Goal: Task Accomplishment & Management: Use online tool/utility

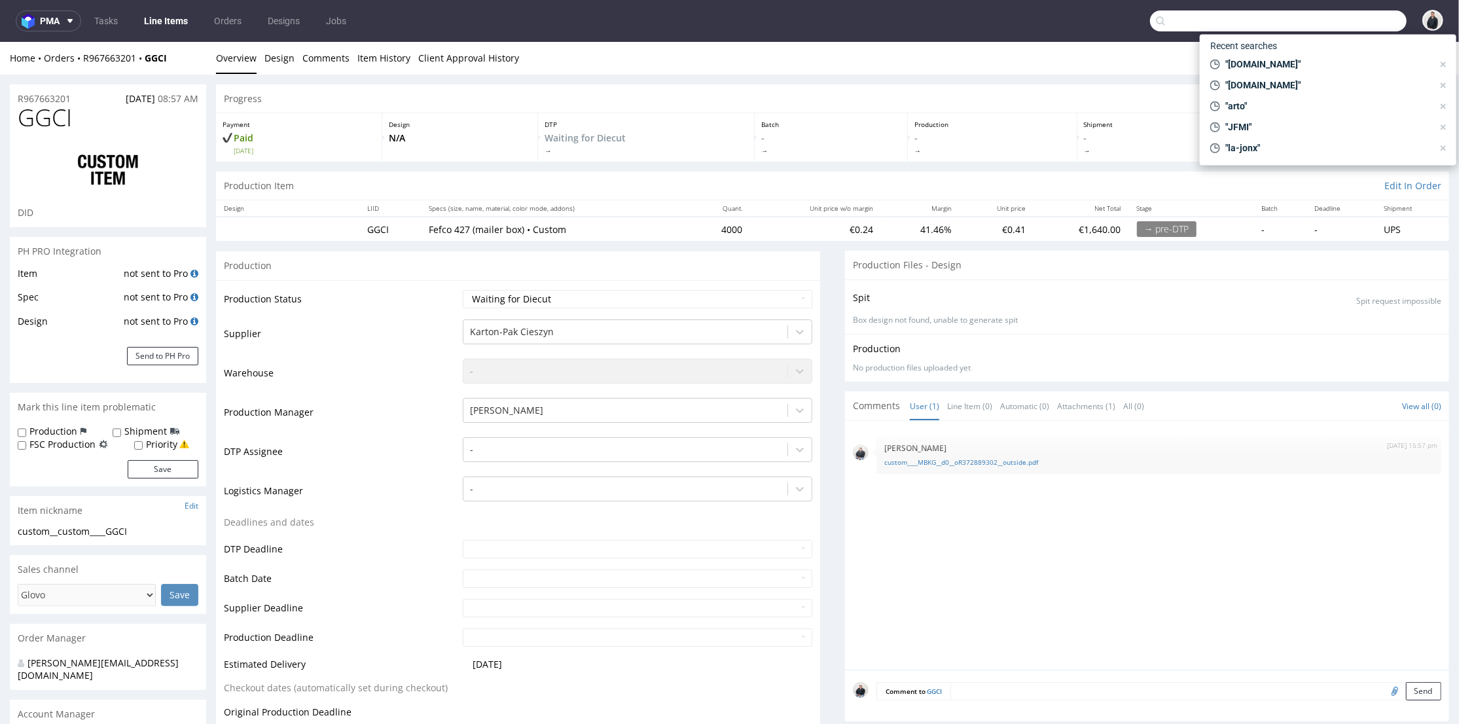
click at [1315, 21] on input "text" at bounding box center [1278, 20] width 257 height 21
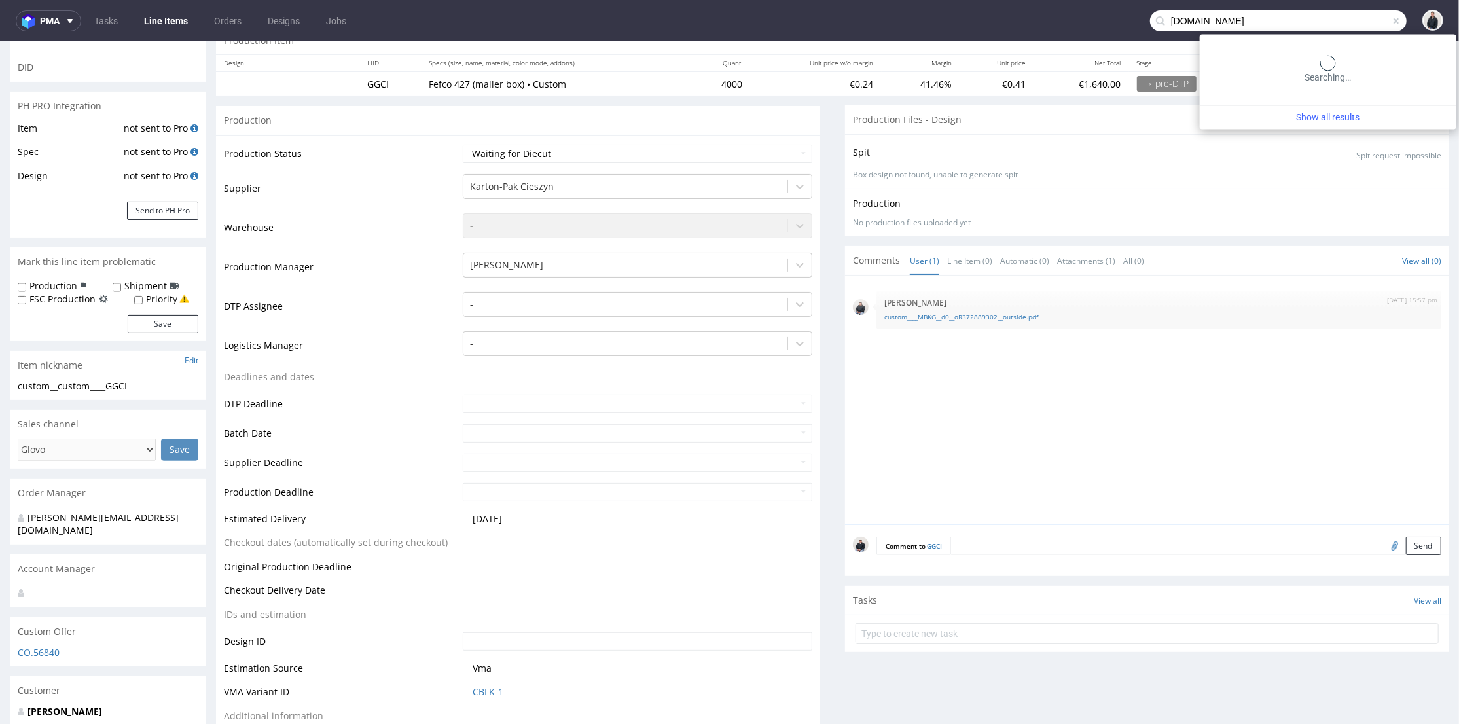
type input "notshy.fr"
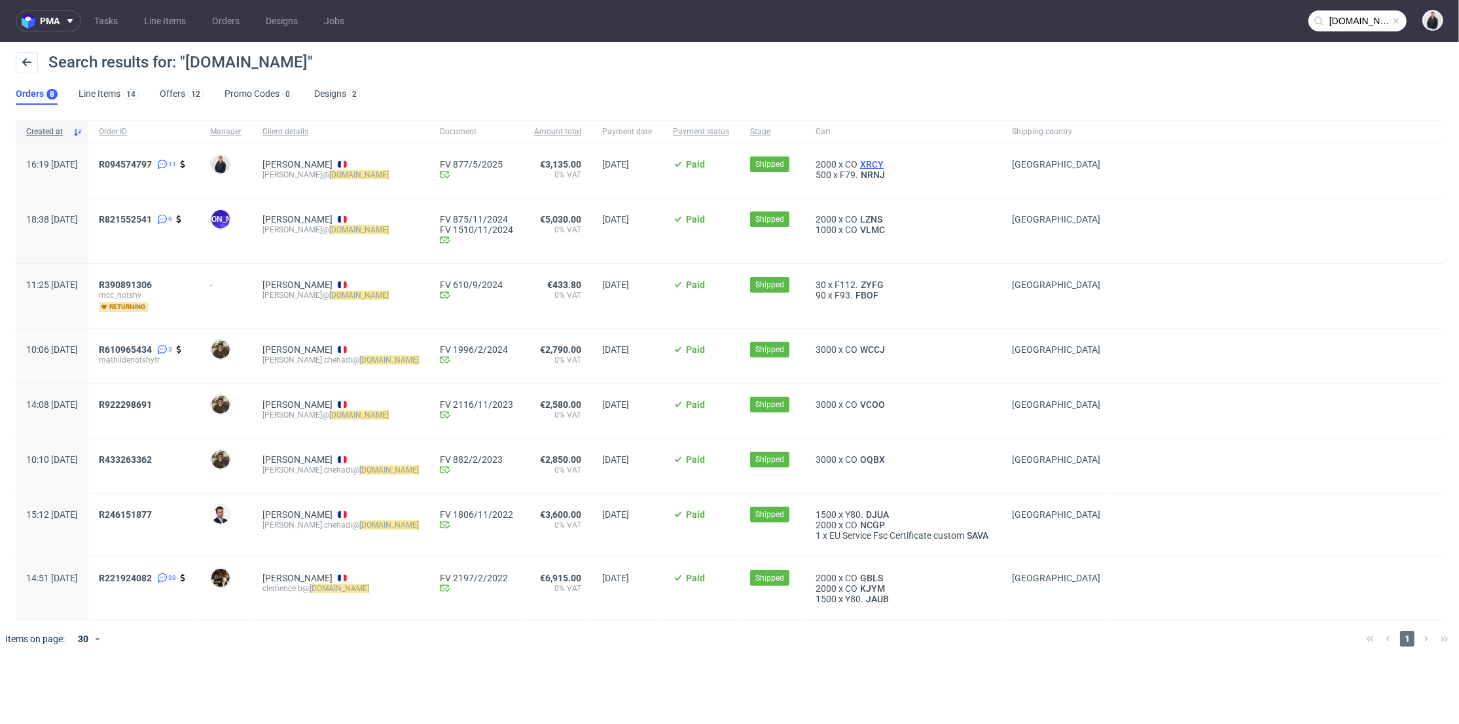
click at [858, 162] on span "XRCY" at bounding box center [872, 164] width 29 height 10
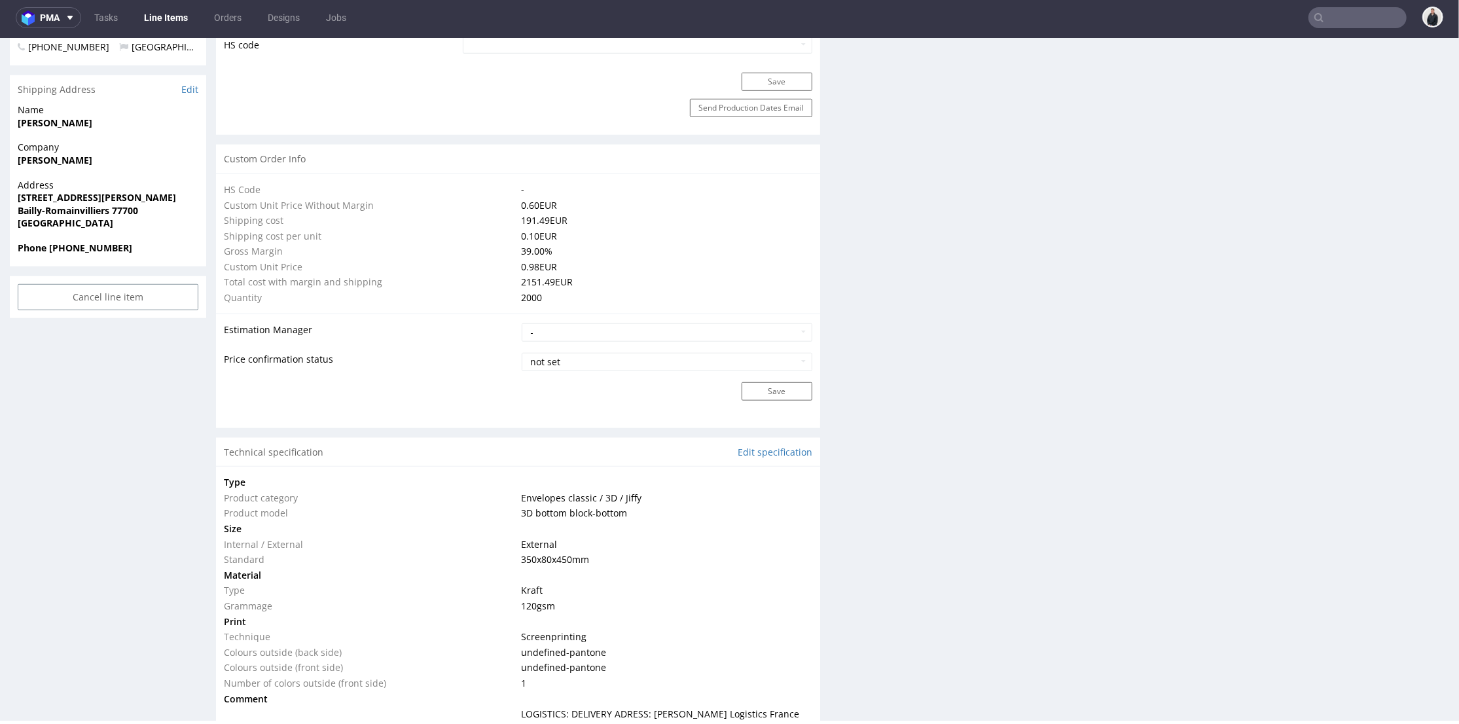
scroll to position [1204, 0]
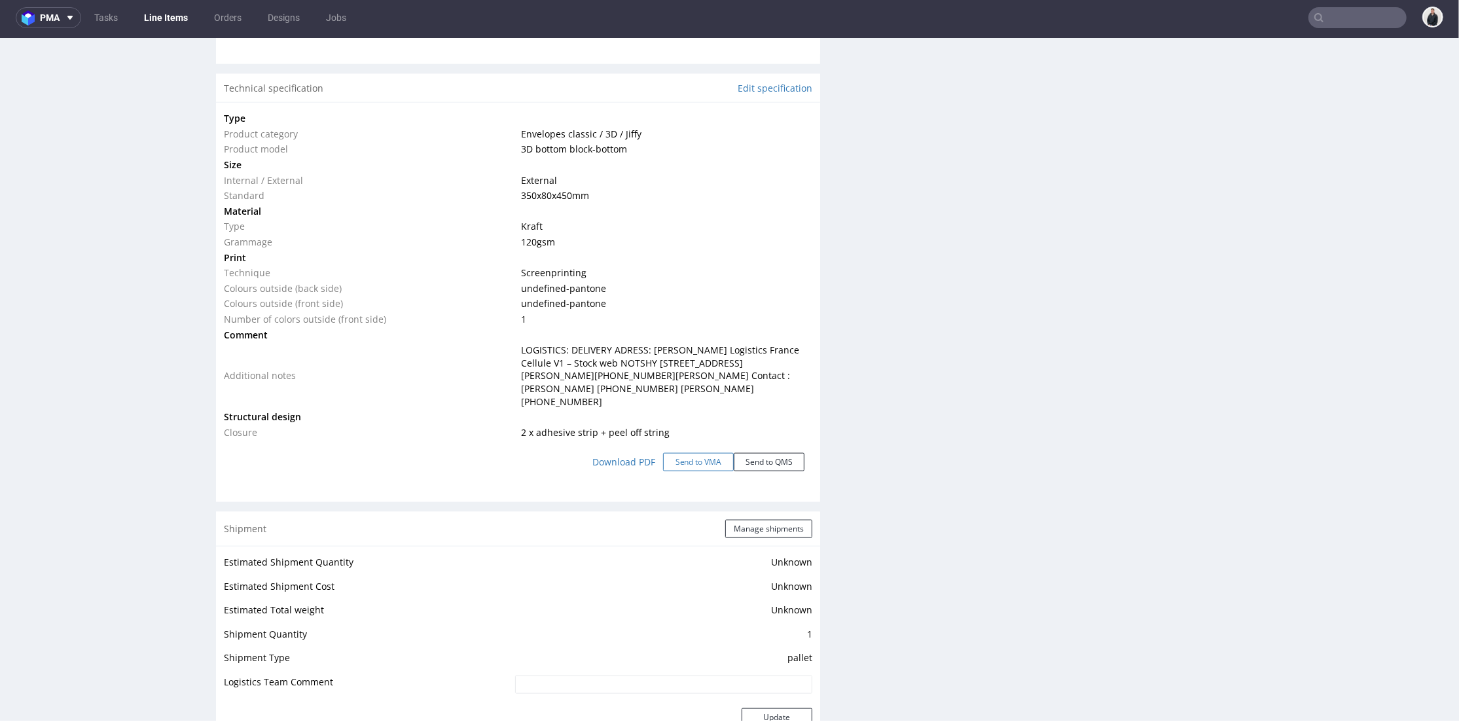
click at [704, 452] on button "Send to VMA" at bounding box center [698, 461] width 71 height 18
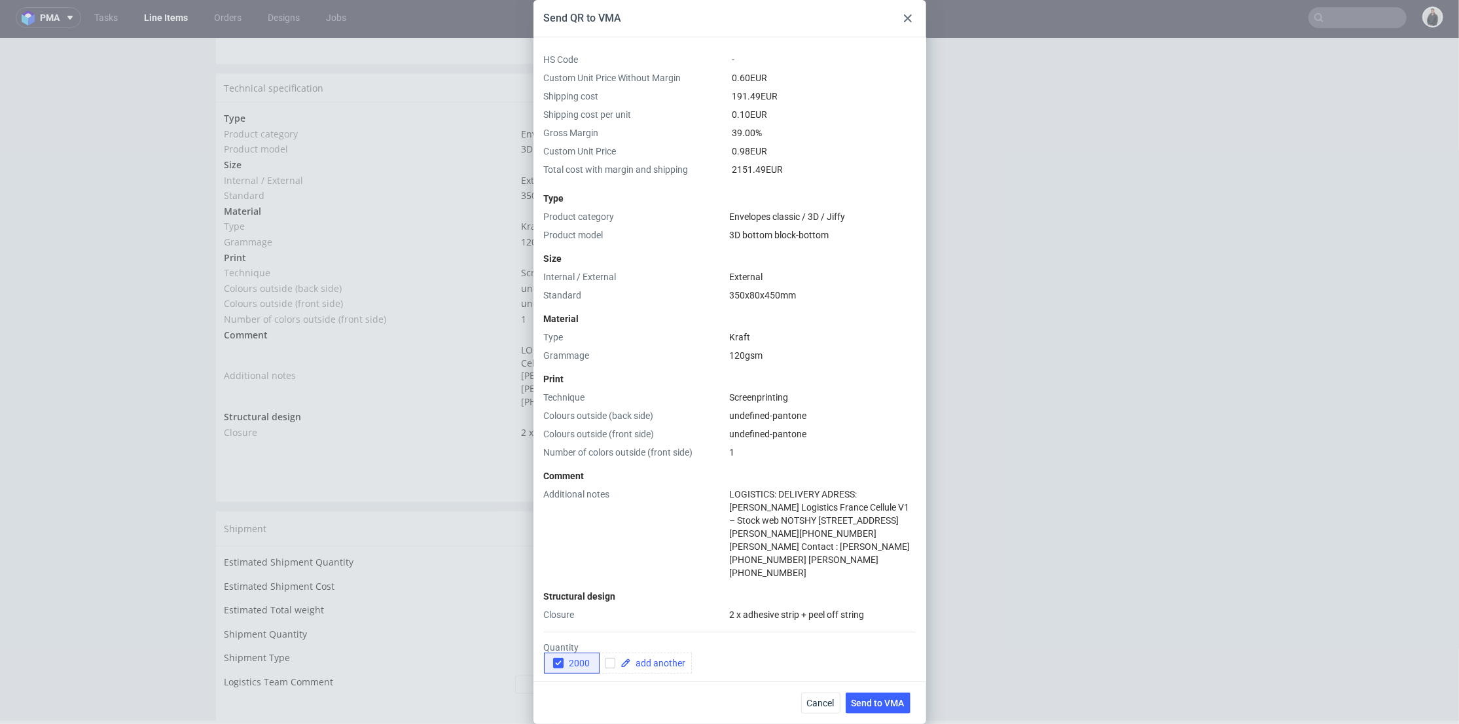
scroll to position [165, 0]
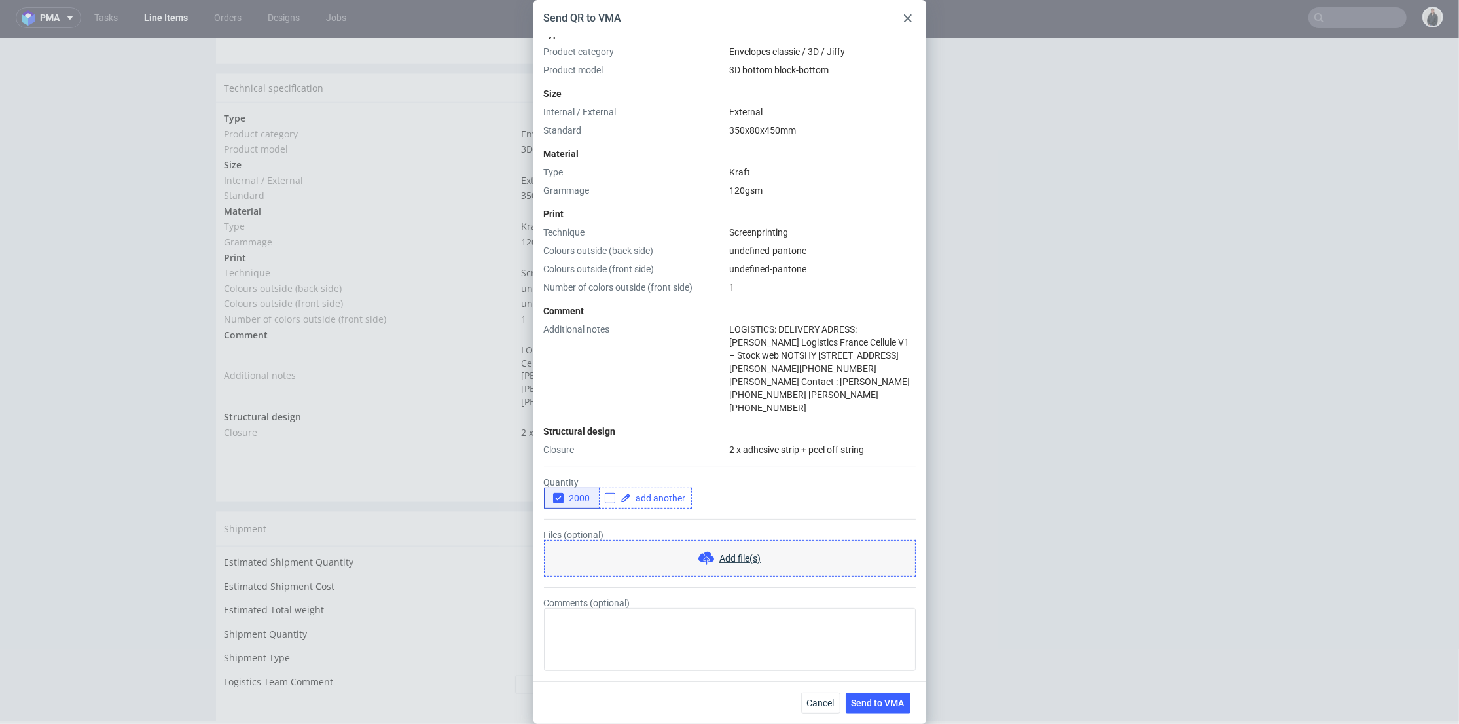
click at [611, 493] on input "checkbox" at bounding box center [610, 498] width 10 height 10
checkbox input "true"
click at [655, 494] on span at bounding box center [658, 498] width 55 height 9
click at [739, 530] on div "Files (optional) Add file(s)" at bounding box center [730, 553] width 372 height 47
checkbox input "true"
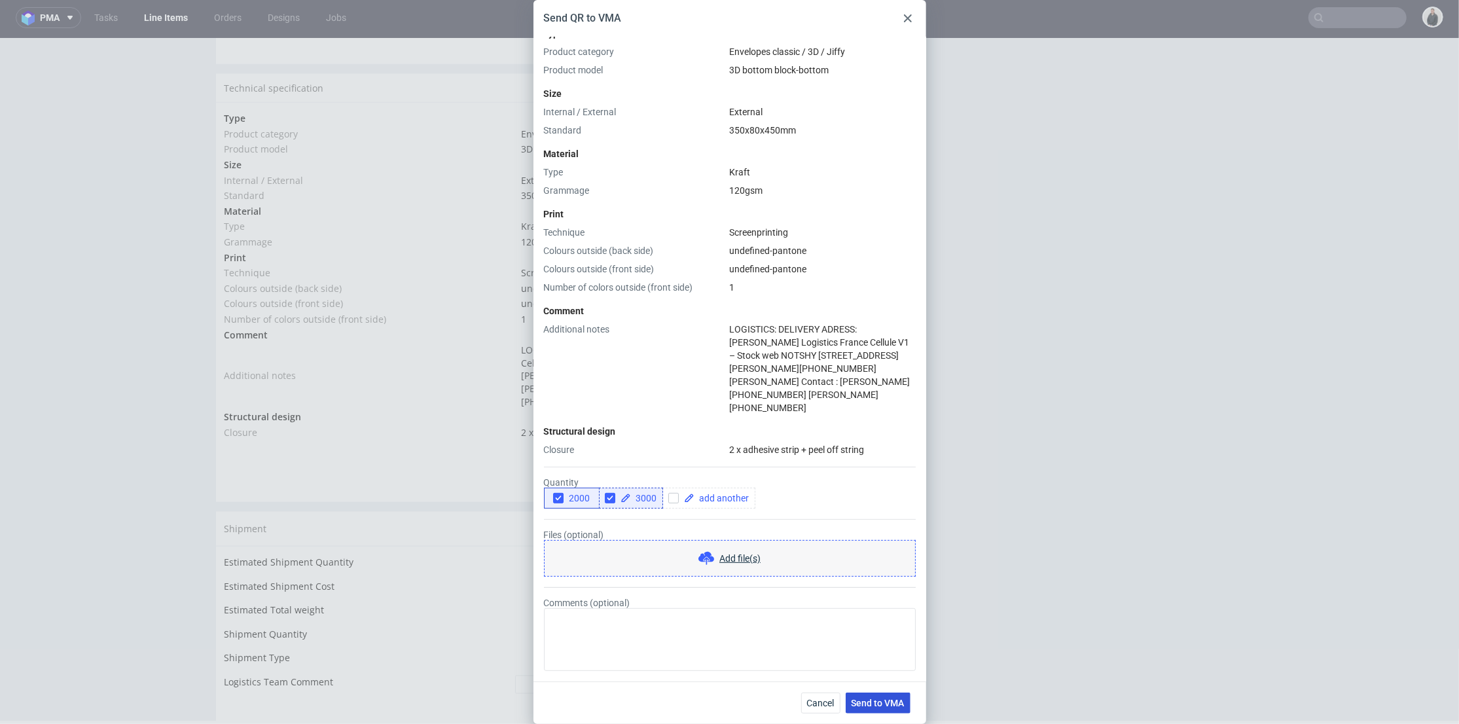
click at [887, 713] on button "Send to VMA" at bounding box center [878, 703] width 65 height 21
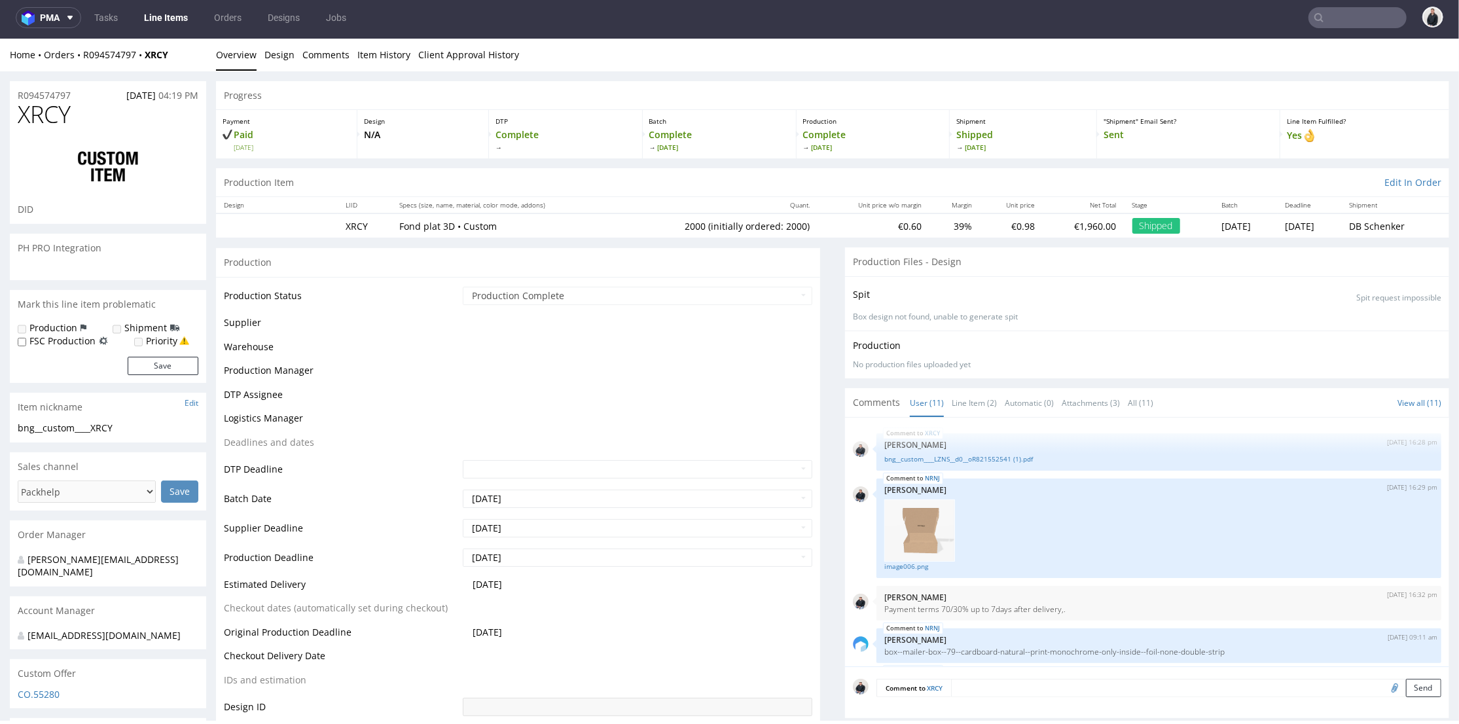
scroll to position [325, 0]
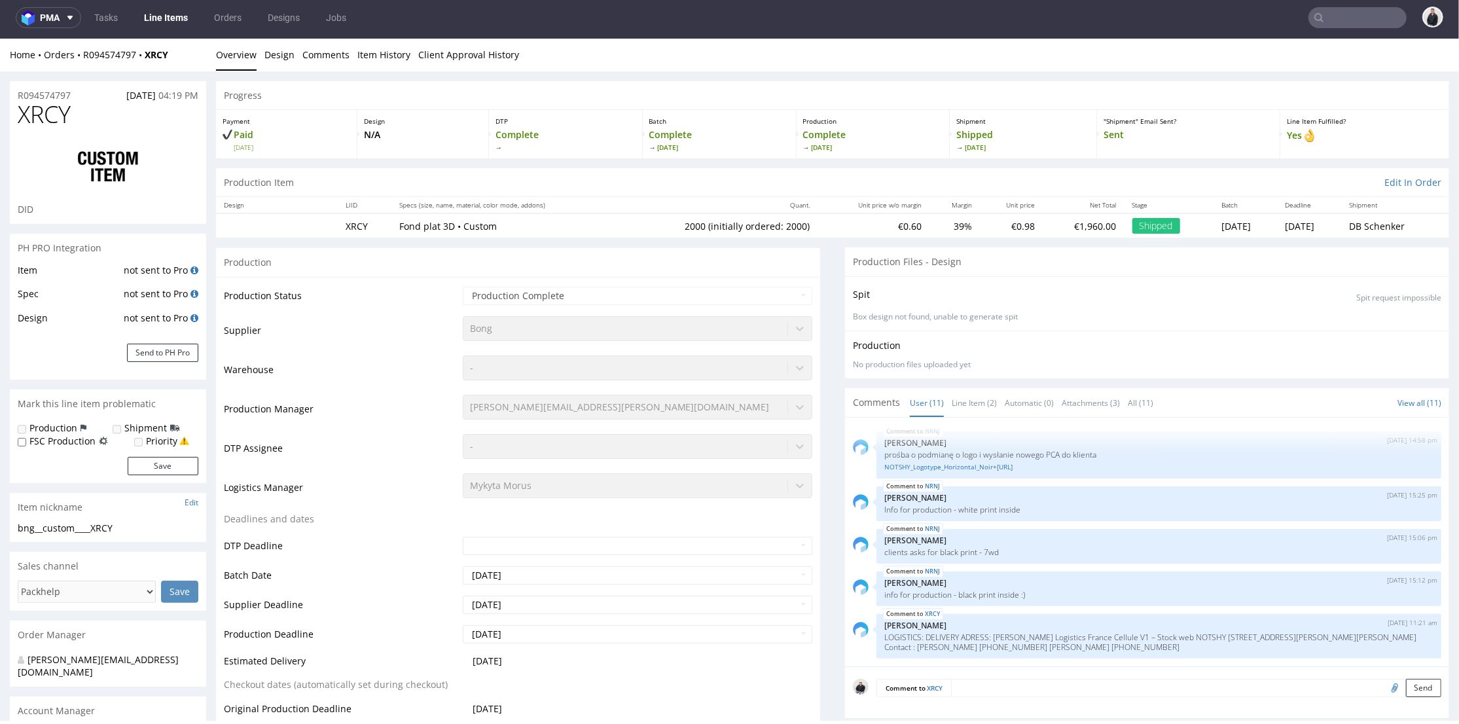
select select "in_progress"
click at [1329, 14] on input "text" at bounding box center [1358, 17] width 98 height 21
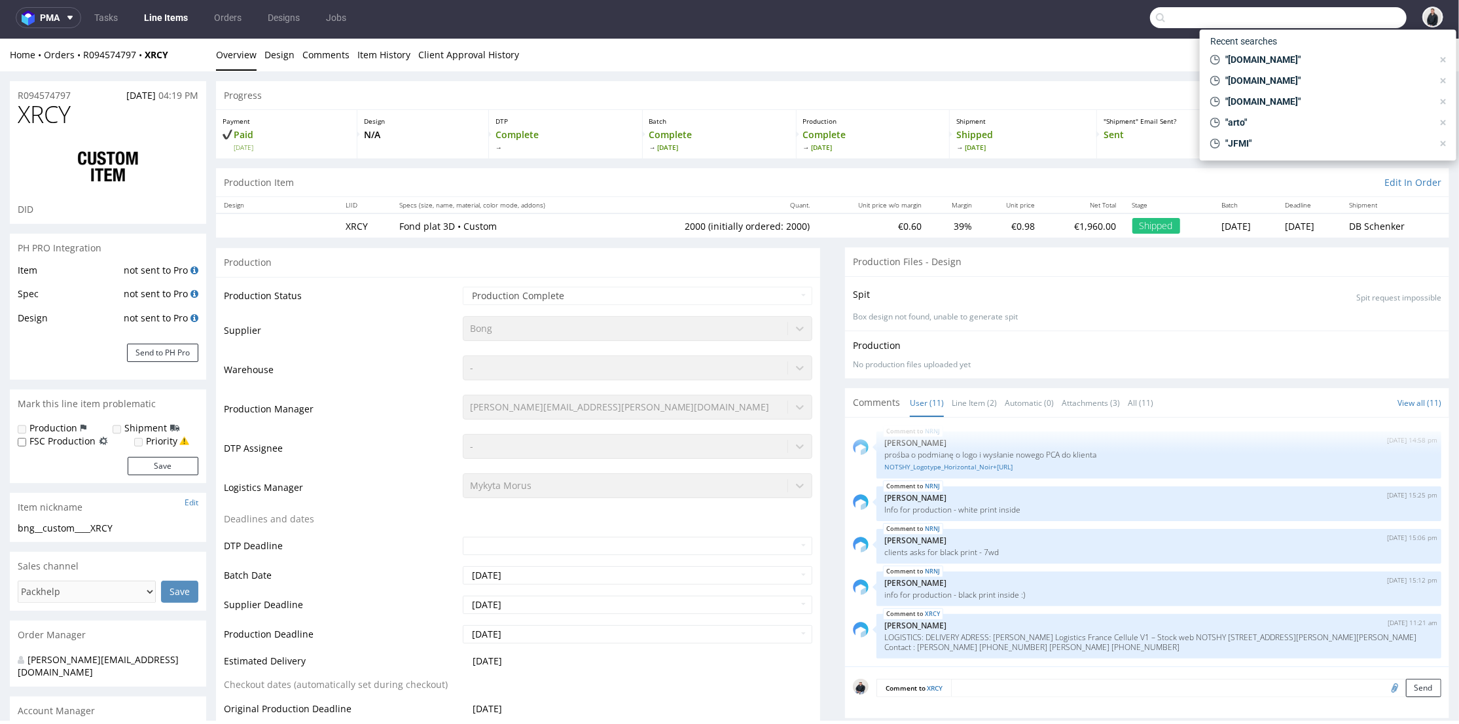
paste input "secretsdeloly.com"
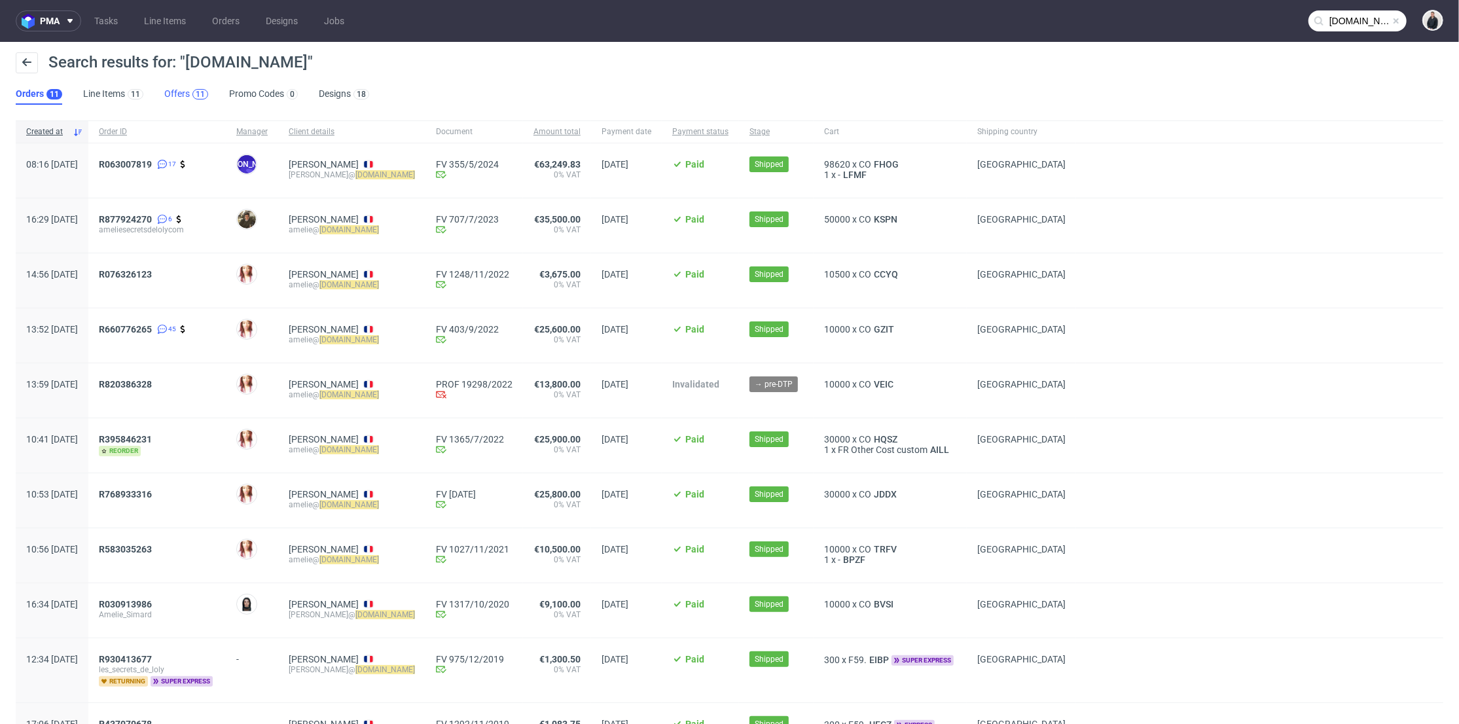
click at [196, 96] on div "11" at bounding box center [200, 94] width 9 height 9
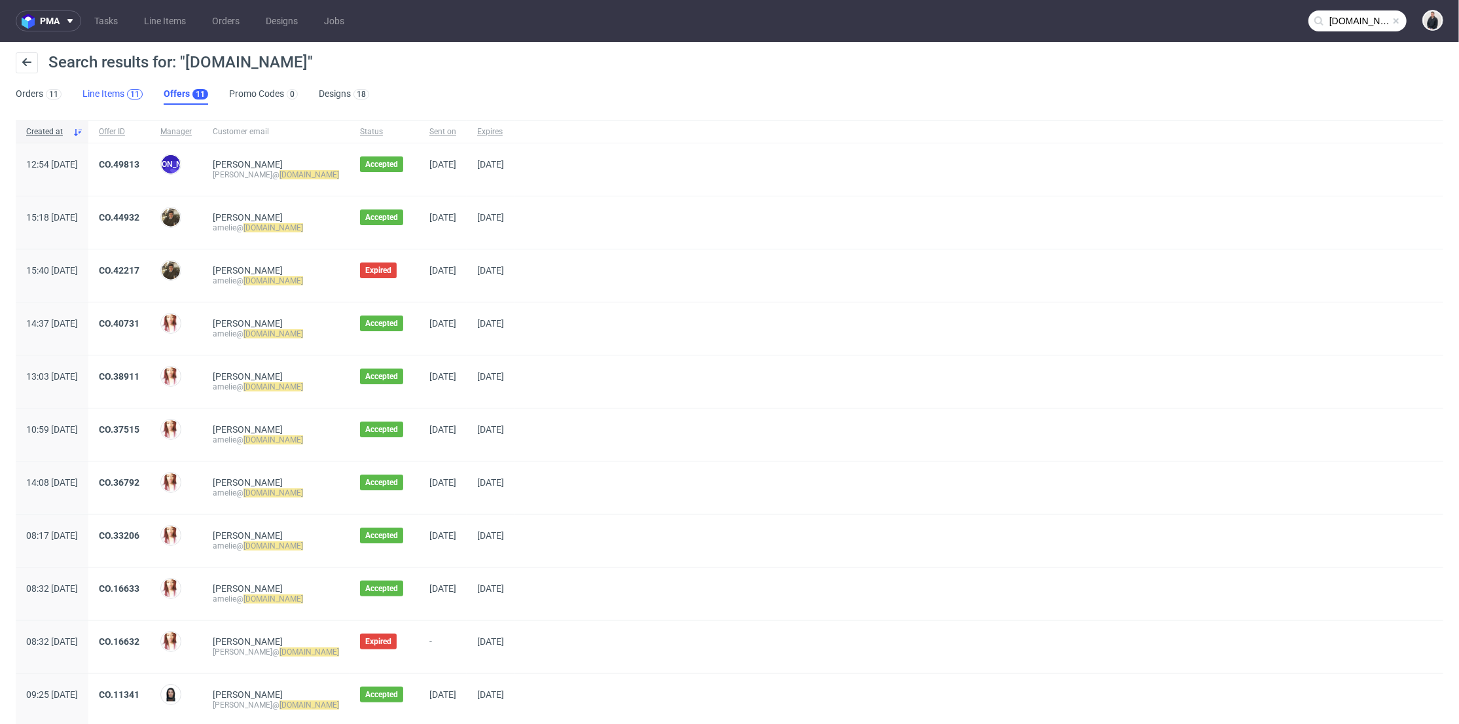
click at [127, 93] on div "11" at bounding box center [135, 94] width 16 height 10
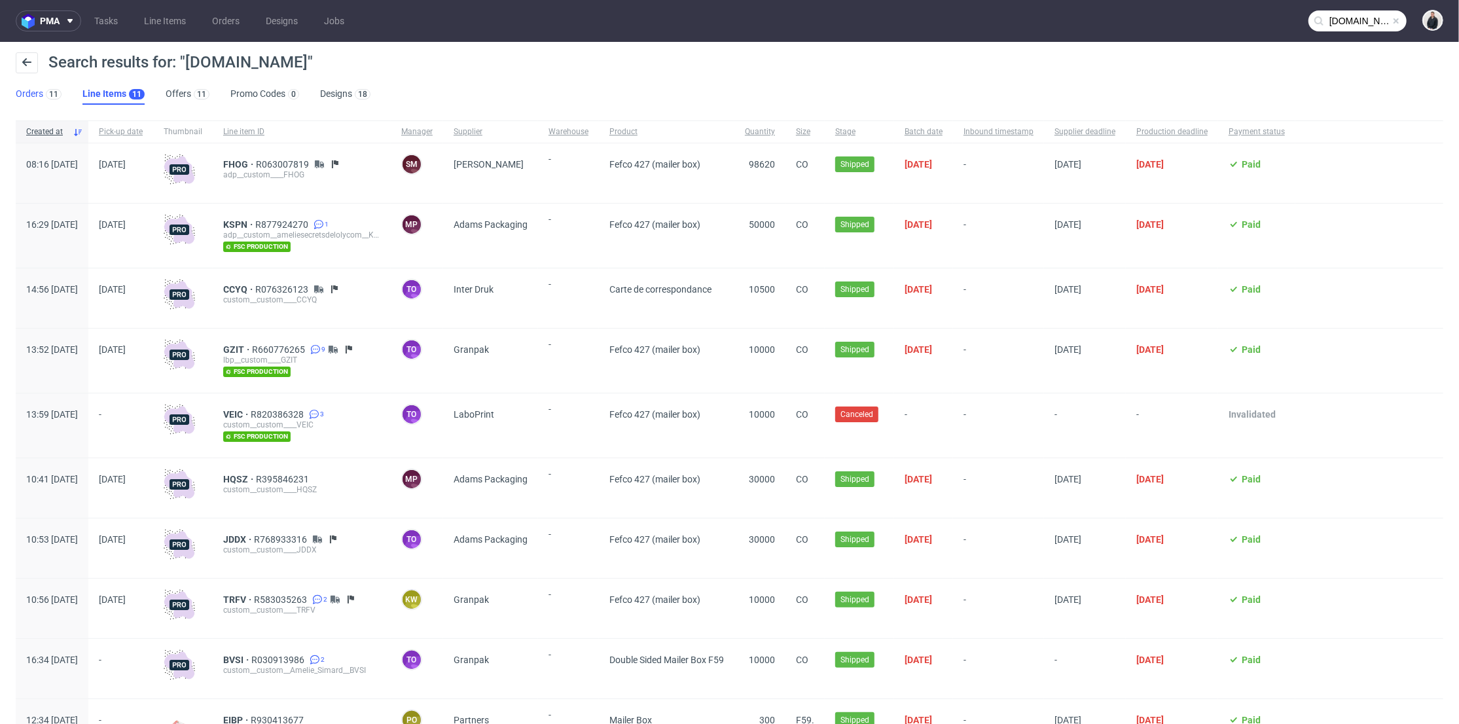
click at [31, 96] on link "Orders 11" at bounding box center [39, 94] width 46 height 21
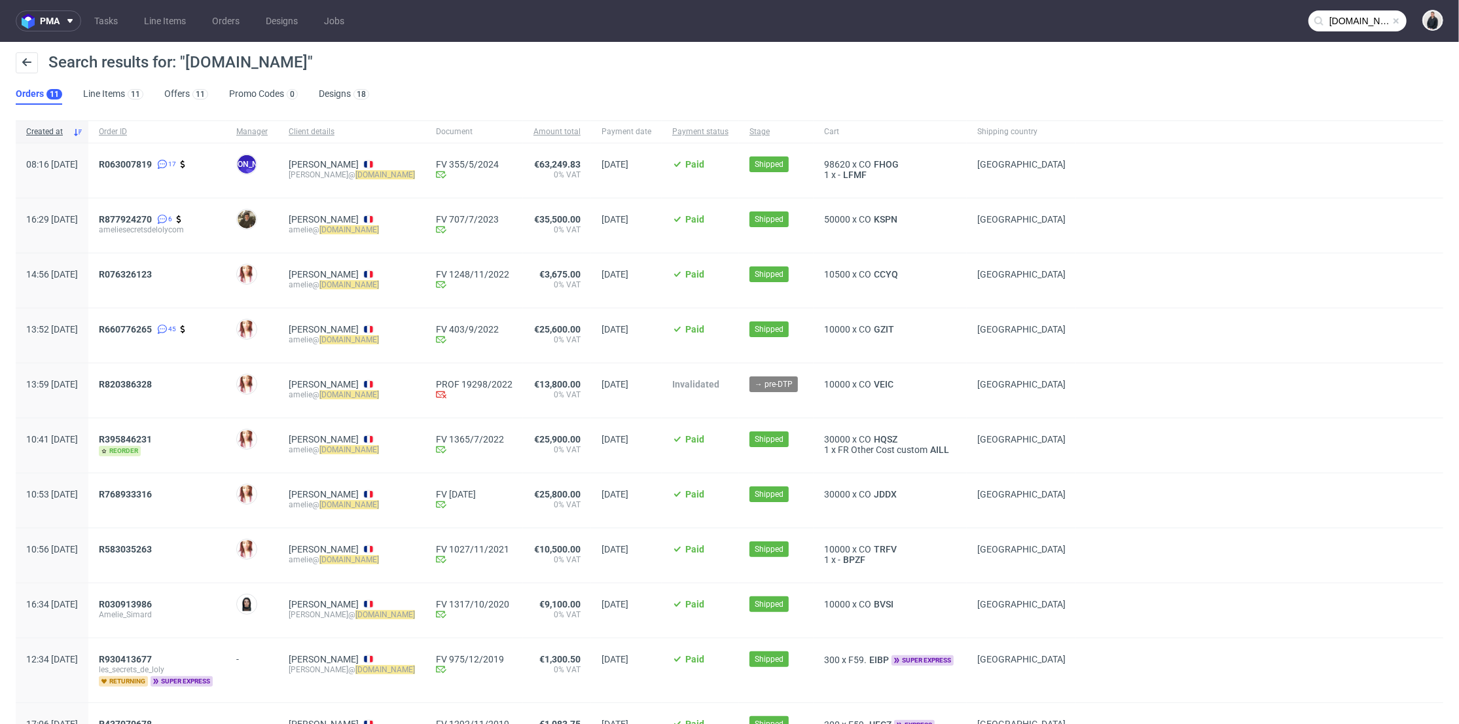
drag, startPoint x: 427, startPoint y: 176, endPoint x: 352, endPoint y: 170, distance: 75.6
click at [322, 181] on div "HIBO Cedric cedric@ secretsdeloly.com" at bounding box center [351, 170] width 147 height 54
copy div "cedric@ secretsdeloly.com"
click at [1358, 20] on input "secretsdeloly.com" at bounding box center [1358, 20] width 98 height 21
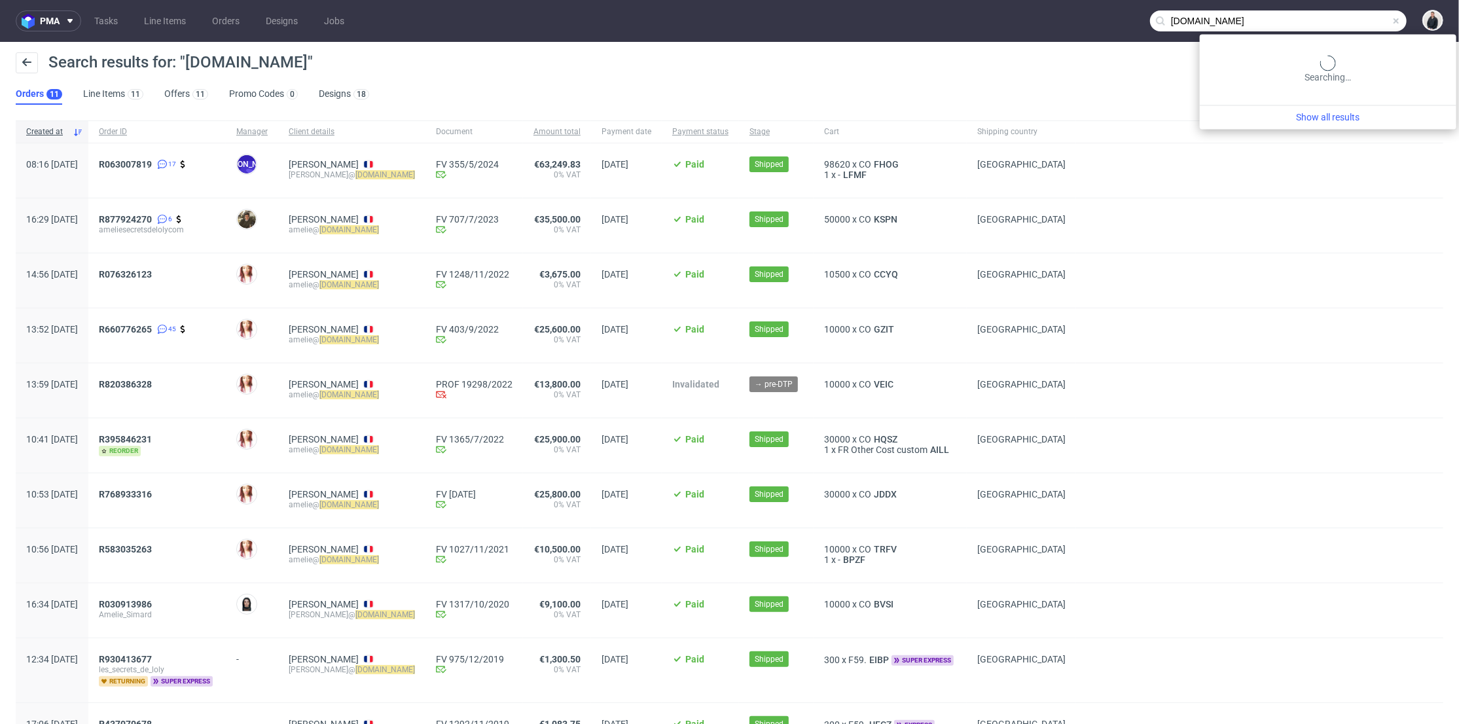
paste input "Mademoiselle Confettis"
type input "Mademoiselle Confettis"
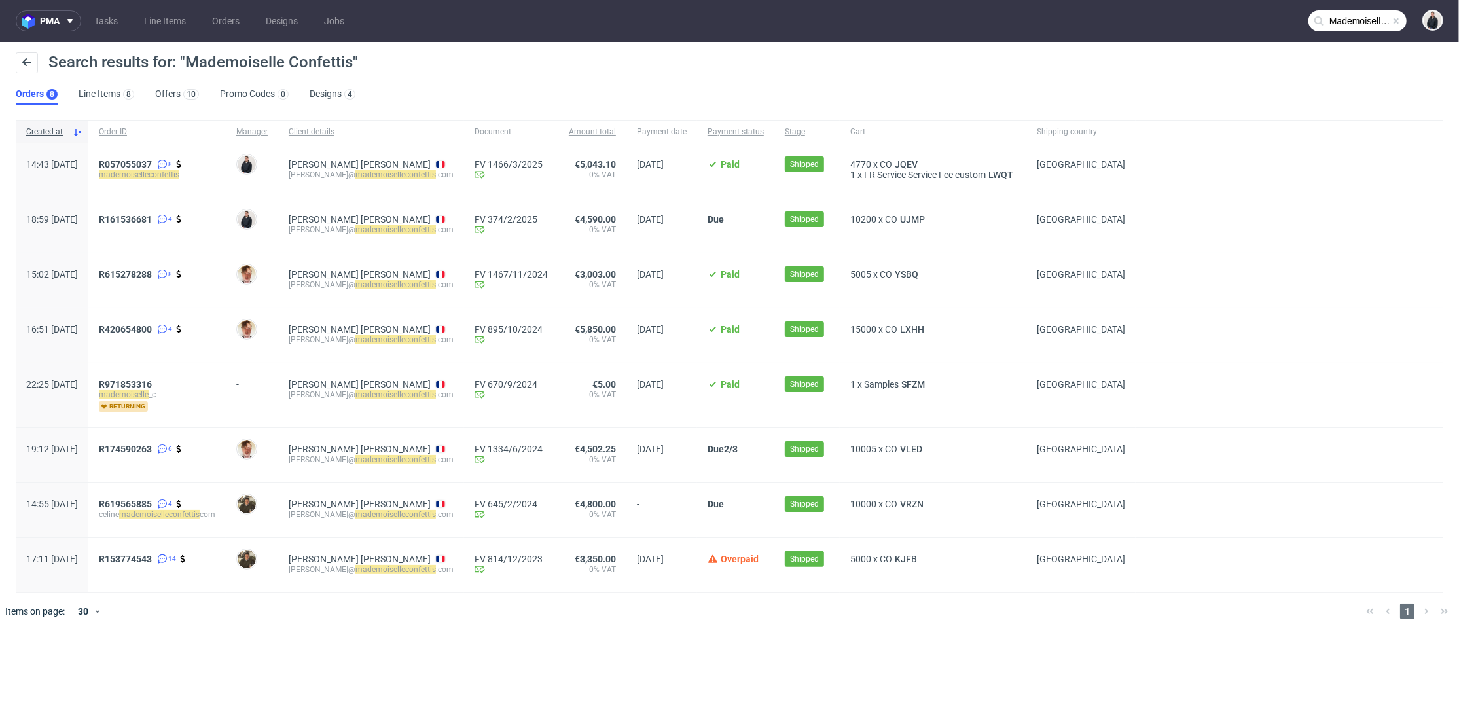
click at [895, 156] on div "4770 x CO JQEV 1 x FR Service Service Fee custom LWQT" at bounding box center [933, 170] width 187 height 54
click at [898, 159] on span "JQEV" at bounding box center [906, 164] width 28 height 10
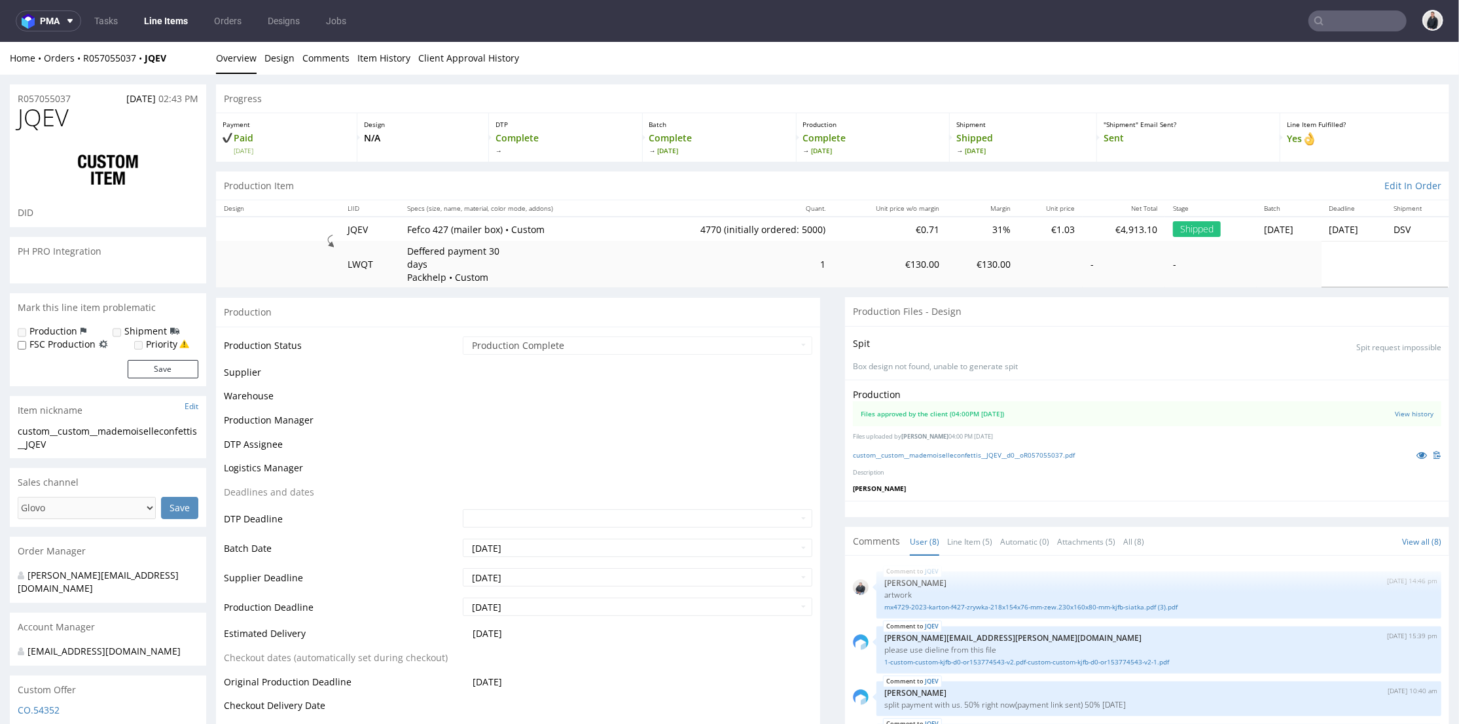
scroll to position [201, 0]
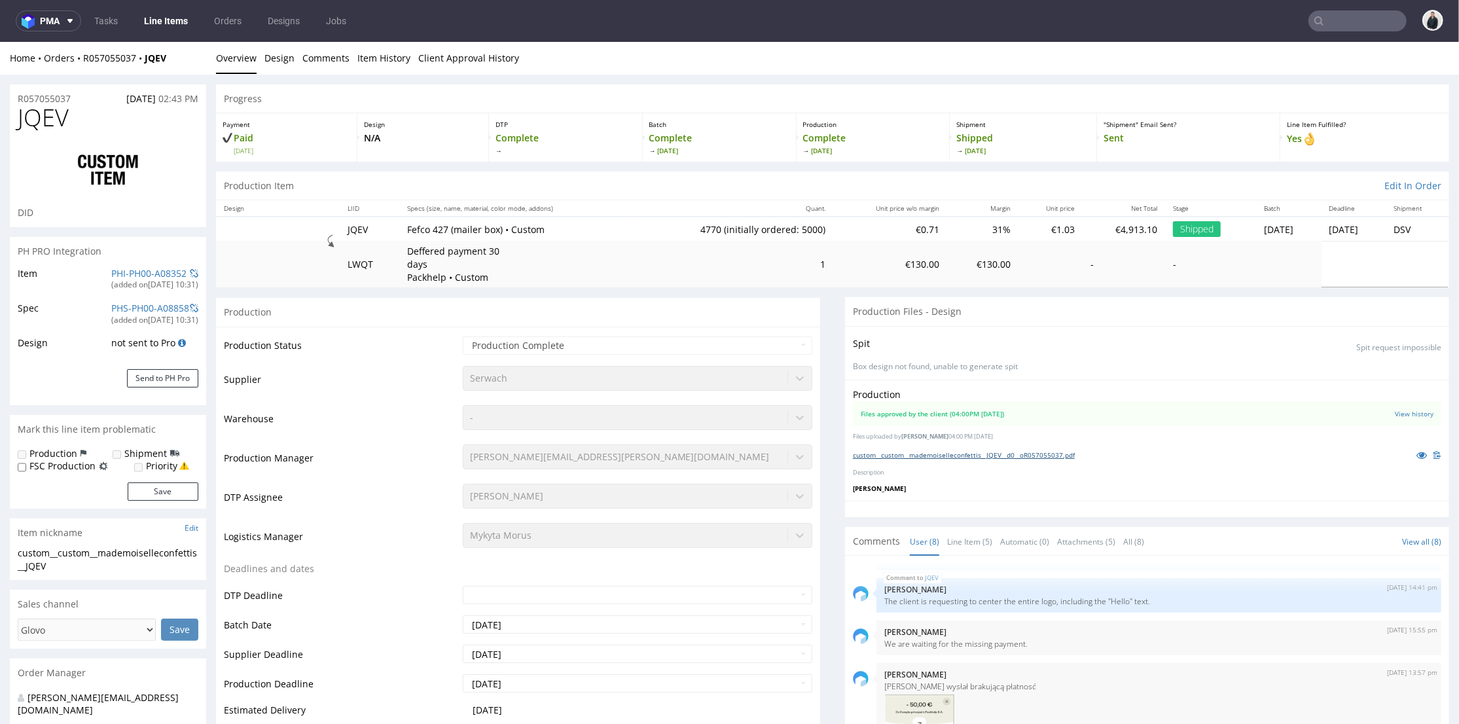
click at [987, 452] on link "custom__custom__mademoiselleconfettis__JQEV__d0__oR057055037.pdf" at bounding box center [964, 454] width 222 height 9
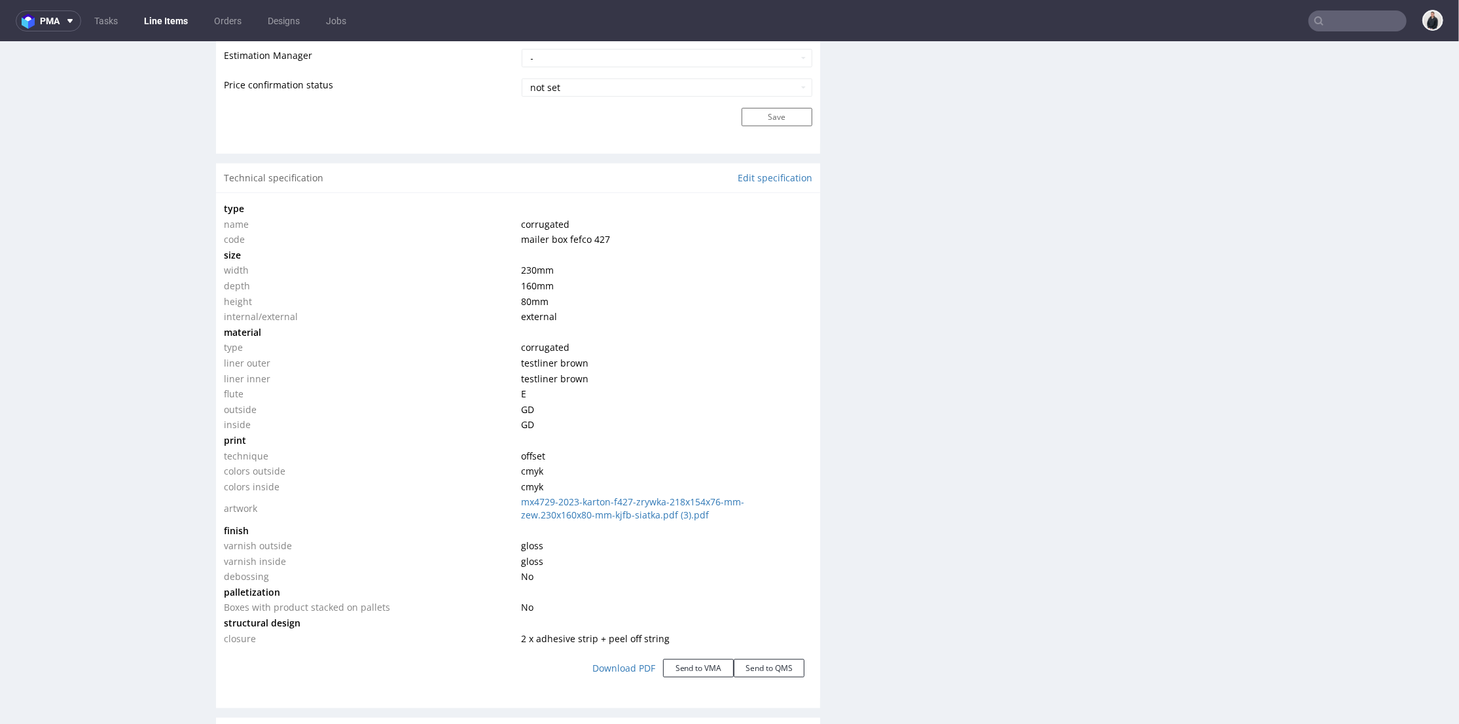
scroll to position [509, 0]
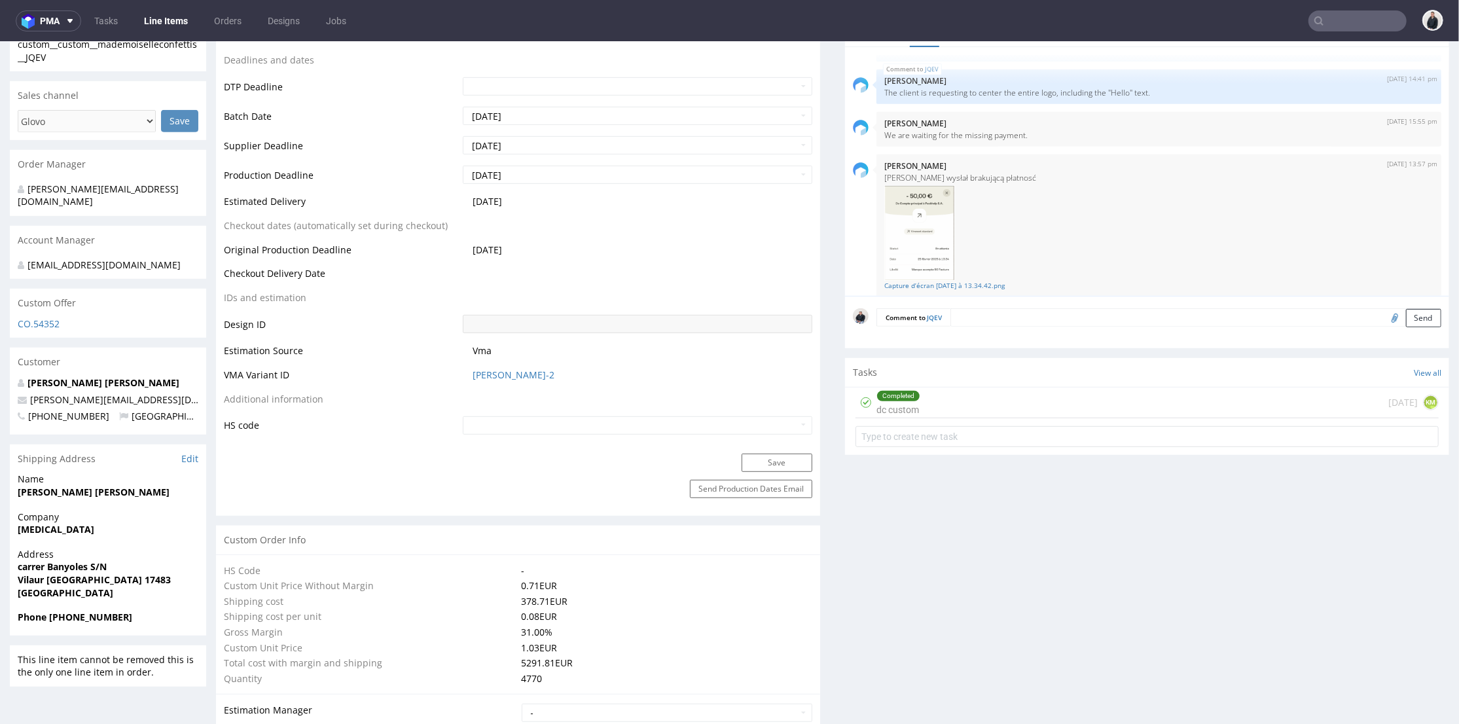
click at [1315, 19] on use at bounding box center [1319, 20] width 9 height 9
click at [1332, 27] on input "text" at bounding box center [1358, 20] width 98 height 21
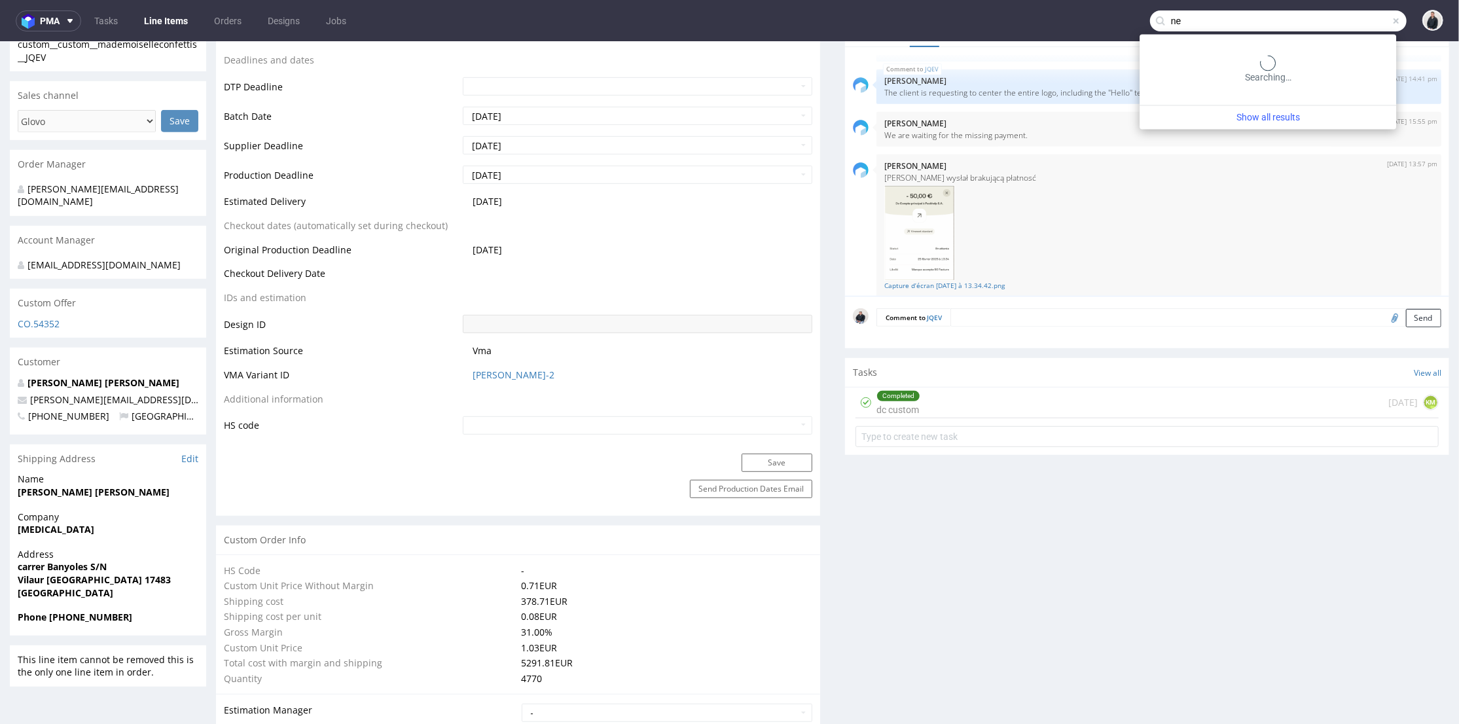
type input "n"
type input "panopli"
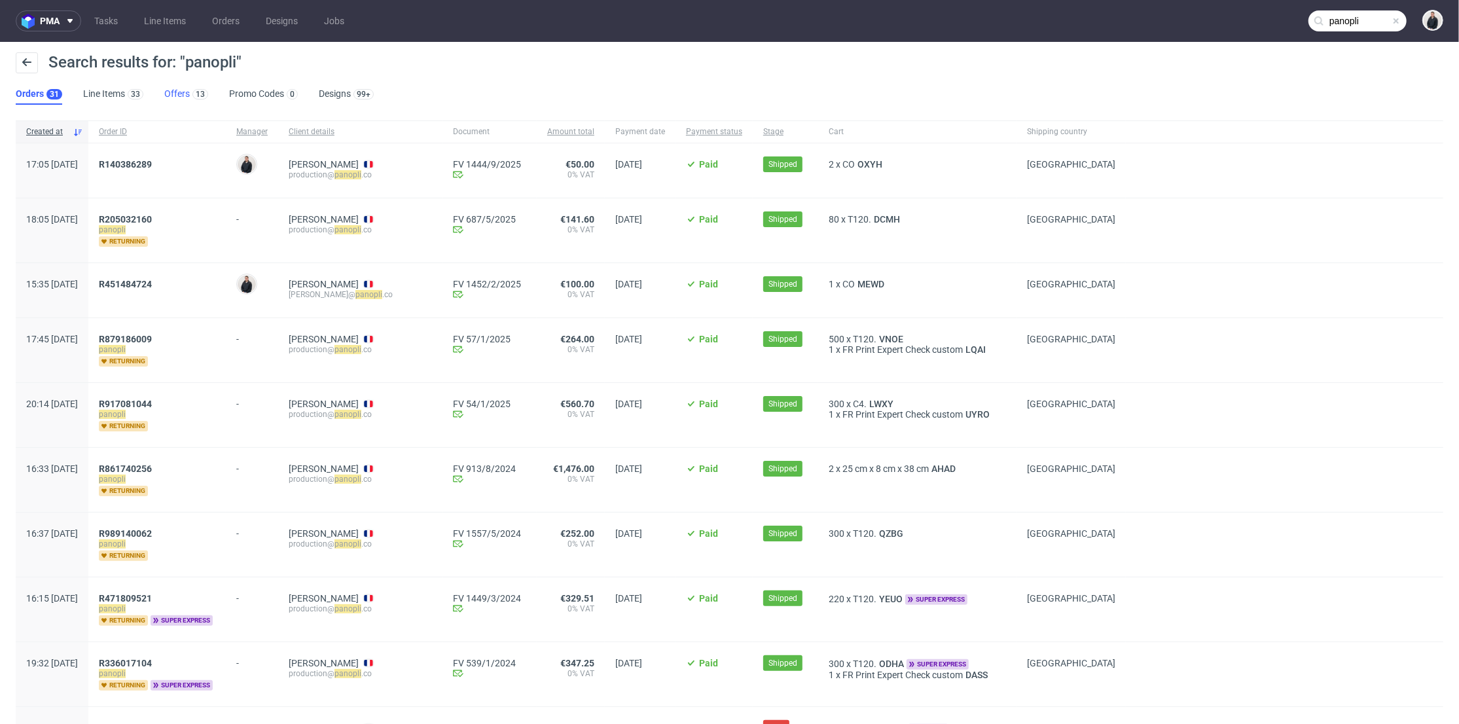
click at [190, 91] on div "13" at bounding box center [199, 93] width 18 height 13
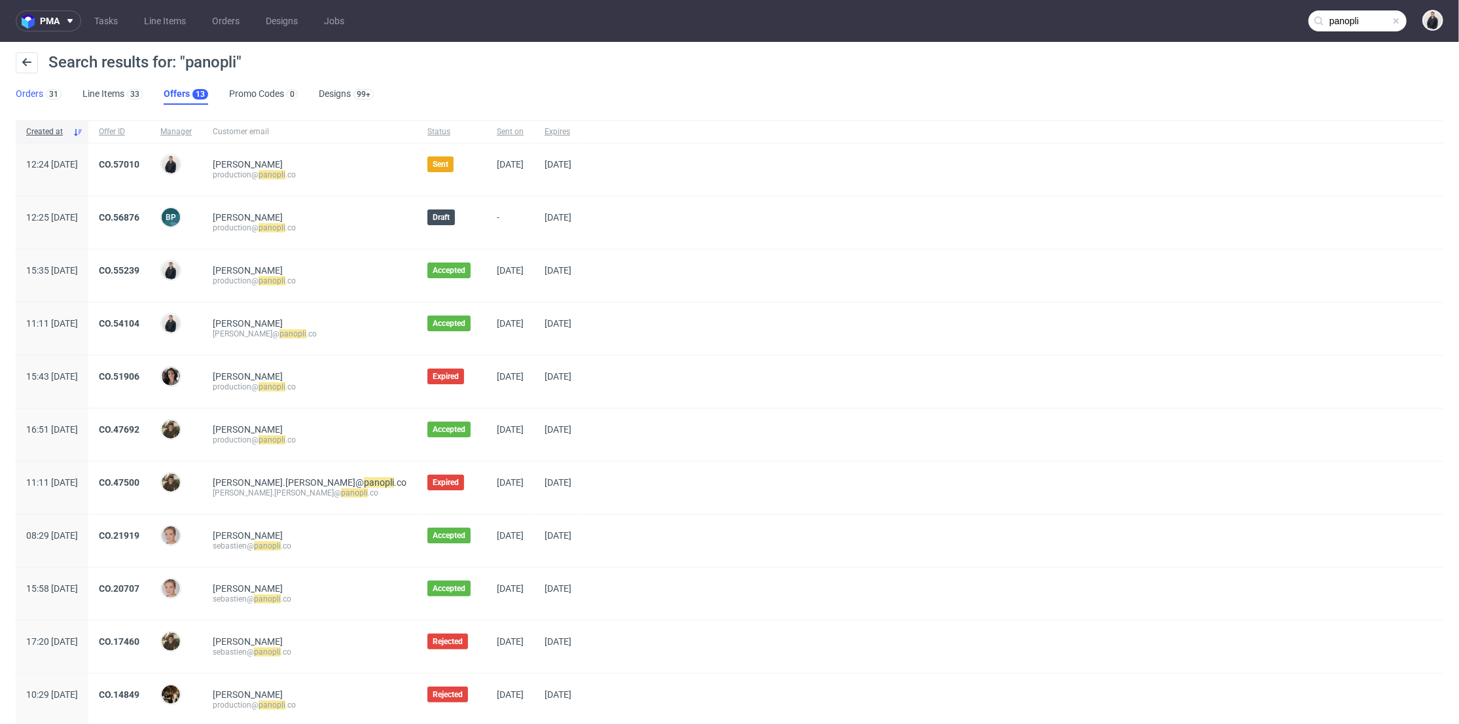
click at [29, 92] on link "Orders 31" at bounding box center [39, 94] width 46 height 21
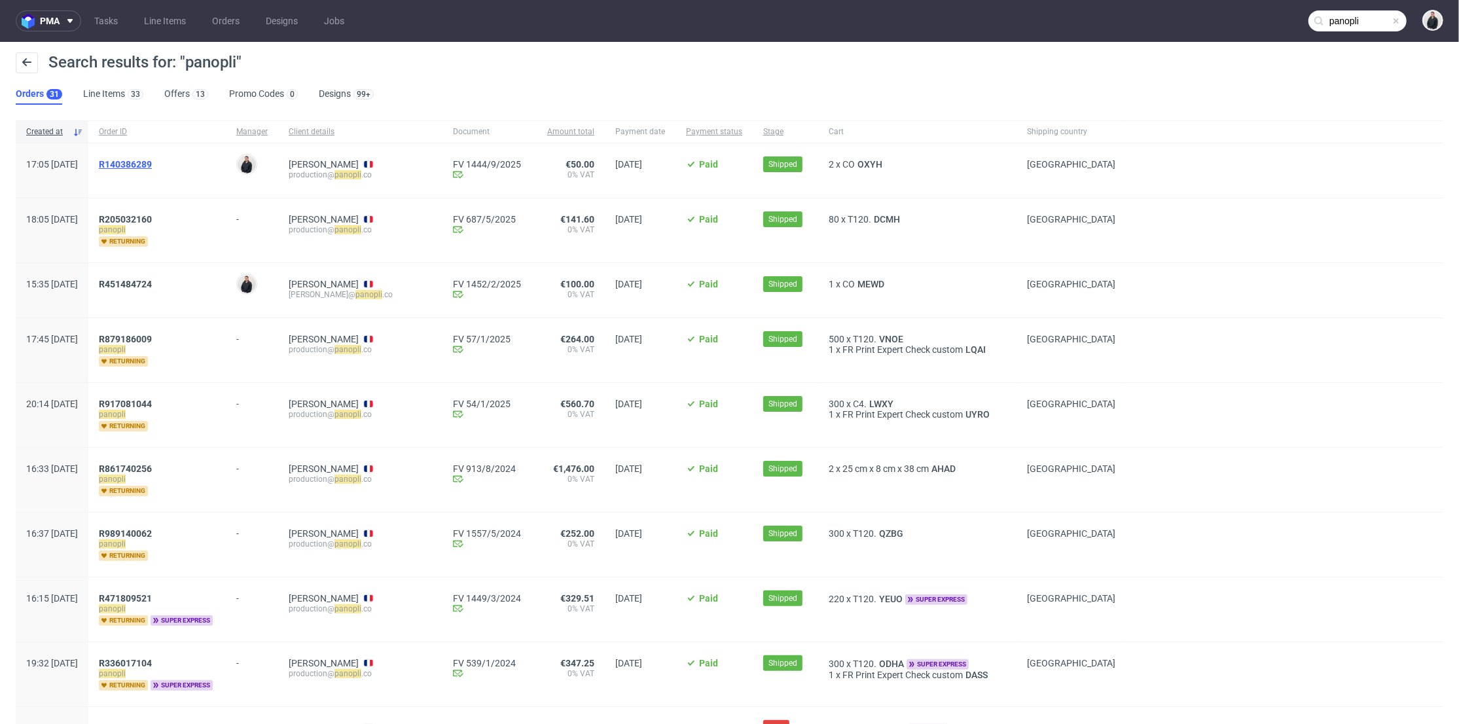
click at [152, 159] on span "R140386289" at bounding box center [125, 164] width 53 height 10
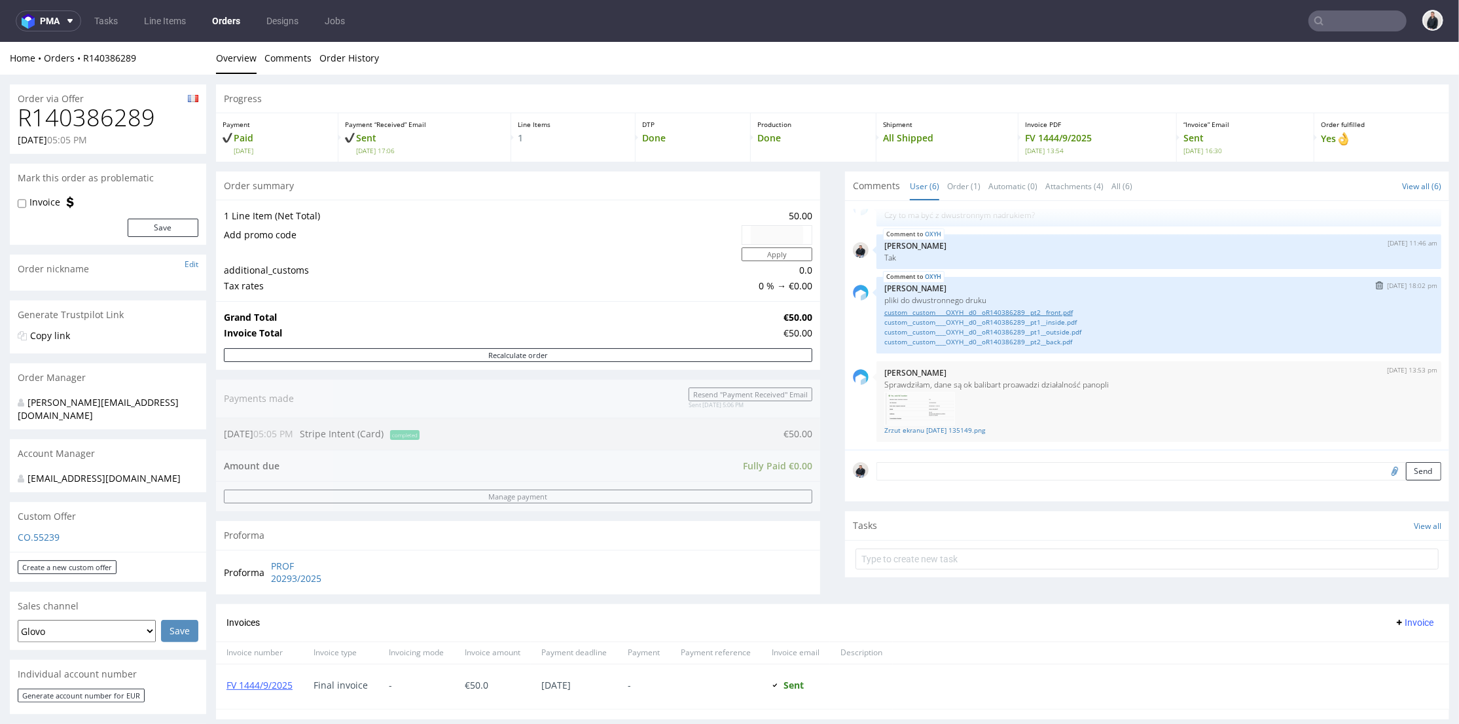
click at [1053, 308] on link "custom__custom____OXYH__d0__oR140386289__pt2__front.pdf" at bounding box center [1158, 312] width 549 height 10
click at [1049, 320] on link "custom__custom____OXYH__d0__oR140386289__pt1__inside.pdf" at bounding box center [1158, 322] width 549 height 10
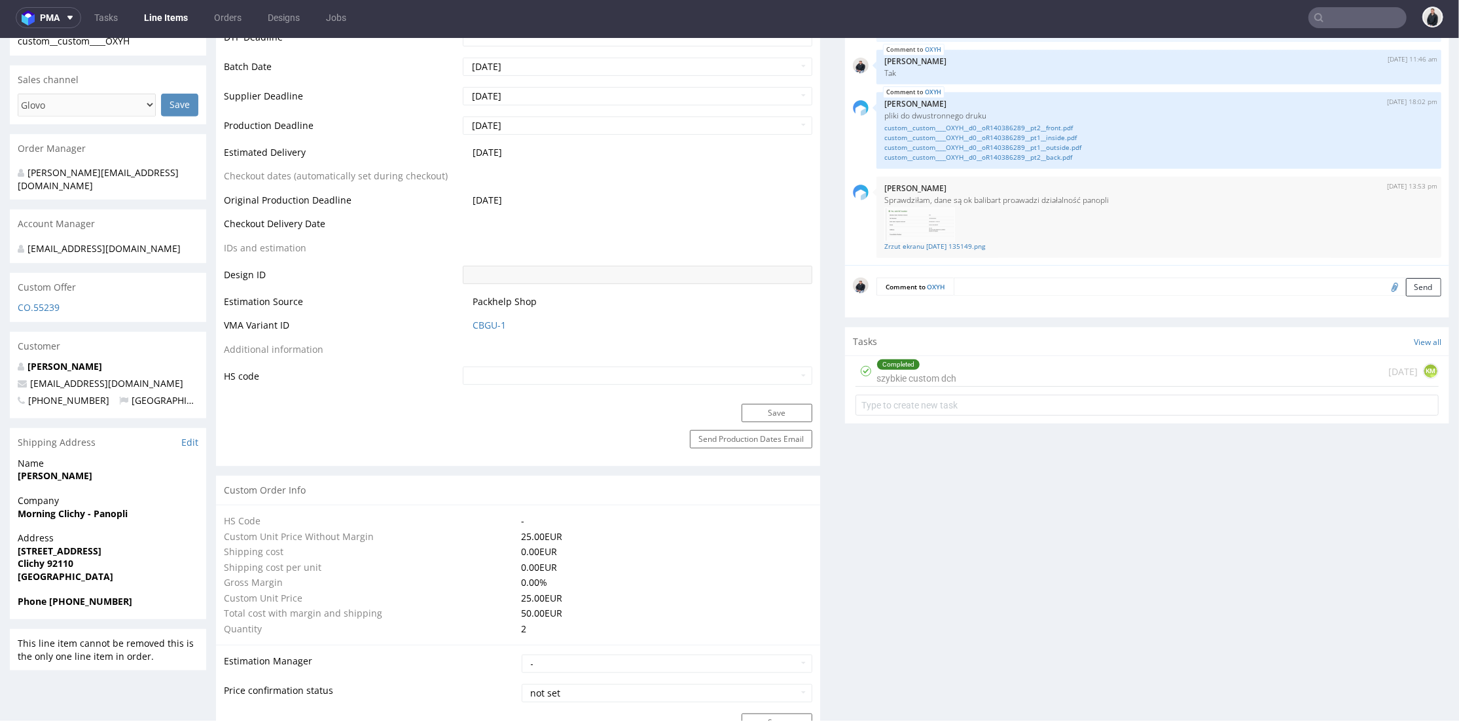
scroll to position [436, 0]
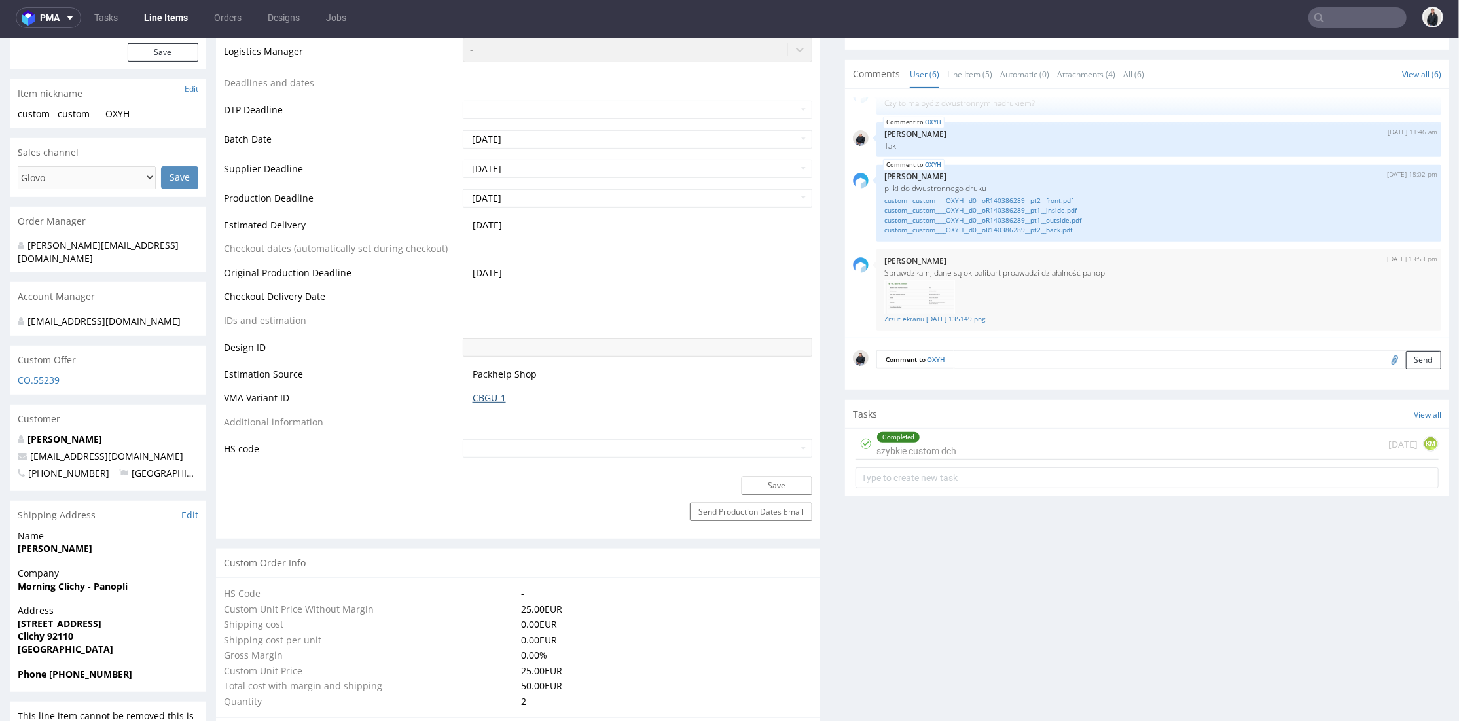
click at [482, 395] on link "CBGU-1" at bounding box center [489, 397] width 33 height 13
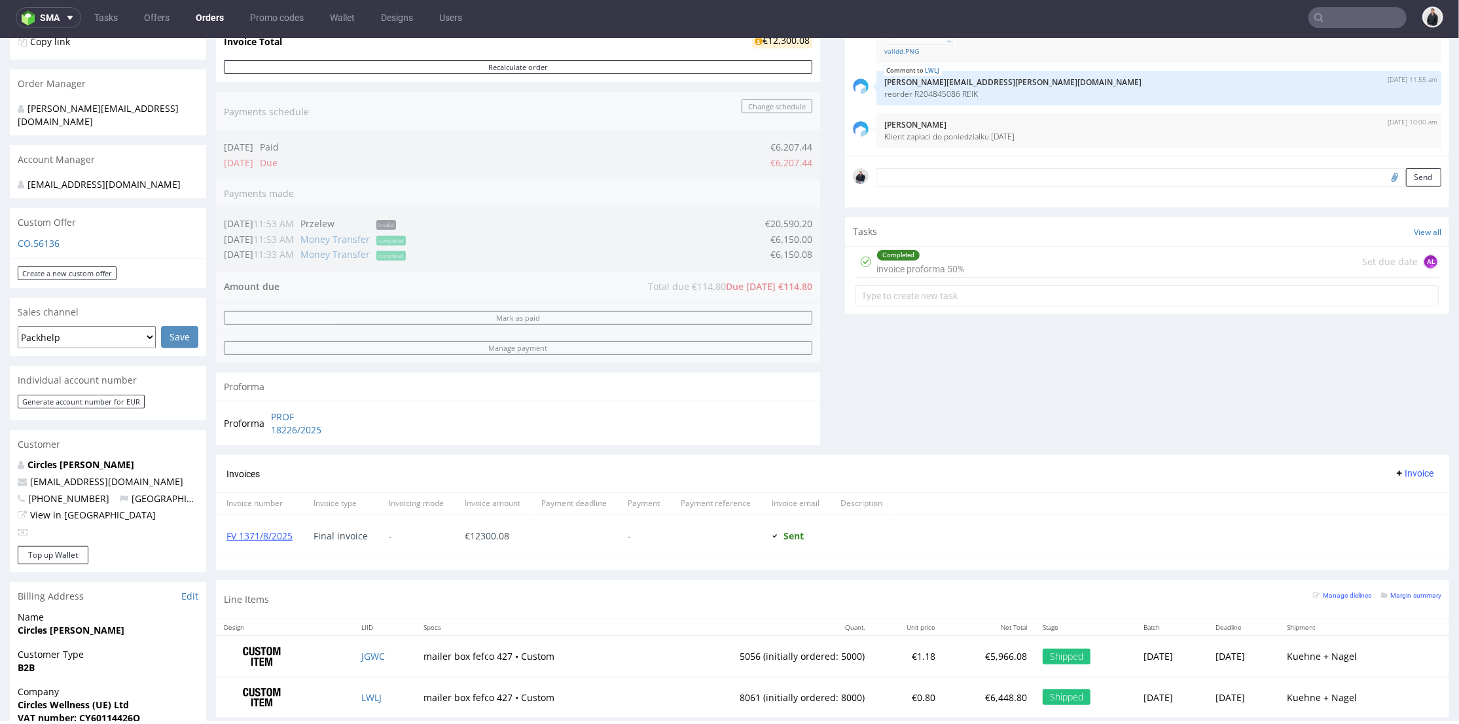
scroll to position [363, 0]
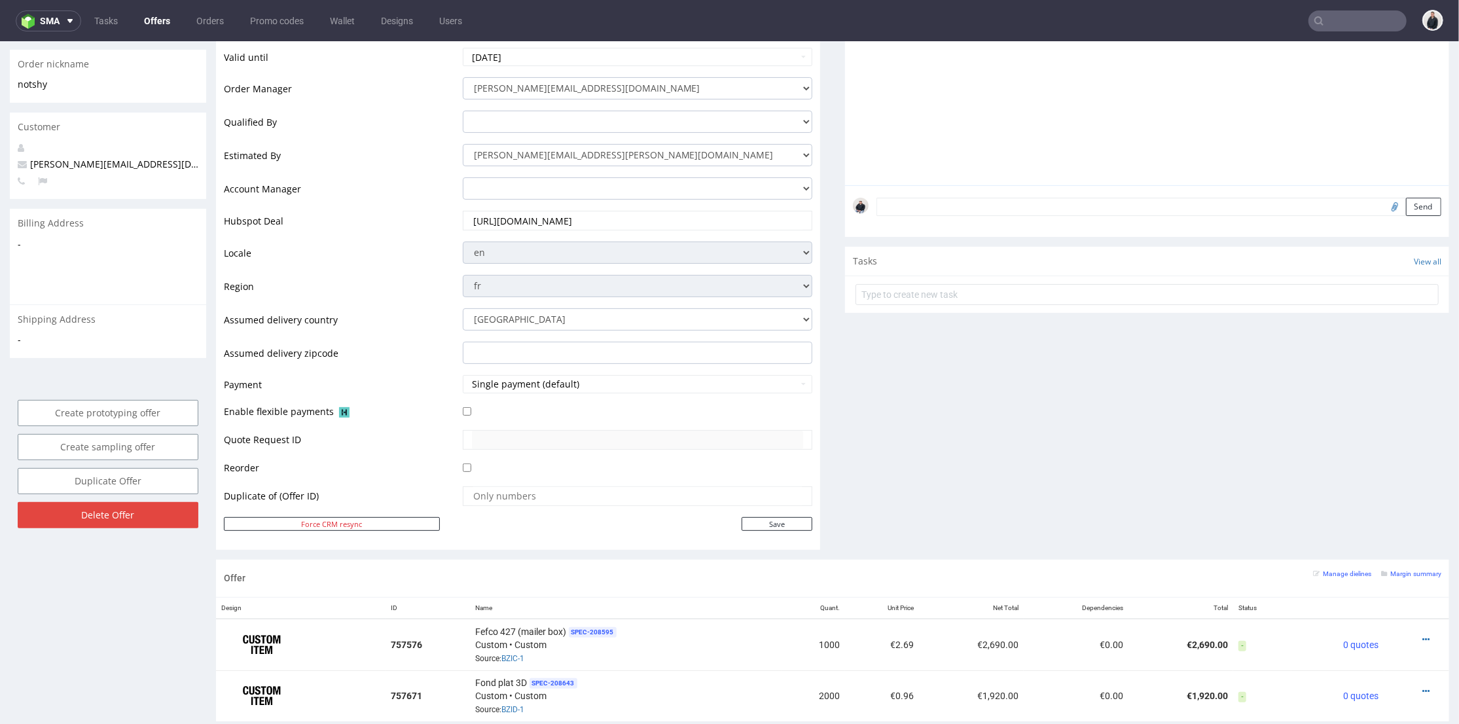
scroll to position [73, 0]
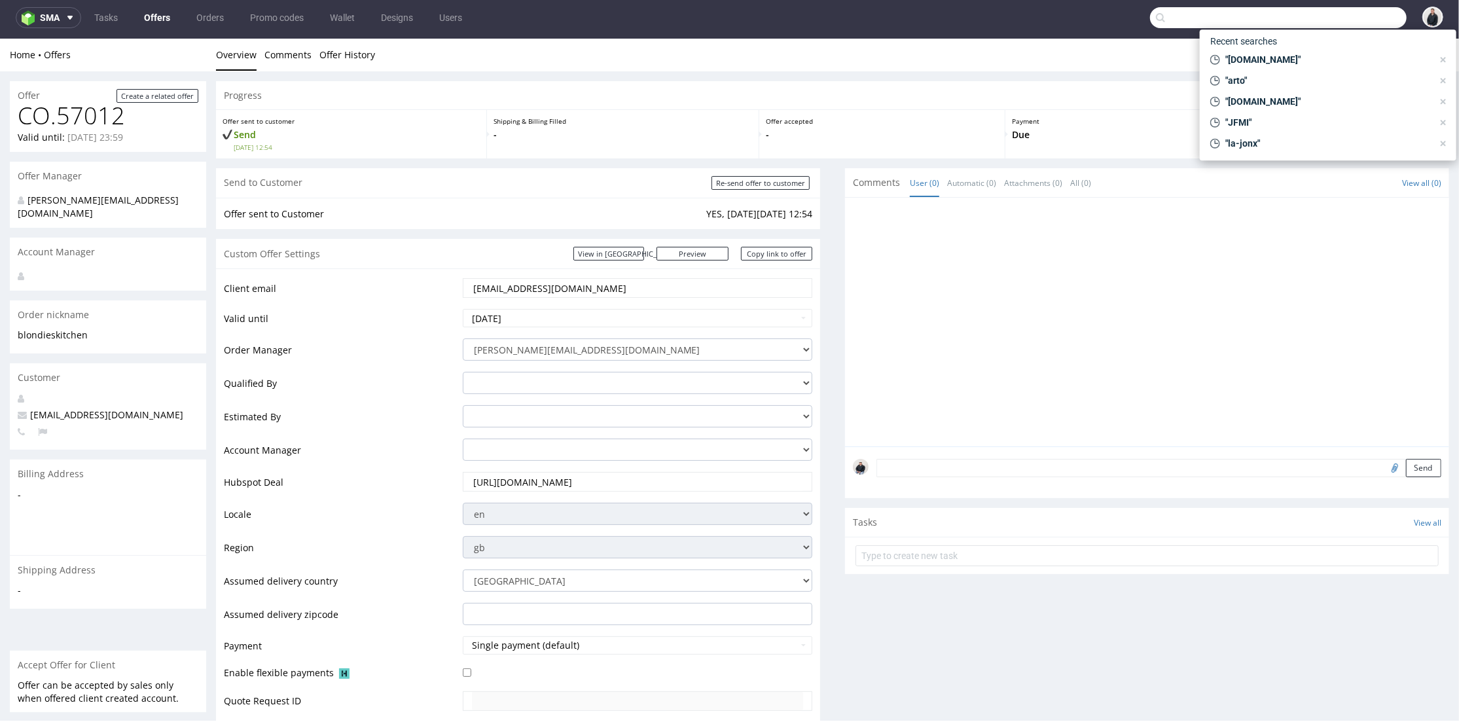
click at [1329, 16] on input "text" at bounding box center [1278, 17] width 257 height 21
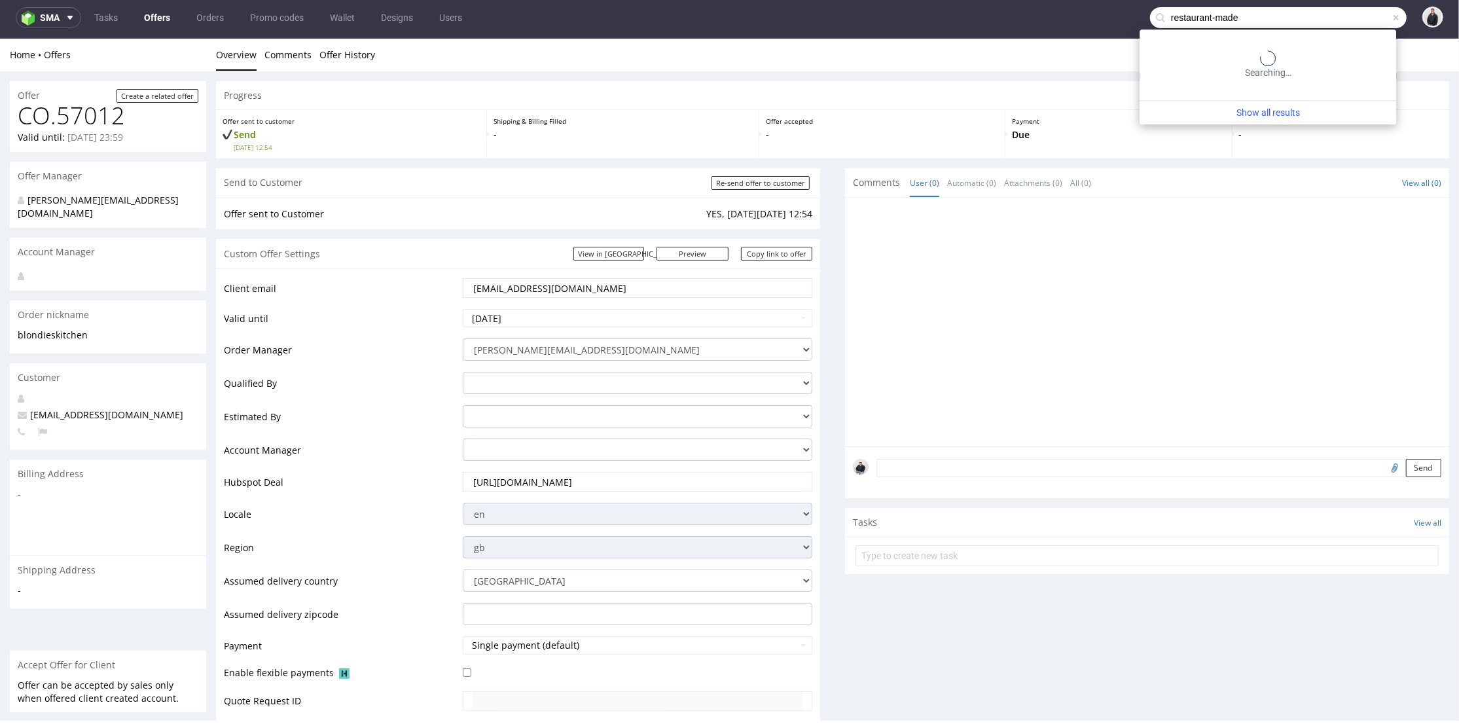
type input "restaurant-made"
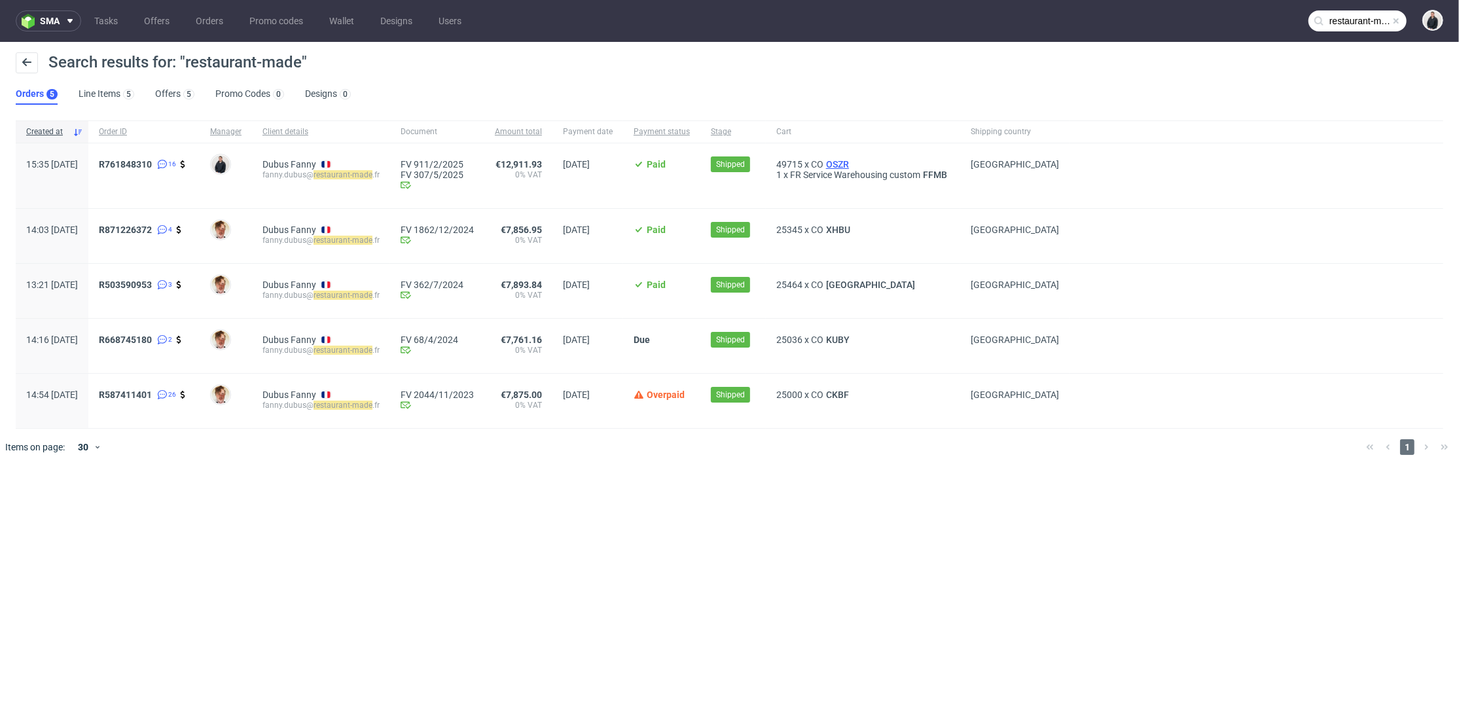
click at [852, 164] on span "OSZR" at bounding box center [838, 164] width 28 height 10
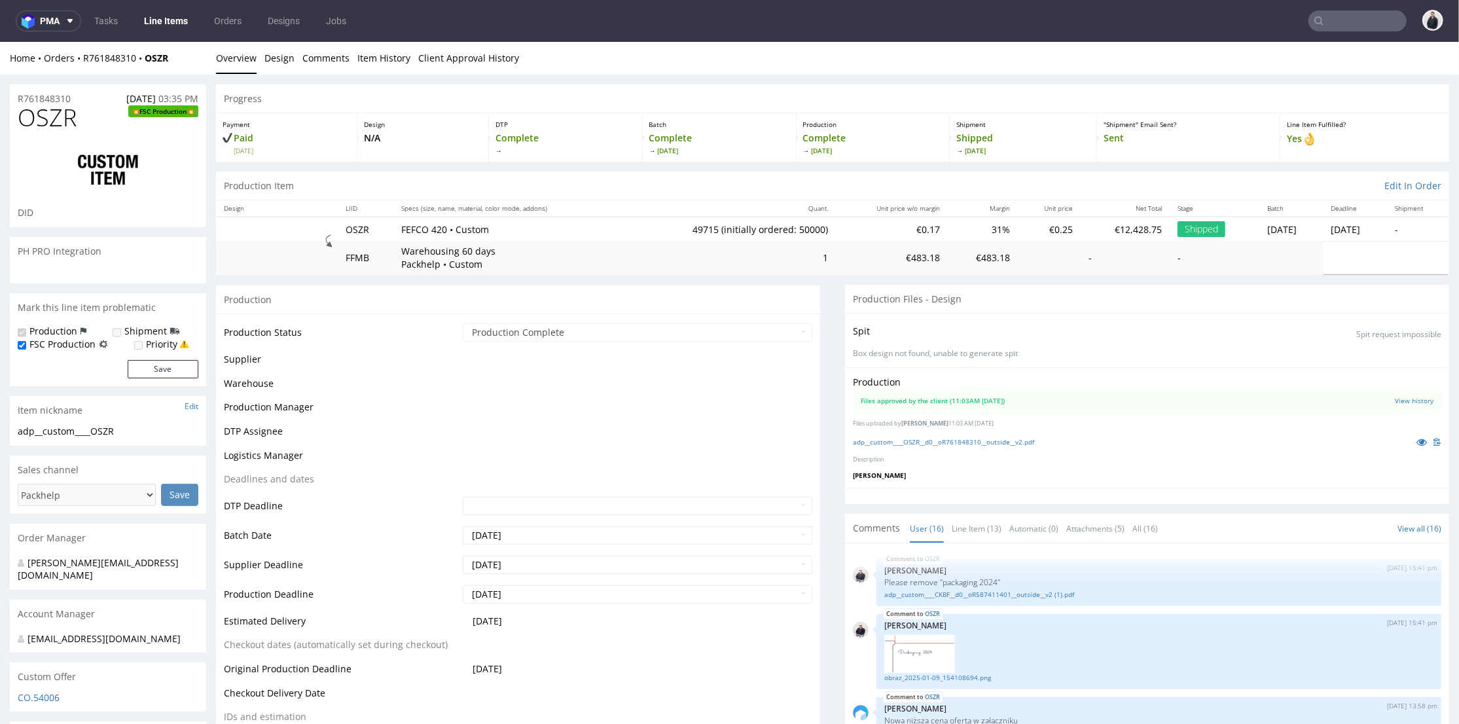
scroll to position [610, 0]
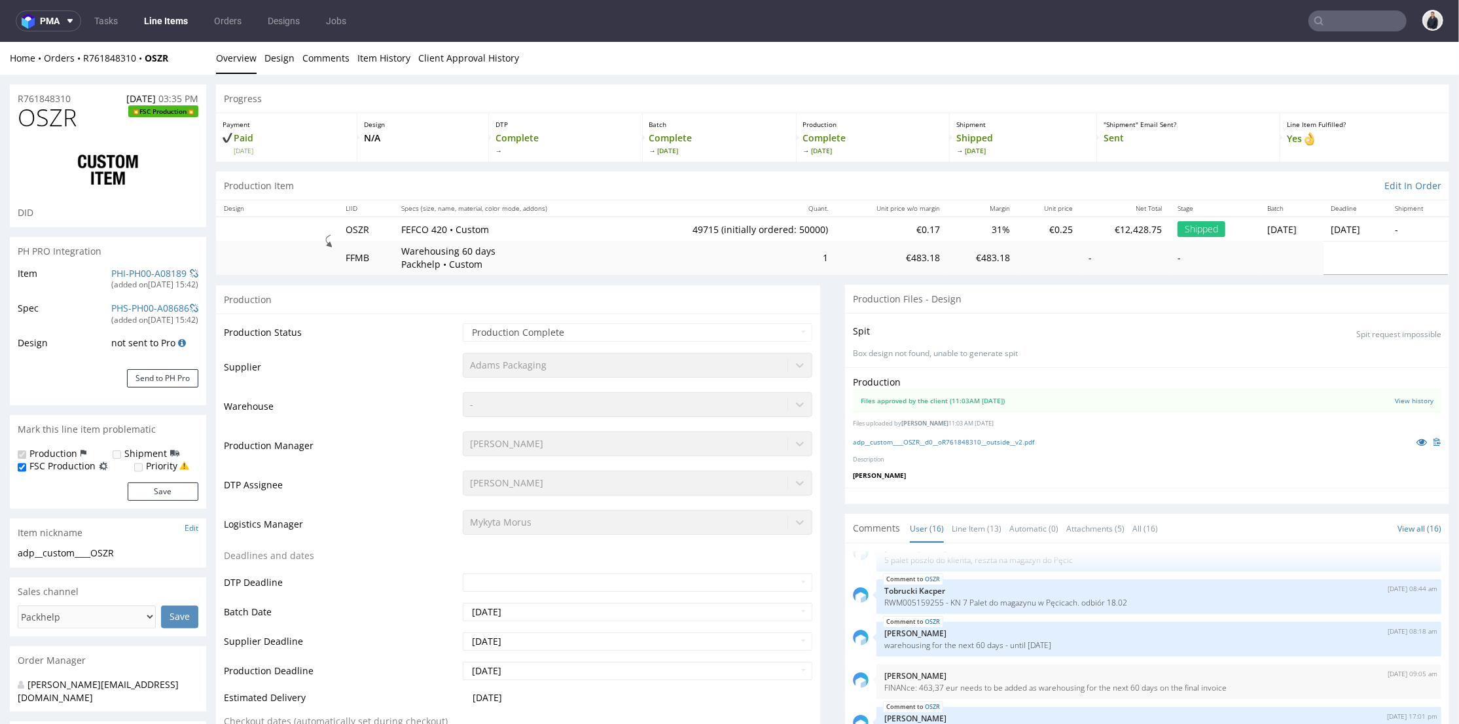
select select "in_progress"
click at [937, 448] on div "Production Files approved by the client (11:03AM 15 Jan 2025) View history File…" at bounding box center [1147, 427] width 604 height 120
click at [939, 445] on link "adp__custom____OSZR__d0__oR761848310__outside__v2.pdf" at bounding box center [943, 441] width 181 height 9
click at [1368, 20] on input "text" at bounding box center [1358, 20] width 98 height 21
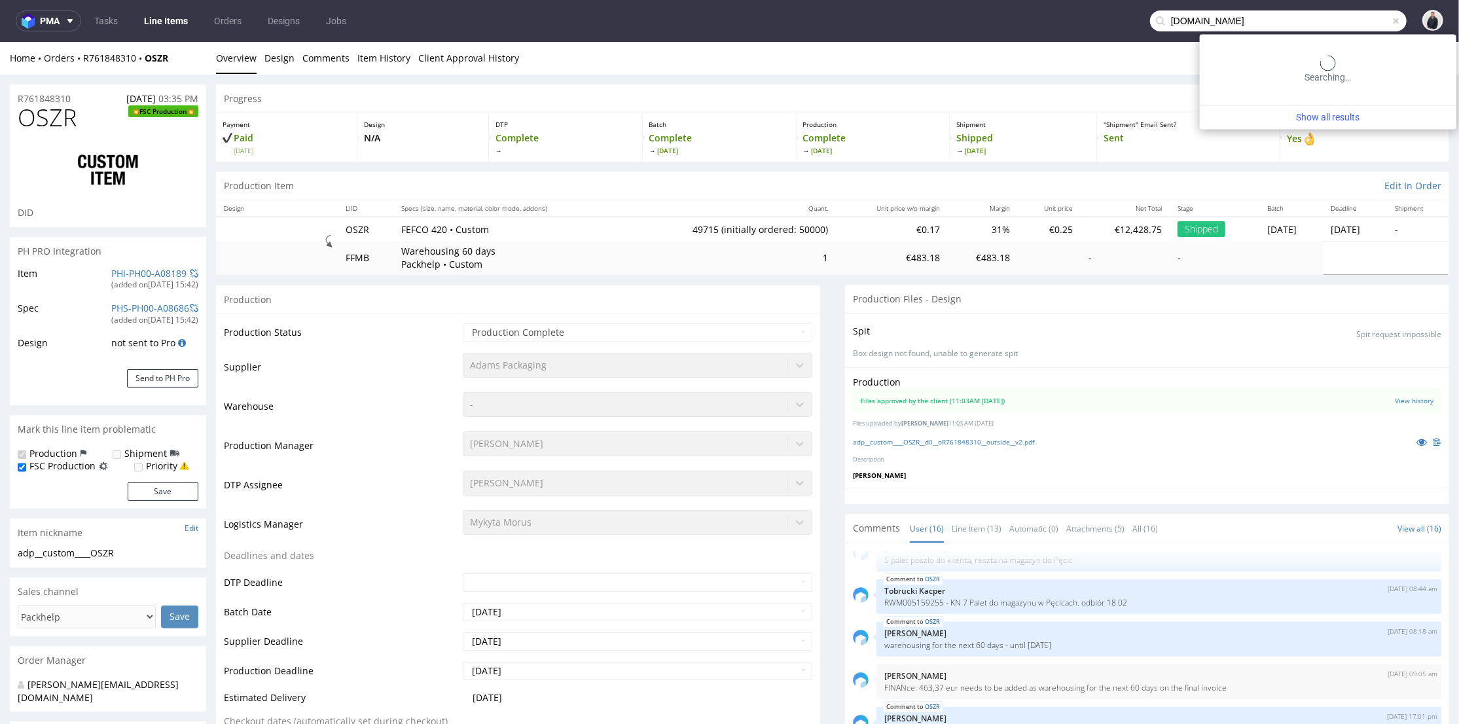
type input "stargate-capital.fr"
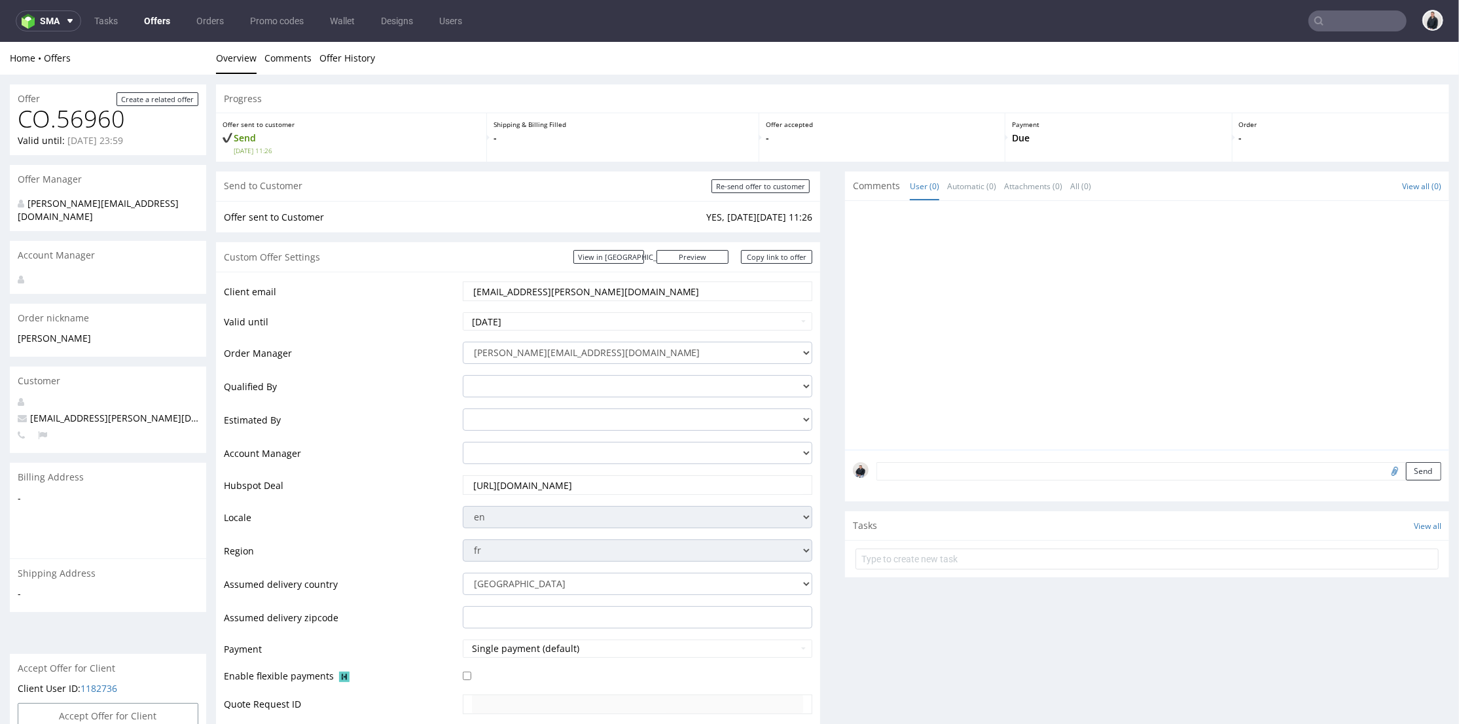
click at [1345, 16] on input "text" at bounding box center [1358, 20] width 98 height 21
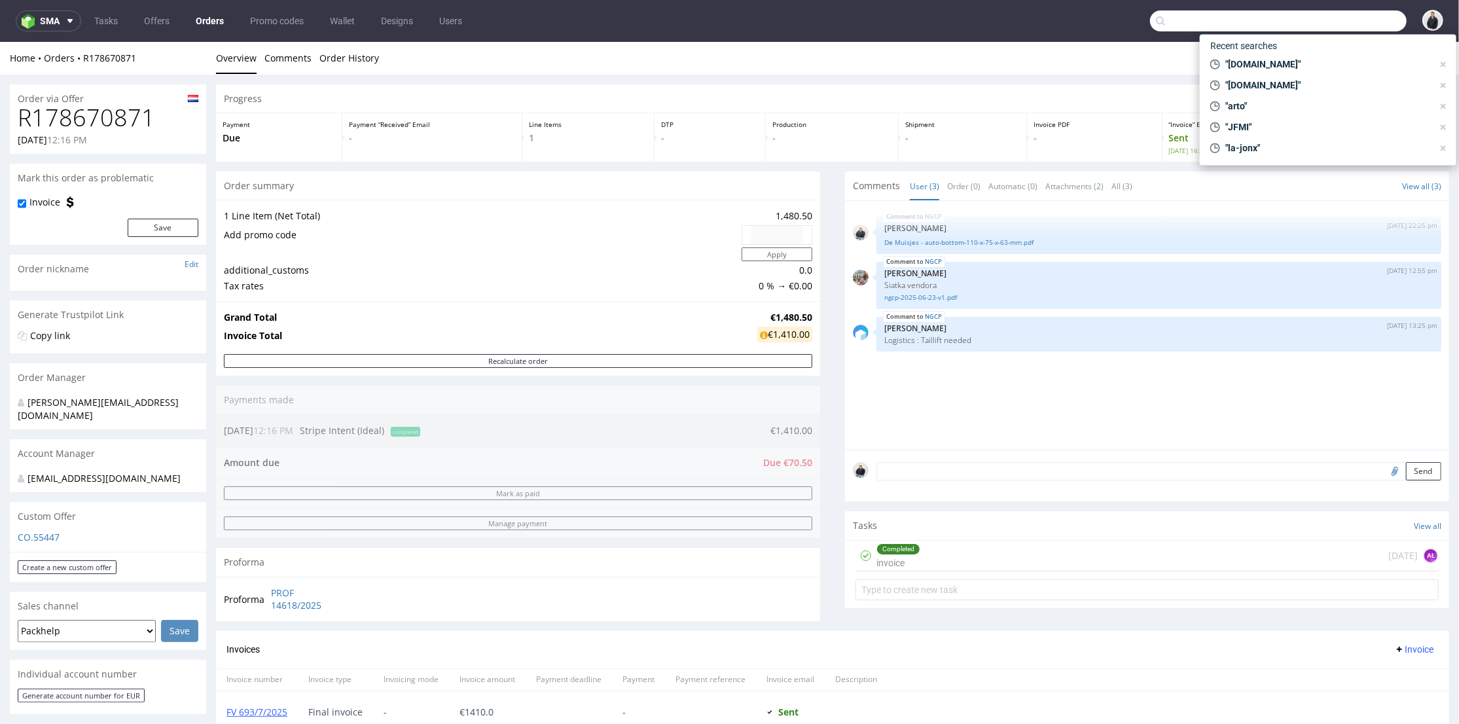
scroll to position [436, 0]
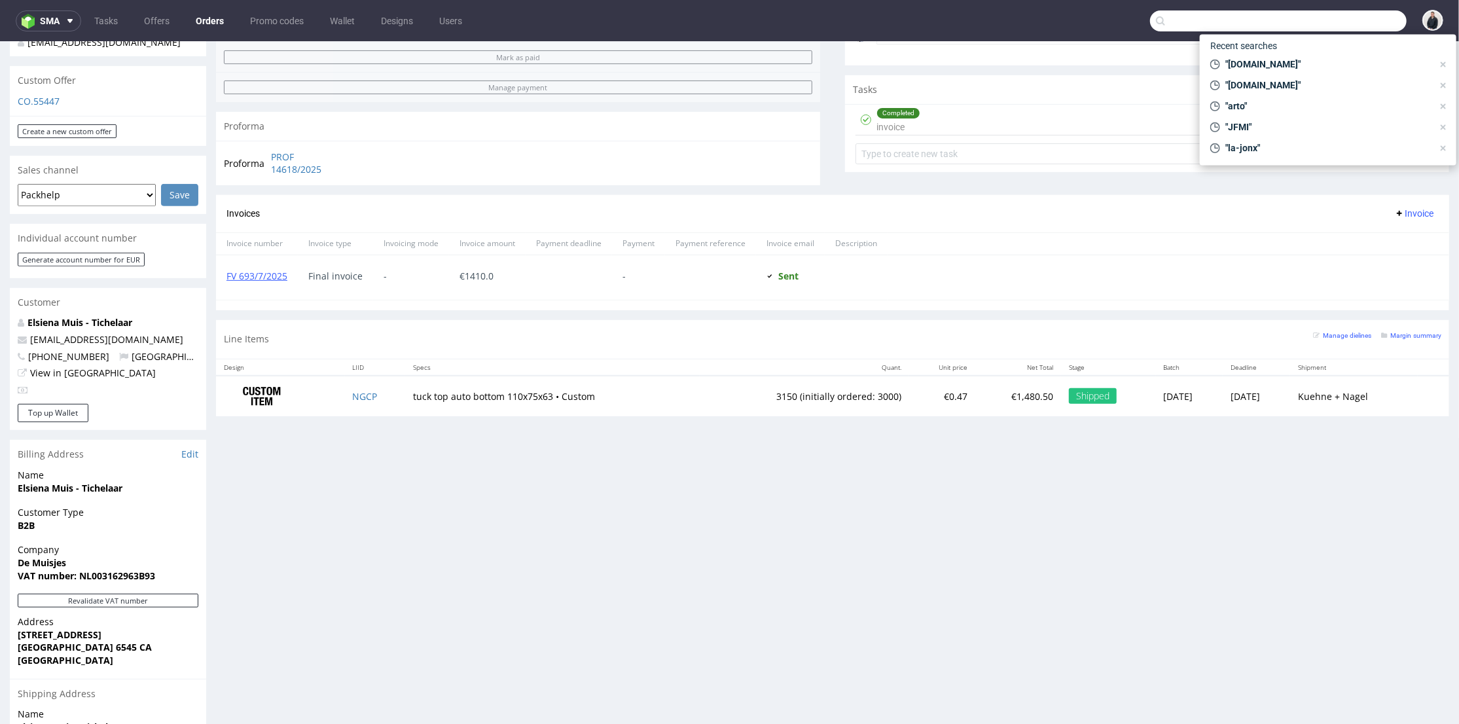
click at [1316, 15] on input "text" at bounding box center [1278, 20] width 257 height 21
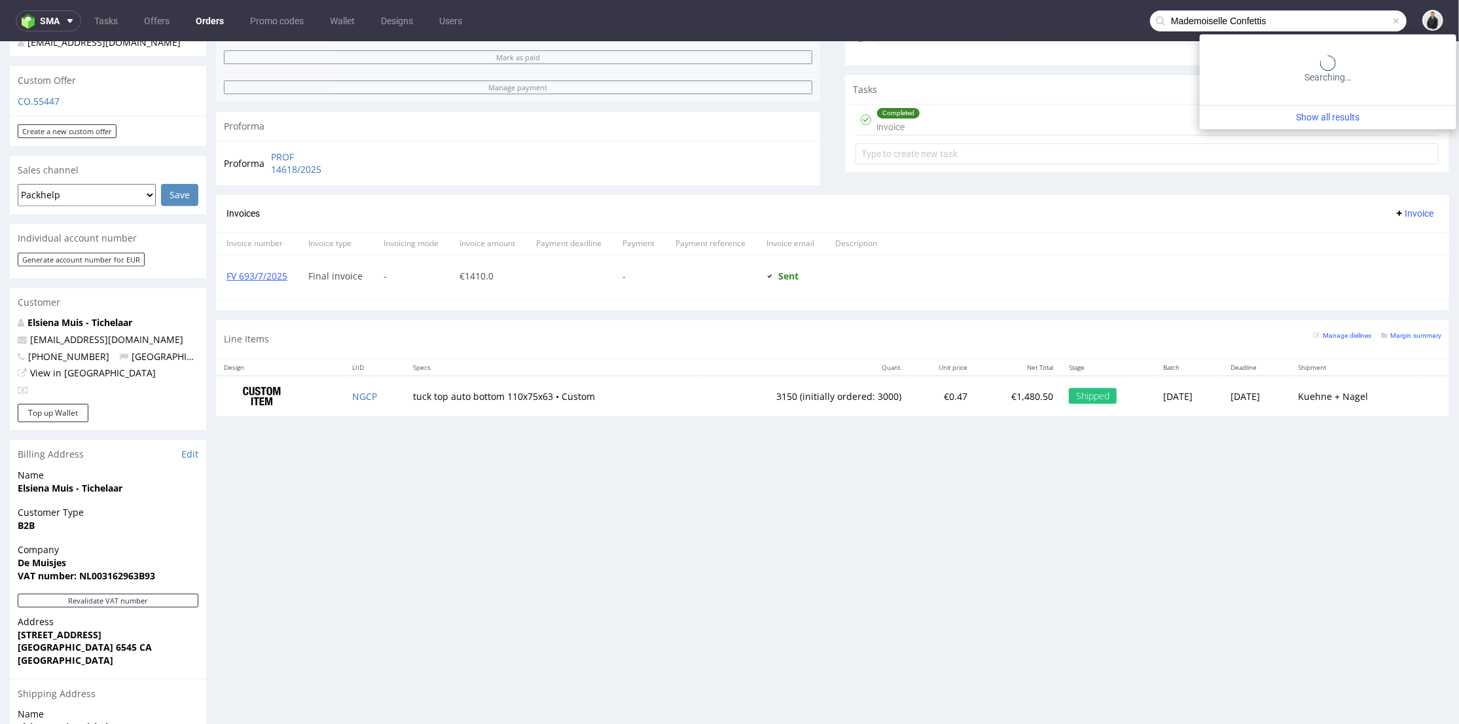
type input "Mademoiselle Confettis"
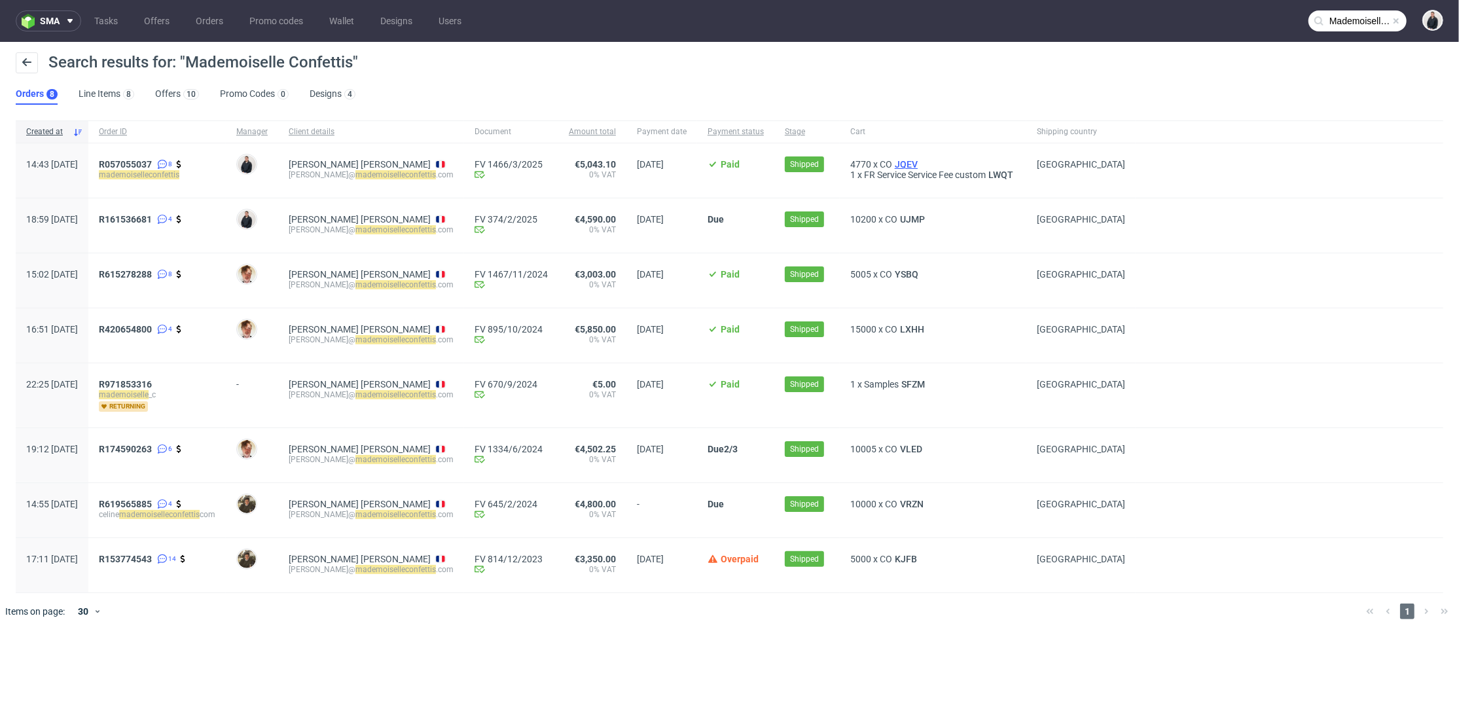
click at [901, 162] on span "JQEV" at bounding box center [906, 164] width 28 height 10
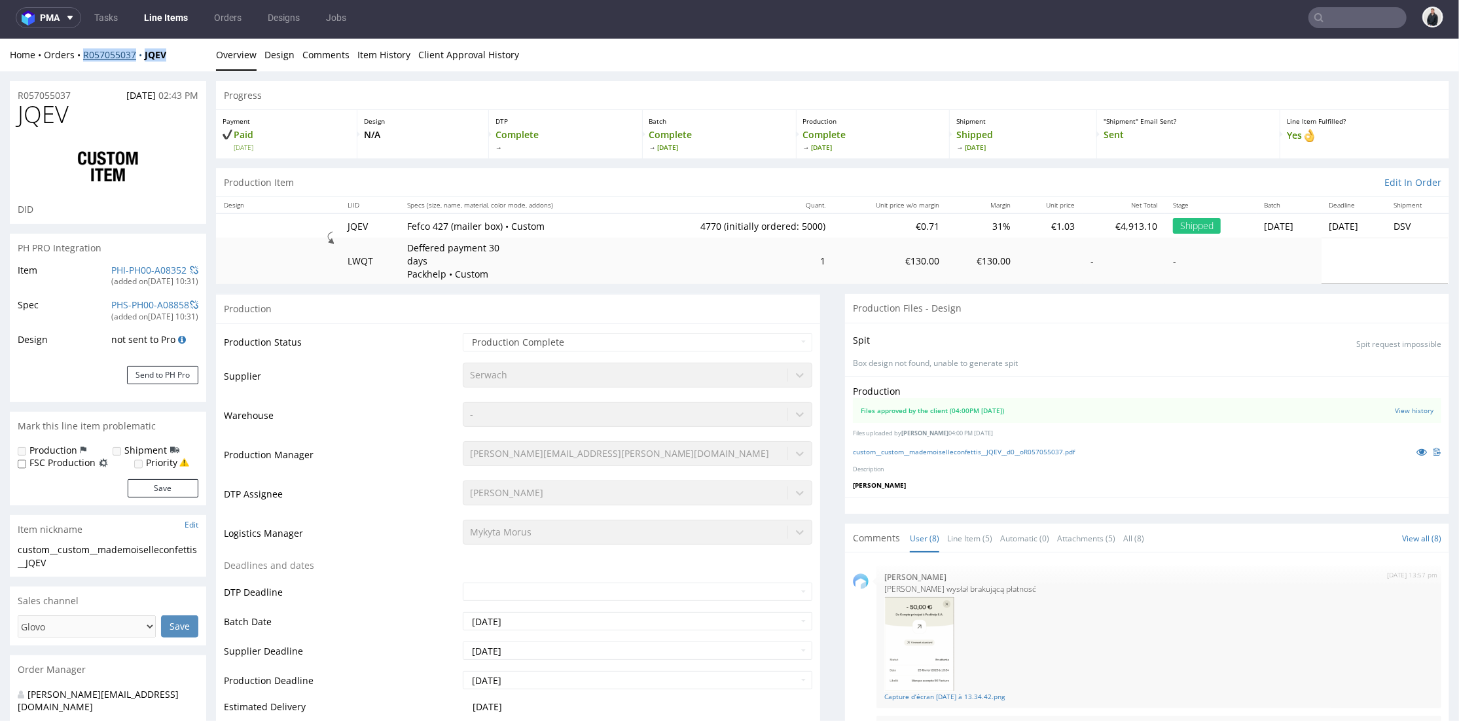
drag, startPoint x: 168, startPoint y: 52, endPoint x: 83, endPoint y: 56, distance: 84.5
click at [83, 56] on div "Home Orders R057055037 JQEV" at bounding box center [108, 54] width 196 height 13
copy div "R057055037 JQEV"
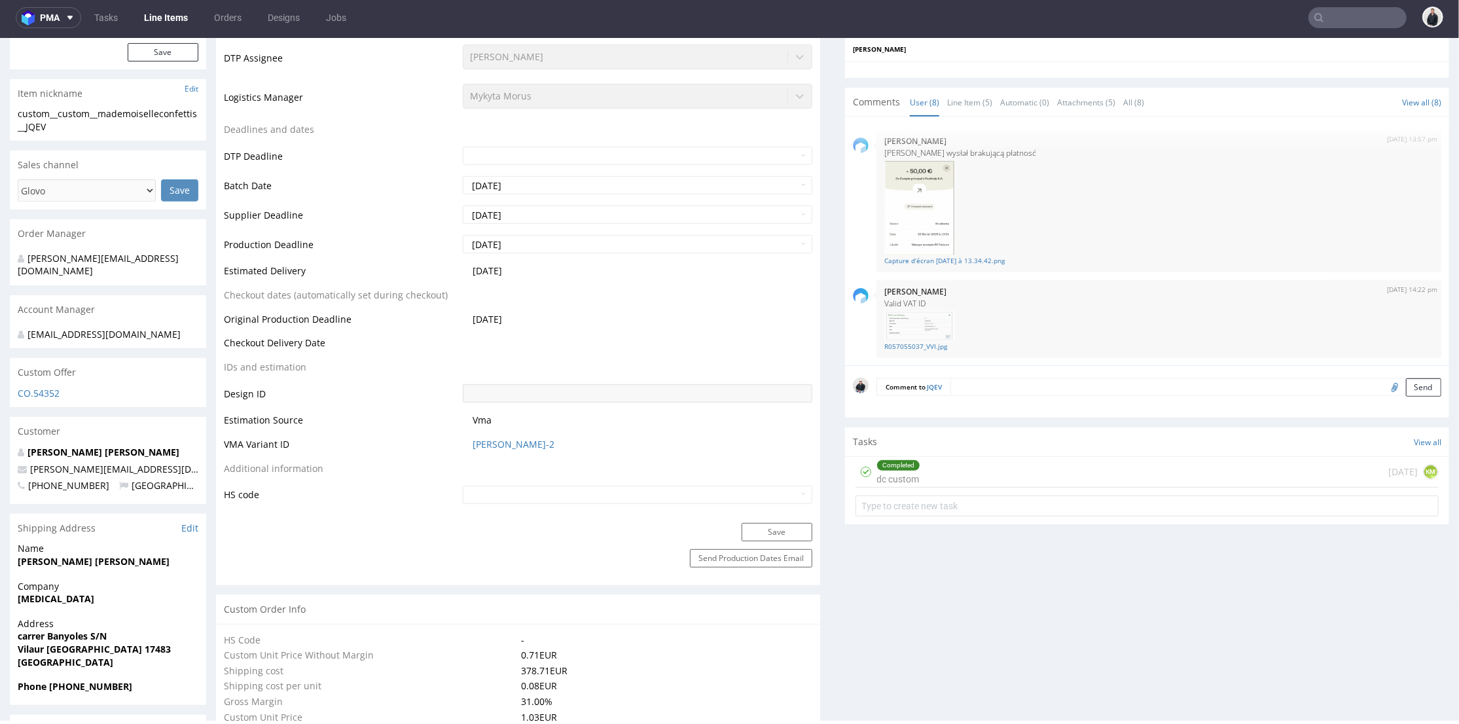
scroll to position [218, 0]
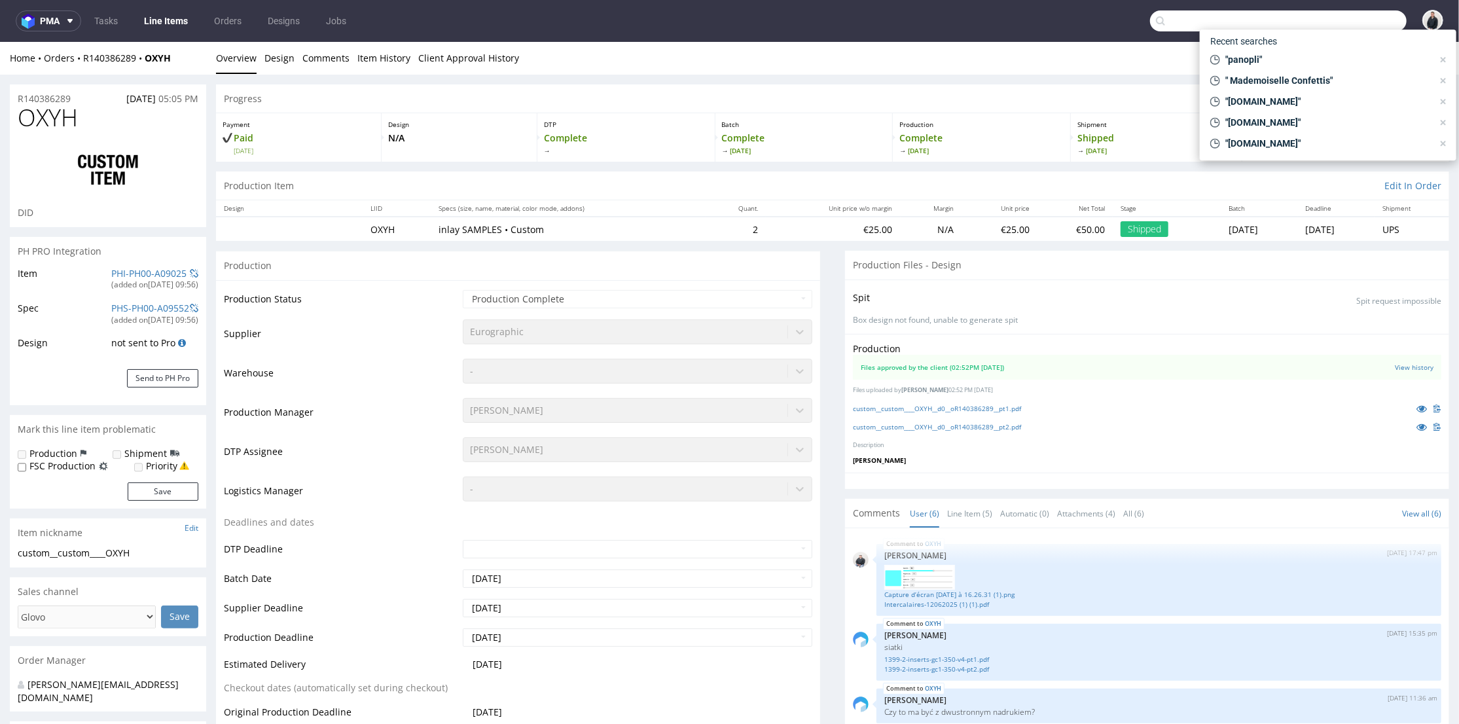
click at [1339, 12] on input "text" at bounding box center [1278, 20] width 257 height 21
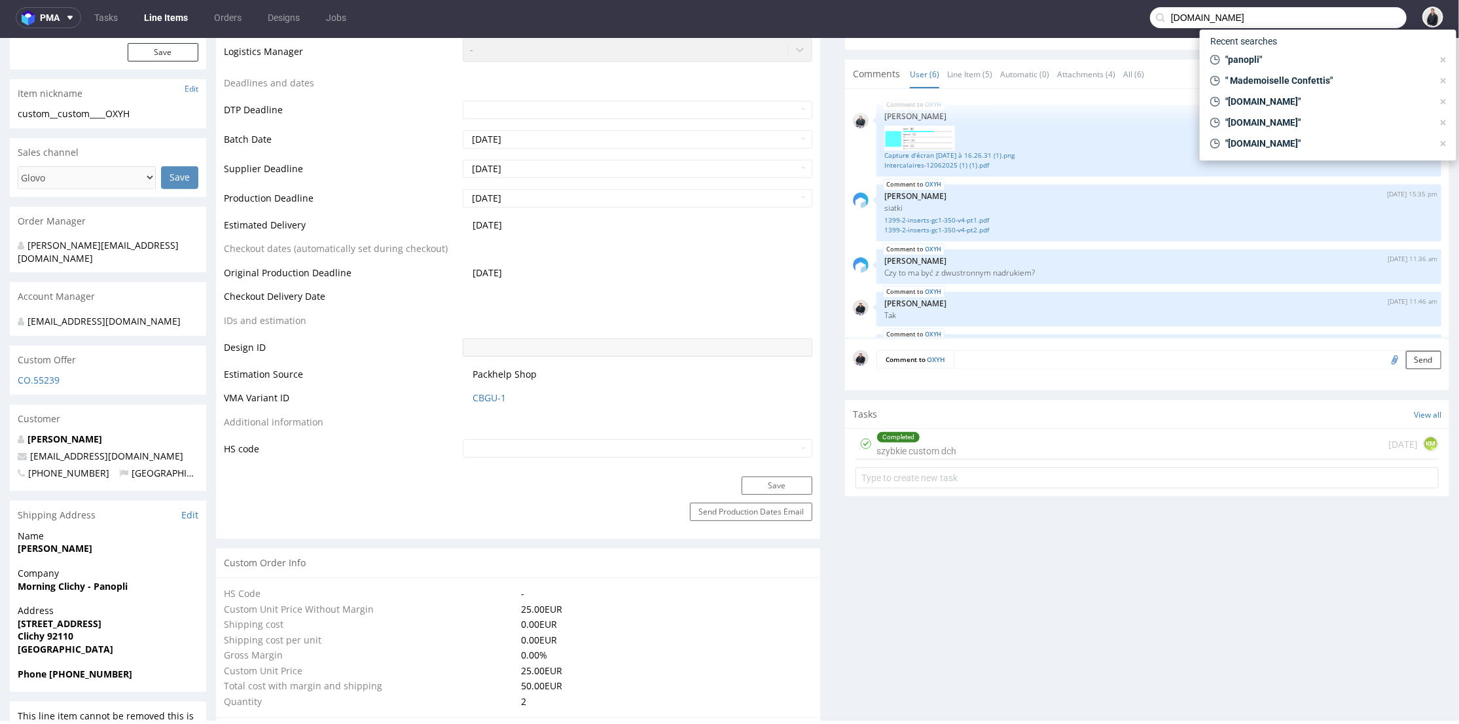
scroll to position [170, 0]
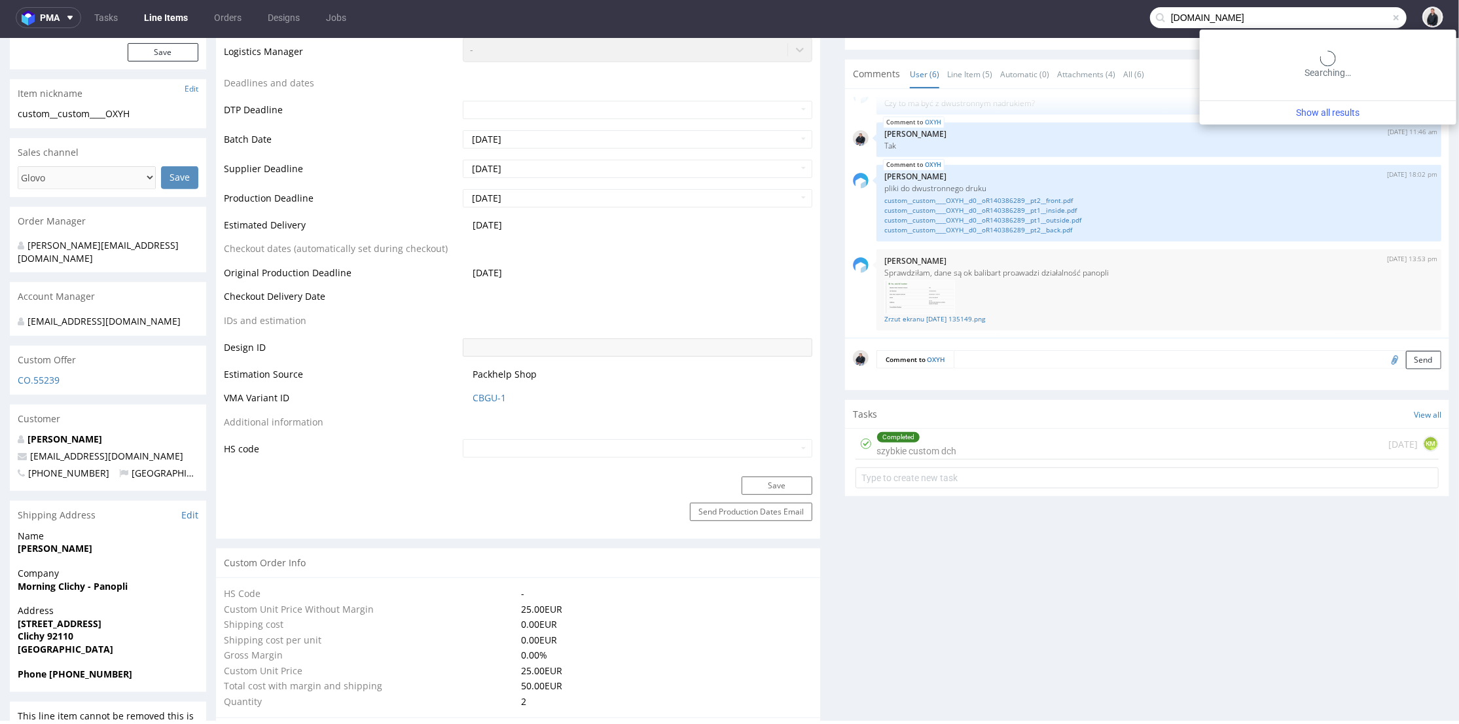
type input "dermaceutic.com"
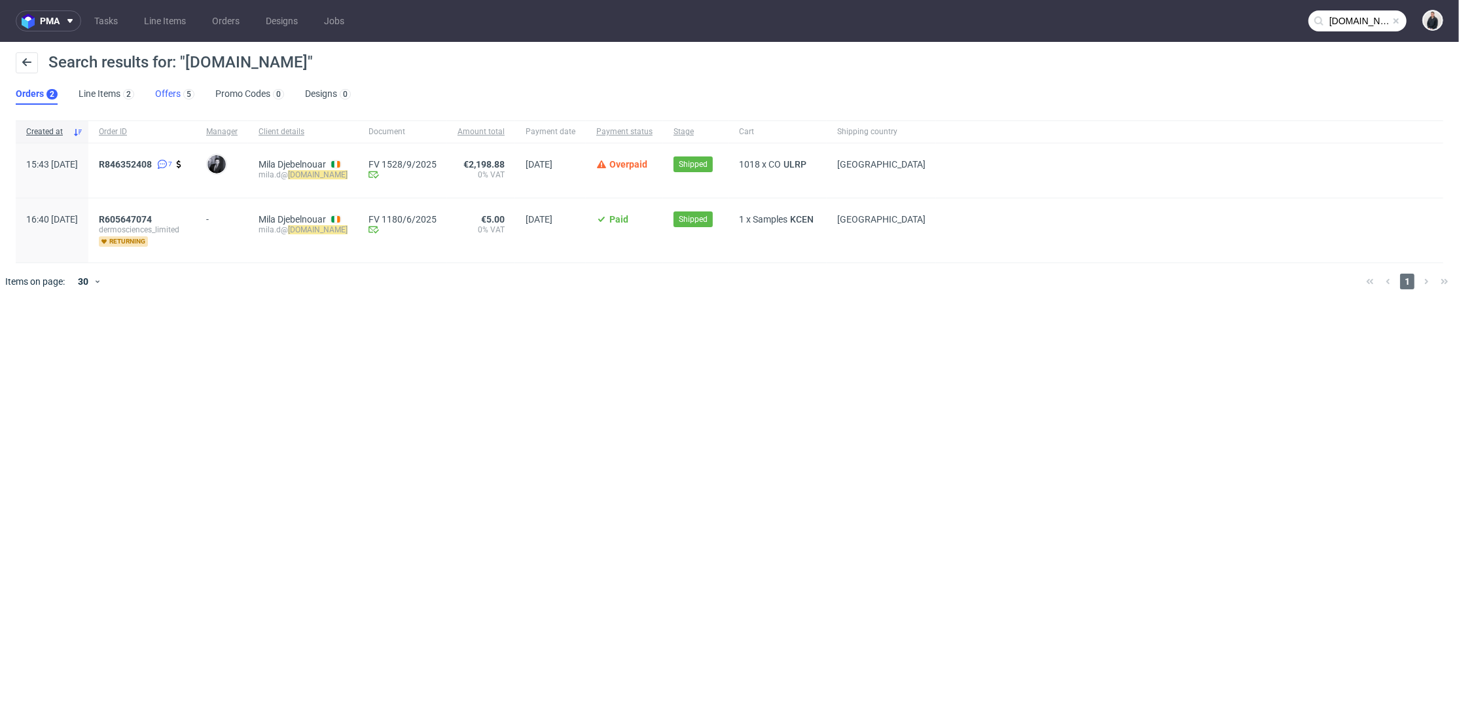
click at [167, 86] on link "Offers 5" at bounding box center [174, 94] width 39 height 21
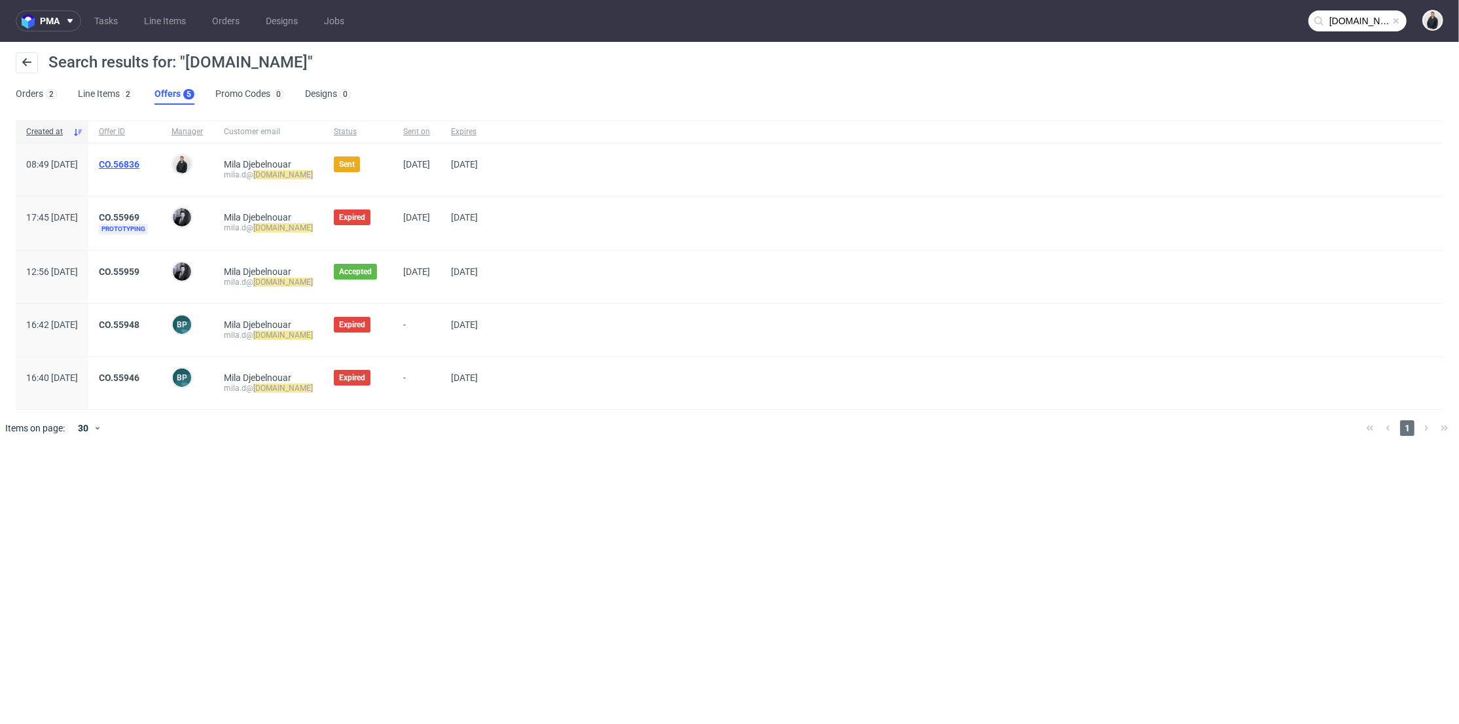
click at [139, 164] on link "CO.56836" at bounding box center [119, 164] width 41 height 10
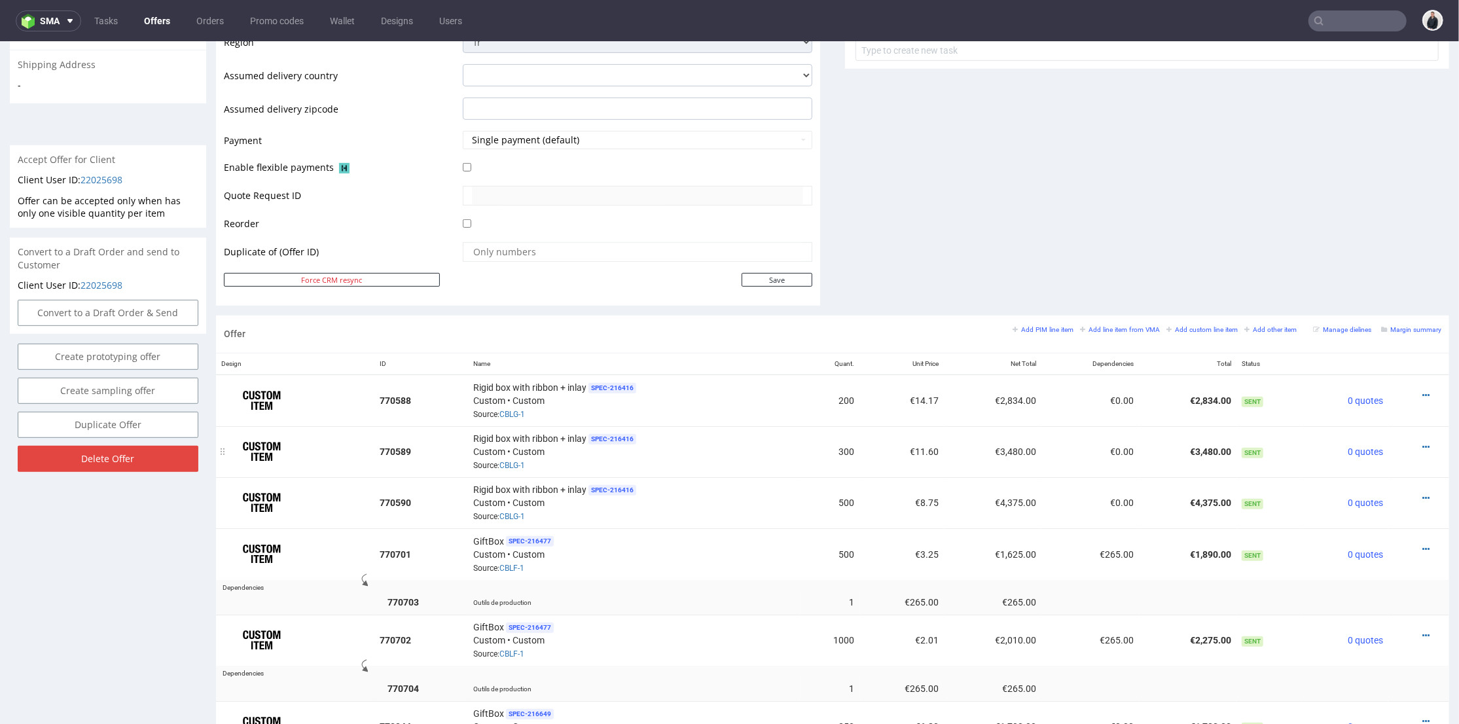
scroll to position [581, 0]
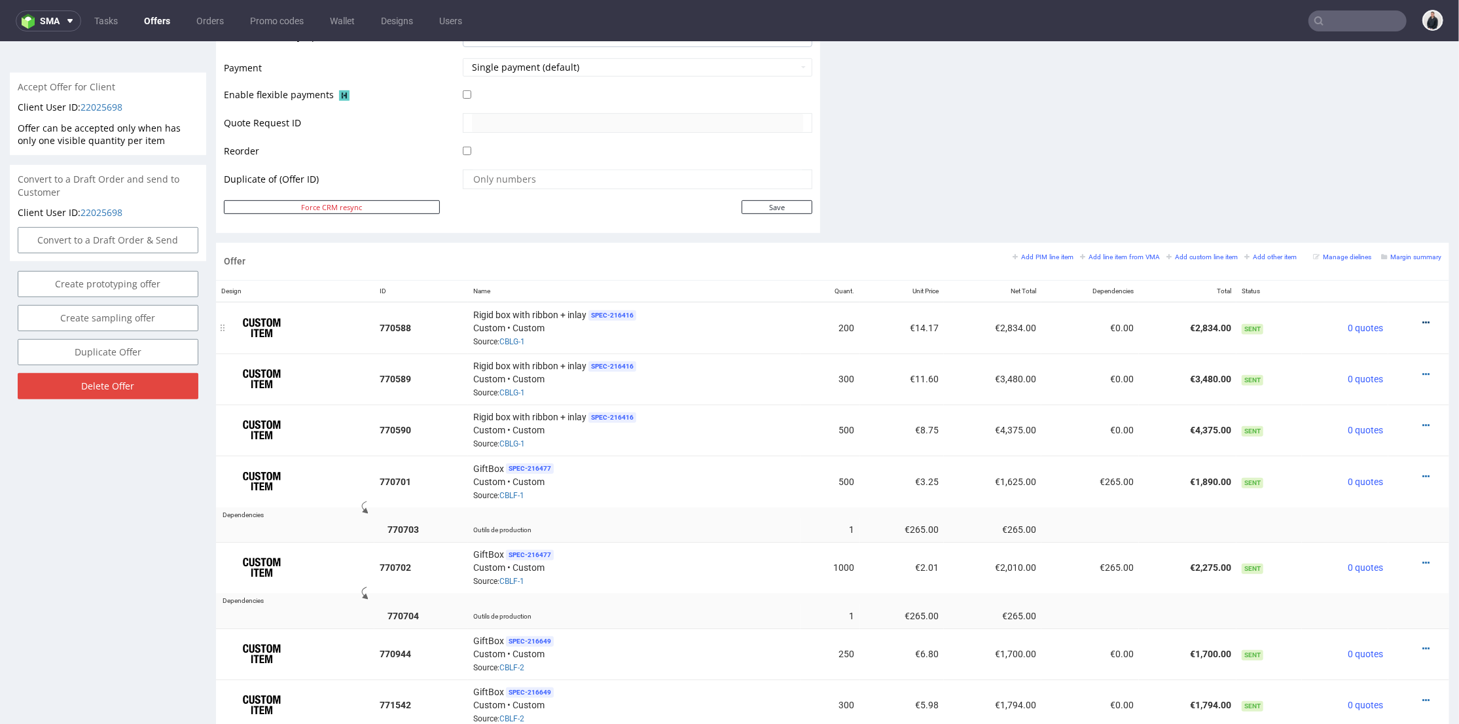
click at [1423, 320] on icon at bounding box center [1426, 322] width 7 height 9
click at [1362, 270] on span "Hide item from customer" at bounding box center [1367, 270] width 105 height 13
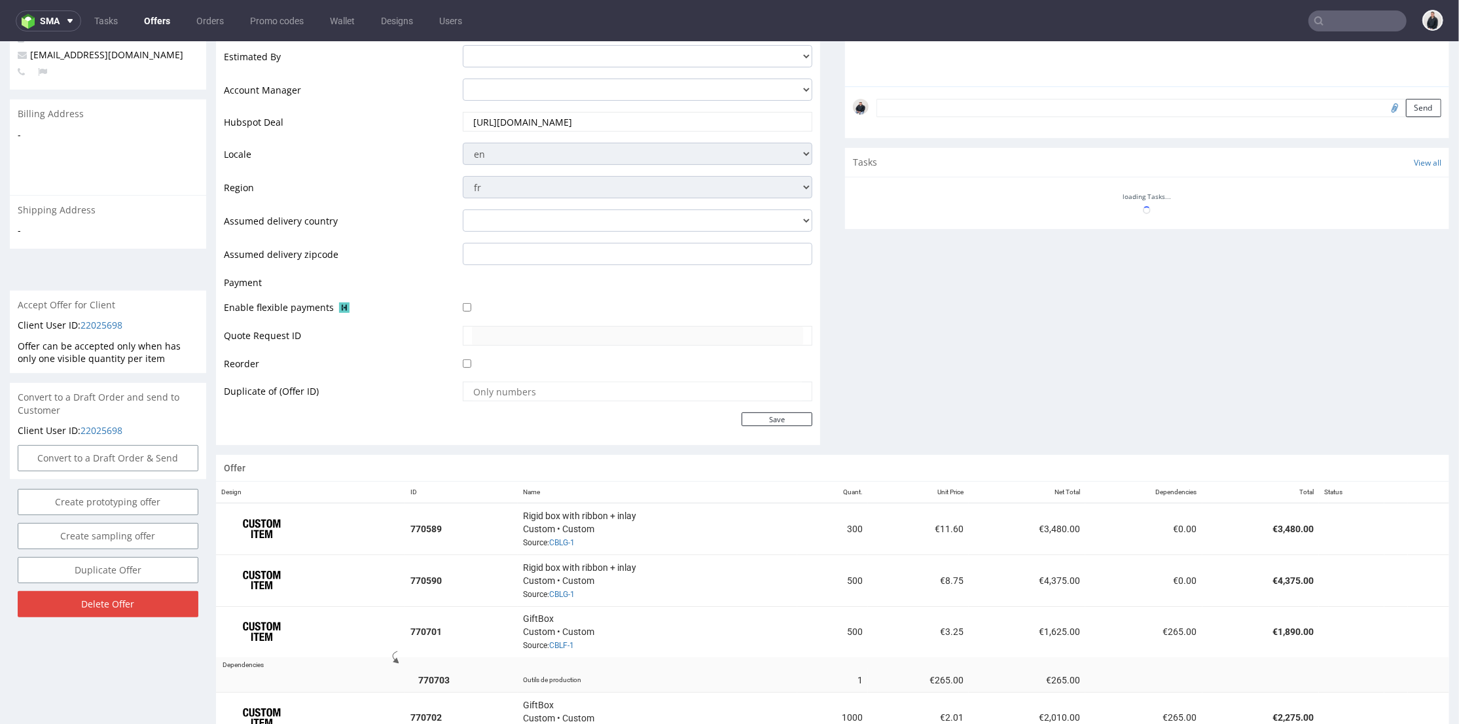
scroll to position [509, 0]
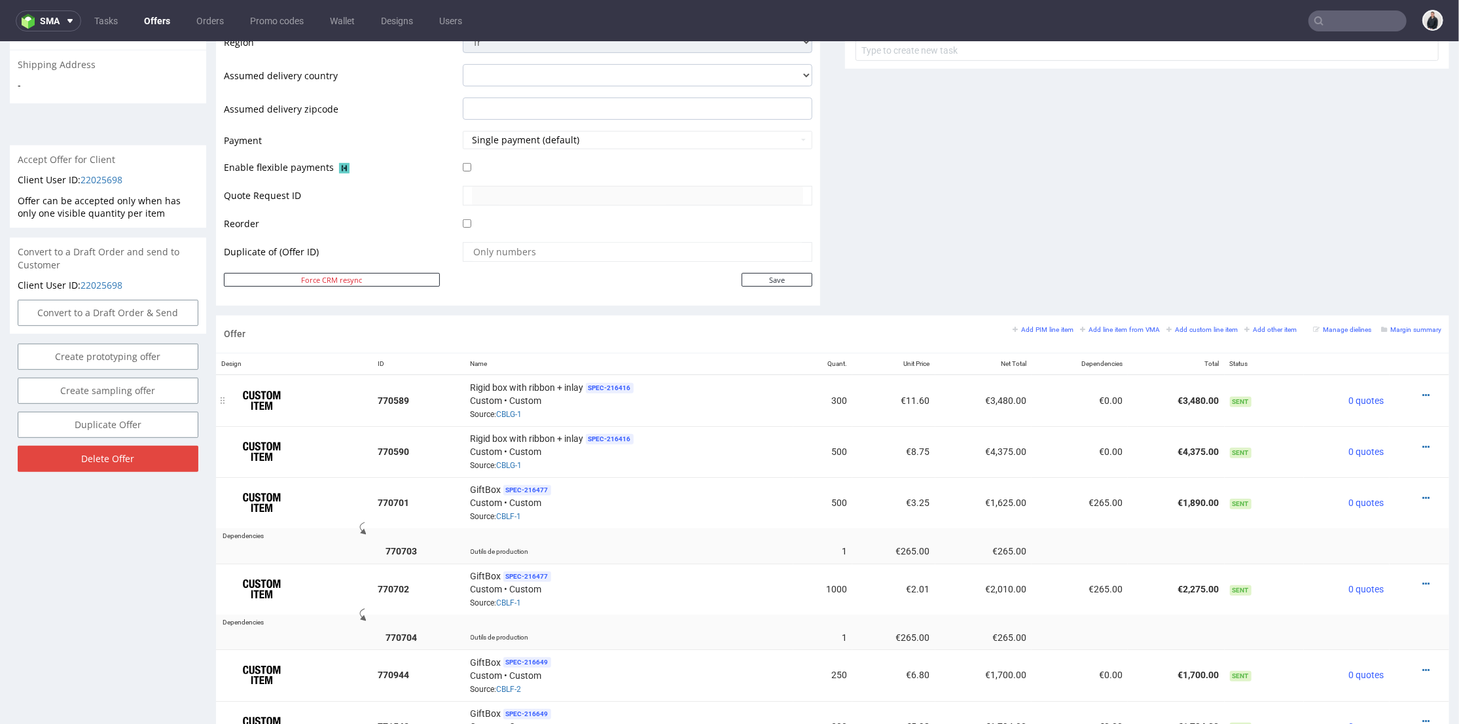
click at [1409, 391] on div at bounding box center [1415, 394] width 41 height 13
click at [1423, 391] on icon at bounding box center [1426, 394] width 7 height 9
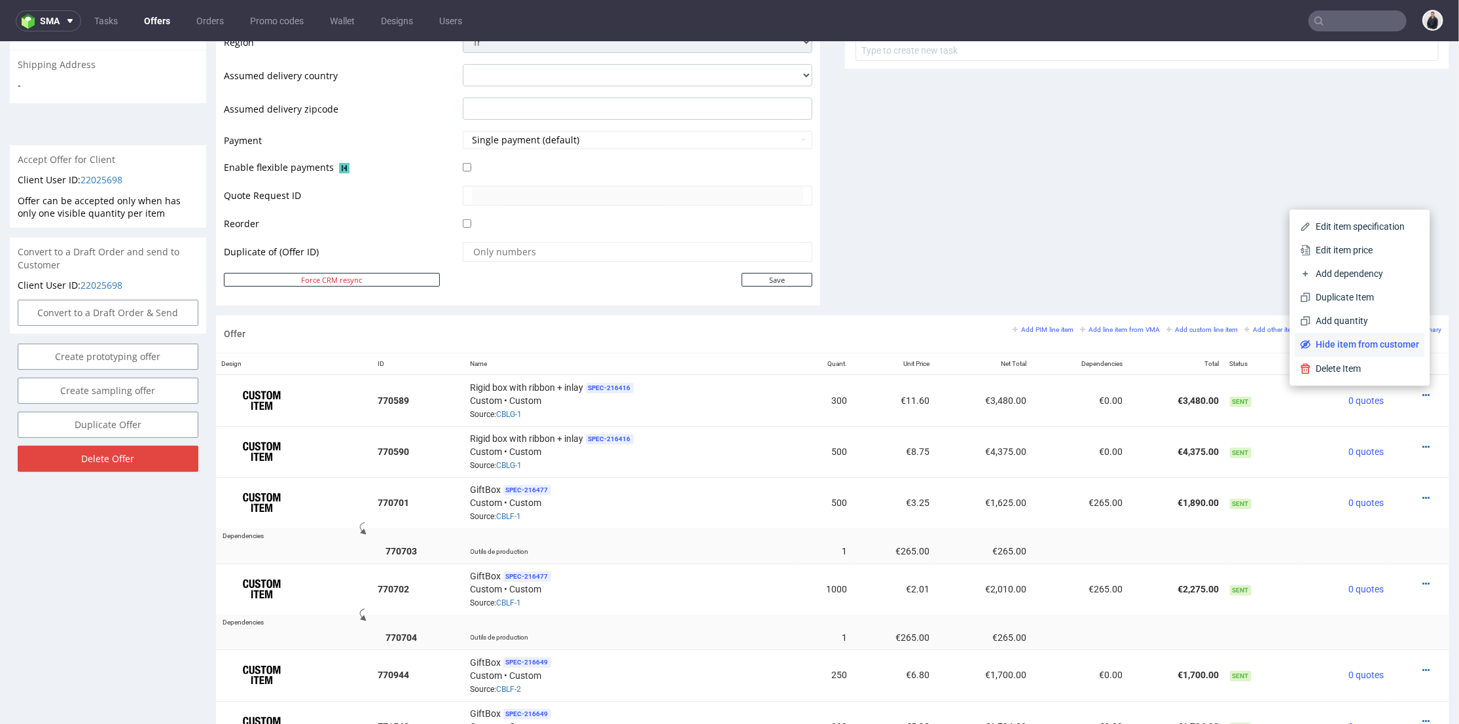
click at [1379, 343] on span "Hide item from customer" at bounding box center [1365, 343] width 109 height 13
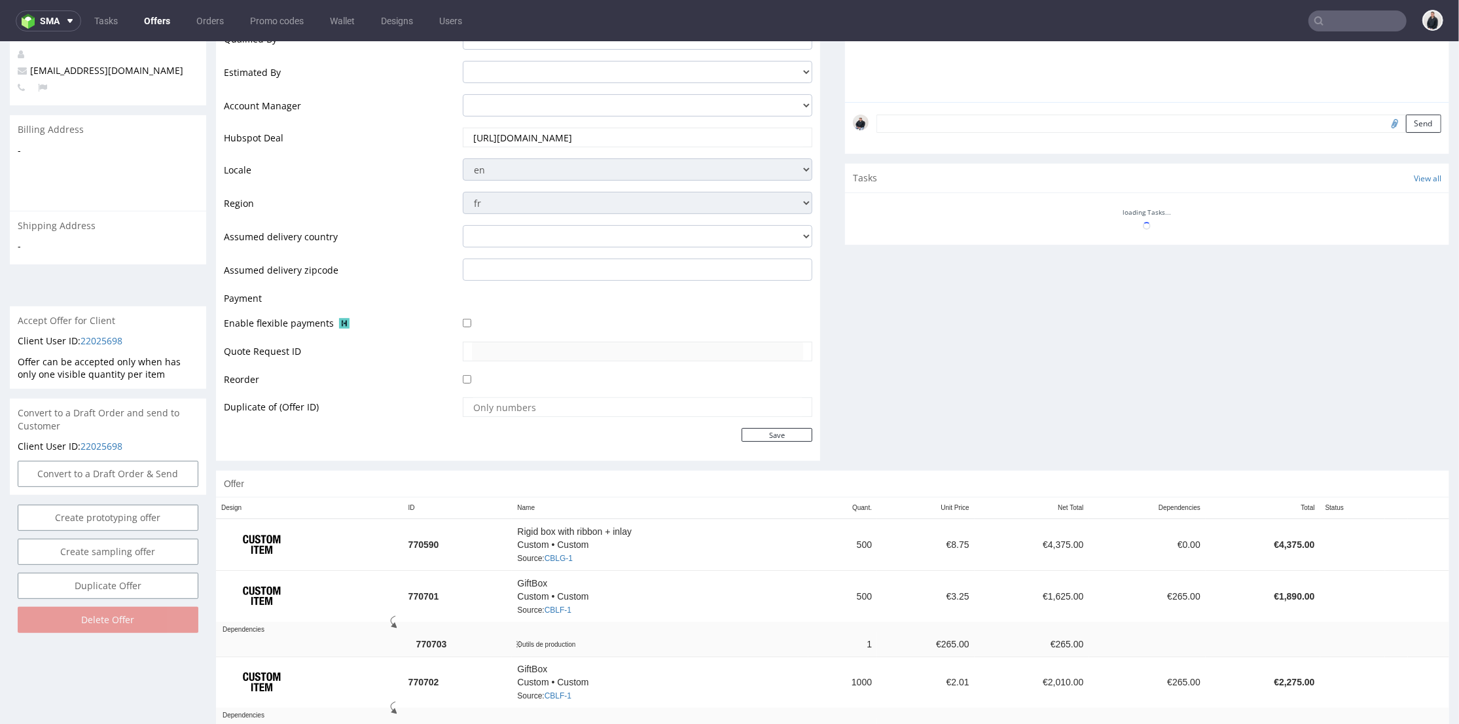
scroll to position [493, 0]
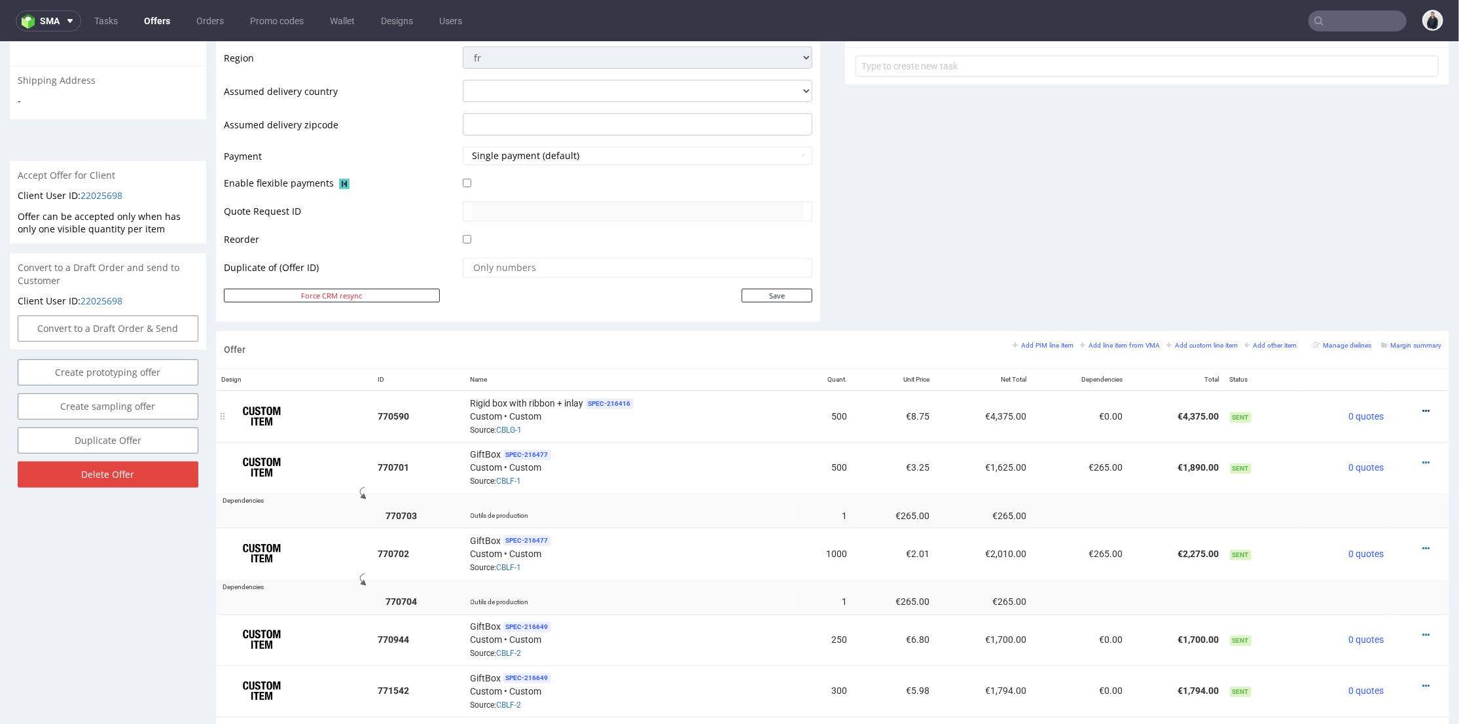
click at [1423, 406] on icon at bounding box center [1426, 410] width 7 height 9
click at [1392, 355] on span "Hide item from customer" at bounding box center [1365, 359] width 109 height 13
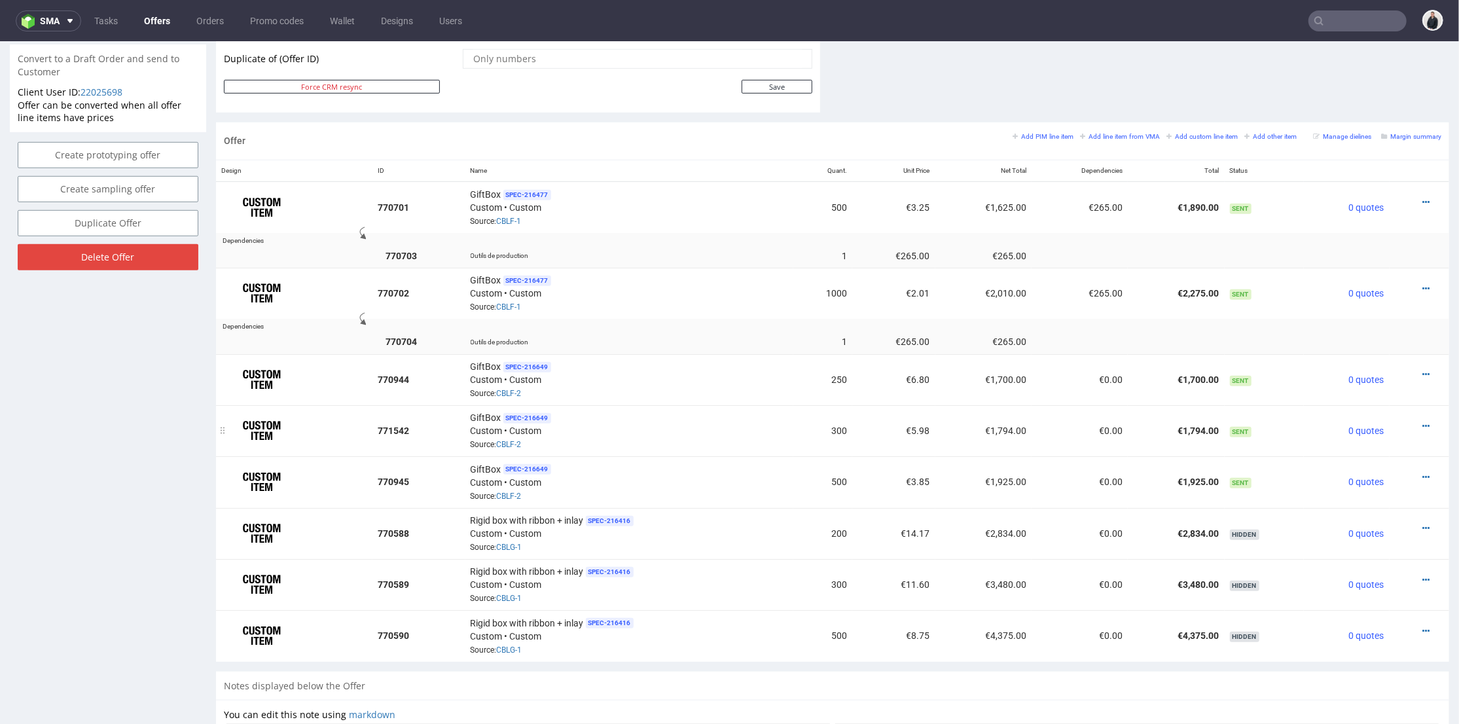
scroll to position [629, 0]
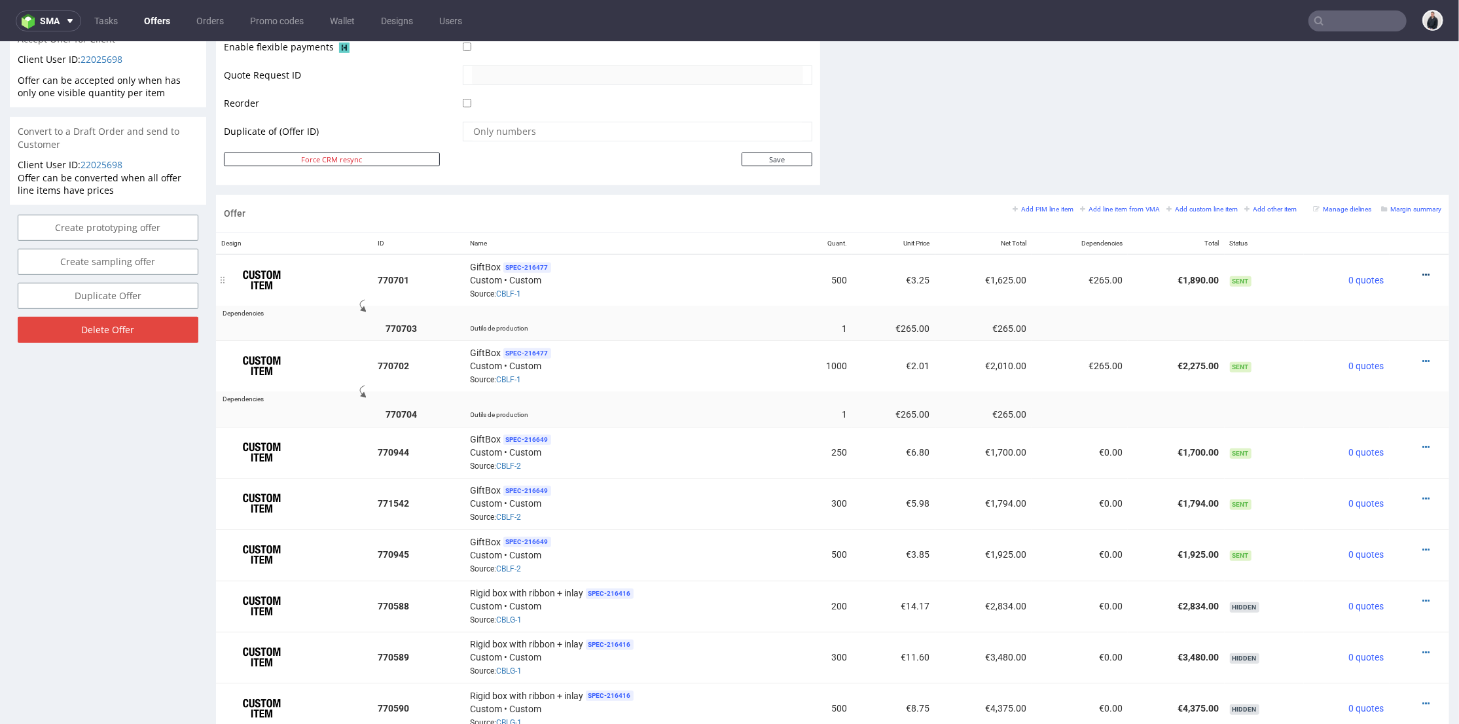
click at [1423, 270] on icon at bounding box center [1426, 274] width 7 height 9
click at [1381, 223] on span "Hide item from customer" at bounding box center [1365, 223] width 109 height 13
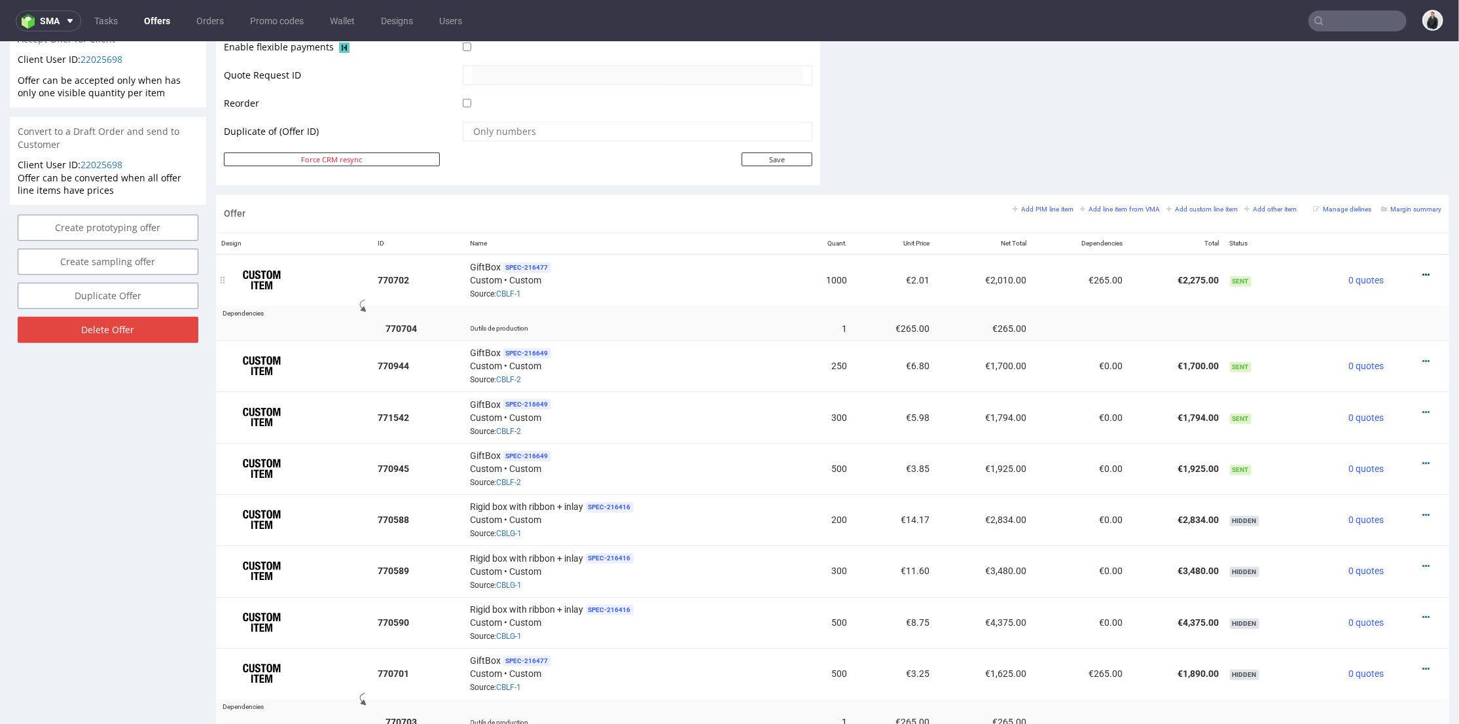
click at [1408, 273] on div at bounding box center [1415, 274] width 41 height 13
click at [1423, 273] on icon at bounding box center [1426, 274] width 7 height 9
click at [1379, 228] on span "Hide item from customer" at bounding box center [1365, 223] width 109 height 13
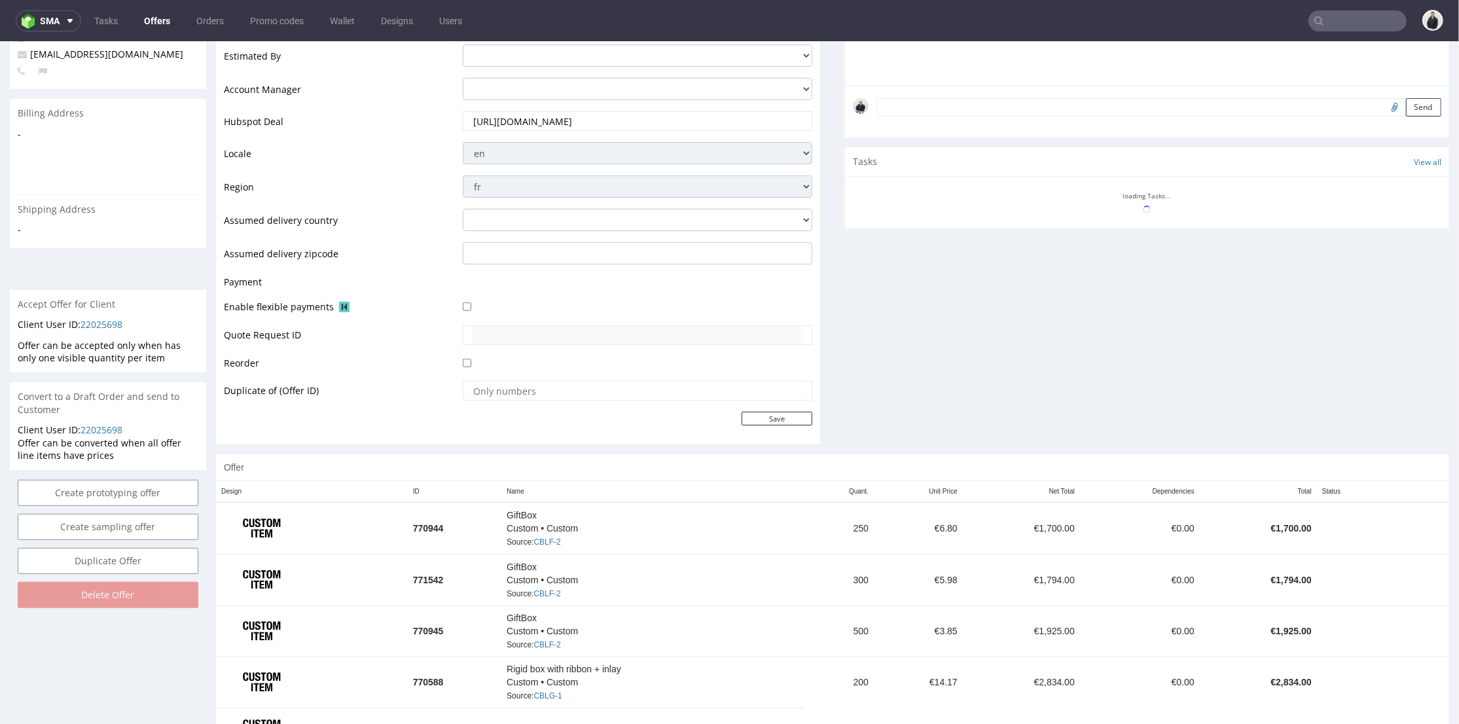
scroll to position [465, 0]
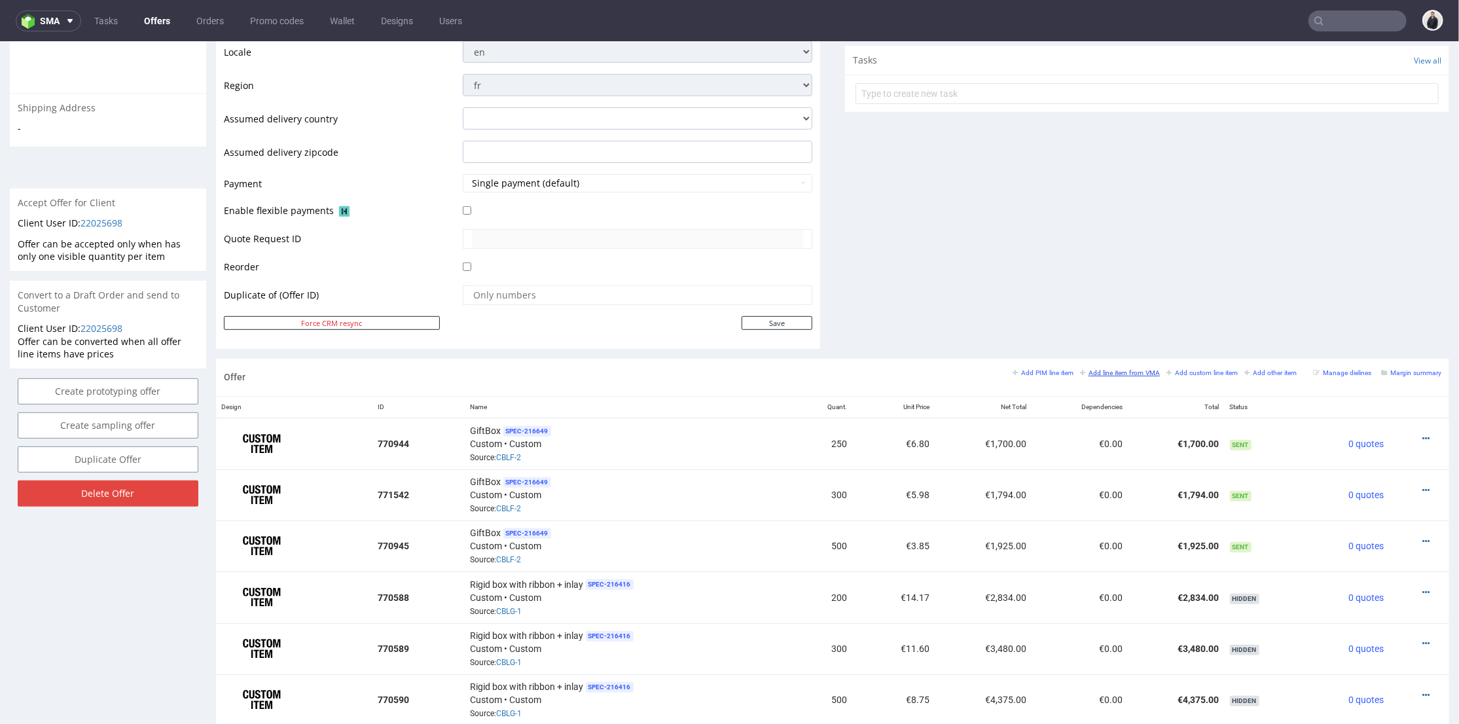
click at [1080, 372] on small "Add line item from VMA" at bounding box center [1120, 372] width 80 height 7
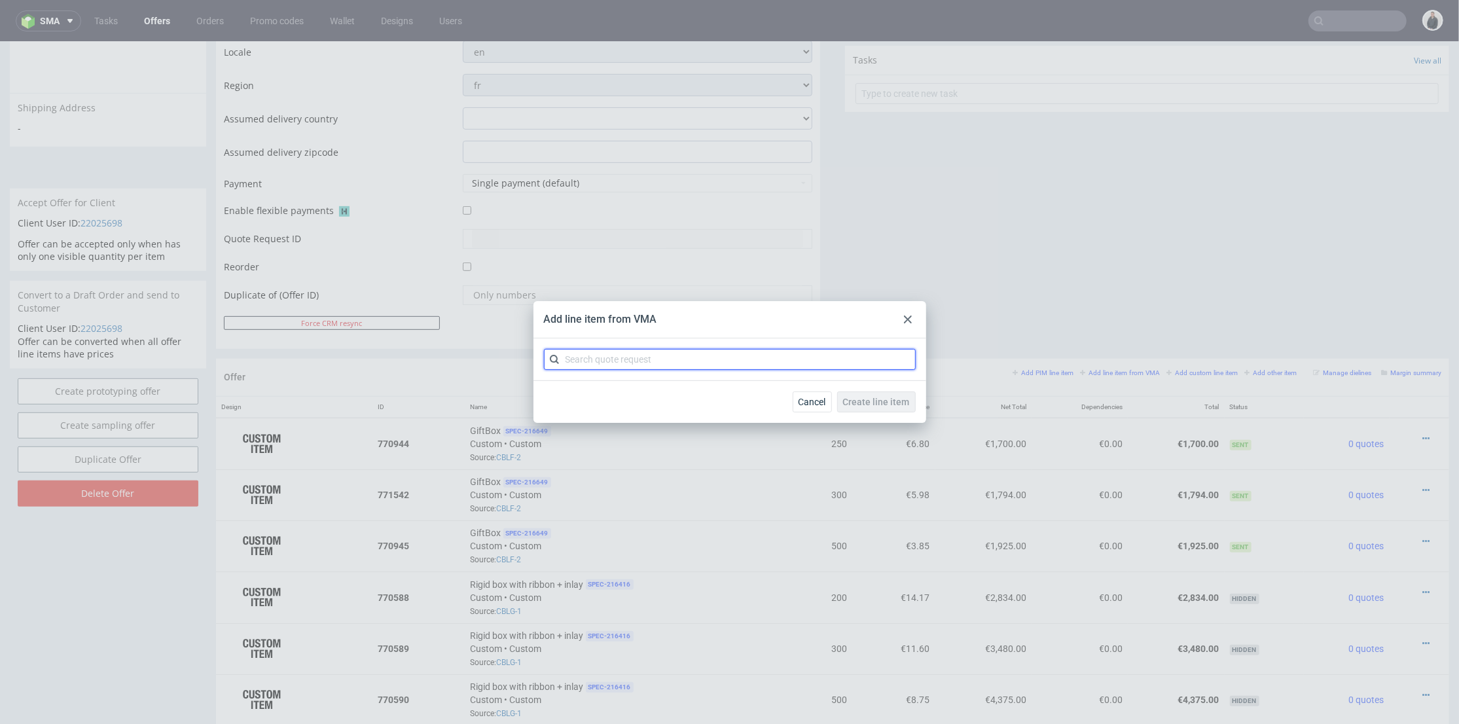
click at [642, 354] on input "text" at bounding box center [730, 359] width 372 height 21
type input "x"
type input "cblf"
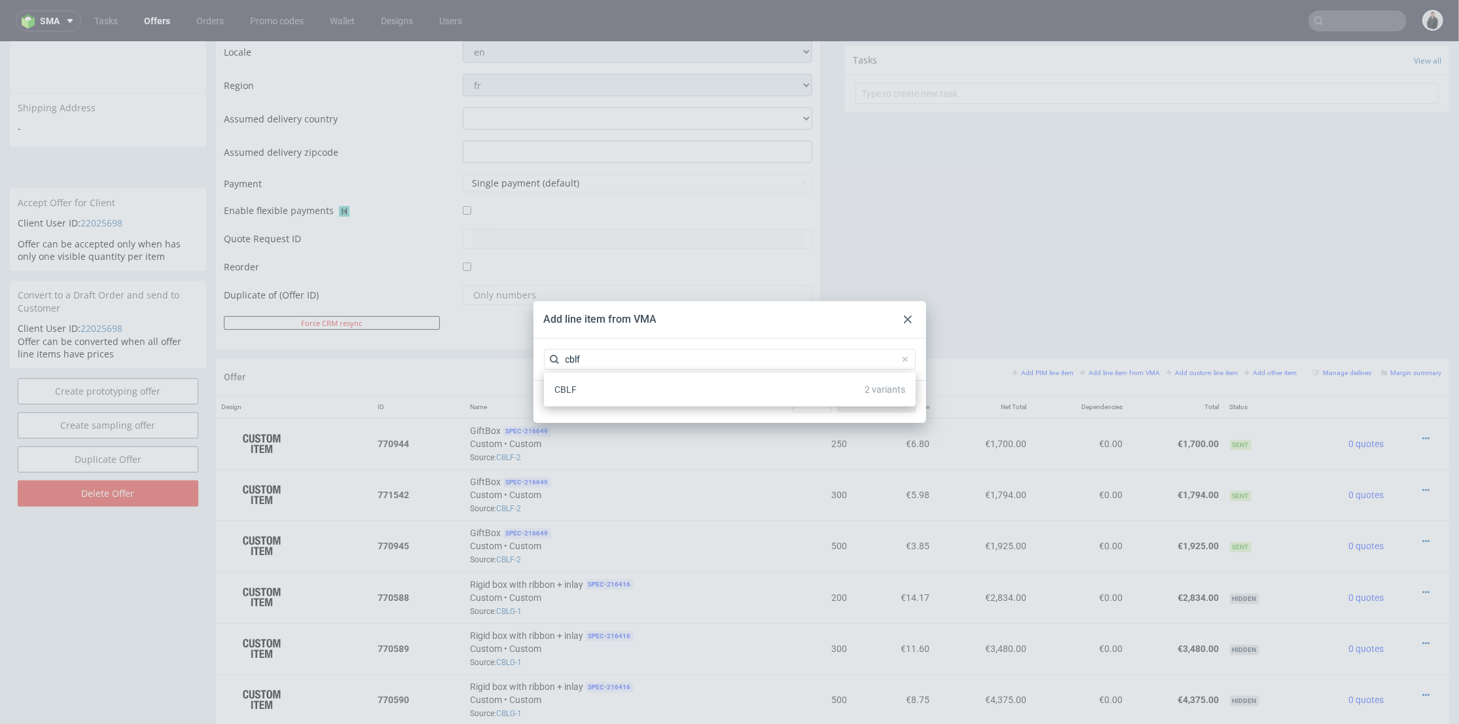
click at [630, 394] on div "CBLF 2 variants" at bounding box center [729, 390] width 361 height 24
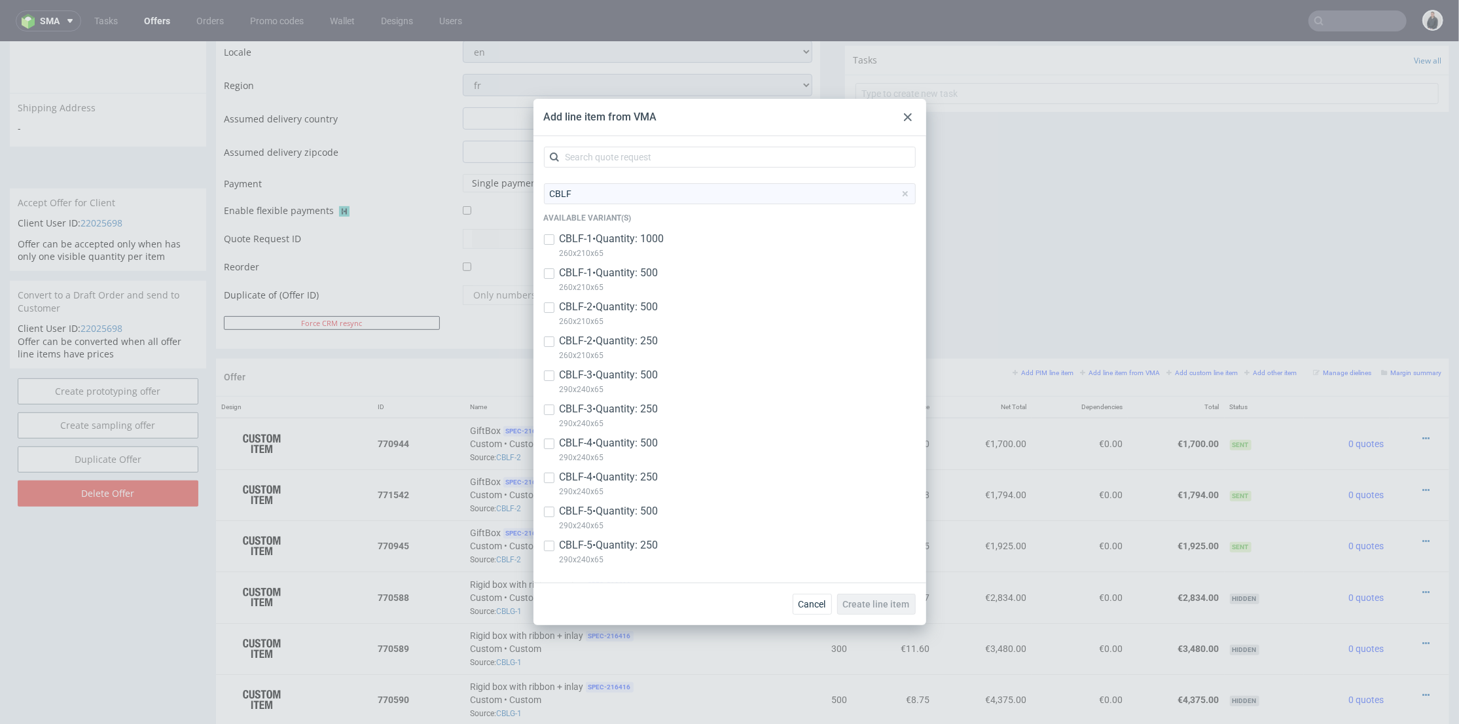
click at [640, 416] on p "CBLF-3 • Quantity: 250" at bounding box center [609, 409] width 99 height 14
checkbox input "true"
click at [657, 482] on p "CBLF-4 • Quantity: 250" at bounding box center [609, 477] width 99 height 14
checkbox input "true"
click at [647, 546] on p "CBLF-5 • Quantity: 250" at bounding box center [609, 545] width 99 height 14
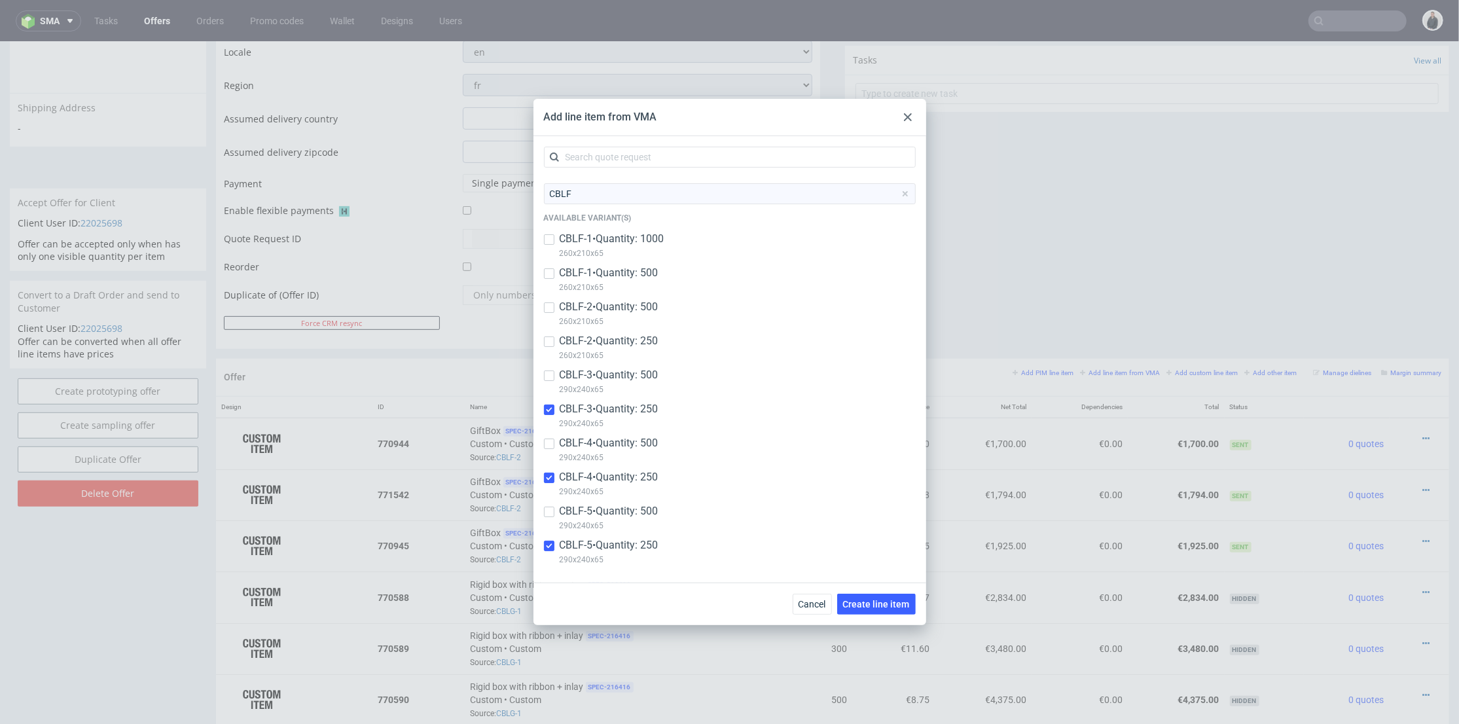
click at [647, 543] on p "CBLF-5 • Quantity: 250" at bounding box center [609, 545] width 99 height 14
checkbox input "false"
drag, startPoint x: 892, startPoint y: 610, endPoint x: 1010, endPoint y: 376, distance: 262.3
click at [892, 609] on button "Create line item" at bounding box center [876, 604] width 79 height 21
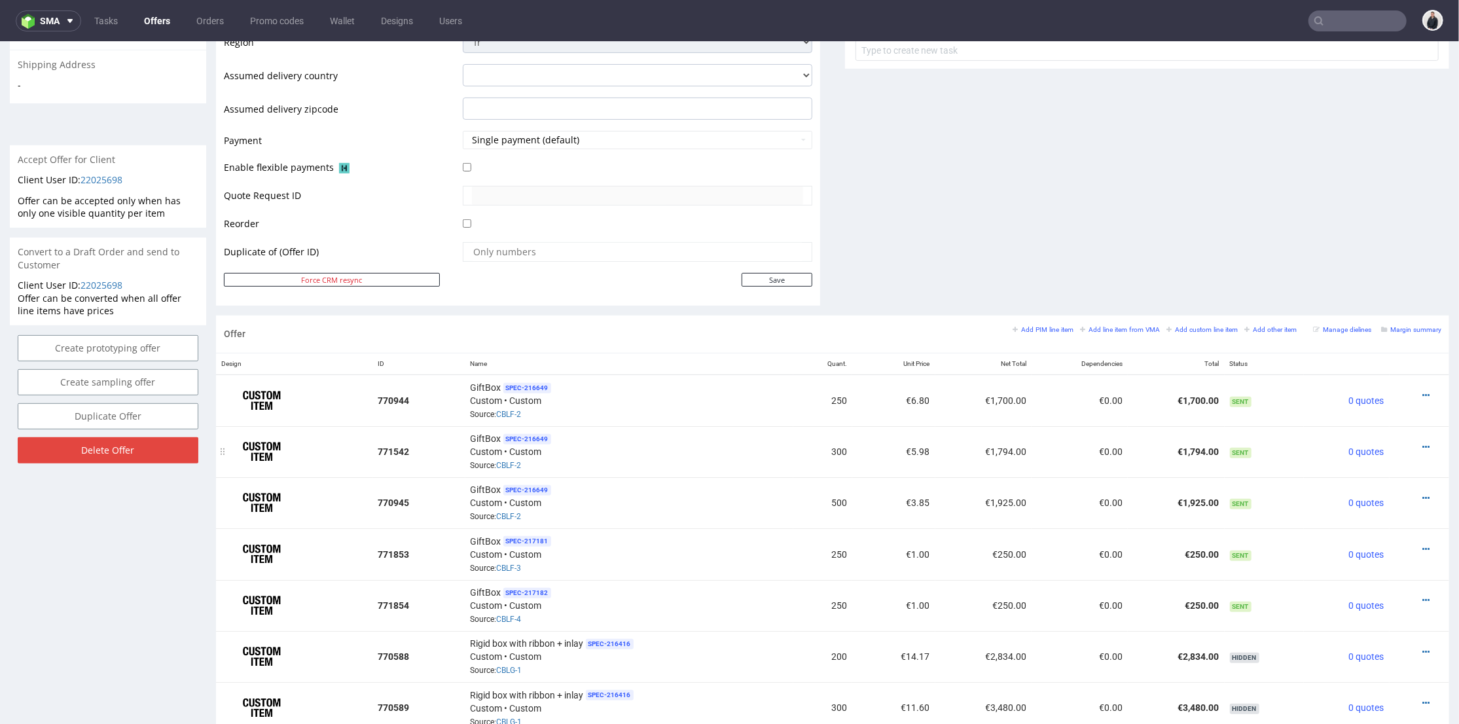
scroll to position [655, 0]
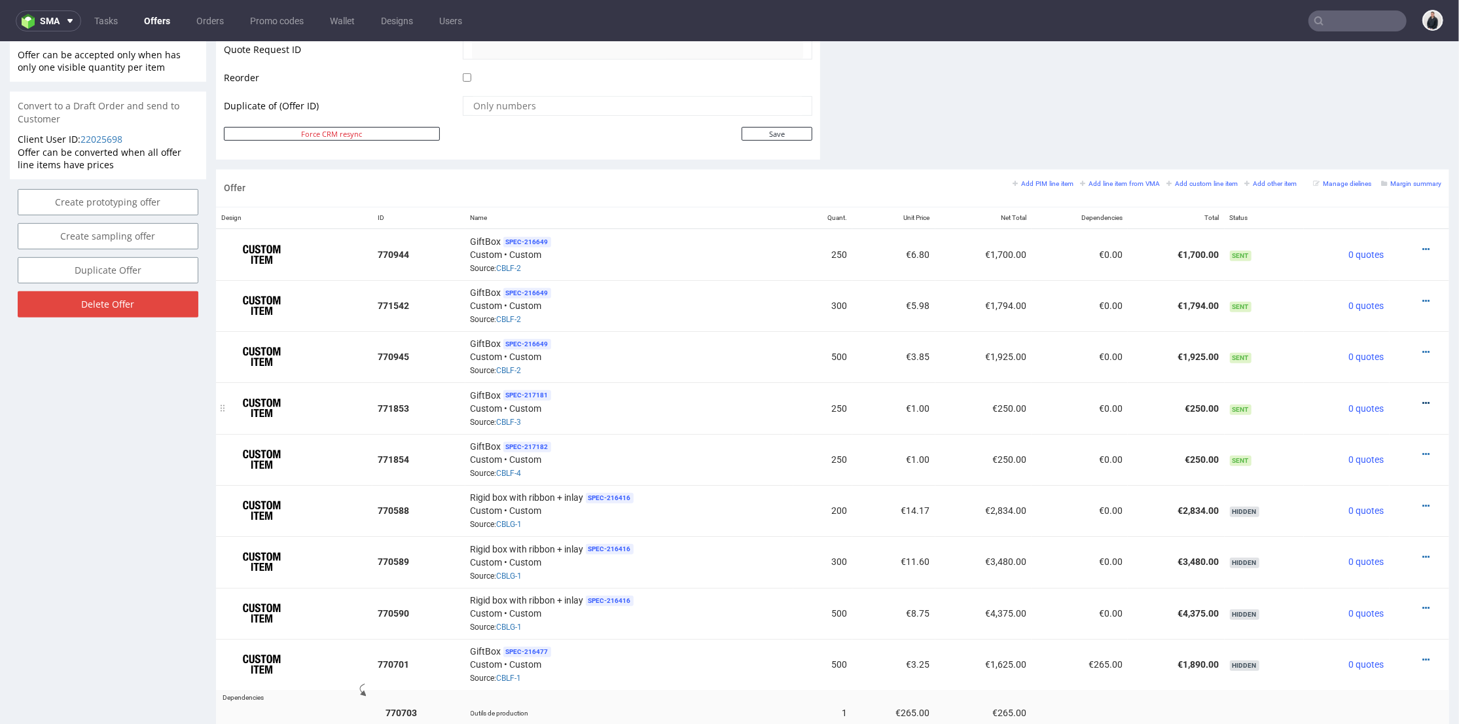
click at [1423, 399] on icon at bounding box center [1426, 402] width 7 height 9
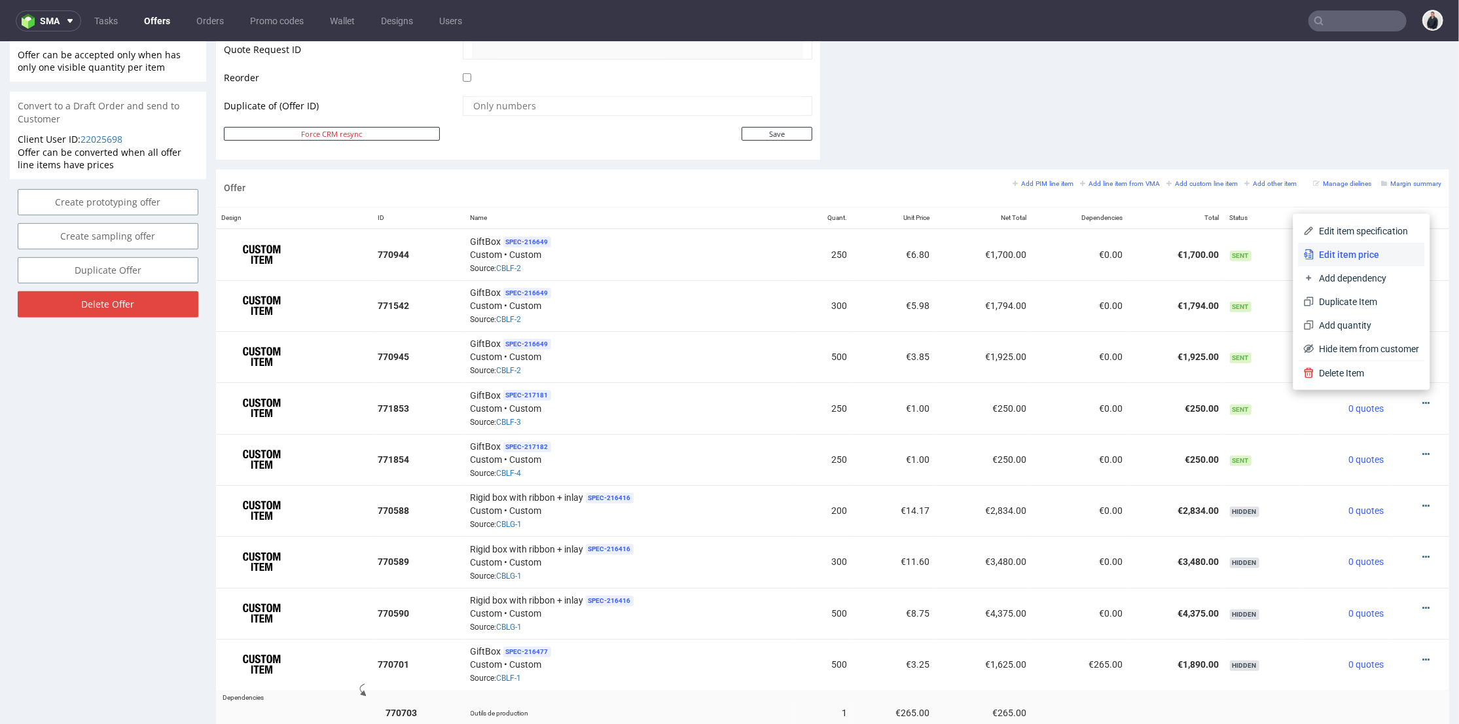
click at [1348, 253] on span "Edit item price" at bounding box center [1367, 253] width 105 height 13
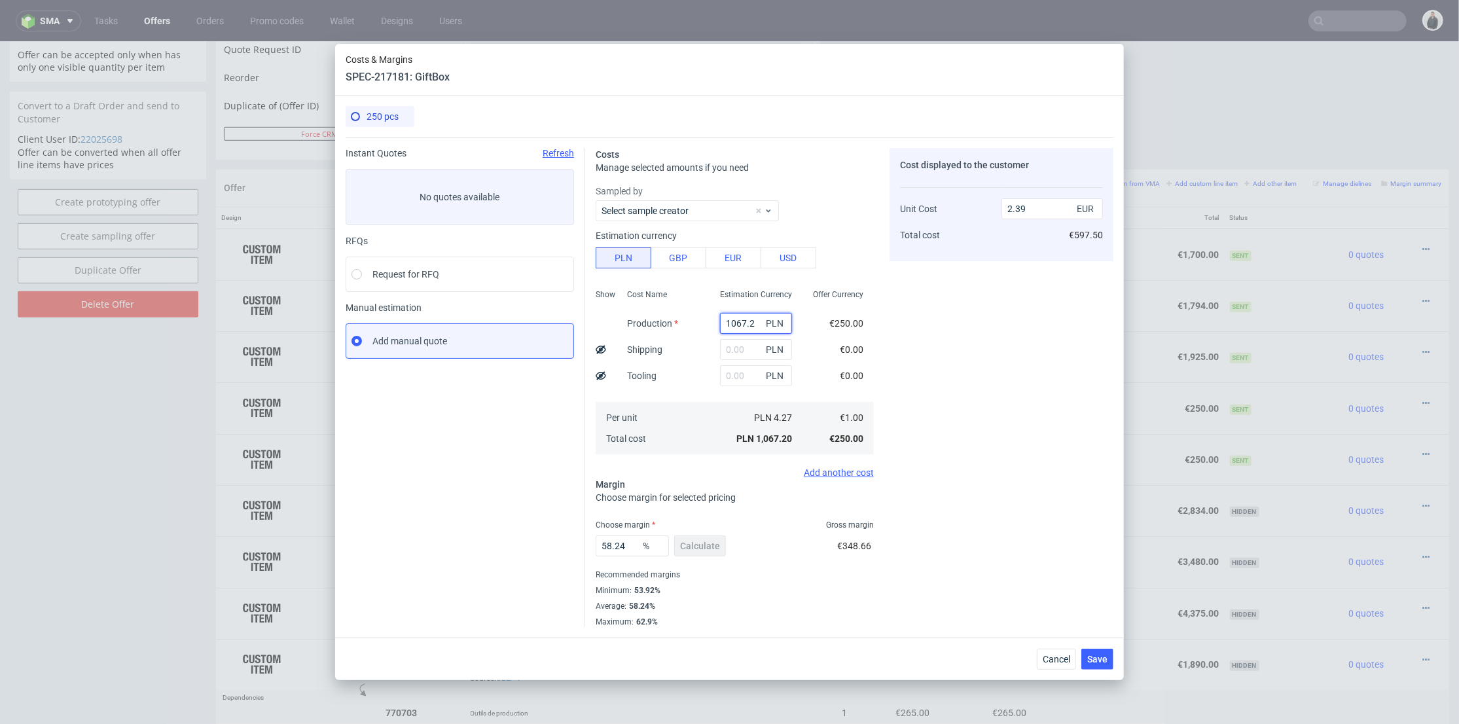
click at [727, 318] on input "1067.2" at bounding box center [756, 323] width 72 height 21
paste input "4430"
type input "4430"
type input "9.94"
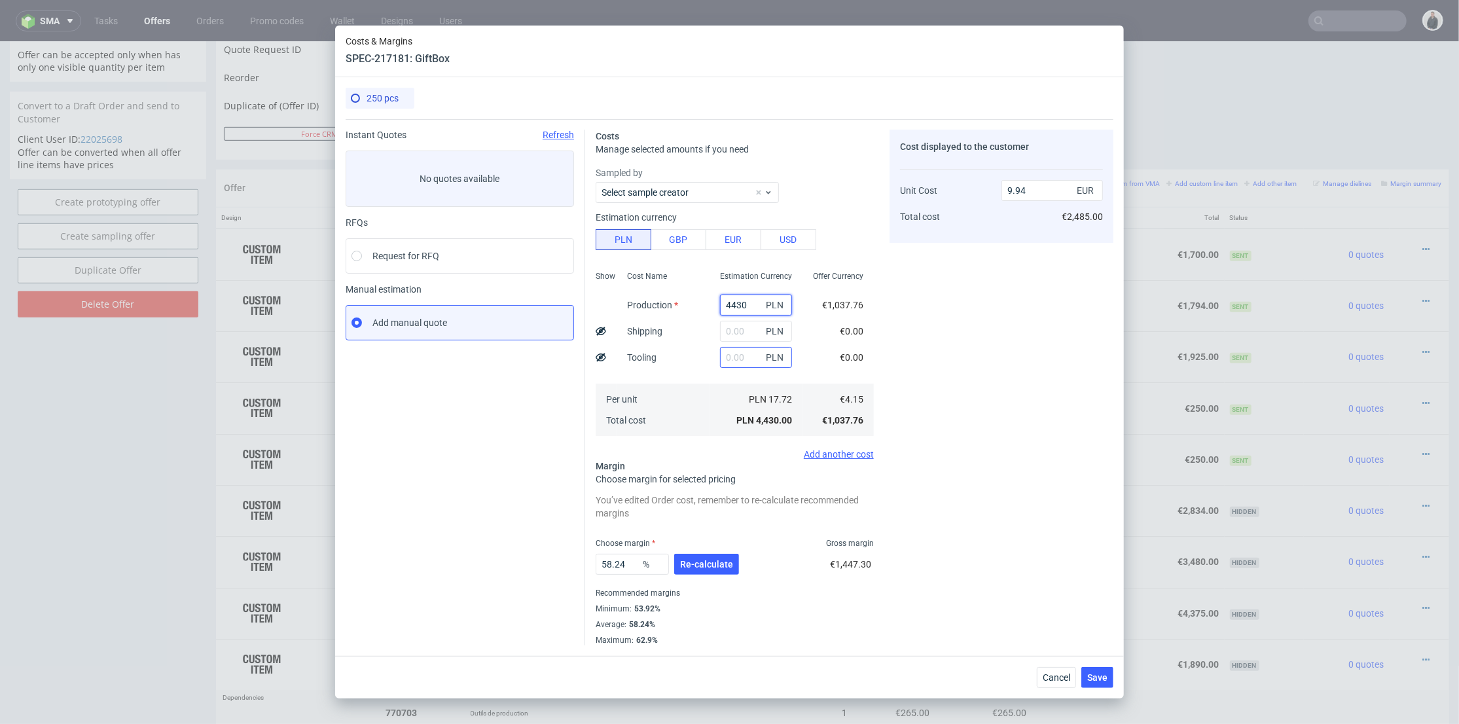
type input "4430"
click at [730, 355] on input "text" at bounding box center [756, 357] width 72 height 21
type input "1270"
type input "12.79"
type input "1270"
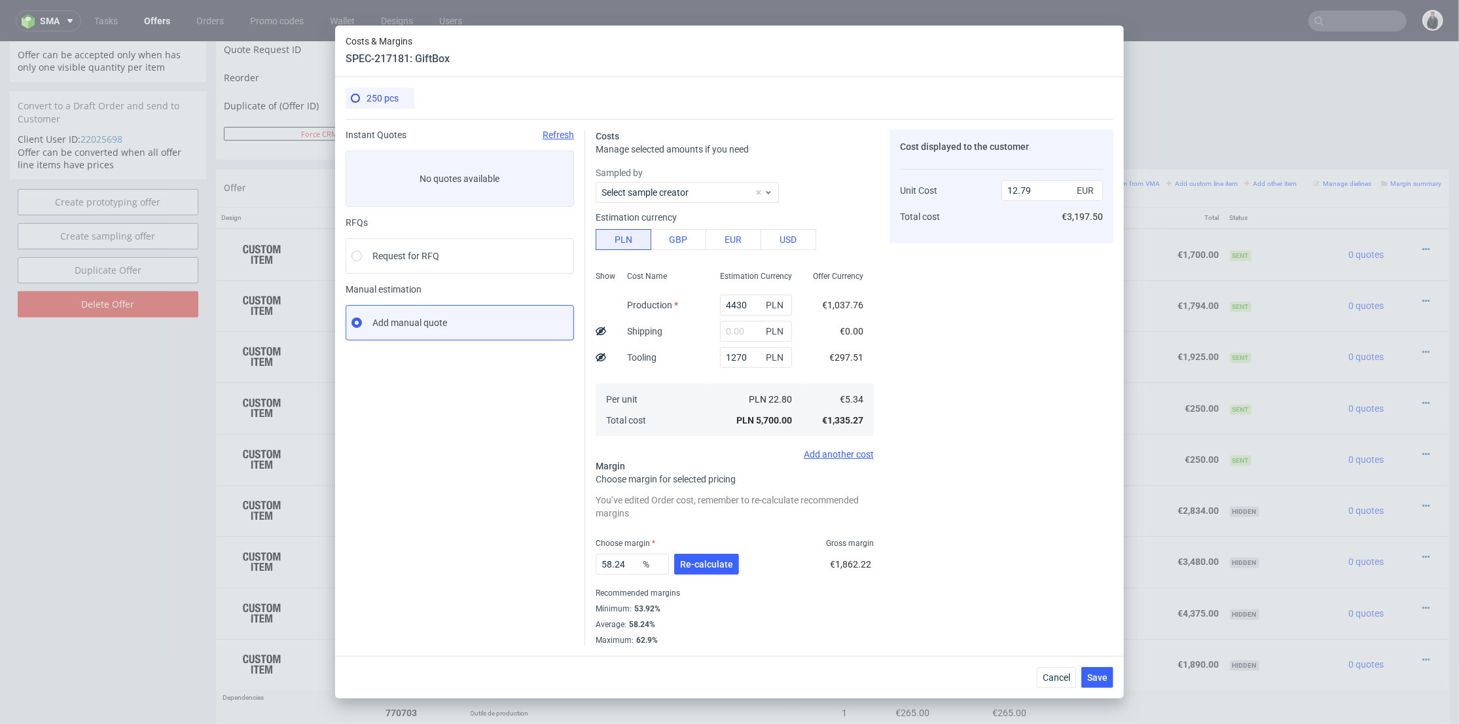
click at [611, 358] on div "Show" at bounding box center [606, 352] width 21 height 173
click at [600, 358] on use at bounding box center [601, 357] width 10 height 9
type input "11.6"
click at [943, 348] on div "Cost displayed to the customer Tooling Unit Cost Total cost 297.5 EUR 11.6 EUR …" at bounding box center [1002, 388] width 224 height 516
drag, startPoint x: 1023, startPoint y: 177, endPoint x: 956, endPoint y: 174, distance: 67.5
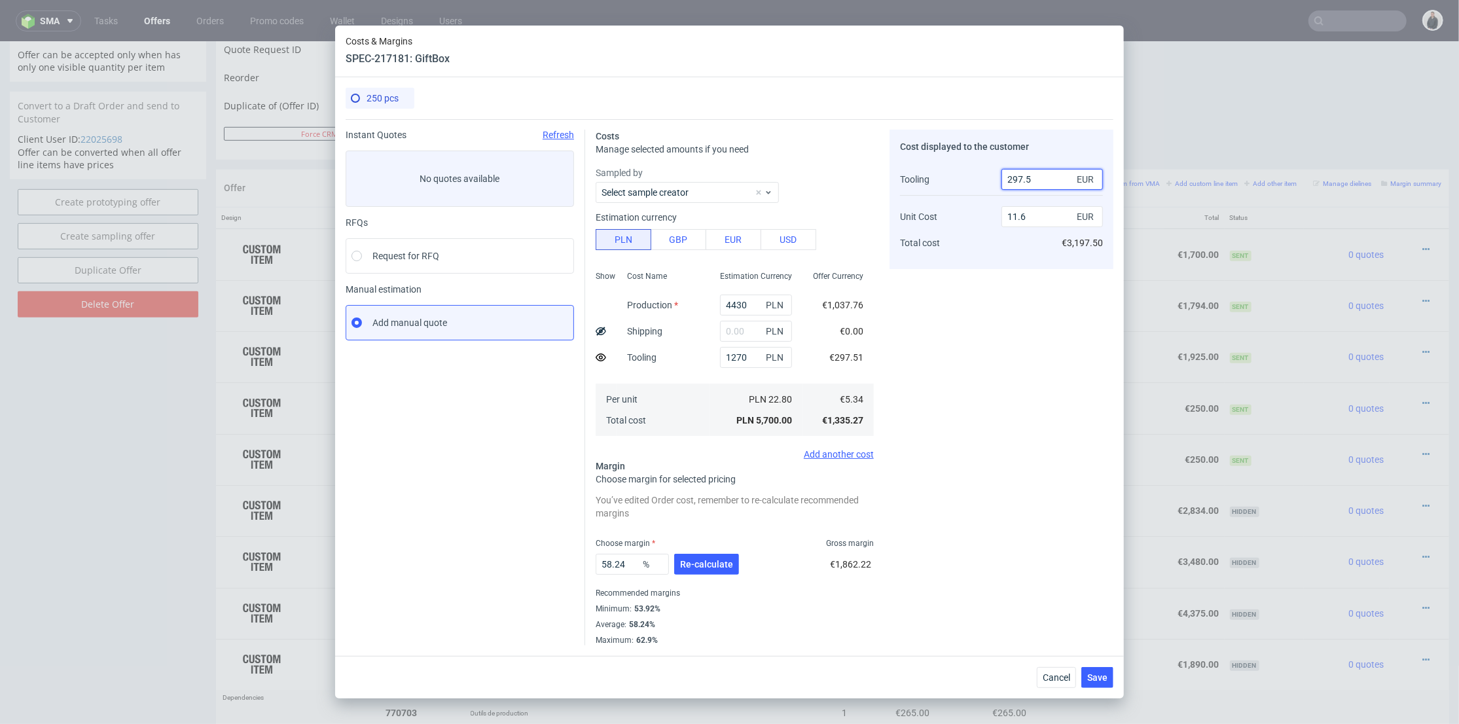
click at [961, 175] on div "Tooling Unit Cost Total cost 297.5 EUR 11.6 EUR €3,197.50" at bounding box center [1001, 211] width 203 height 95
type input "300"
click at [969, 342] on div "Cost displayed to the customer Tooling Unit Cost Total cost 300 EUR 11.6 EUR €3…" at bounding box center [1002, 388] width 224 height 516
type input "11.59"
click at [977, 335] on div "Cost displayed to the customer Tooling Unit Cost Total cost 300 EUR 11.59 EUR €…" at bounding box center [1002, 388] width 224 height 516
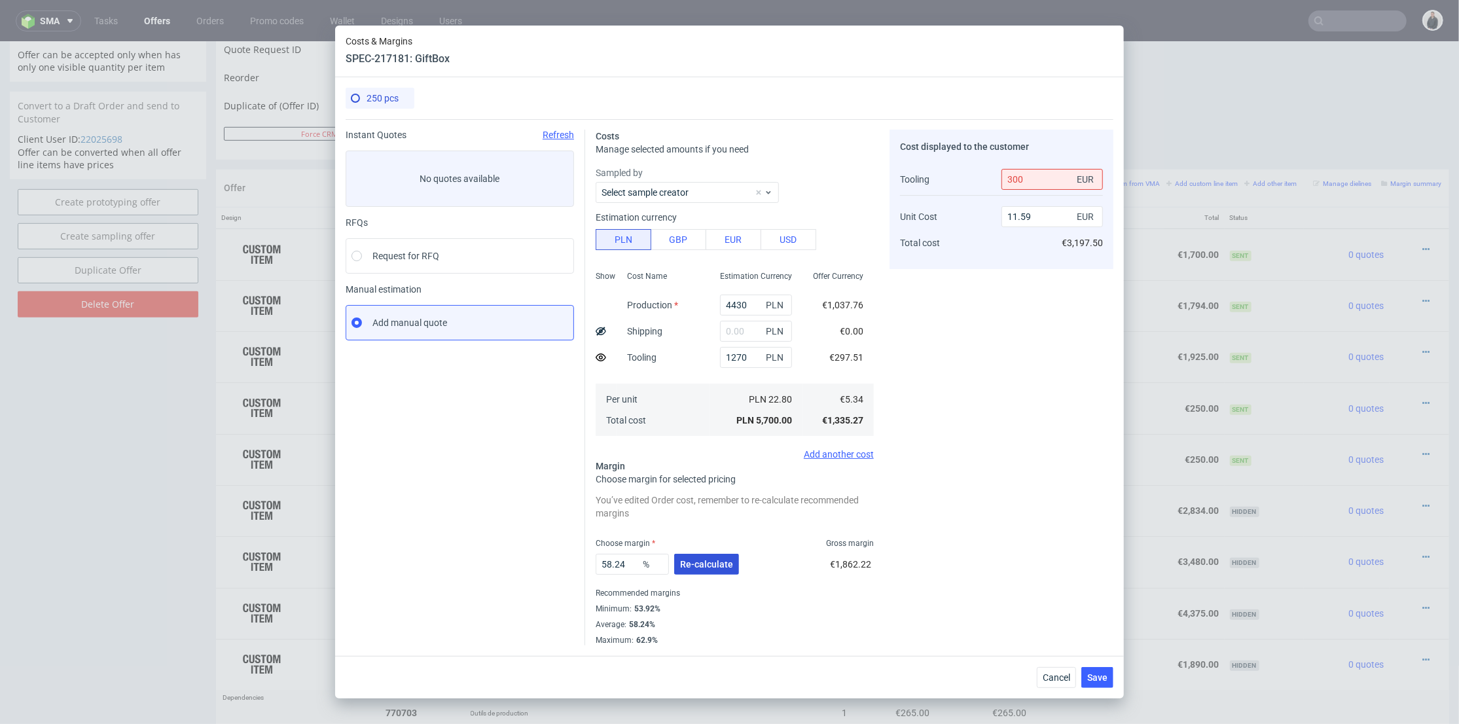
click at [710, 562] on span "Re-calculate" at bounding box center [706, 564] width 53 height 9
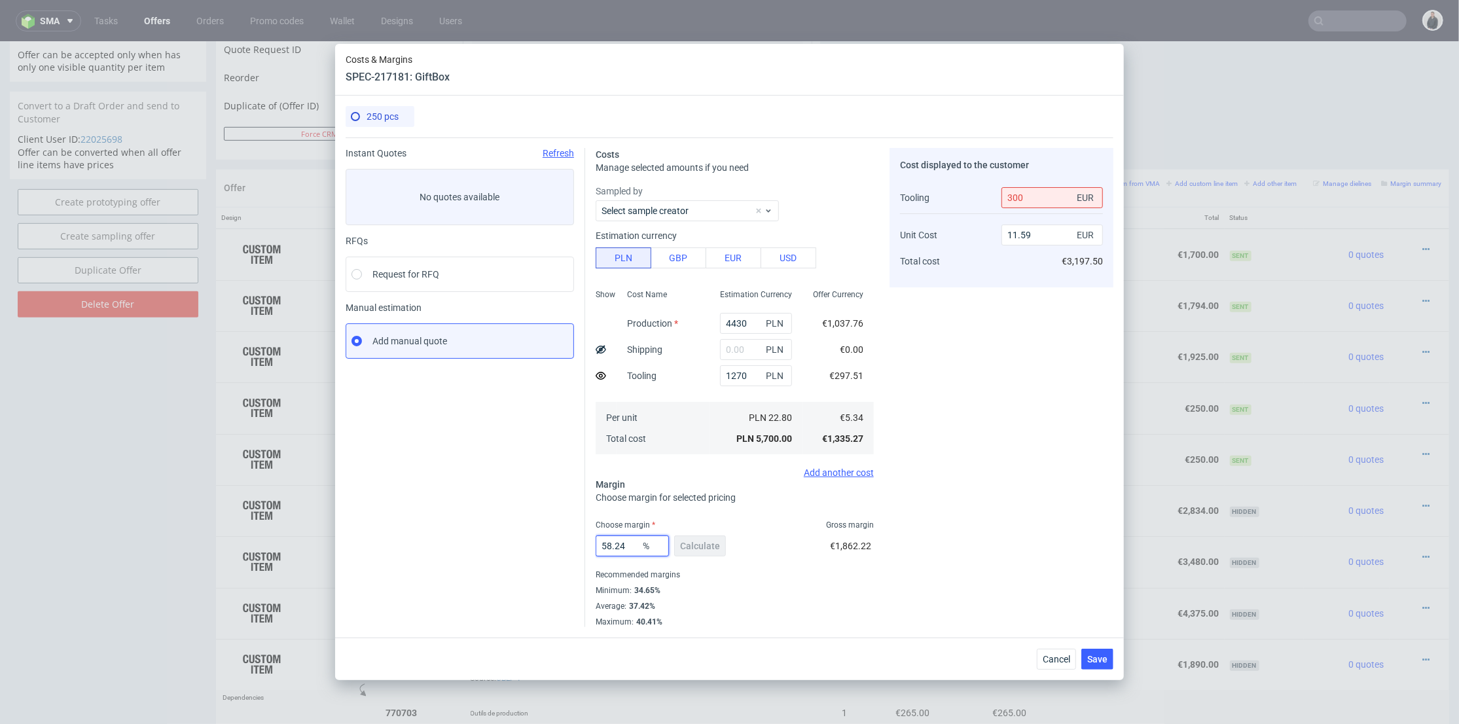
drag, startPoint x: 630, startPoint y: 544, endPoint x: 541, endPoint y: 535, distance: 88.9
click at [517, 537] on div "Instant Quotes Refresh No quotes available RFQs Request for RFQ Manual estimati…" at bounding box center [730, 382] width 768 height 490
type input "68"
drag, startPoint x: 951, startPoint y: 419, endPoint x: 970, endPoint y: 389, distance: 35.6
click at [951, 419] on div "Cost displayed to the customer Tooling Unit Cost Total cost 300 EUR 11.59 EUR €…" at bounding box center [1002, 387] width 224 height 479
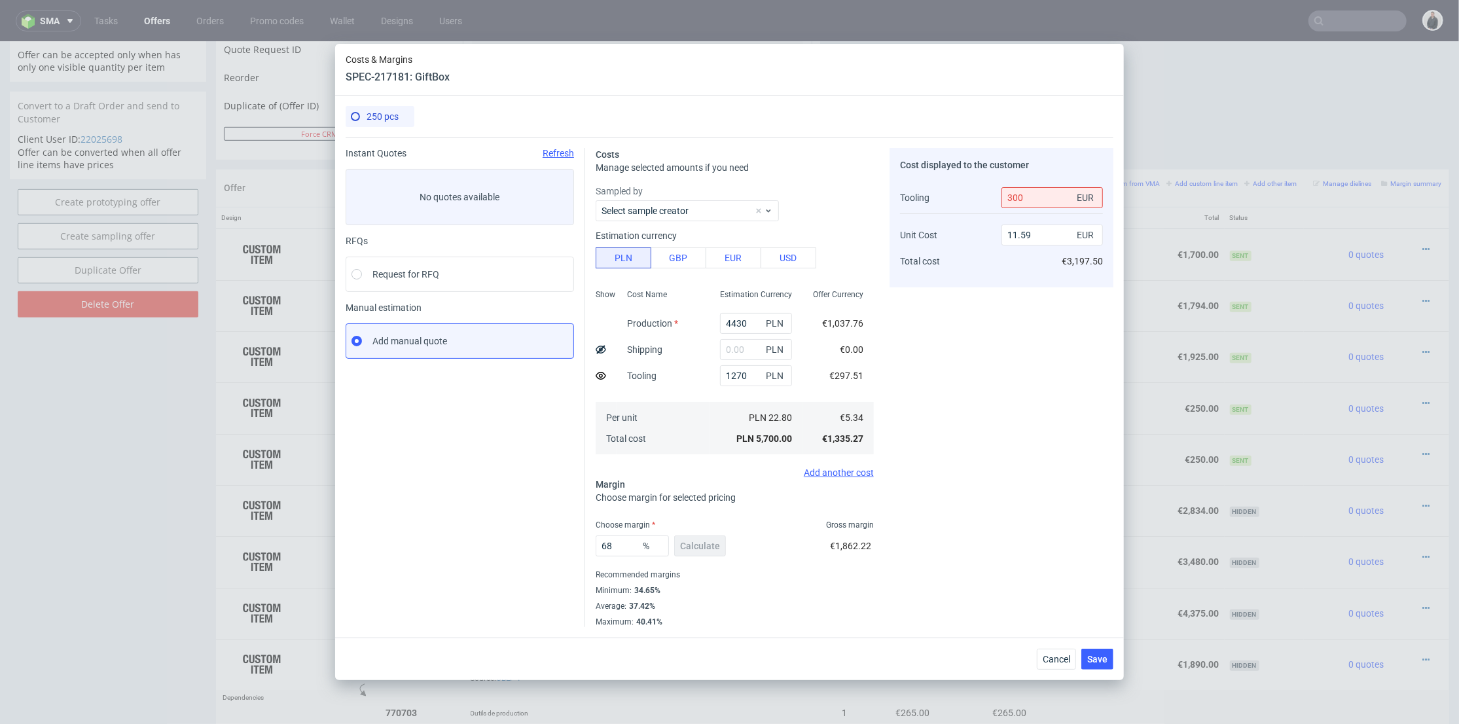
type input "15.49"
click at [1098, 655] on span "Save" at bounding box center [1097, 659] width 20 height 9
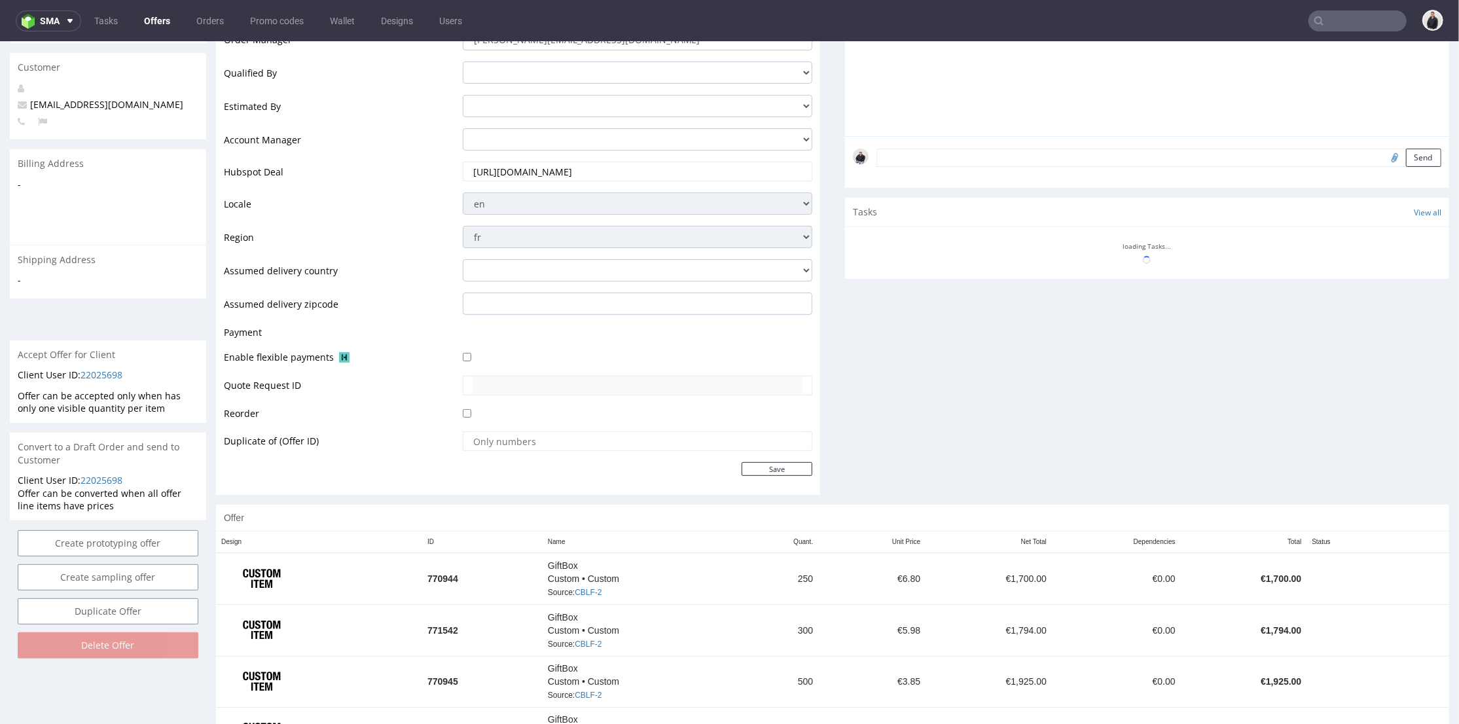
scroll to position [551, 0]
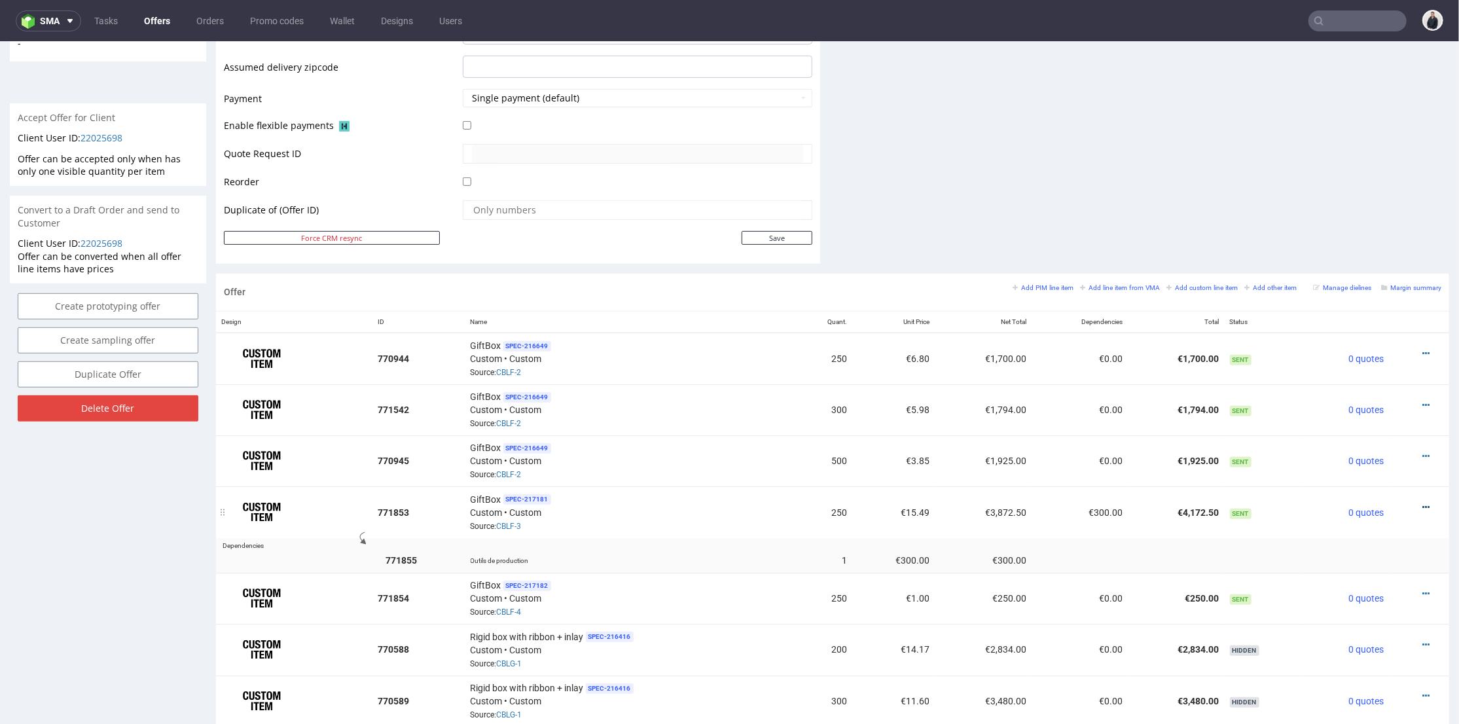
click at [1423, 502] on icon at bounding box center [1426, 506] width 7 height 9
click at [1372, 359] on span "Edit item price" at bounding box center [1367, 358] width 105 height 13
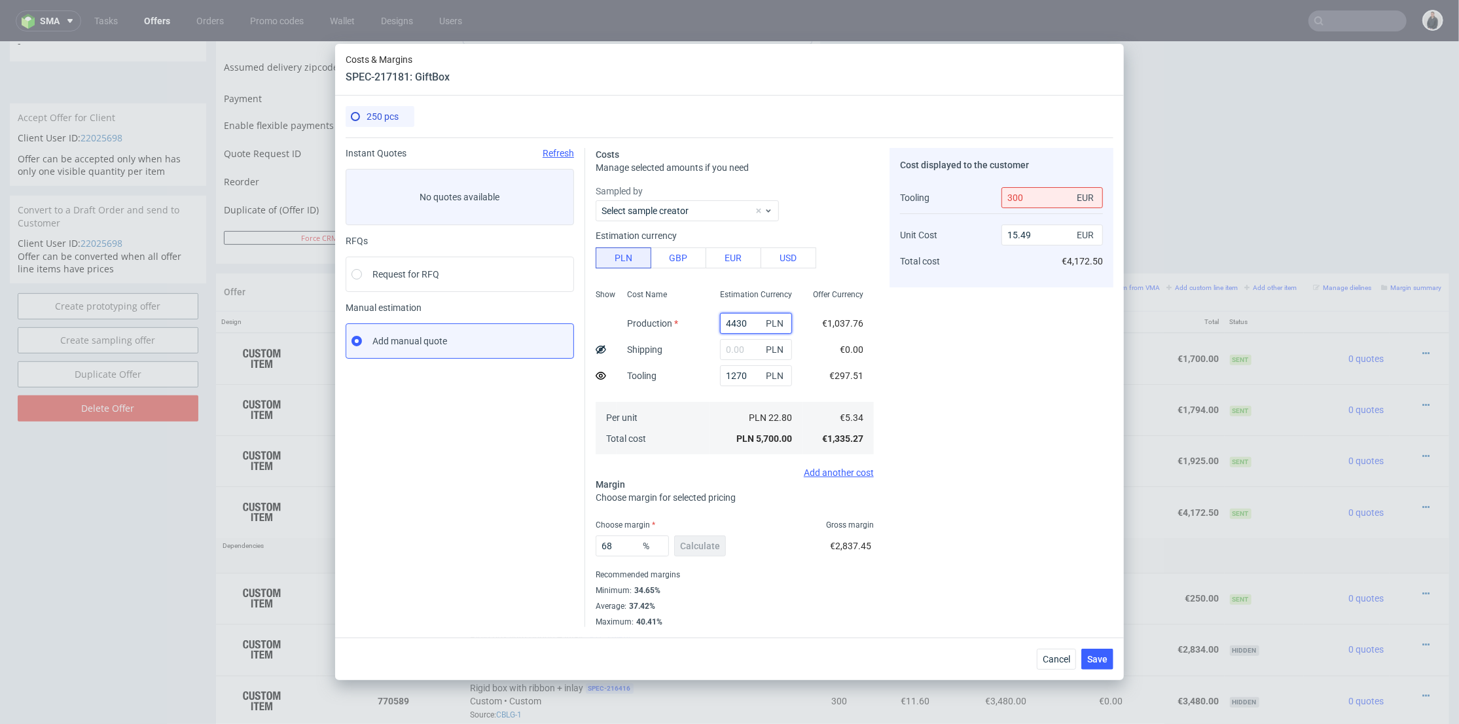
click at [743, 321] on input "4430" at bounding box center [756, 323] width 72 height 21
click at [763, 323] on span "PLN" at bounding box center [776, 323] width 26 height 18
click at [960, 350] on div "Cost displayed to the customer Tooling Unit Cost Total cost 300 EUR 15.49 EUR €…" at bounding box center [1002, 387] width 224 height 479
drag, startPoint x: 742, startPoint y: 372, endPoint x: 807, endPoint y: 365, distance: 65.2
click at [744, 372] on input "1270" at bounding box center [756, 375] width 72 height 21
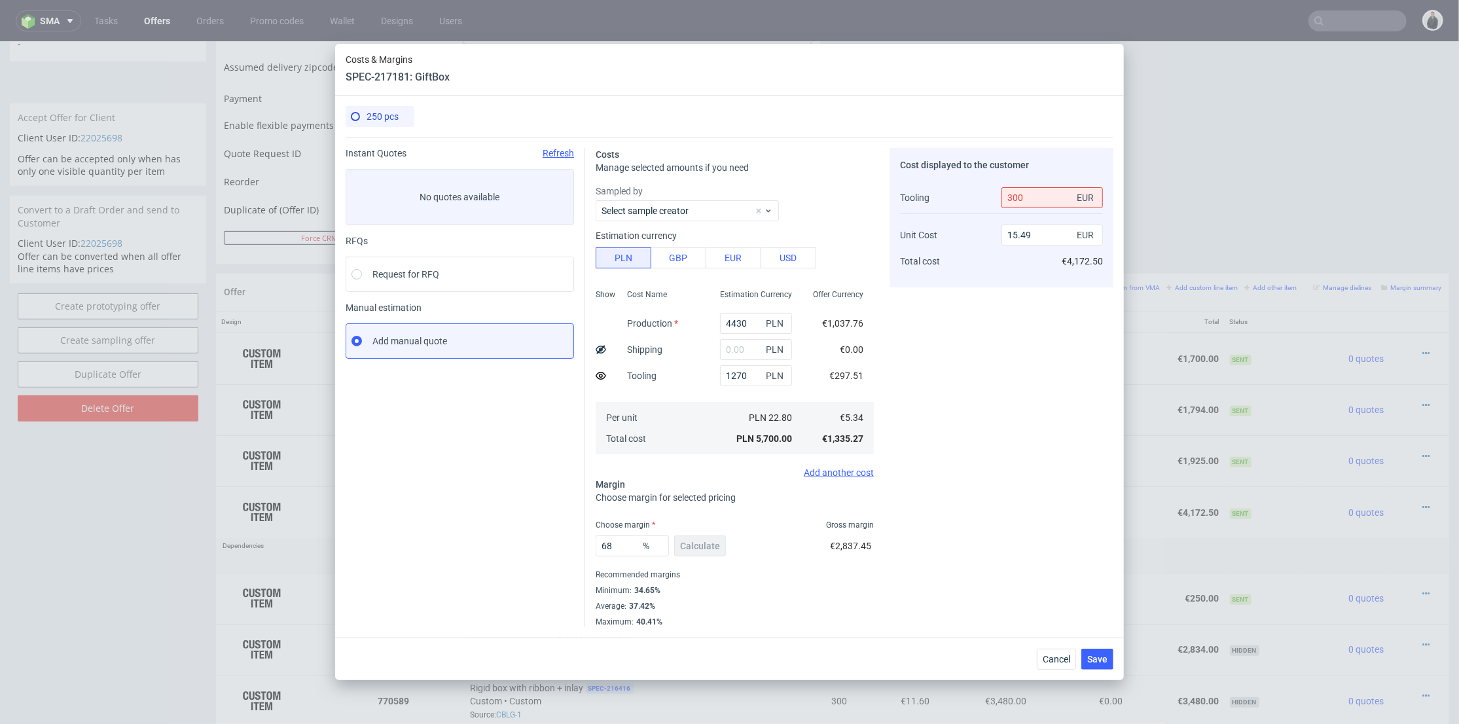
click at [1023, 367] on div "Cost displayed to the customer Tooling Unit Cost Total cost 300 EUR 15.49 EUR €…" at bounding box center [1002, 387] width 224 height 479
click at [606, 374] on div "Show" at bounding box center [606, 370] width 21 height 173
click at [602, 376] on use at bounding box center [601, 376] width 10 height 8
click at [601, 376] on icon at bounding box center [601, 376] width 10 height 10
type input "15.5"
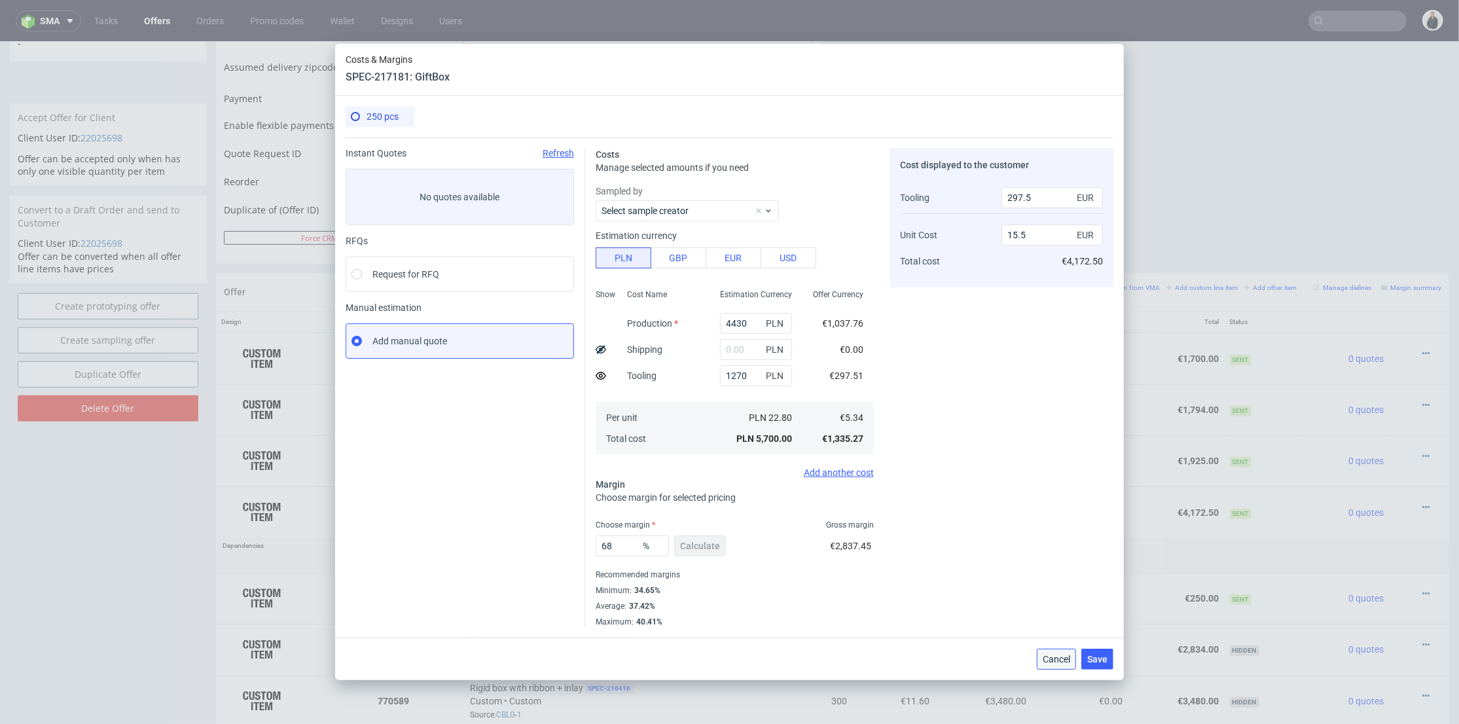
click at [1059, 658] on span "Cancel" at bounding box center [1056, 659] width 27 height 9
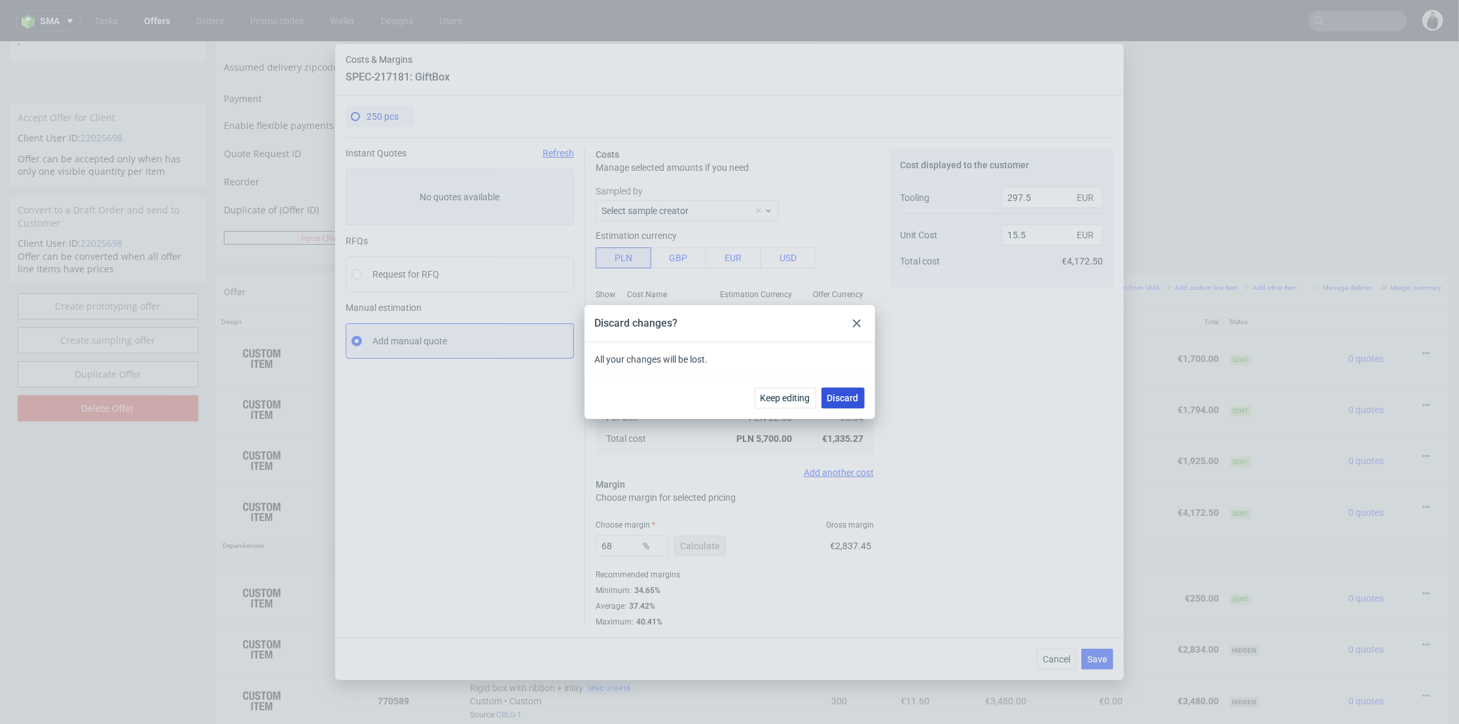
click at [826, 392] on button "Discard" at bounding box center [843, 398] width 43 height 21
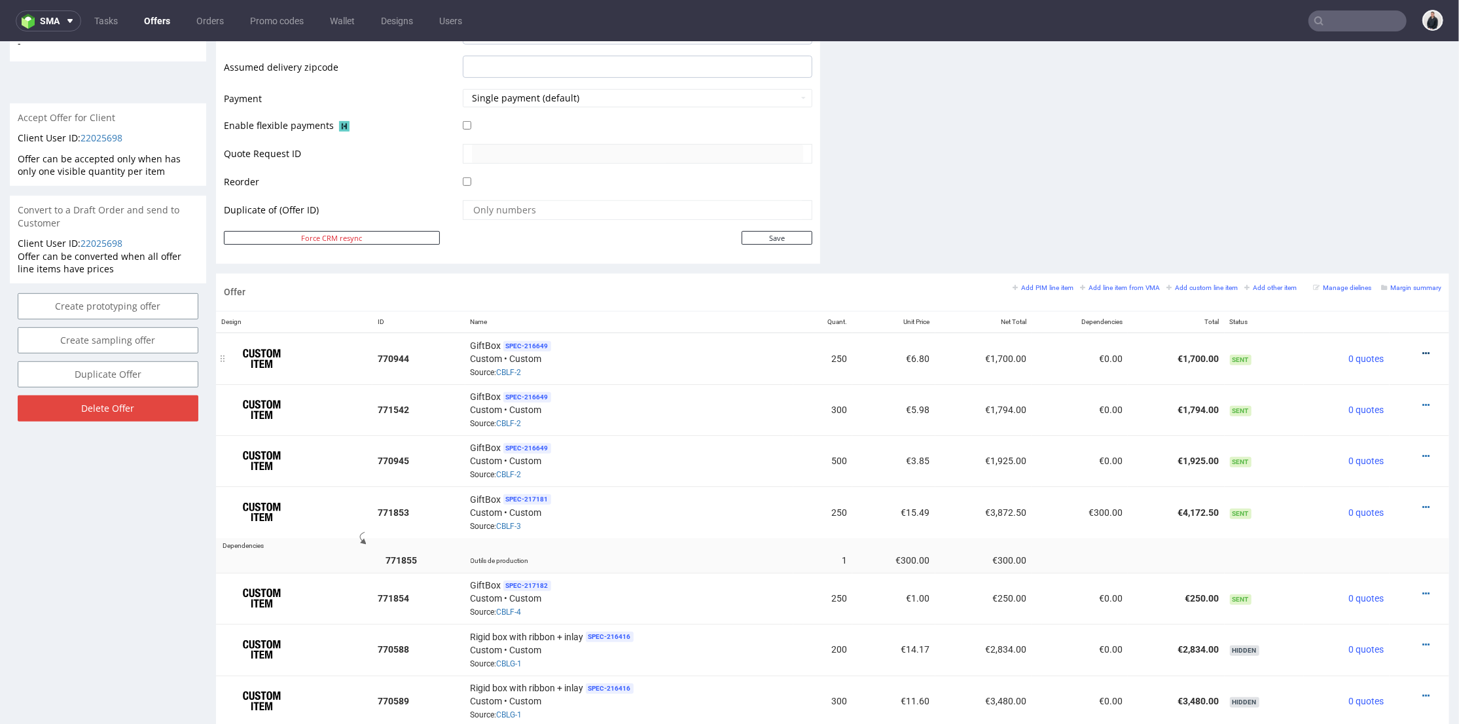
click at [1423, 351] on icon at bounding box center [1426, 352] width 7 height 9
click at [1366, 211] on span "Edit item price" at bounding box center [1367, 207] width 105 height 13
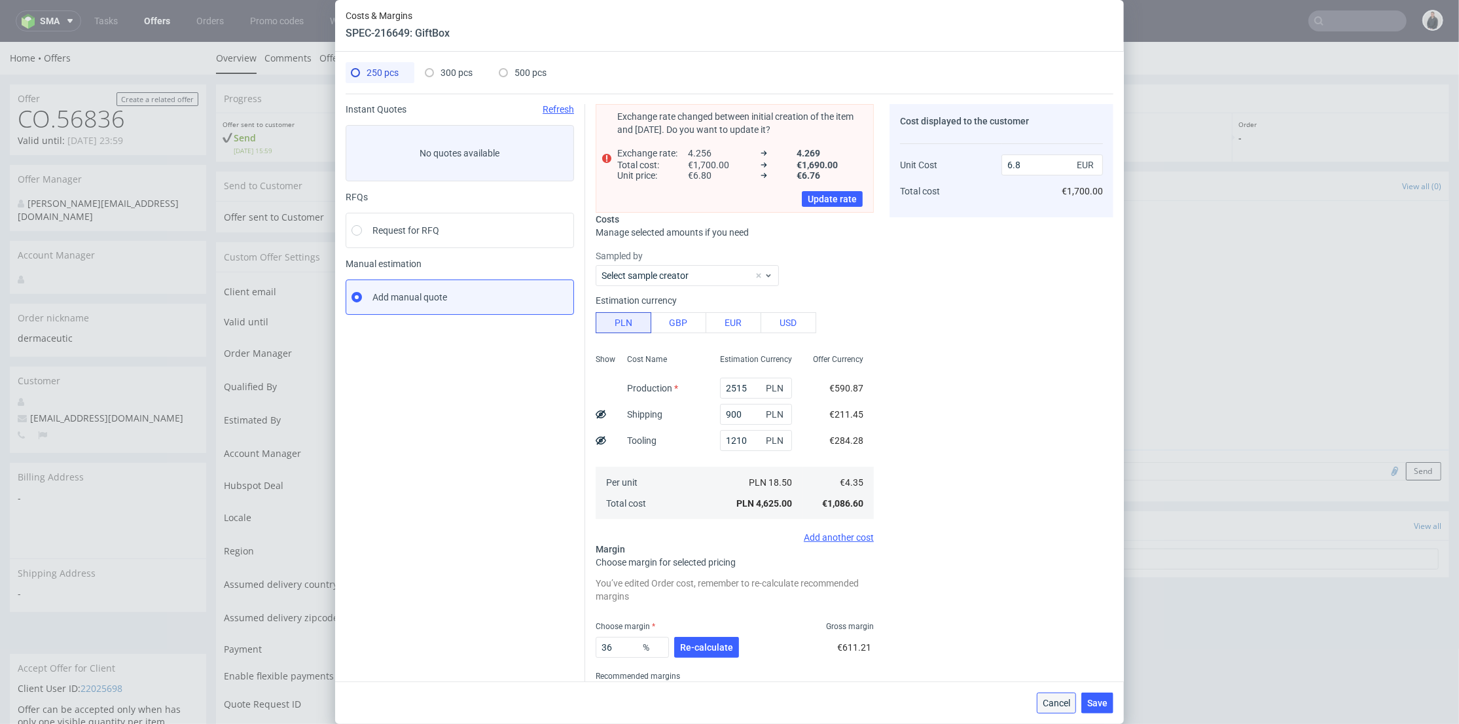
click at [1070, 701] on span "Cancel" at bounding box center [1056, 703] width 27 height 9
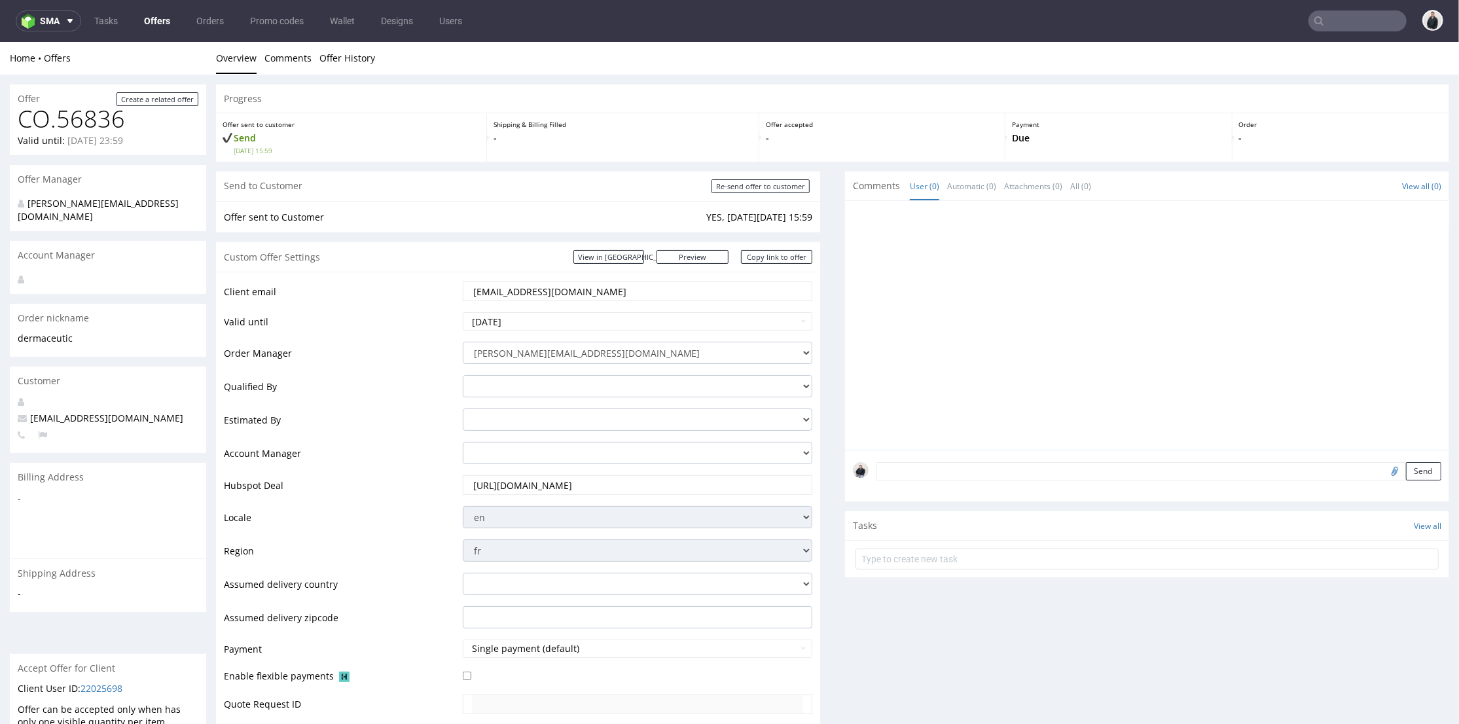
scroll to position [436, 0]
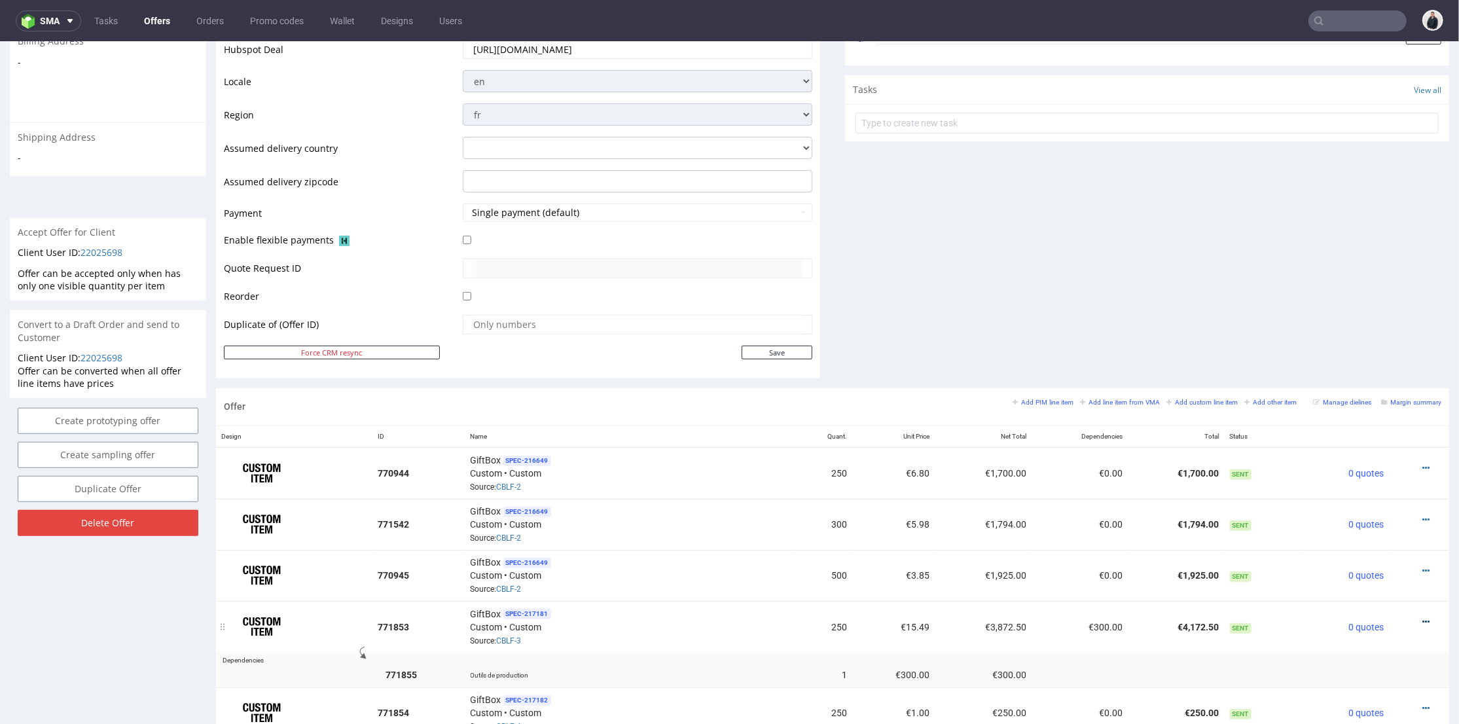
click at [1423, 617] on icon at bounding box center [1426, 621] width 7 height 9
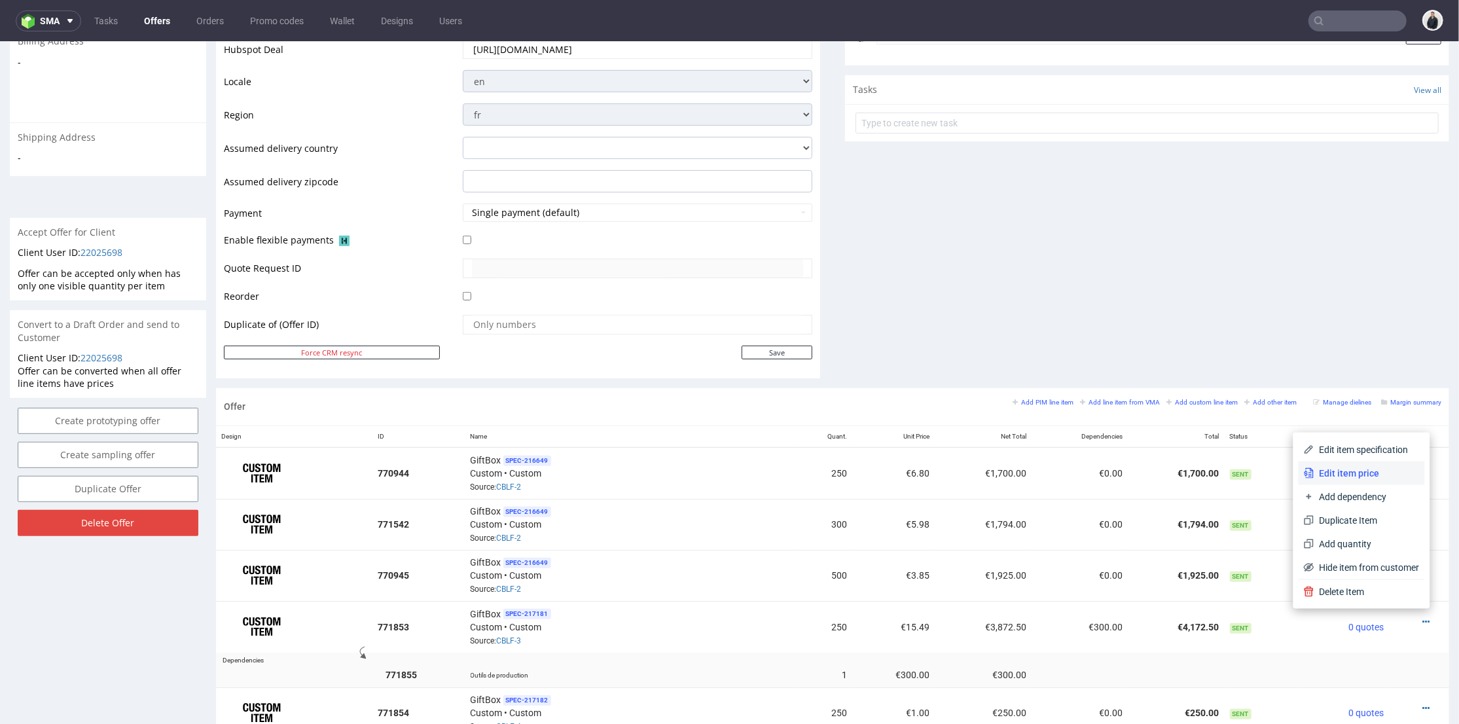
click at [1349, 469] on span "Edit item price" at bounding box center [1367, 472] width 105 height 13
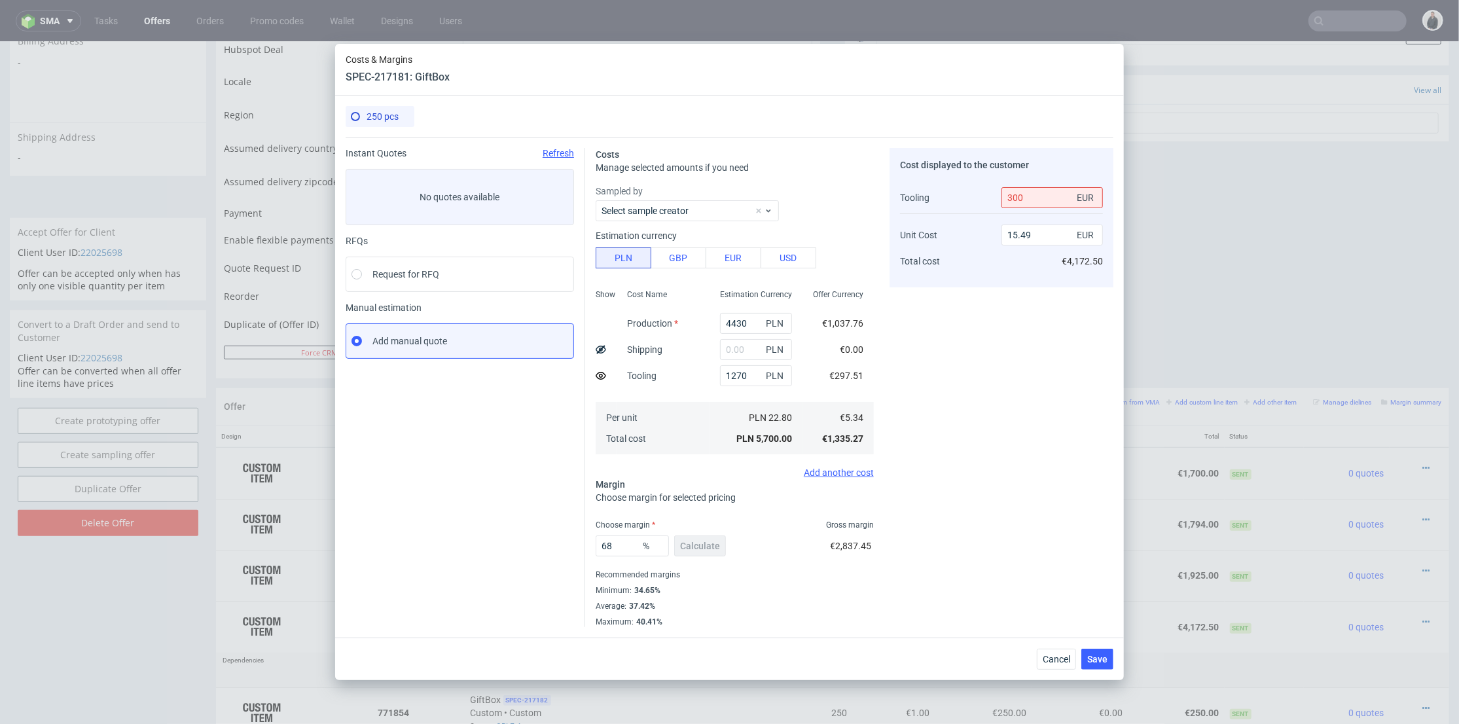
click at [967, 344] on div "Cost displayed to the customer Tooling Unit Cost Total cost 300 EUR 15.49 EUR €…" at bounding box center [1002, 387] width 224 height 479
click at [733, 350] on input "text" at bounding box center [756, 349] width 72 height 21
type input "900"
click at [693, 384] on div "Cost Name Production Shipping Tooling Per unit Total cost" at bounding box center [663, 370] width 93 height 173
type input "18.12"
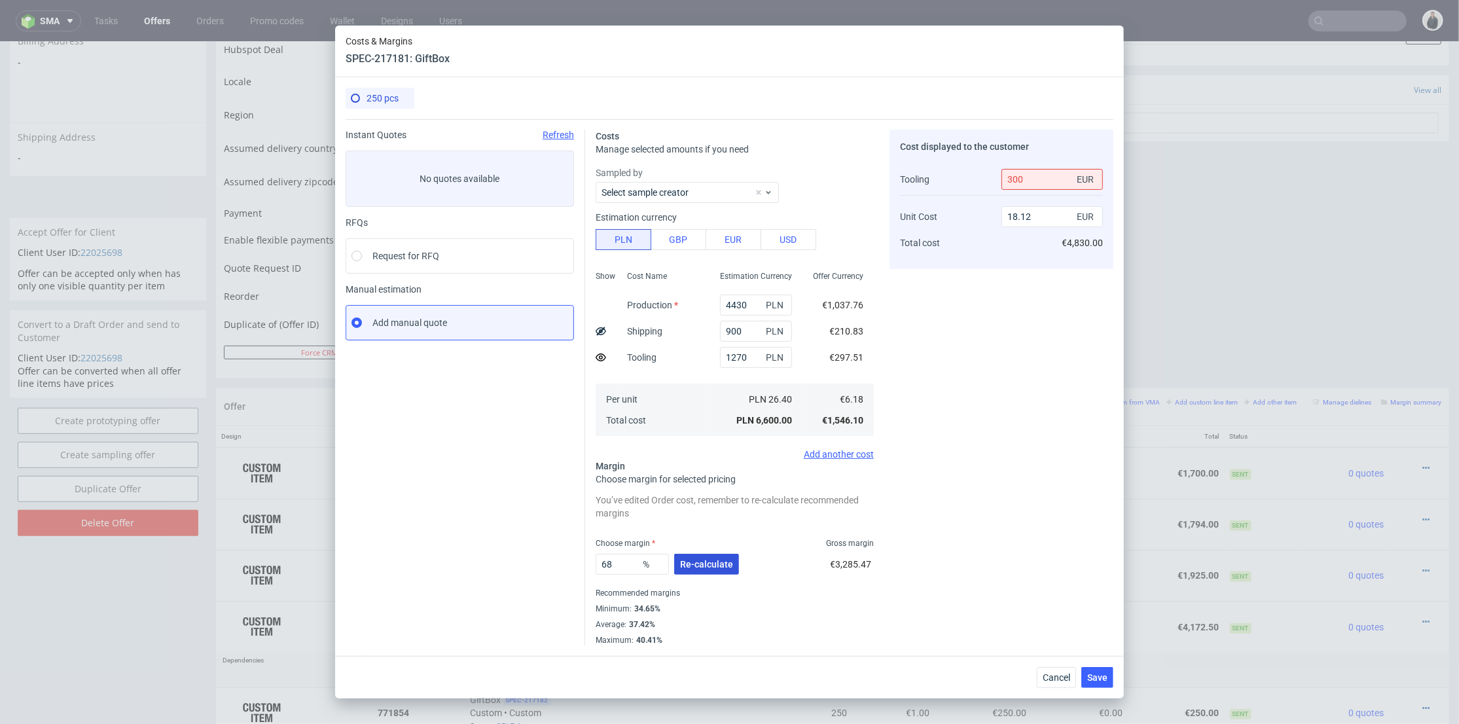
click at [694, 564] on span "Re-calculate" at bounding box center [706, 564] width 53 height 9
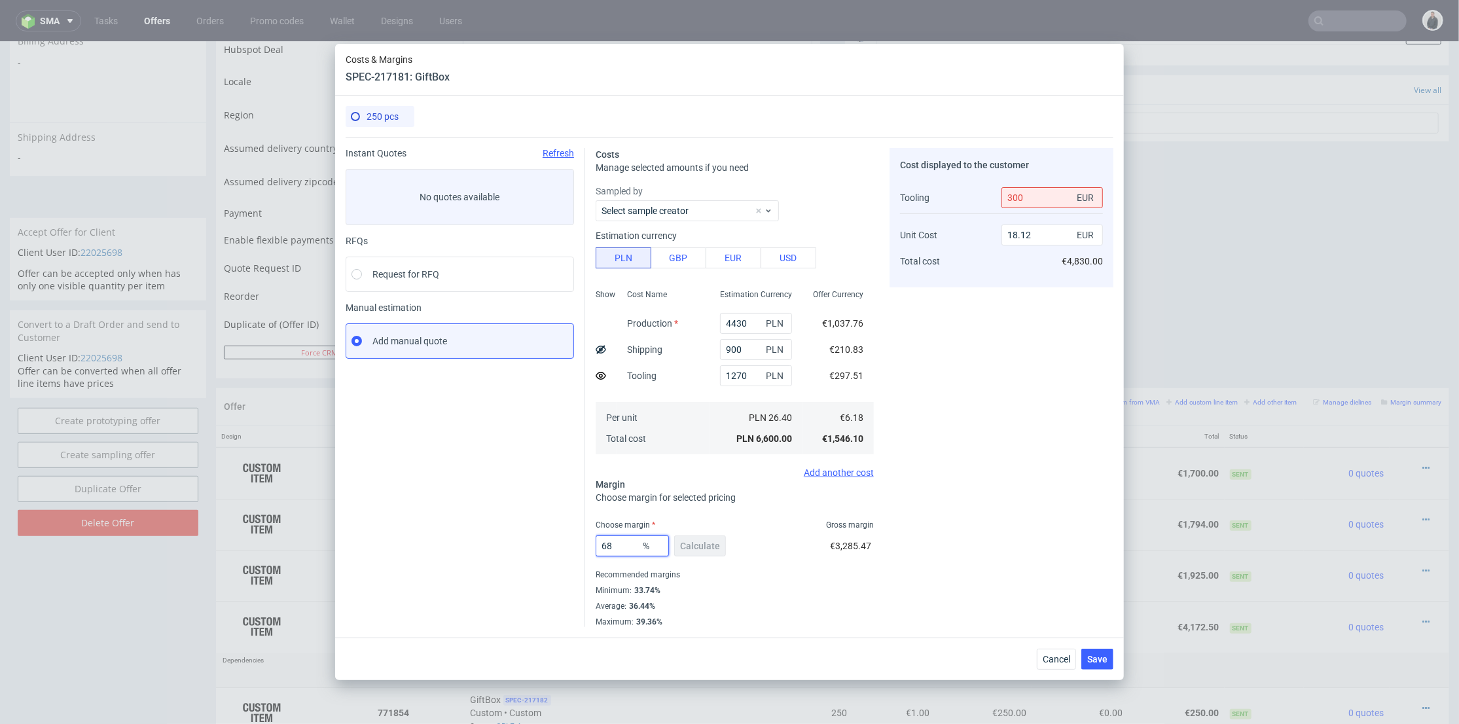
drag, startPoint x: 607, startPoint y: 544, endPoint x: 558, endPoint y: 541, distance: 48.6
click at [555, 541] on div "Instant Quotes Refresh No quotes available RFQs Request for RFQ Manual estimati…" at bounding box center [730, 382] width 768 height 490
click at [981, 503] on div "Cost displayed to the customer Tooling Unit Cost Total cost 300 EUR 18.12 EUR €…" at bounding box center [1002, 387] width 224 height 479
drag, startPoint x: 621, startPoint y: 546, endPoint x: 645, endPoint y: 534, distance: 27.2
click at [563, 549] on div "Instant Quotes Refresh No quotes available RFQs Request for RFQ Manual estimati…" at bounding box center [730, 382] width 768 height 490
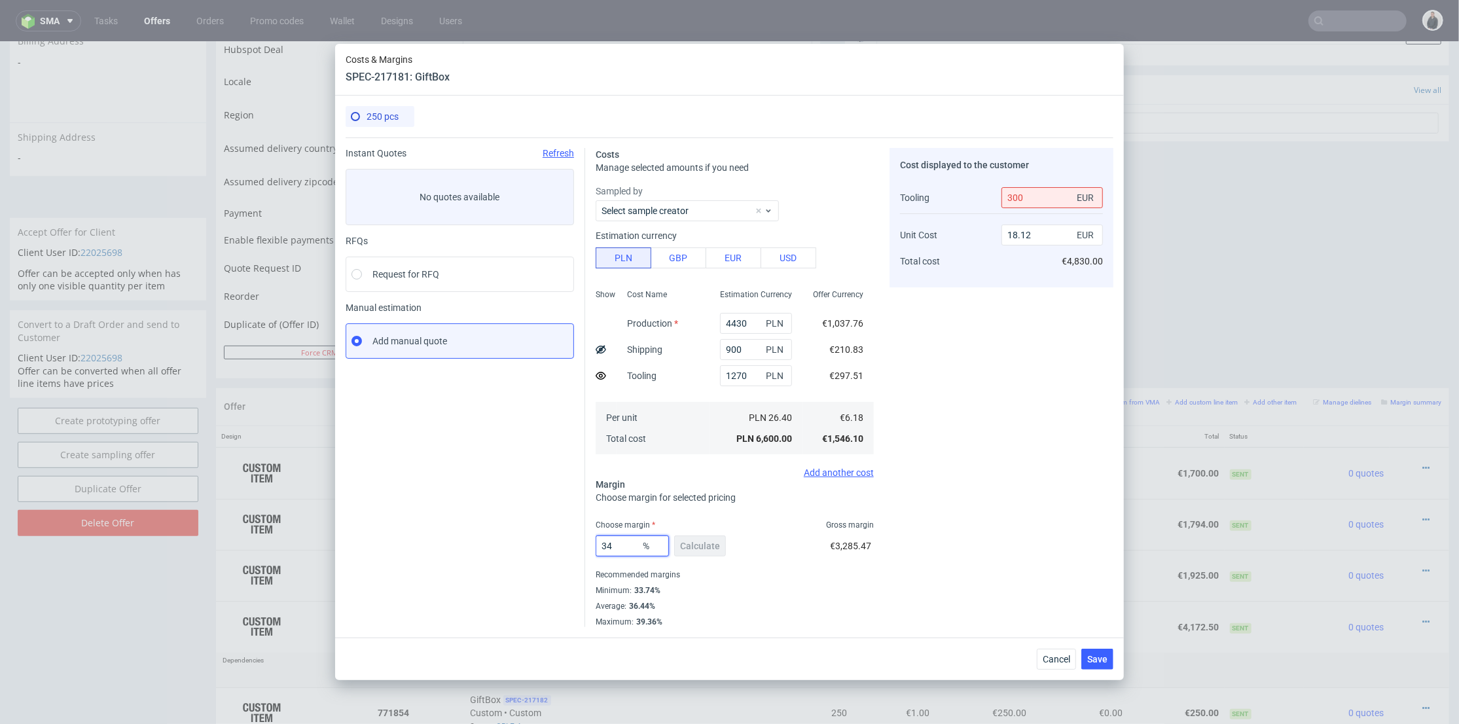
type input "34"
click at [1015, 482] on div "Cost displayed to the customer Tooling Unit Cost Total cost 300 EUR 18.12 EUR €…" at bounding box center [1002, 387] width 224 height 479
type input "8.17"
click at [1108, 667] on button "Save" at bounding box center [1097, 659] width 32 height 21
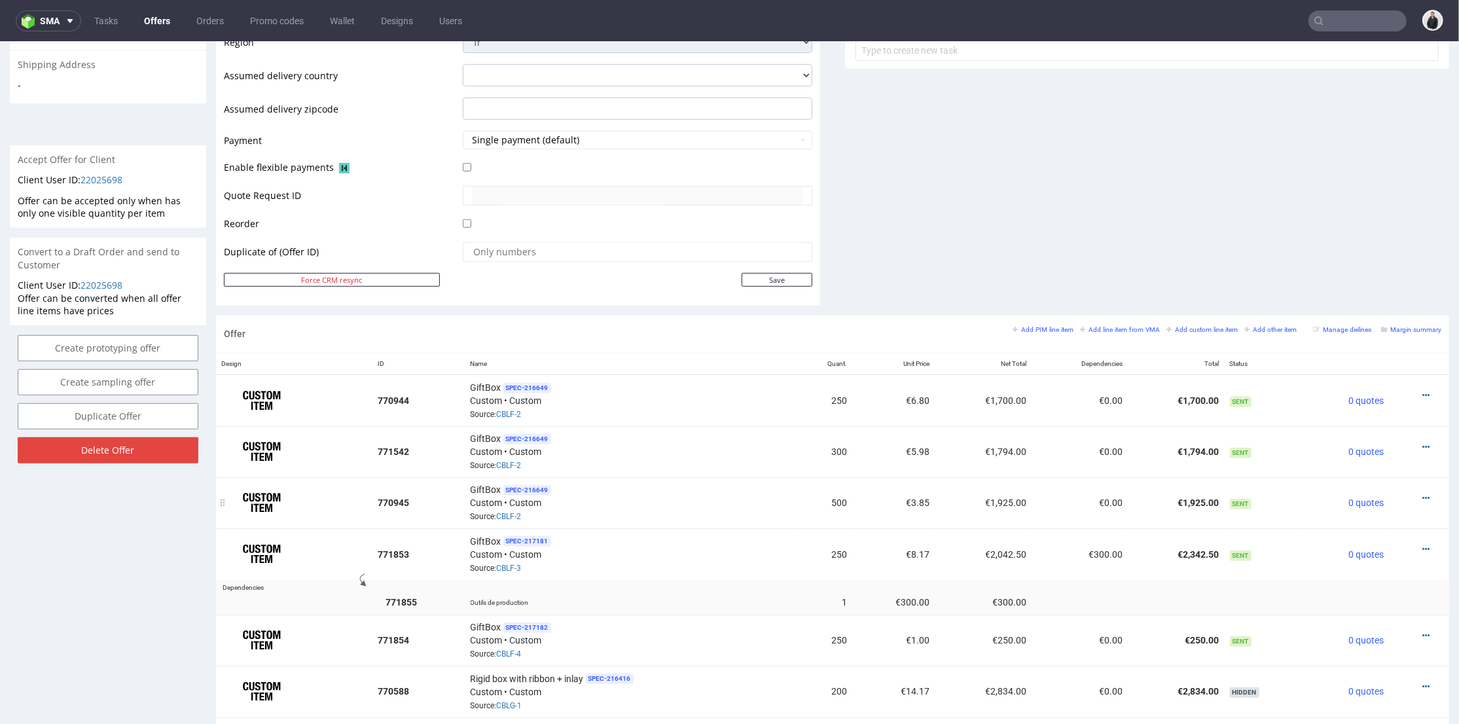
scroll to position [581, 0]
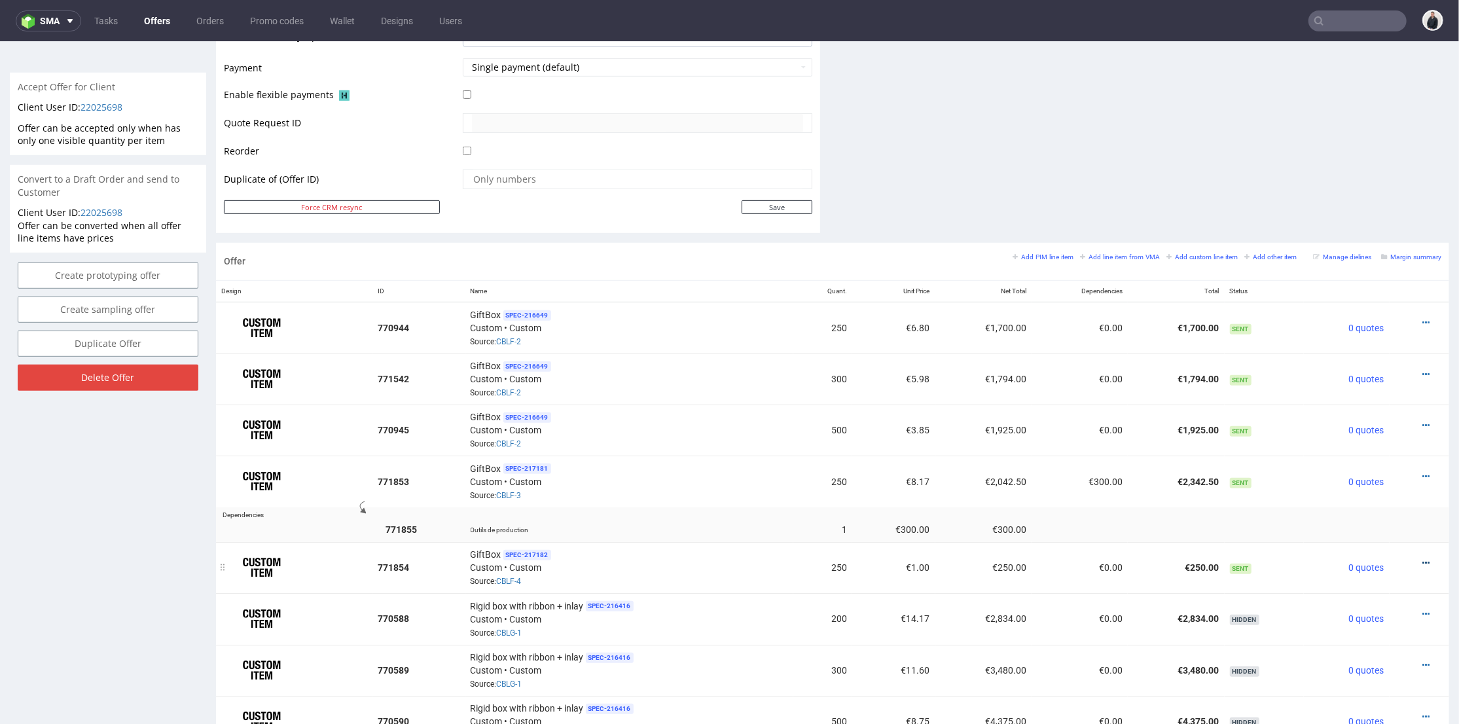
click at [1423, 558] on icon at bounding box center [1426, 562] width 7 height 9
click at [1361, 414] on span "Edit item price" at bounding box center [1367, 411] width 105 height 13
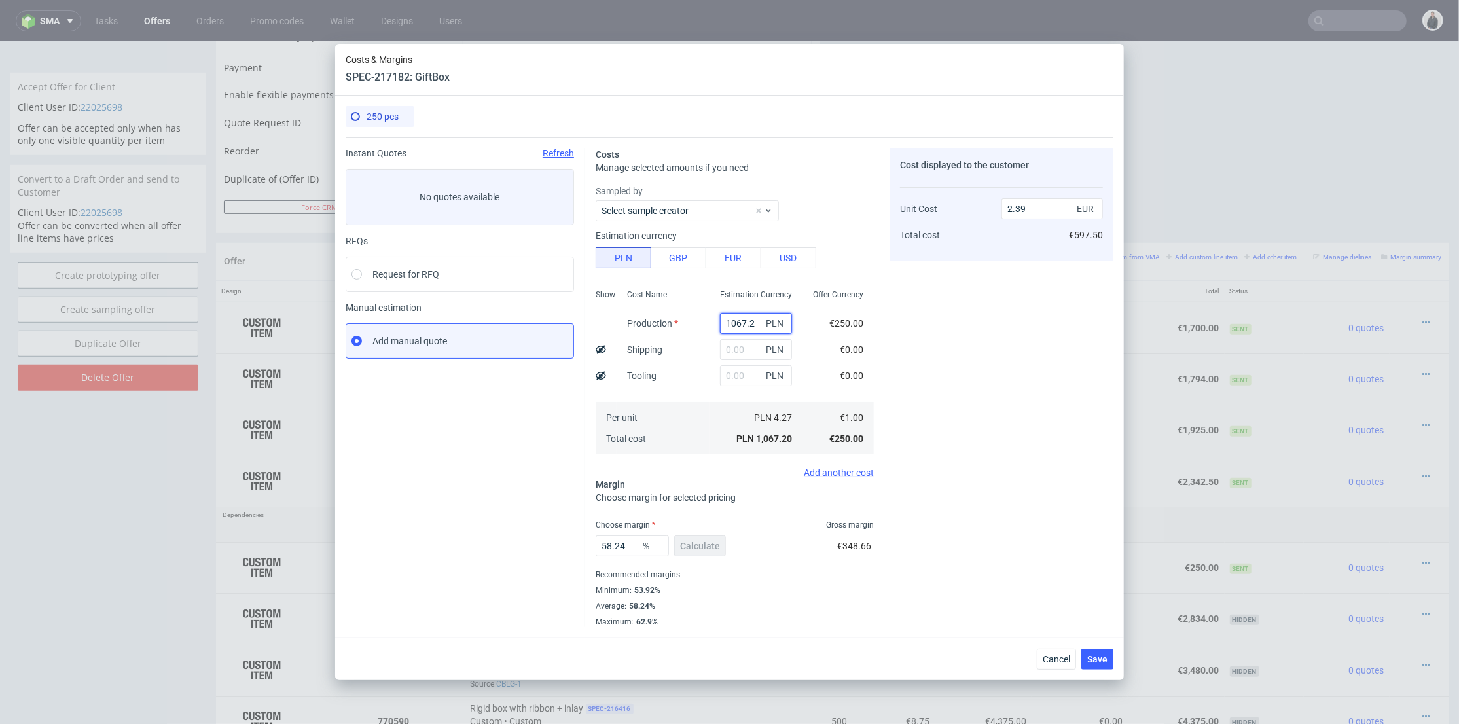
click at [731, 318] on input "1067.2" at bounding box center [756, 323] width 72 height 21
paste input "4800"
type input "4800"
type input "10.77"
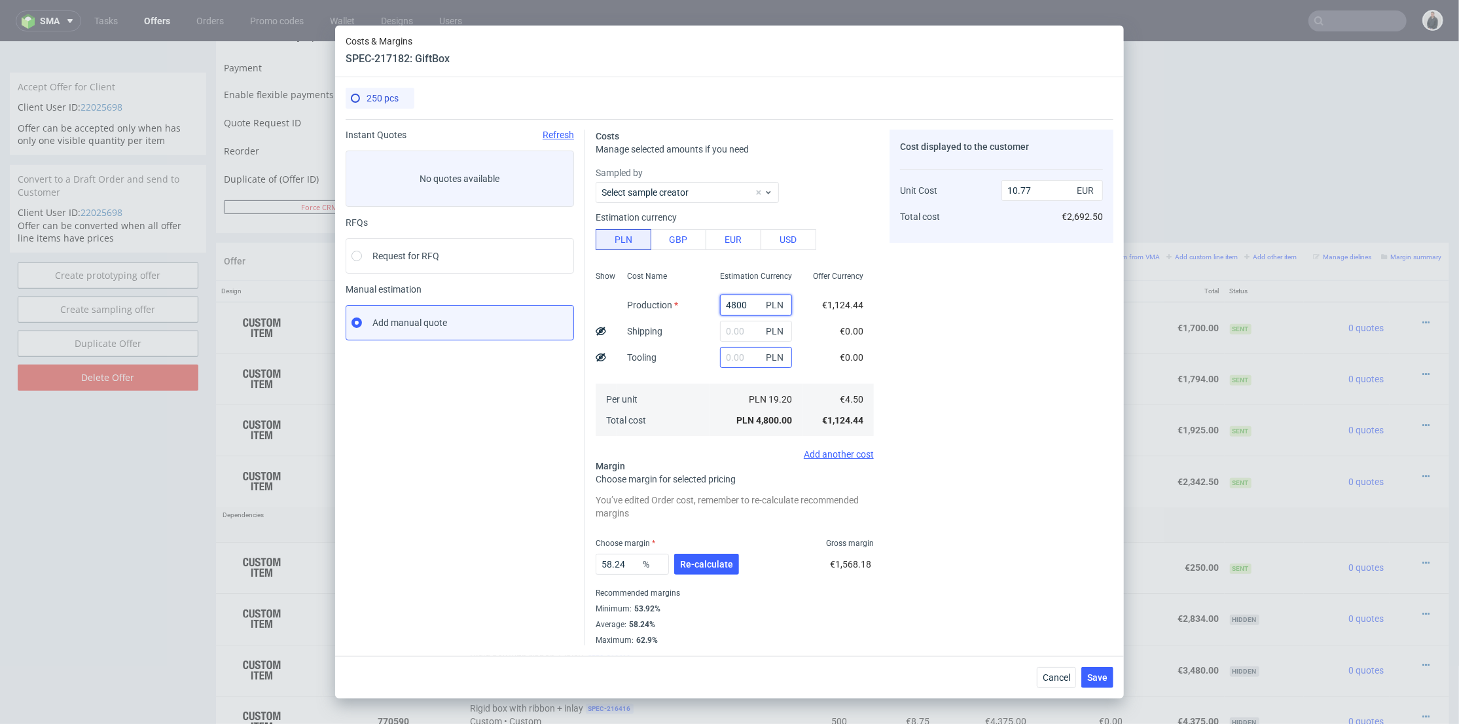
type input "4800"
click at [720, 360] on input "text" at bounding box center [756, 357] width 72 height 21
type input "127"
type input "10.8"
type input "1270"
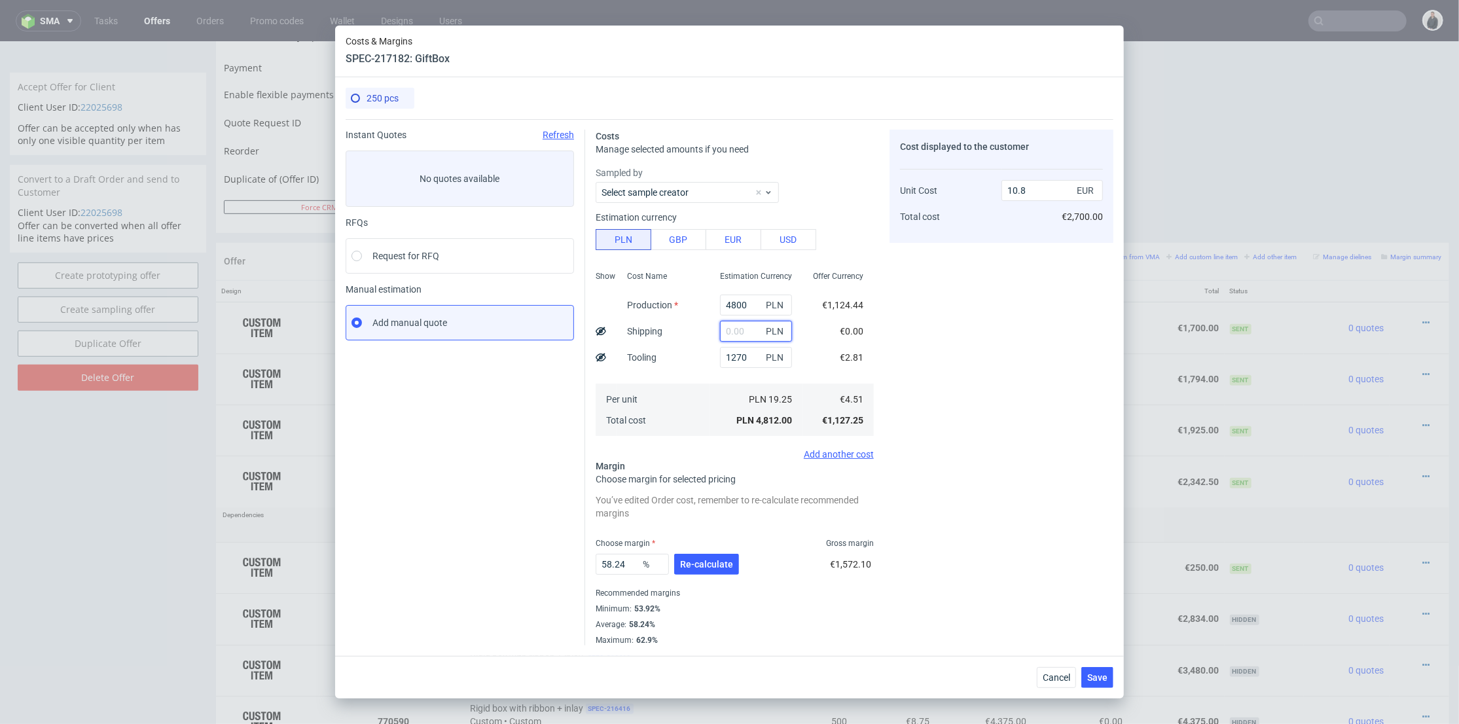
type input "13.62"
click at [732, 331] on input "text" at bounding box center [756, 331] width 72 height 21
type input "800"
type input "15.42"
click at [693, 331] on div "Show Cost Name Production Shipping Tooling Per unit Total cost Estimation Curre…" at bounding box center [735, 352] width 278 height 173
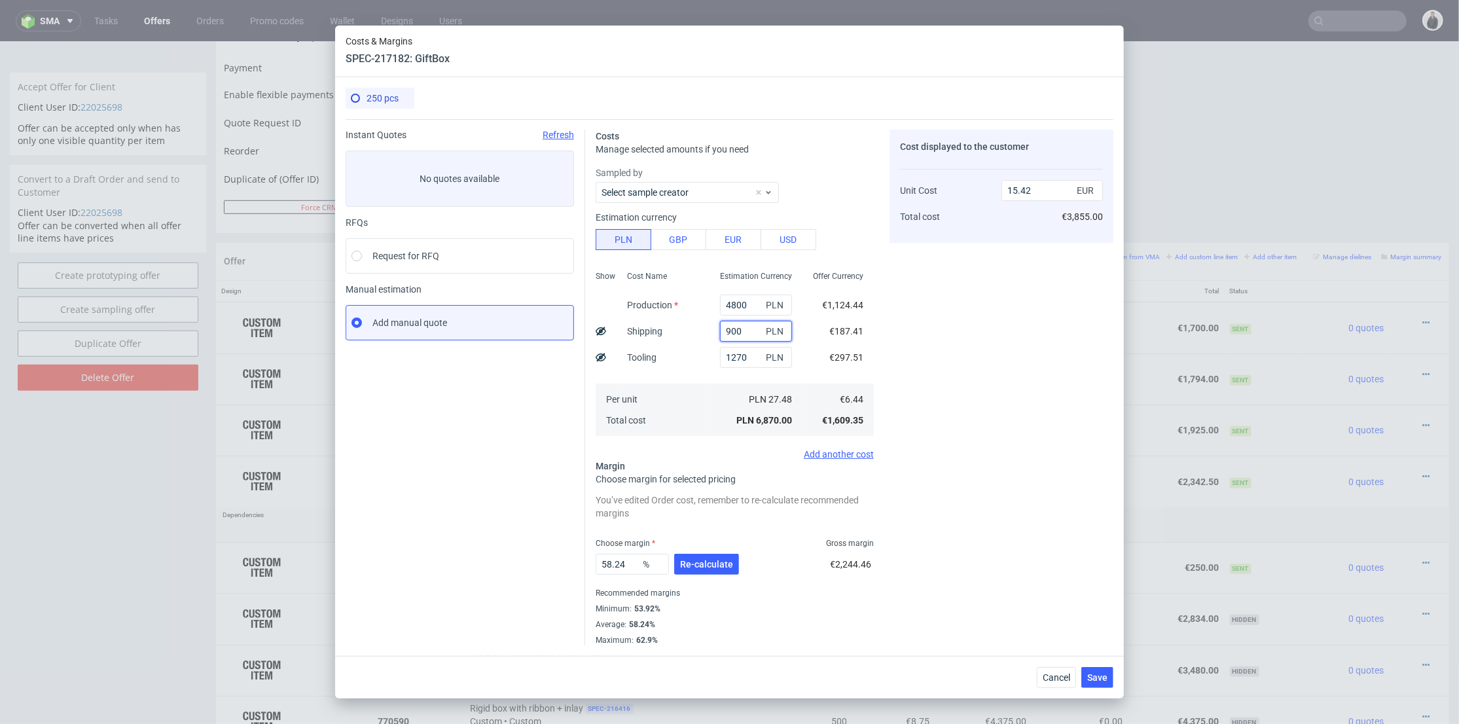
type input "900"
click at [601, 356] on use at bounding box center [601, 357] width 10 height 9
type input "14.45"
click at [708, 567] on span "Re-calculate" at bounding box center [706, 564] width 53 height 9
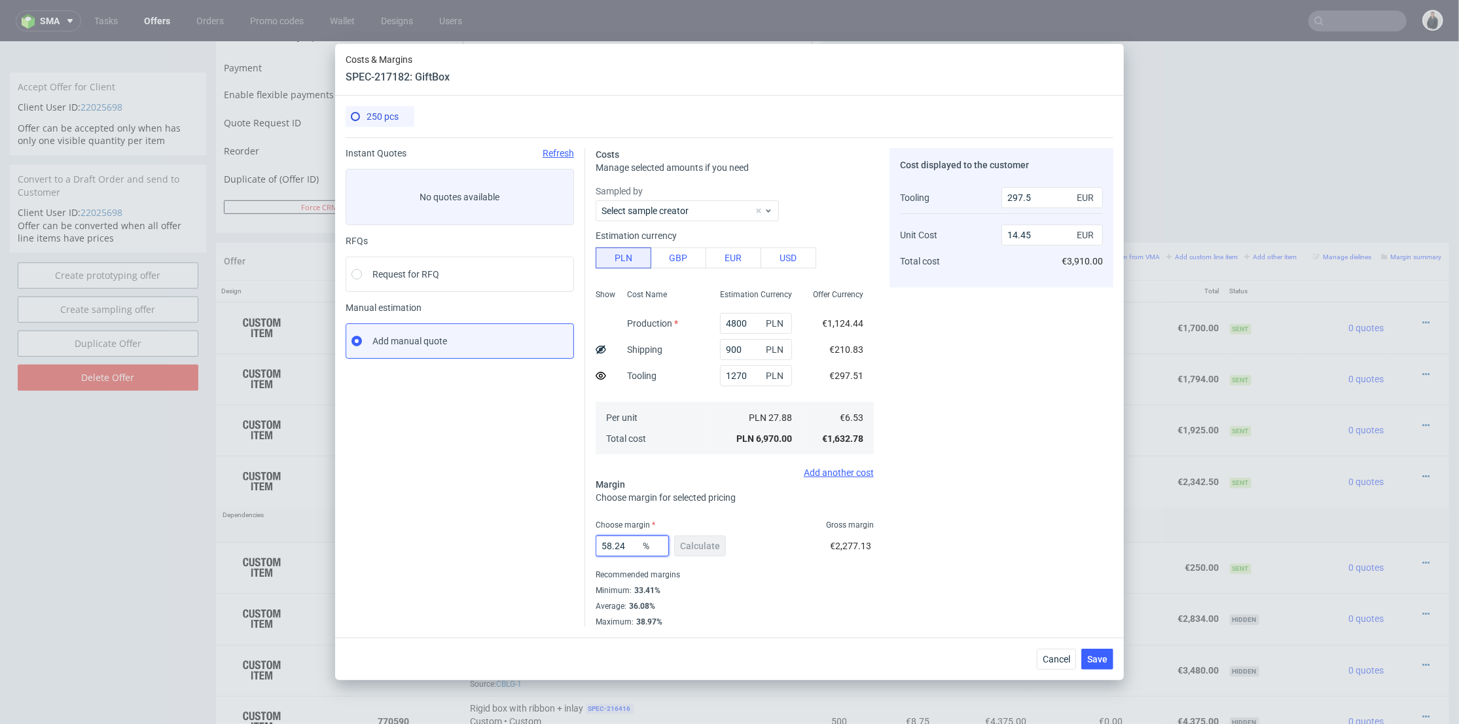
drag, startPoint x: 621, startPoint y: 545, endPoint x: 553, endPoint y: 538, distance: 67.7
click at [548, 538] on div "Instant Quotes Refresh No quotes available RFQs Request for RFQ Manual estimati…" at bounding box center [730, 382] width 768 height 490
type input "34"
click at [1011, 477] on div "Cost displayed to the customer Tooling Unit Cost Total cost 297.5 EUR 14.45 EUR…" at bounding box center [1002, 387] width 224 height 479
type input "8.7"
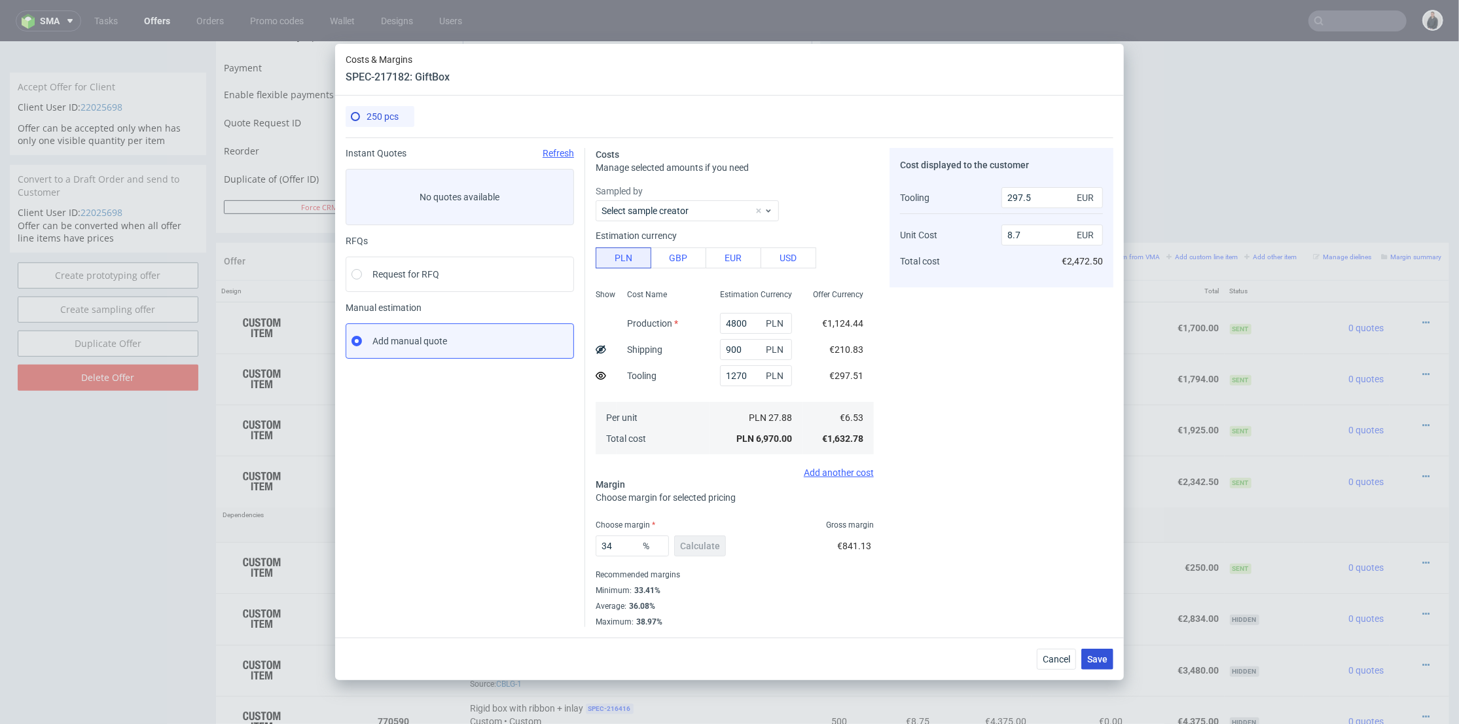
click at [1108, 659] on button "Save" at bounding box center [1097, 659] width 32 height 21
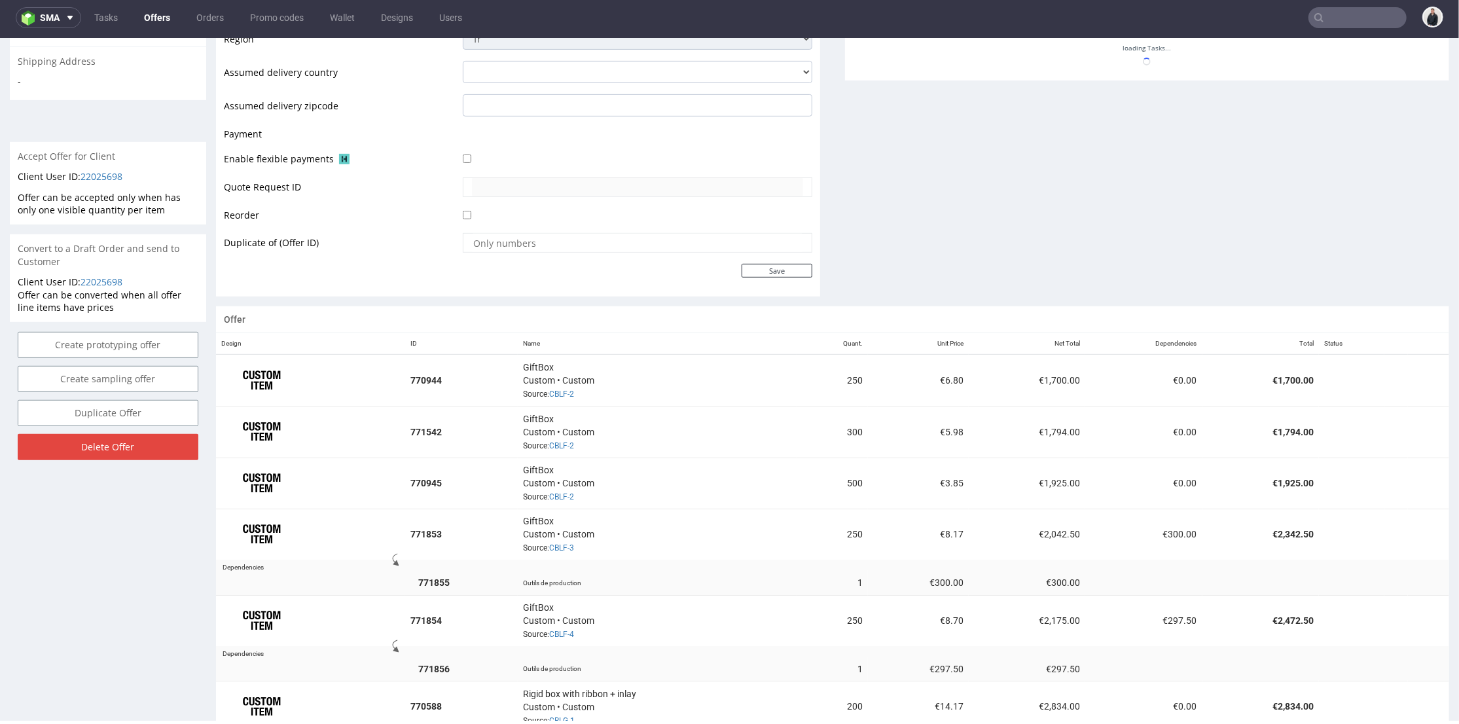
scroll to position [727, 0]
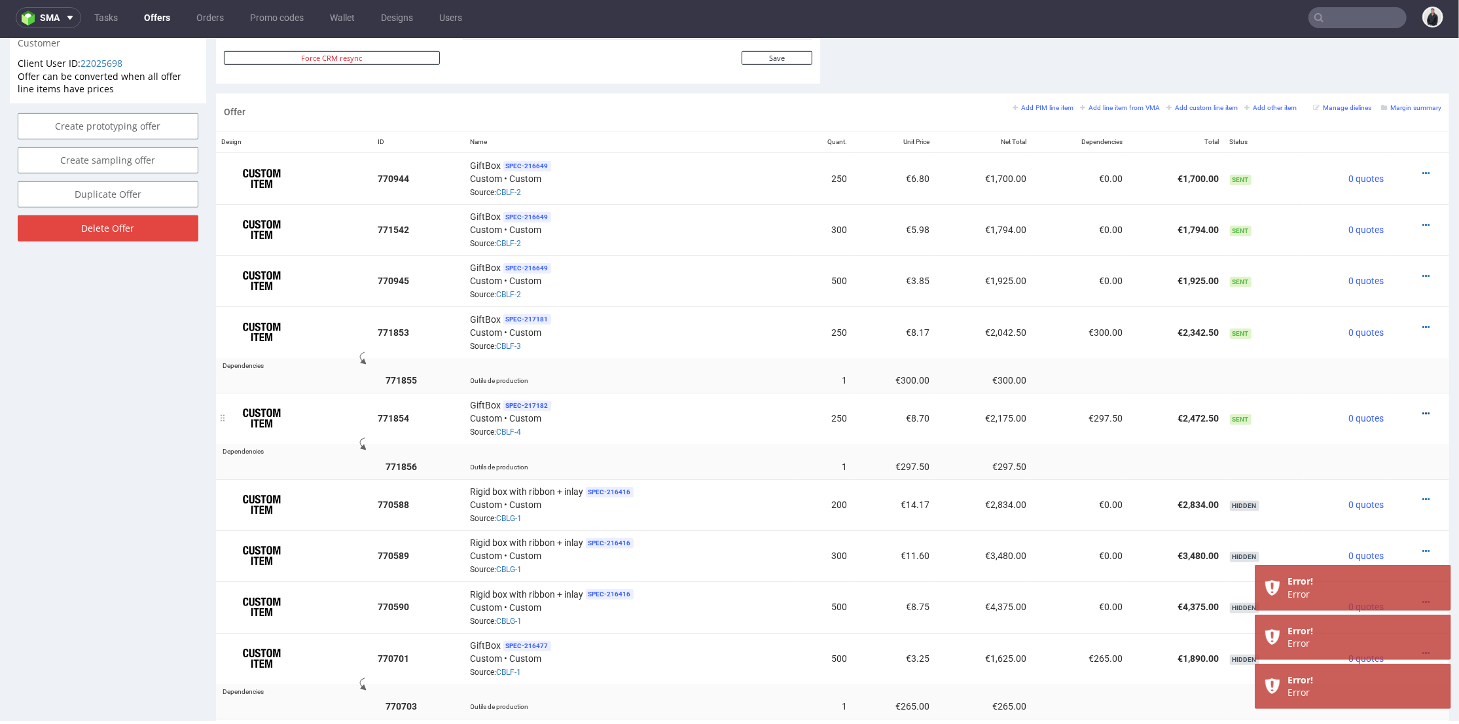
click at [1423, 408] on icon at bounding box center [1426, 412] width 7 height 9
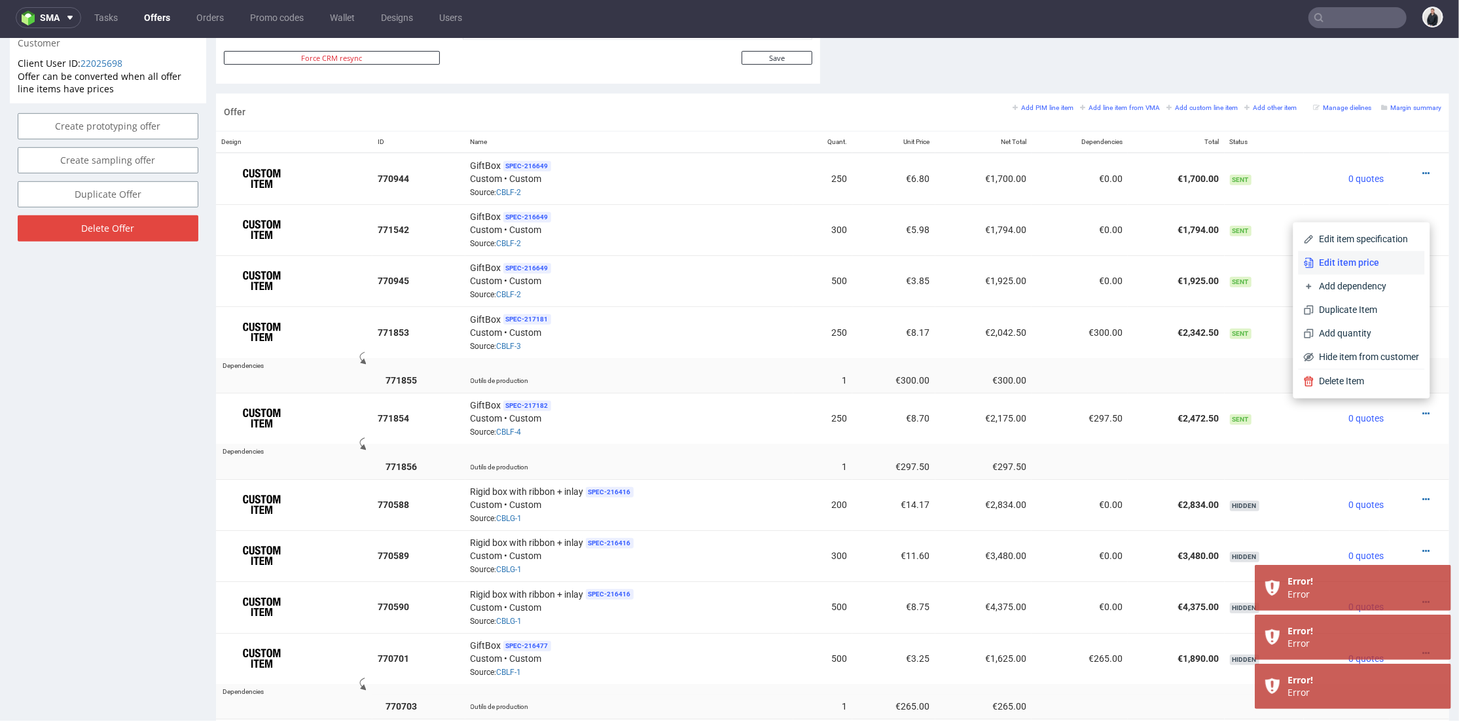
click at [1354, 263] on span "Edit item price" at bounding box center [1367, 262] width 105 height 13
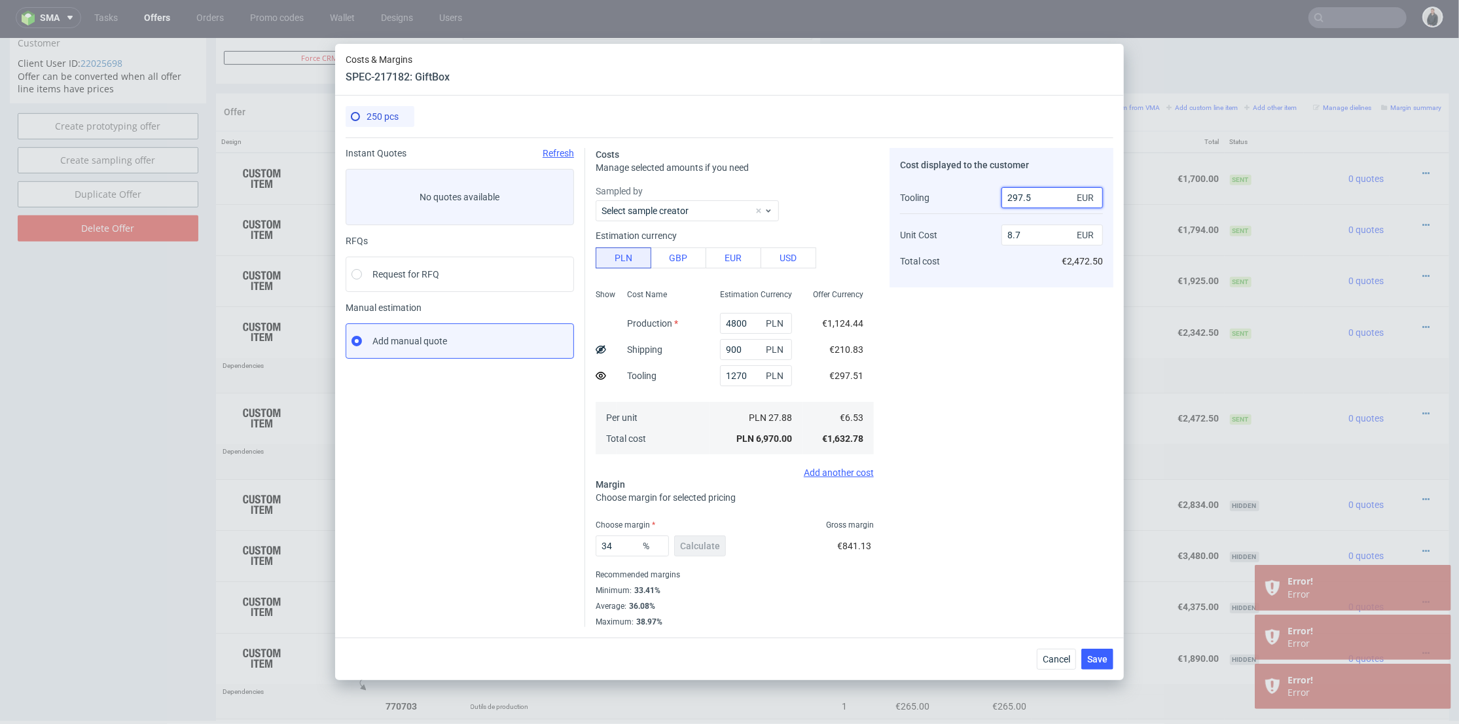
drag, startPoint x: 1036, startPoint y: 198, endPoint x: 964, endPoint y: 196, distance: 72.0
click at [964, 196] on div "Tooling Unit Cost Total cost 297.5 EUR 8.7 EUR €2,472.50" at bounding box center [1001, 229] width 203 height 95
type input "300"
click at [968, 323] on div "Cost displayed to the customer Tooling Unit Cost Total cost 300 EUR 8.7 EUR €2,…" at bounding box center [1002, 387] width 224 height 479
type input "8.69"
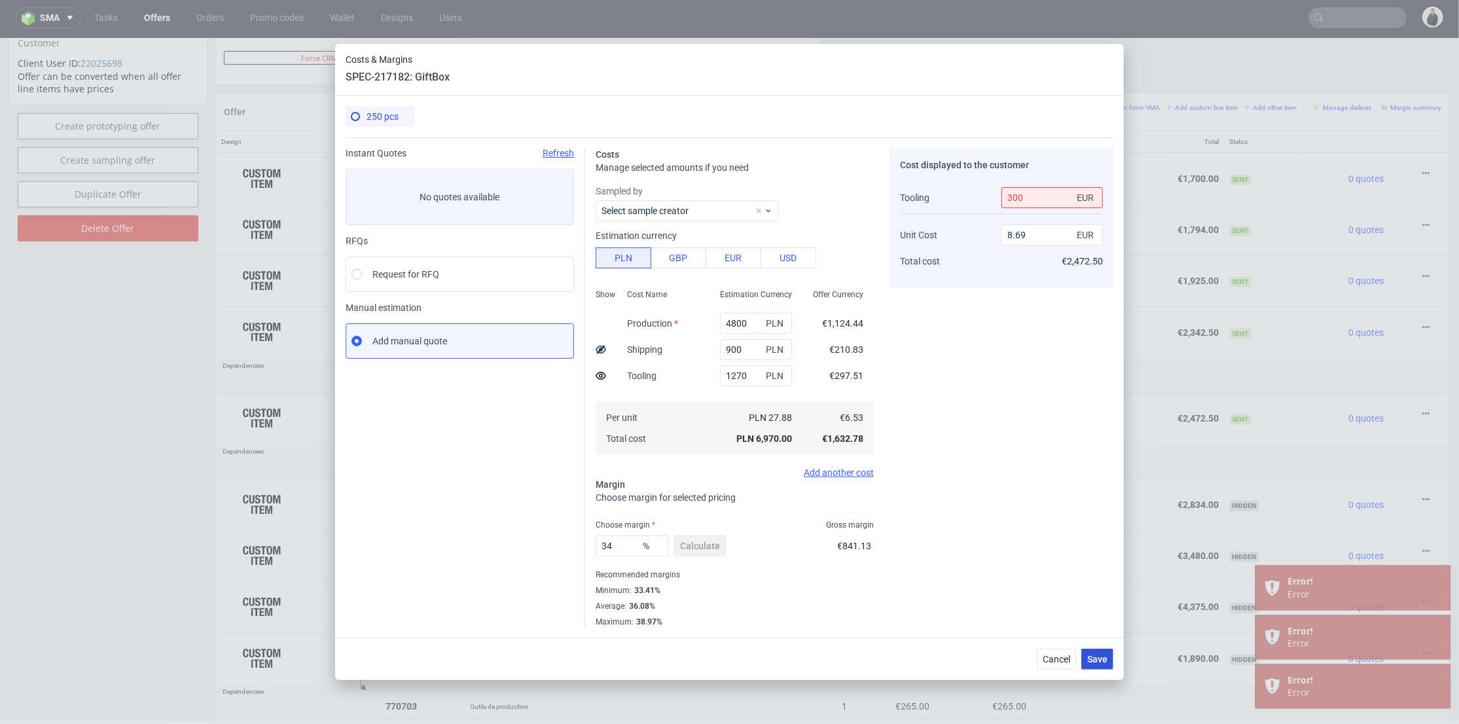
click at [1099, 660] on span "Save" at bounding box center [1097, 659] width 20 height 9
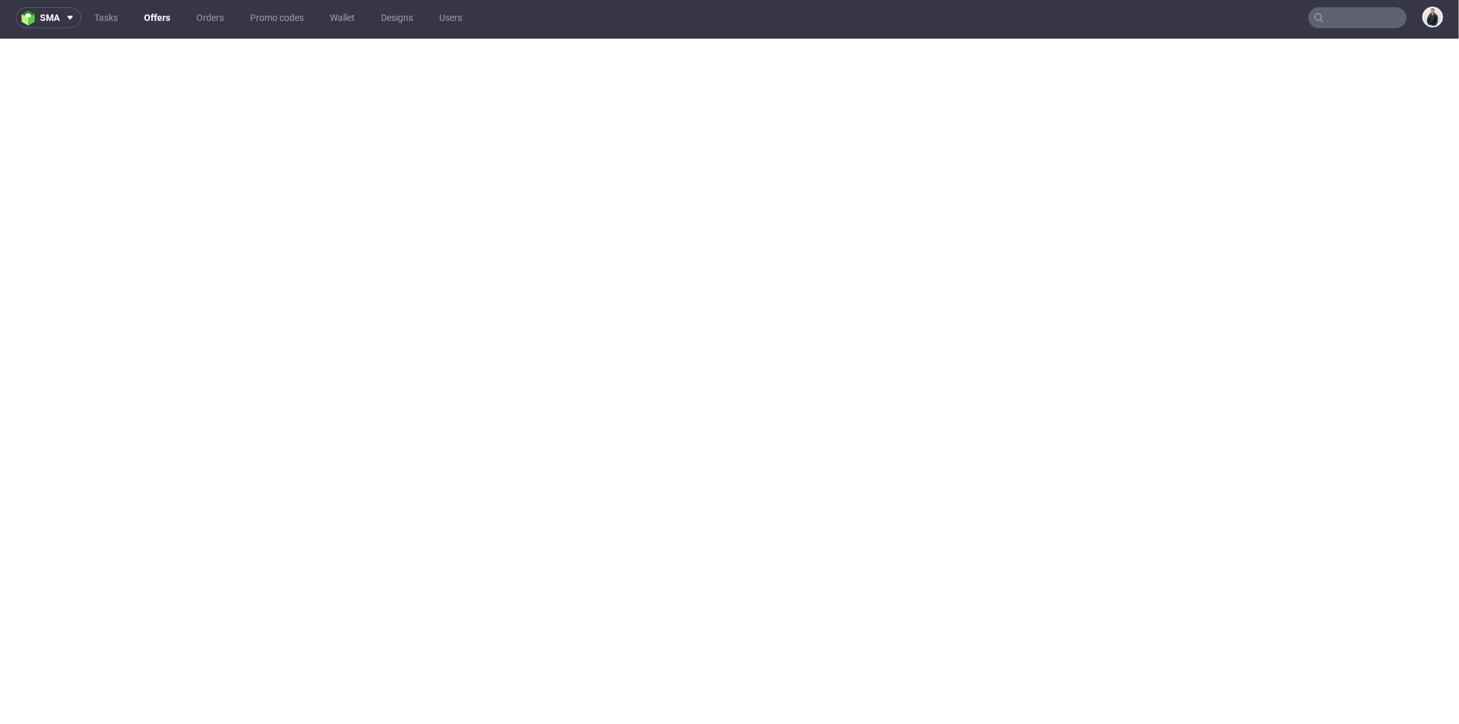
scroll to position [0, 0]
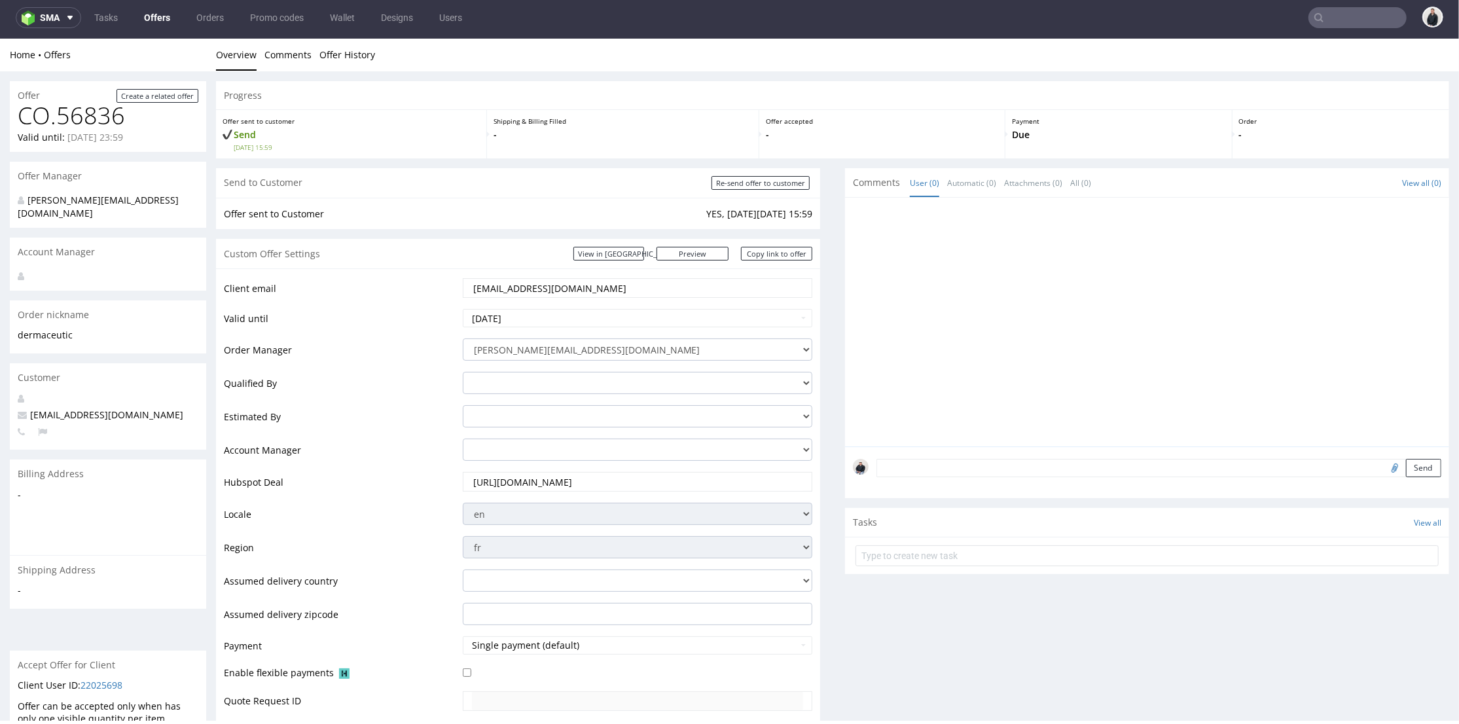
click at [1002, 421] on div at bounding box center [1151, 325] width 596 height 241
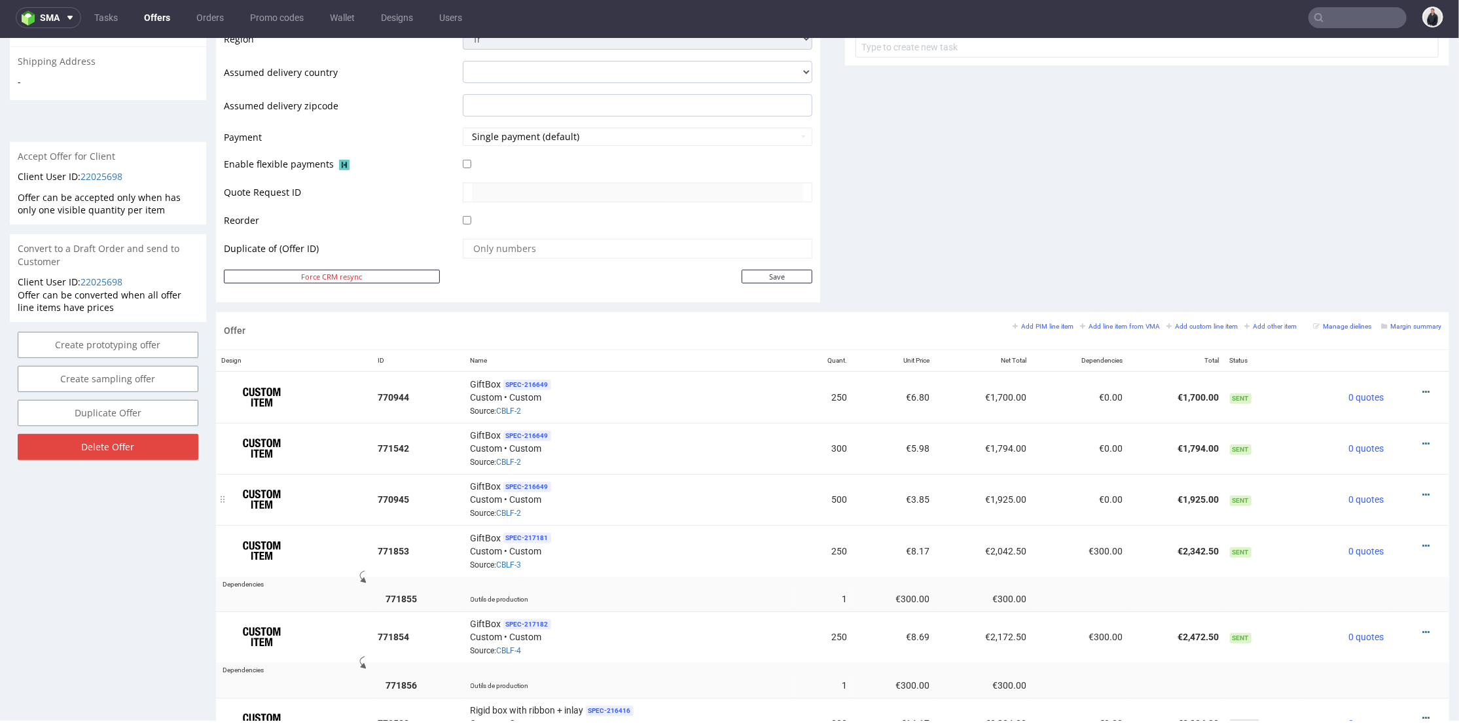
scroll to position [581, 0]
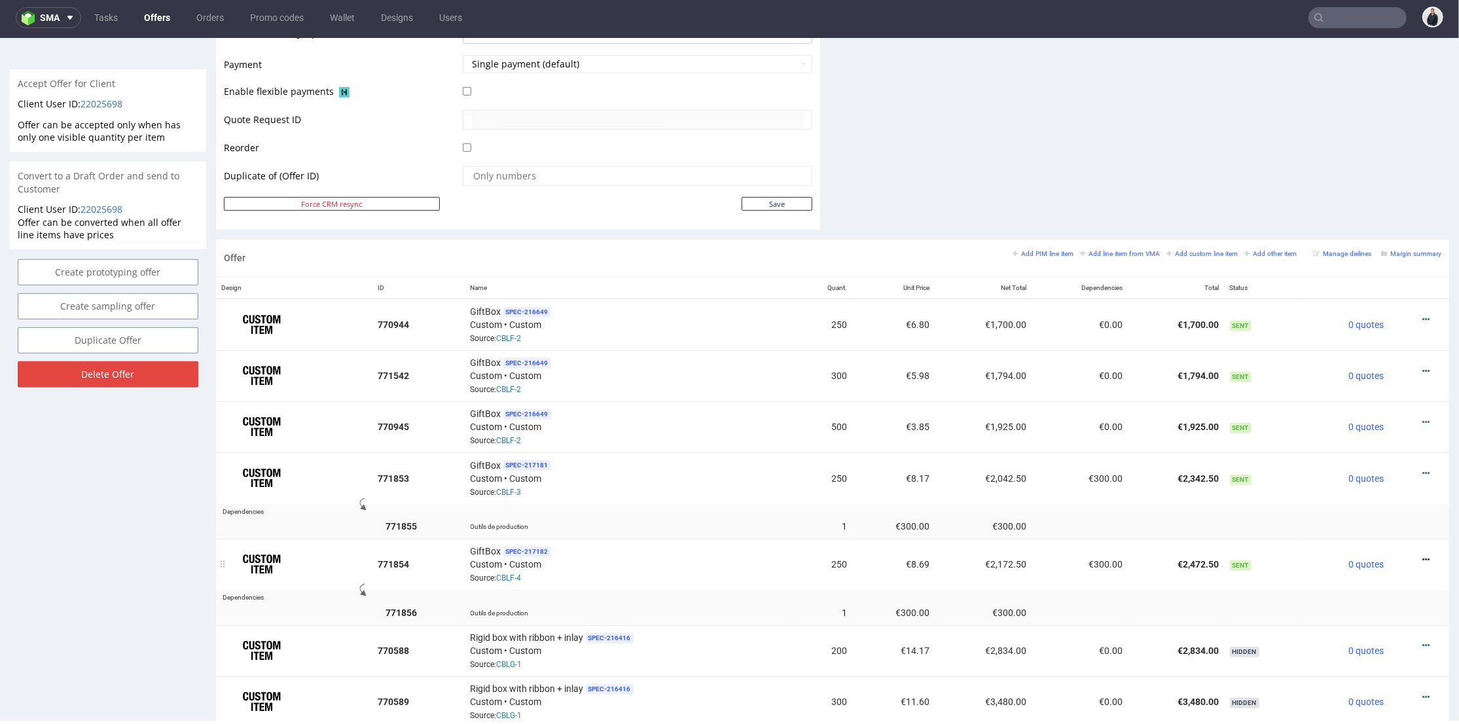
click at [1423, 554] on icon at bounding box center [1426, 558] width 7 height 9
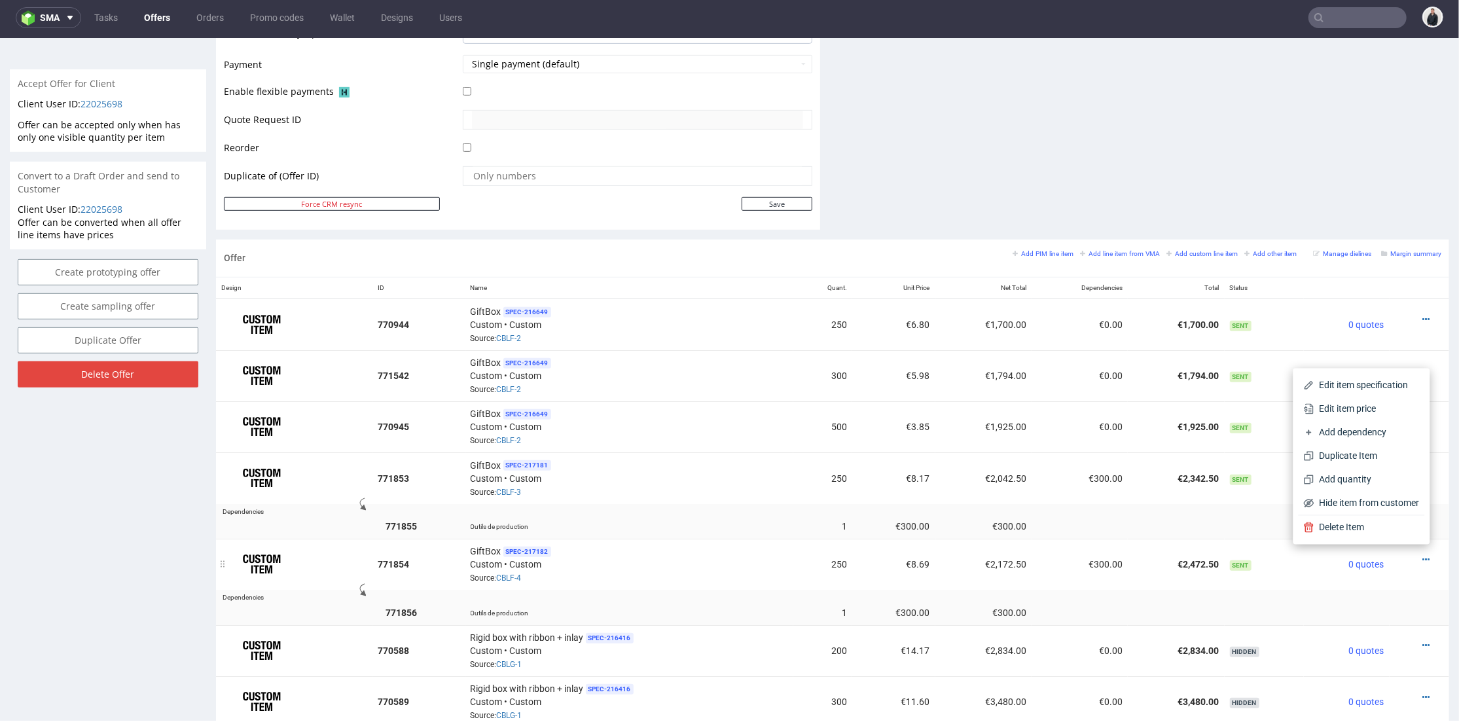
click at [1108, 557] on td "€300.00" at bounding box center [1080, 563] width 96 height 51
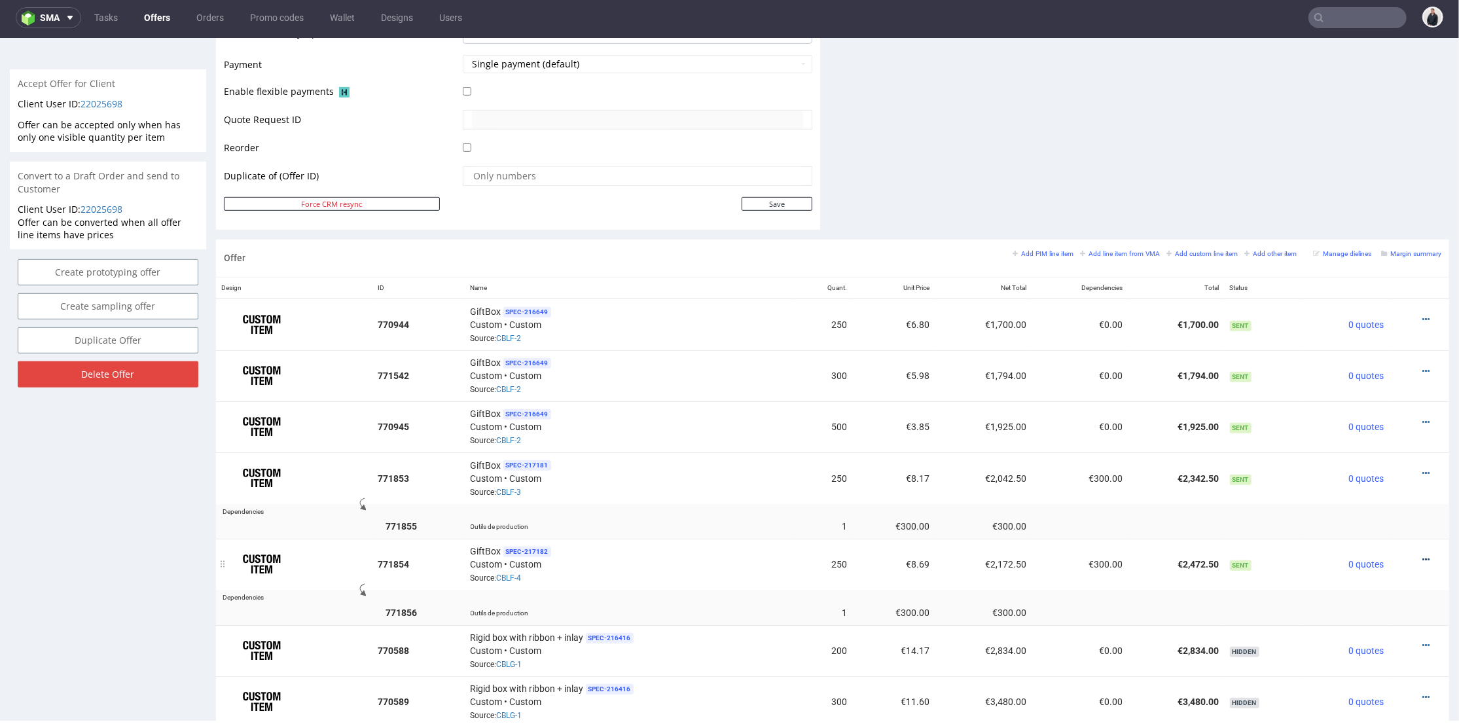
click at [1423, 554] on icon at bounding box center [1426, 558] width 7 height 9
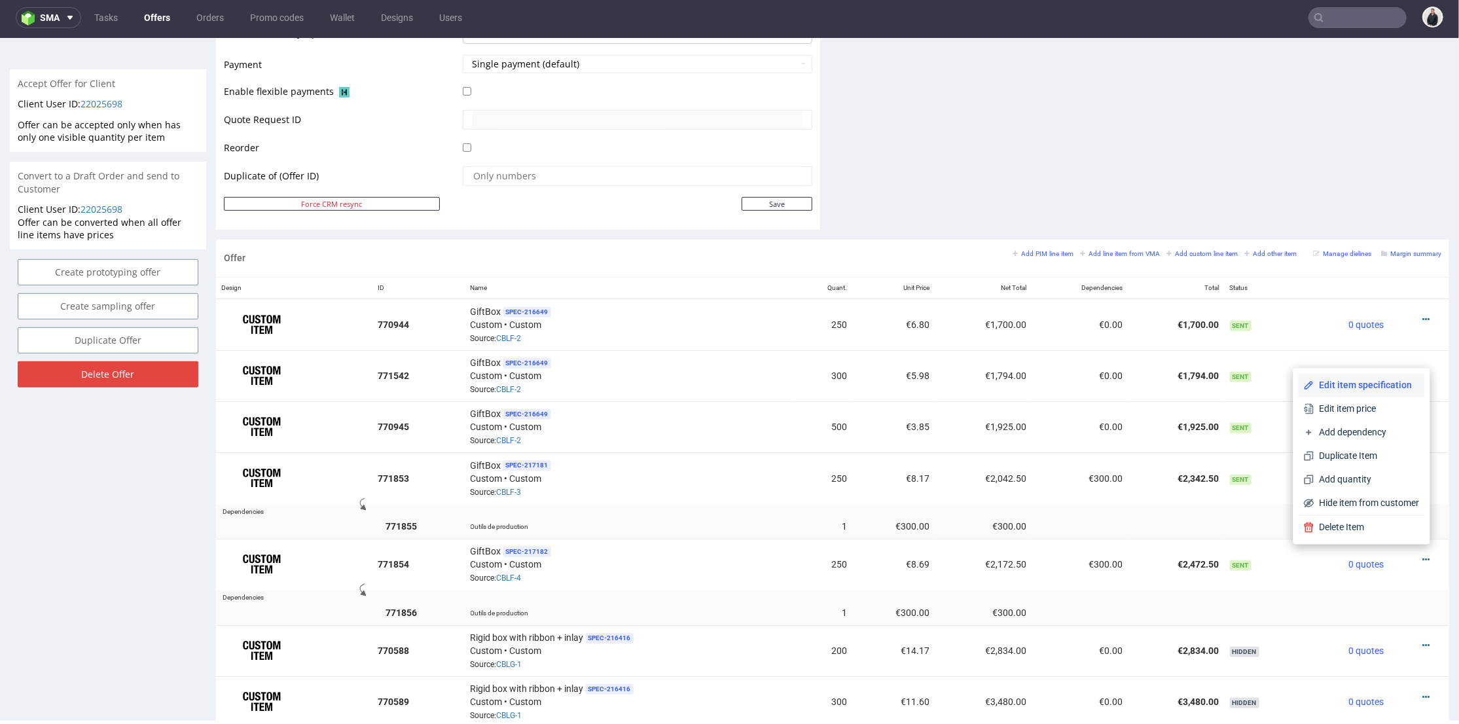
click at [1370, 388] on span "Edit item specification" at bounding box center [1367, 384] width 105 height 13
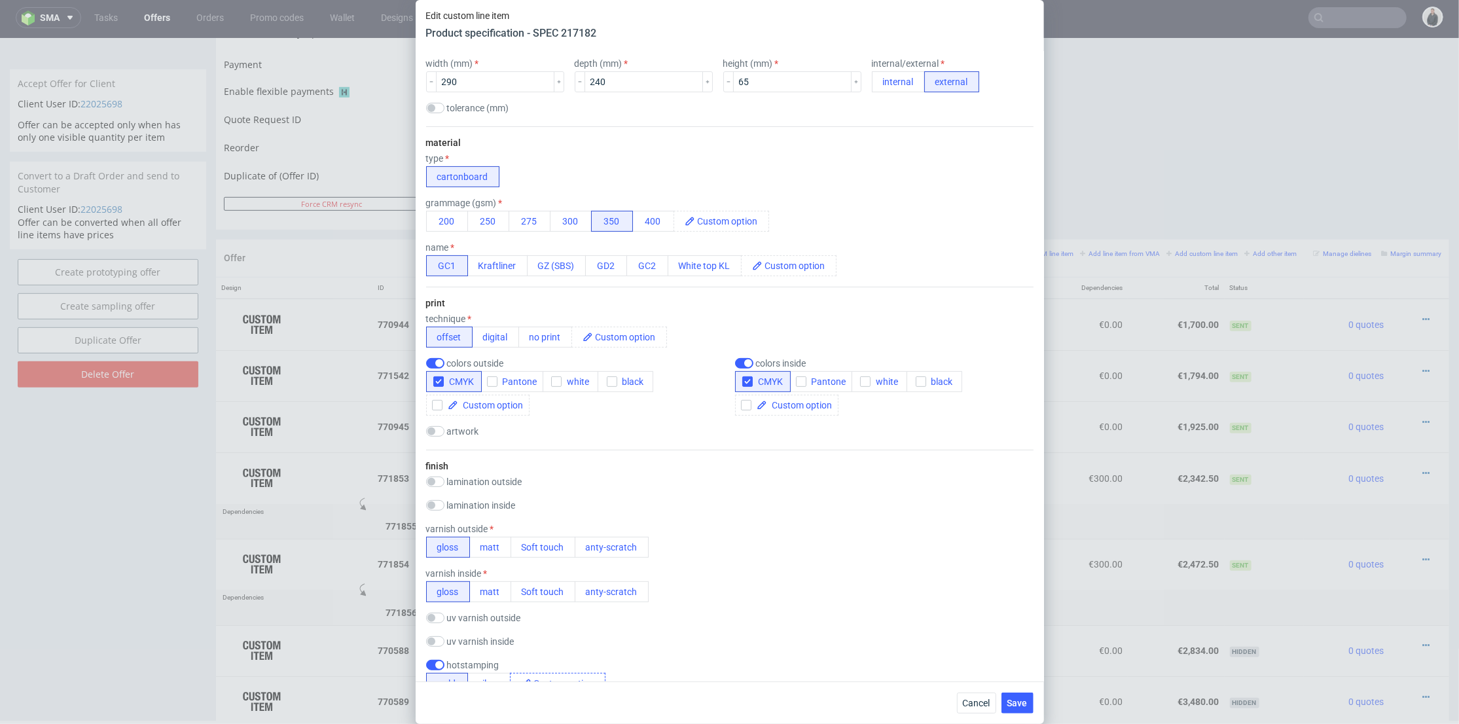
scroll to position [509, 0]
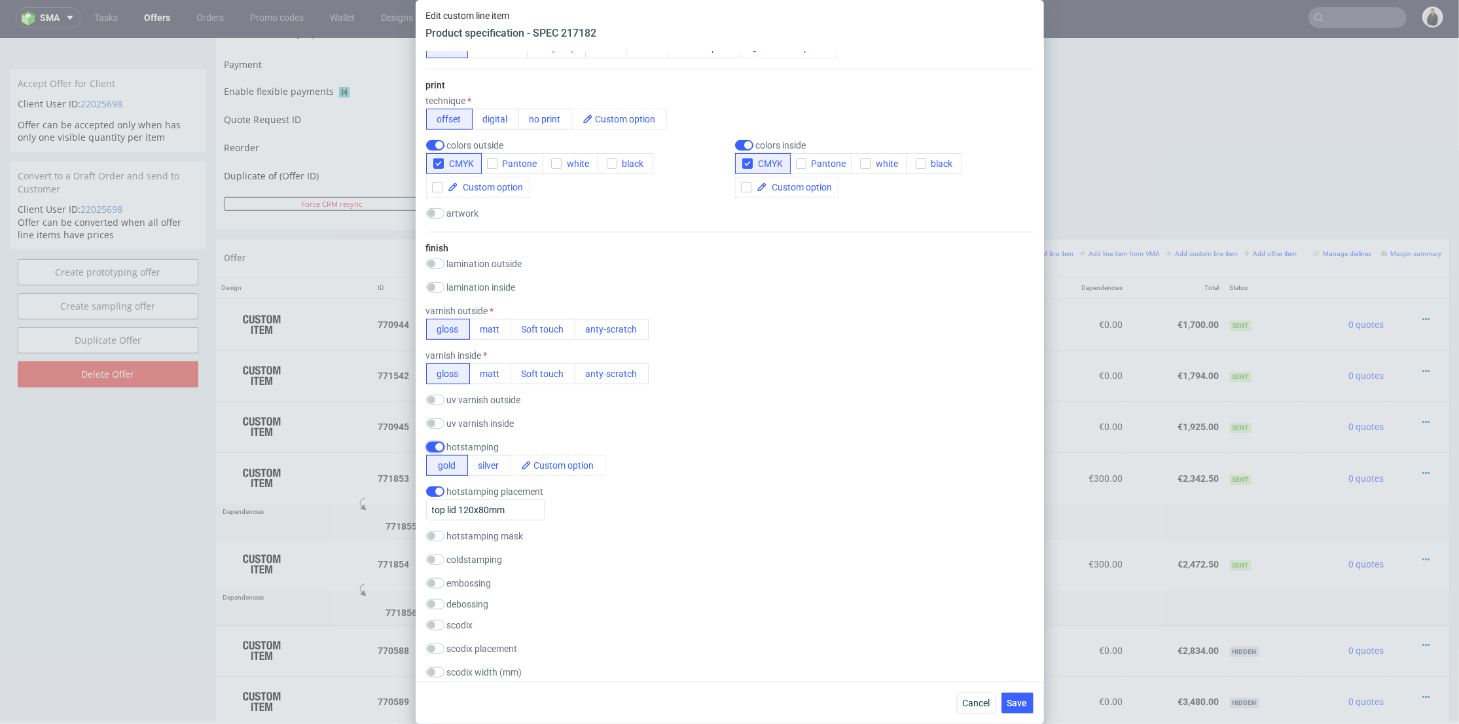
click at [437, 444] on input "checkbox" at bounding box center [435, 447] width 18 height 10
checkbox input "false"
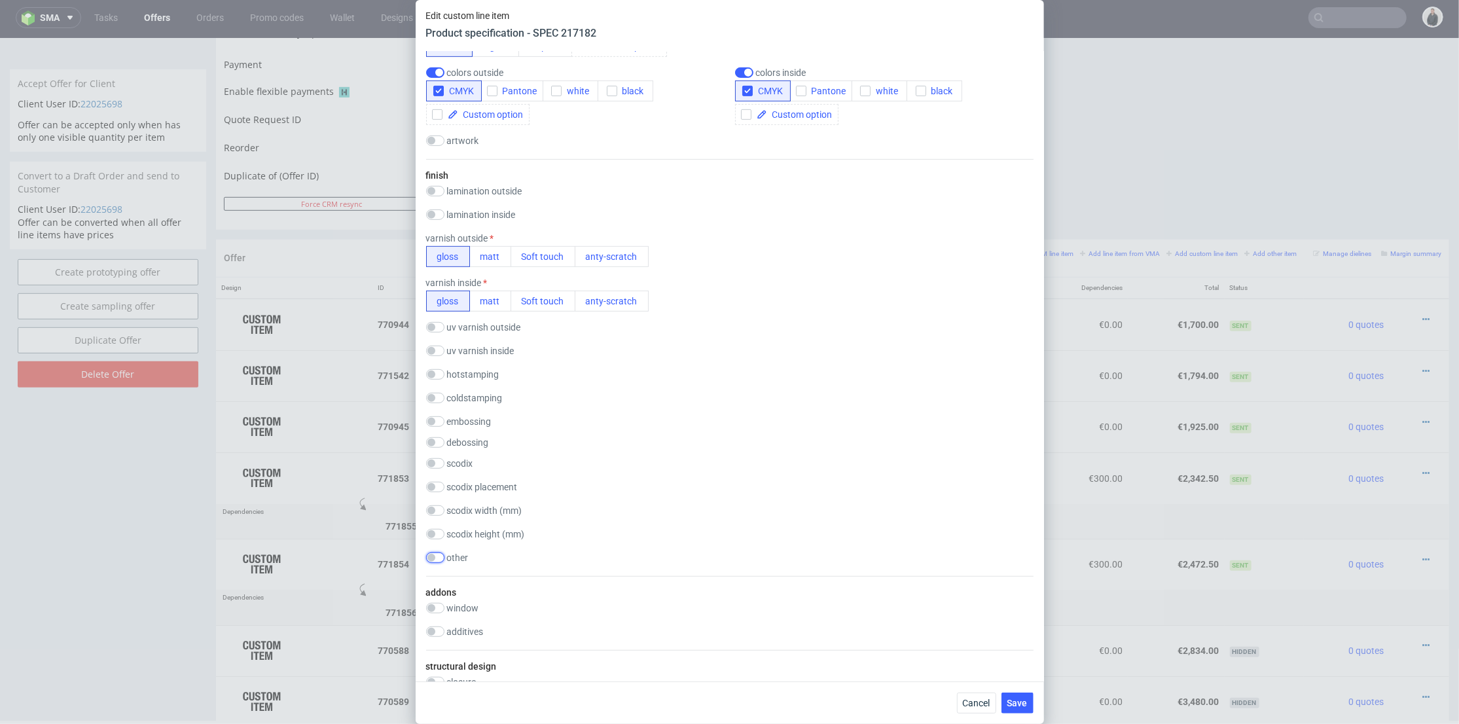
drag, startPoint x: 435, startPoint y: 554, endPoint x: 465, endPoint y: 560, distance: 31.5
click at [435, 554] on input "checkbox" at bounding box center [435, 558] width 18 height 10
checkbox input "true"
click at [774, 576] on input "checkbox" at bounding box center [779, 576] width 10 height 10
checkbox input "true"
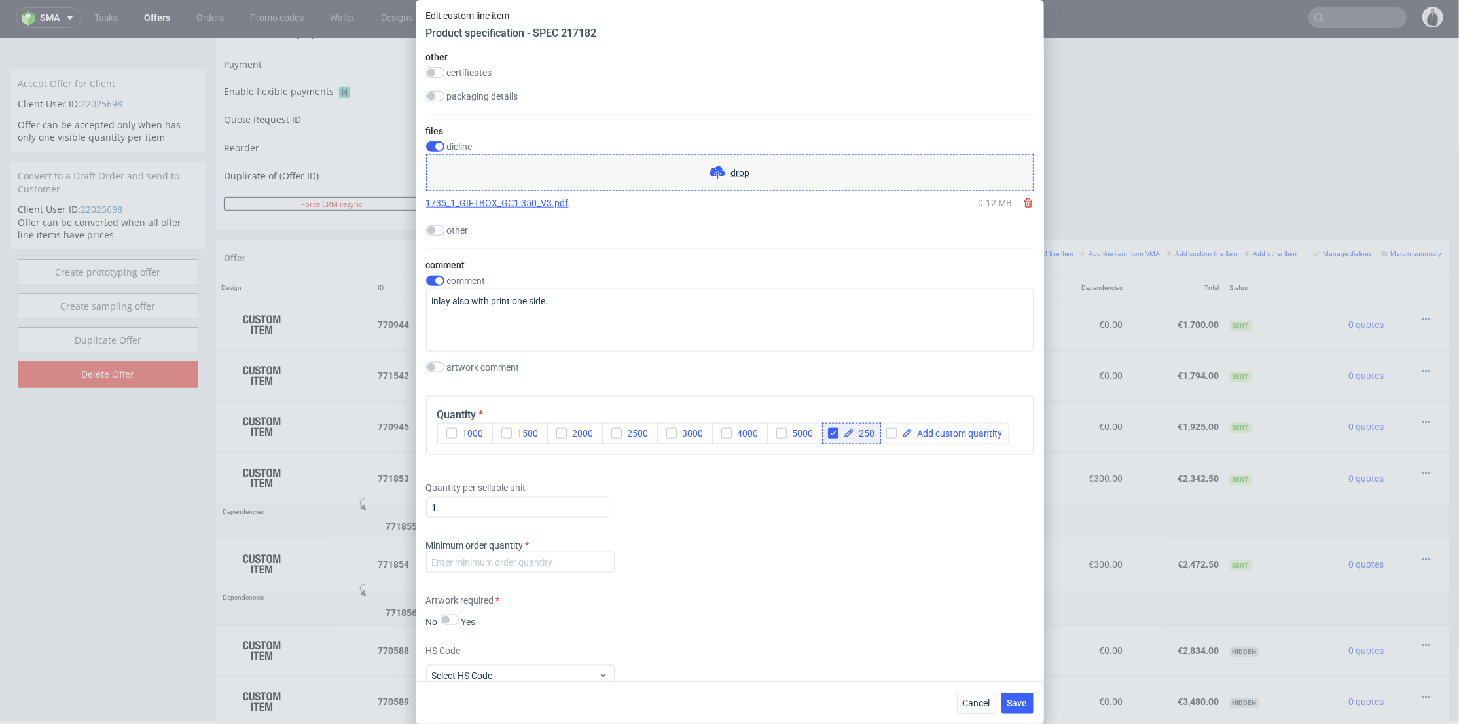
scroll to position [1382, 0]
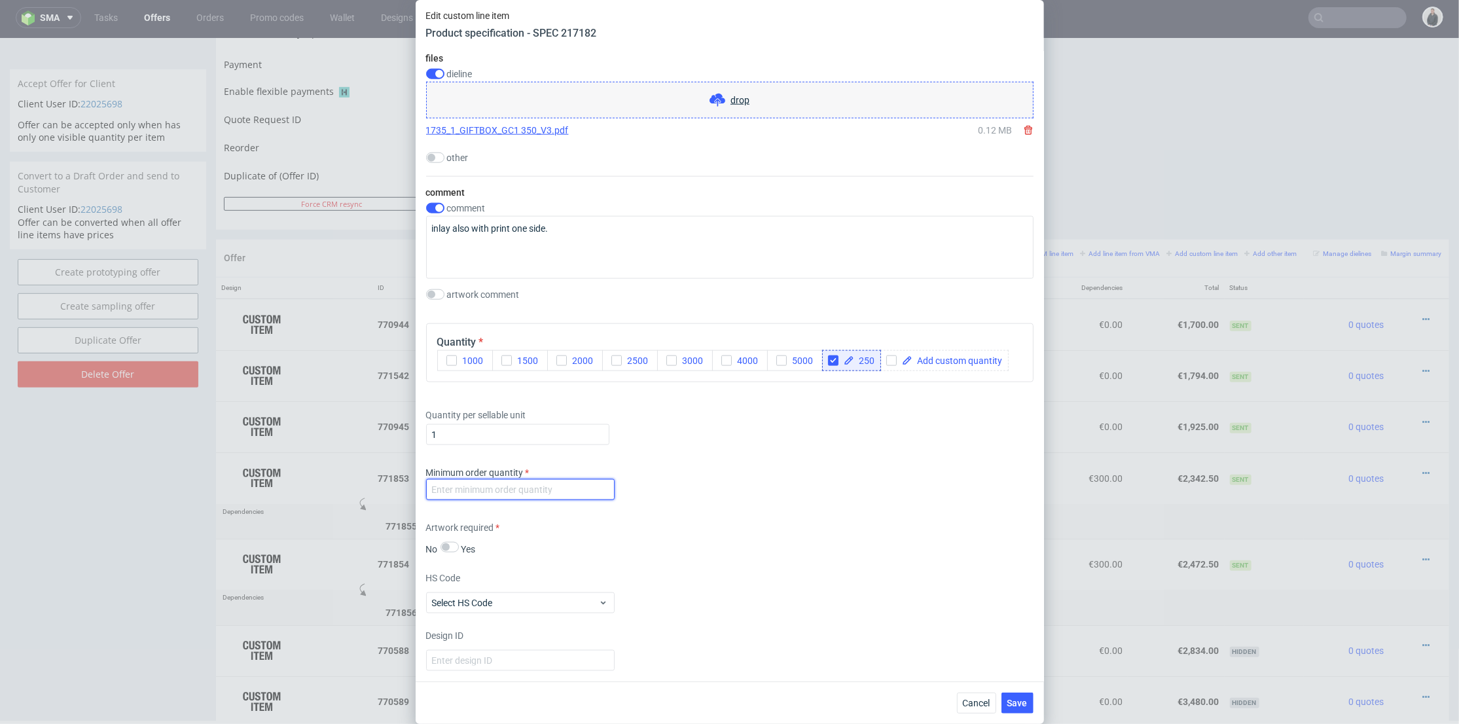
click at [526, 495] on input "number" at bounding box center [520, 489] width 189 height 21
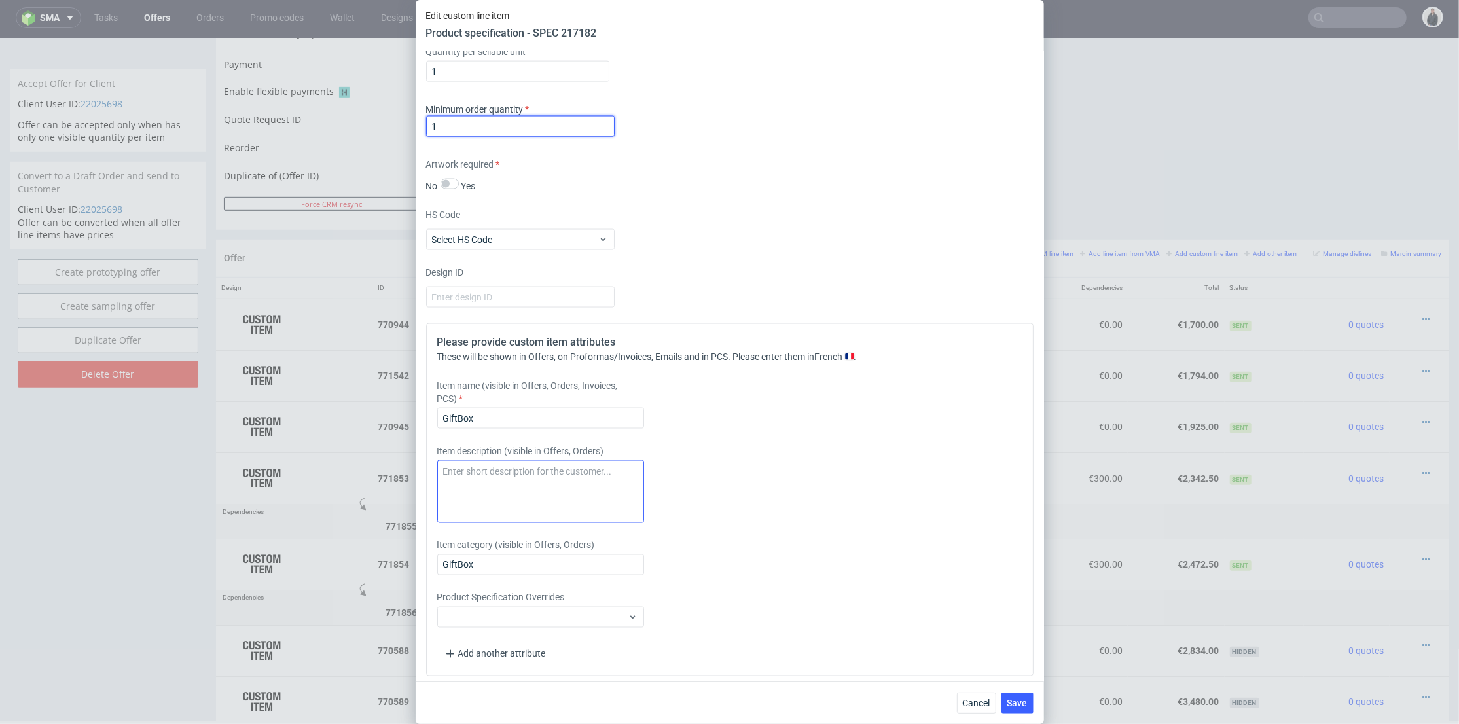
type input "1"
click at [517, 492] on textarea at bounding box center [540, 491] width 207 height 63
paste textarea "Oferta zakłada druk dwustronny opakowania CMYK + Pantone Metallic Gold 871/CMYK…"
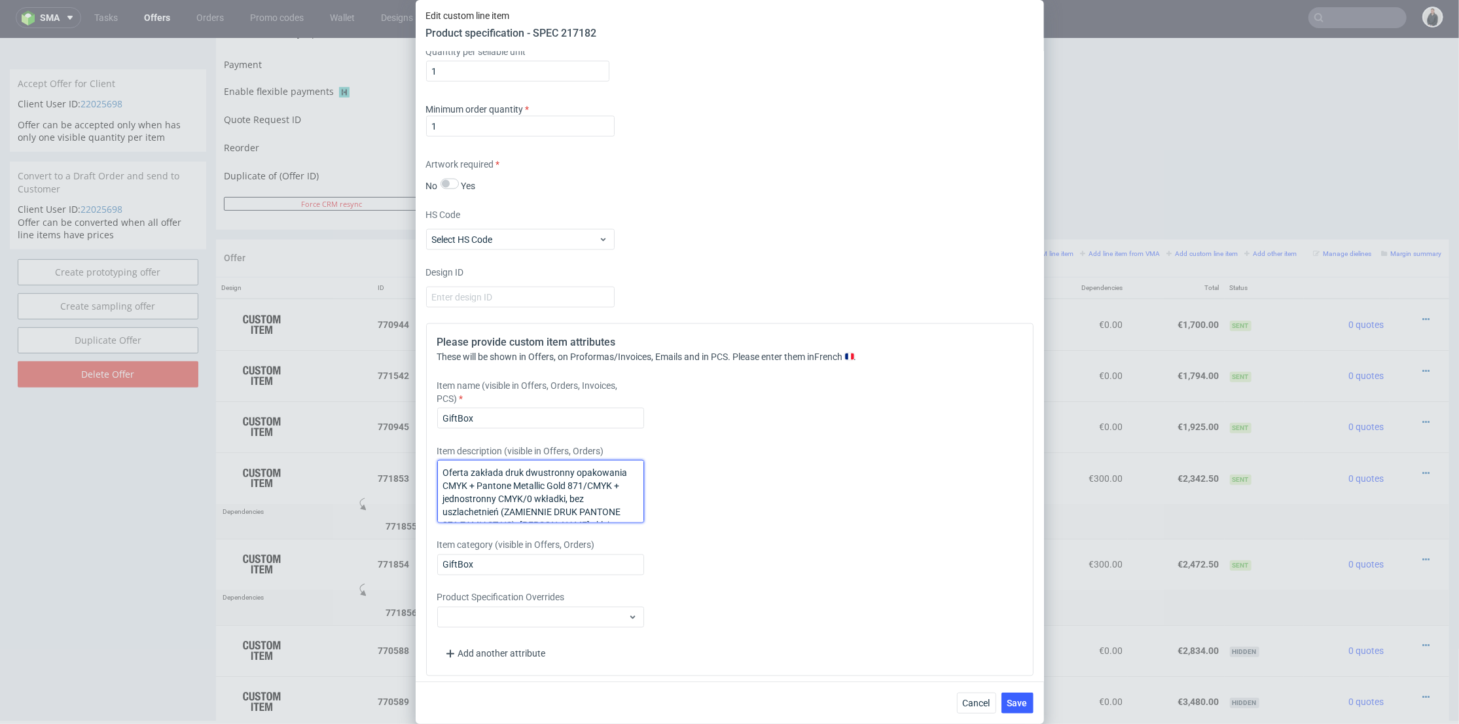
scroll to position [21, 0]
paste textarea
drag, startPoint x: 565, startPoint y: 515, endPoint x: 344, endPoint y: 430, distance: 236.8
click at [339, 433] on div "Edit custom line item Product specification - SPEC 217182 Supplier Comgraph Tec…" at bounding box center [729, 362] width 1459 height 724
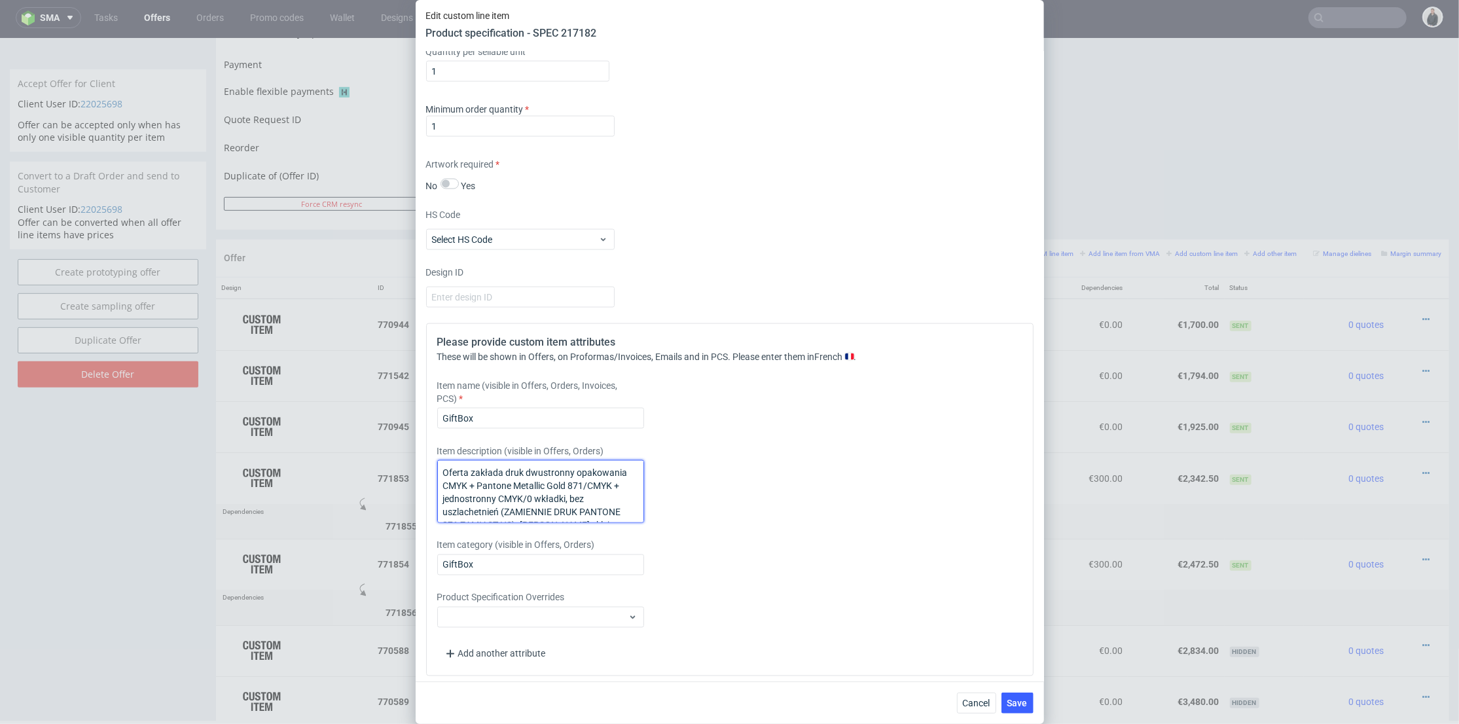
paste textarea "The offer includes double-sided printing of the packaging in CMYK + Pantone Met…"
drag, startPoint x: 547, startPoint y: 482, endPoint x: 556, endPoint y: 481, distance: 9.8
click at [556, 481] on textarea "The offer includes double-sided printing of the packaging in CMYK + Pantone Met…" at bounding box center [540, 491] width 207 height 63
click at [590, 482] on textarea "The offer includes double-sided printing of the packaging in CMYK + Pantone Met…" at bounding box center [540, 491] width 207 height 63
drag, startPoint x: 548, startPoint y: 481, endPoint x: 481, endPoint y: 496, distance: 69.2
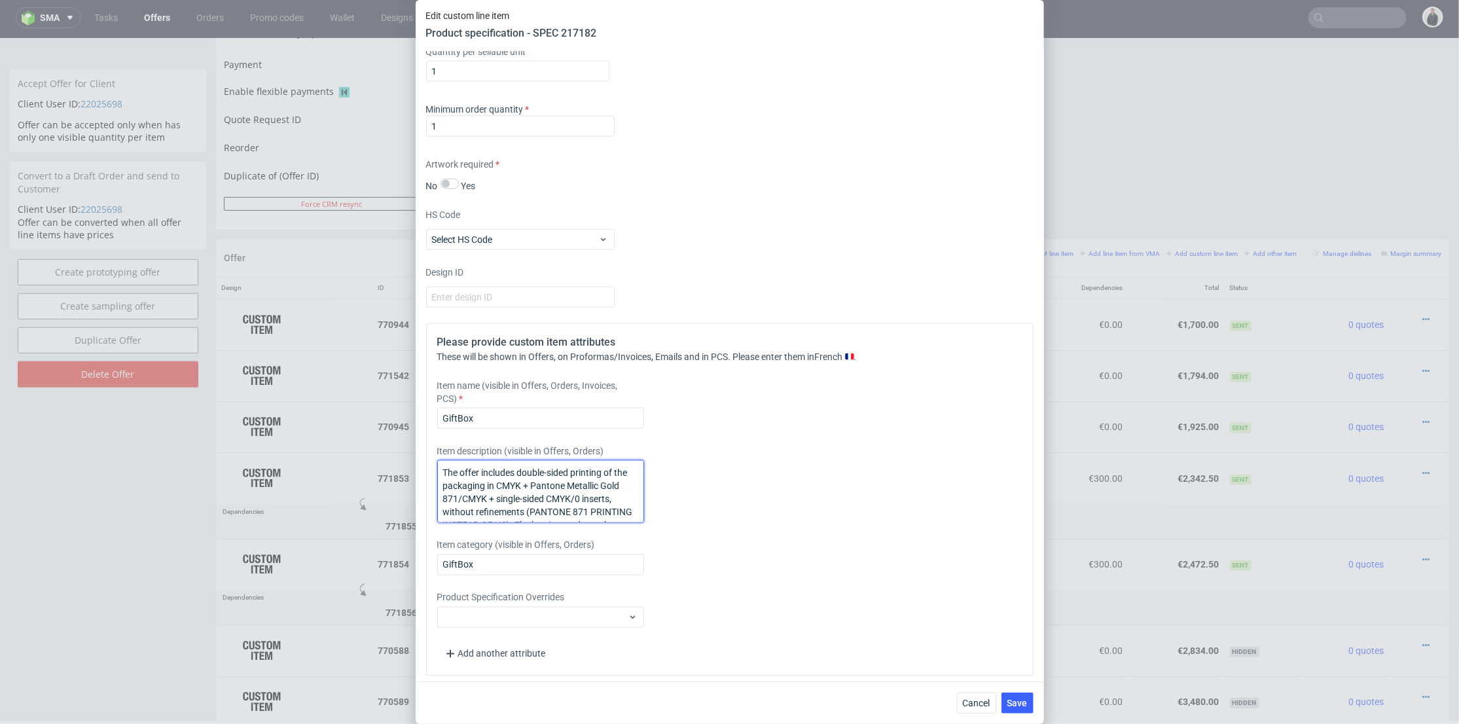
click at [479, 496] on textarea "The offer includes double-sided printing of the packaging in CMYK + Pantone Met…" at bounding box center [540, 491] width 207 height 63
type textarea "The offer includes double-sided printing of the packaging in CMYK + Pantone Met…"
click at [717, 517] on div "Item description (visible in Offers, Orders) The offer includes double-sided pr…" at bounding box center [654, 484] width 435 height 79
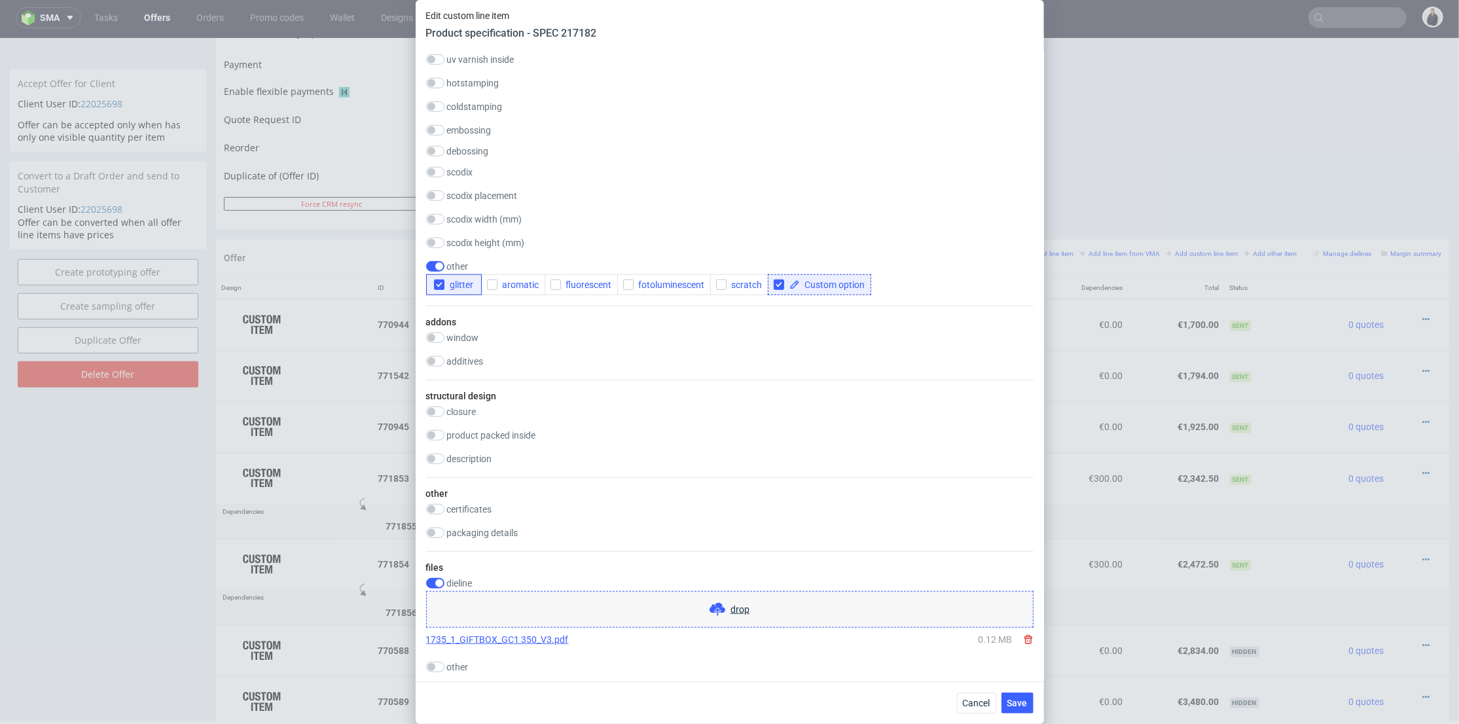
scroll to position [727, 0]
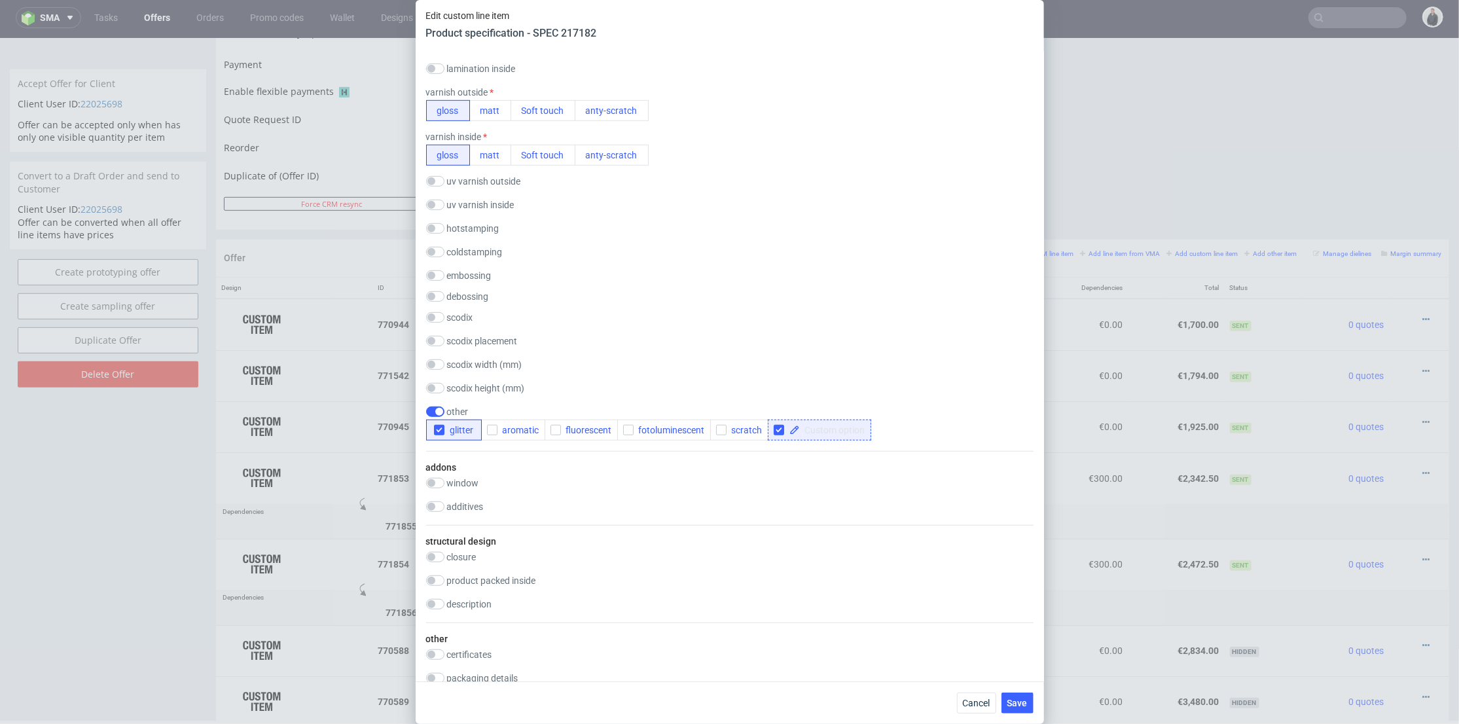
click at [810, 431] on span at bounding box center [832, 430] width 65 height 9
paste span
checkbox input "true"
click at [788, 461] on div "addons window empty PVC PET additives euro hole fingers hole" at bounding box center [730, 488] width 608 height 74
click at [442, 412] on input "checkbox" at bounding box center [435, 412] width 18 height 10
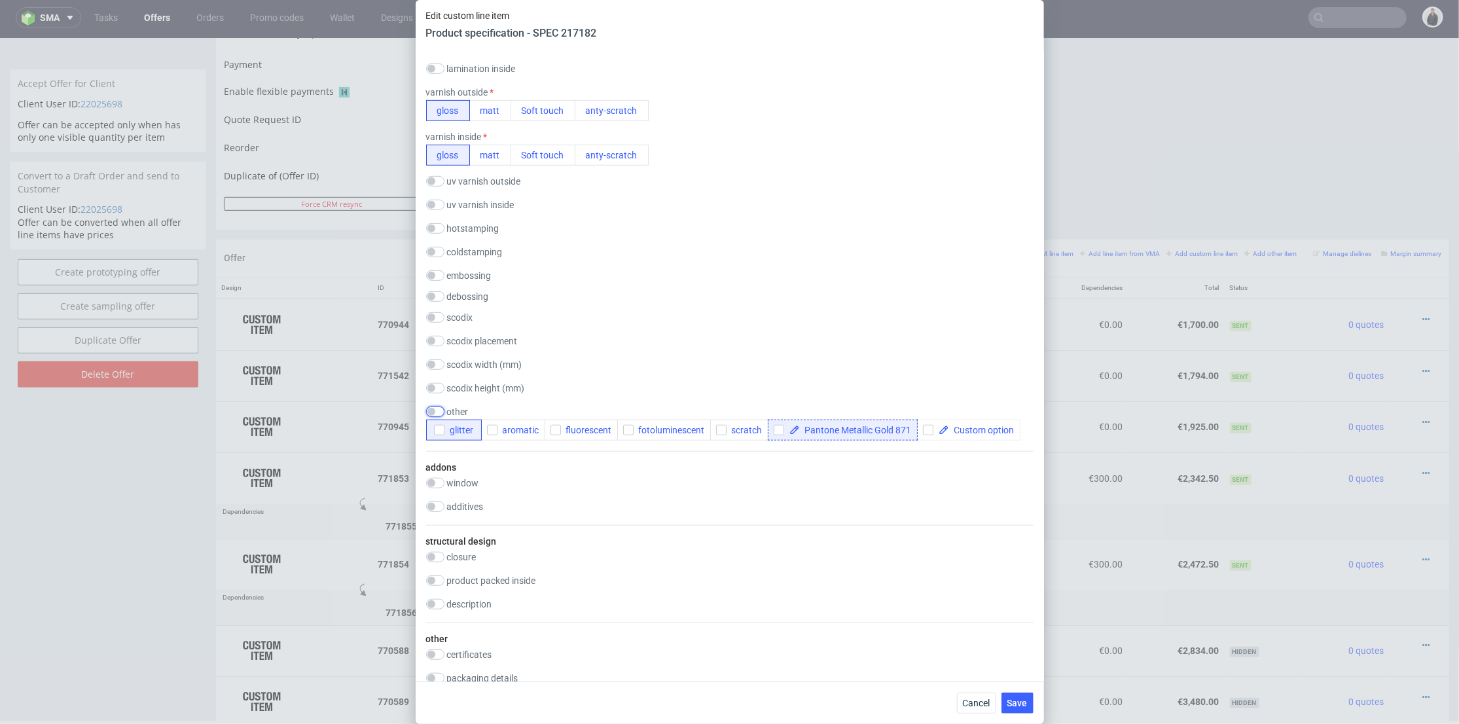
checkbox input "false"
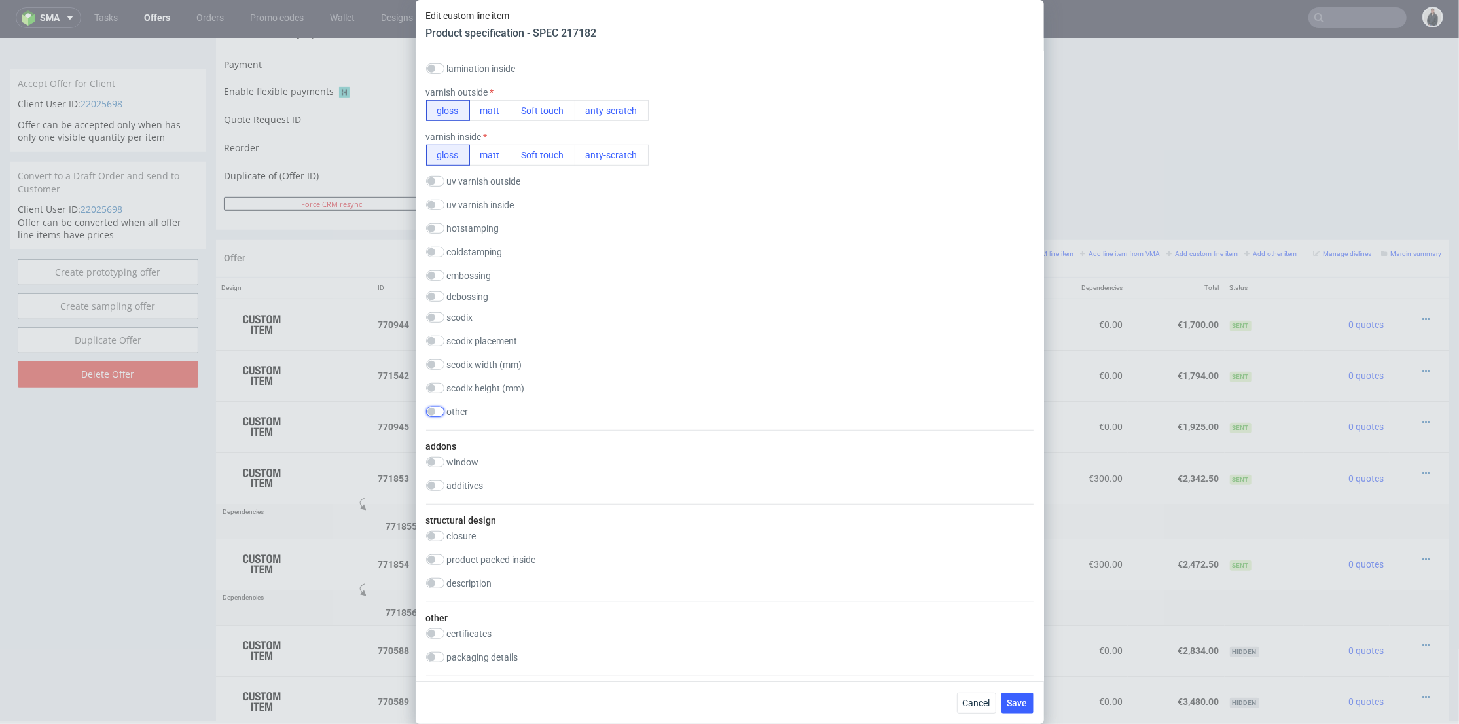
drag, startPoint x: 442, startPoint y: 412, endPoint x: 594, endPoint y: 410, distance: 152.6
click at [443, 412] on input "checkbox" at bounding box center [435, 412] width 18 height 10
checkbox input "true"
click at [768, 428] on div at bounding box center [819, 430] width 103 height 21
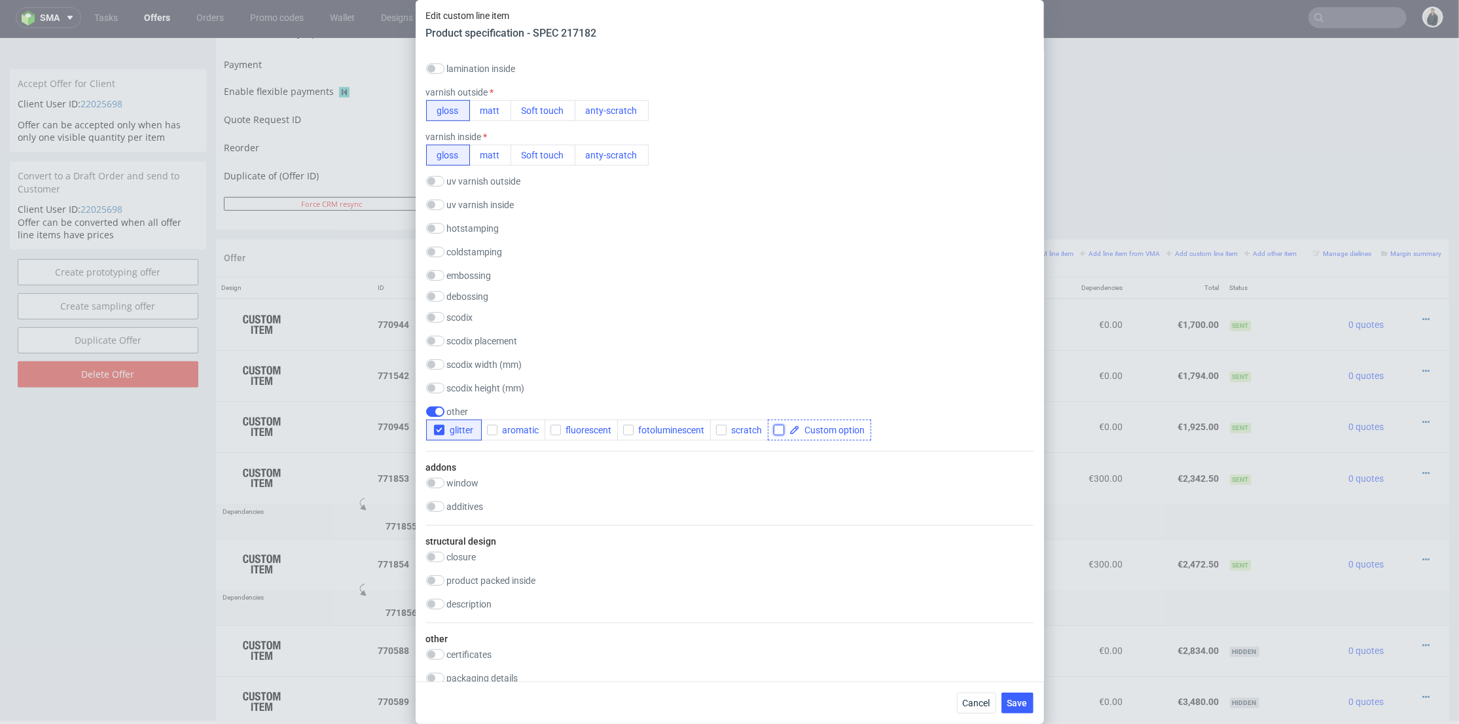
click at [774, 428] on input "checkbox" at bounding box center [779, 430] width 10 height 10
click at [809, 427] on span at bounding box center [832, 430] width 65 height 9
checkbox input "true"
click at [435, 427] on icon "button" at bounding box center [439, 430] width 9 height 9
click at [602, 460] on div "addons window empty PVC PET additives euro hole fingers hole" at bounding box center [730, 488] width 608 height 74
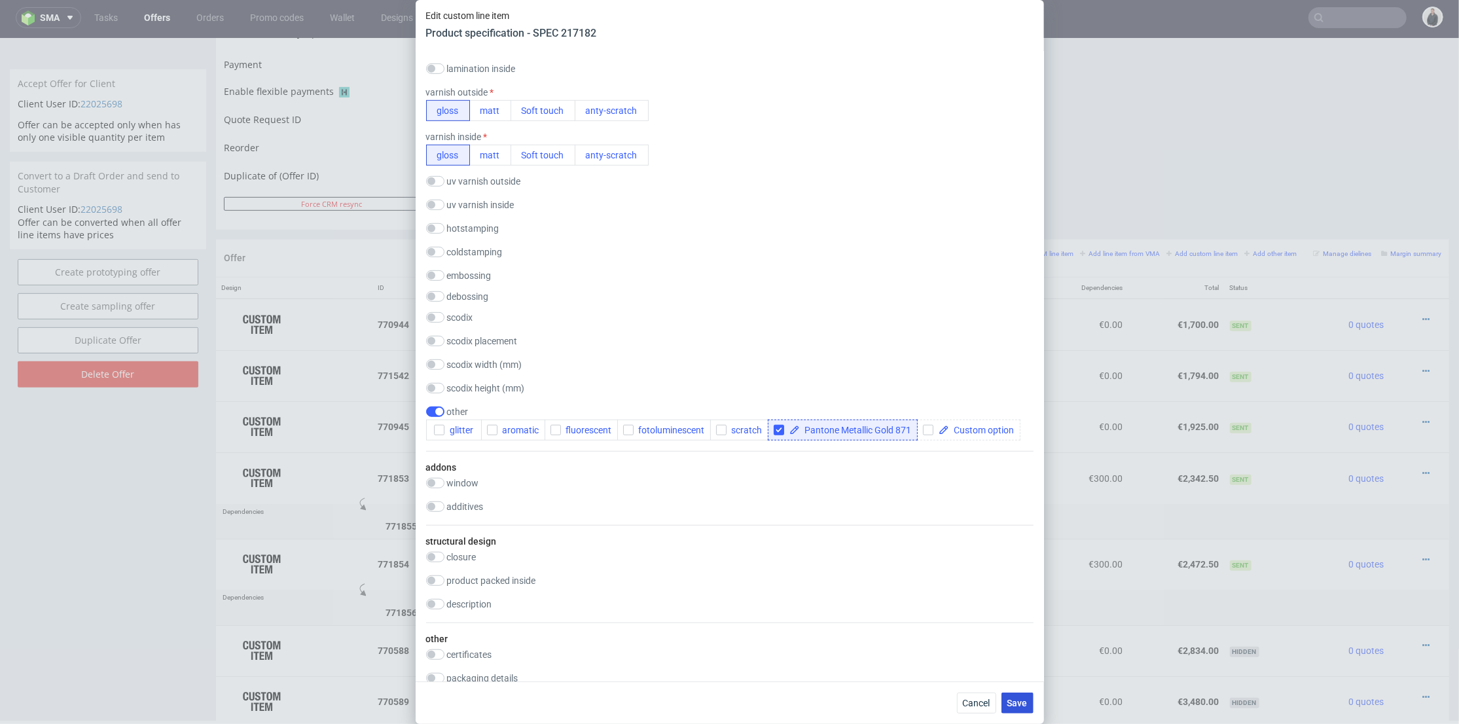
click at [1024, 704] on span "Save" at bounding box center [1017, 703] width 20 height 9
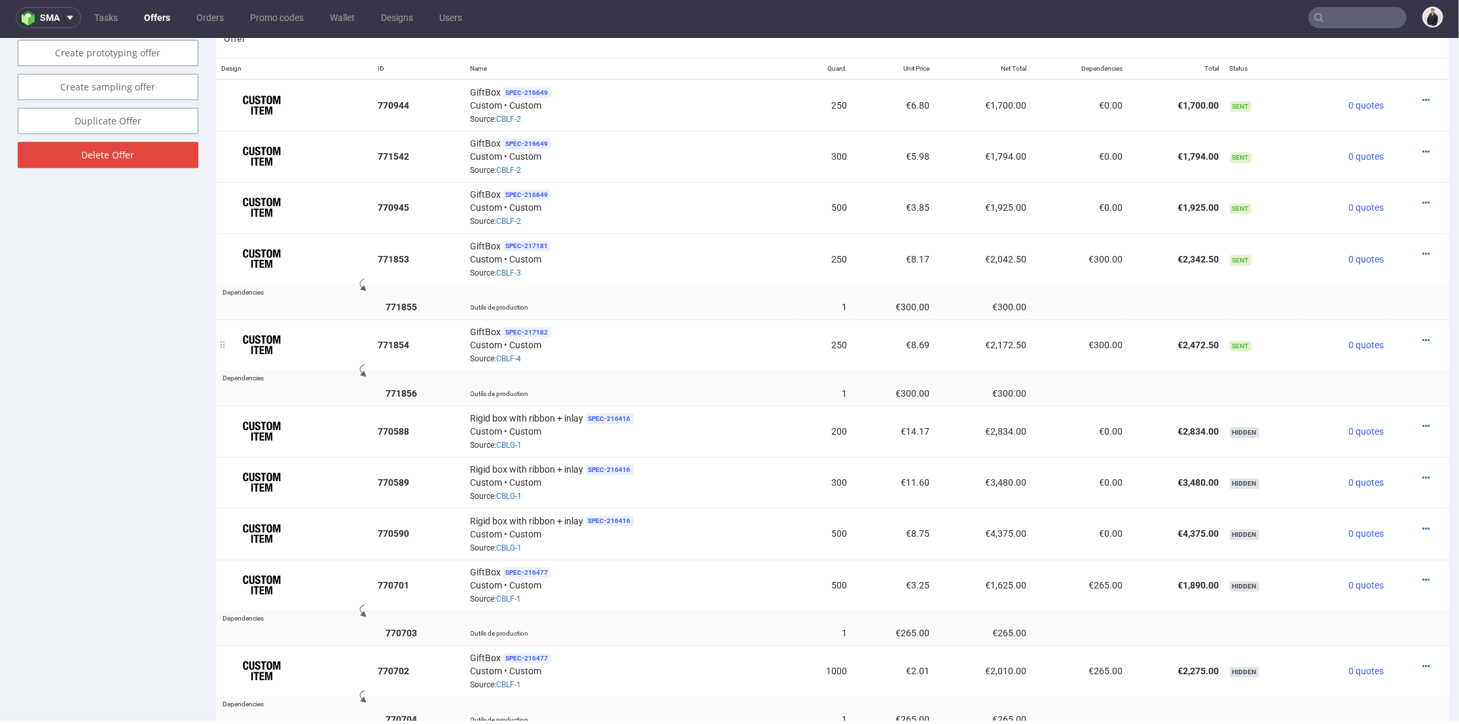
scroll to position [728, 0]
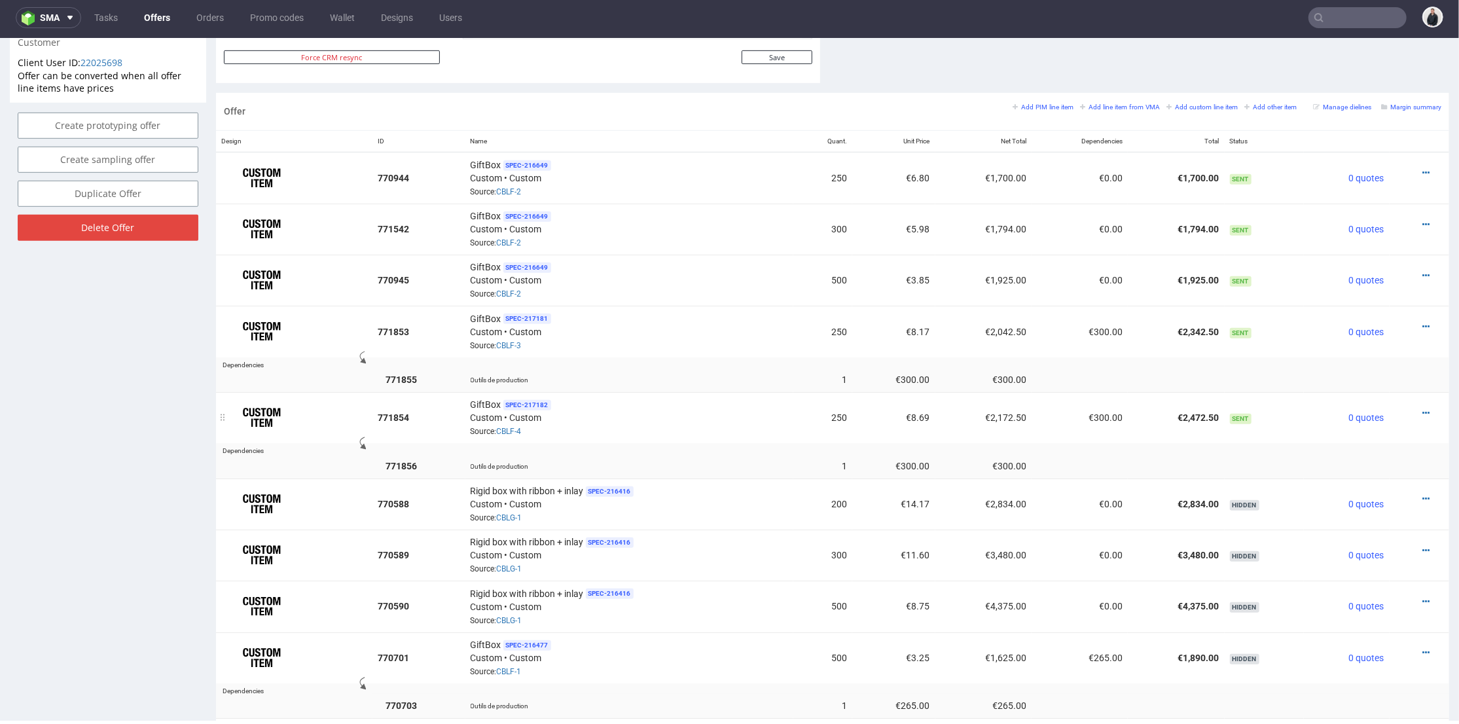
click at [1409, 406] on div at bounding box center [1415, 412] width 41 height 13
click at [1423, 408] on icon at bounding box center [1426, 412] width 7 height 9
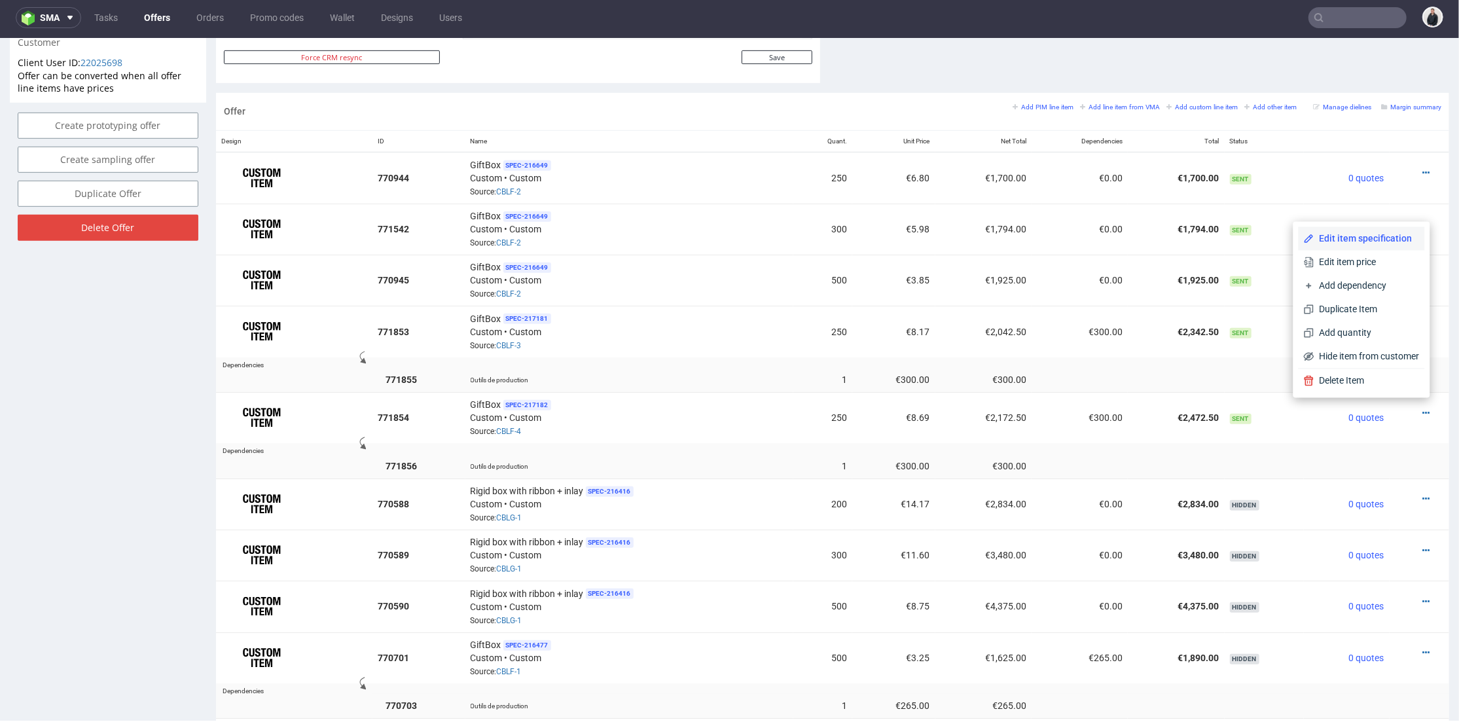
click at [1356, 241] on span "Edit item specification" at bounding box center [1367, 238] width 105 height 13
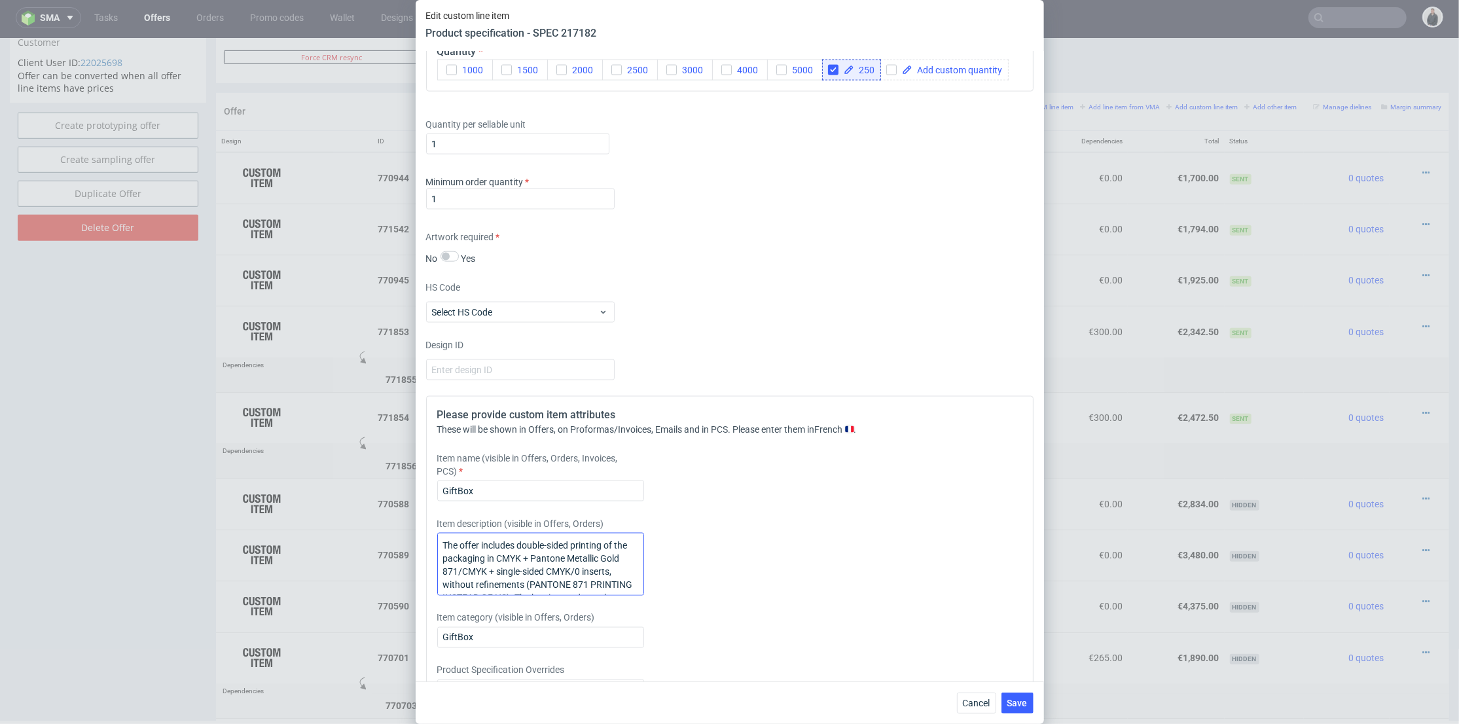
scroll to position [1745, 0]
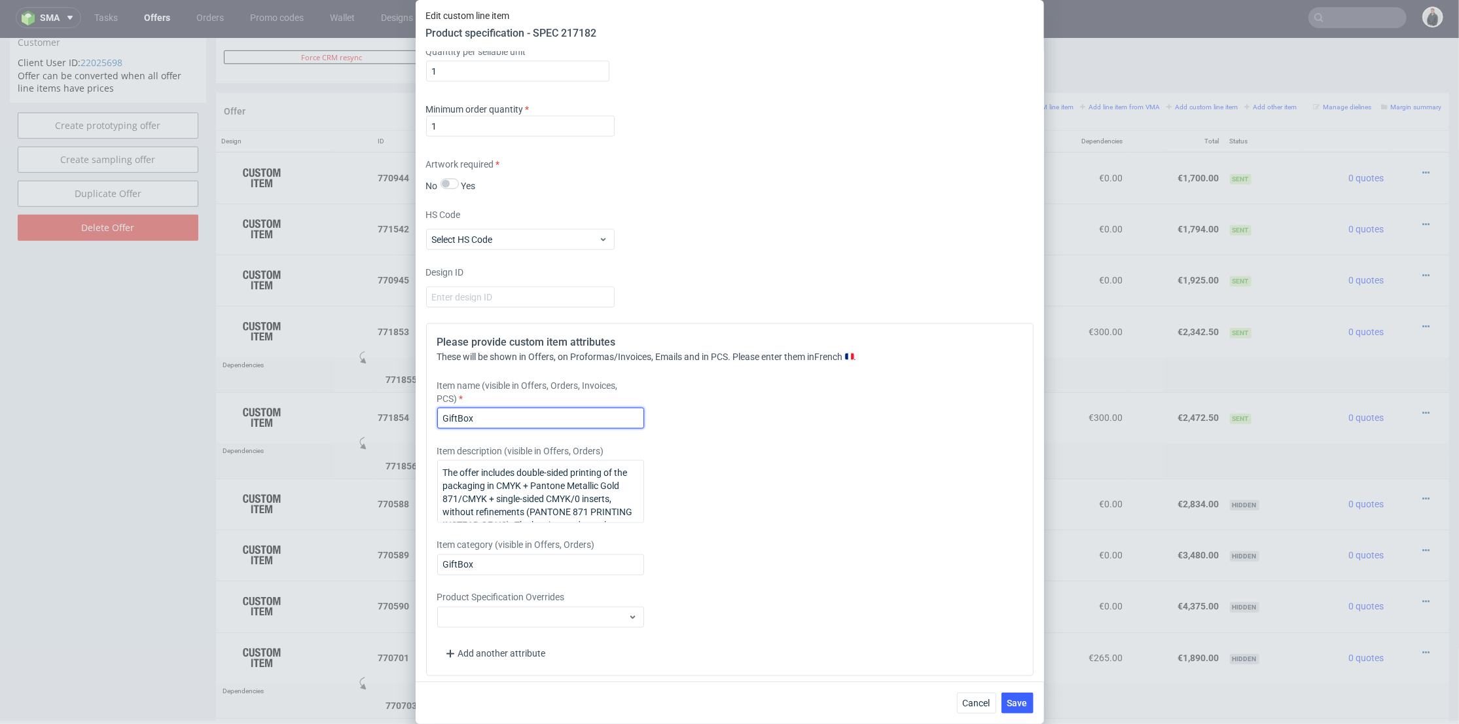
click at [530, 413] on input "GiftBox" at bounding box center [540, 418] width 207 height 21
paste input "Pantone Or métallique 871"
type input "GiftBox + Pantone Or métallique 871"
click at [1011, 703] on span "Save" at bounding box center [1017, 703] width 20 height 9
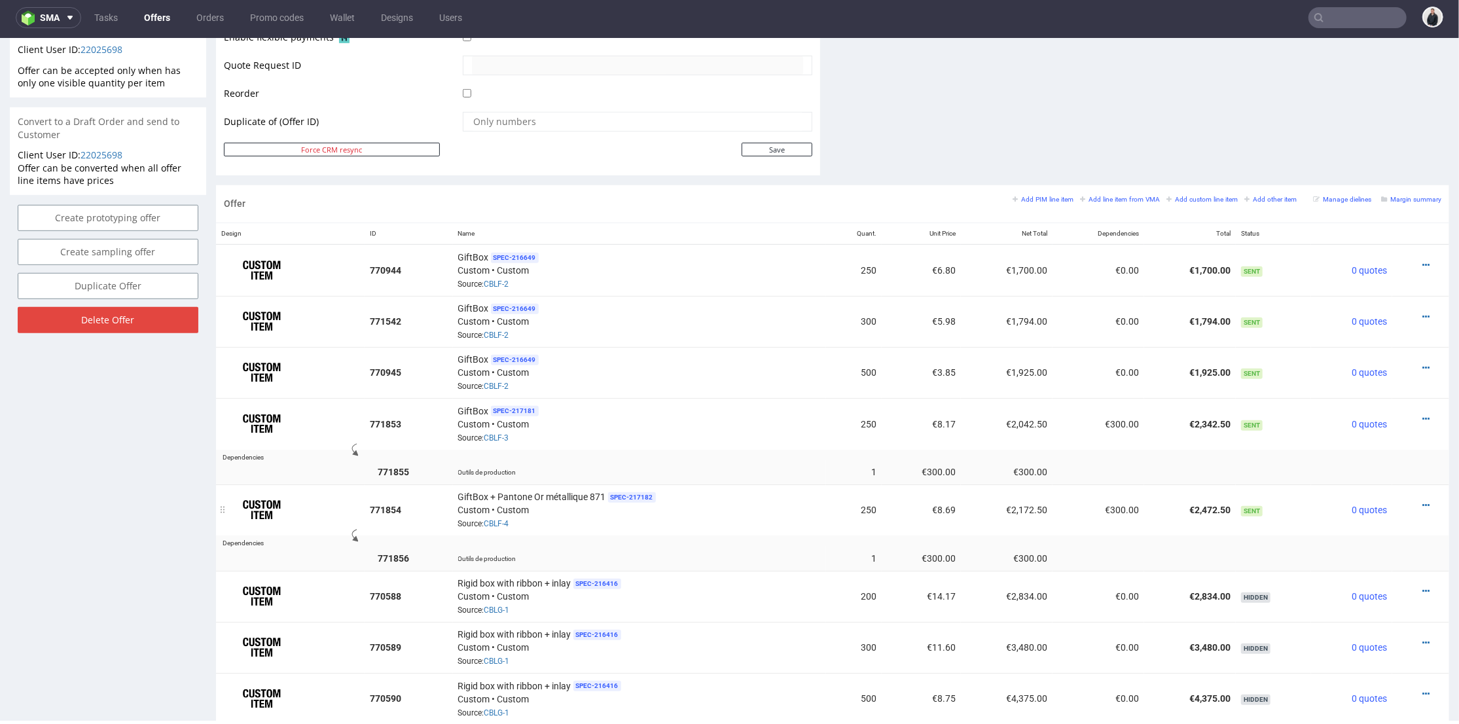
scroll to position [708, 0]
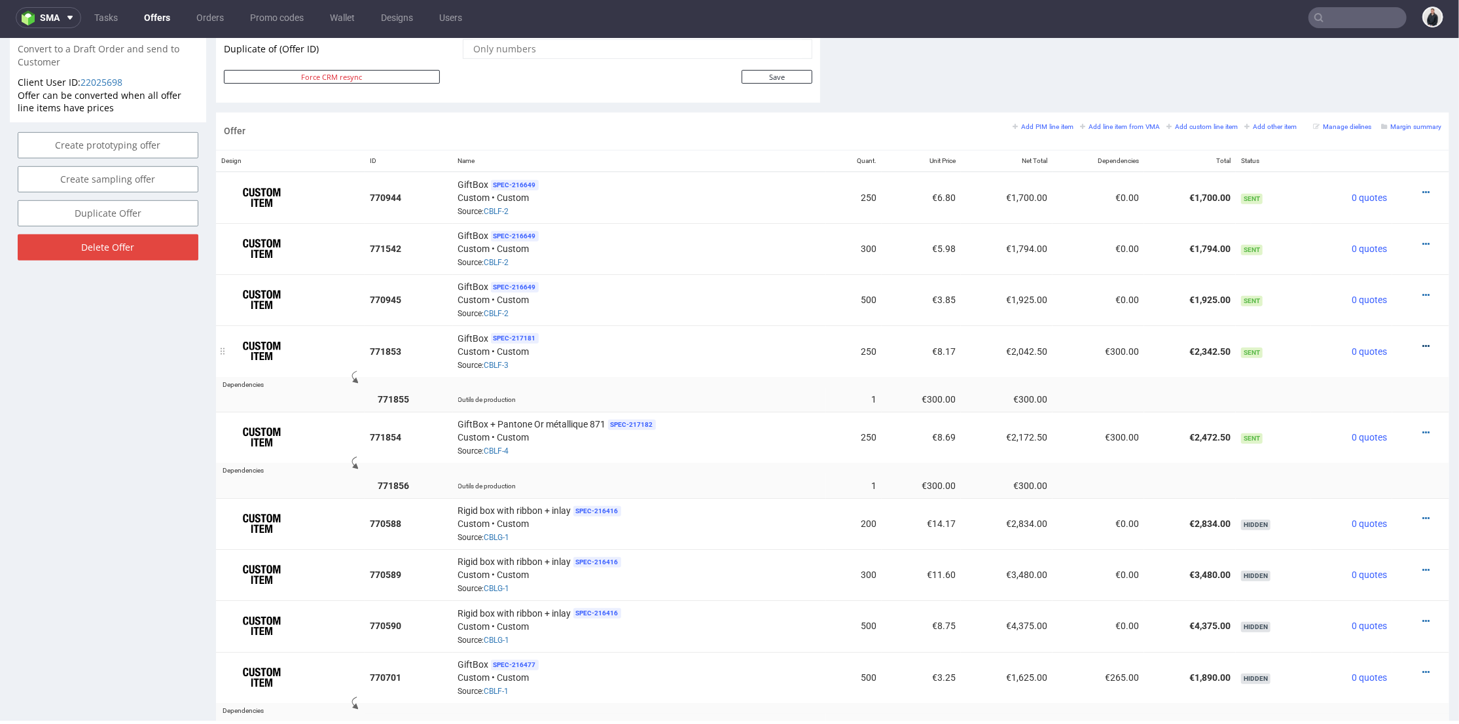
click at [1423, 341] on icon at bounding box center [1426, 345] width 7 height 9
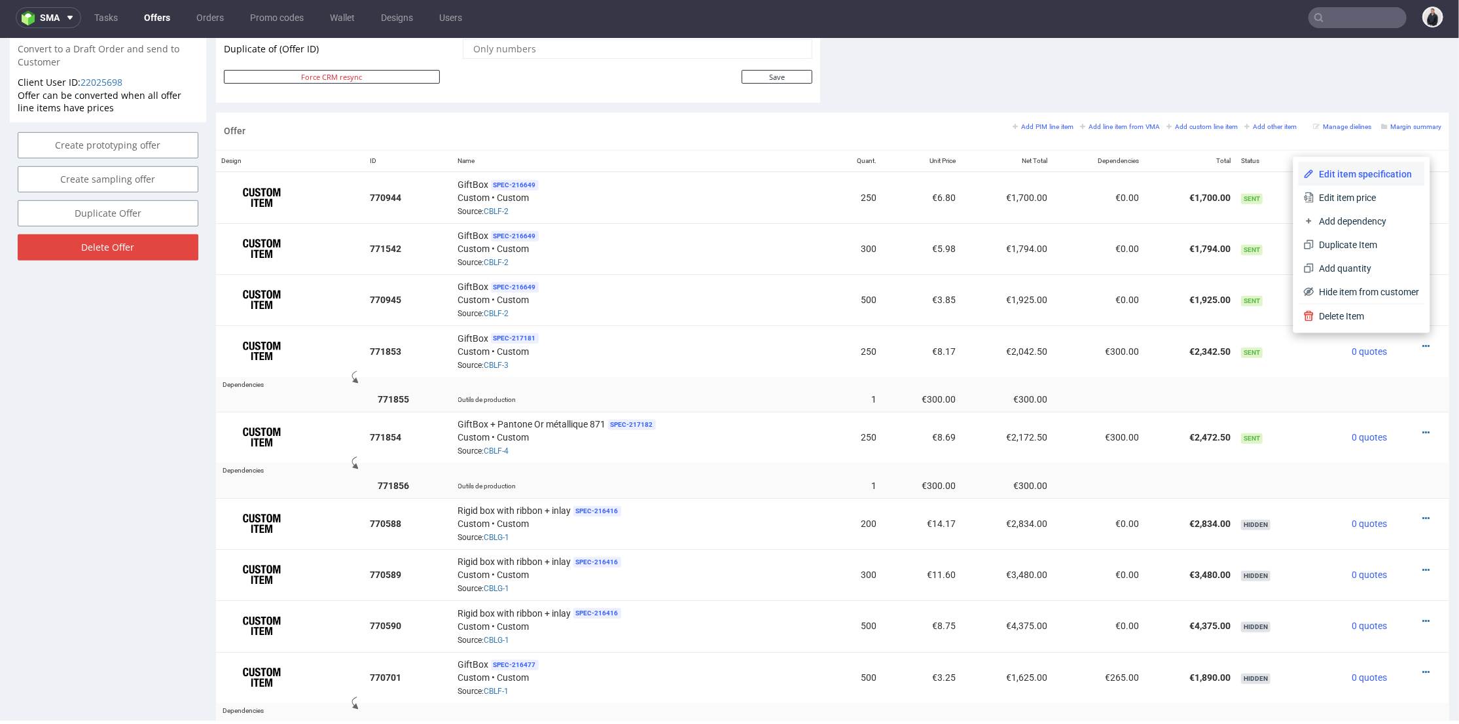
drag, startPoint x: 1351, startPoint y: 181, endPoint x: 849, endPoint y: 245, distance: 506.1
click at [1351, 181] on li "Edit item specification" at bounding box center [1362, 174] width 126 height 24
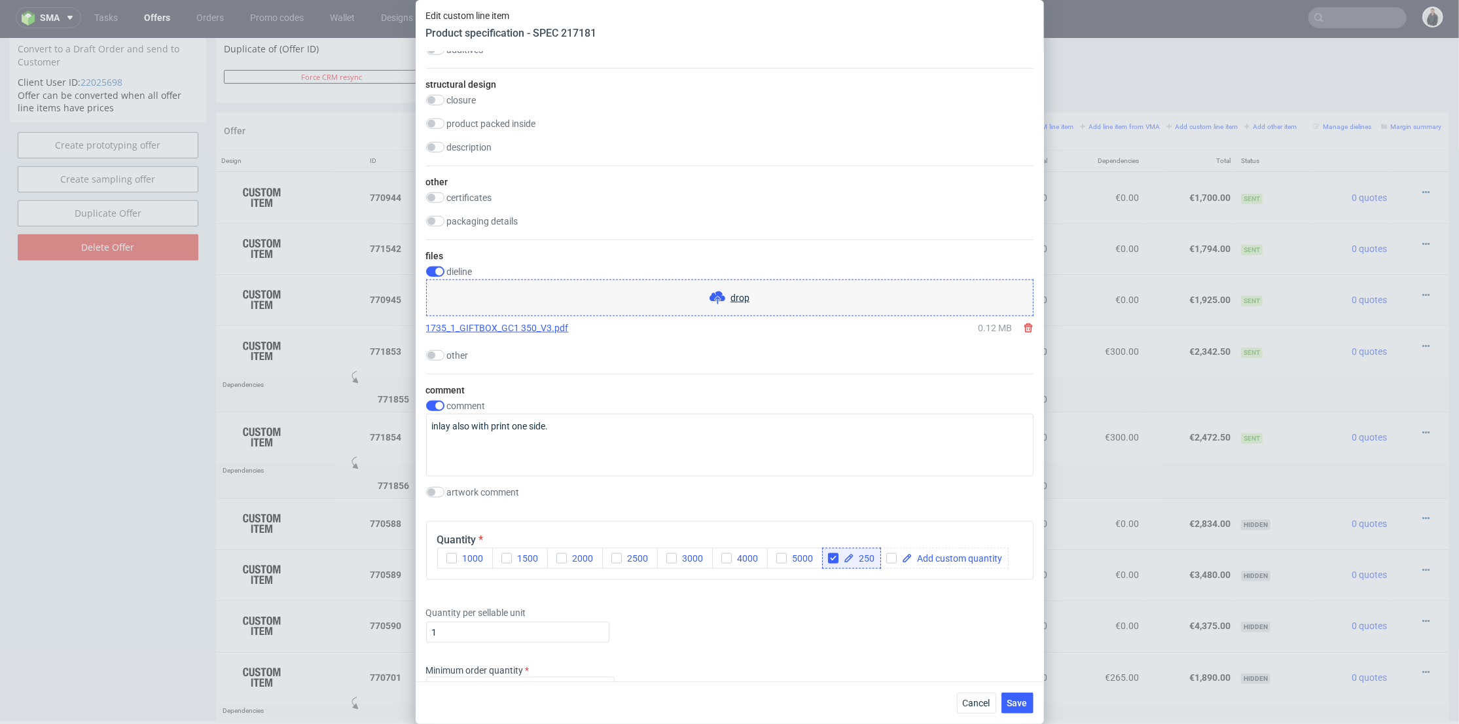
scroll to position [1382, 0]
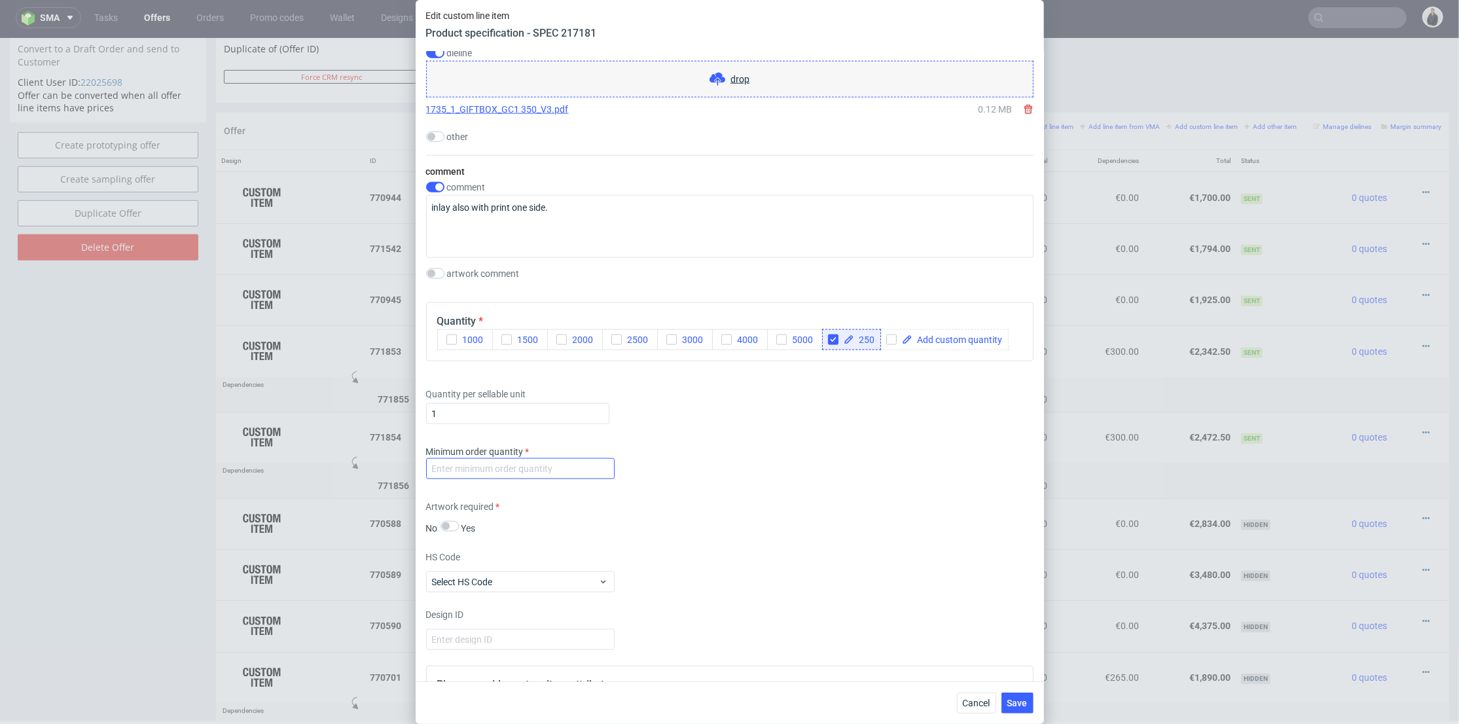
click at [511, 479] on div "Minimum order quantity" at bounding box center [730, 464] width 608 height 39
click at [515, 473] on input "number" at bounding box center [520, 468] width 189 height 21
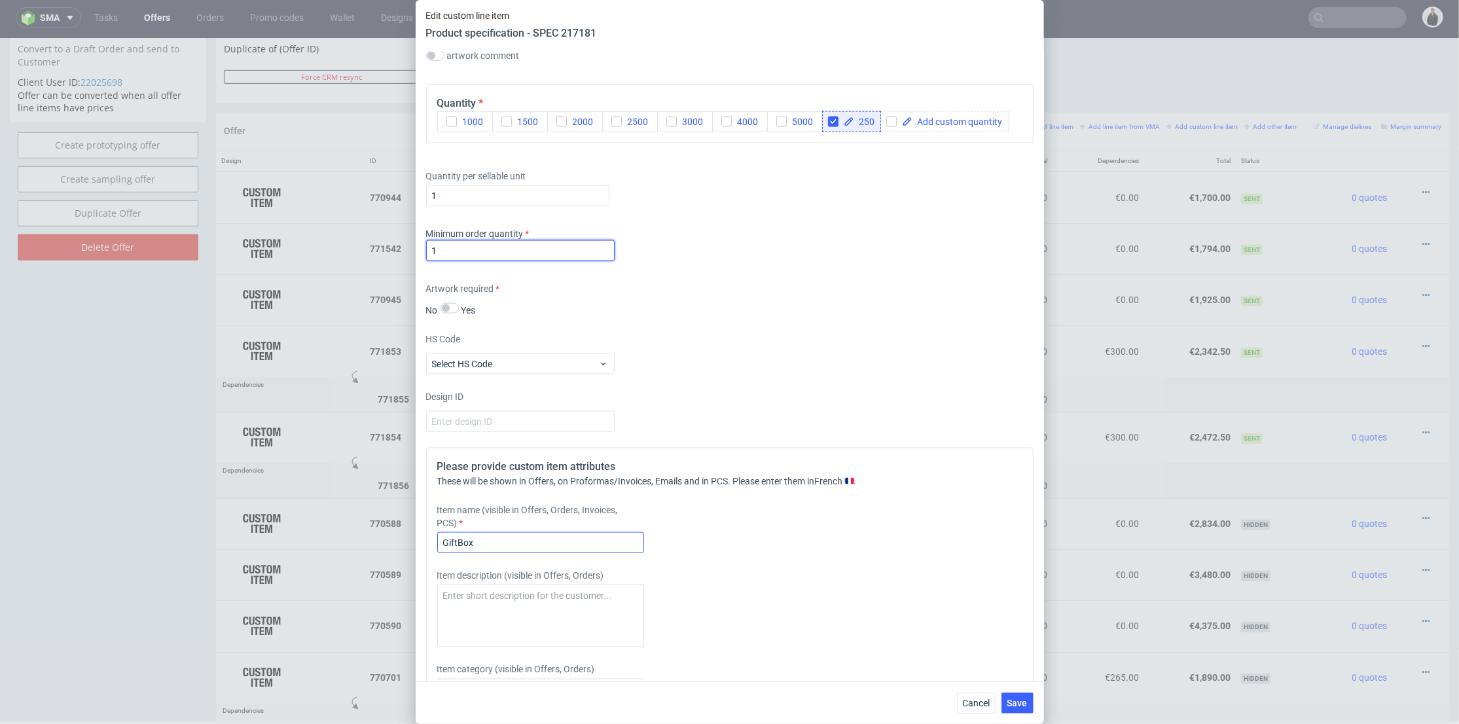
type input "1"
click at [543, 543] on input "GiftBox" at bounding box center [540, 542] width 207 height 21
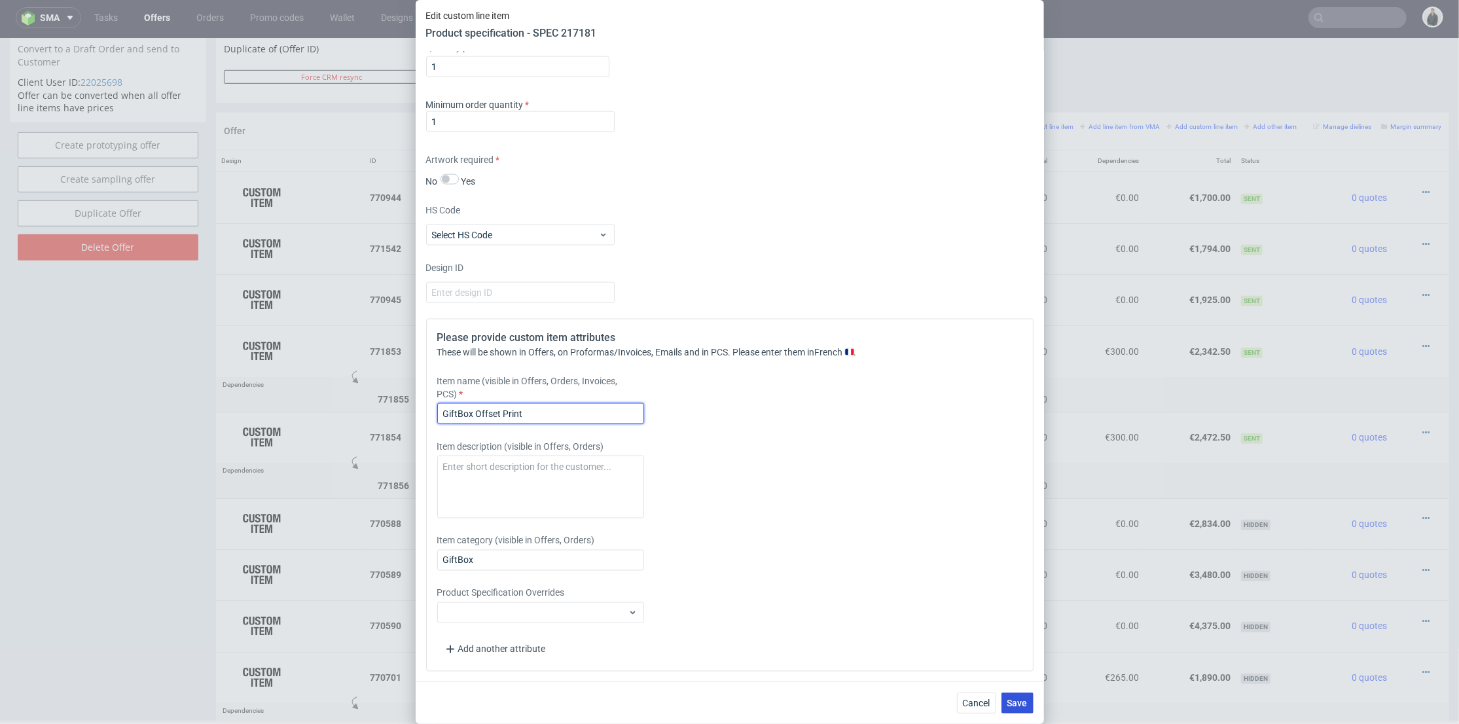
type input "GiftBox Offset Print"
click at [1013, 697] on button "Save" at bounding box center [1018, 703] width 32 height 21
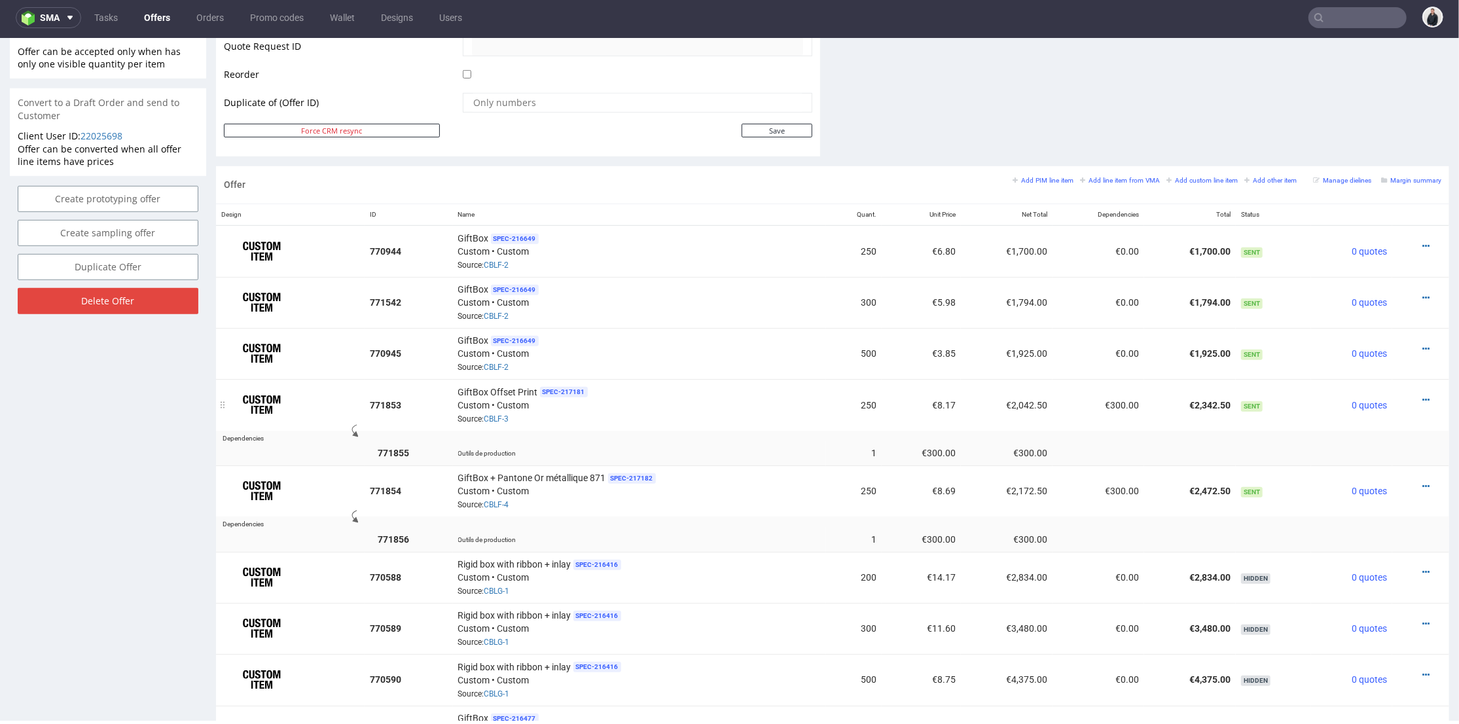
scroll to position [581, 0]
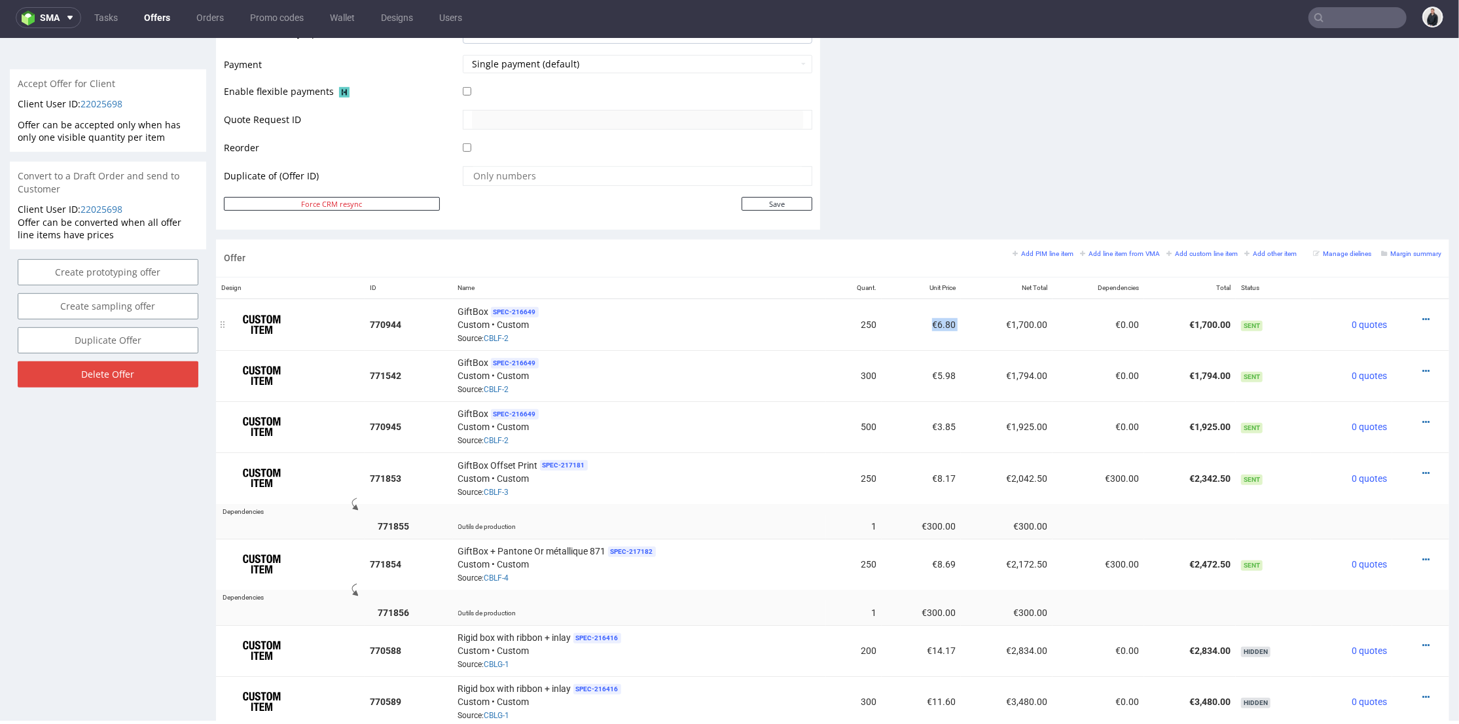
drag, startPoint x: 929, startPoint y: 318, endPoint x: 951, endPoint y: 318, distance: 22.3
click at [951, 318] on tr "770944 GiftBox SPEC- 216649 Custom • Custom Source: CBLF-2 250 €6.80 €1,700.00 …" at bounding box center [832, 324] width 1233 height 52
click at [920, 477] on td "€8.17" at bounding box center [921, 477] width 79 height 51
click at [1423, 417] on icon at bounding box center [1426, 421] width 7 height 9
click at [1374, 370] on span "Hide item from customer" at bounding box center [1367, 367] width 105 height 13
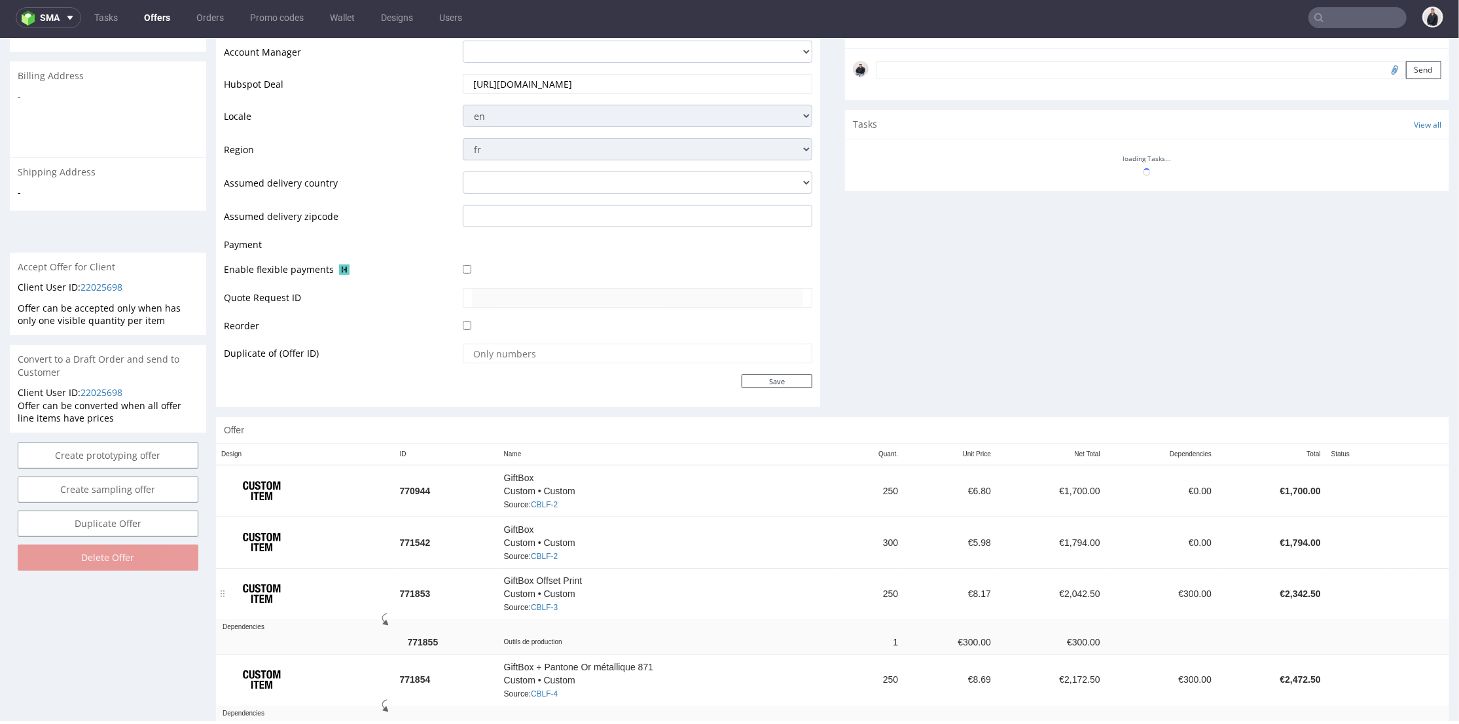
scroll to position [544, 0]
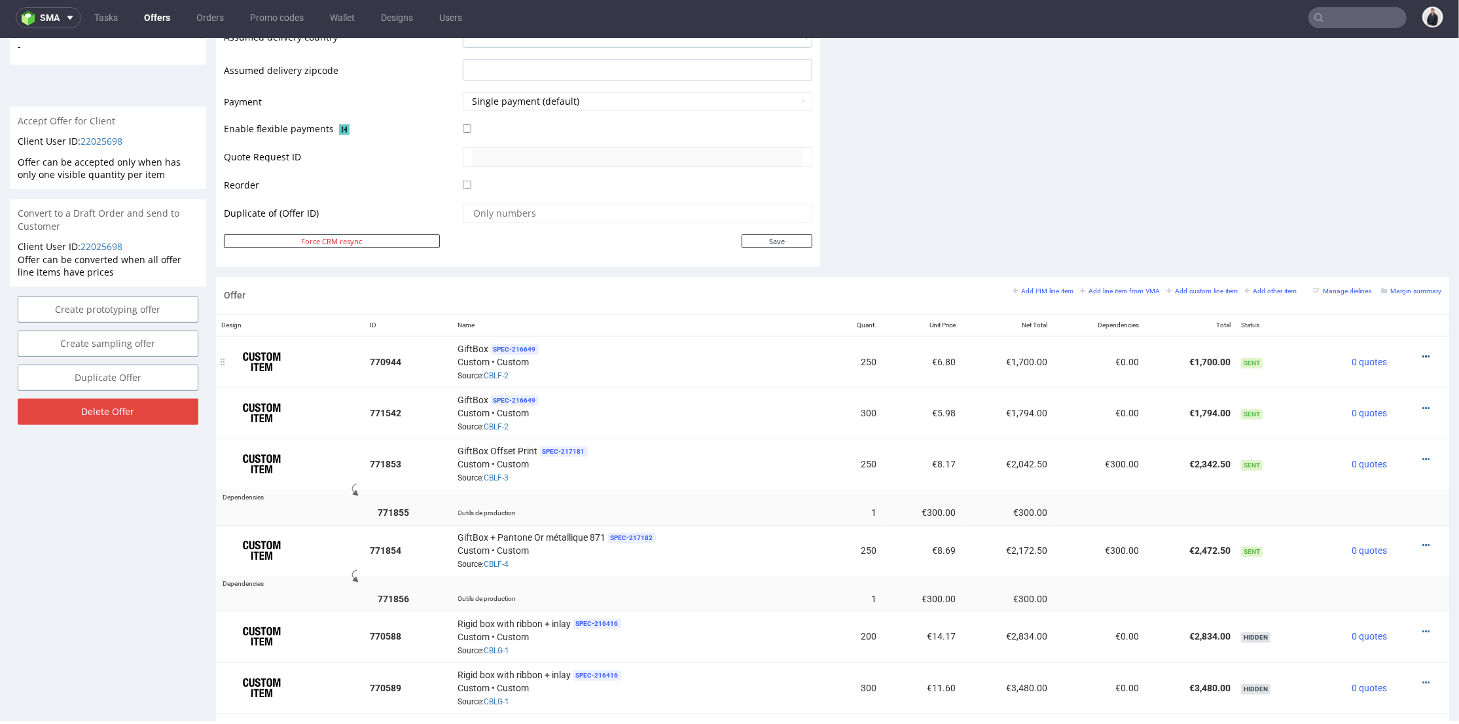
click at [1423, 356] on icon at bounding box center [1426, 356] width 7 height 9
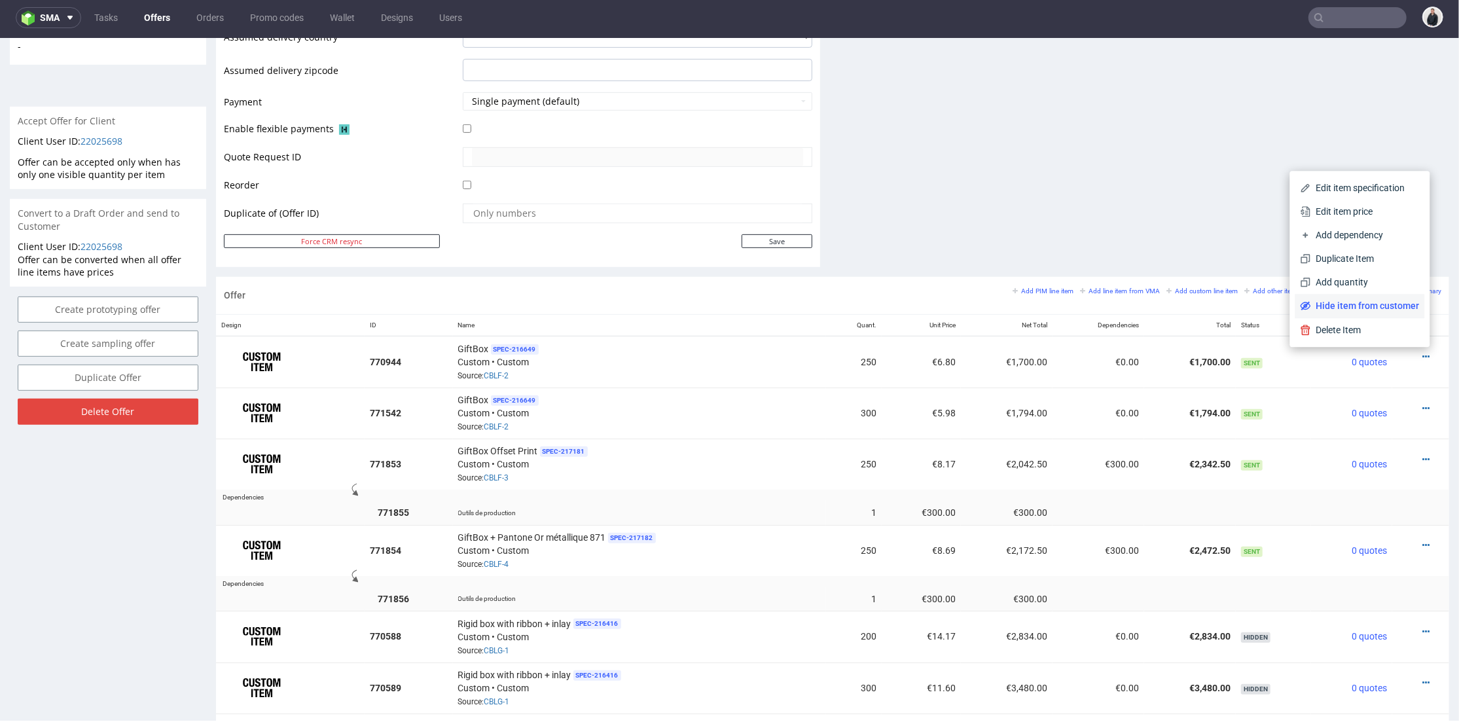
click at [1386, 304] on span "Hide item from customer" at bounding box center [1365, 305] width 109 height 13
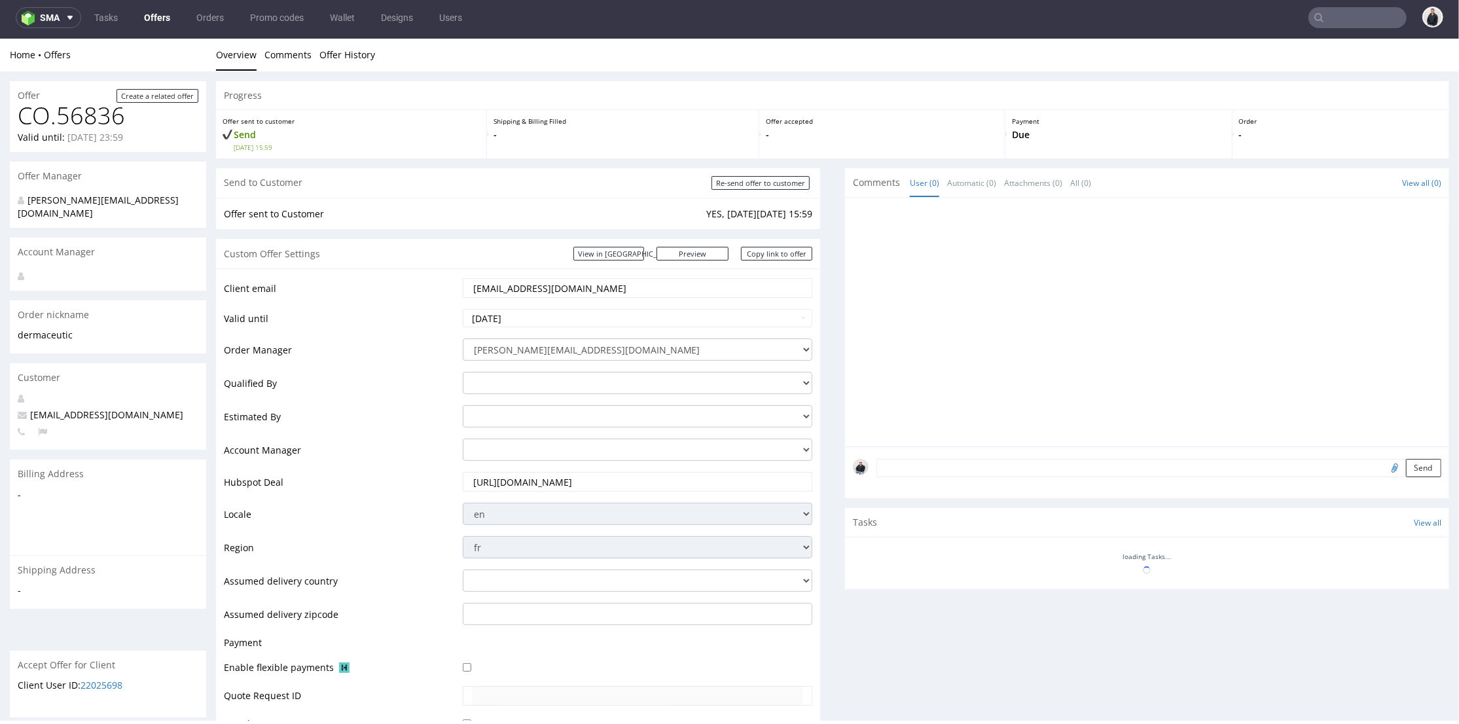
scroll to position [544, 0]
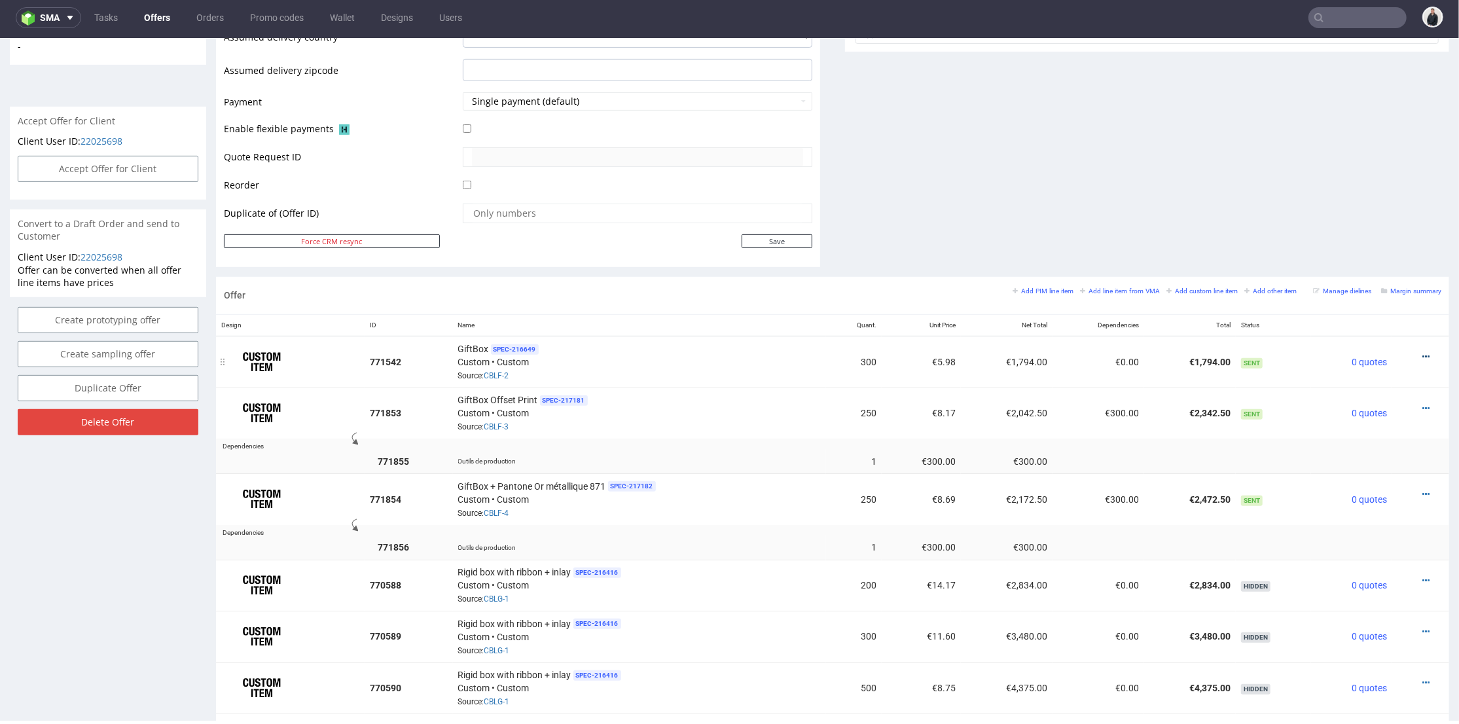
click at [1423, 352] on icon at bounding box center [1426, 356] width 7 height 9
click at [1387, 304] on span "Hide item from customer" at bounding box center [1365, 305] width 109 height 13
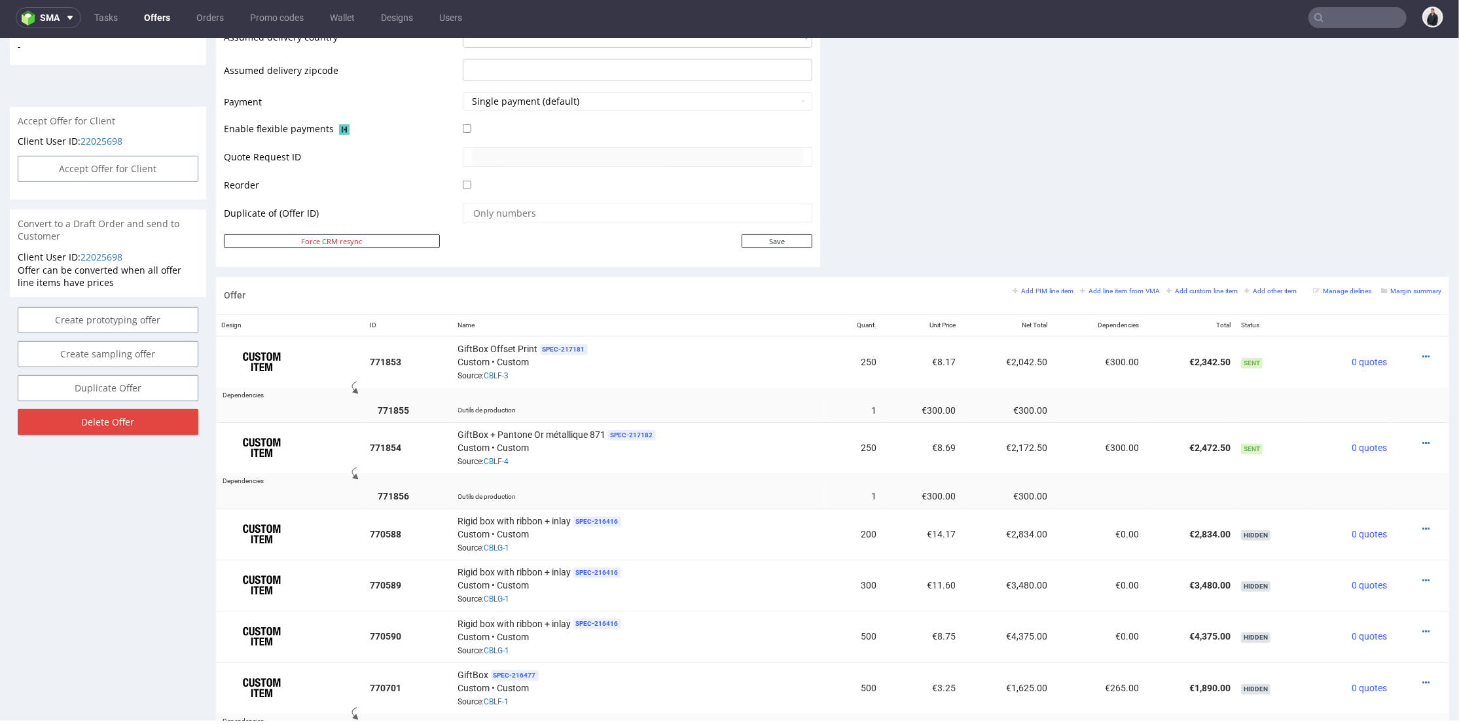
drag, startPoint x: 949, startPoint y: 411, endPoint x: 943, endPoint y: 446, distance: 35.7
click at [961, 412] on td "€300.00" at bounding box center [1007, 409] width 92 height 24
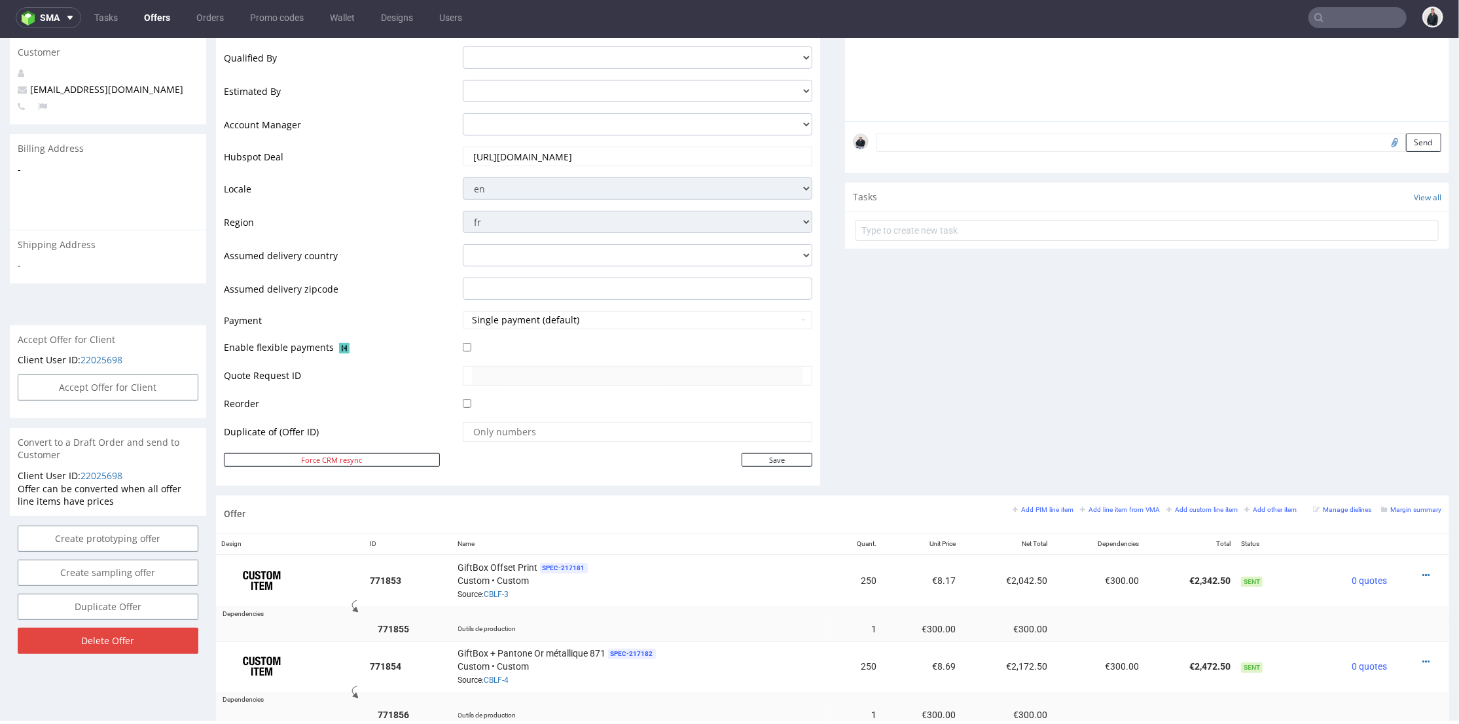
scroll to position [471, 0]
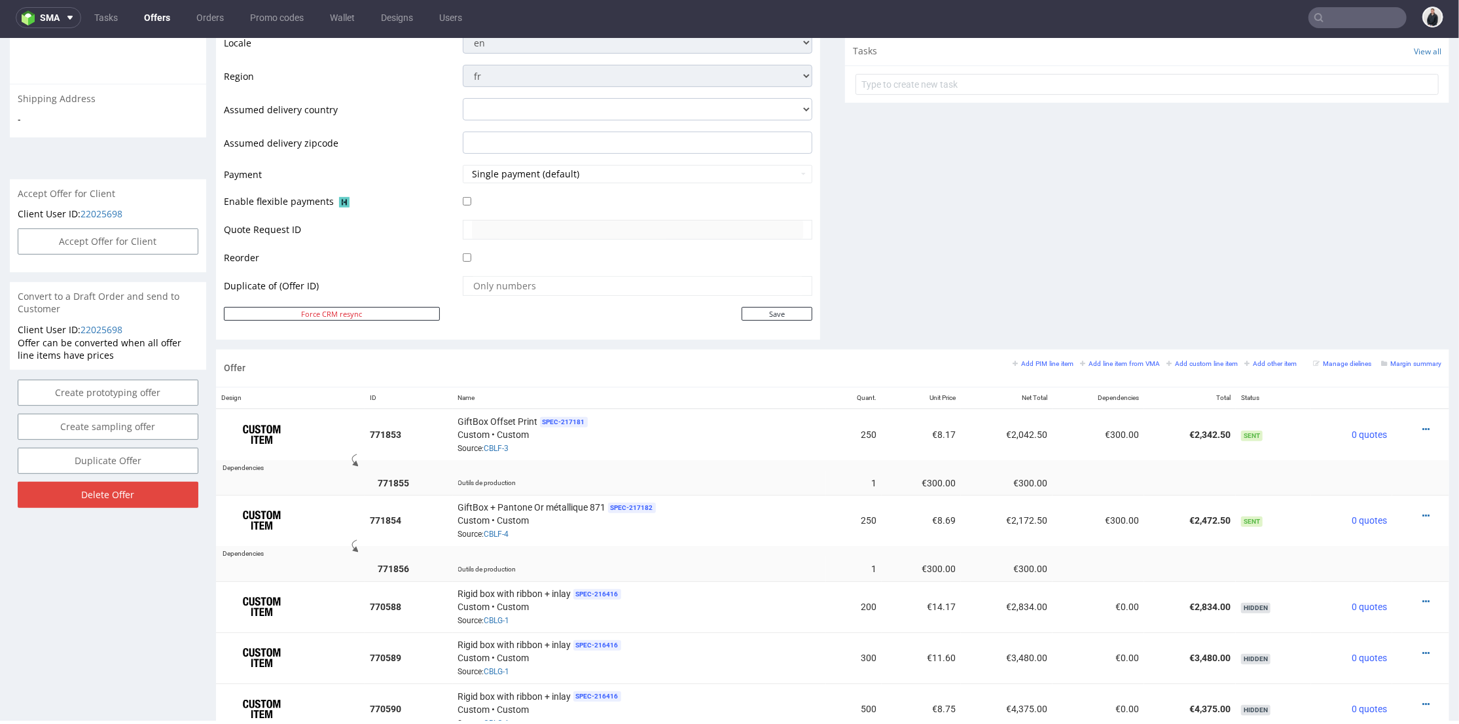
click at [1262, 272] on div "Comments User (0) Automatic (0) Attachments (0) All (0) View all (0) Send Tasks…" at bounding box center [1147, 22] width 604 height 653
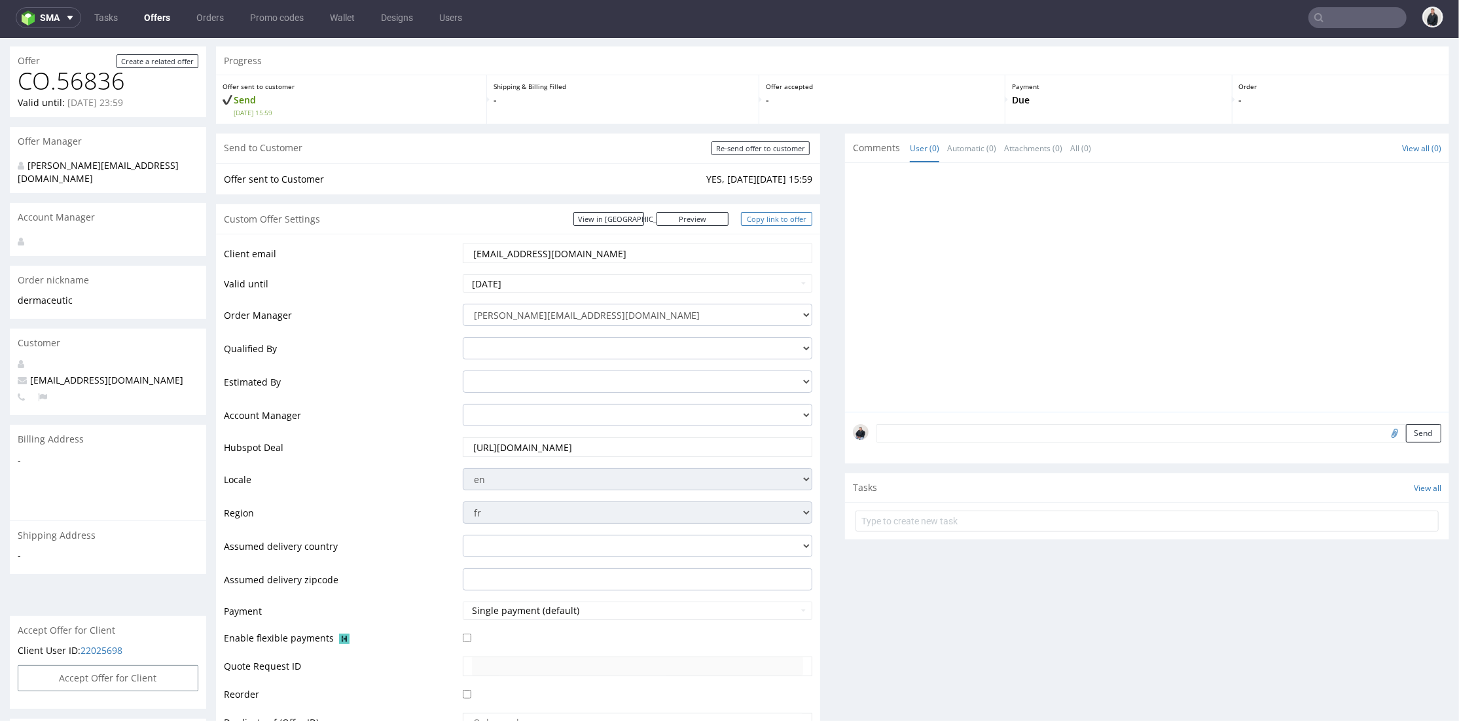
click at [772, 218] on link "Copy link to offer" at bounding box center [777, 218] width 72 height 14
click at [762, 145] on input "Re-send offer to customer" at bounding box center [761, 148] width 98 height 14
type input "In progress..."
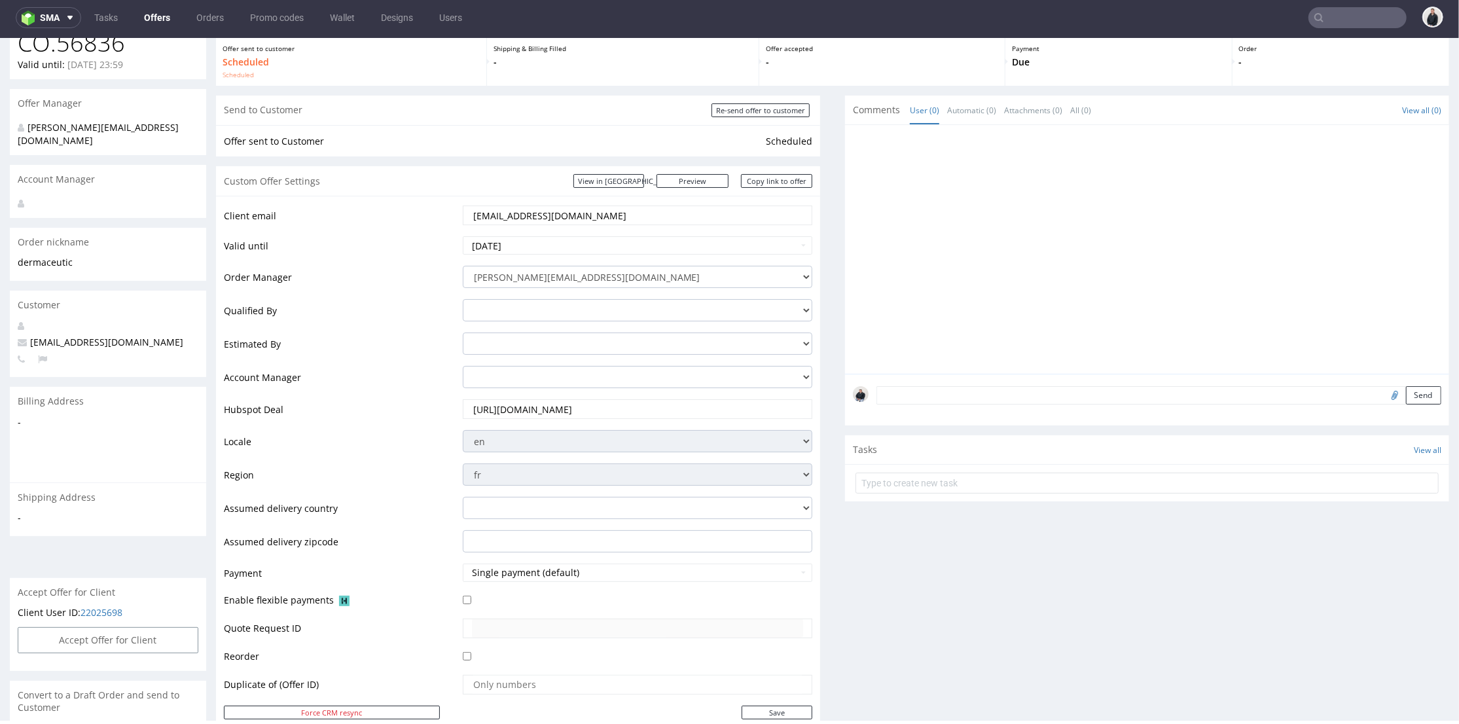
scroll to position [581, 0]
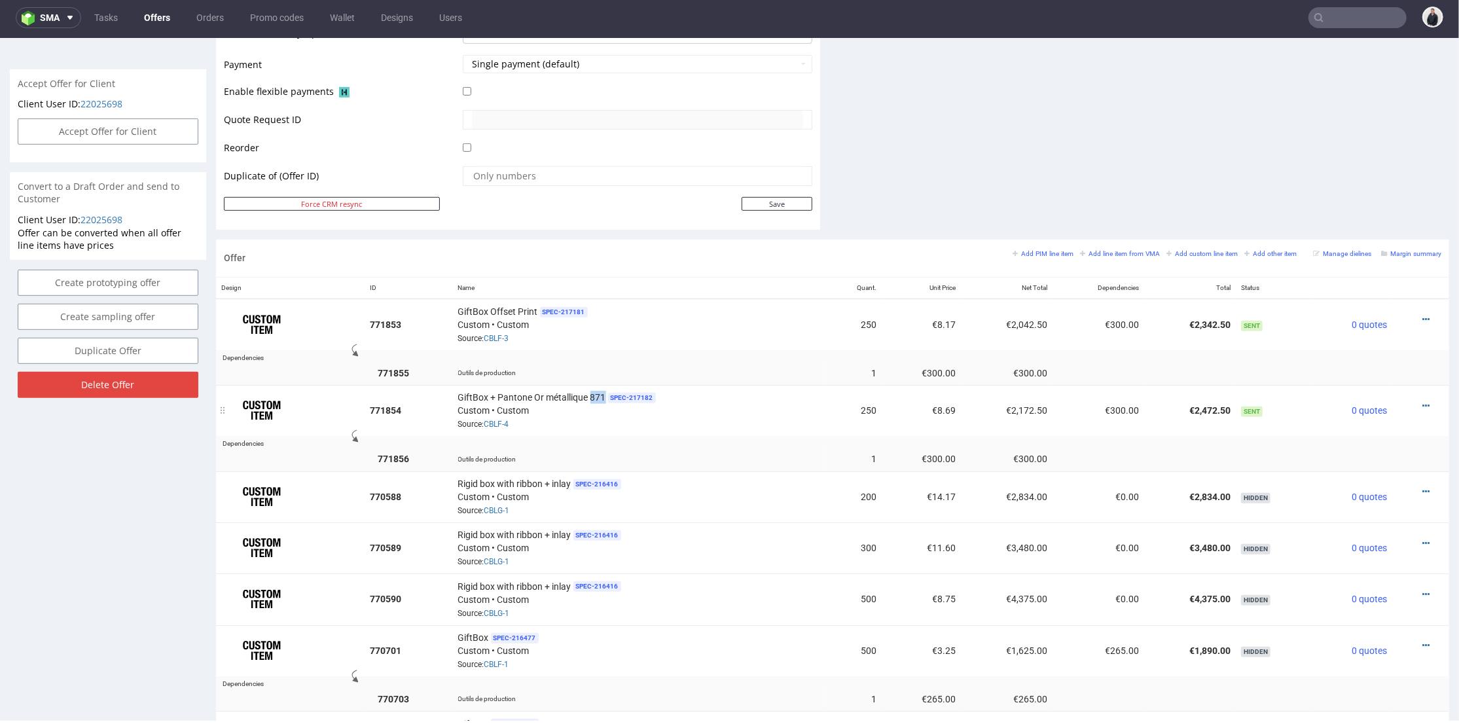
drag, startPoint x: 600, startPoint y: 390, endPoint x: 590, endPoint y: 396, distance: 12.0
click at [590, 396] on span "GiftBox + Pantone Or métallique 871" at bounding box center [532, 396] width 148 height 13
copy span "871"
click at [1339, 19] on input "text" at bounding box center [1358, 17] width 98 height 21
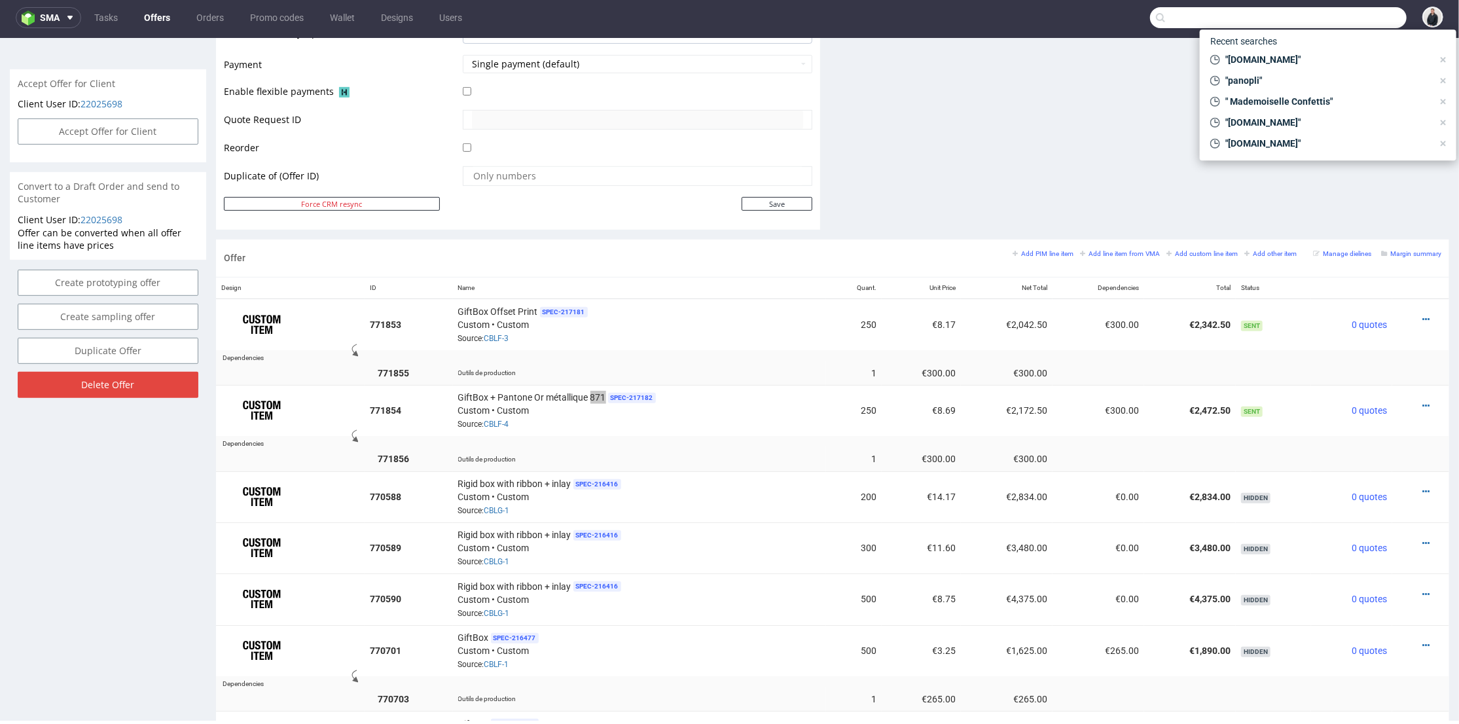
paste input "[EMAIL_ADDRESS][DOMAIN_NAME]"
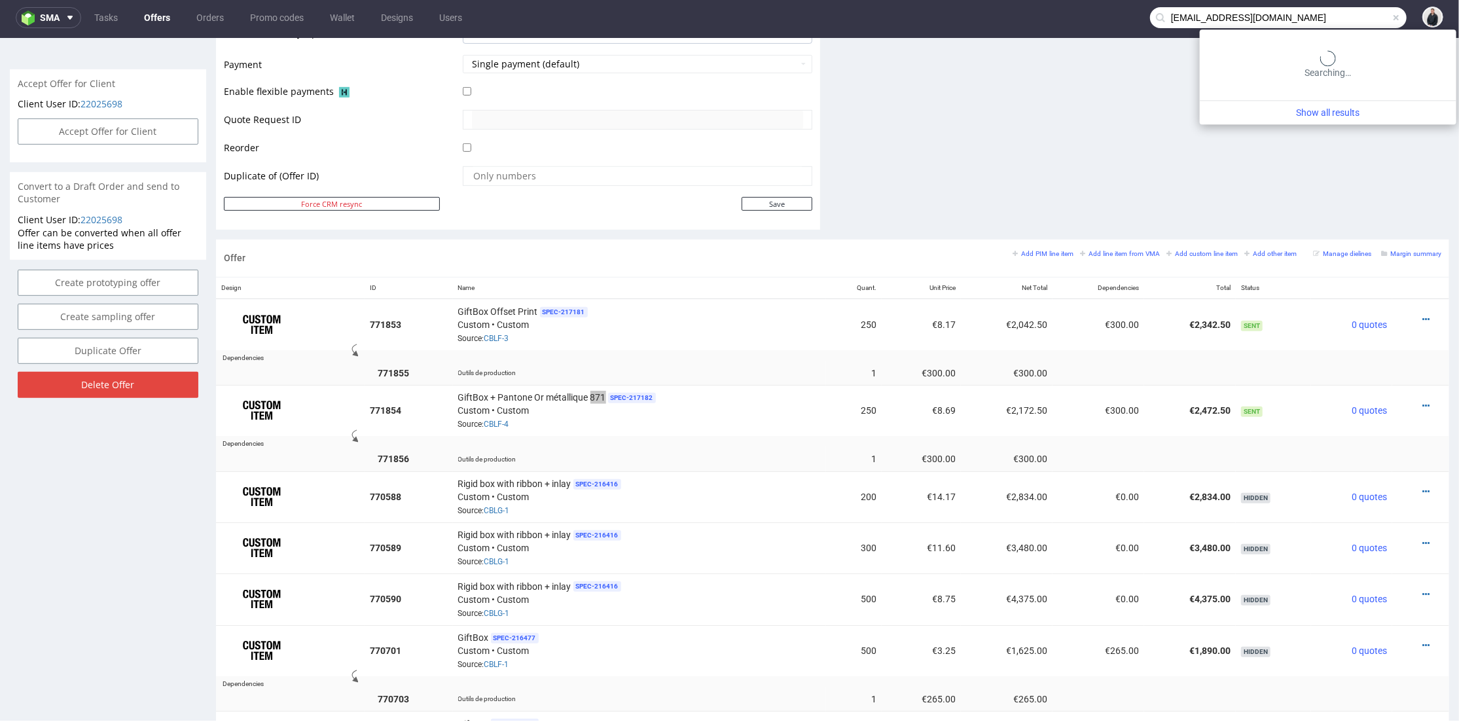
type input "[EMAIL_ADDRESS][DOMAIN_NAME]"
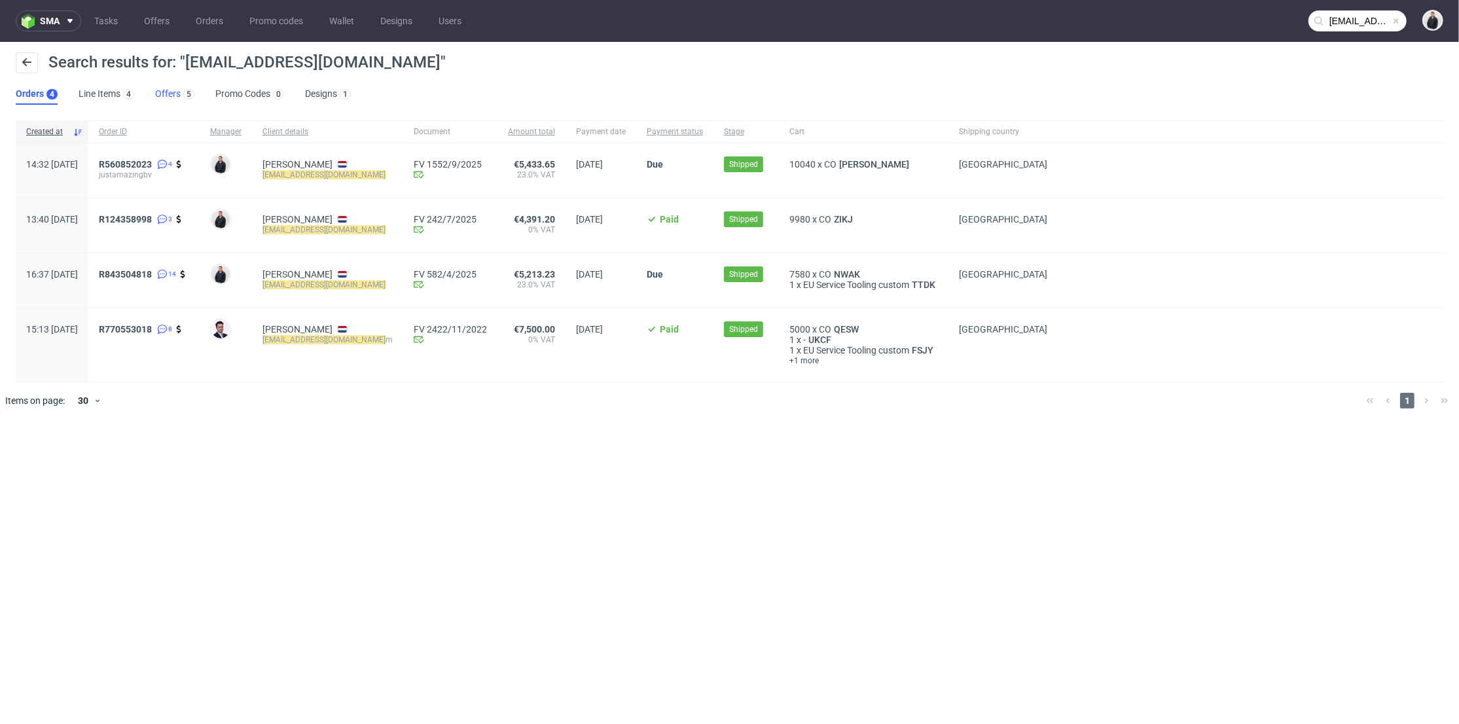
click at [183, 92] on div "5" at bounding box center [188, 94] width 11 height 10
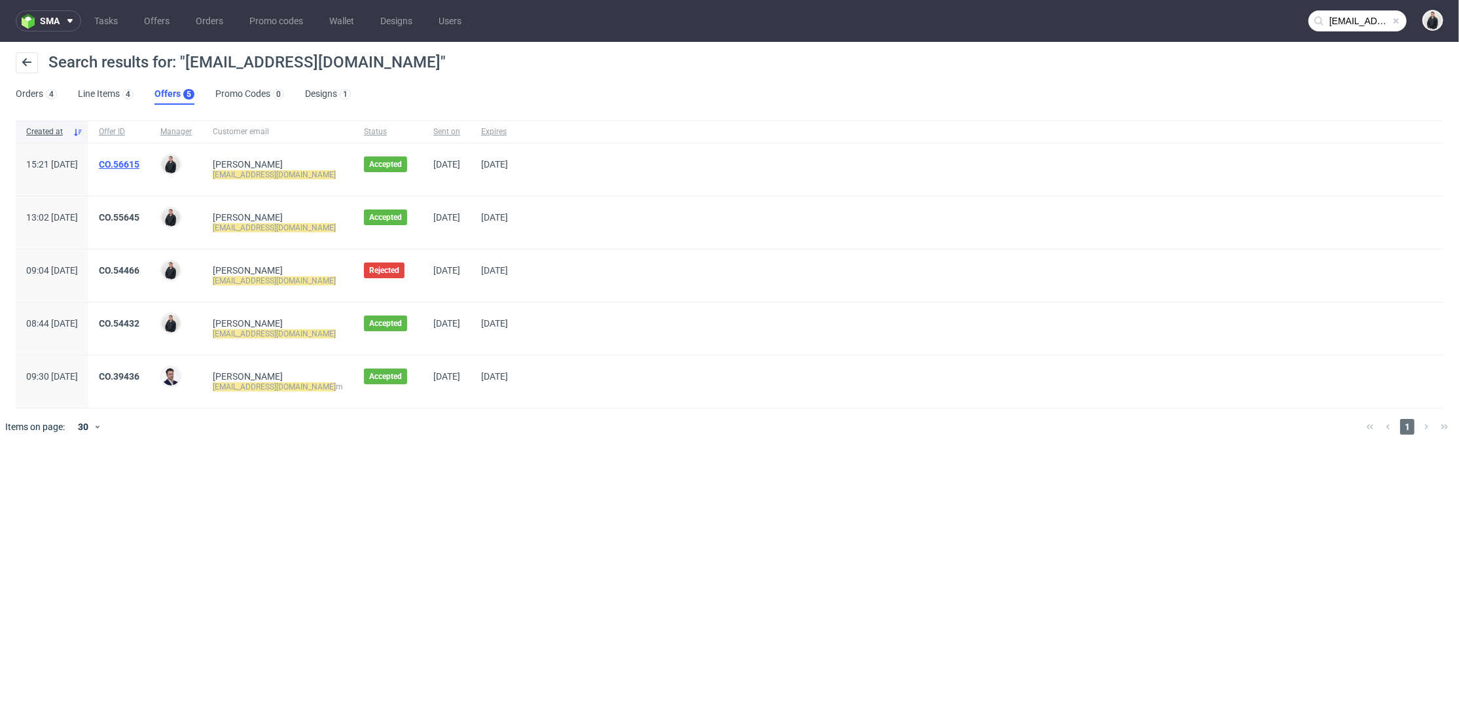
click at [139, 164] on link "CO.56615" at bounding box center [119, 164] width 41 height 10
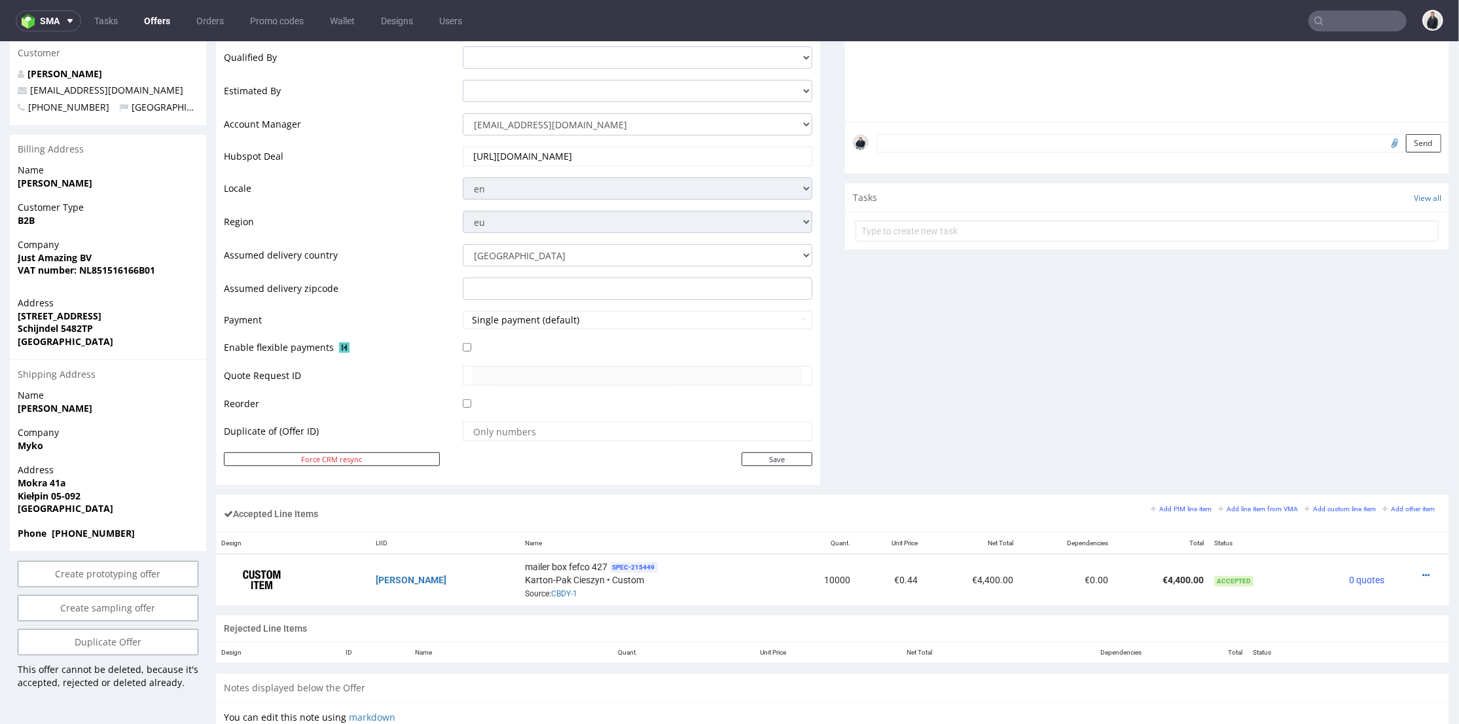
scroll to position [436, 0]
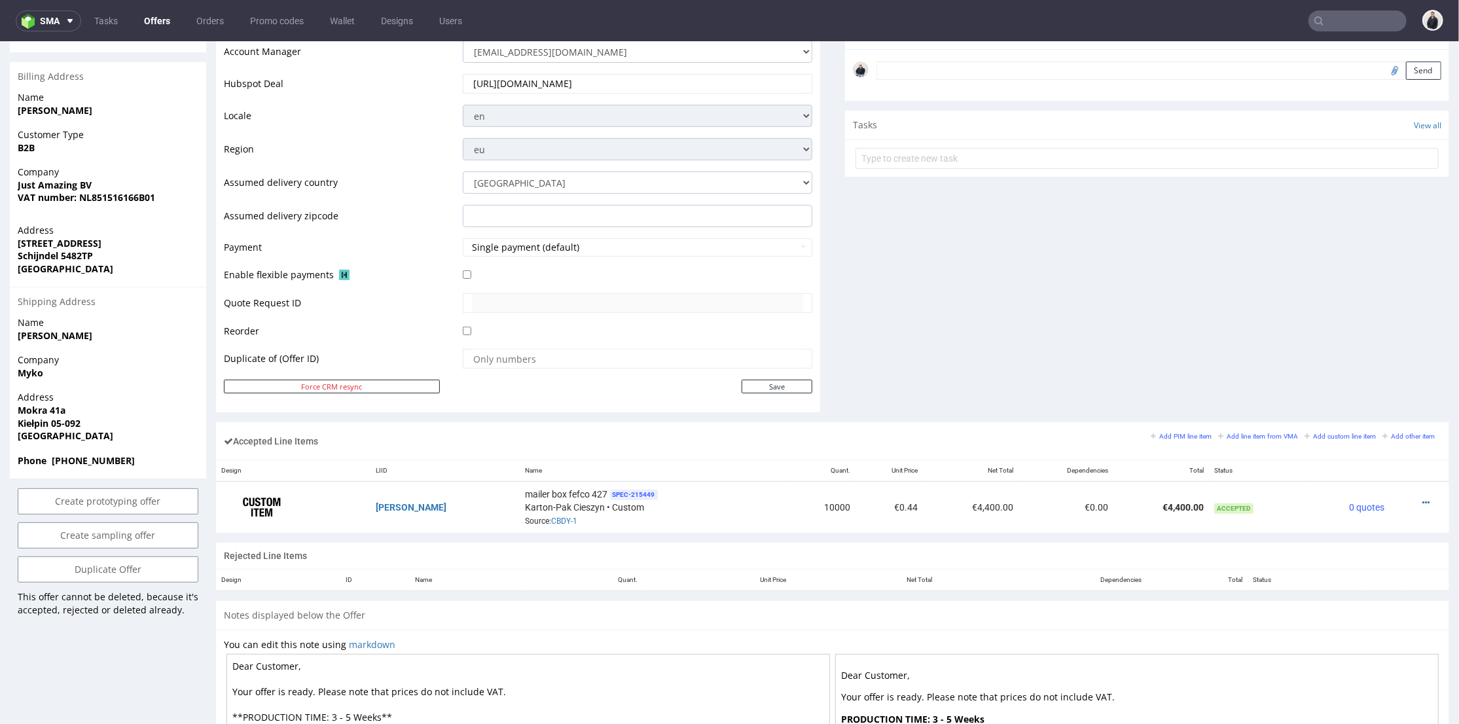
type input "[EMAIL_ADDRESS][DOMAIN_NAME]"
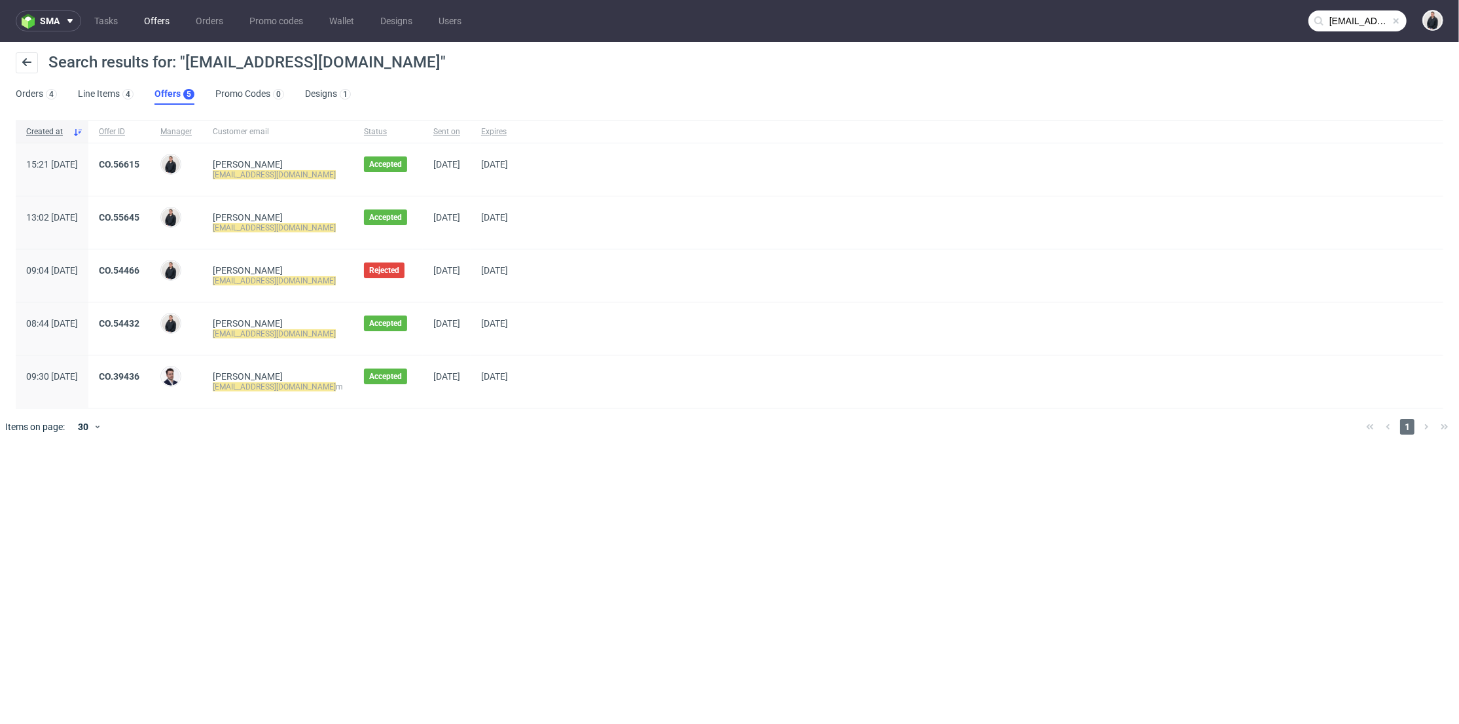
click at [153, 22] on link "Offers" at bounding box center [156, 20] width 41 height 21
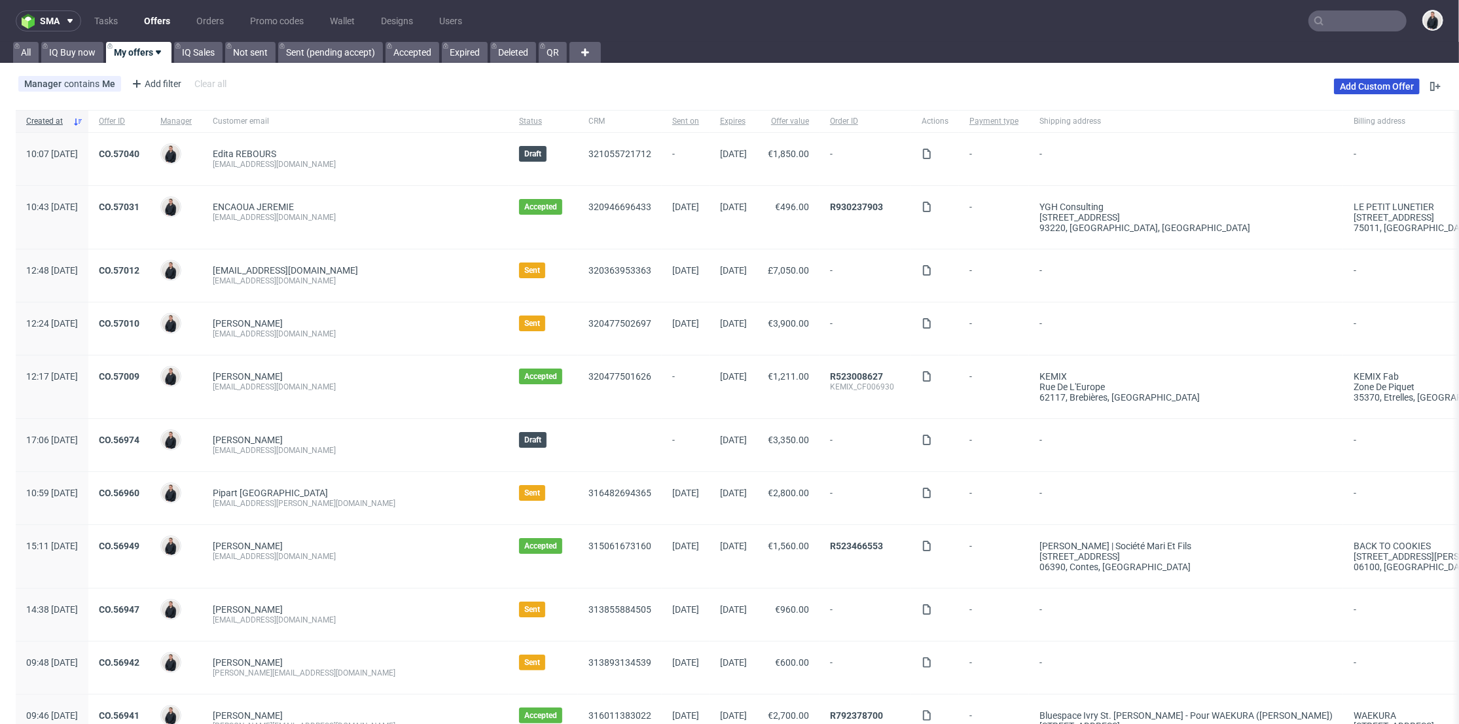
click at [1375, 86] on link "Add Custom Offer" at bounding box center [1377, 87] width 86 height 16
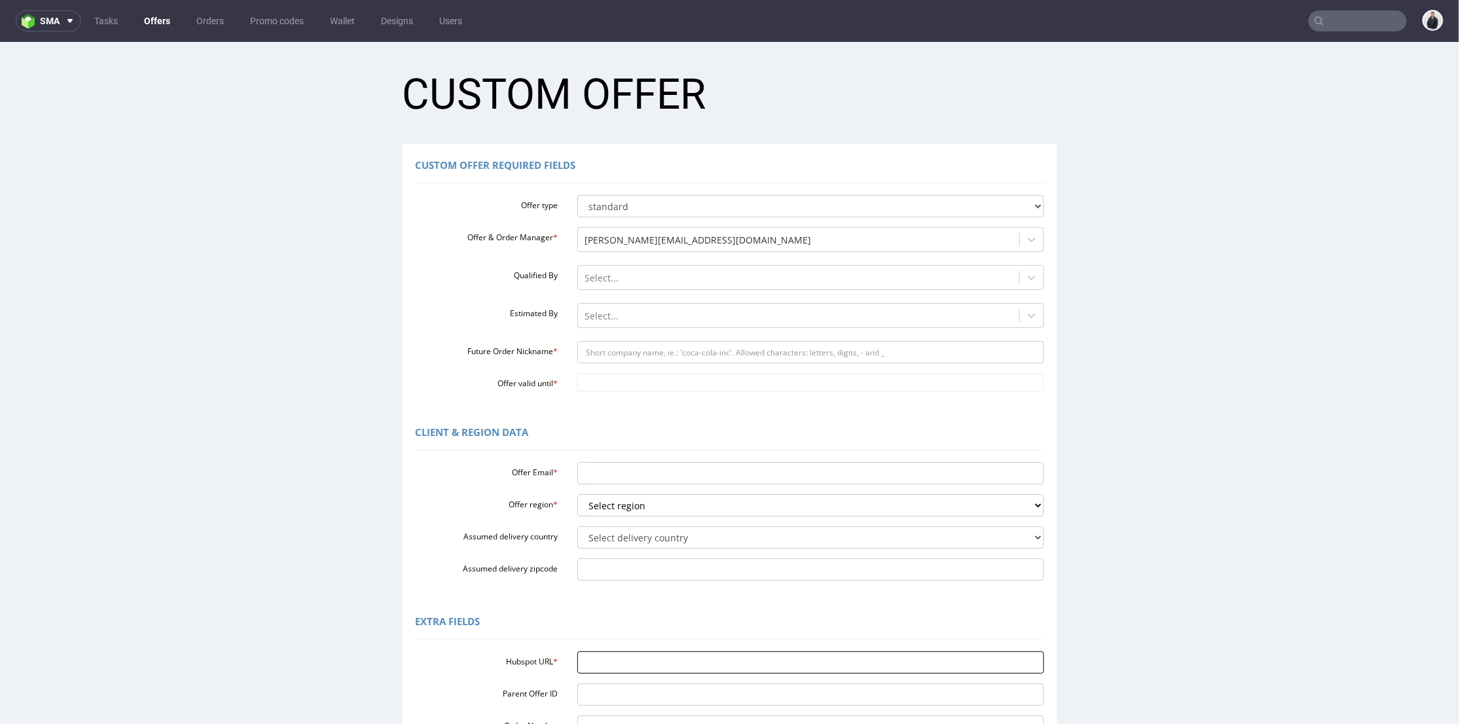
click at [617, 666] on input "Hubspot URL *" at bounding box center [810, 662] width 467 height 22
paste input "[EMAIL_ADDRESS][DOMAIN_NAME]"
type input "[EMAIL_ADDRESS][DOMAIN_NAME]"
click at [612, 476] on input "Offer Email *" at bounding box center [810, 473] width 467 height 22
paste input "[EMAIL_ADDRESS][DOMAIN_NAME]"
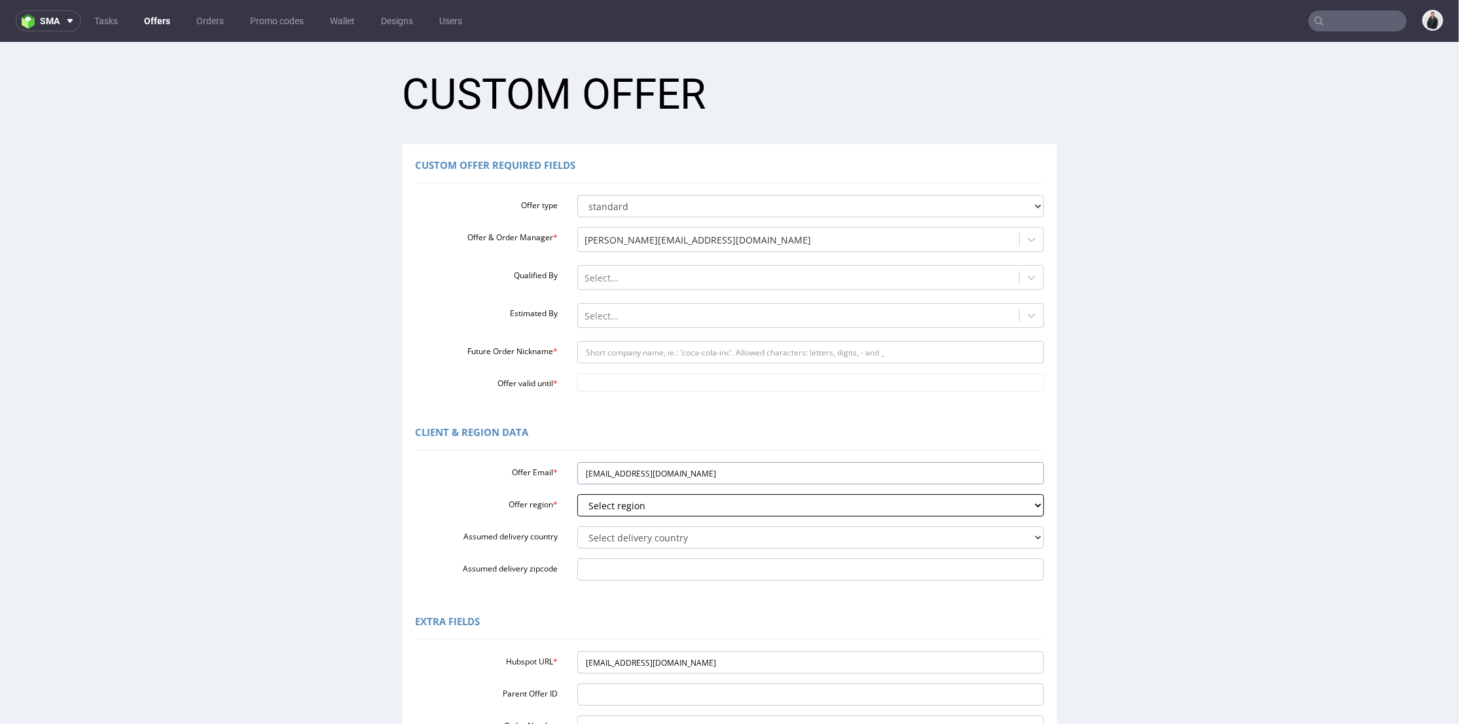
type input "[EMAIL_ADDRESS][DOMAIN_NAME]"
click at [611, 503] on select "Select region eu gb de pl fr it es" at bounding box center [810, 505] width 467 height 22
select select "eu"
click at [577, 494] on select "Select region eu gb de pl fr it es" at bounding box center [810, 505] width 467 height 22
click at [621, 540] on select "Select delivery country [GEOGRAPHIC_DATA] [GEOGRAPHIC_DATA] [GEOGRAPHIC_DATA] […" at bounding box center [810, 537] width 467 height 22
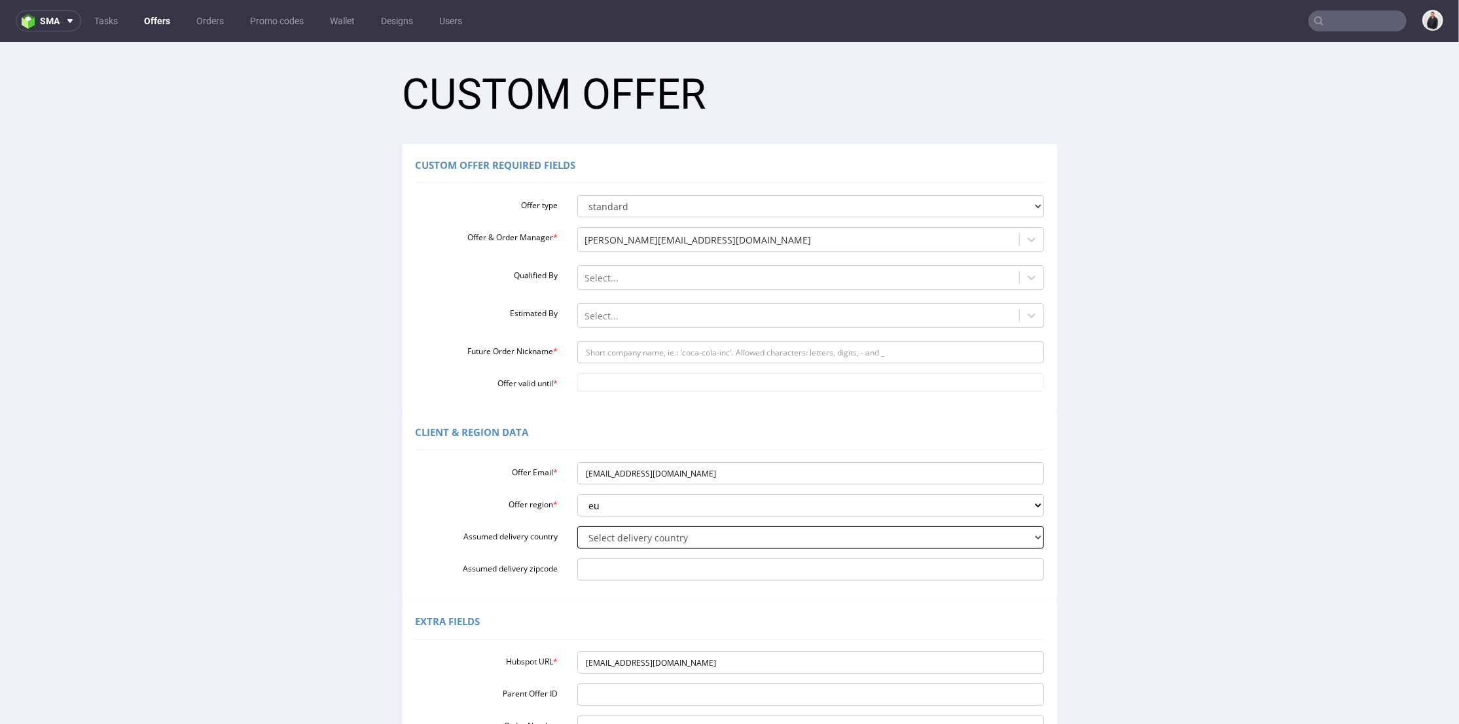
select select "179"
click at [577, 526] on select "Select delivery country [GEOGRAPHIC_DATA] [GEOGRAPHIC_DATA] [GEOGRAPHIC_DATA] […" at bounding box center [810, 537] width 467 height 22
drag, startPoint x: 604, startPoint y: 469, endPoint x: 657, endPoint y: 480, distance: 54.1
click at [657, 480] on input "[EMAIL_ADDRESS][DOMAIN_NAME]" at bounding box center [810, 473] width 467 height 22
click at [638, 349] on input "Future Order Nickname *" at bounding box center [810, 351] width 467 height 22
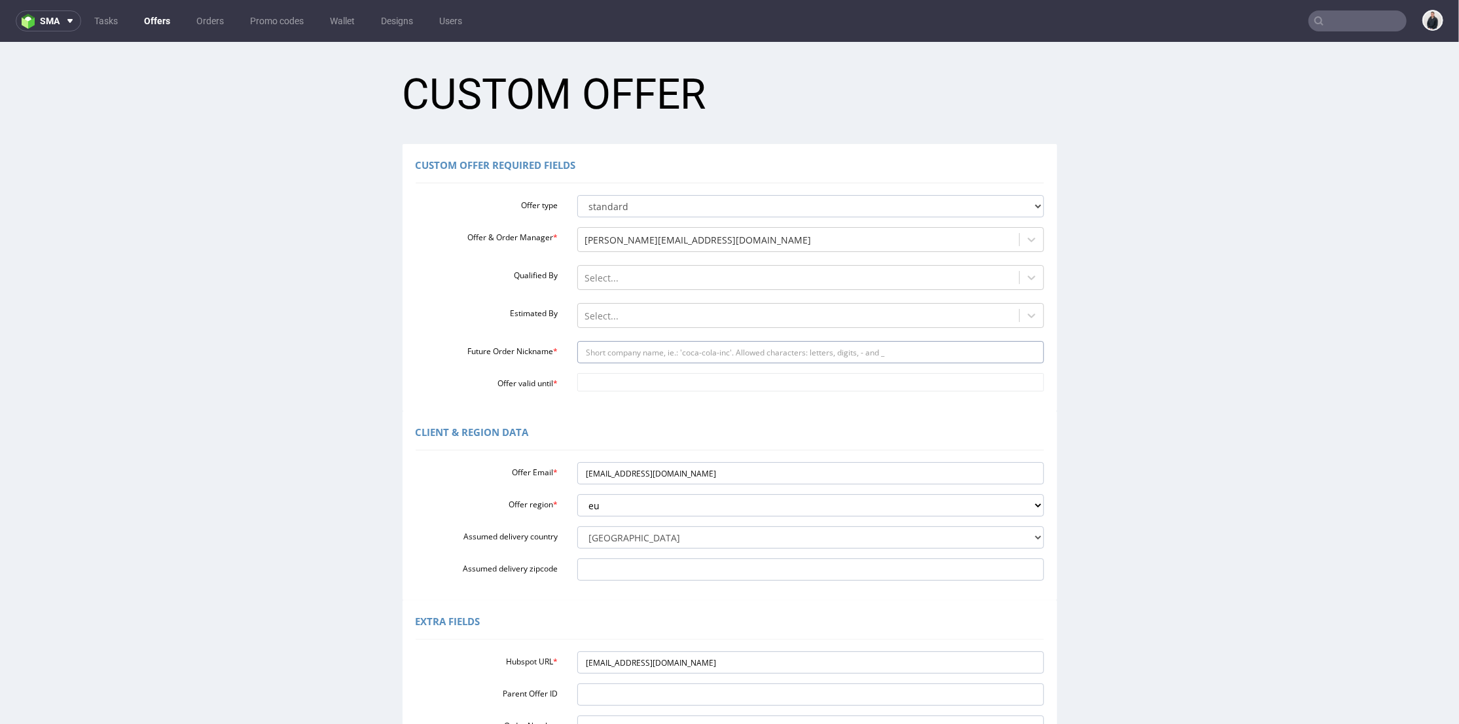
paste input "justamazingbv"
type input "justamazingbv"
click at [623, 378] on input "Offer valid until *" at bounding box center [810, 381] width 467 height 18
click at [697, 342] on td "1" at bounding box center [700, 343] width 20 height 20
type input "[DATE]"
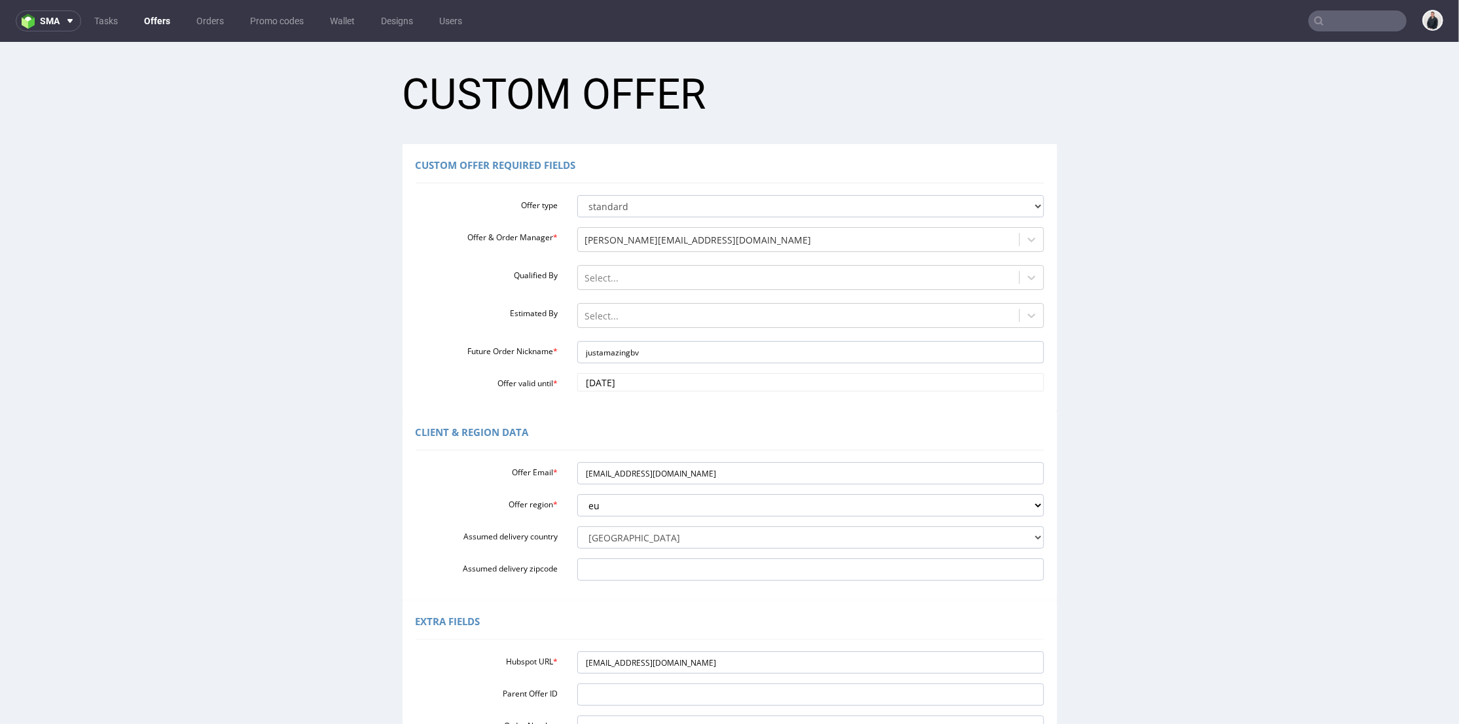
scroll to position [73, 0]
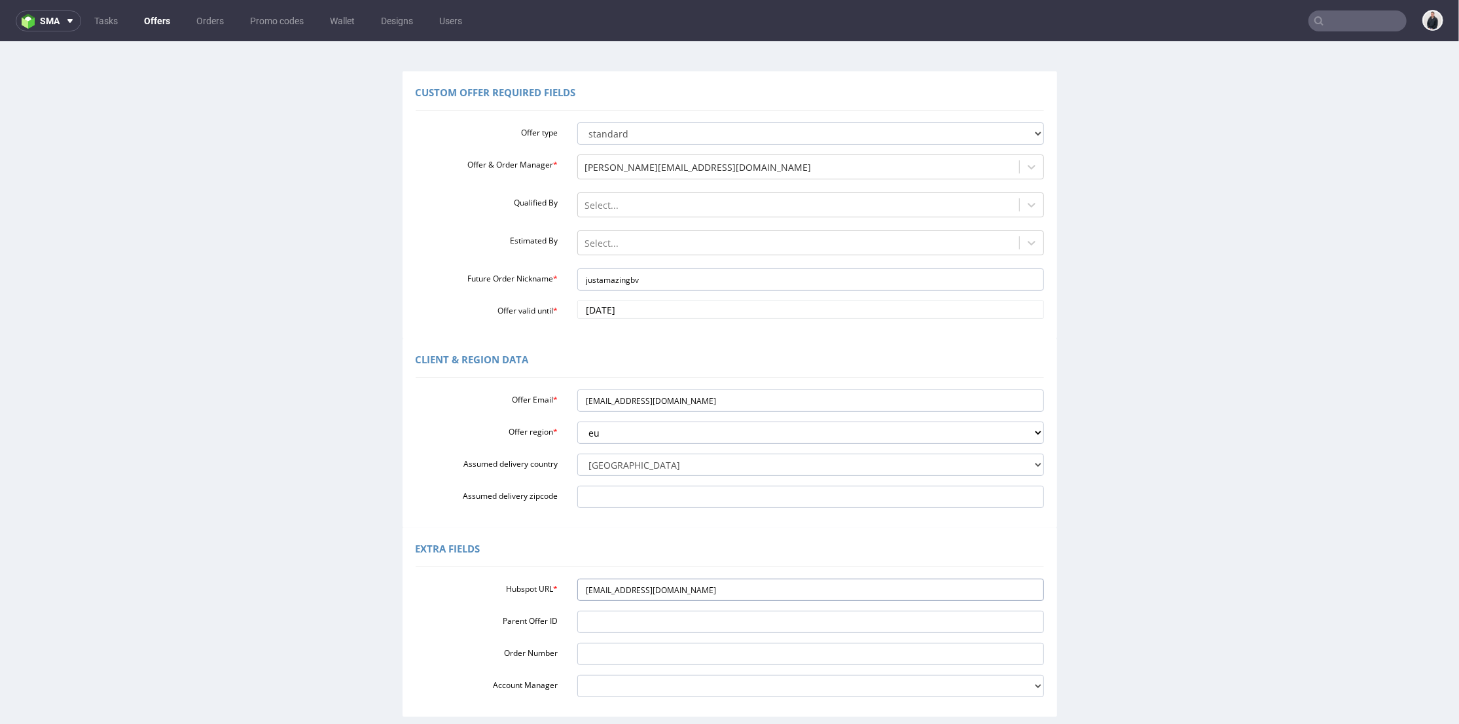
drag, startPoint x: 687, startPoint y: 588, endPoint x: 522, endPoint y: 568, distance: 166.8
click at [494, 574] on div "Hubspot URL * [EMAIL_ADDRESS][DOMAIN_NAME] Parent Offer ID Order Number Account…" at bounding box center [730, 635] width 628 height 124
drag, startPoint x: 700, startPoint y: 398, endPoint x: 553, endPoint y: 360, distance: 152.1
click at [501, 384] on div "Offer Email * [EMAIL_ADDRESS][DOMAIN_NAME] Offer region * Select region eu gb d…" at bounding box center [730, 446] width 628 height 124
click at [681, 579] on div "Hubspot URL * [EMAIL_ADDRESS][DOMAIN_NAME] Parent Offer ID Order Number Account…" at bounding box center [730, 635] width 628 height 124
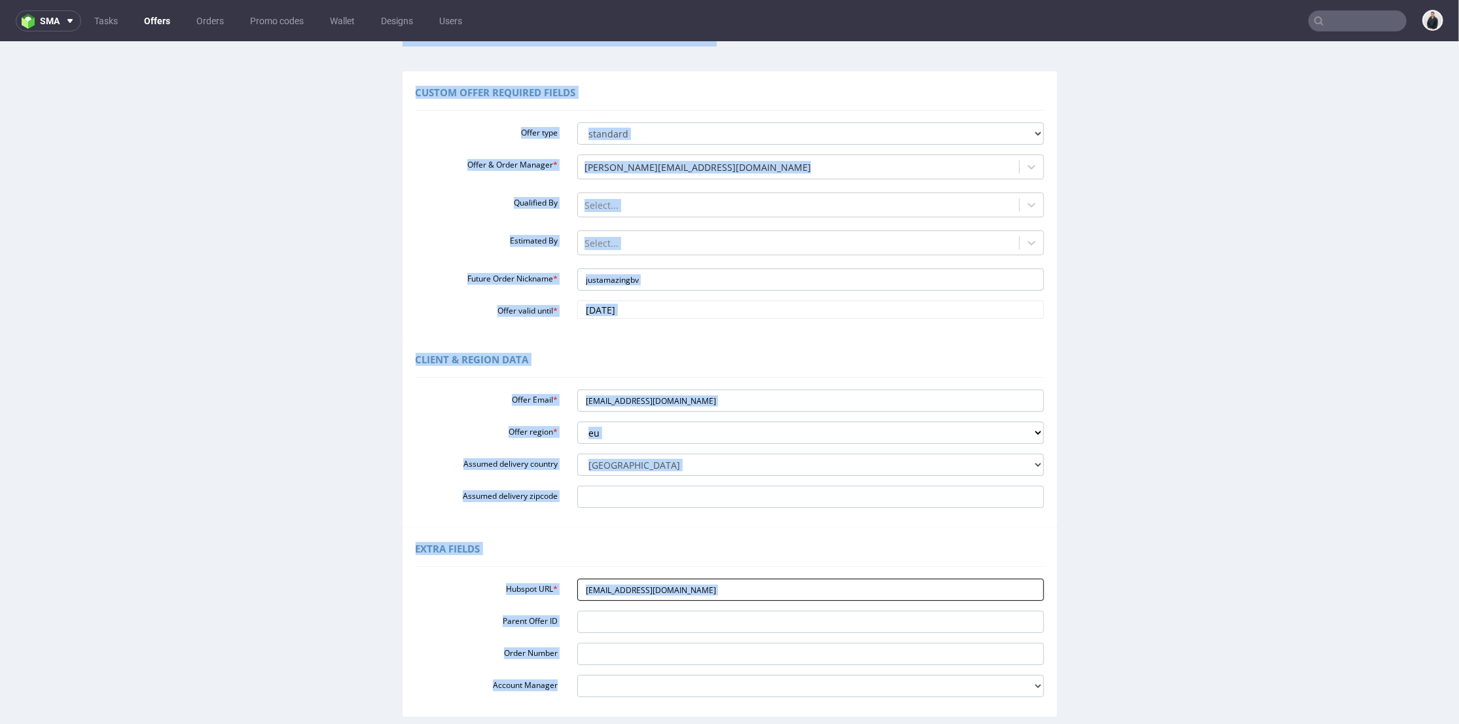
click at [707, 596] on input "[EMAIL_ADDRESS][DOMAIN_NAME]" at bounding box center [810, 589] width 467 height 22
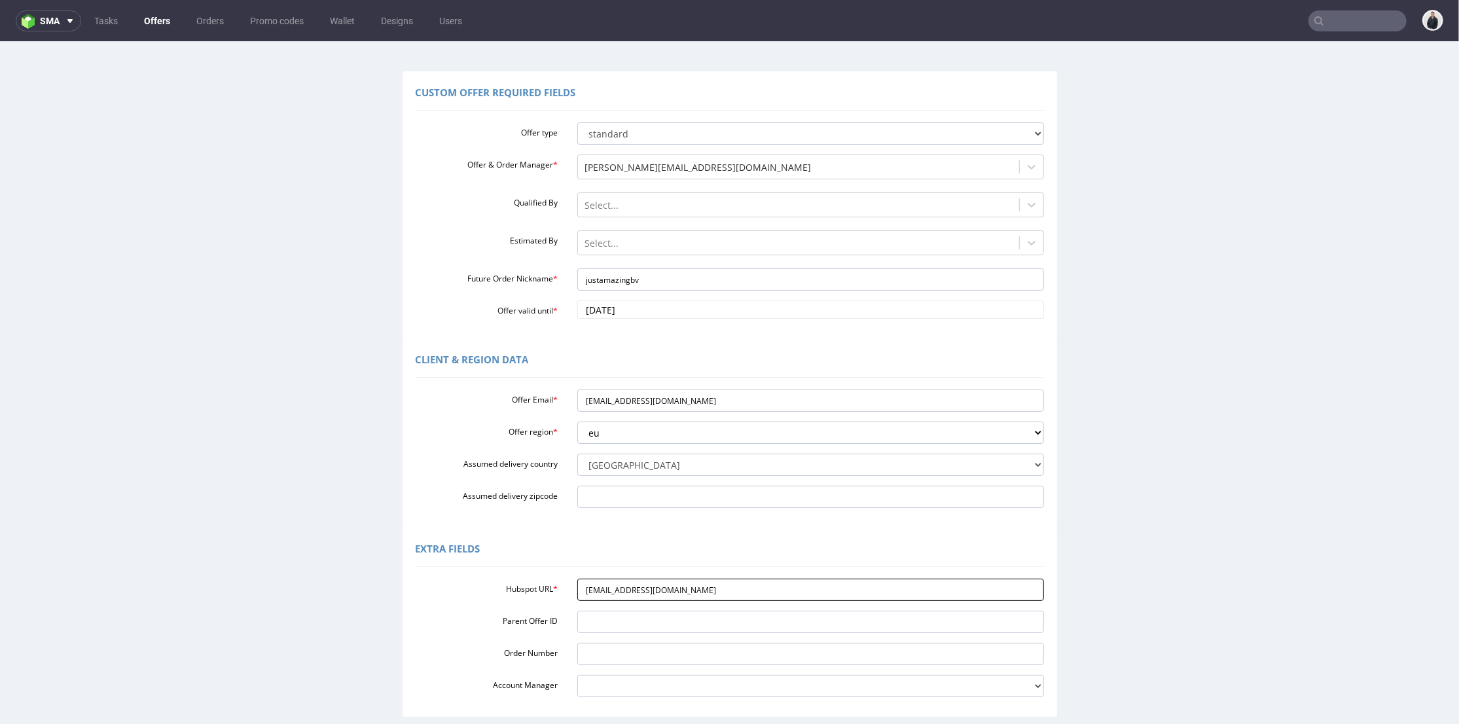
paste input "[URL][DOMAIN_NAME]"
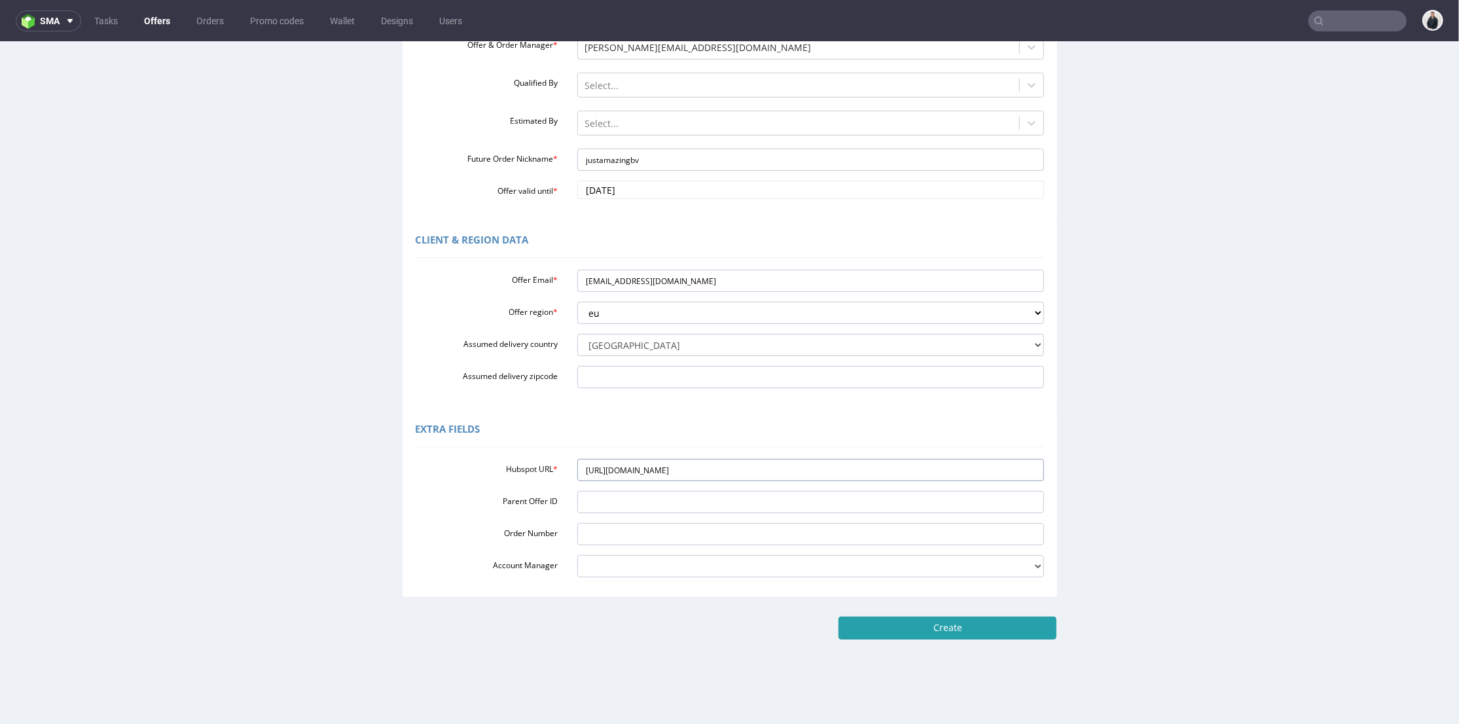
type input "[URL][DOMAIN_NAME]"
click at [955, 638] on input "Create" at bounding box center [948, 627] width 218 height 22
type input "Please wait..."
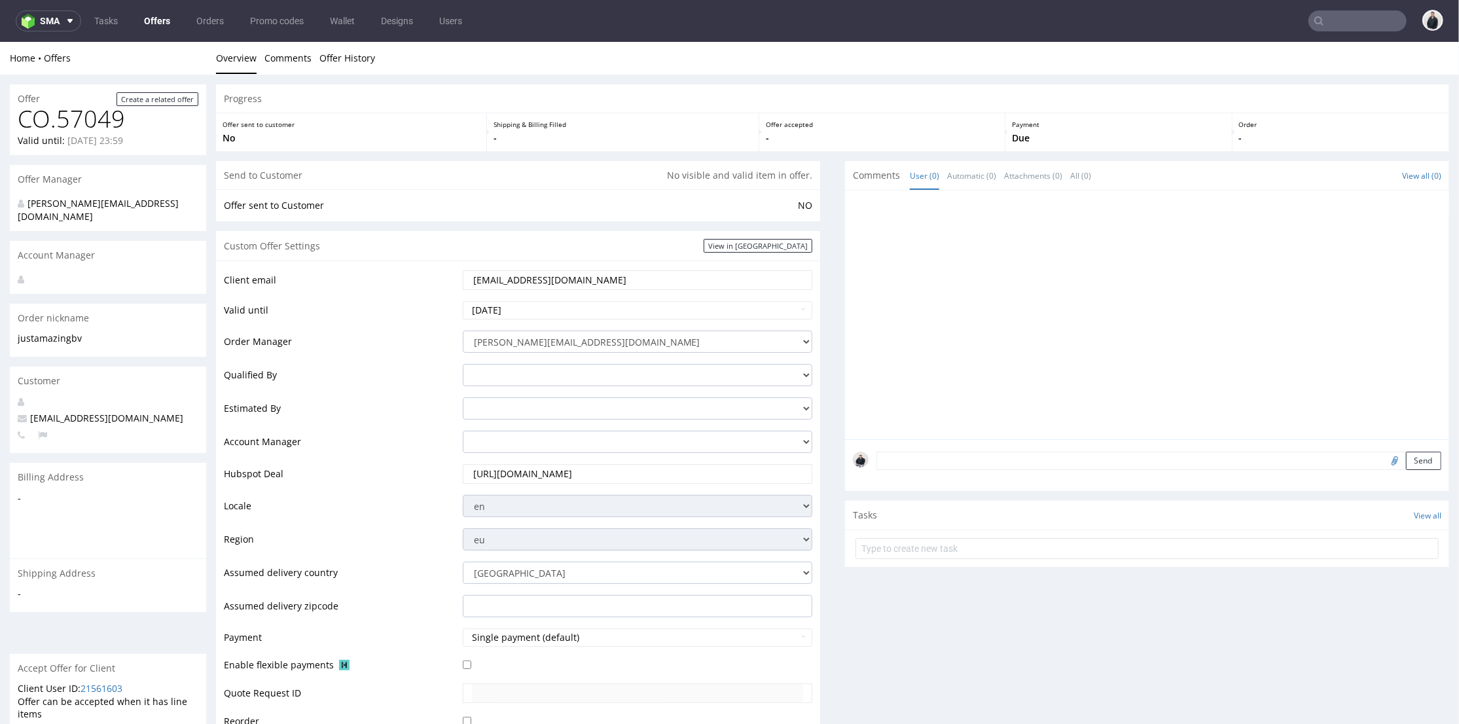
scroll to position [436, 0]
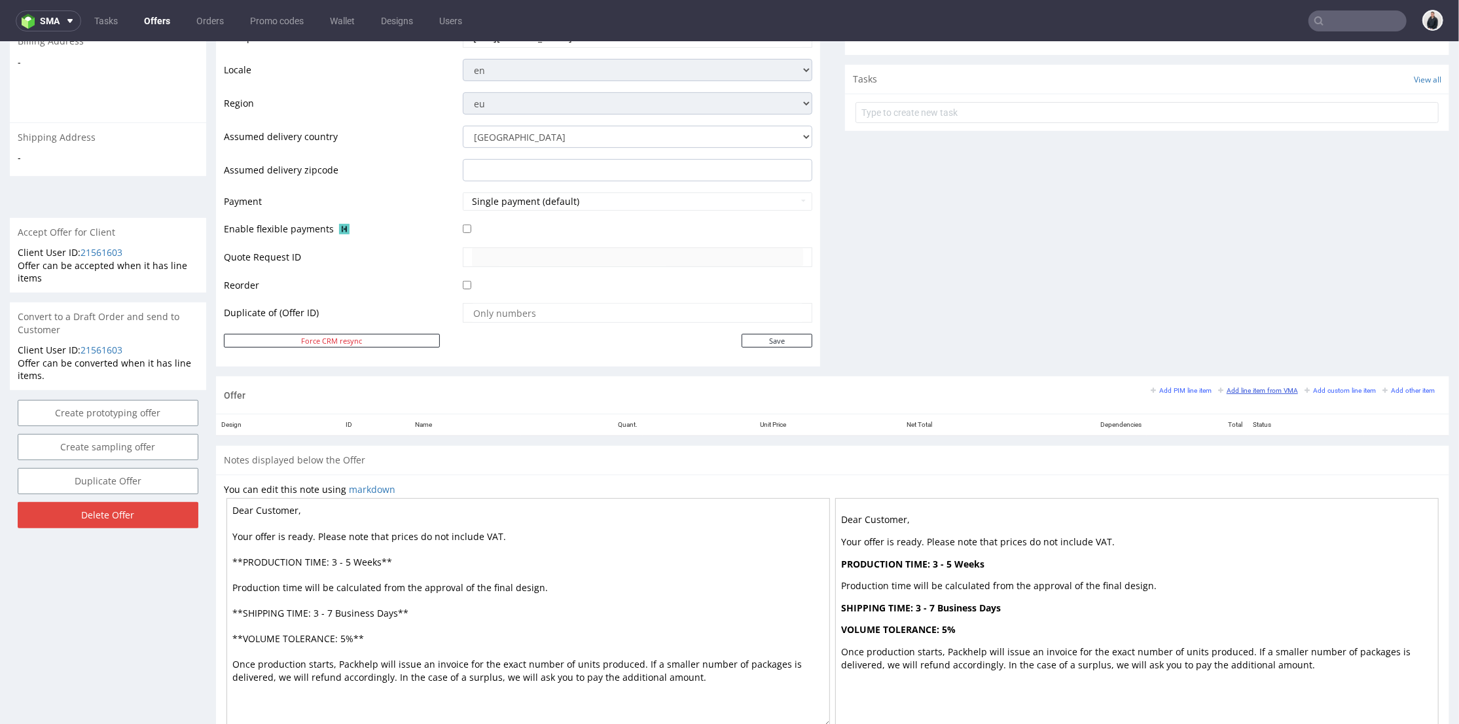
click at [1263, 387] on small "Add line item from VMA" at bounding box center [1258, 389] width 80 height 7
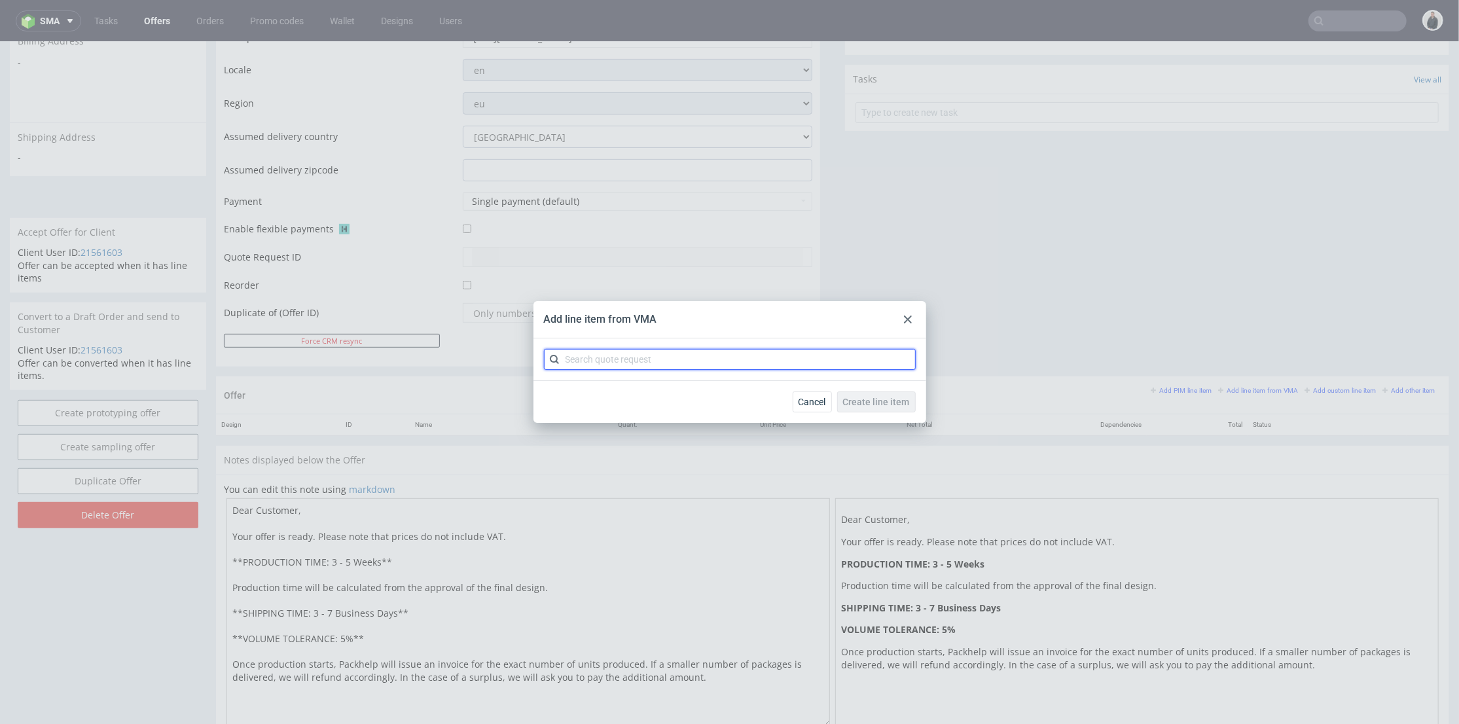
click at [685, 355] on input "text" at bounding box center [730, 359] width 372 height 21
type input "cbqr"
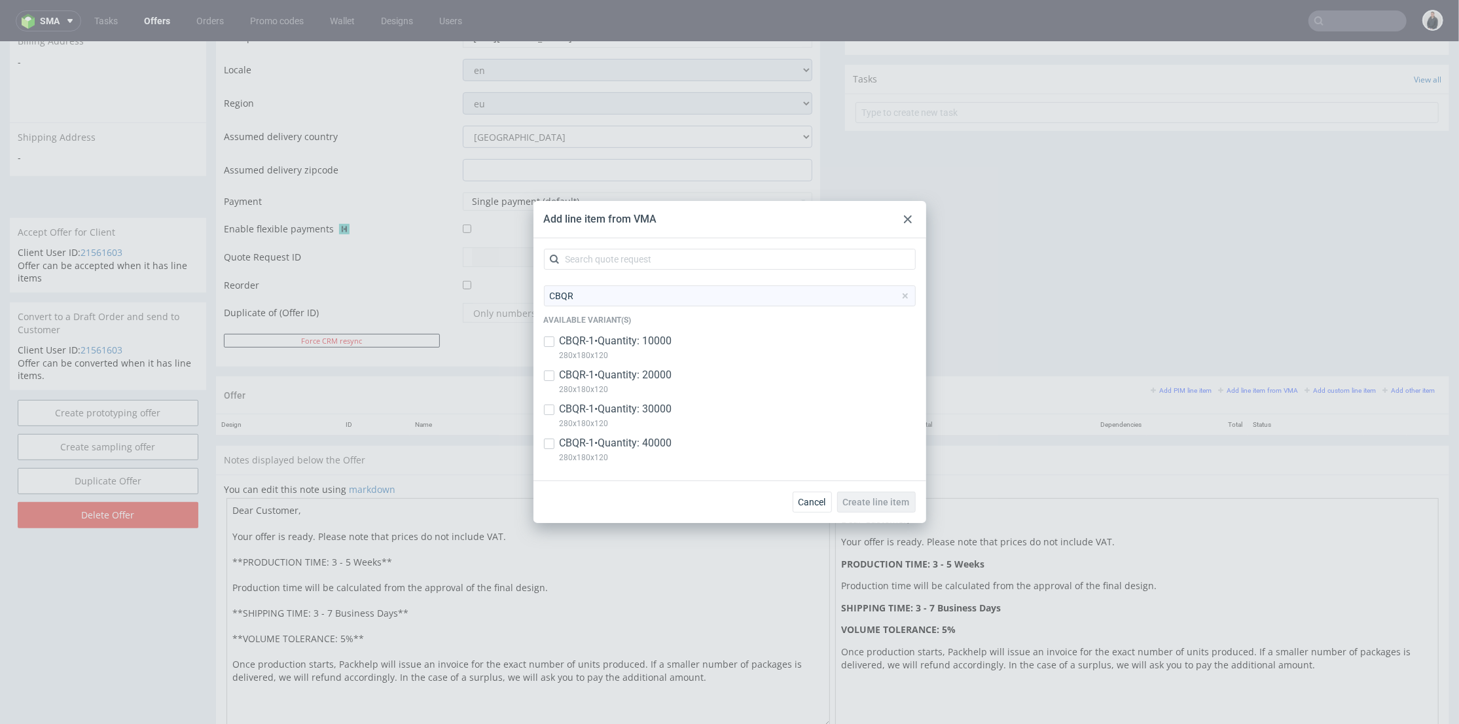
click at [664, 345] on p "CBQR-1 • Quantity: 10000" at bounding box center [616, 341] width 113 height 14
checkbox input "true"
click at [881, 504] on span "Create line item" at bounding box center [876, 502] width 67 height 9
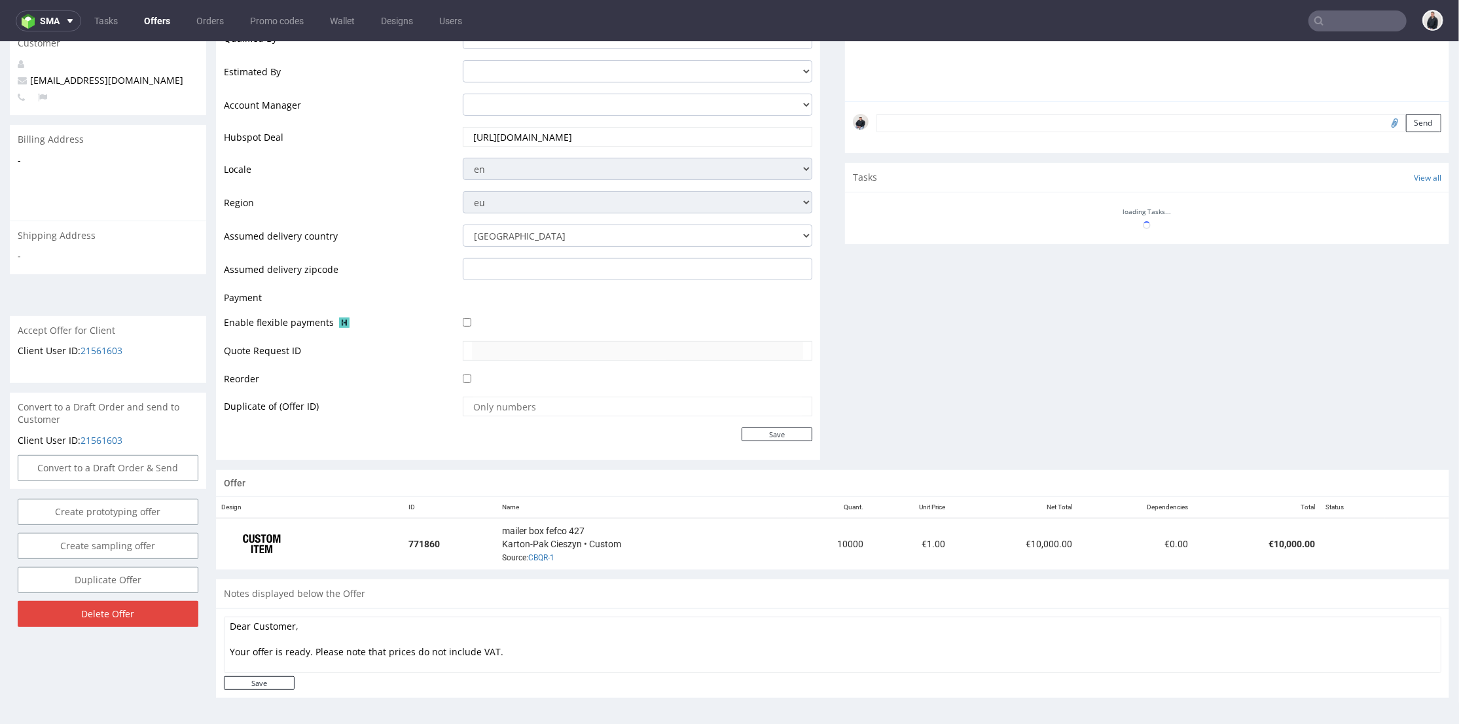
scroll to position [509, 0]
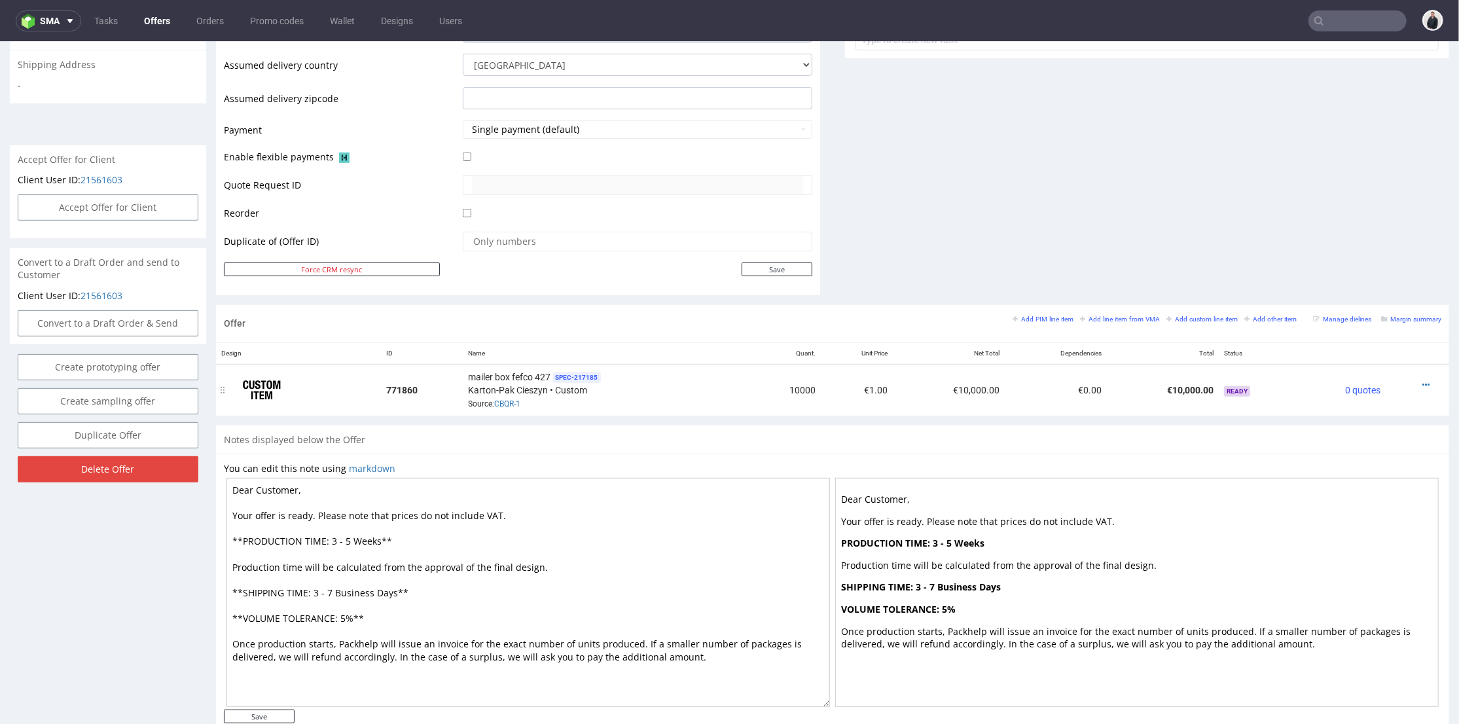
click at [1423, 380] on icon at bounding box center [1426, 384] width 7 height 9
click at [1373, 313] on span "Add quantity" at bounding box center [1367, 309] width 105 height 13
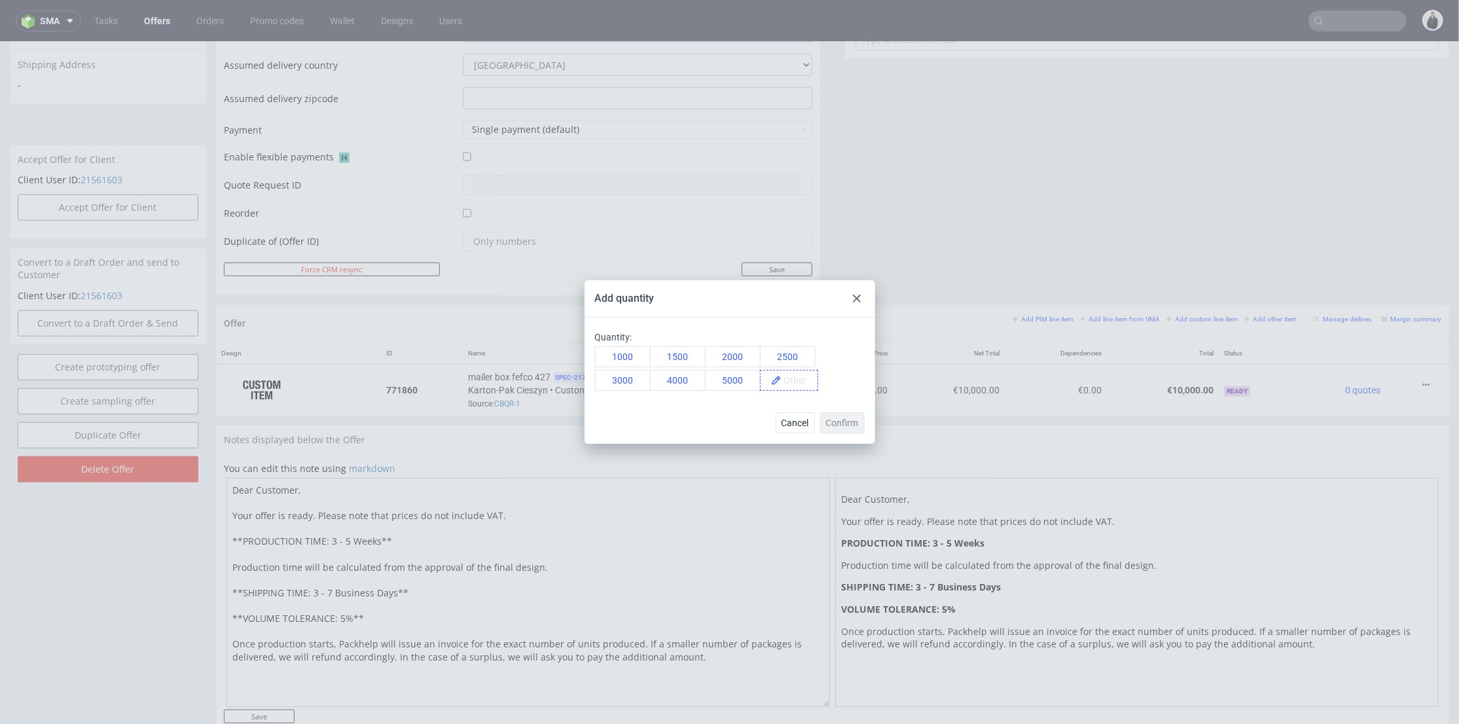
click at [792, 376] on span at bounding box center [800, 381] width 36 height 20
click at [801, 388] on span "20000" at bounding box center [801, 381] width 39 height 20
click at [832, 412] on button "Confirm" at bounding box center [842, 422] width 45 height 21
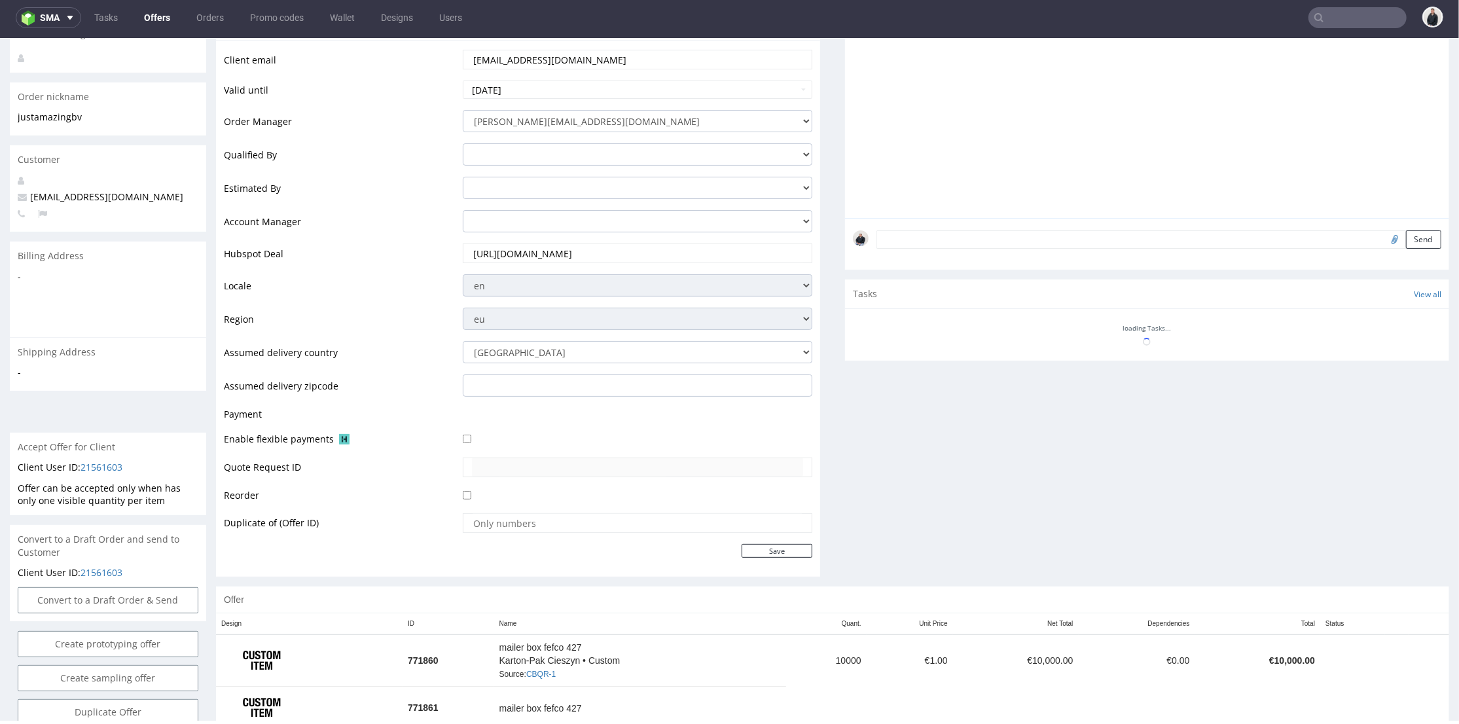
scroll to position [291, 0]
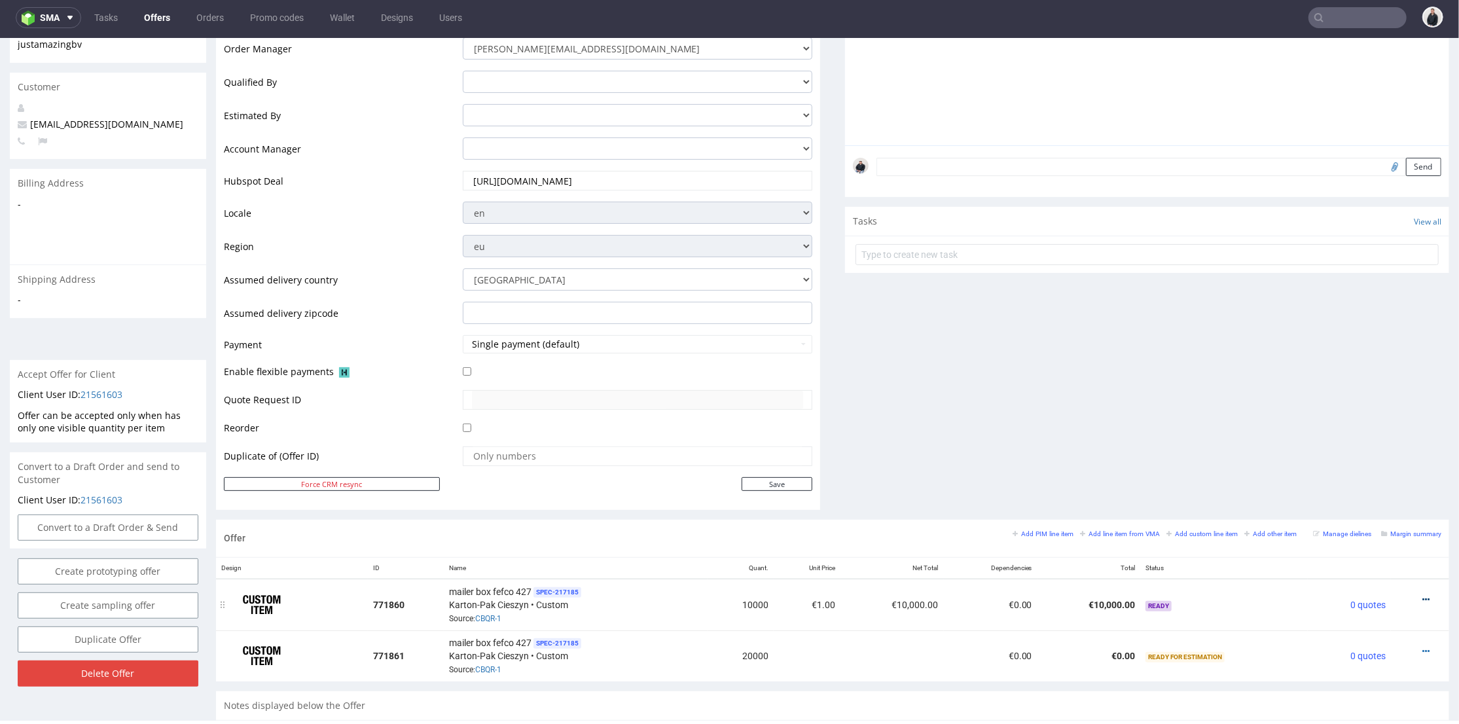
click at [1423, 597] on icon at bounding box center [1426, 598] width 7 height 9
click at [1360, 517] on li "Add quantity" at bounding box center [1362, 525] width 126 height 24
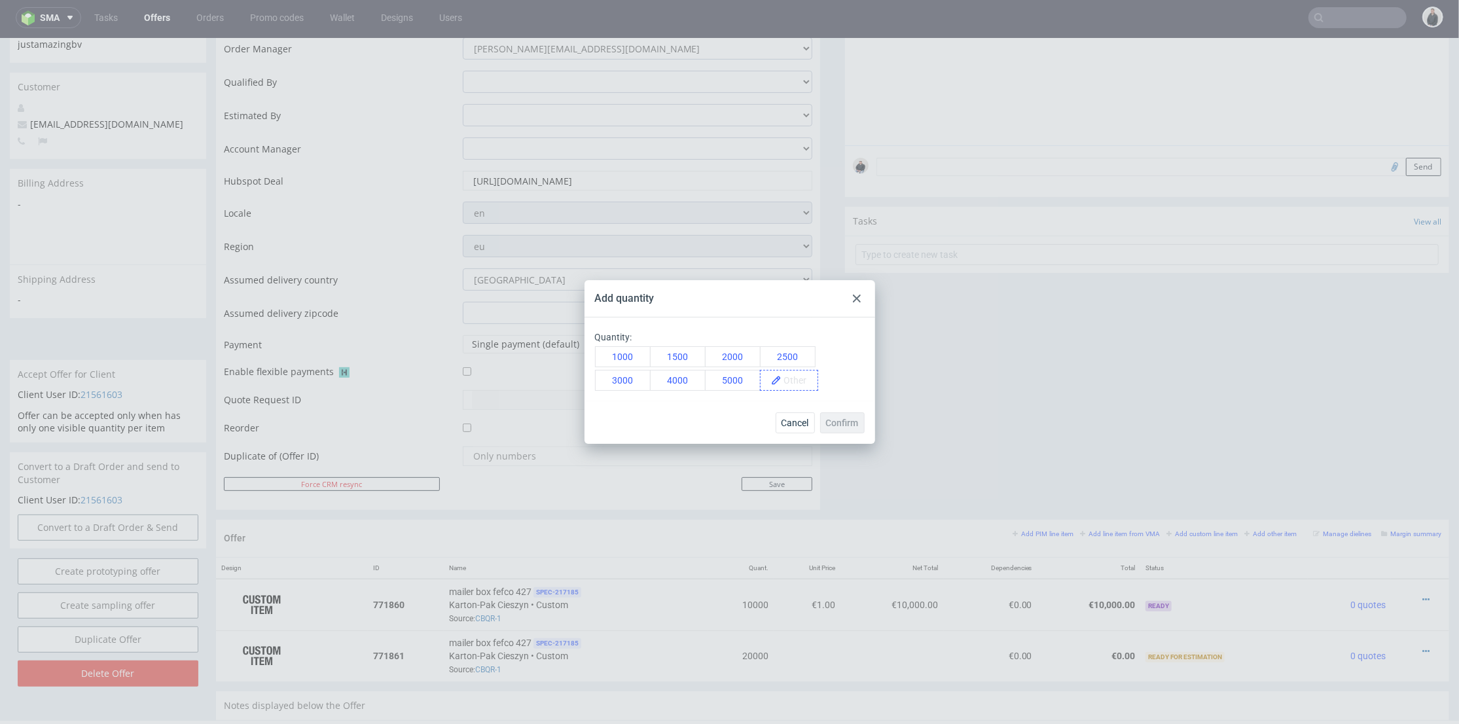
click at [788, 376] on span at bounding box center [800, 381] width 36 height 20
click at [804, 389] on span "30000" at bounding box center [801, 381] width 39 height 20
click at [833, 422] on span "Confirm" at bounding box center [842, 422] width 33 height 9
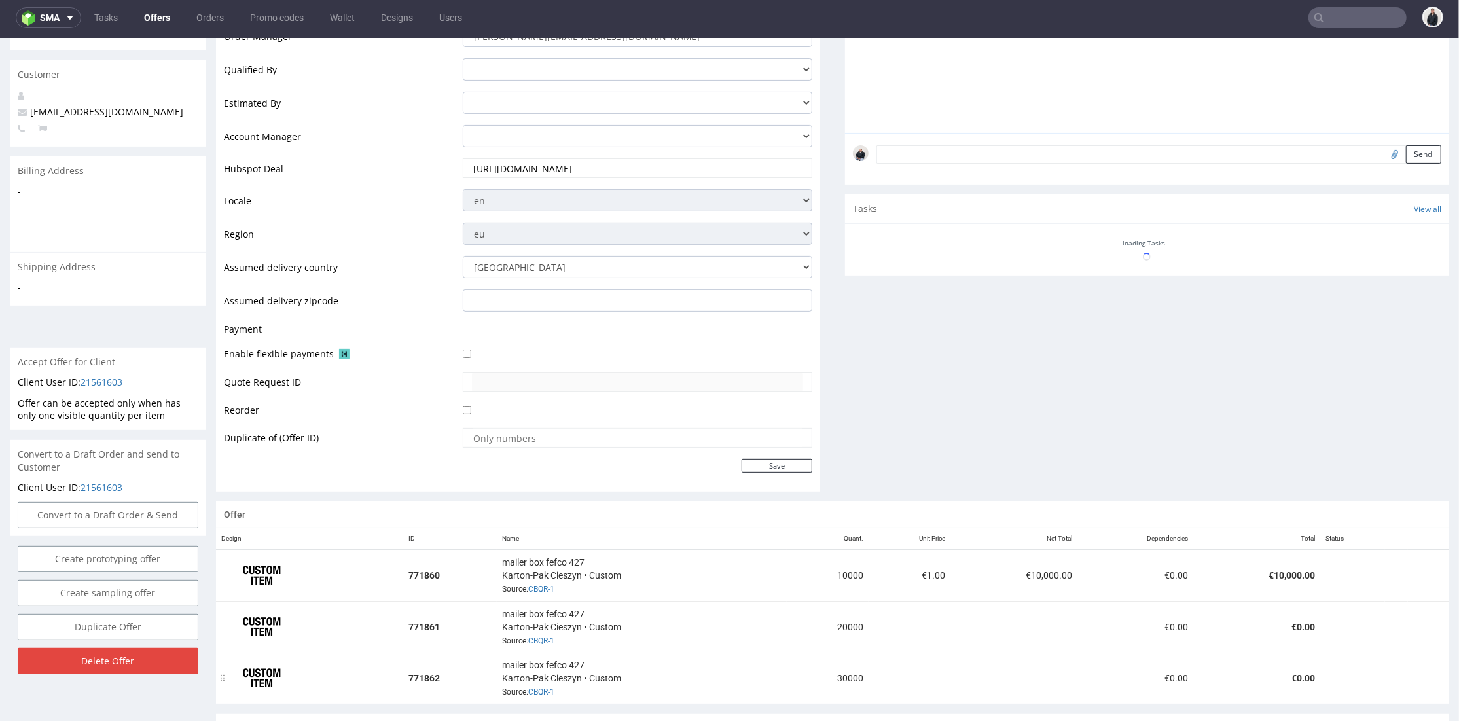
scroll to position [443, 0]
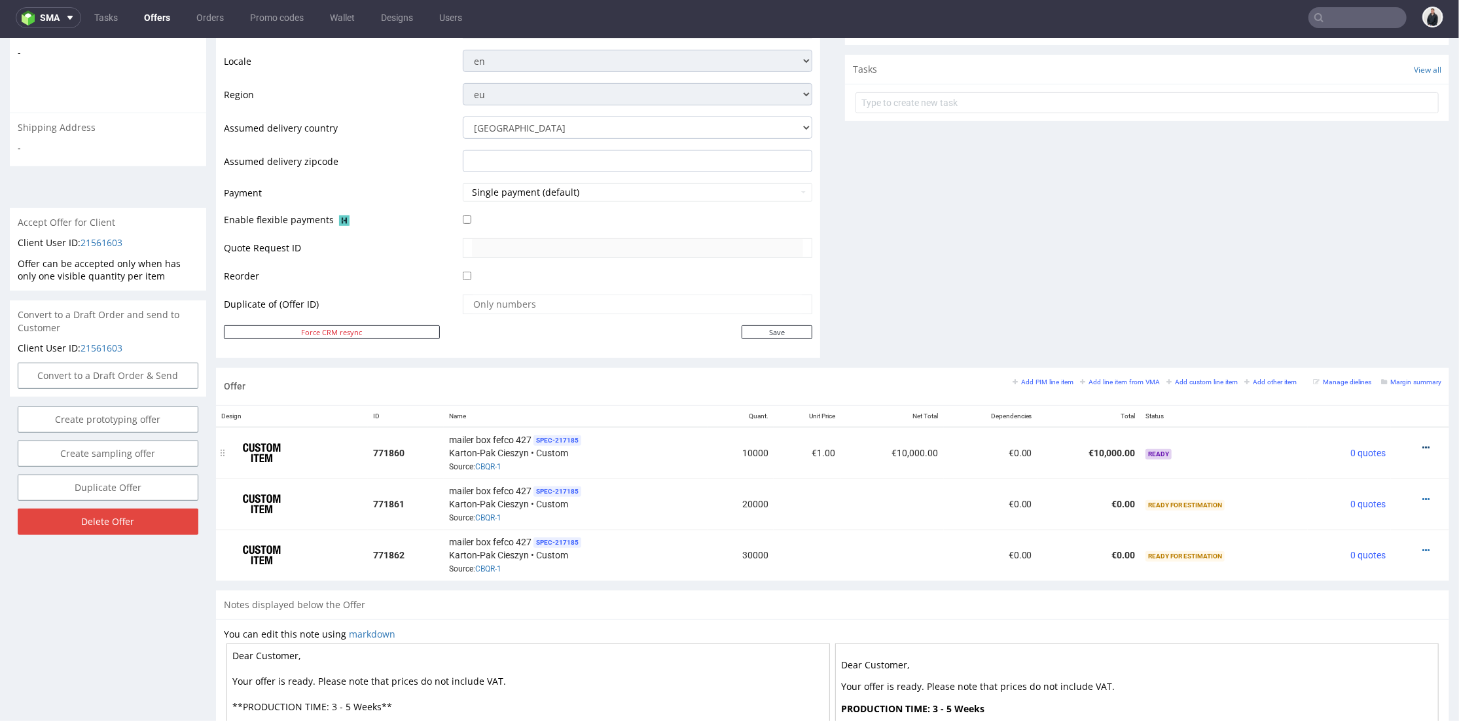
click at [1423, 444] on icon at bounding box center [1426, 447] width 7 height 9
click at [1383, 385] on li "Hide item from customer" at bounding box center [1361, 396] width 130 height 24
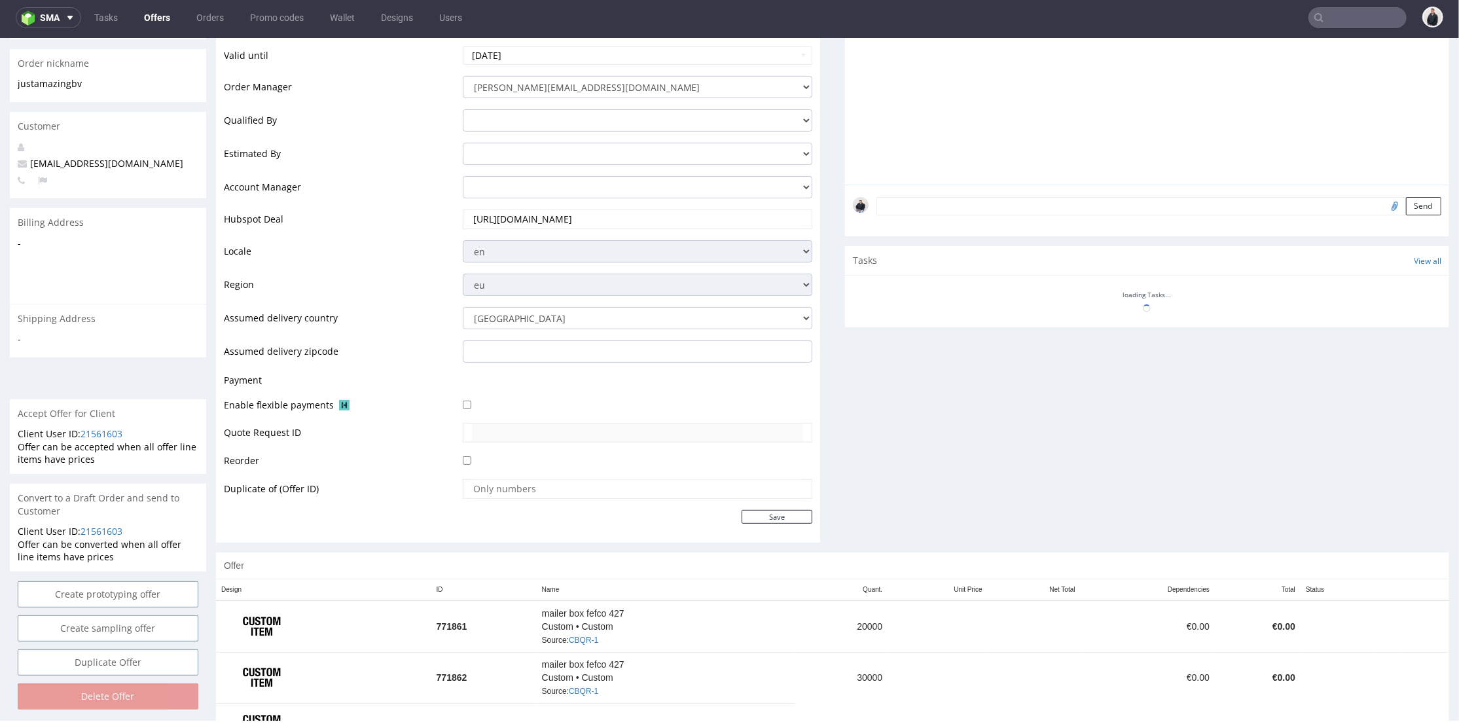
scroll to position [435, 0]
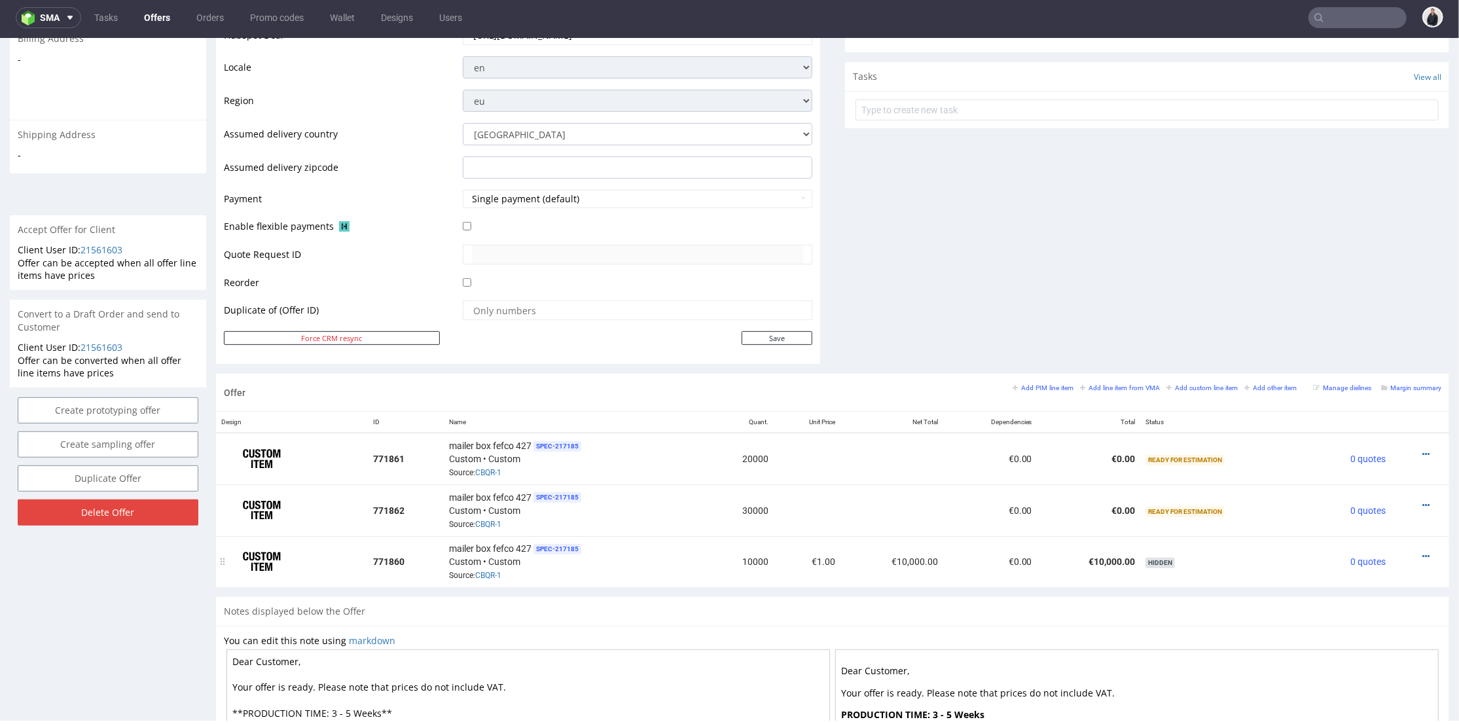
click at [1409, 550] on div at bounding box center [1416, 555] width 40 height 13
click at [1423, 551] on icon at bounding box center [1426, 555] width 7 height 9
click at [1376, 500] on span "Show item to customer" at bounding box center [1370, 502] width 99 height 13
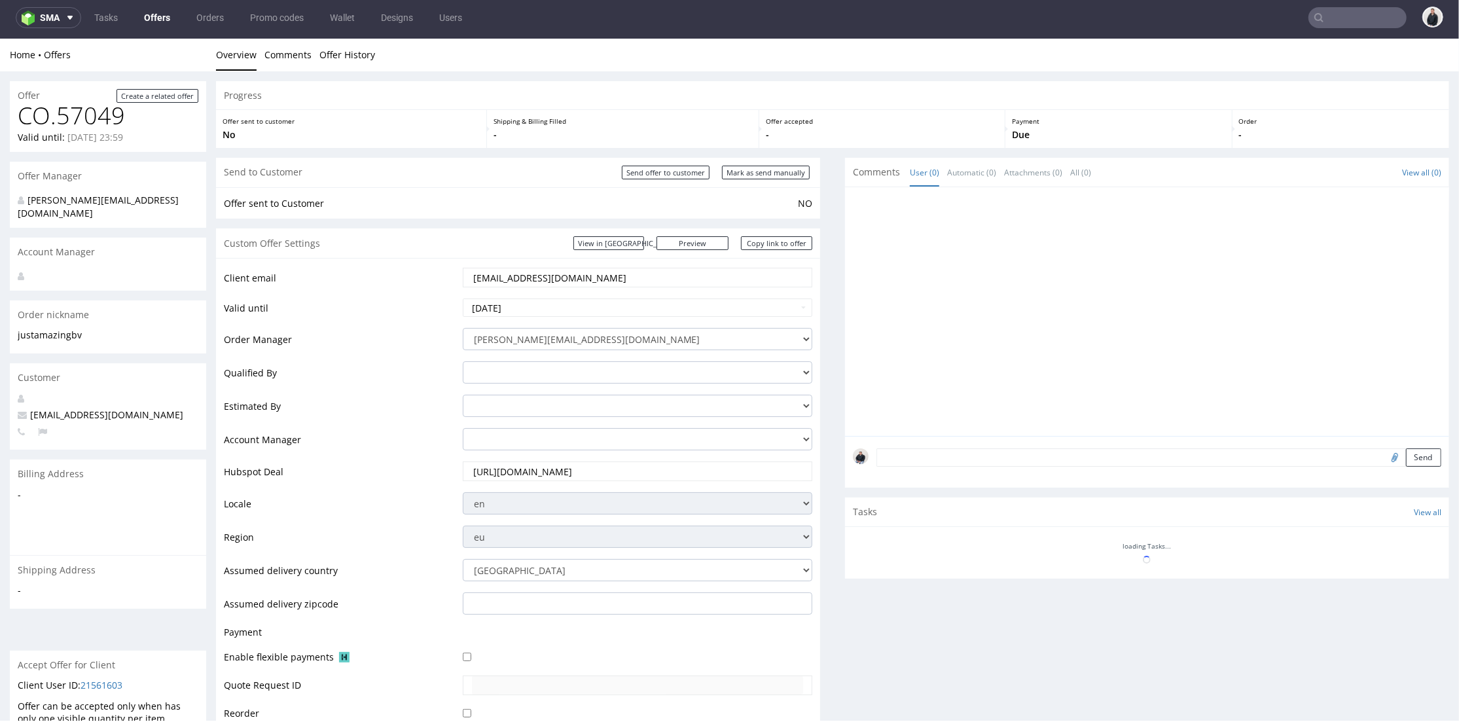
scroll to position [303, 0]
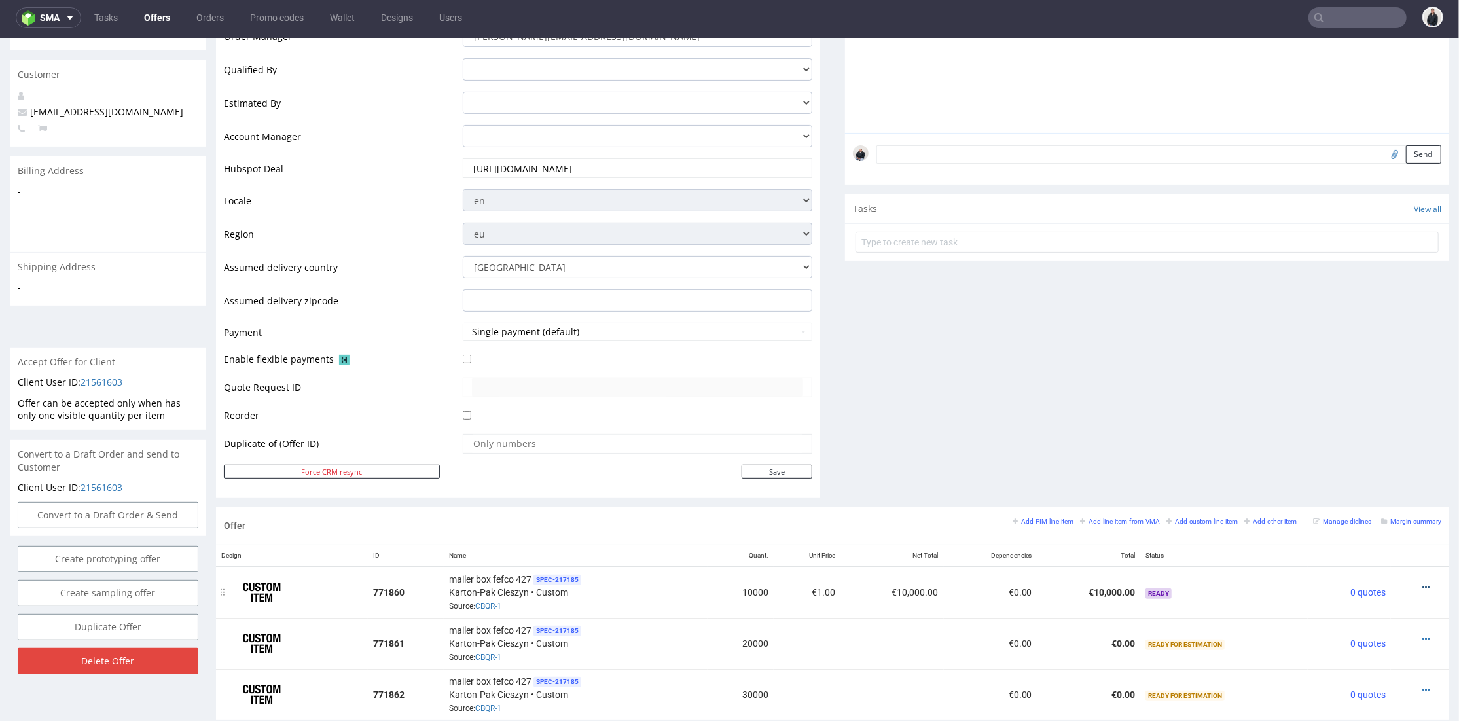
click at [1423, 582] on icon at bounding box center [1426, 586] width 7 height 9
click at [1389, 518] on span "Add quantity" at bounding box center [1367, 511] width 105 height 13
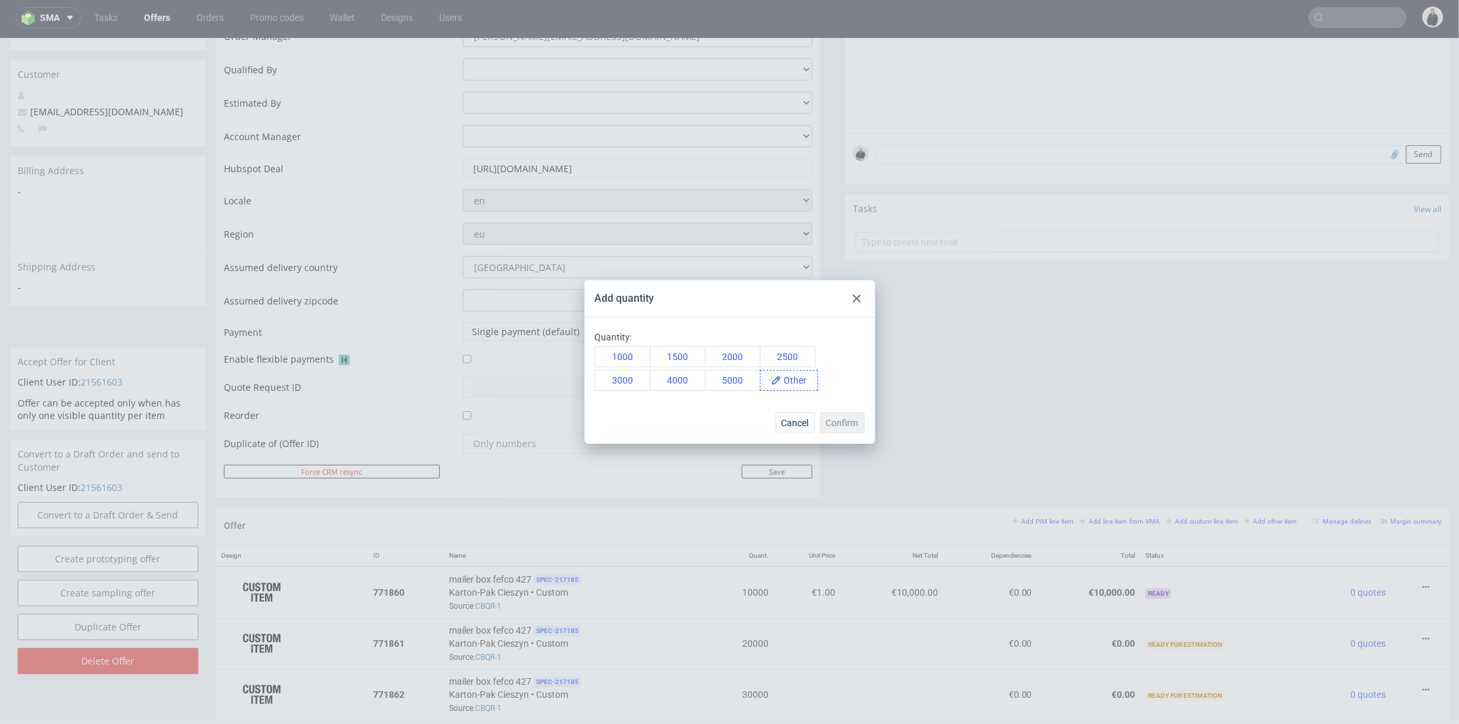
click at [778, 375] on icon at bounding box center [776, 380] width 10 height 10
click at [794, 378] on span at bounding box center [800, 381] width 36 height 20
click at [799, 388] on span "40000" at bounding box center [801, 381] width 39 height 20
click at [833, 411] on div "Cancel Confirm" at bounding box center [730, 422] width 291 height 43
click at [835, 418] on span "Confirm" at bounding box center [842, 422] width 33 height 9
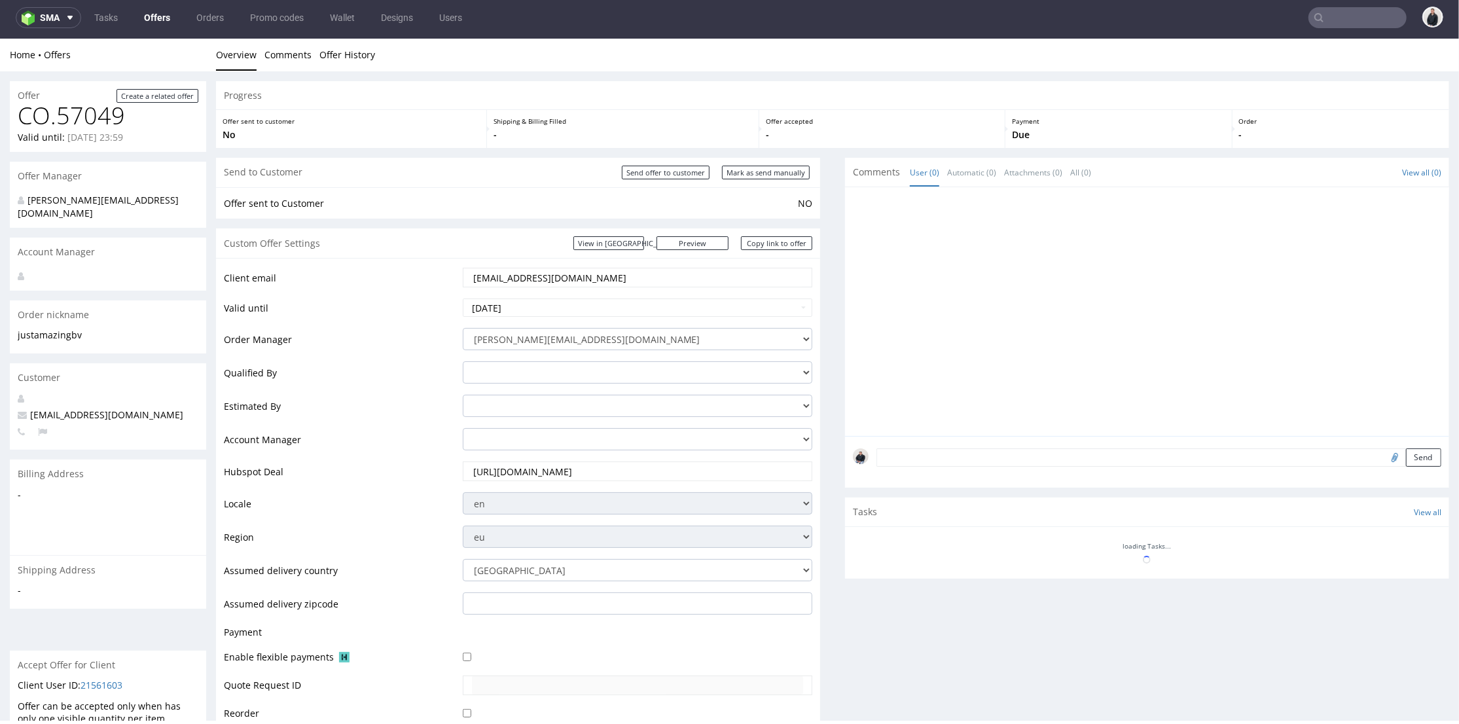
scroll to position [487, 0]
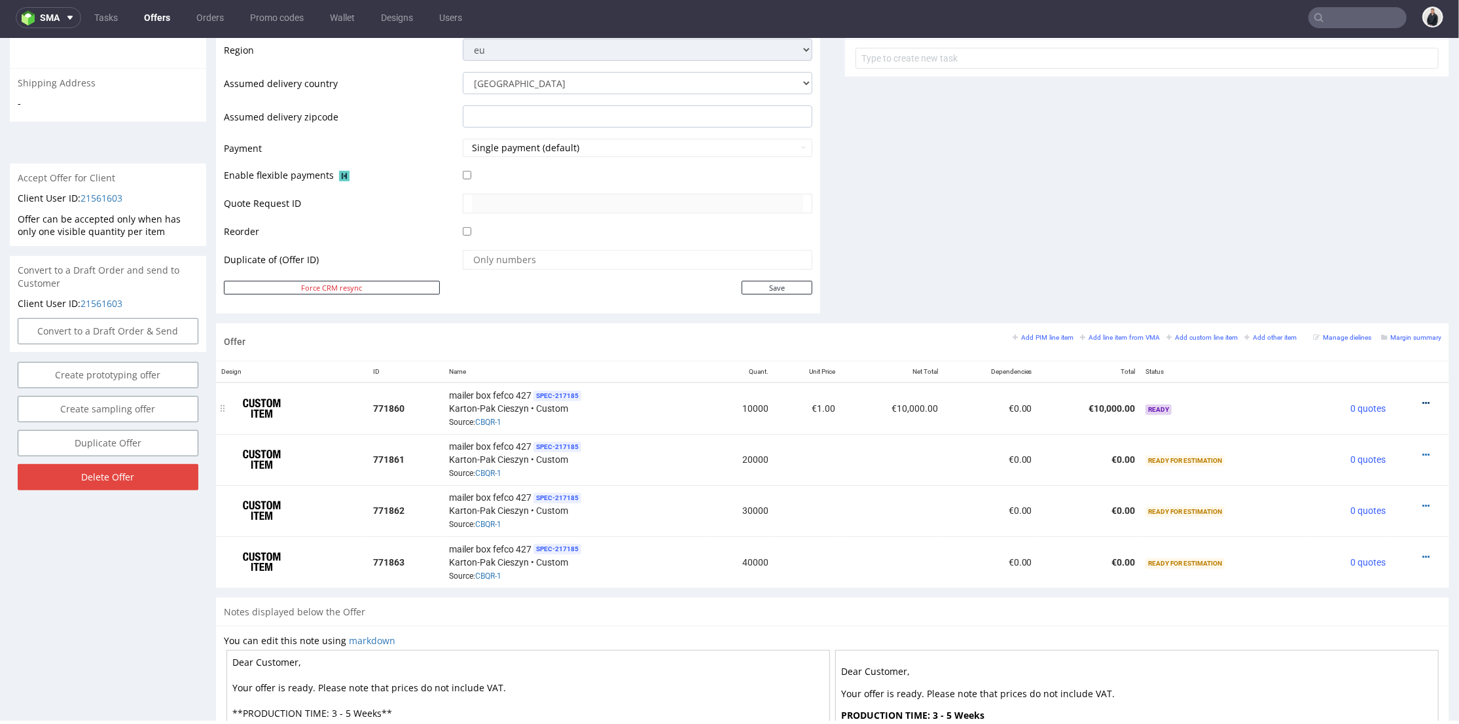
click at [1423, 403] on icon at bounding box center [1426, 402] width 7 height 9
click at [1371, 263] on span "Edit item price" at bounding box center [1367, 257] width 105 height 13
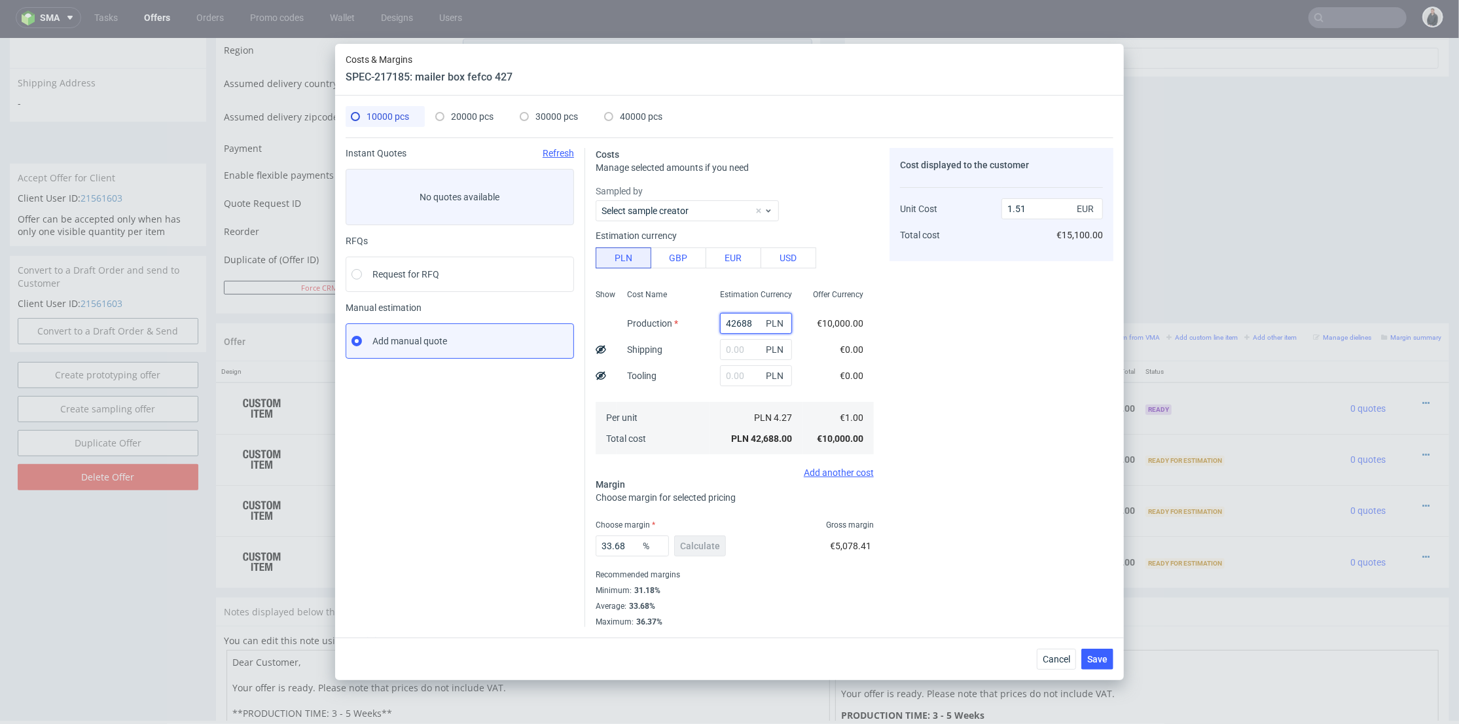
click at [743, 322] on input "42688" at bounding box center [756, 323] width 72 height 21
paste input "9300"
type input "9300"
type input "0.33"
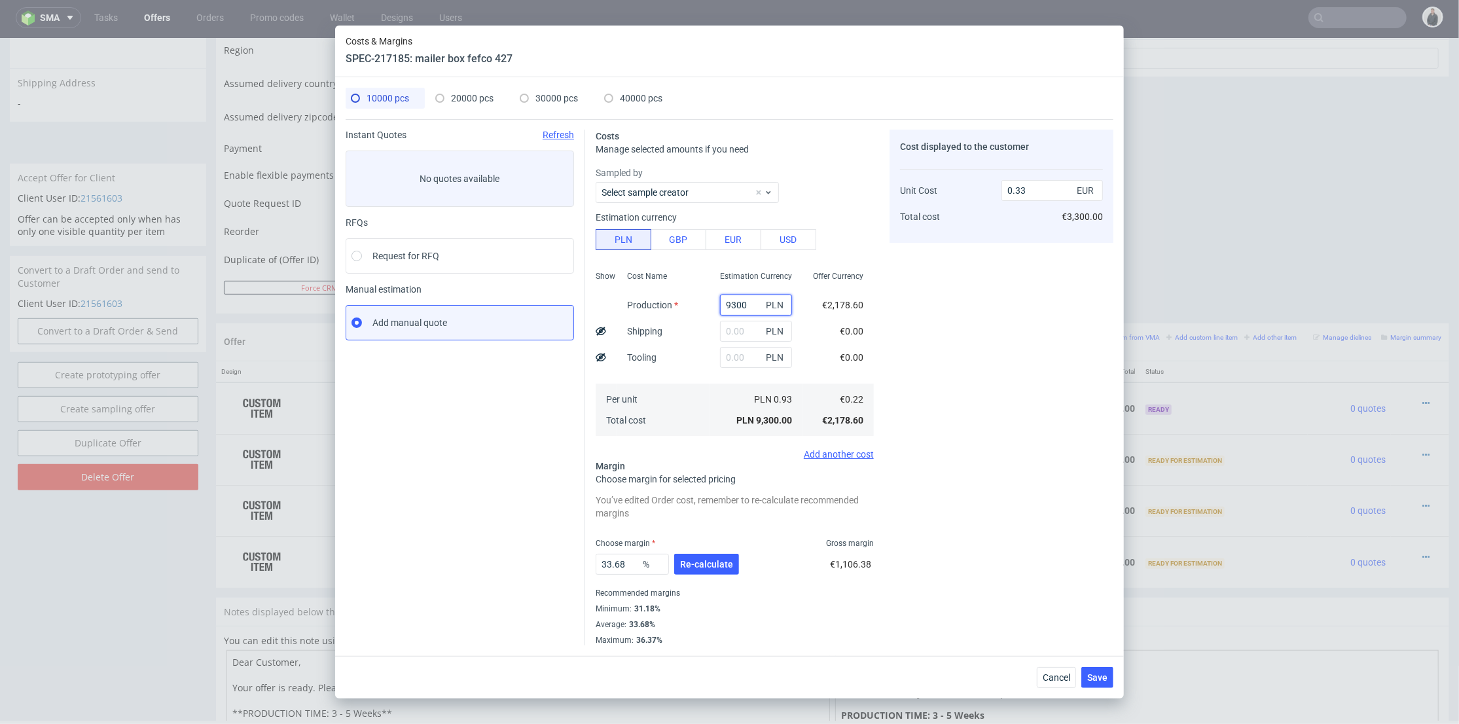
type input "9300"
click at [484, 96] on span "20000 pcs" at bounding box center [472, 98] width 43 height 10
type input "0"
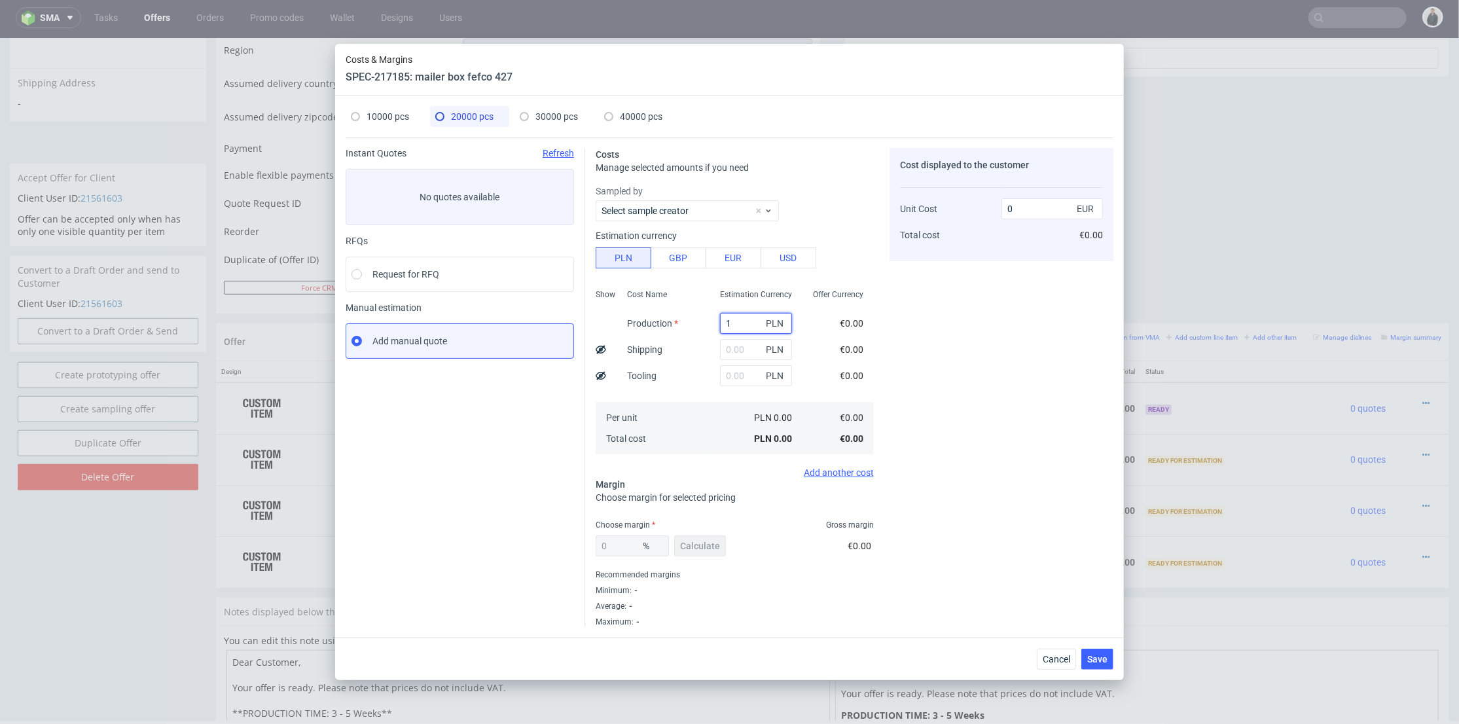
click at [720, 323] on input "1" at bounding box center [756, 323] width 72 height 21
type input "1800"
type input "0.02"
type input "18000"
click at [983, 339] on div "Cost displayed to the customer Unit Cost Total cost 0.02 EUR €400.00" at bounding box center [1002, 387] width 224 height 479
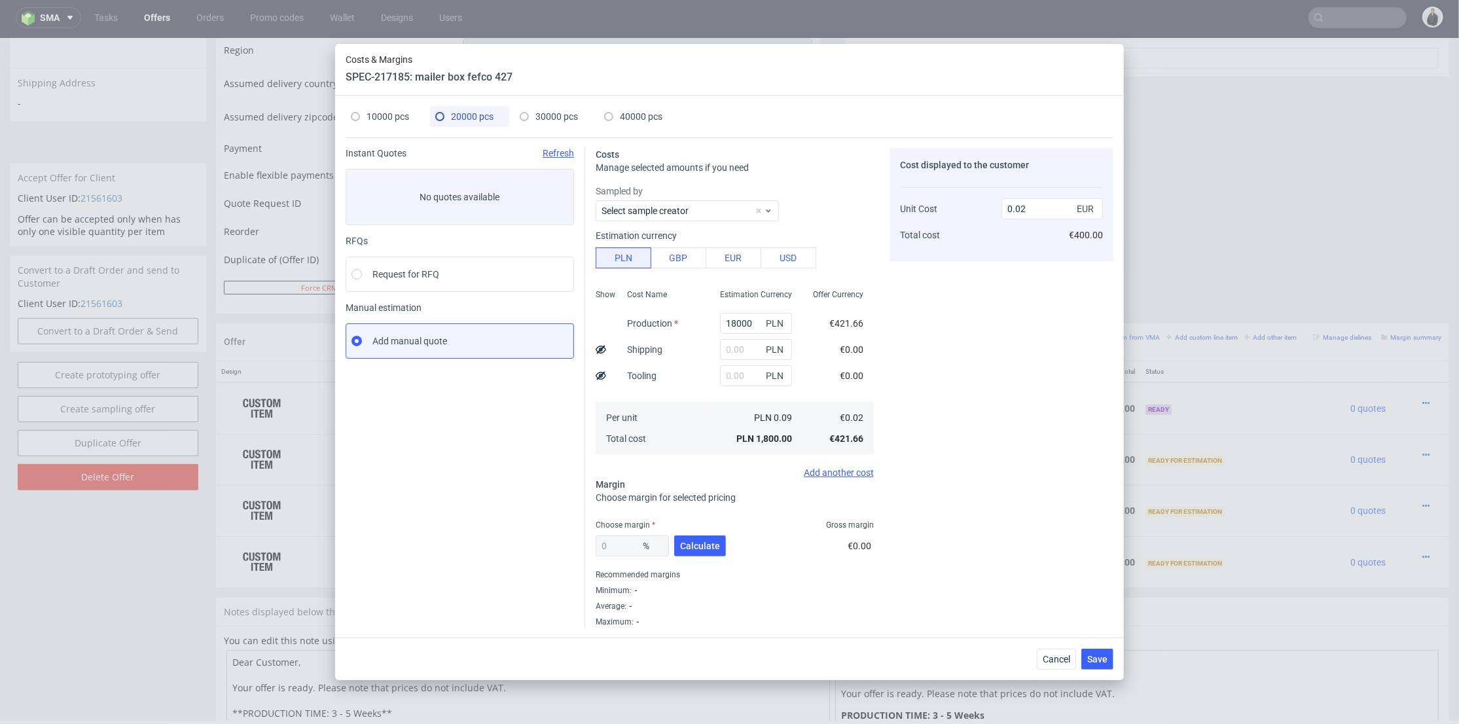
type input "0.21"
click at [554, 114] on span "30000 pcs" at bounding box center [556, 116] width 43 height 10
type input "0"
click at [729, 321] on input "text" at bounding box center [756, 323] width 72 height 21
paste input "26700"
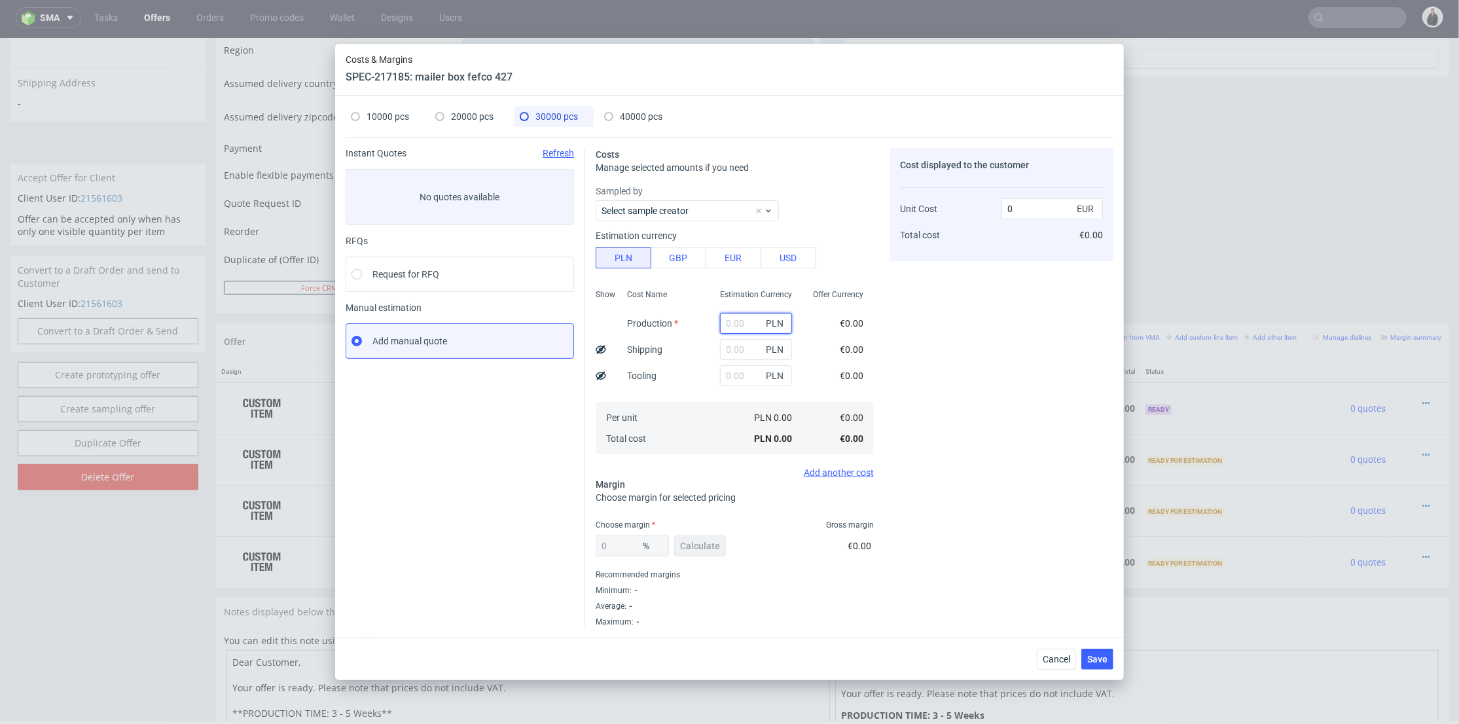
type input "26700"
type input "0.21"
type input "26700"
drag, startPoint x: 639, startPoint y: 109, endPoint x: 664, endPoint y: 138, distance: 39.0
click at [640, 109] on div "40000 pcs" at bounding box center [633, 116] width 58 height 21
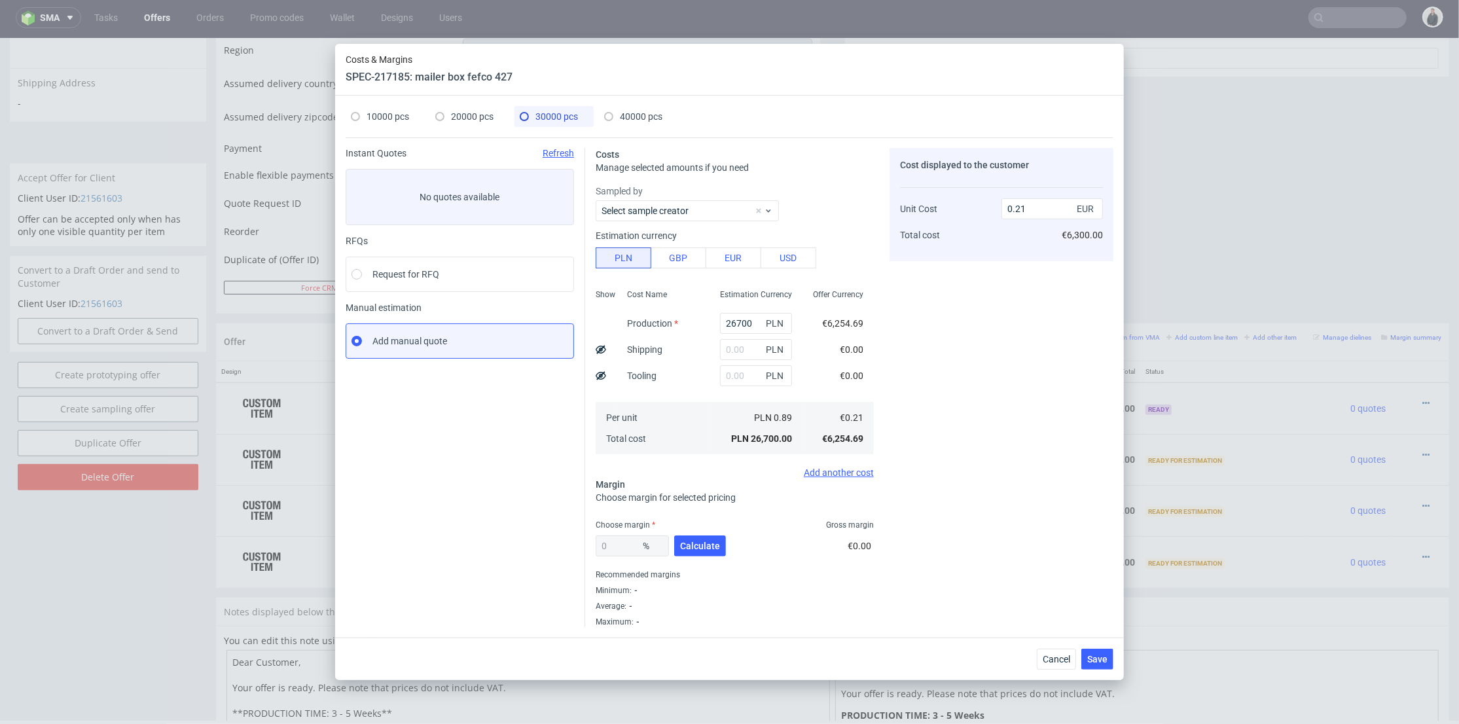
type input "0"
click at [733, 313] on input "text" at bounding box center [756, 323] width 72 height 21
paste input "35200"
type input "35200"
type input "0.21"
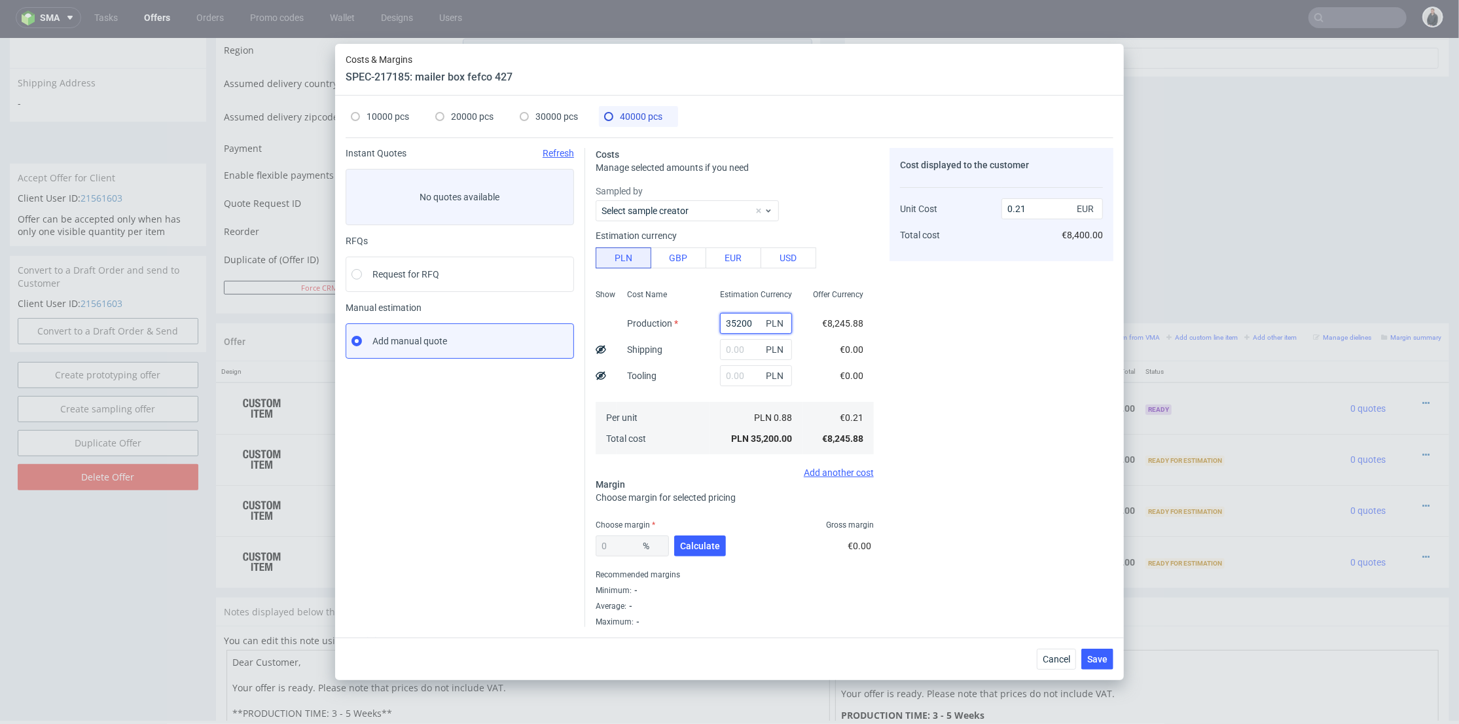
type input "35200"
click at [731, 348] on input "text" at bounding box center [756, 349] width 72 height 21
type input "1800"
drag, startPoint x: 687, startPoint y: 389, endPoint x: 701, endPoint y: 433, distance: 46.6
click at [687, 390] on div "Cost Name Production Shipping Tooling Per unit Total cost" at bounding box center [663, 370] width 93 height 173
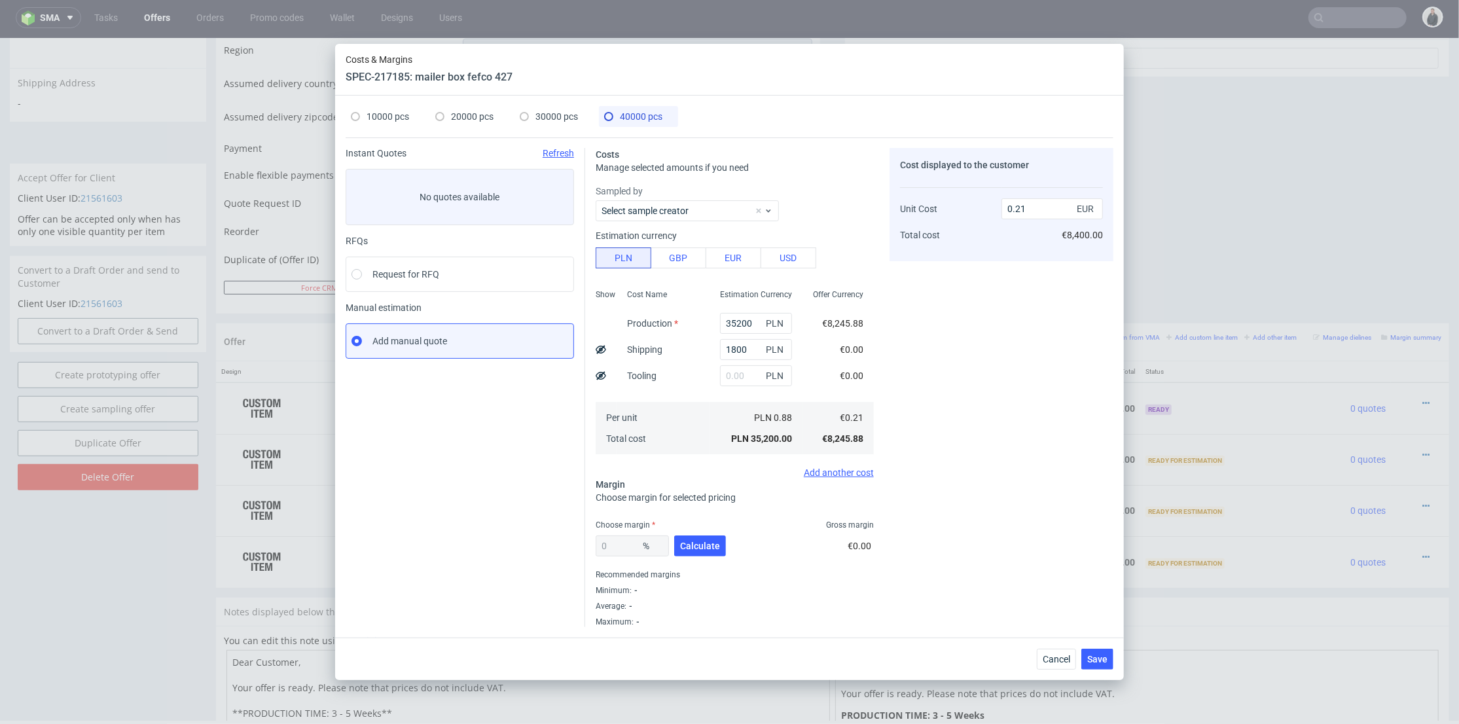
type input "0.22"
click at [700, 543] on button "Calculate" at bounding box center [700, 545] width 52 height 21
type input "24.96"
type input "0.29"
drag, startPoint x: 555, startPoint y: 115, endPoint x: 733, endPoint y: 292, distance: 250.9
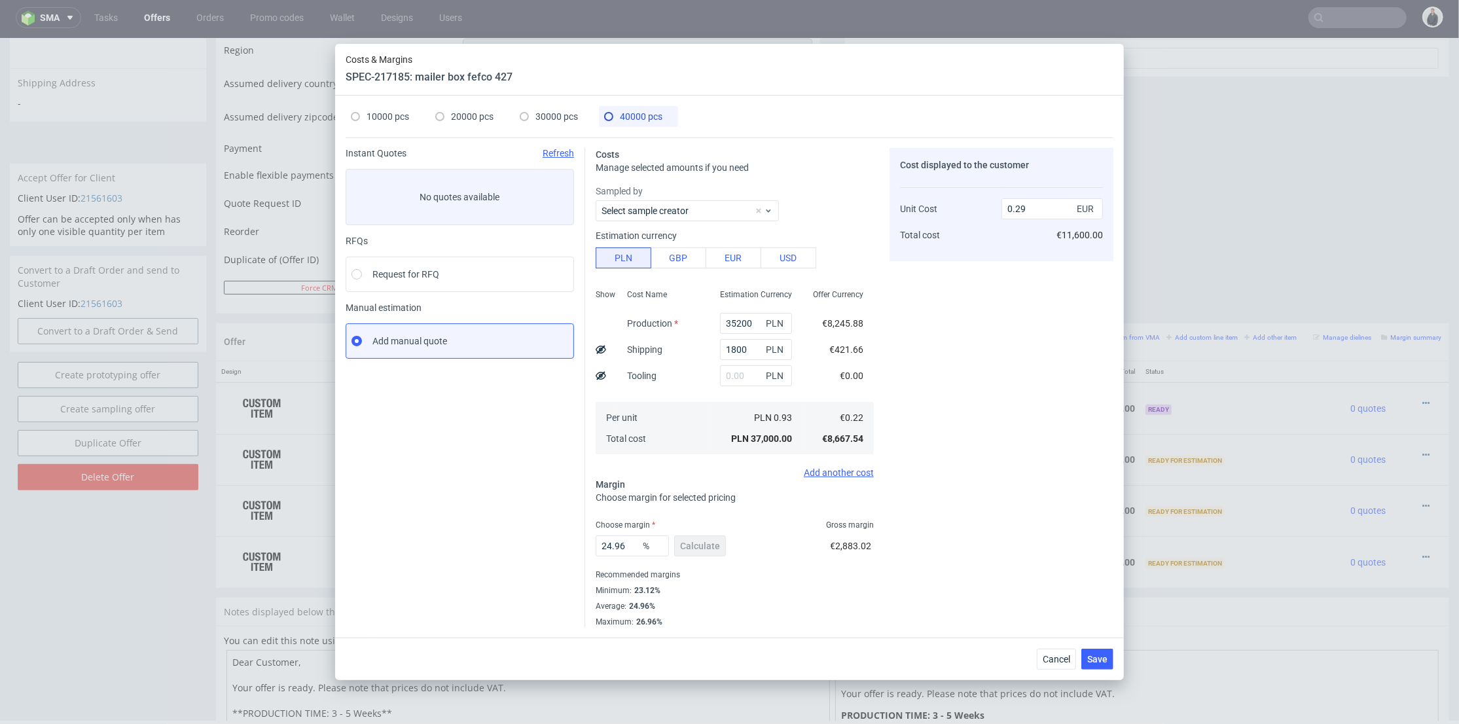
click at [556, 115] on span "30000 pcs" at bounding box center [556, 116] width 43 height 10
type input "26700"
type input "0"
type input "0.21"
click at [738, 352] on input "text" at bounding box center [756, 349] width 72 height 21
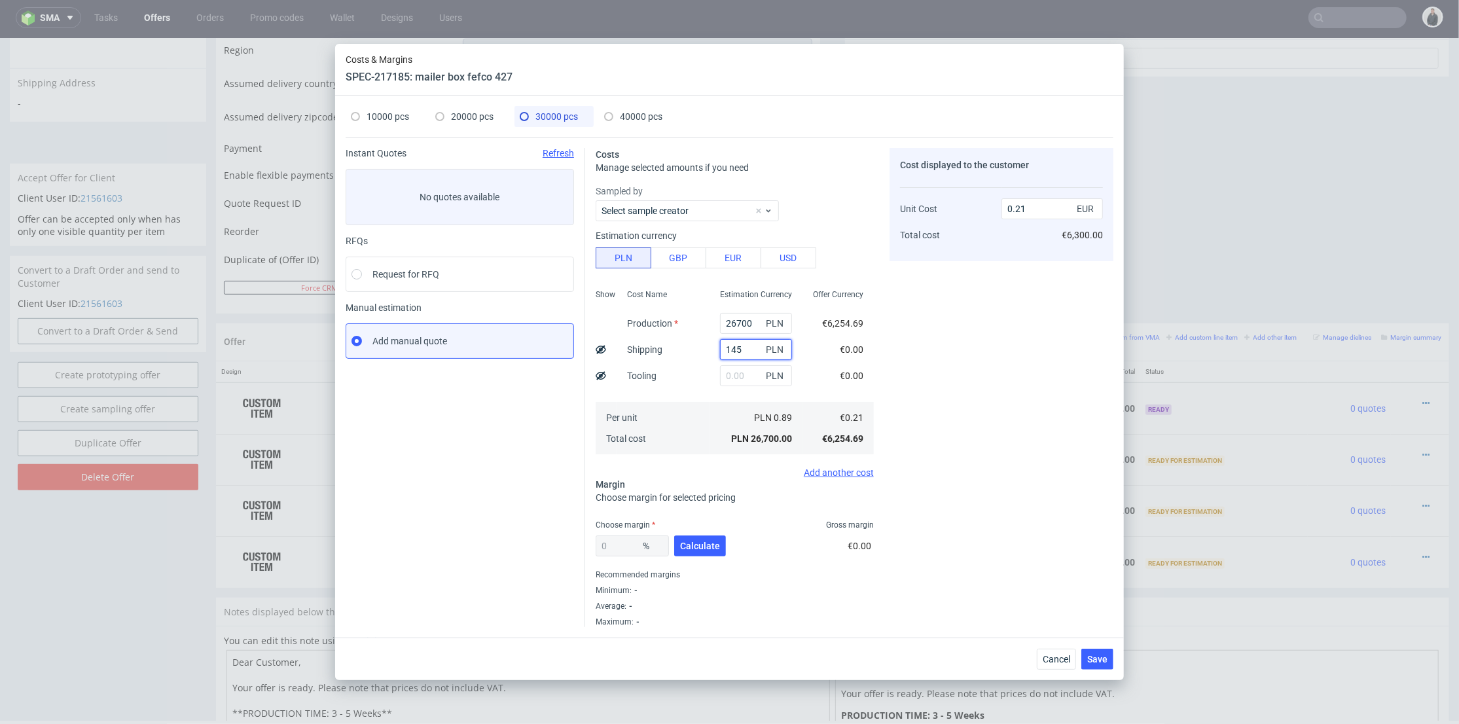
type input "1450"
type input "0.22"
type input "1450"
click at [698, 533] on div "0 % Calculate" at bounding box center [662, 548] width 133 height 37
click at [697, 541] on span "Calculate" at bounding box center [700, 545] width 40 height 9
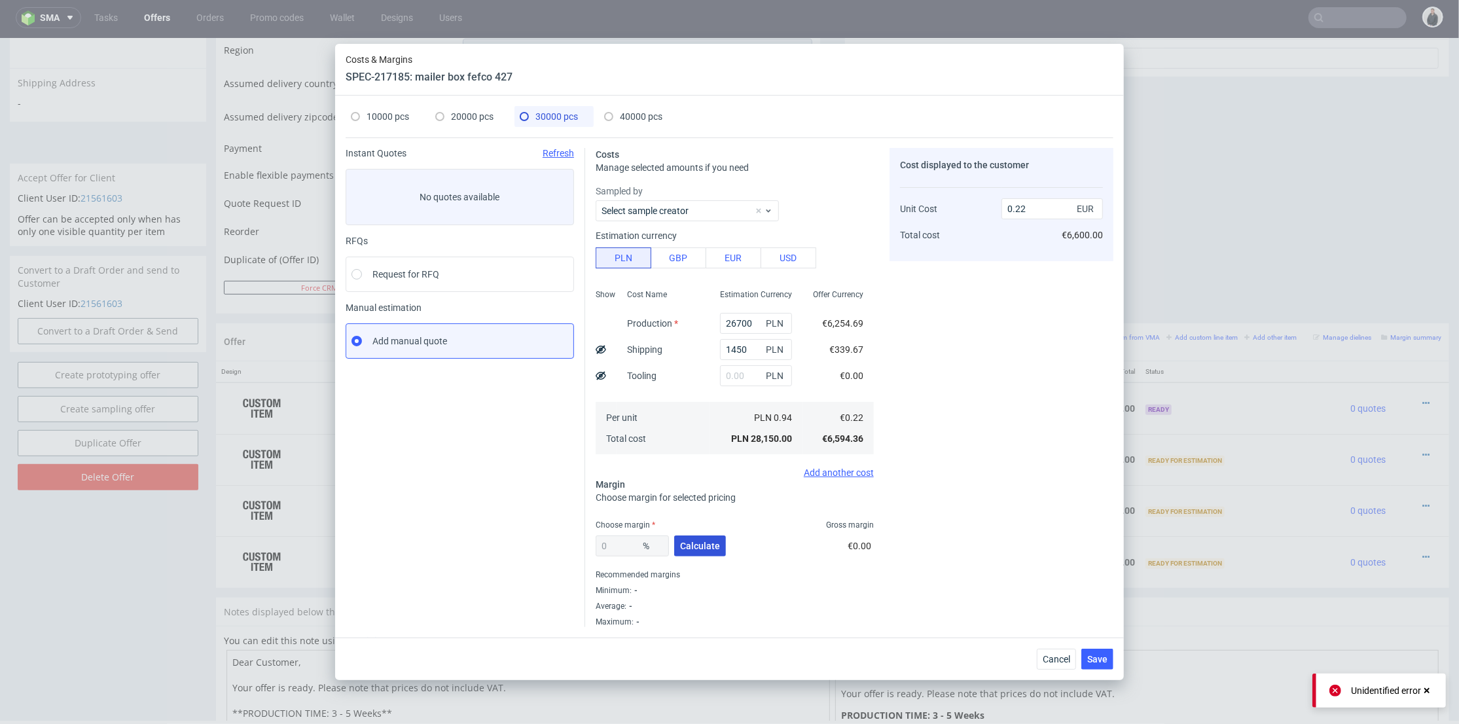
click at [698, 550] on span "Calculate" at bounding box center [700, 545] width 40 height 9
click at [744, 358] on input "1450" at bounding box center [756, 349] width 72 height 21
click at [1104, 657] on span "Save" at bounding box center [1097, 659] width 20 height 9
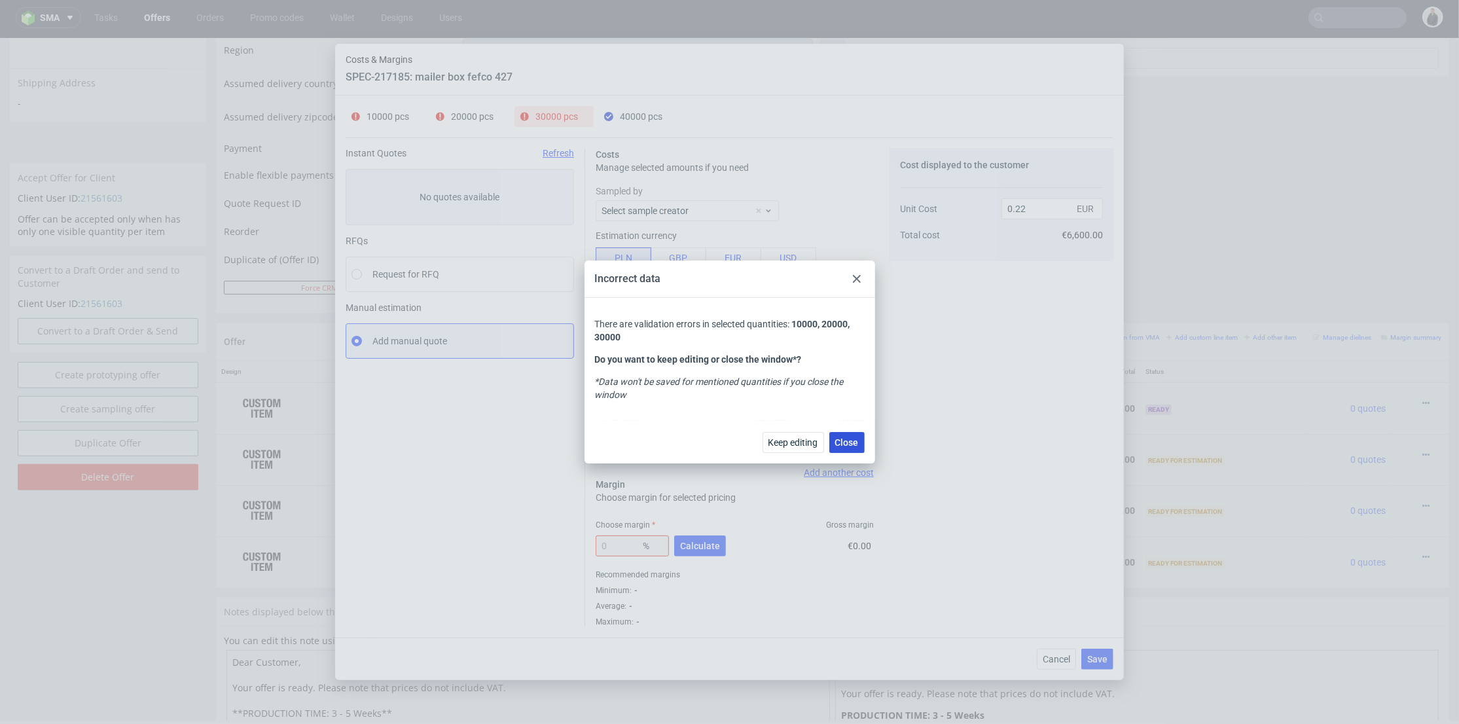
click at [850, 440] on span "Close" at bounding box center [847, 442] width 24 height 9
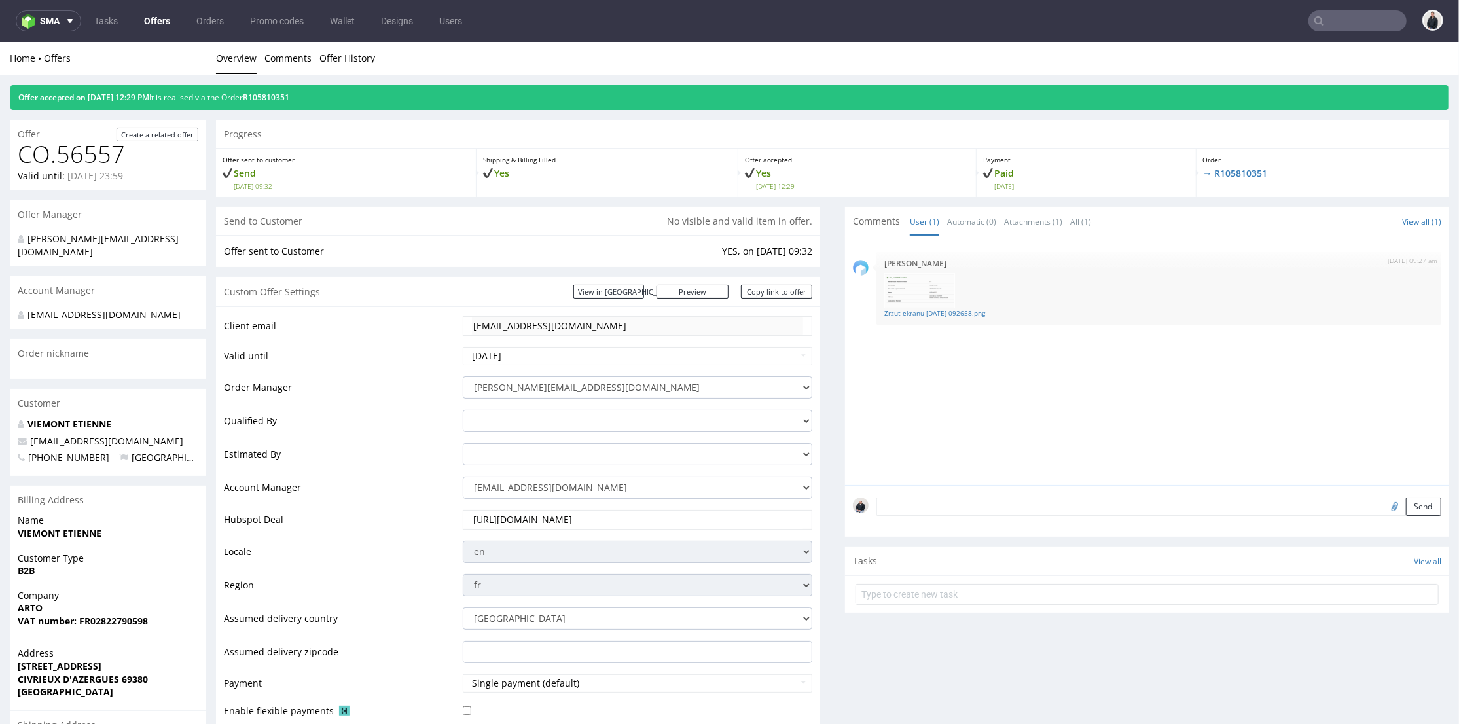
click at [1354, 18] on input "text" at bounding box center [1358, 20] width 98 height 21
paste input "[DOMAIN_NAME]"
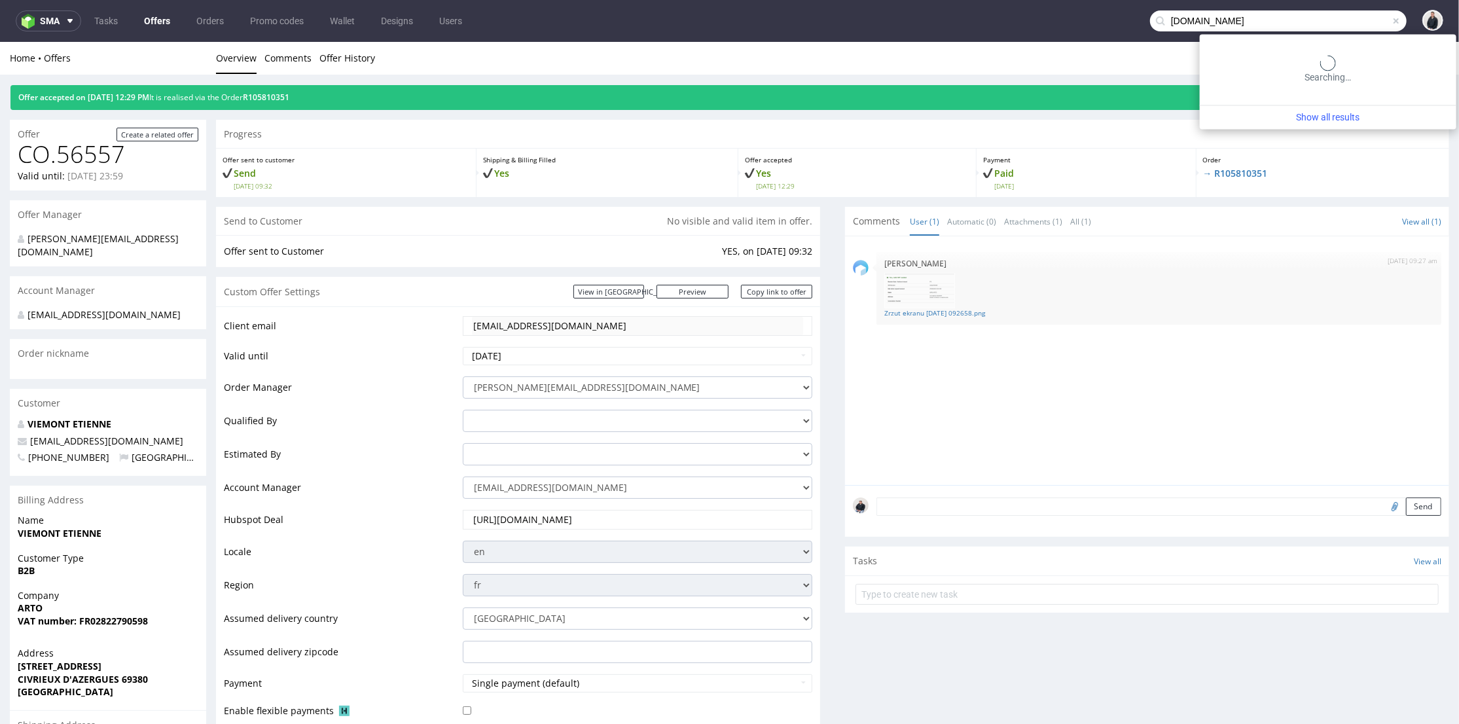
type input "[DOMAIN_NAME]"
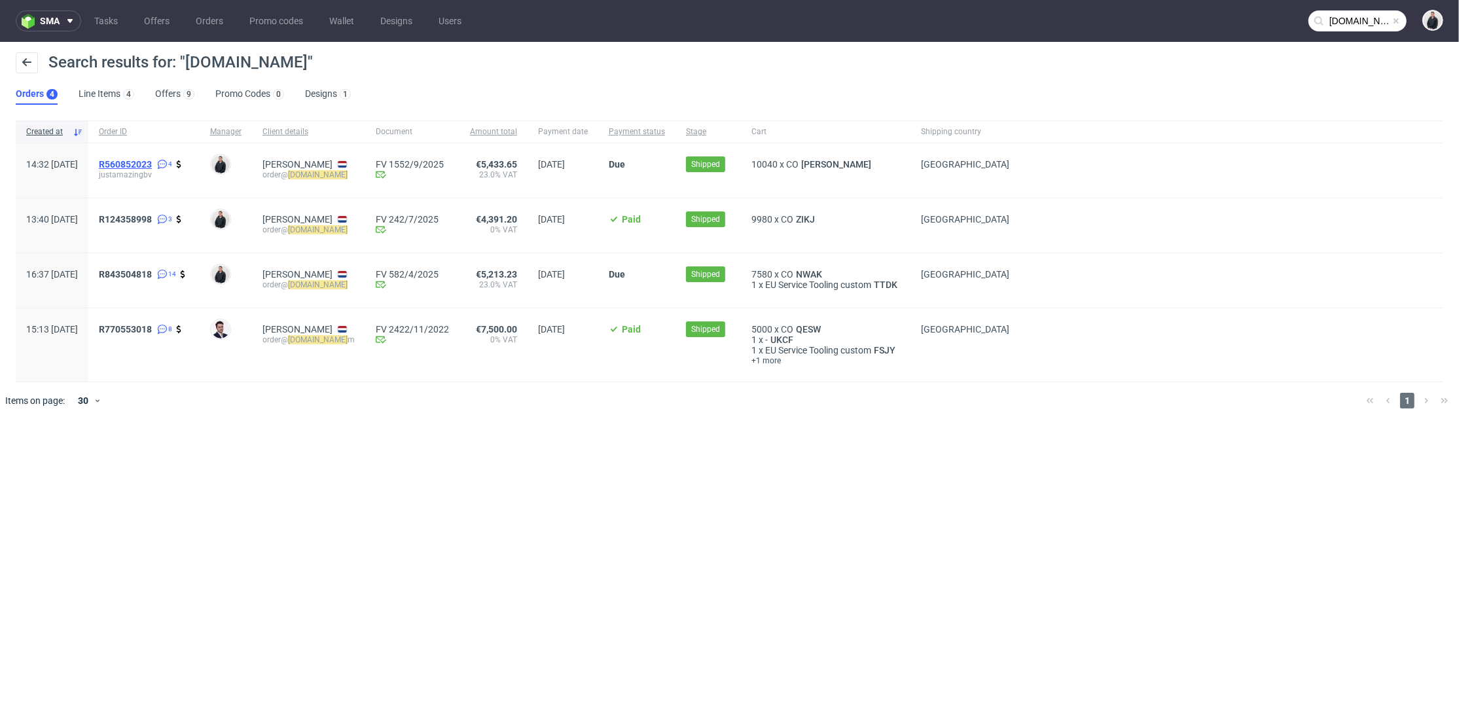
click at [152, 166] on span "R560852023" at bounding box center [125, 164] width 53 height 10
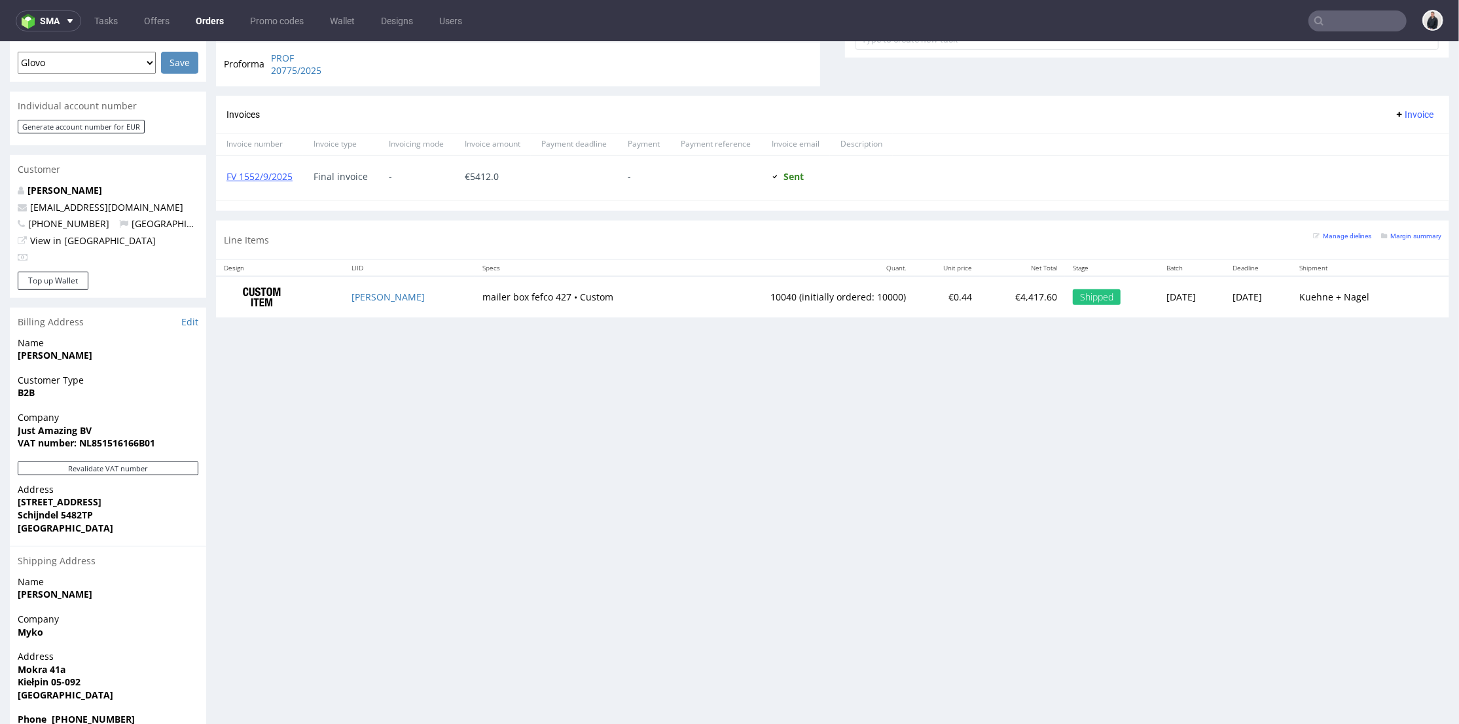
scroll to position [600, 0]
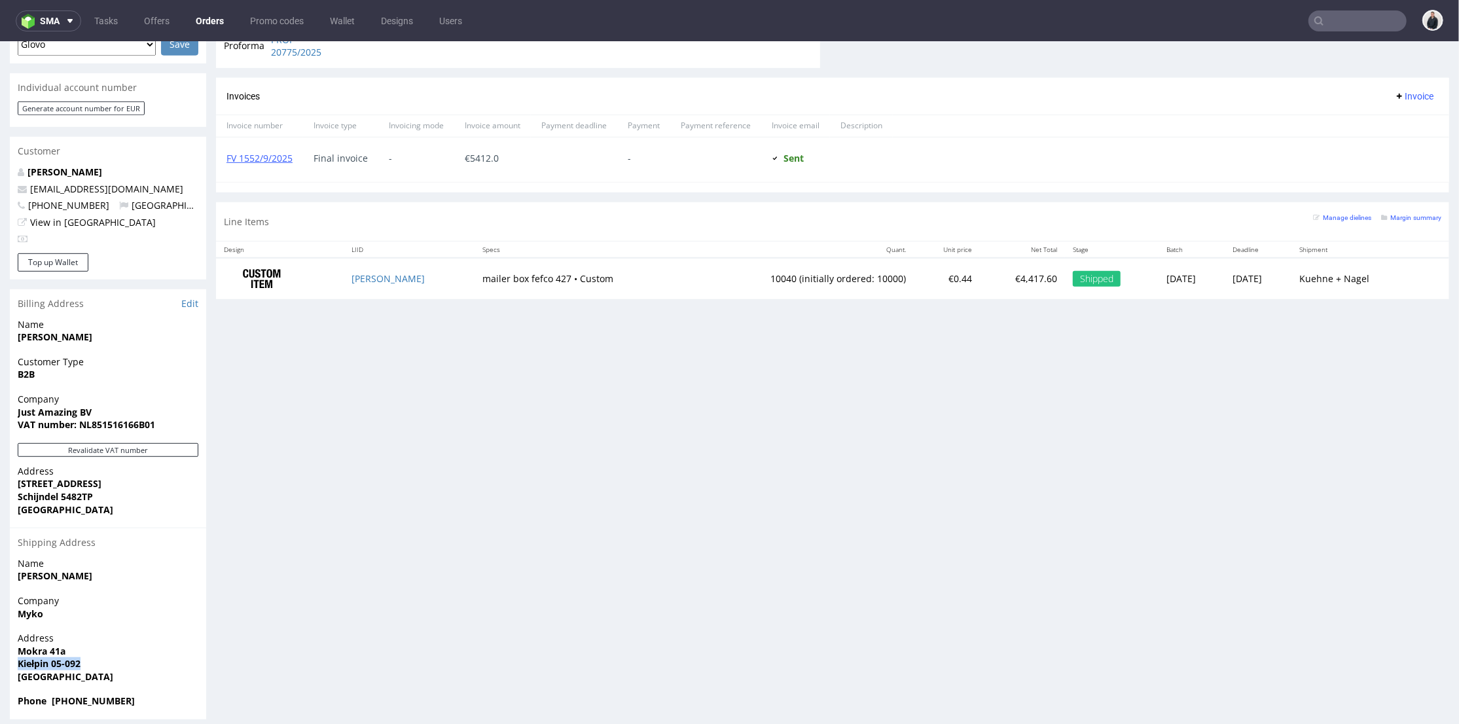
drag, startPoint x: 91, startPoint y: 653, endPoint x: 20, endPoint y: 652, distance: 70.7
click at [20, 657] on span "Kiełpin 05-092" at bounding box center [108, 663] width 181 height 13
copy strong "Kiełpin 05-092"
drag, startPoint x: 1330, startPoint y: 10, endPoint x: 1340, endPoint y: 18, distance: 12.2
click at [1335, 14] on nav "sma Tasks Offers Orders Promo codes Wallet Designs Users" at bounding box center [729, 21] width 1459 height 42
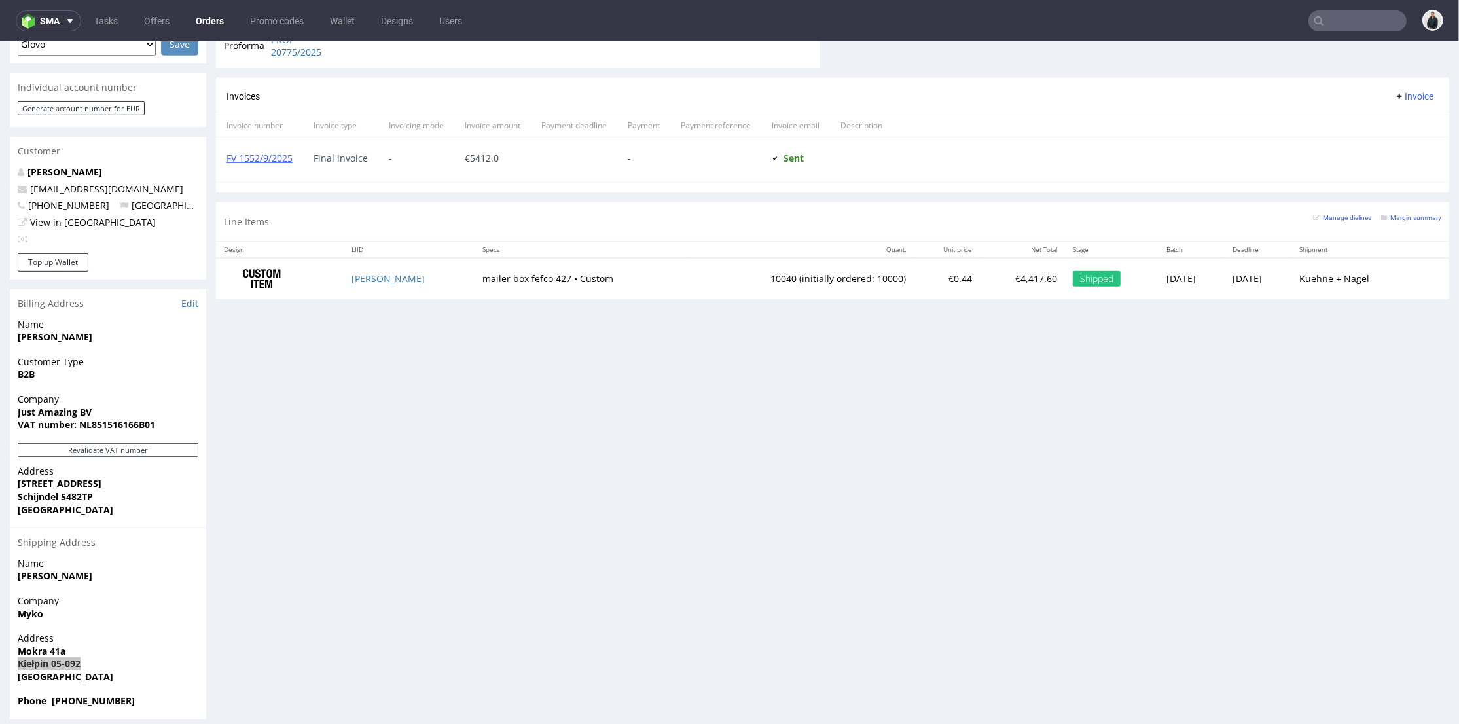
click at [1340, 18] on input "text" at bounding box center [1358, 20] width 98 height 21
paste input "[PERSON_NAME][EMAIL_ADDRESS][PERSON_NAME][DOMAIN_NAME]"
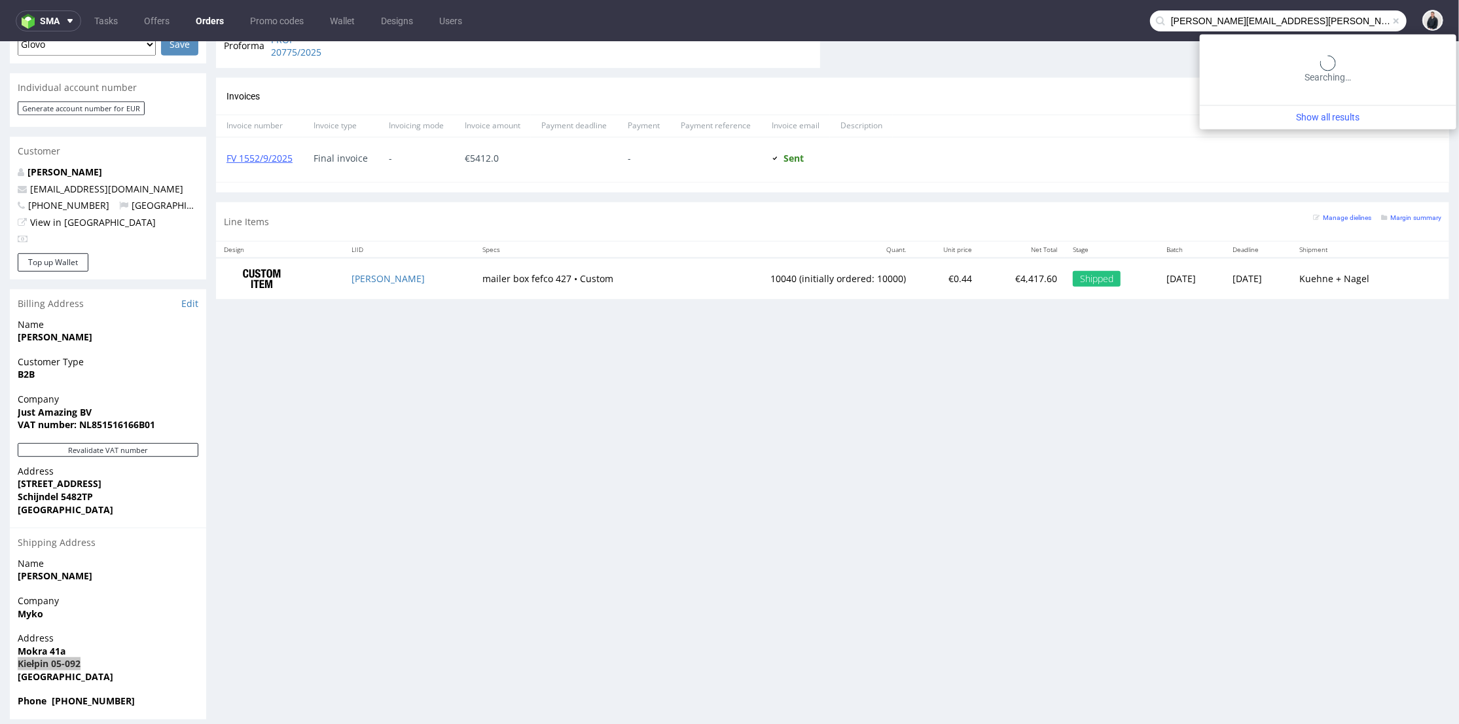
type input "[PERSON_NAME][EMAIL_ADDRESS][PERSON_NAME][DOMAIN_NAME]"
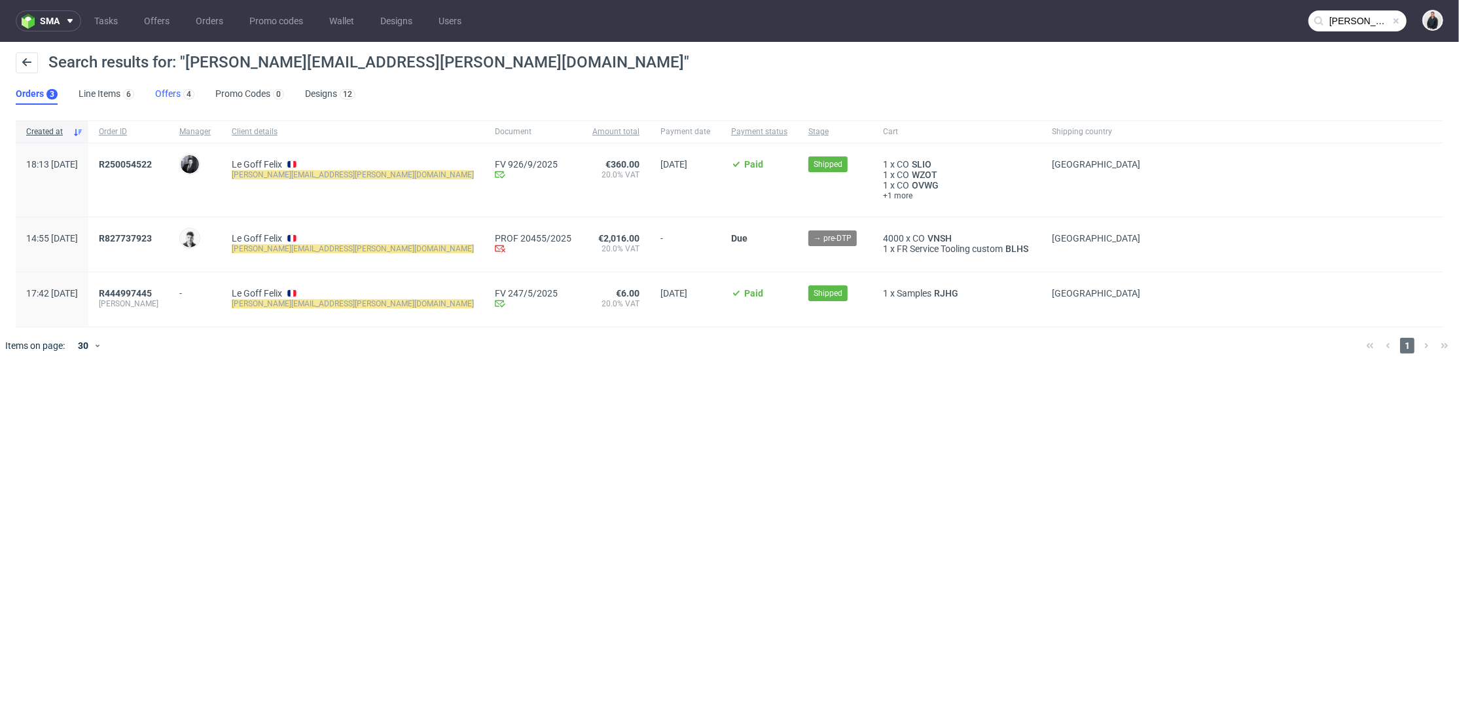
click at [175, 84] on link "Offers 4" at bounding box center [174, 94] width 39 height 21
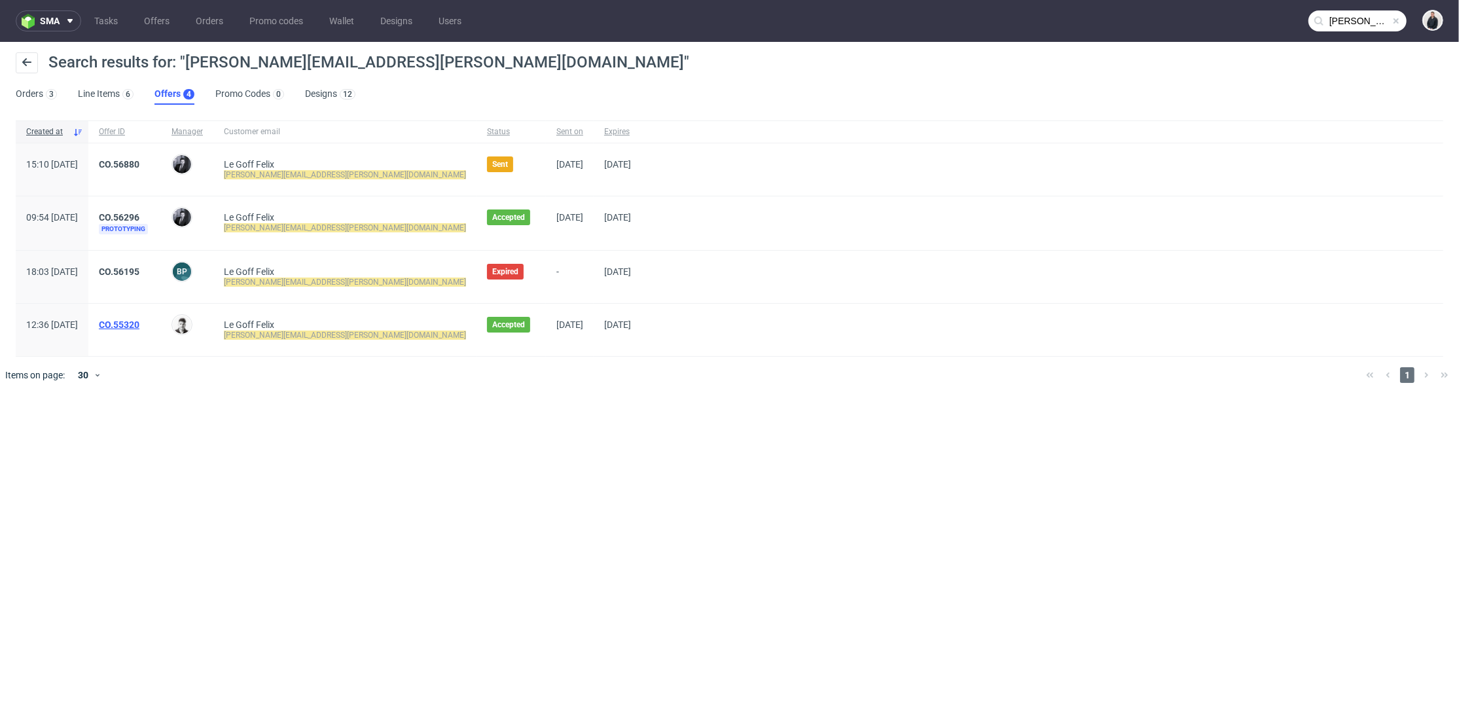
click at [139, 323] on link "CO.55320" at bounding box center [119, 324] width 41 height 10
click at [139, 213] on link "CO.56296" at bounding box center [119, 217] width 41 height 10
click at [139, 161] on link "CO.56880" at bounding box center [119, 164] width 41 height 10
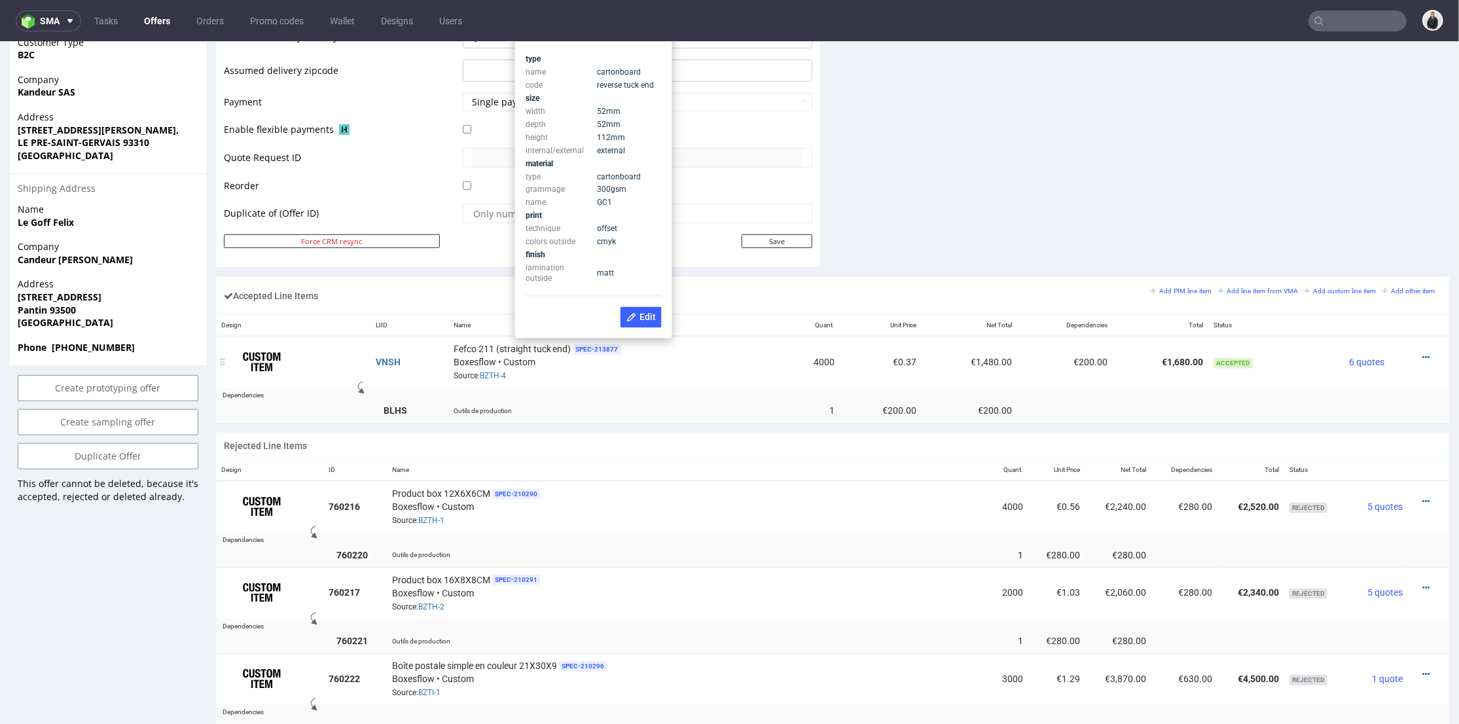
scroll to position [509, 0]
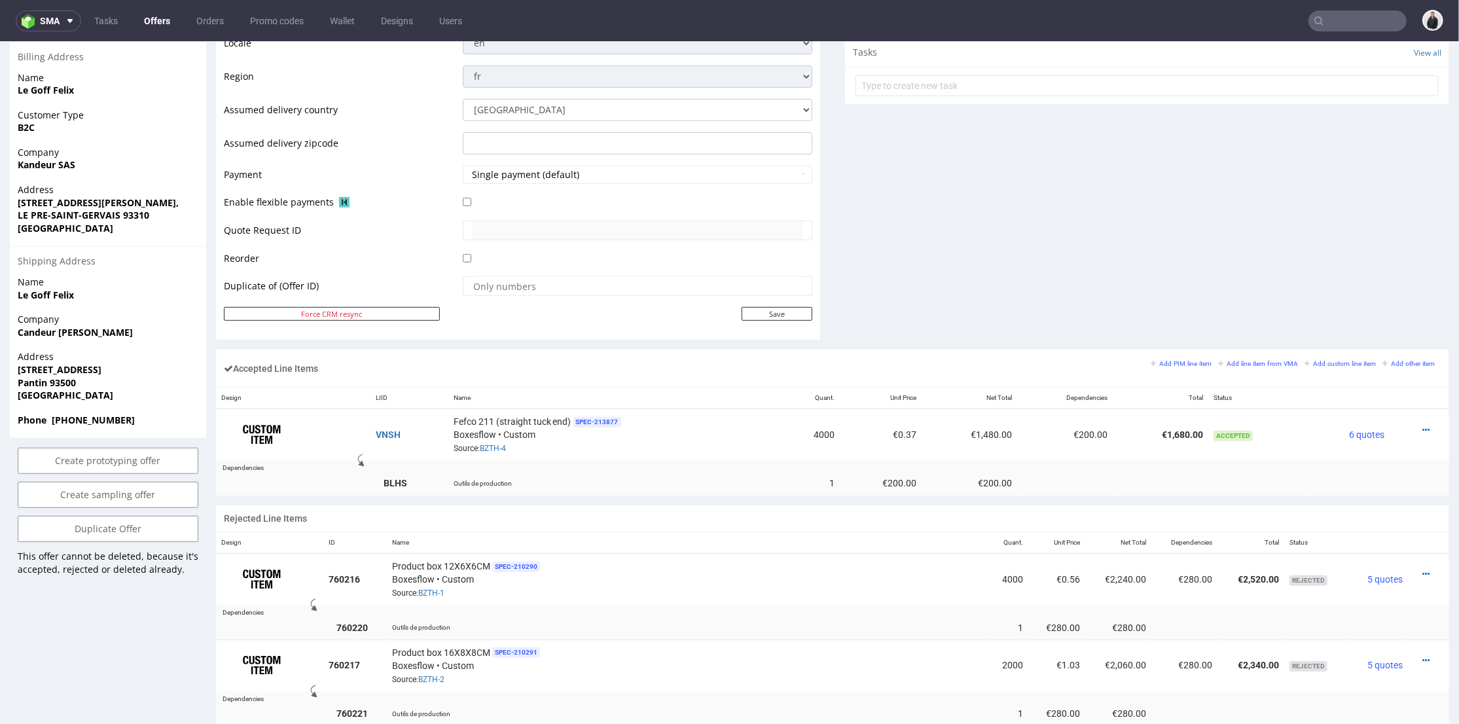
click at [1324, 14] on input "text" at bounding box center [1358, 20] width 98 height 21
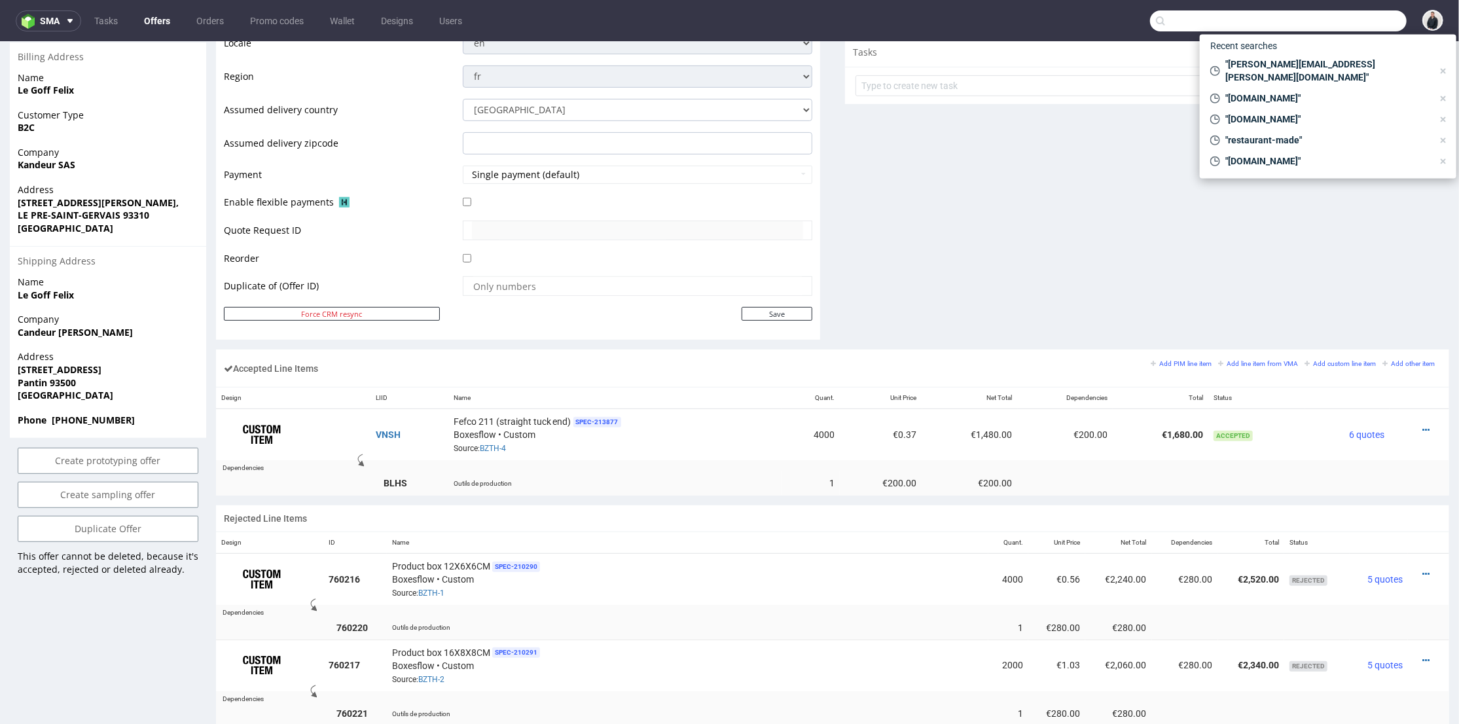
paste input "[DOMAIN_NAME]"
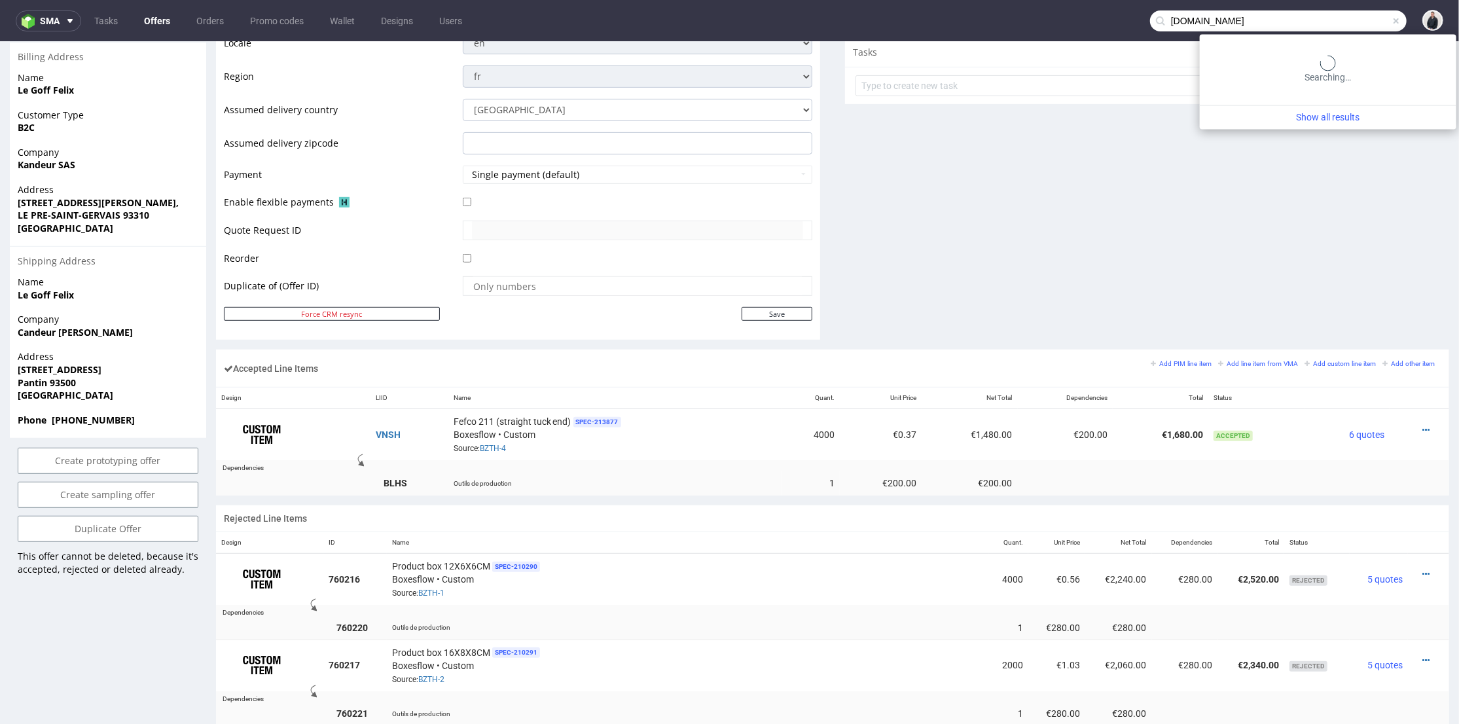
type input "[DOMAIN_NAME]"
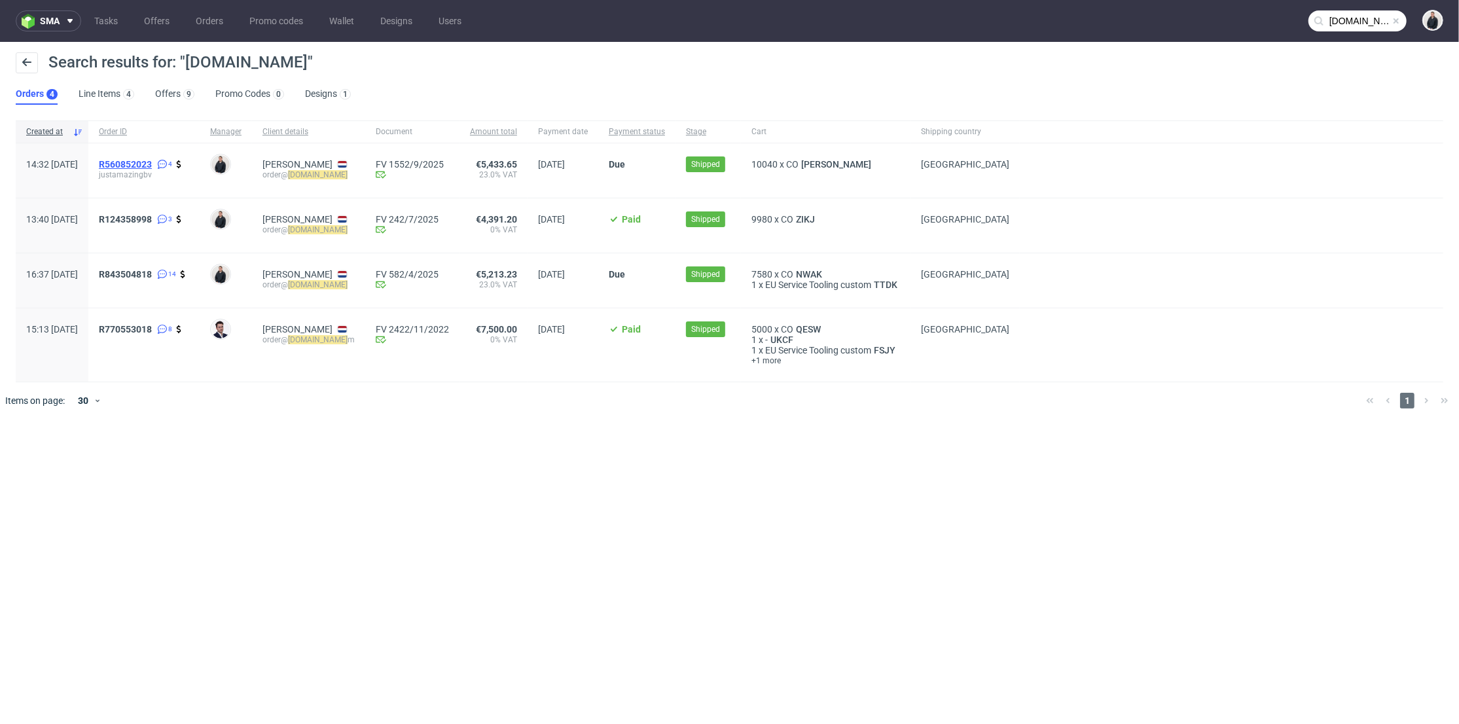
click at [152, 164] on span "R560852023" at bounding box center [125, 164] width 53 height 10
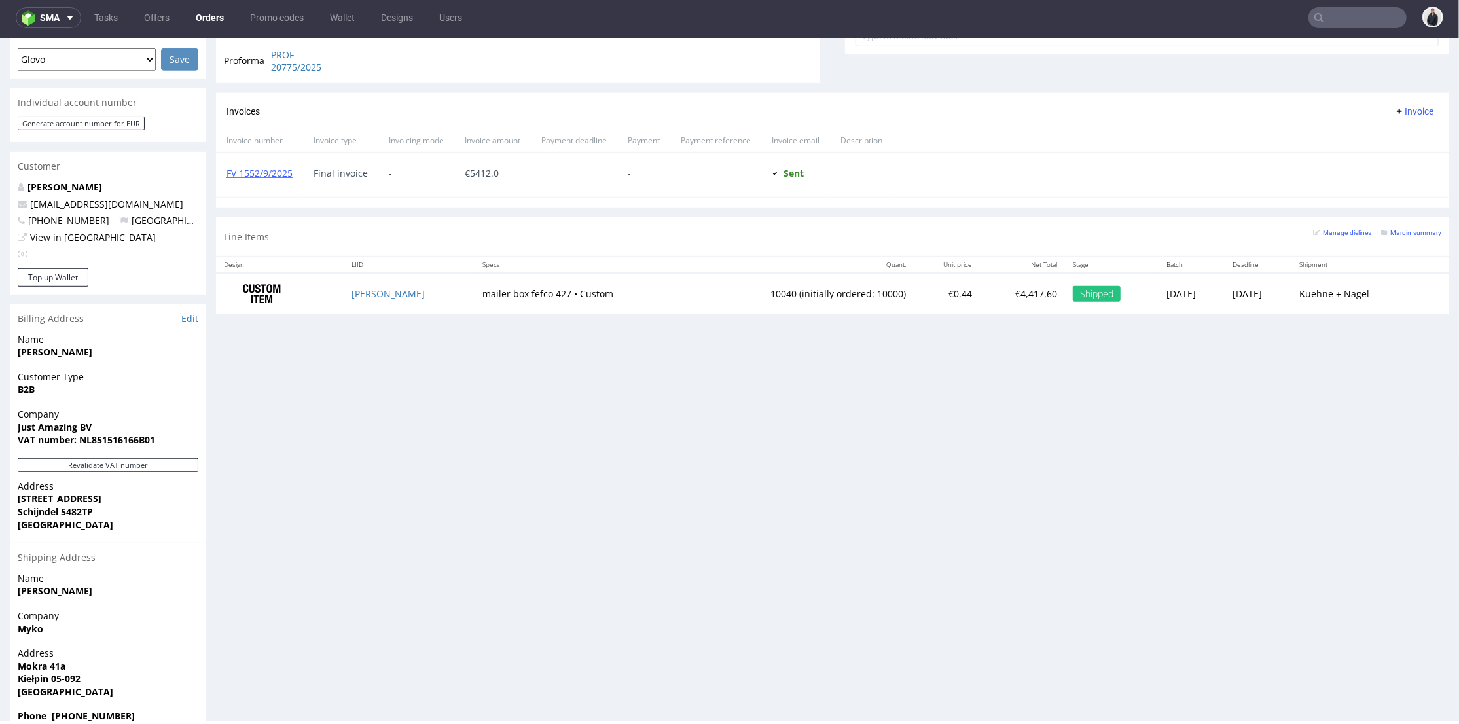
scroll to position [73, 0]
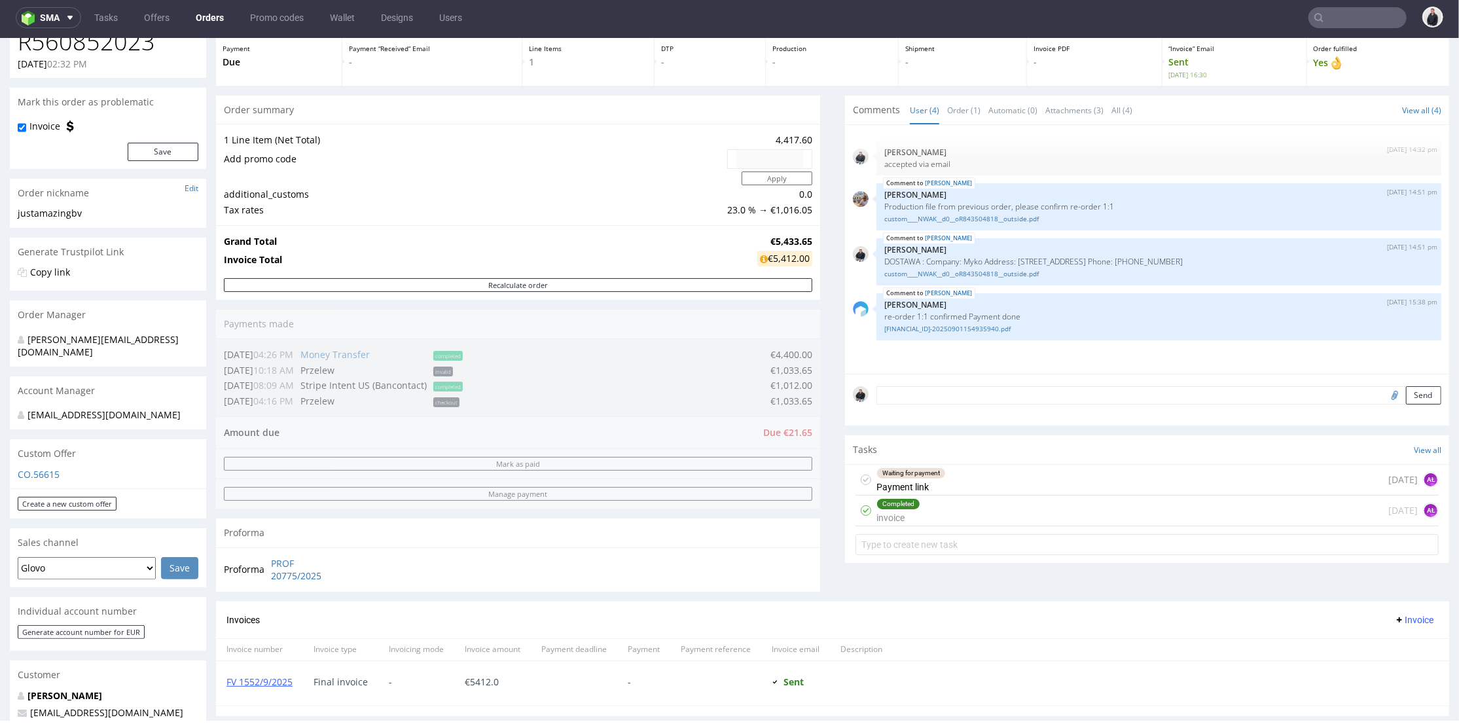
click at [1360, 16] on input "text" at bounding box center [1358, 17] width 98 height 21
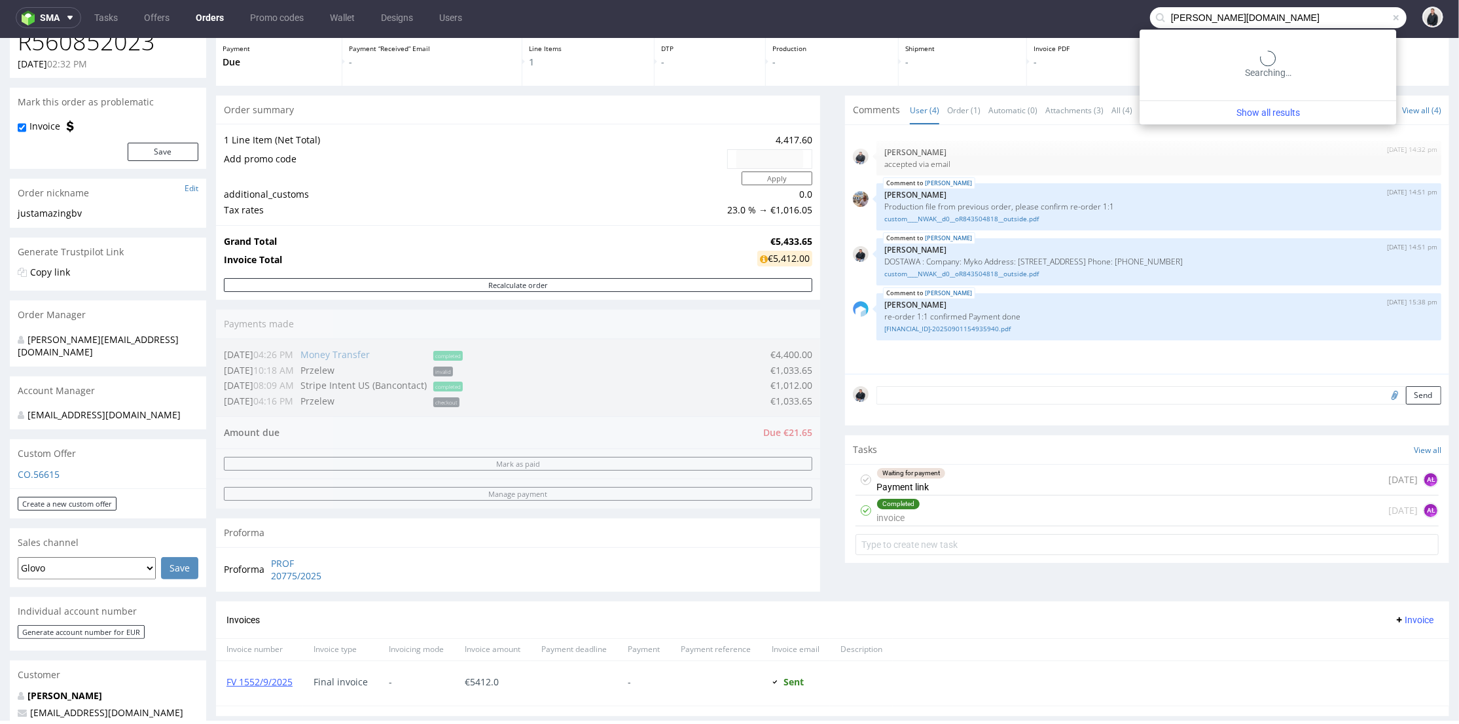
type input "alan.eu"
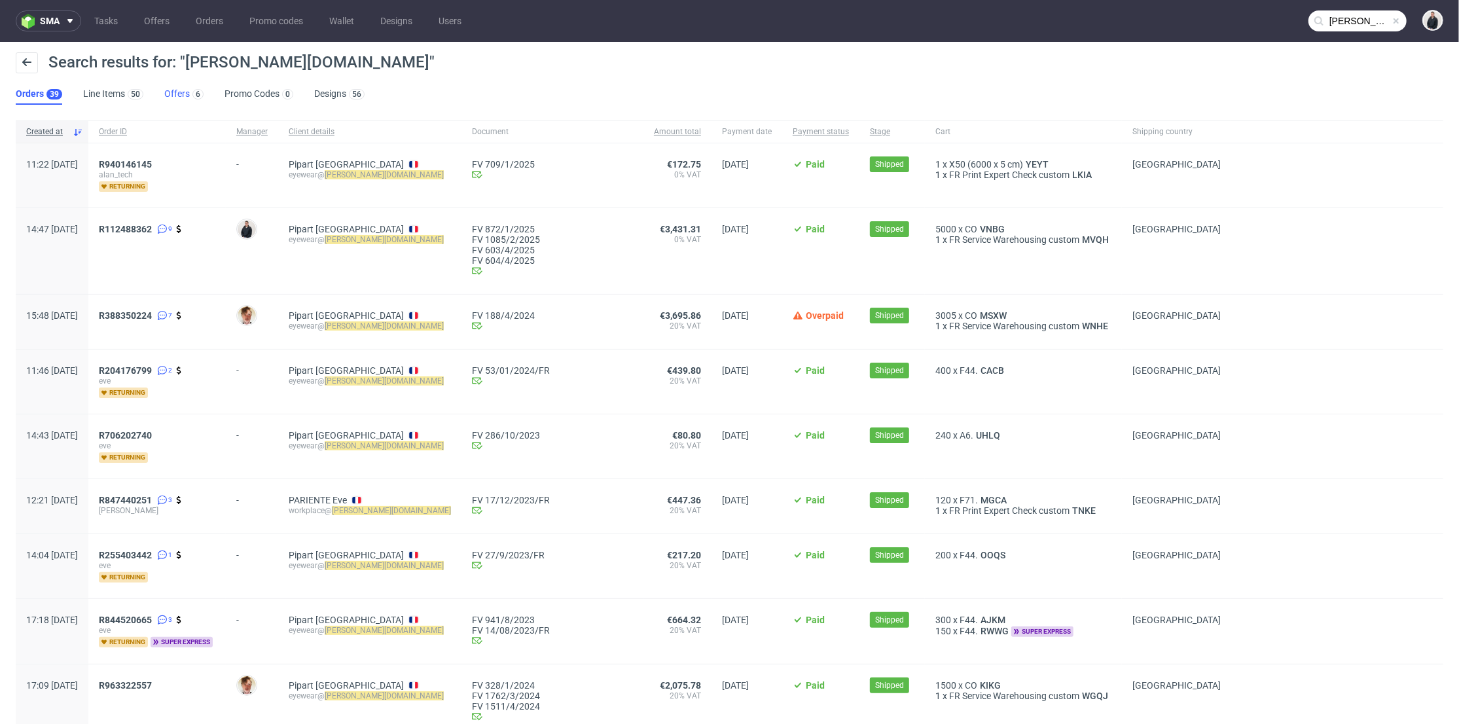
click at [183, 94] on link "Offers 6" at bounding box center [183, 94] width 39 height 21
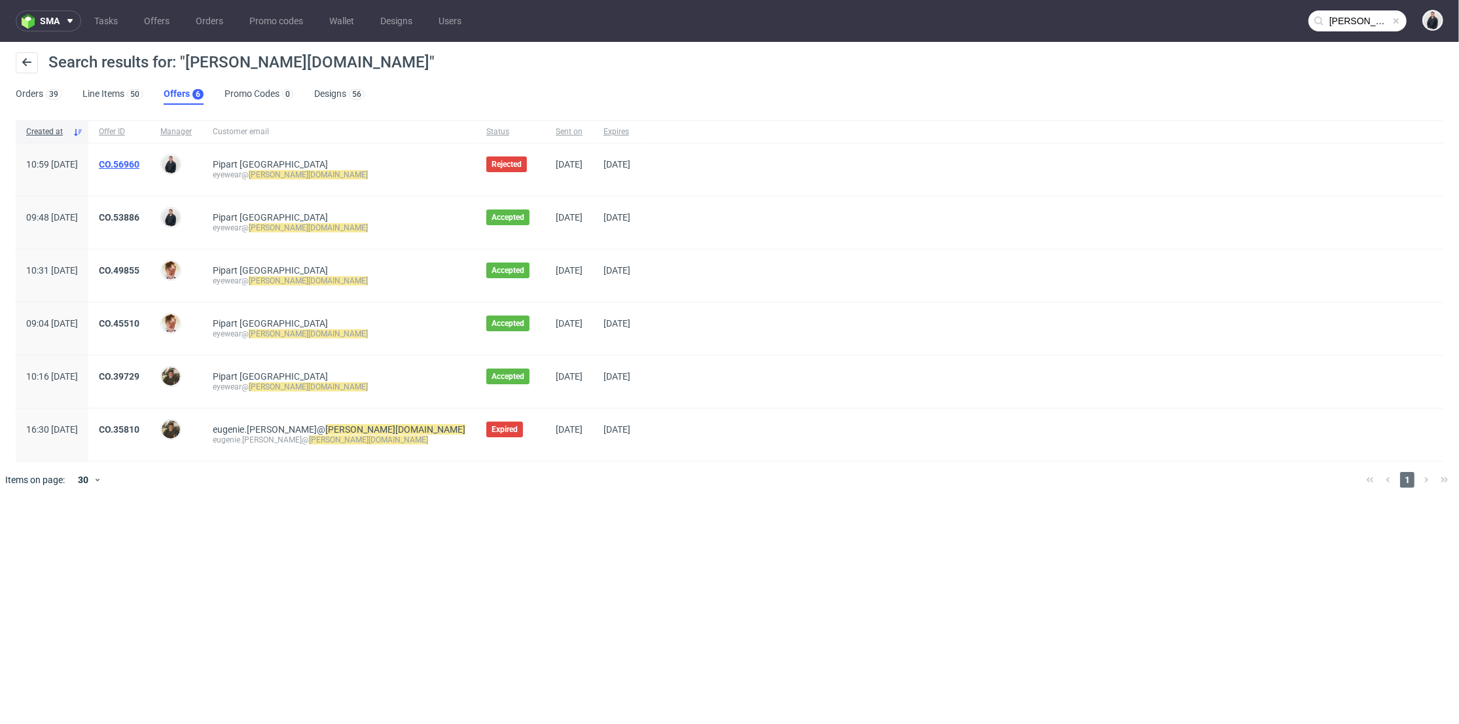
click at [139, 161] on link "CO.56960" at bounding box center [119, 164] width 41 height 10
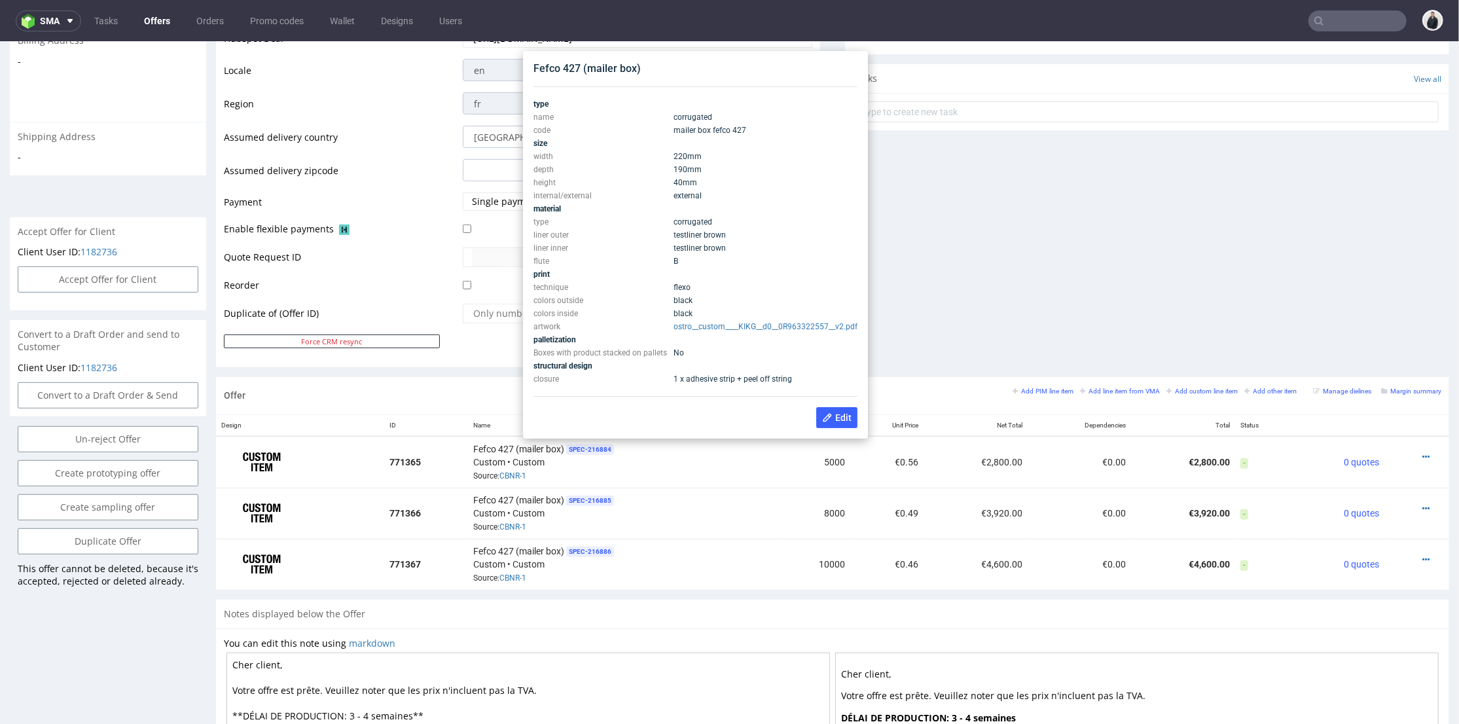
scroll to position [364, 0]
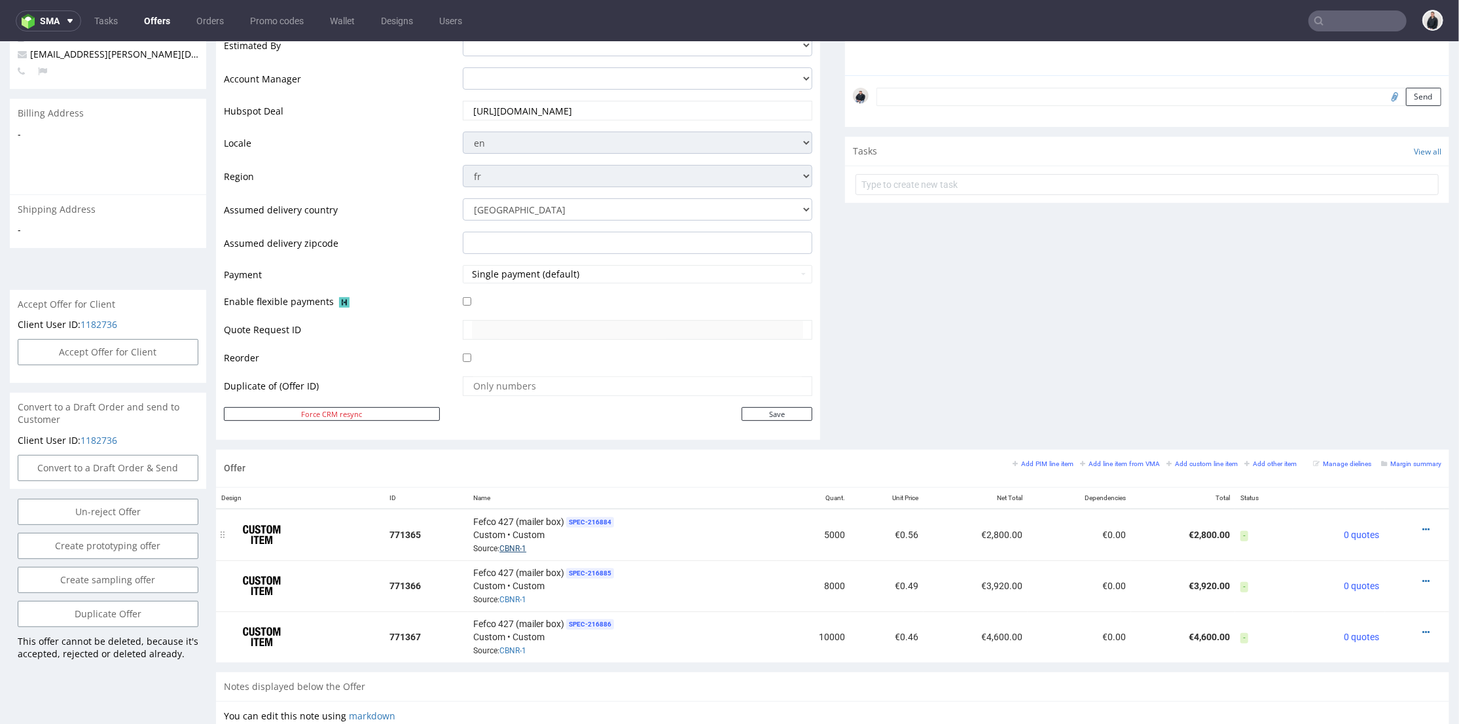
click at [504, 543] on link "CBNR-1" at bounding box center [512, 547] width 27 height 9
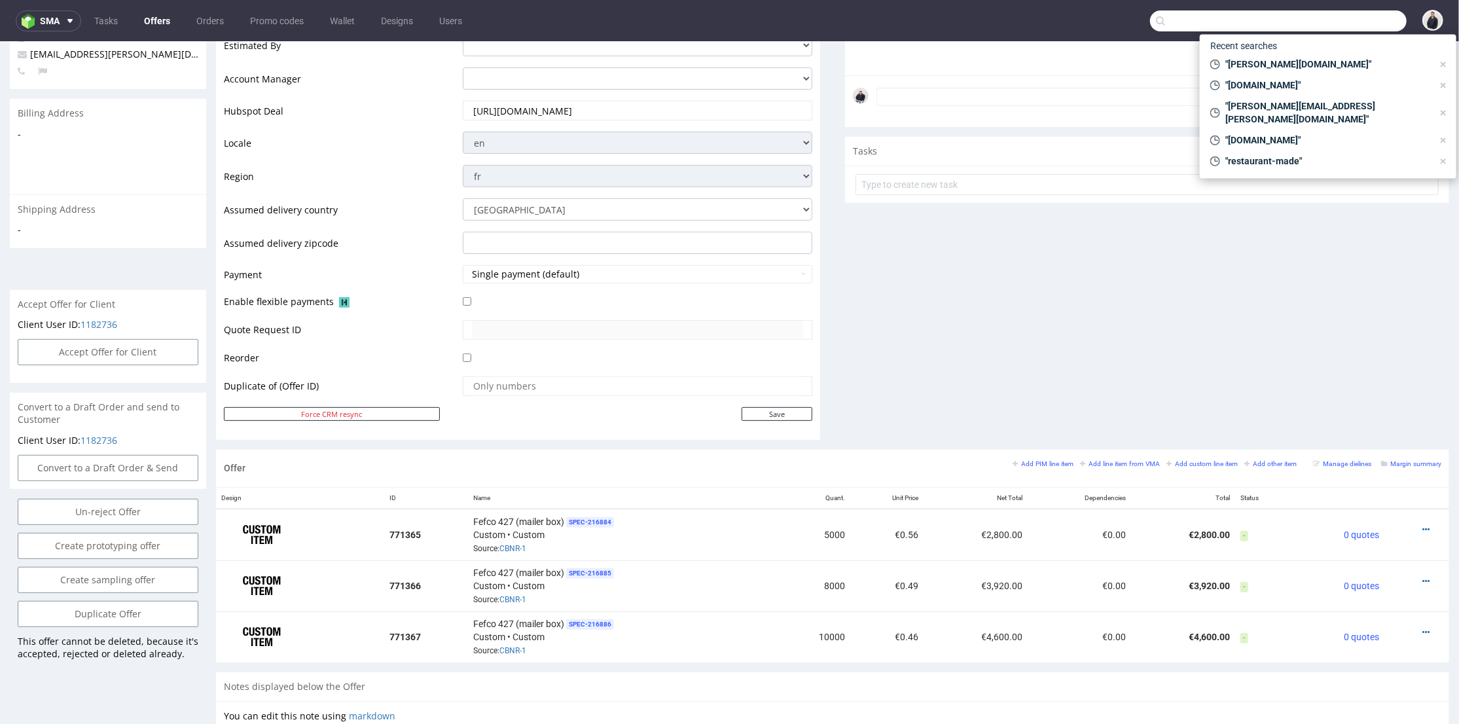
click at [1350, 20] on input "text" at bounding box center [1278, 20] width 257 height 21
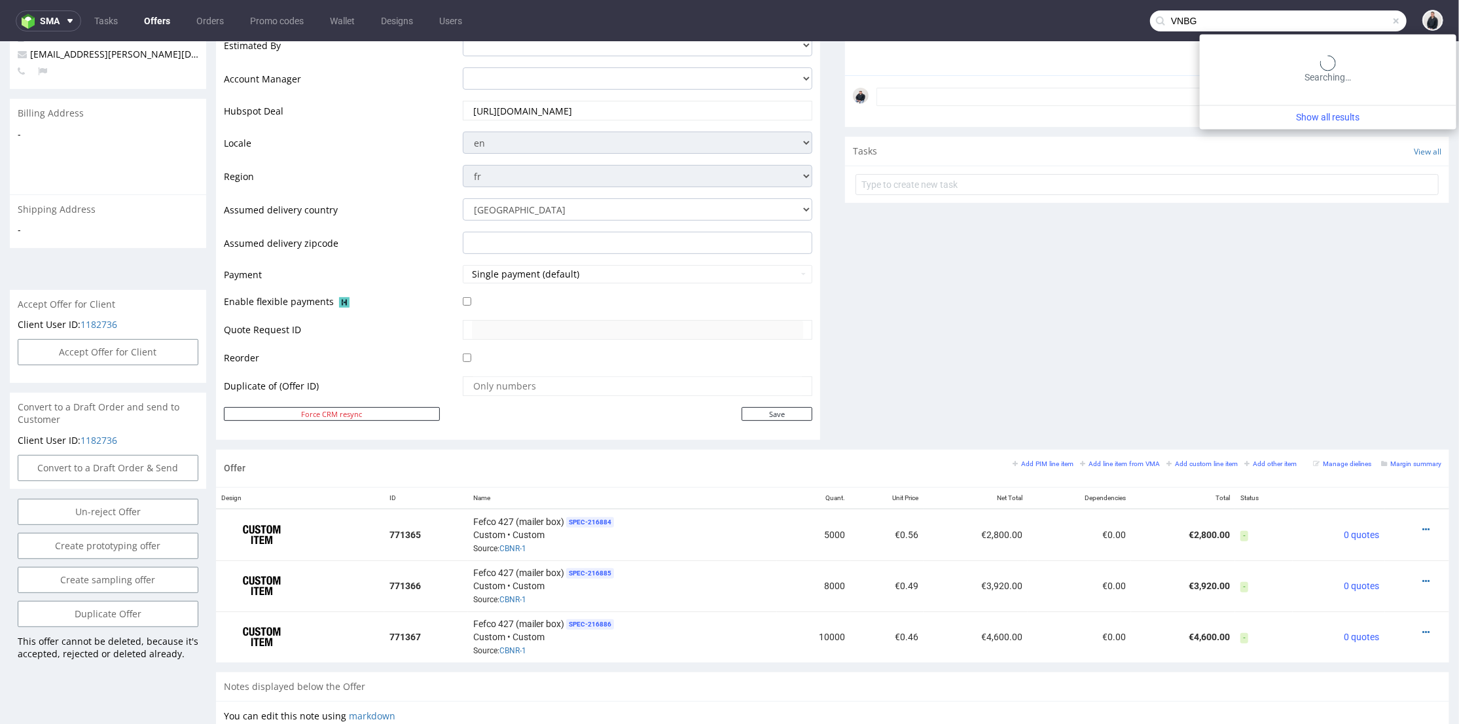
type input "VNBG"
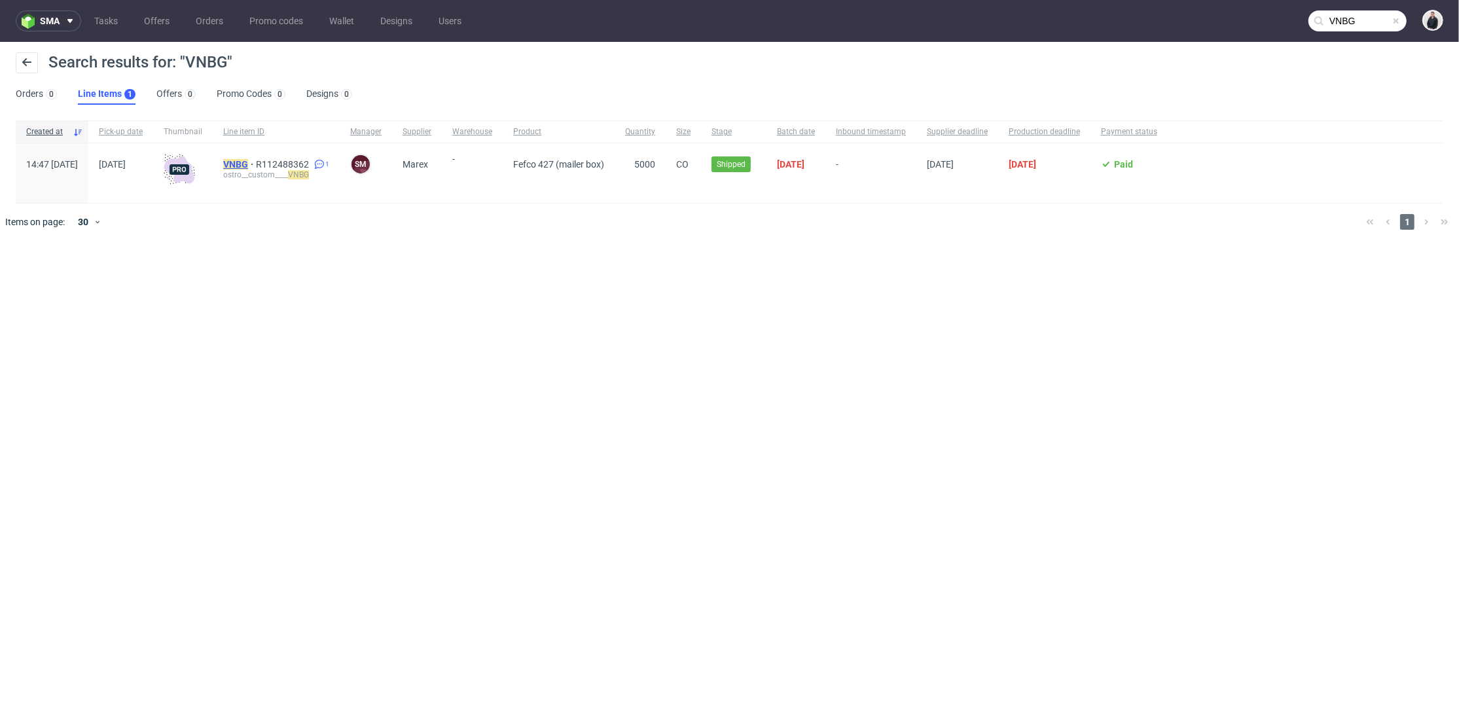
click at [248, 162] on mark "VNBG" at bounding box center [235, 164] width 25 height 10
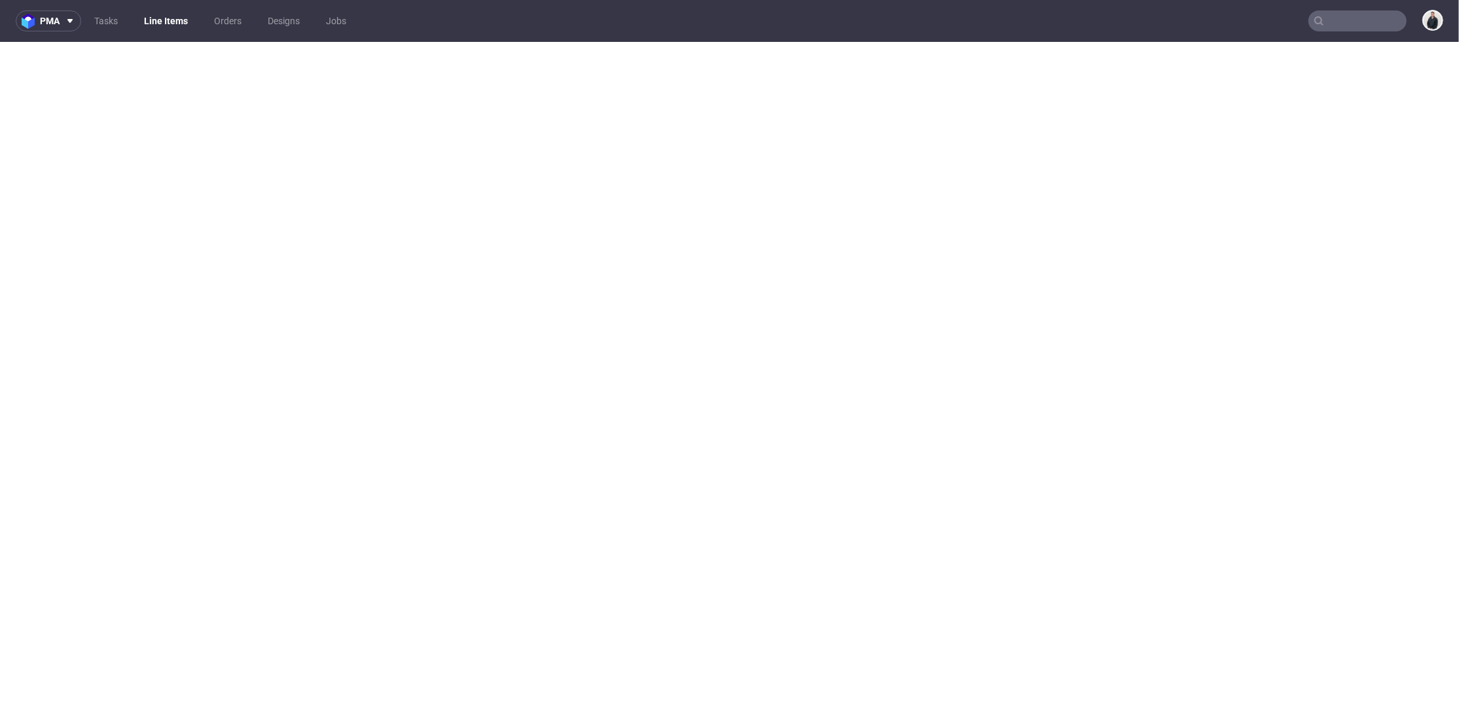
select select "in_progress"
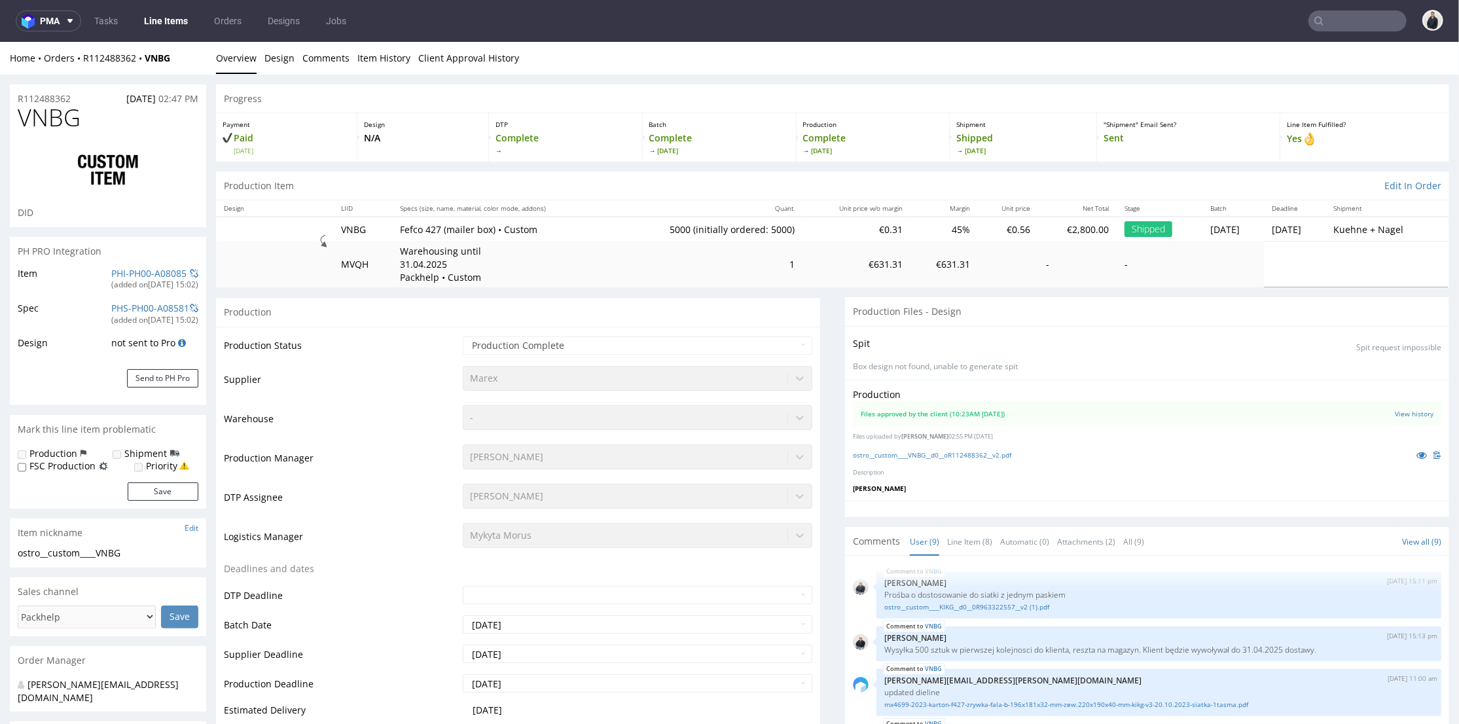
scroll to position [184, 0]
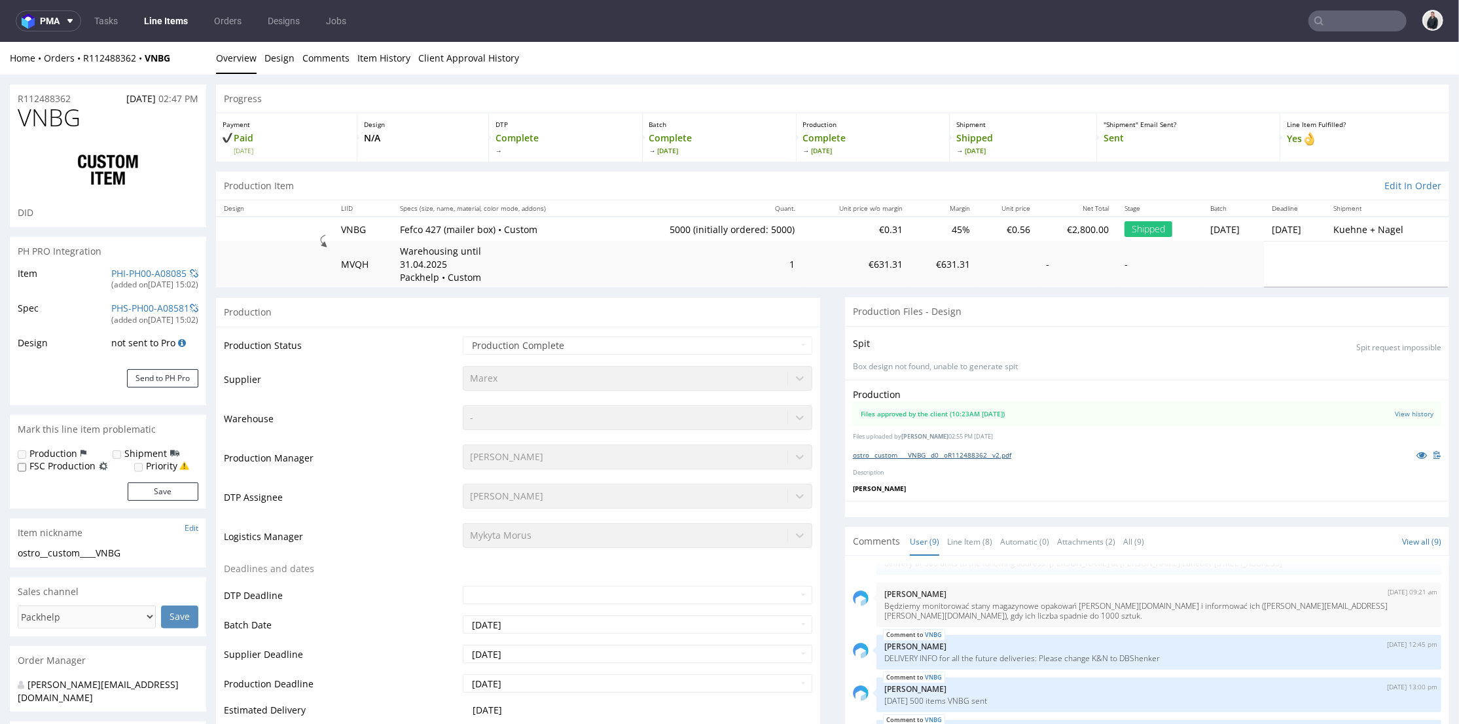
click at [949, 457] on link "ostro__custom____VNBG__d0__oR112488362__v2.pdf" at bounding box center [932, 454] width 158 height 9
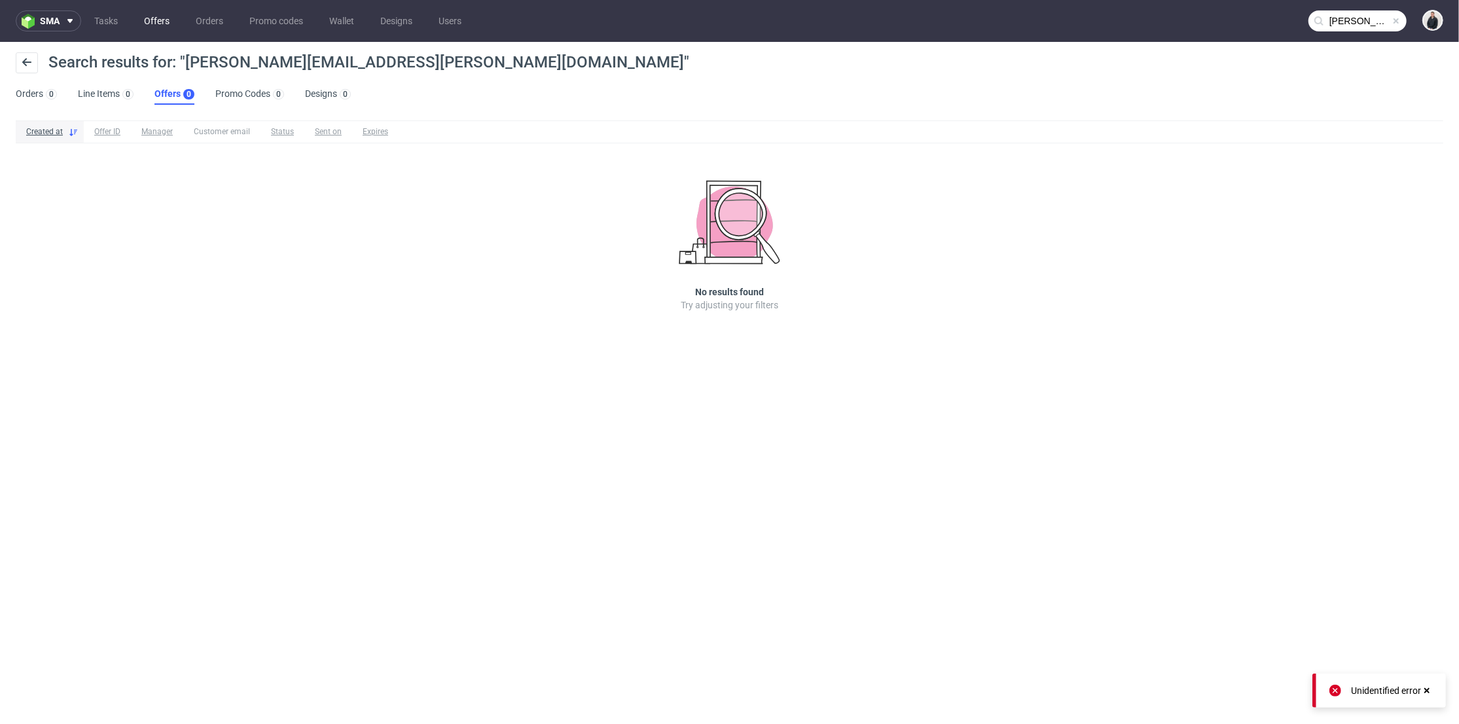
click at [160, 24] on link "Offers" at bounding box center [156, 20] width 41 height 21
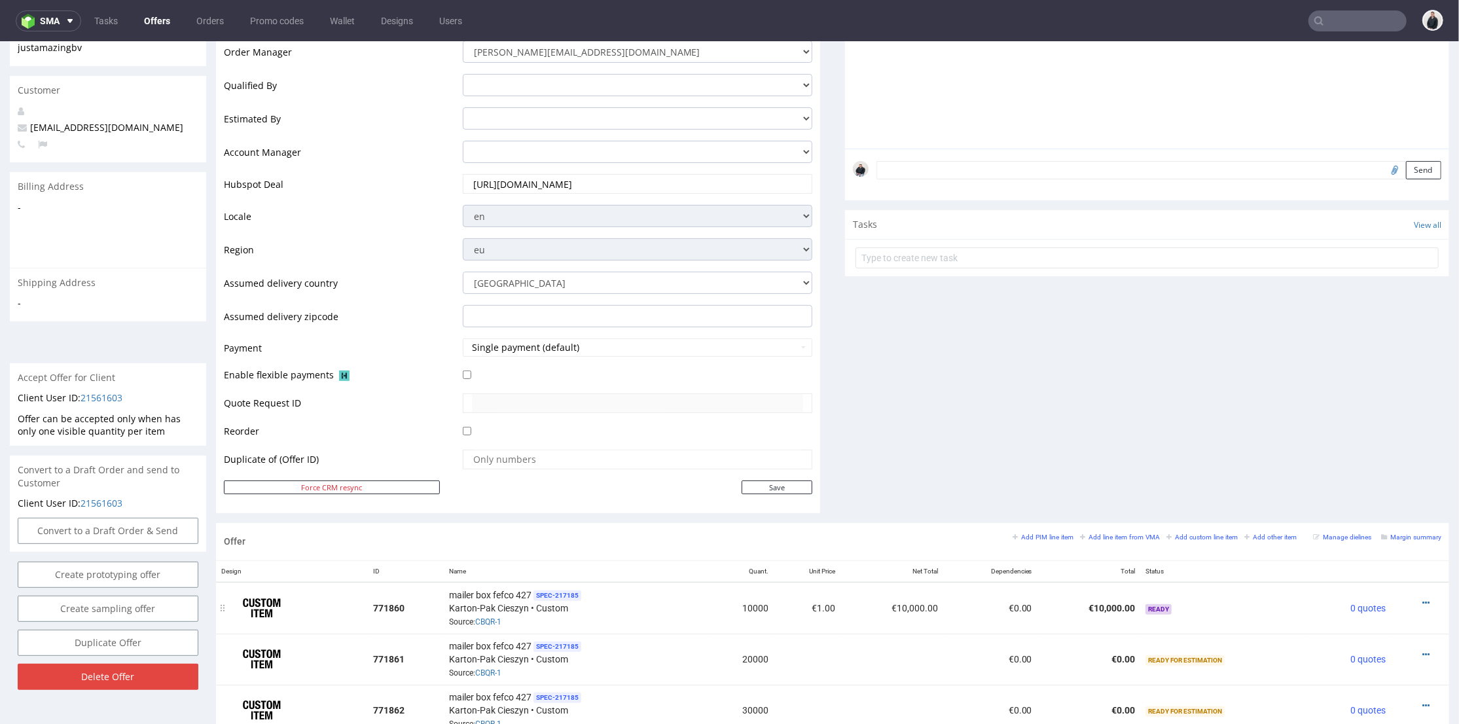
scroll to position [436, 0]
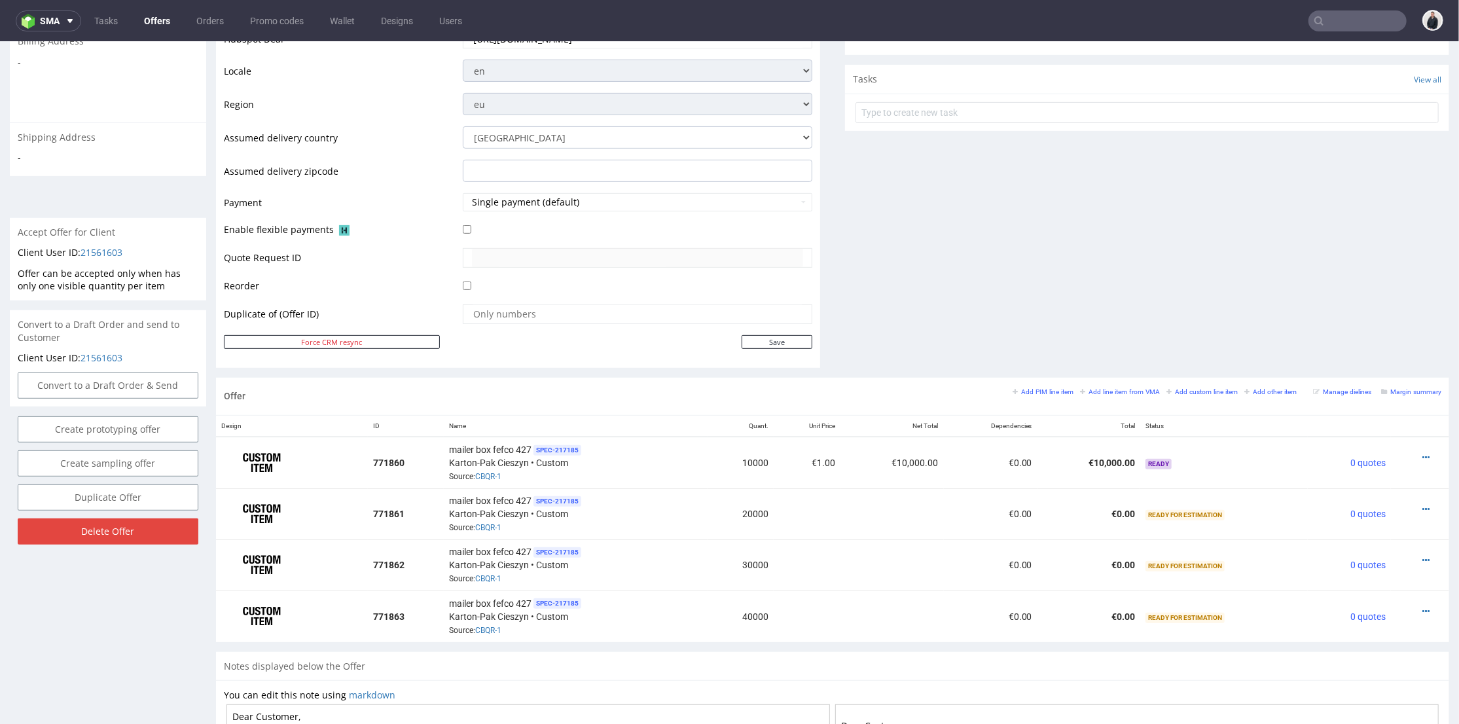
drag, startPoint x: 998, startPoint y: 228, endPoint x: 1384, endPoint y: 383, distance: 415.4
click at [1002, 232] on div "Comments User (0) Automatic (0) Attachments (0) All (0) View all (0) Send Tasks…" at bounding box center [1147, 50] width 604 height 653
click at [1423, 455] on icon at bounding box center [1426, 456] width 7 height 9
click at [1322, 306] on span "Edit item price" at bounding box center [1367, 311] width 105 height 13
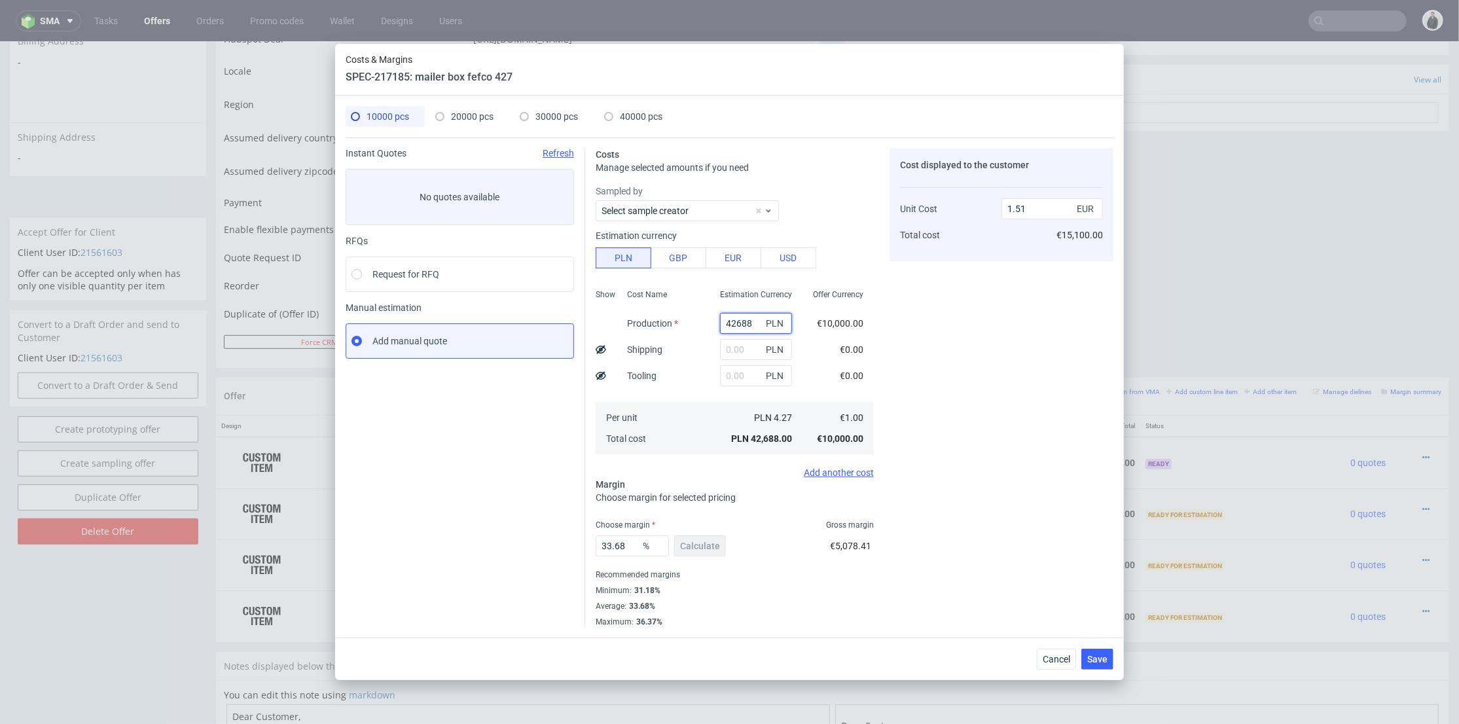
drag, startPoint x: 736, startPoint y: 321, endPoint x: 631, endPoint y: 311, distance: 105.2
click at [629, 312] on div "Show Cost Name Production Shipping Tooling Per unit Total cost Estimation Curre…" at bounding box center [735, 370] width 278 height 173
type input "9"
type input "0"
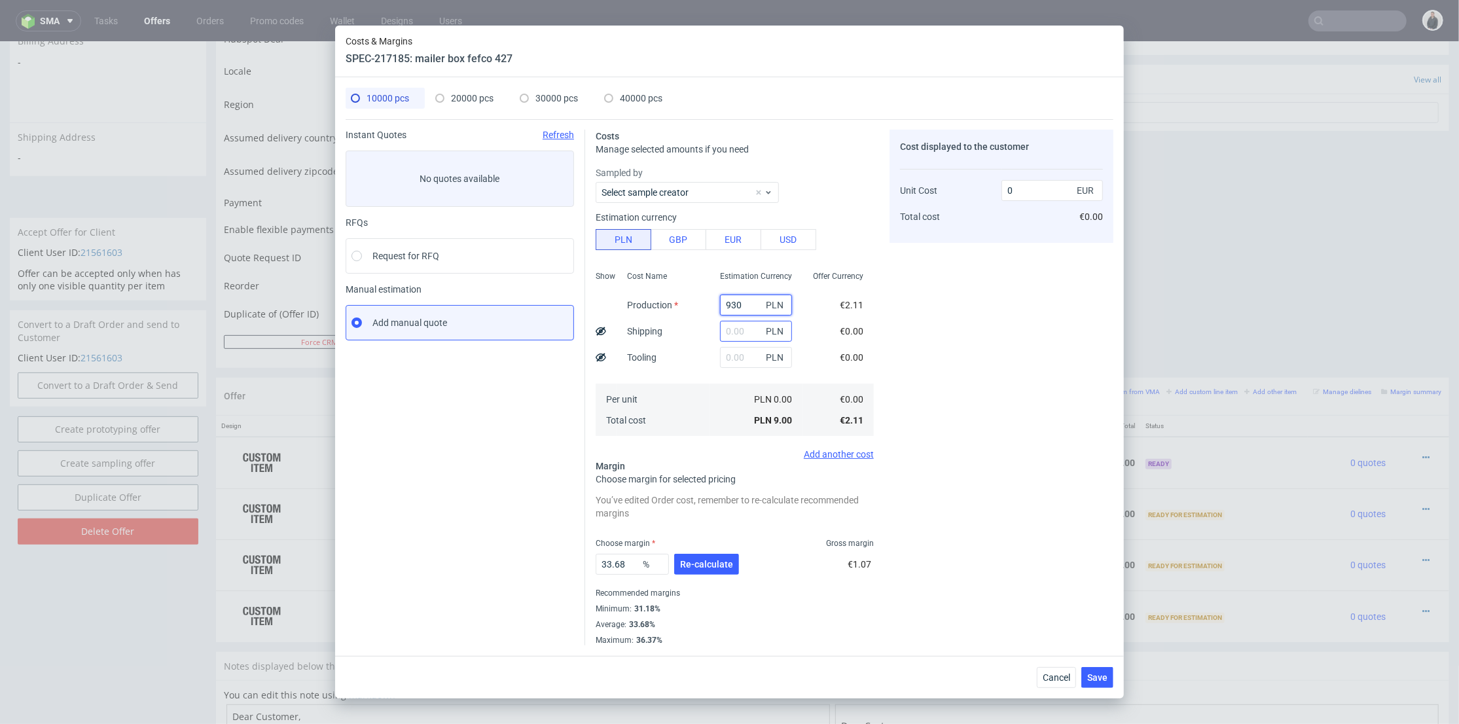
type input "9300"
type input "0.33"
type input "9300"
click at [720, 330] on input "text" at bounding box center [756, 331] width 72 height 21
type input "780"
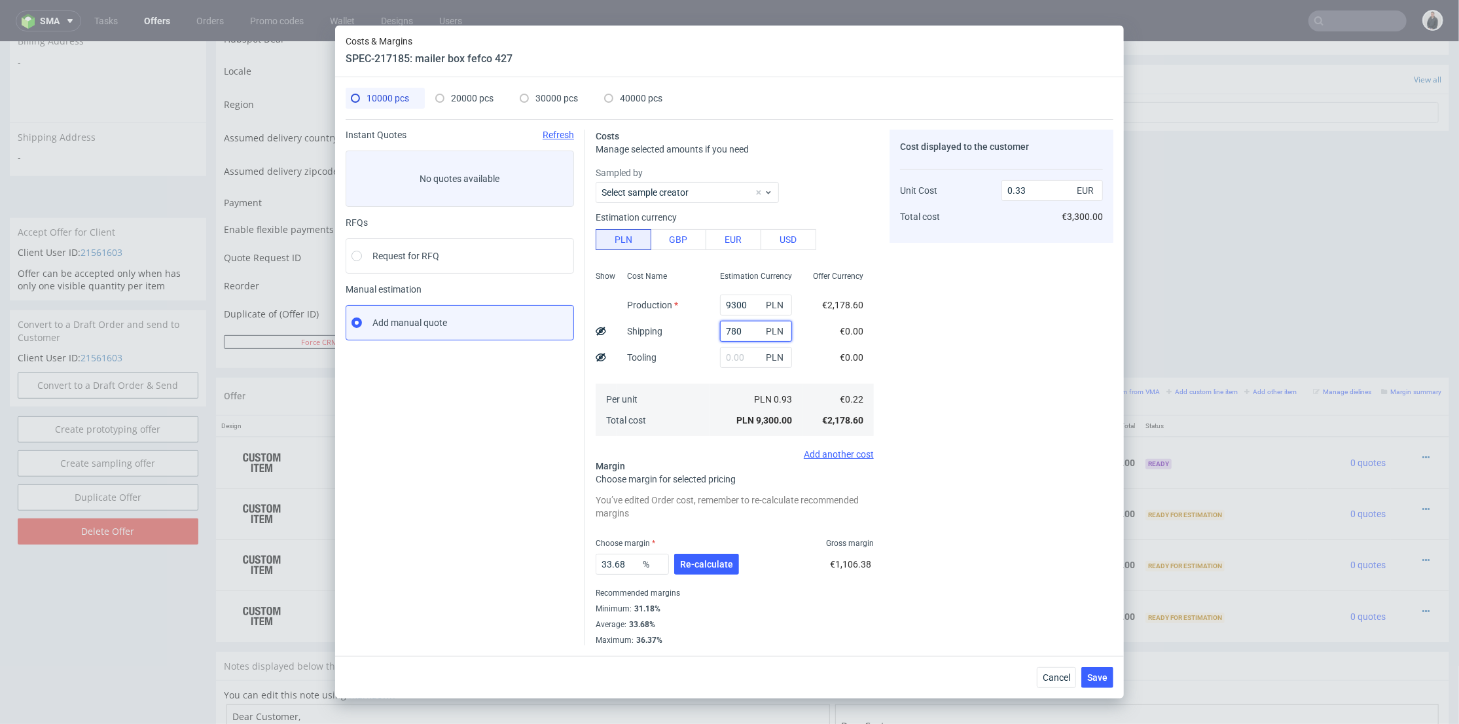
type input "0.36"
type input "780"
drag, startPoint x: 463, startPoint y: 98, endPoint x: 494, endPoint y: 113, distance: 34.0
click at [465, 98] on span "20000 pcs" at bounding box center [472, 98] width 43 height 10
type input "0"
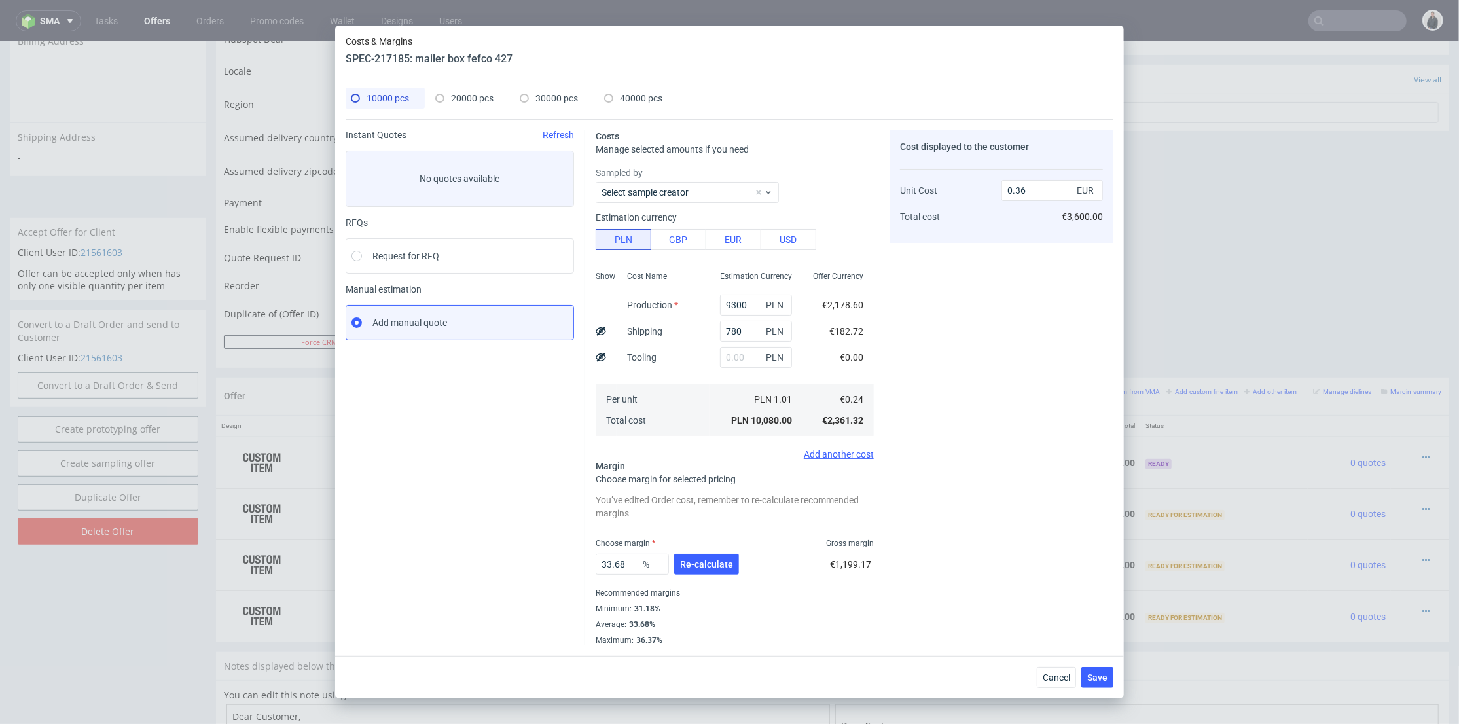
type input "0"
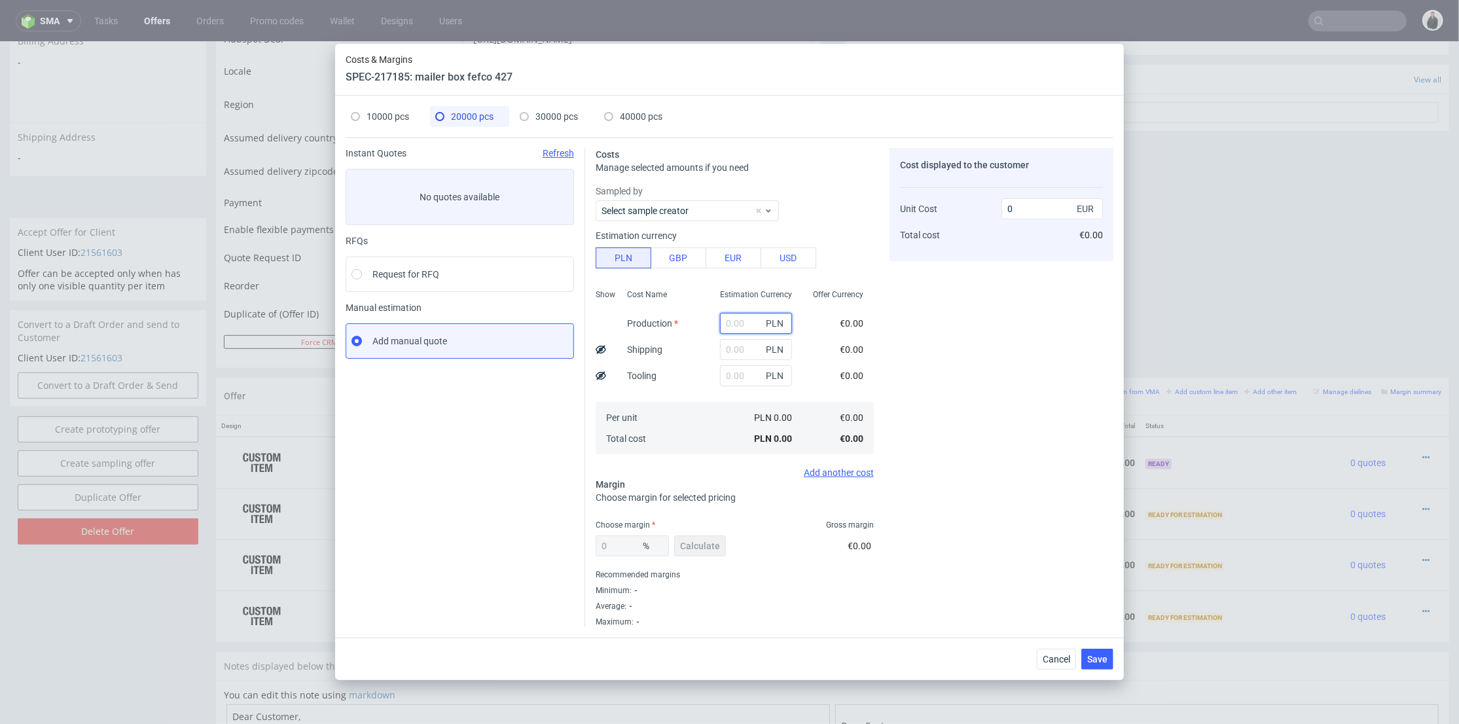
click at [737, 327] on input "text" at bounding box center [756, 323] width 72 height 21
type input "1800"
type input "0.02"
type input "18000"
type input "0.21"
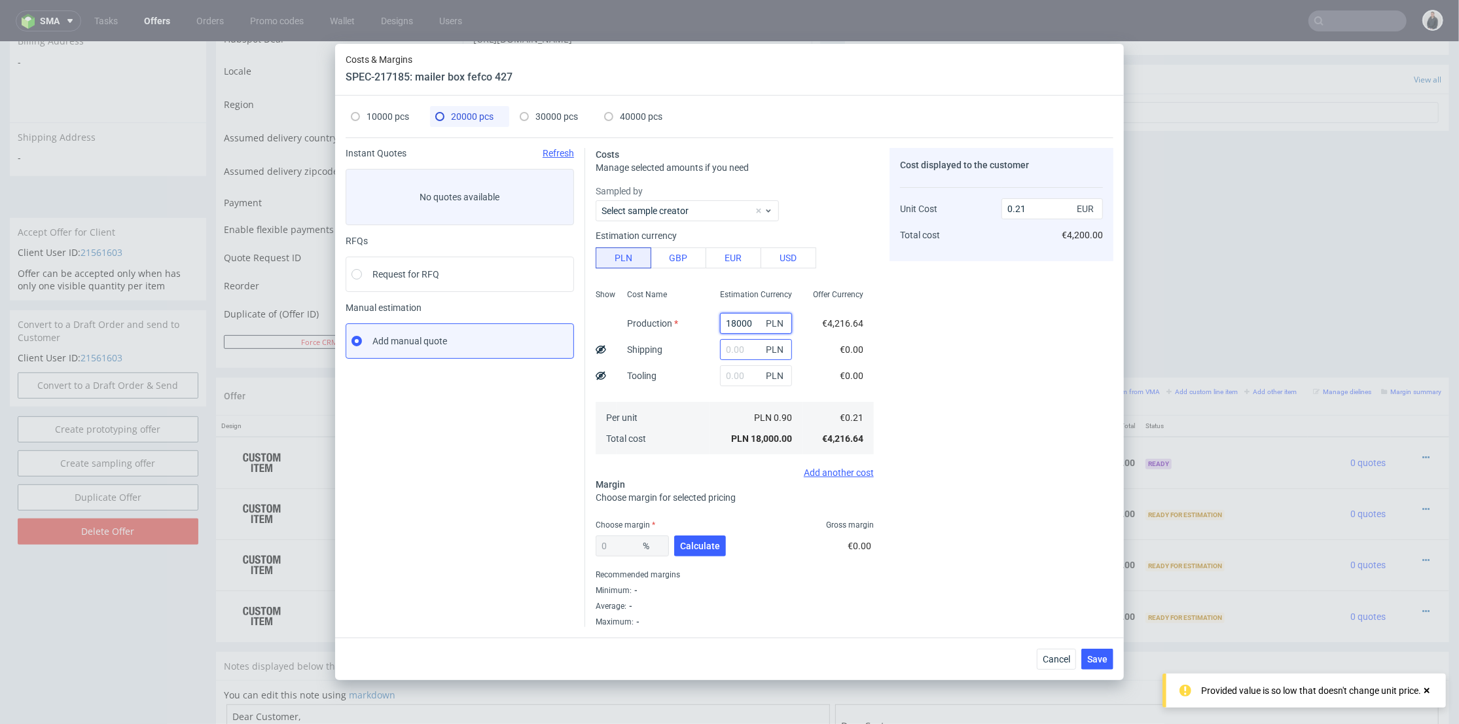
type input "18000"
click at [723, 345] on input "text" at bounding box center [756, 349] width 72 height 21
type input "1200"
type input "0.22"
type input "1200"
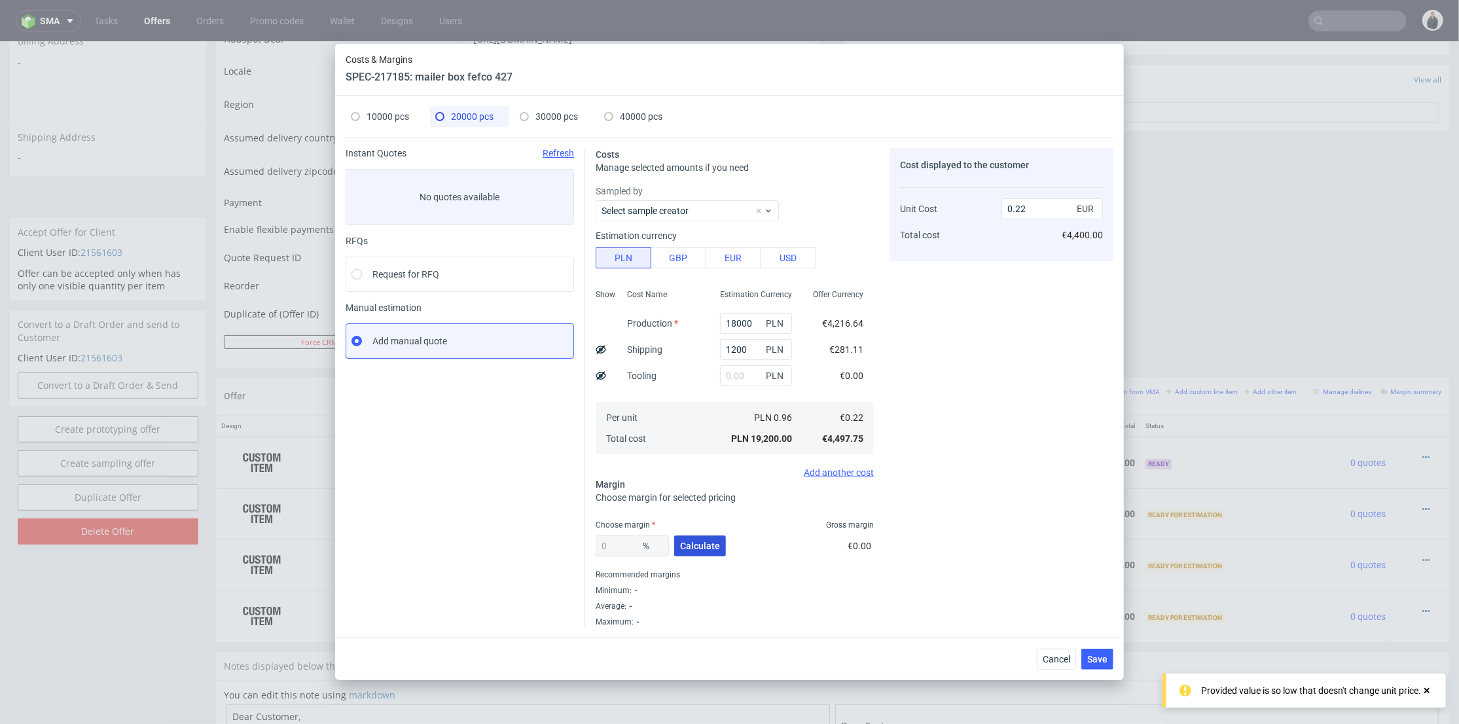
click at [685, 554] on button "Calculate" at bounding box center [700, 545] width 52 height 21
type input "29.33"
type input "0.31"
click at [539, 118] on span "30000 pcs" at bounding box center [556, 116] width 43 height 10
type input "0"
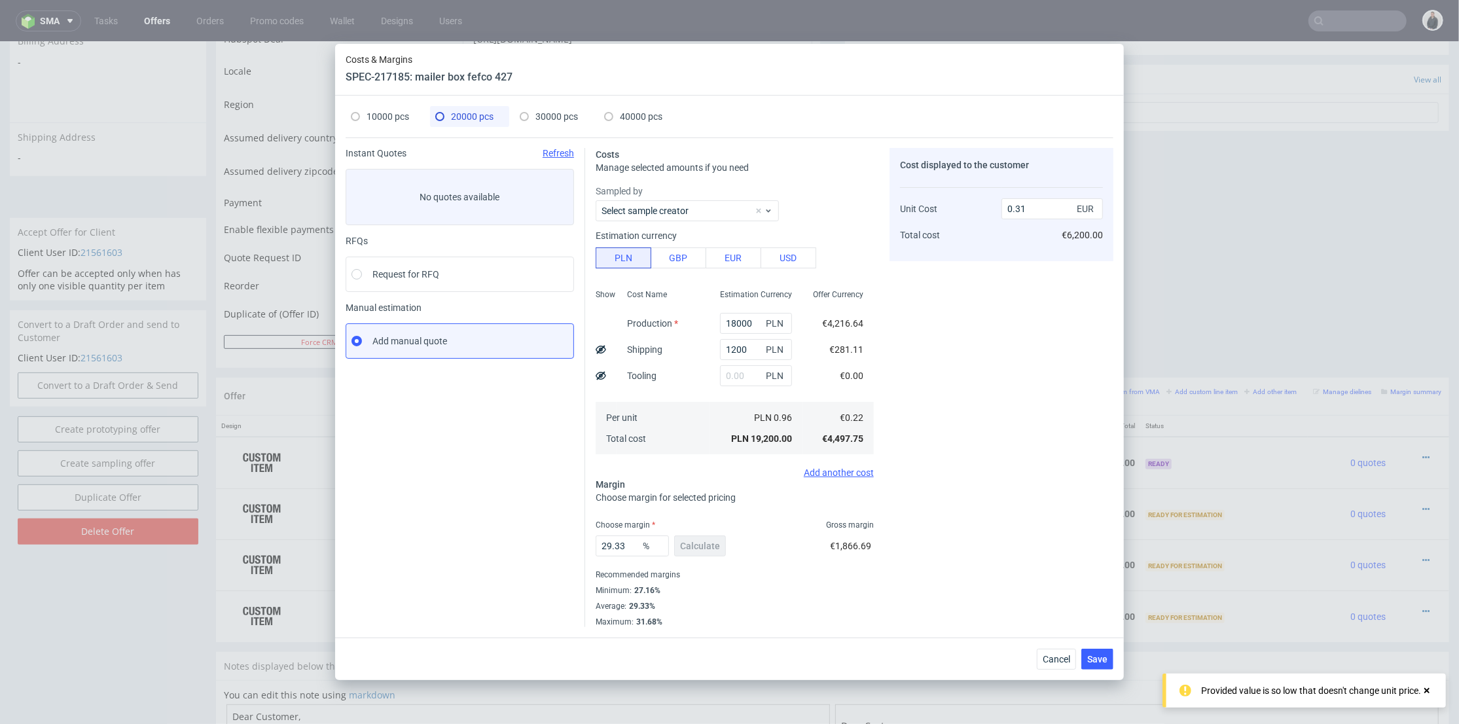
type input "0"
click at [731, 325] on input "text" at bounding box center [756, 323] width 72 height 21
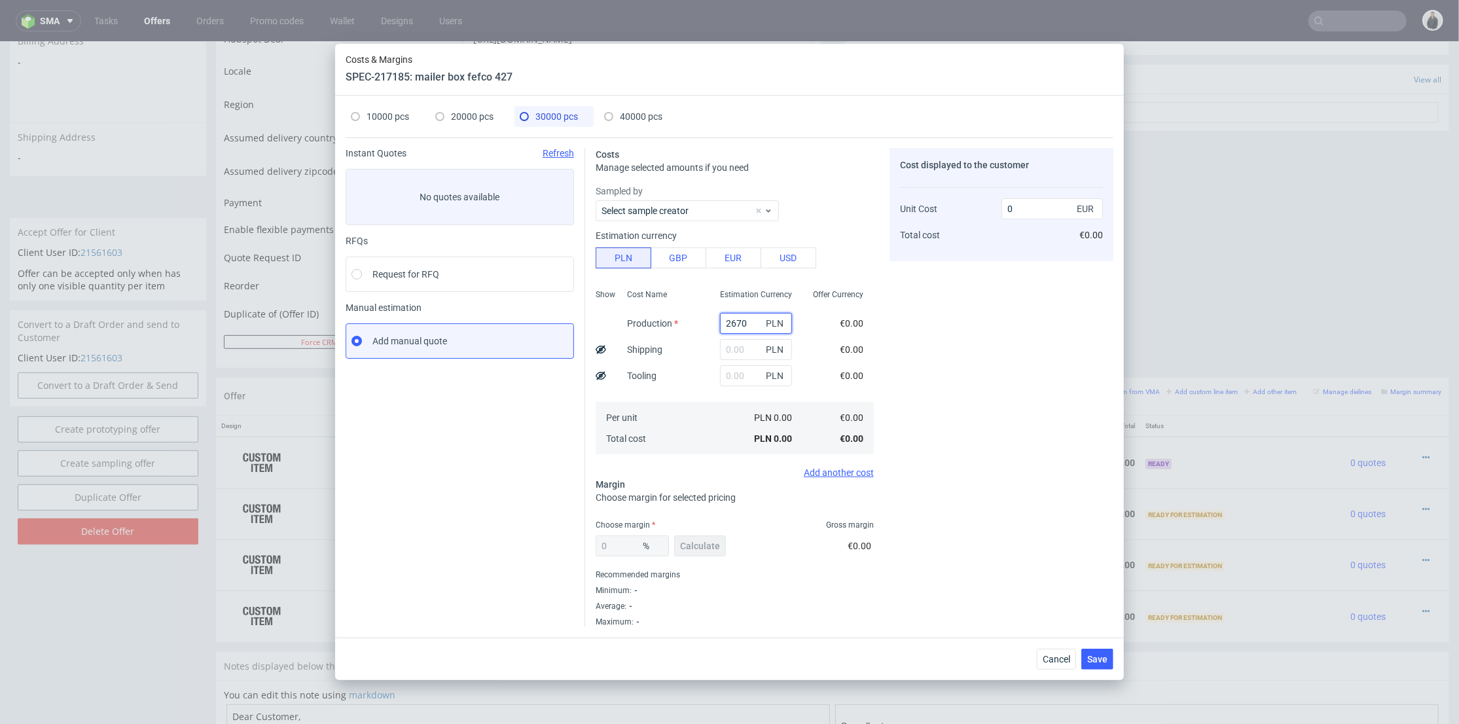
type input "26700"
type input "0.21"
type input "26700"
click at [731, 349] on input "text" at bounding box center [756, 349] width 72 height 21
type input "1450"
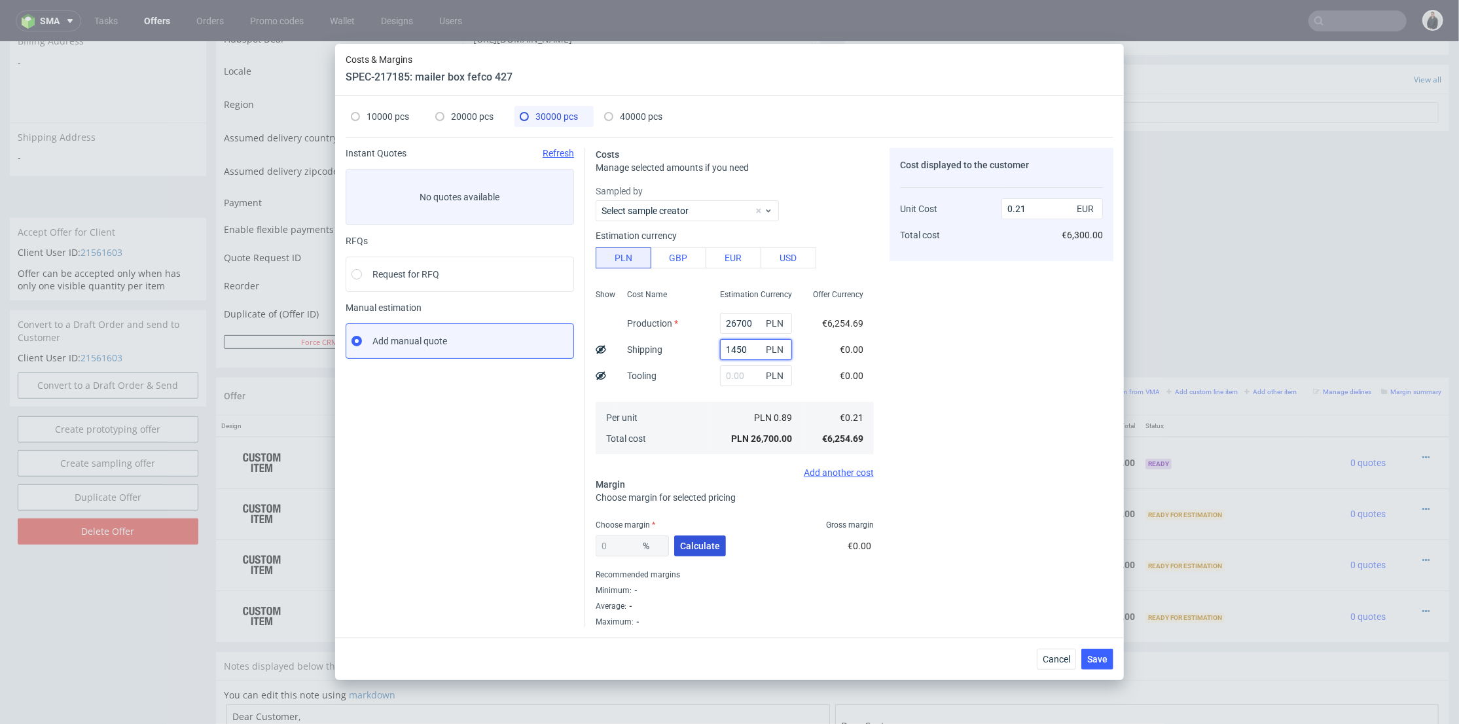
type input "0.22"
type input "1450"
click at [696, 545] on span "Calculate" at bounding box center [700, 545] width 40 height 9
type input "26.79"
type input "0.3"
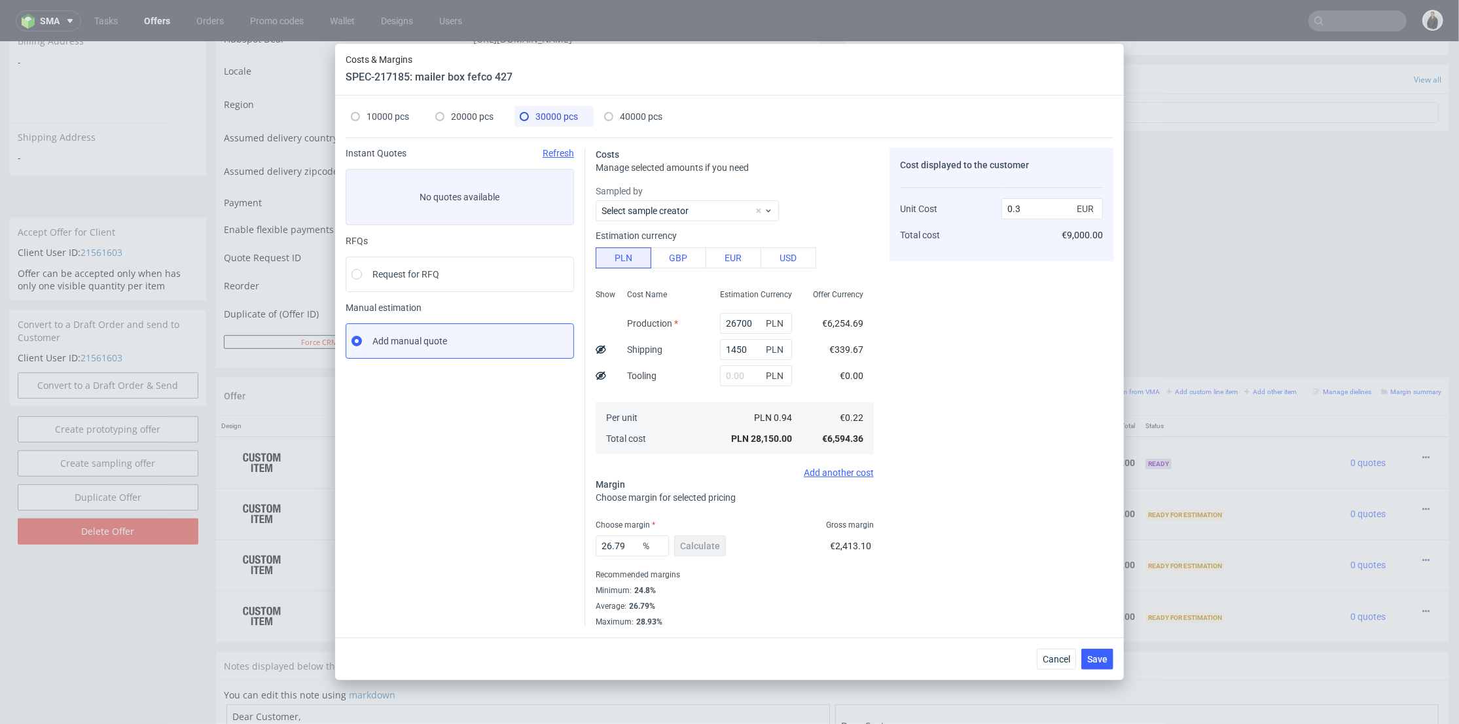
click at [630, 116] on span "40000 pcs" at bounding box center [641, 116] width 43 height 10
type input "0"
click at [744, 323] on input "text" at bounding box center [756, 323] width 72 height 21
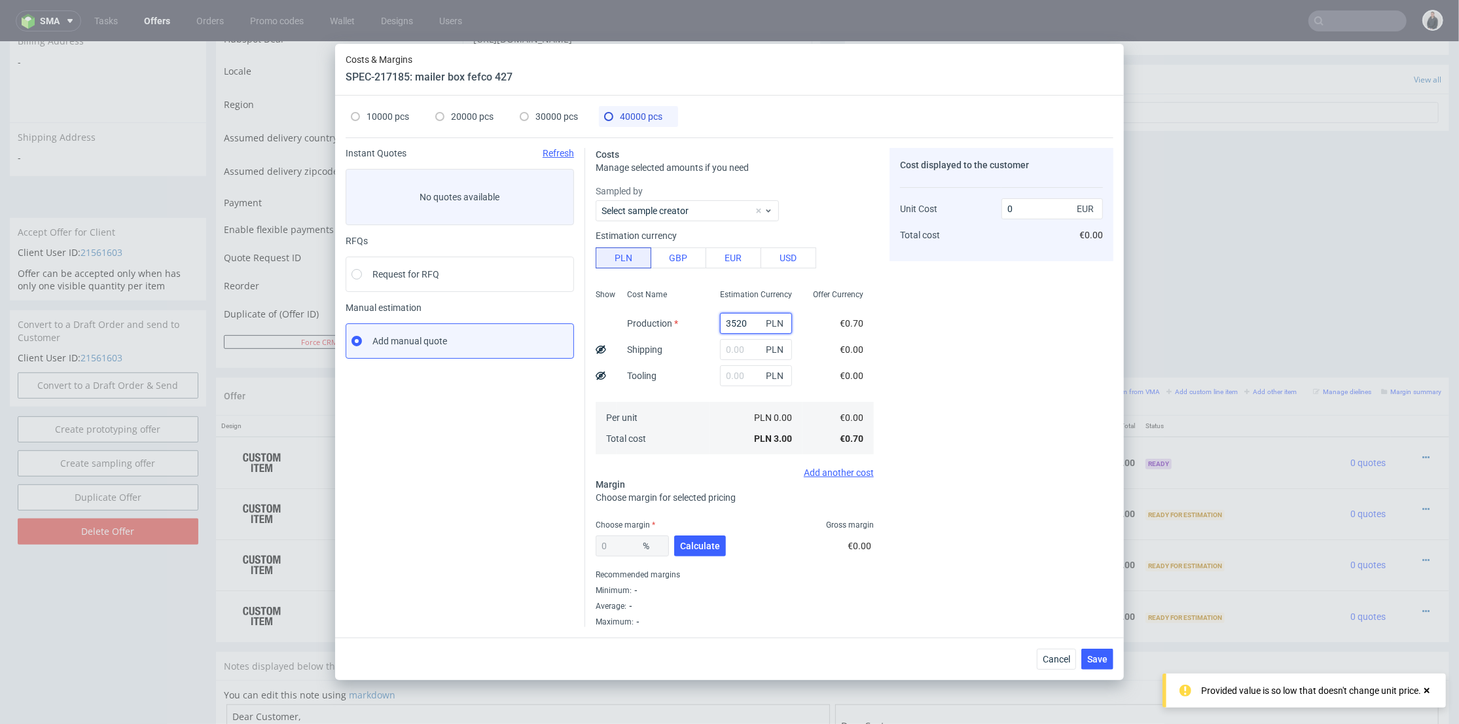
type input "35200"
type input "0.21"
type input "35200"
click at [725, 348] on input "text" at bounding box center [756, 349] width 72 height 21
type input "1800"
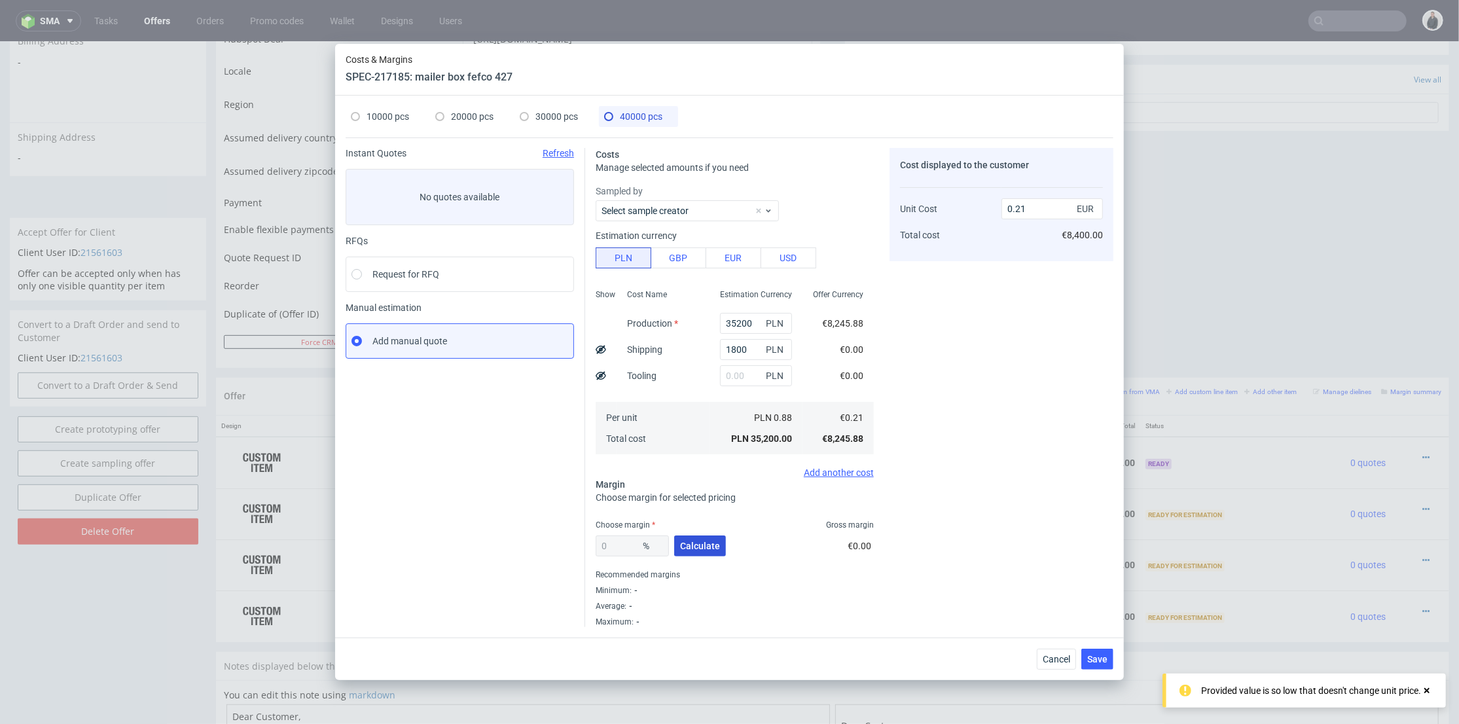
type input "0.22"
click at [687, 550] on span "Calculate" at bounding box center [700, 545] width 40 height 9
type input "24.96"
type input "0.29"
click at [393, 124] on div "10000 pcs" at bounding box center [380, 116] width 58 height 21
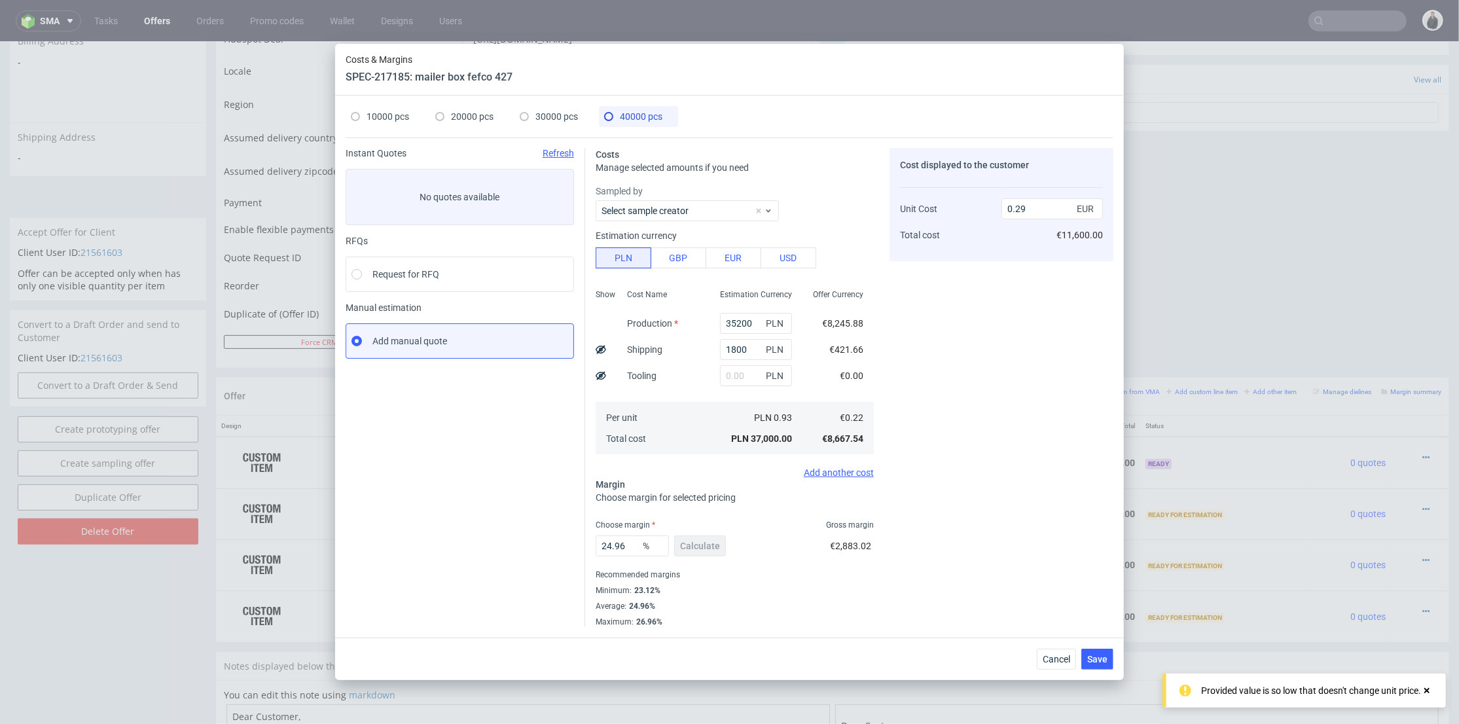
type input "9300"
type input "780"
type input "33.68"
type input "0.36"
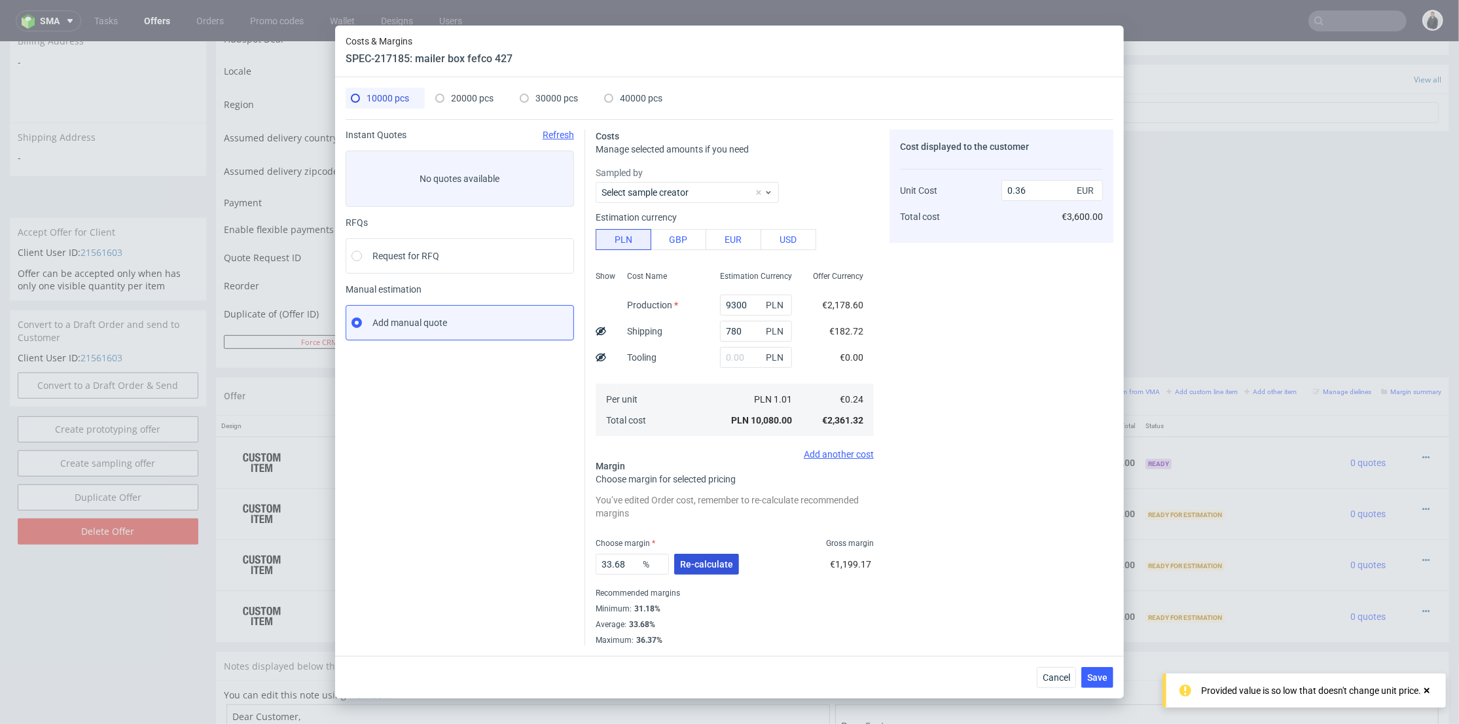
click at [710, 565] on span "Re-calculate" at bounding box center [706, 564] width 53 height 9
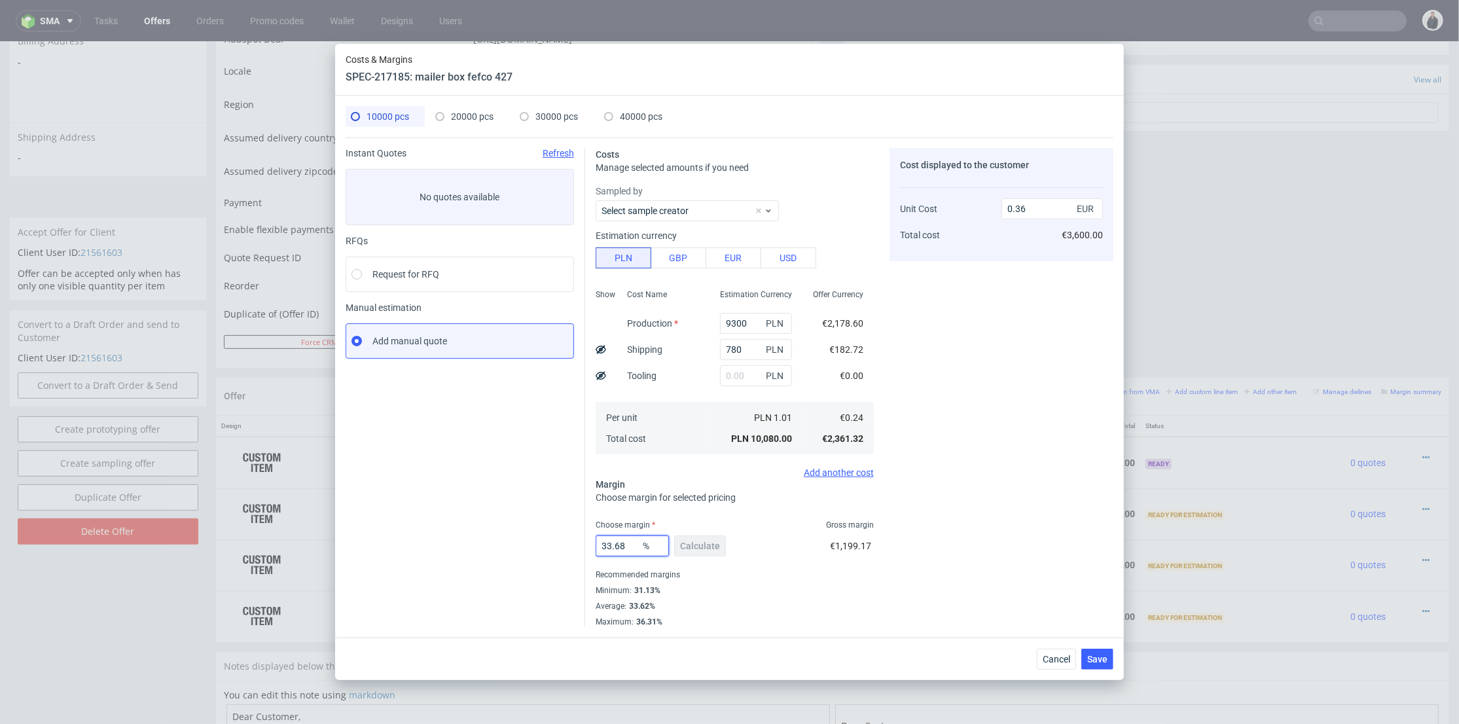
drag, startPoint x: 633, startPoint y: 539, endPoint x: 738, endPoint y: 520, distance: 106.4
click at [546, 526] on div "Instant Quotes Refresh No quotes available RFQs Request for RFQ Manual estimati…" at bounding box center [730, 382] width 768 height 490
type input "32"
click at [971, 480] on div "Cost displayed to the customer Unit Cost Total cost 0.36 EUR €3,600.00" at bounding box center [1002, 387] width 224 height 479
type input "0.35"
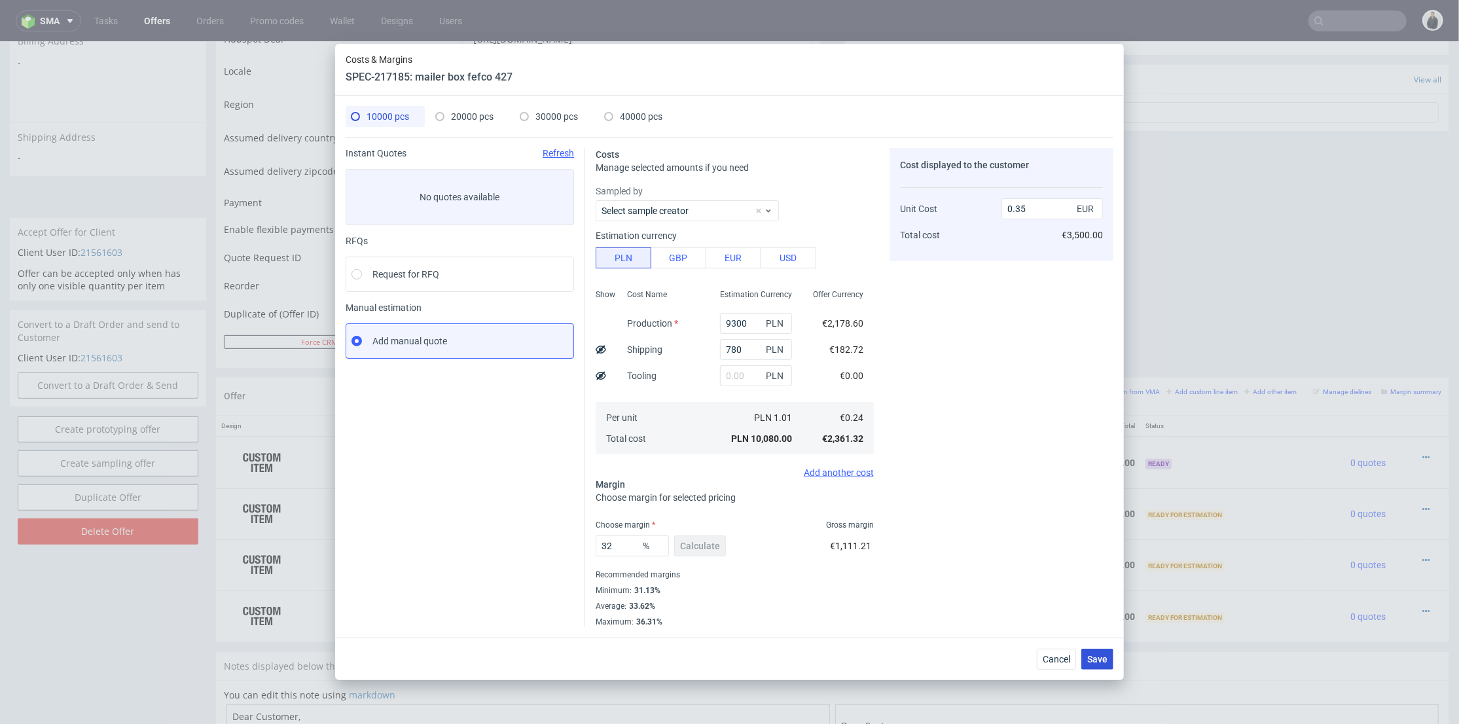
click at [1098, 651] on button "Save" at bounding box center [1097, 659] width 32 height 21
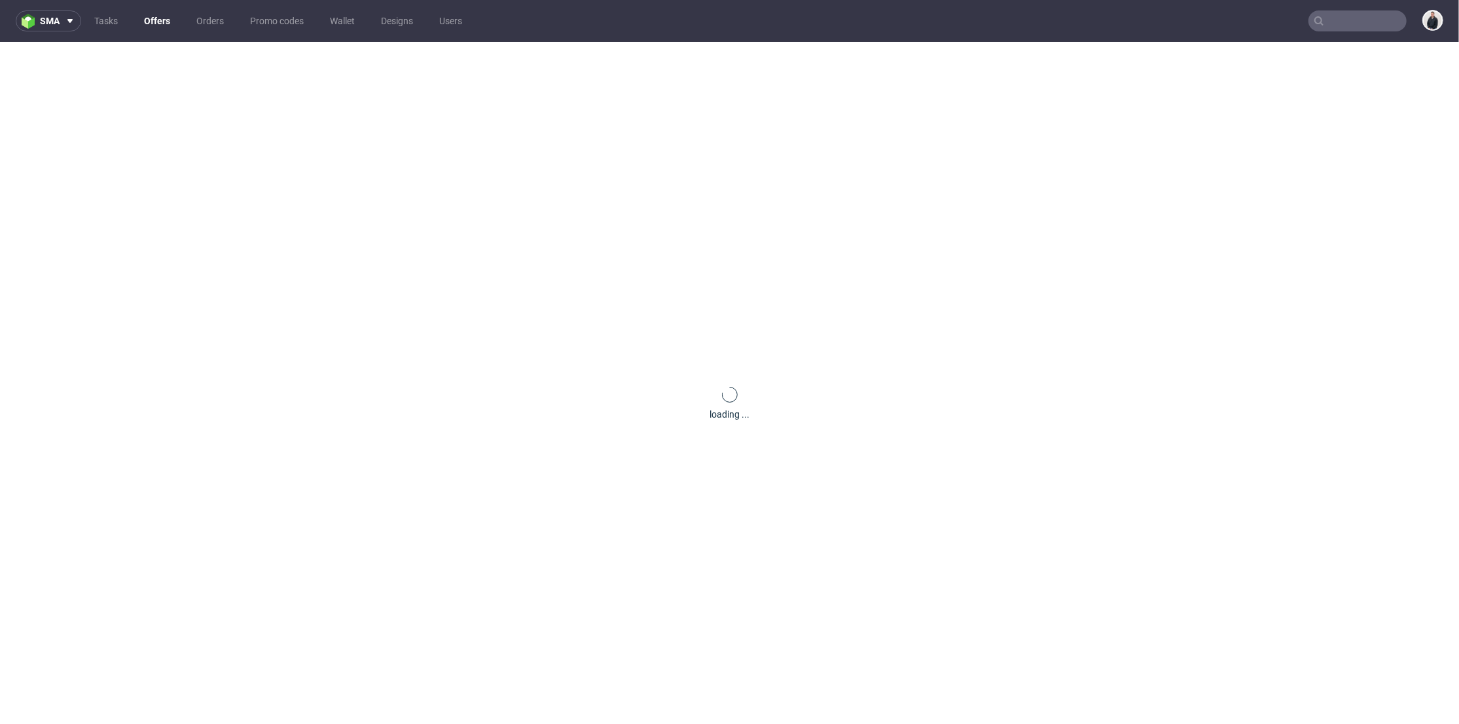
scroll to position [0, 0]
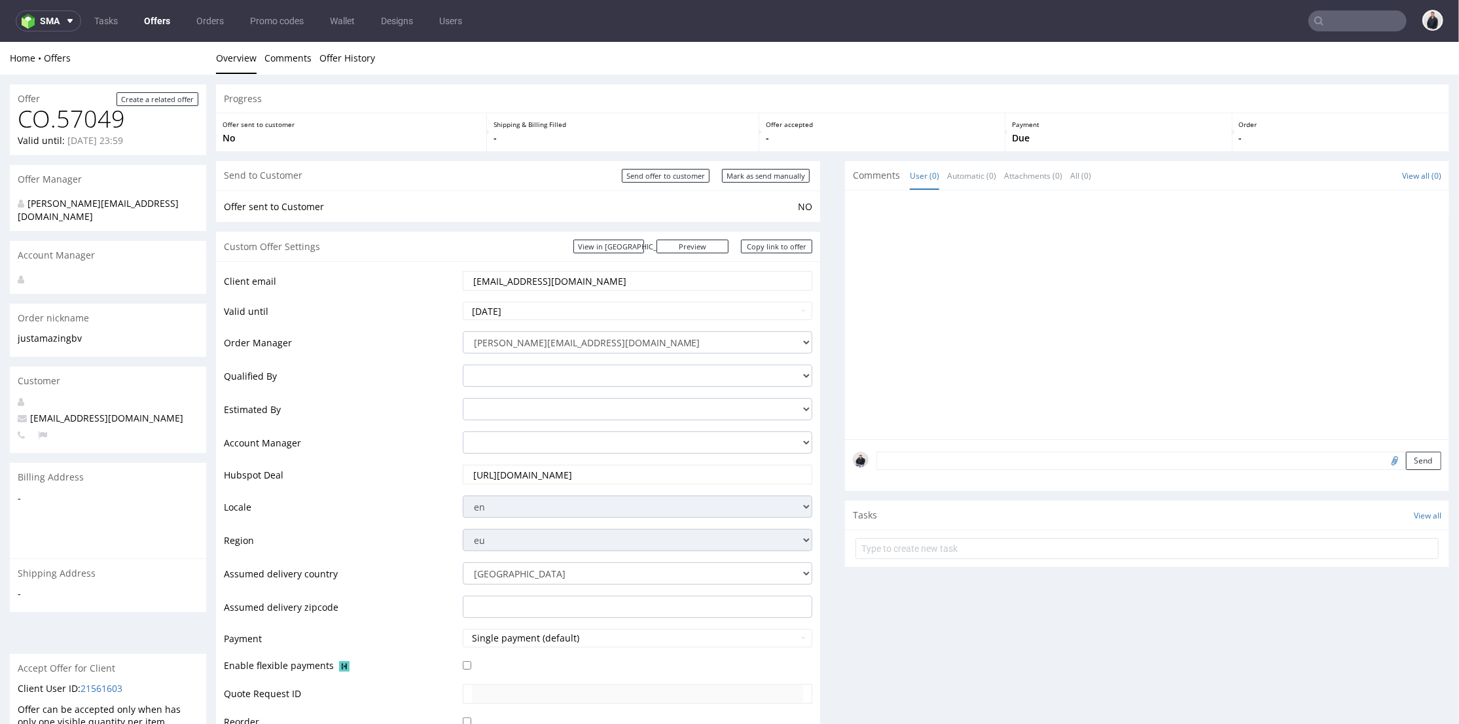
drag, startPoint x: 575, startPoint y: 280, endPoint x: 500, endPoint y: 285, distance: 74.8
click at [500, 285] on input "order@justamazingbv.com" at bounding box center [638, 280] width 332 height 18
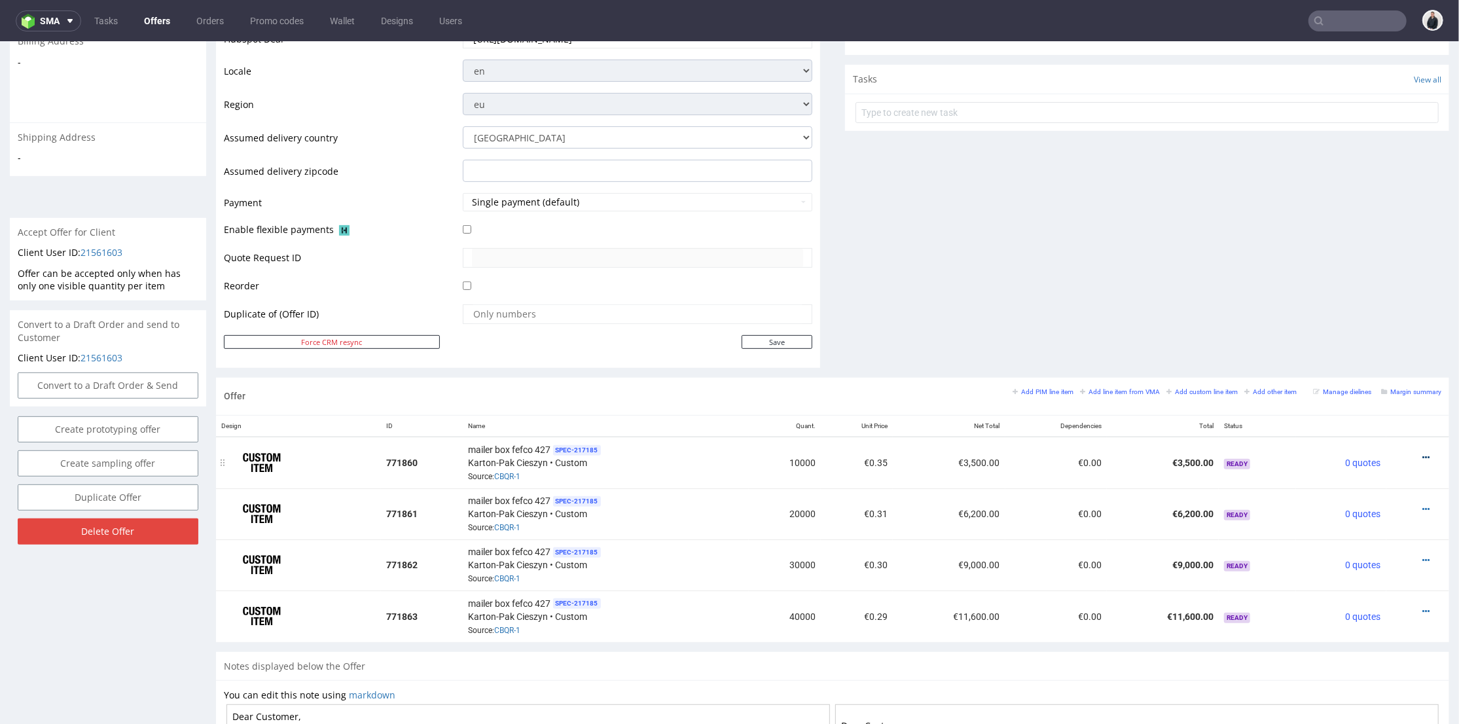
click at [1423, 454] on icon at bounding box center [1426, 456] width 7 height 9
click at [1352, 300] on li "Edit item price" at bounding box center [1362, 312] width 126 height 24
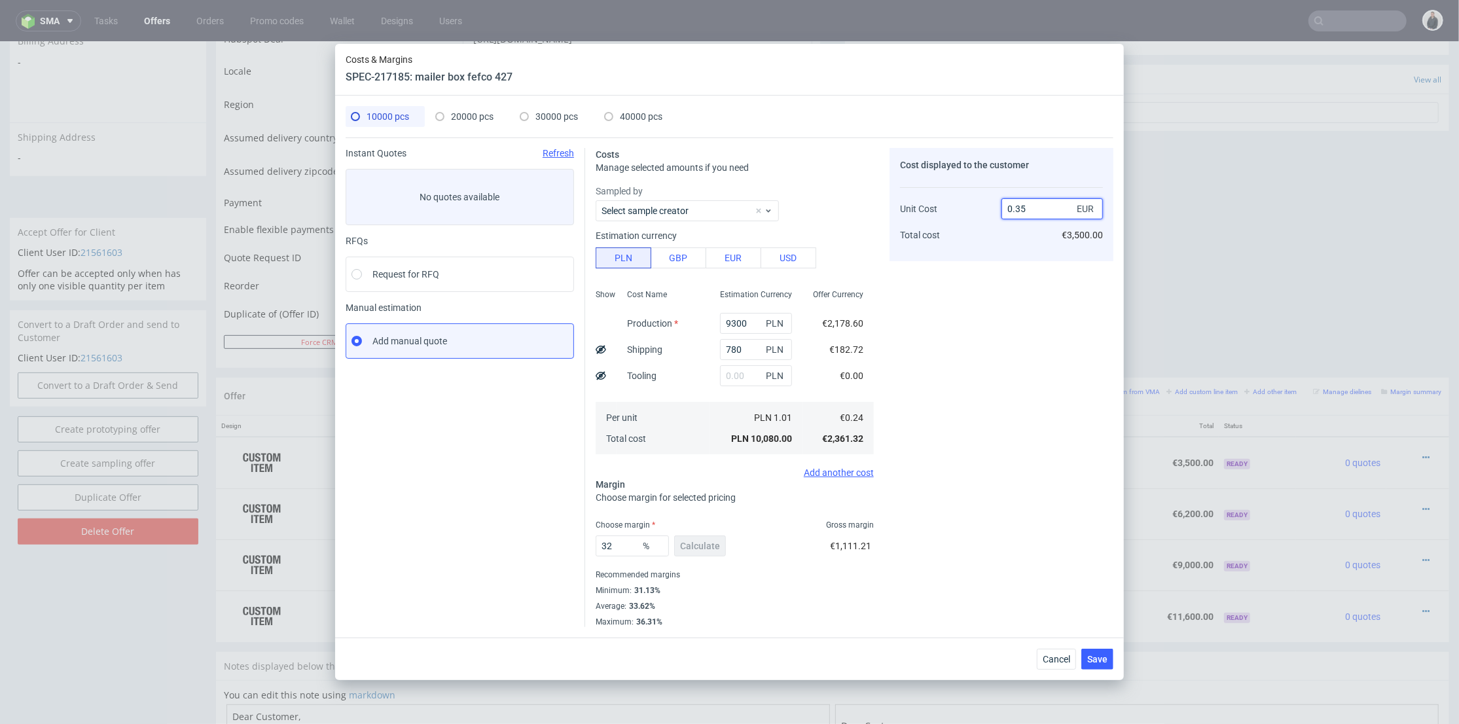
drag, startPoint x: 1017, startPoint y: 208, endPoint x: 1043, endPoint y: 211, distance: 26.3
click at [1043, 209] on input "0.35" at bounding box center [1052, 208] width 101 height 21
type input "0.44"
click at [1006, 304] on div "Cost displayed to the customer Unit Cost Total cost 0.44 EUR €3,500.00" at bounding box center [1002, 387] width 224 height 479
type input "45.45454545454545"
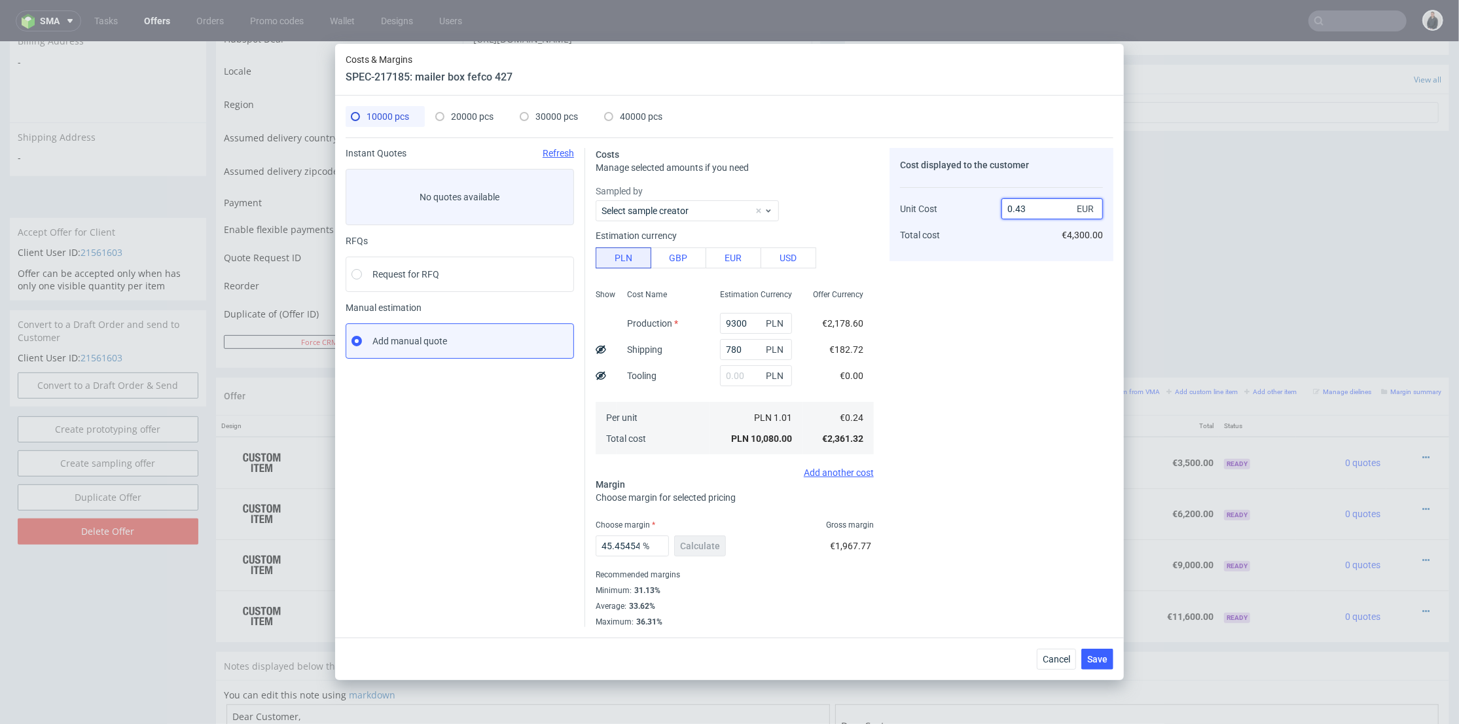
click at [1026, 209] on input "0.43" at bounding box center [1052, 208] width 101 height 21
type input "0.45"
click at [1017, 259] on div "Cost displayed to the customer Unit Cost Total cost 0.45 EUR €4,300.00" at bounding box center [1002, 204] width 224 height 113
type input "46.666666666666664"
type input "0.44"
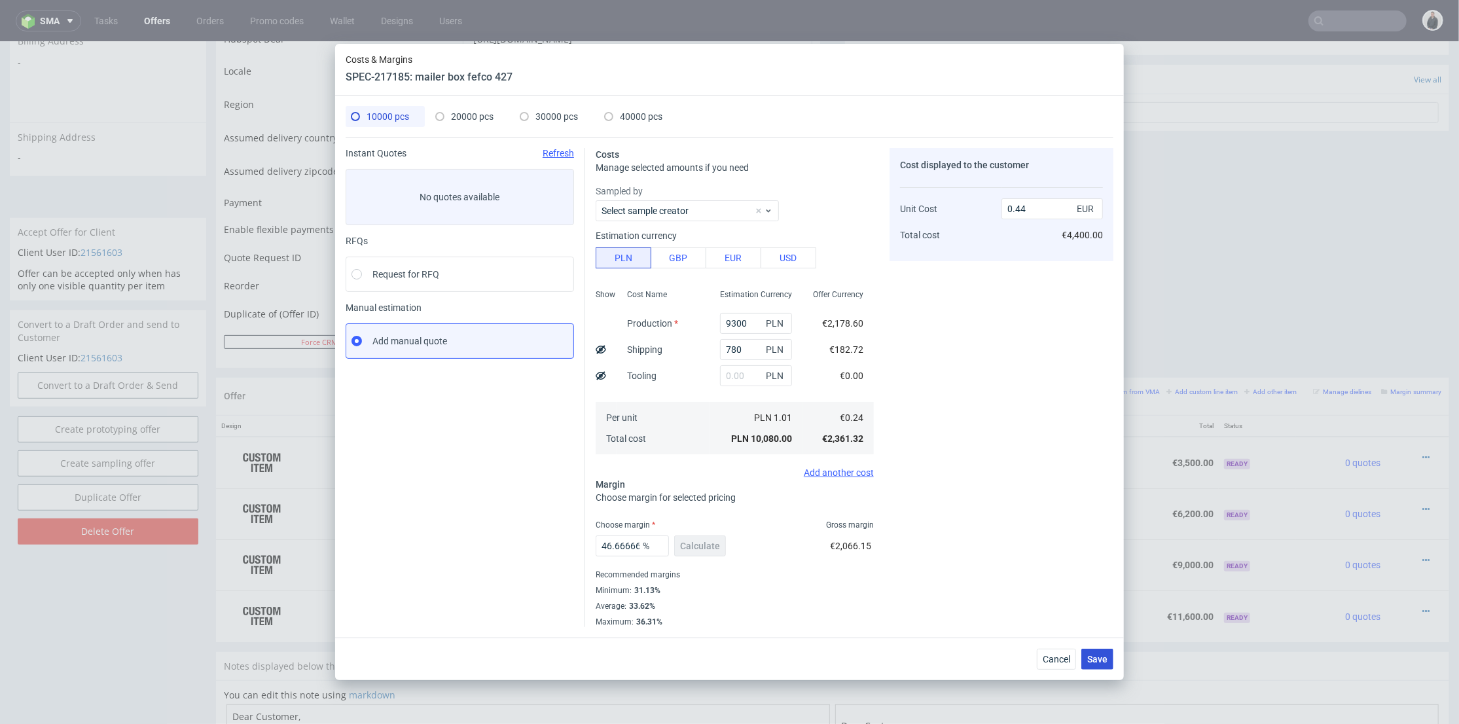
click at [1092, 657] on span "Save" at bounding box center [1097, 659] width 20 height 9
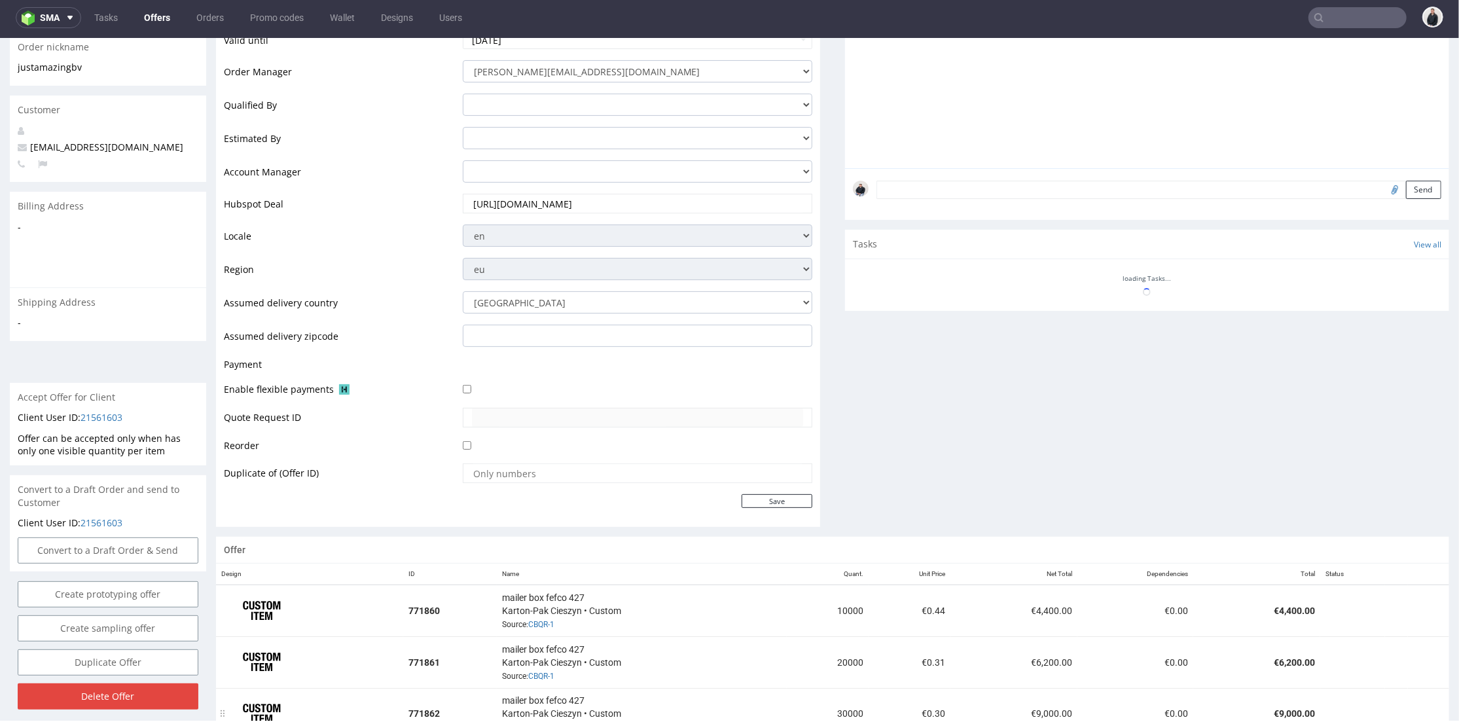
scroll to position [486, 0]
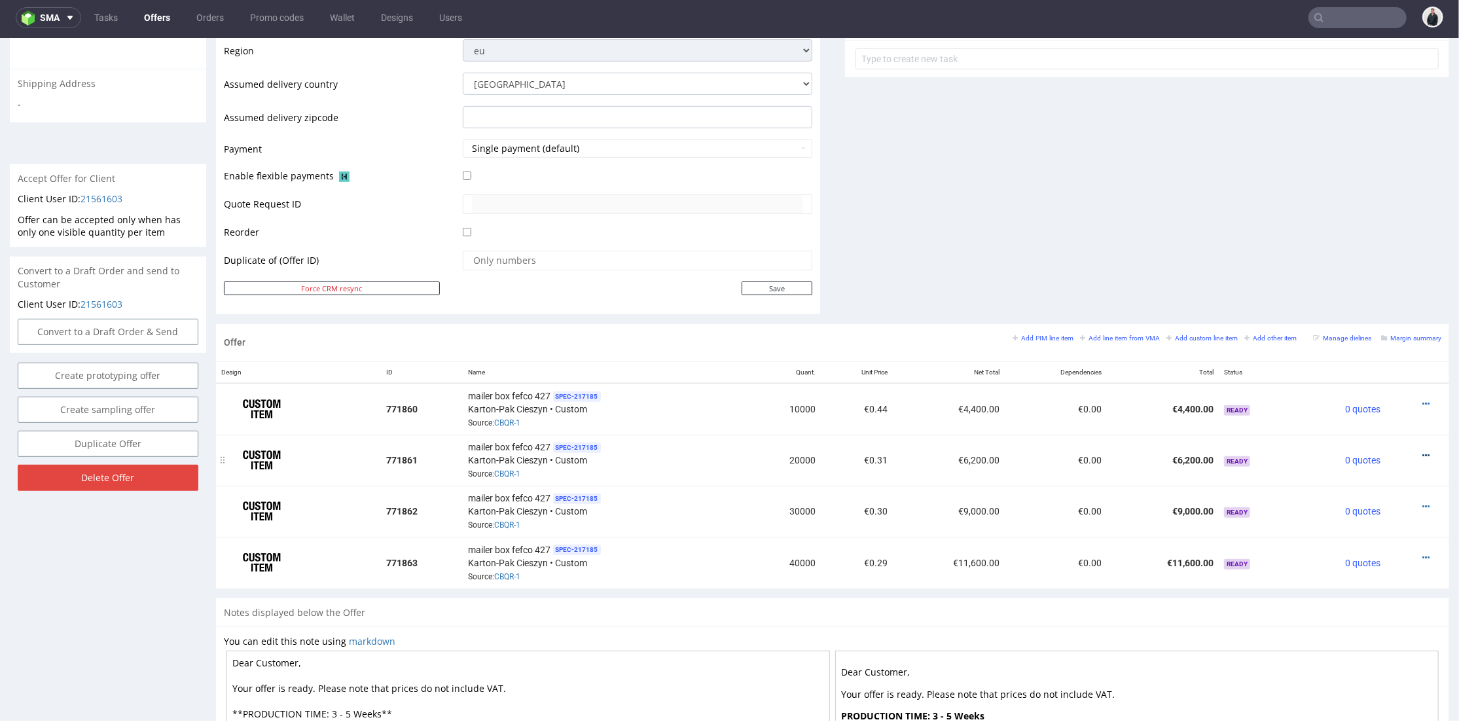
click at [1423, 450] on icon at bounding box center [1426, 454] width 7 height 9
click at [1351, 313] on span "Edit item price" at bounding box center [1367, 308] width 105 height 13
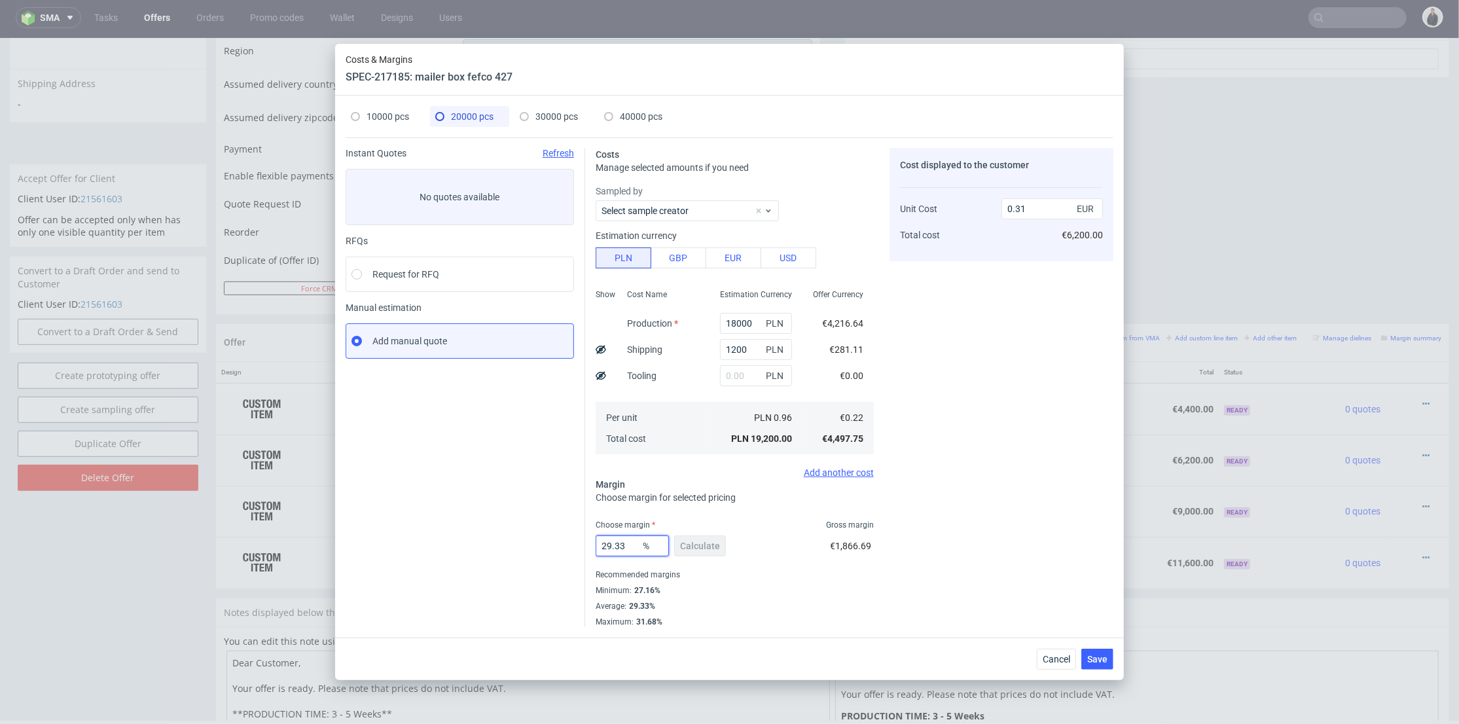
drag, startPoint x: 627, startPoint y: 547, endPoint x: 634, endPoint y: 547, distance: 7.2
click at [556, 543] on div "Instant Quotes Refresh No quotes available RFQs Request for RFQ Manual estimati…" at bounding box center [730, 382] width 768 height 490
type input "41"
click at [982, 477] on div "Cost displayed to the customer Unit Cost Total cost 0.31 EUR €6,200.00" at bounding box center [1002, 387] width 224 height 479
type input "0.38"
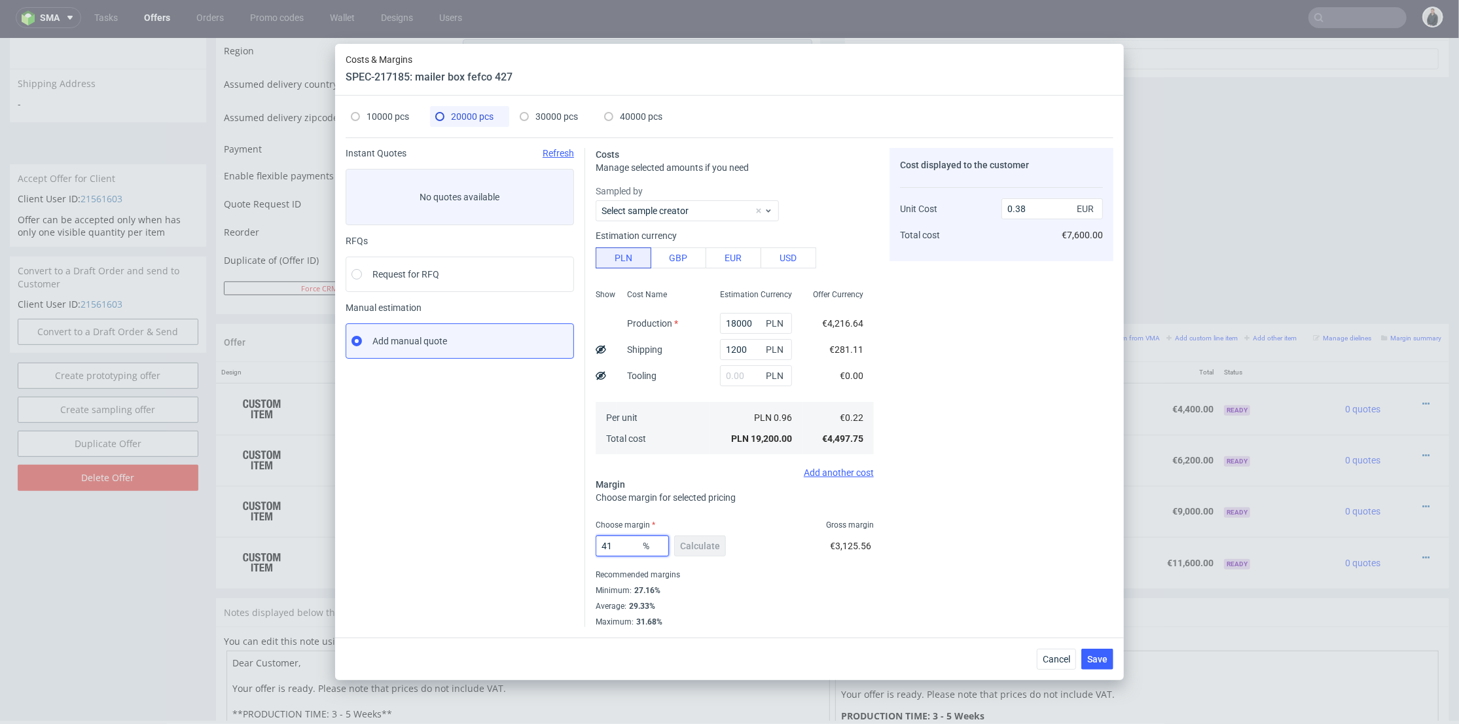
click at [608, 546] on input "41" at bounding box center [632, 545] width 73 height 21
type input "42"
click at [975, 452] on div "Cost displayed to the customer Unit Cost Total cost 0.38 EUR €7,600.00" at bounding box center [1002, 387] width 224 height 479
click at [388, 114] on span "10000 pcs" at bounding box center [388, 116] width 43 height 10
type input "9300"
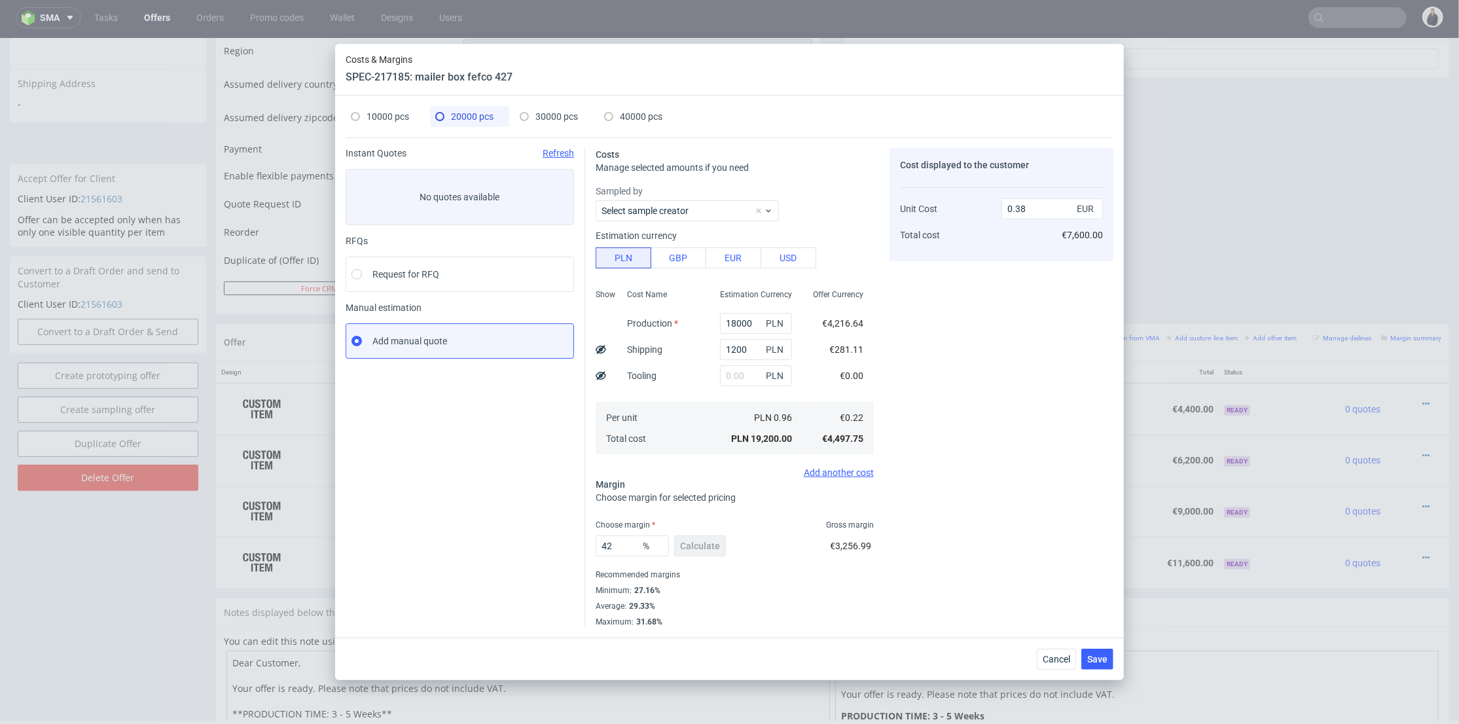
type input "780"
type input "46.67"
type input "0.44"
drag, startPoint x: 463, startPoint y: 111, endPoint x: 511, endPoint y: 105, distance: 47.5
click at [464, 111] on span "20000 pcs" at bounding box center [472, 116] width 43 height 10
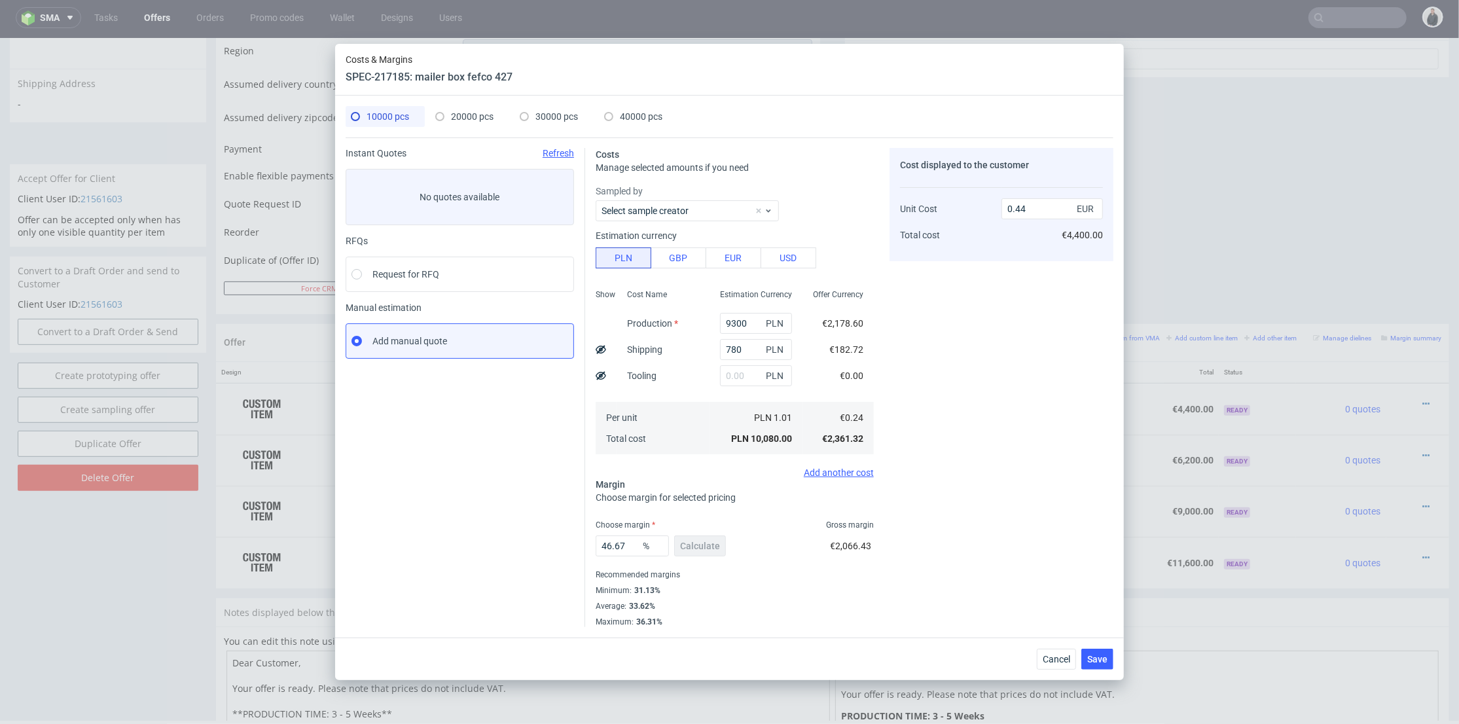
type input "18000"
type input "1200"
type input "42"
type input "0.38"
click at [547, 114] on span "30000 pcs" at bounding box center [556, 116] width 43 height 10
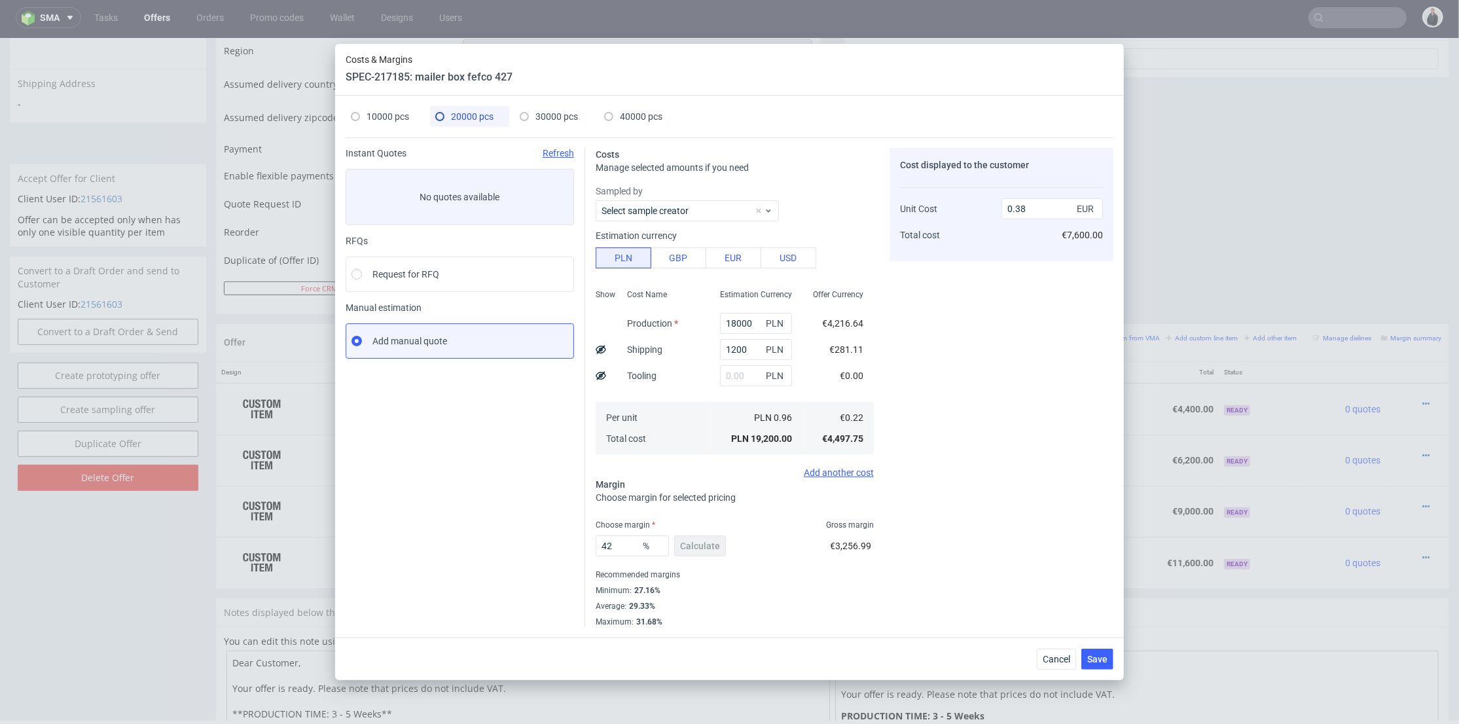
type input "26700"
type input "1450"
type input "26.79"
type input "0.3"
drag, startPoint x: 604, startPoint y: 544, endPoint x: 557, endPoint y: 538, distance: 47.5
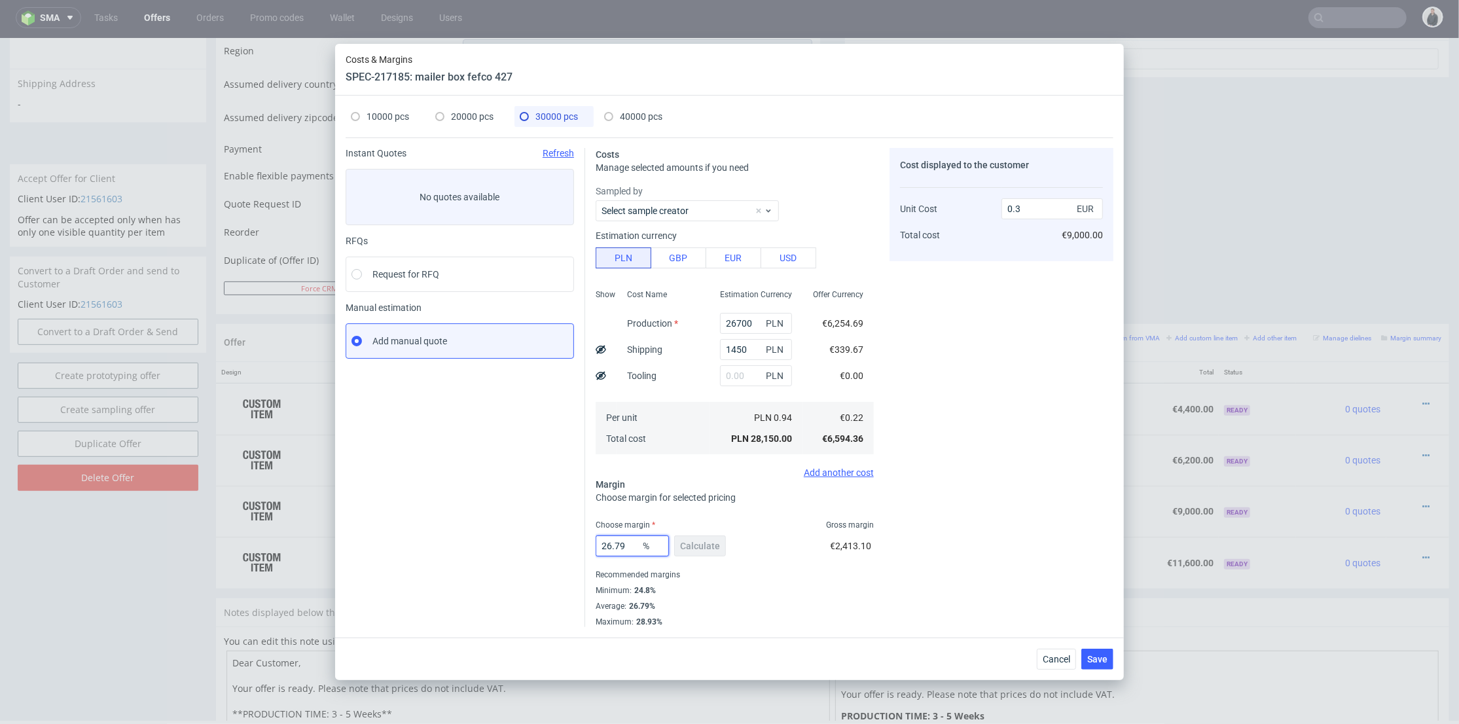
click at [501, 536] on div "Instant Quotes Refresh No quotes available RFQs Request for RFQ Manual estimati…" at bounding box center [730, 382] width 768 height 490
type input "38"
click at [982, 438] on div "Cost displayed to the customer Unit Cost Total cost 0.3 EUR €9,000.00" at bounding box center [1002, 387] width 224 height 479
type input "0.35"
click at [618, 114] on div "40000 pcs" at bounding box center [633, 116] width 58 height 21
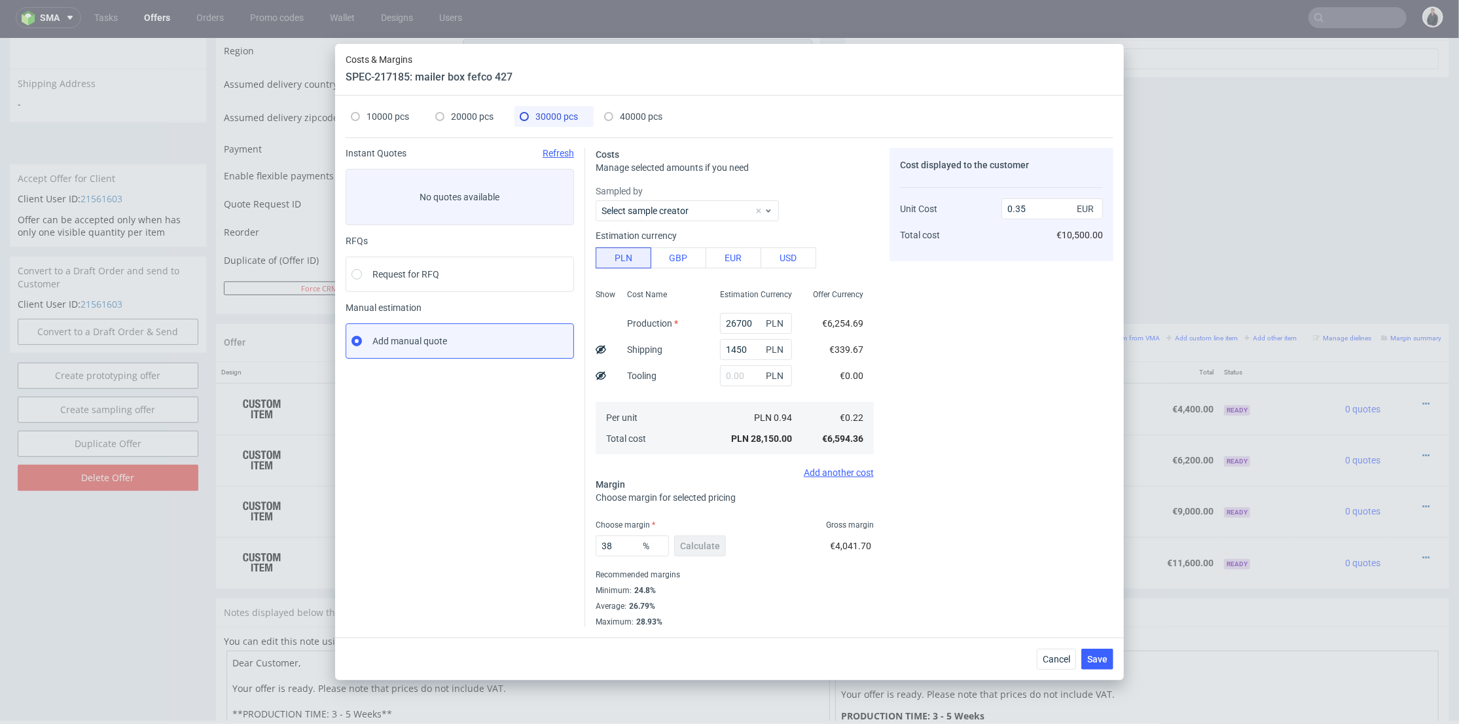
type input "35200"
type input "1800"
type input "24.96"
type input "0.29"
drag, startPoint x: 626, startPoint y: 543, endPoint x: 511, endPoint y: 534, distance: 116.2
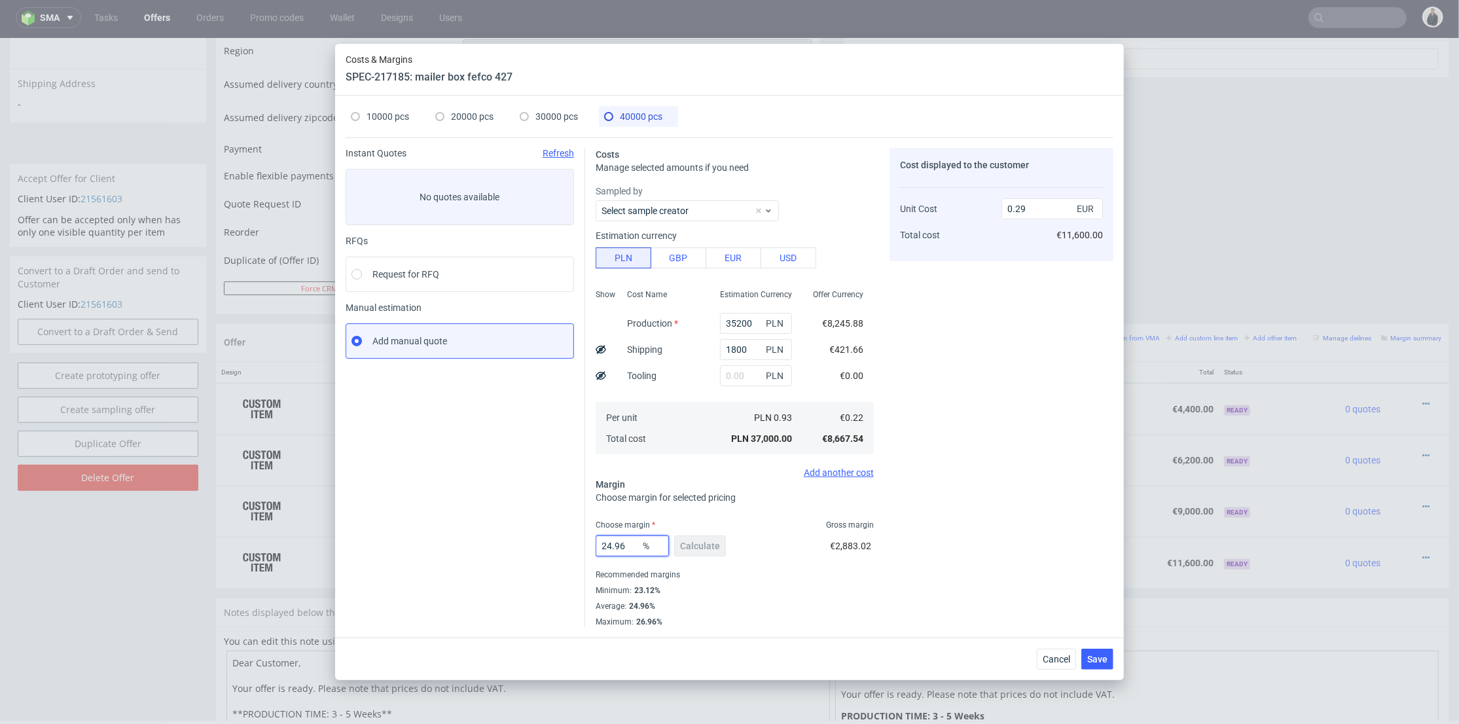
click at [511, 534] on div "Instant Quotes Refresh No quotes available RFQs Request for RFQ Manual estimati…" at bounding box center [730, 382] width 768 height 490
type input "37"
click at [978, 466] on div "Cost displayed to the customer Unit Cost Total cost 0.29 EUR €11,600.00" at bounding box center [1002, 387] width 224 height 479
type input "0.34"
click at [547, 114] on span "30000 pcs" at bounding box center [556, 116] width 43 height 10
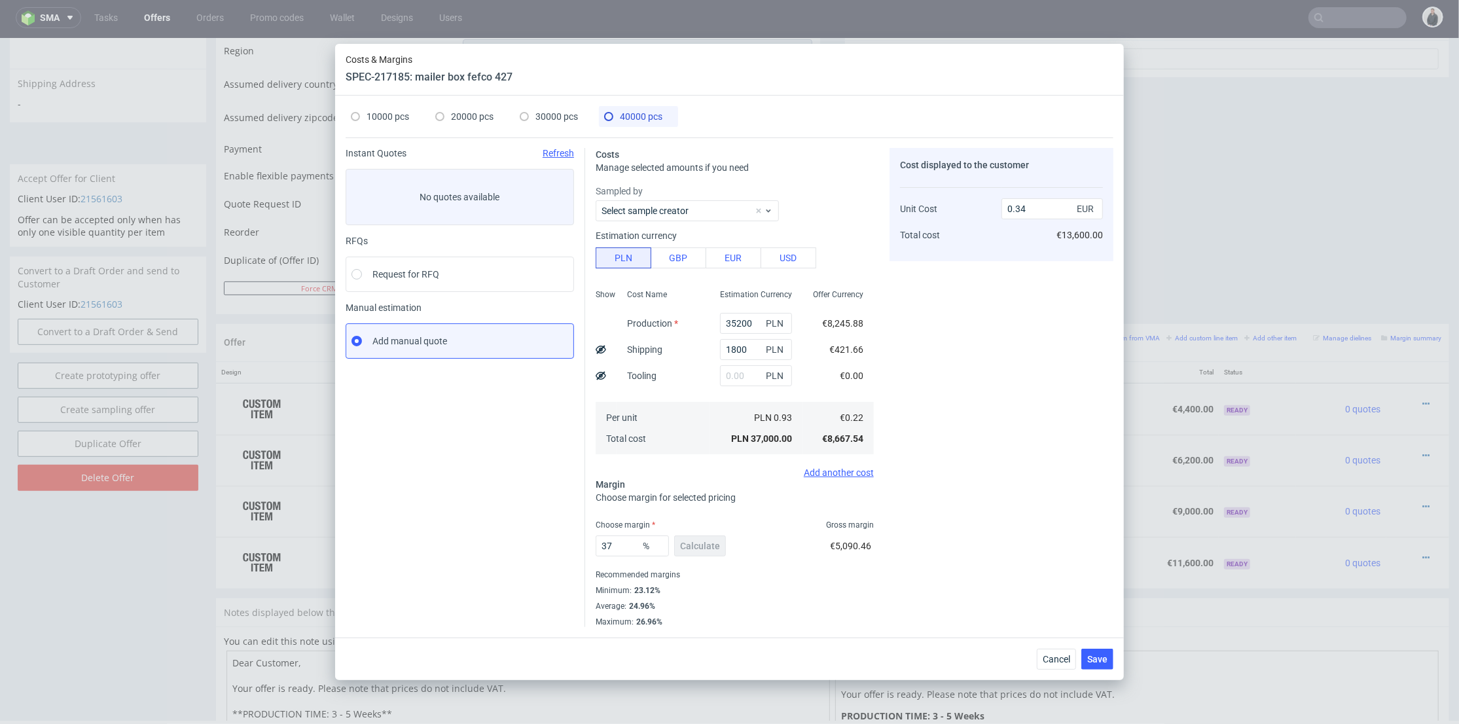
type input "26700"
type input "1450"
type input "38"
type input "0.35"
drag, startPoint x: 464, startPoint y: 117, endPoint x: 382, endPoint y: 117, distance: 81.8
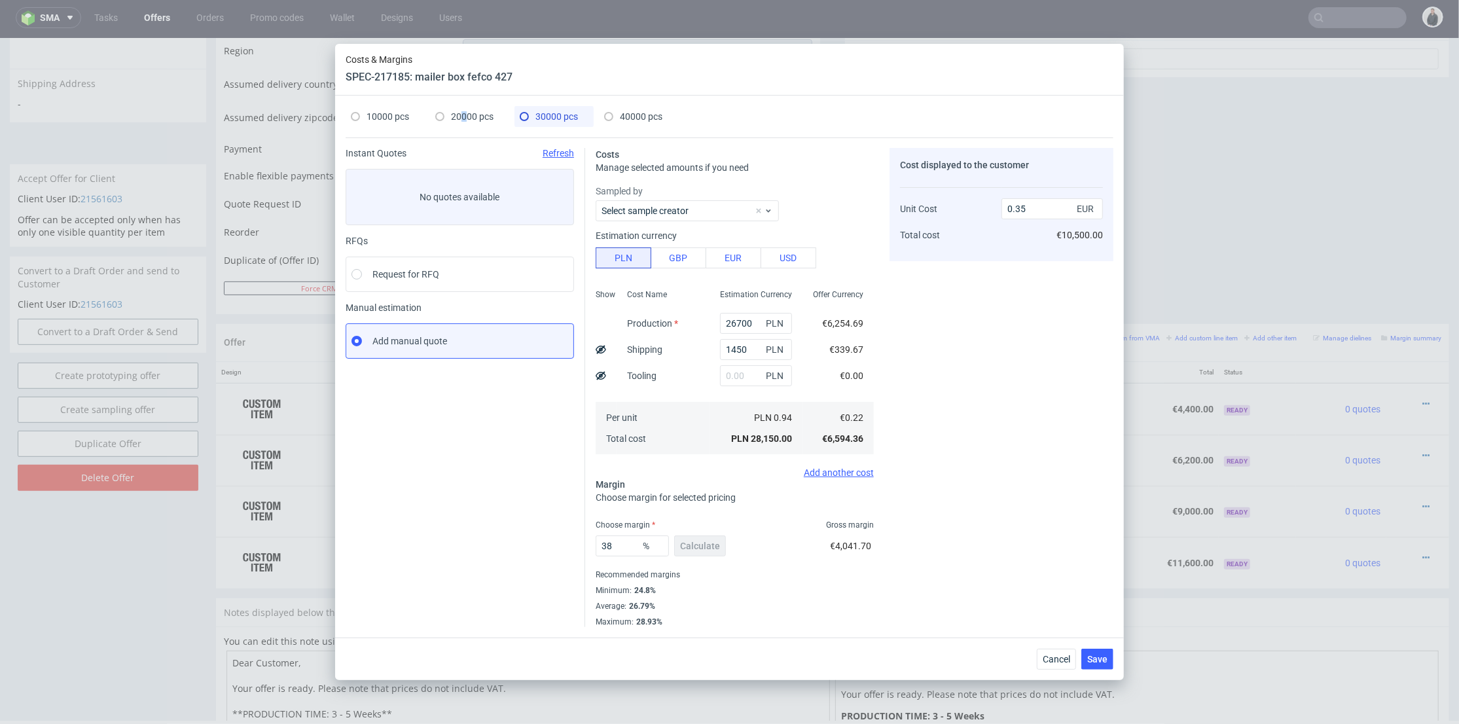
click at [463, 117] on span "20000 pcs" at bounding box center [472, 116] width 43 height 10
type input "18000"
type input "1200"
type input "42"
type input "0.38"
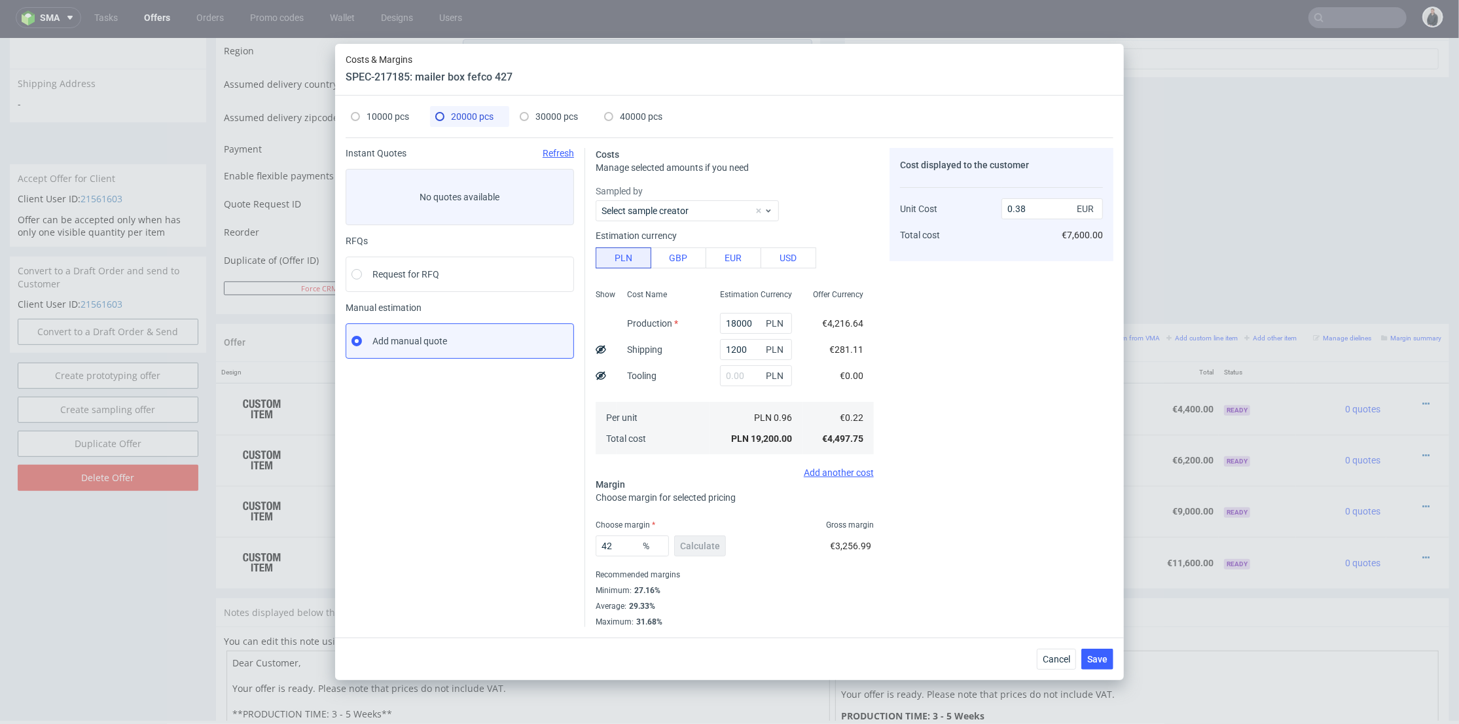
click at [355, 118] on span at bounding box center [355, 116] width 9 height 9
type input "9300"
type input "780"
type input "46.67"
type input "0.44"
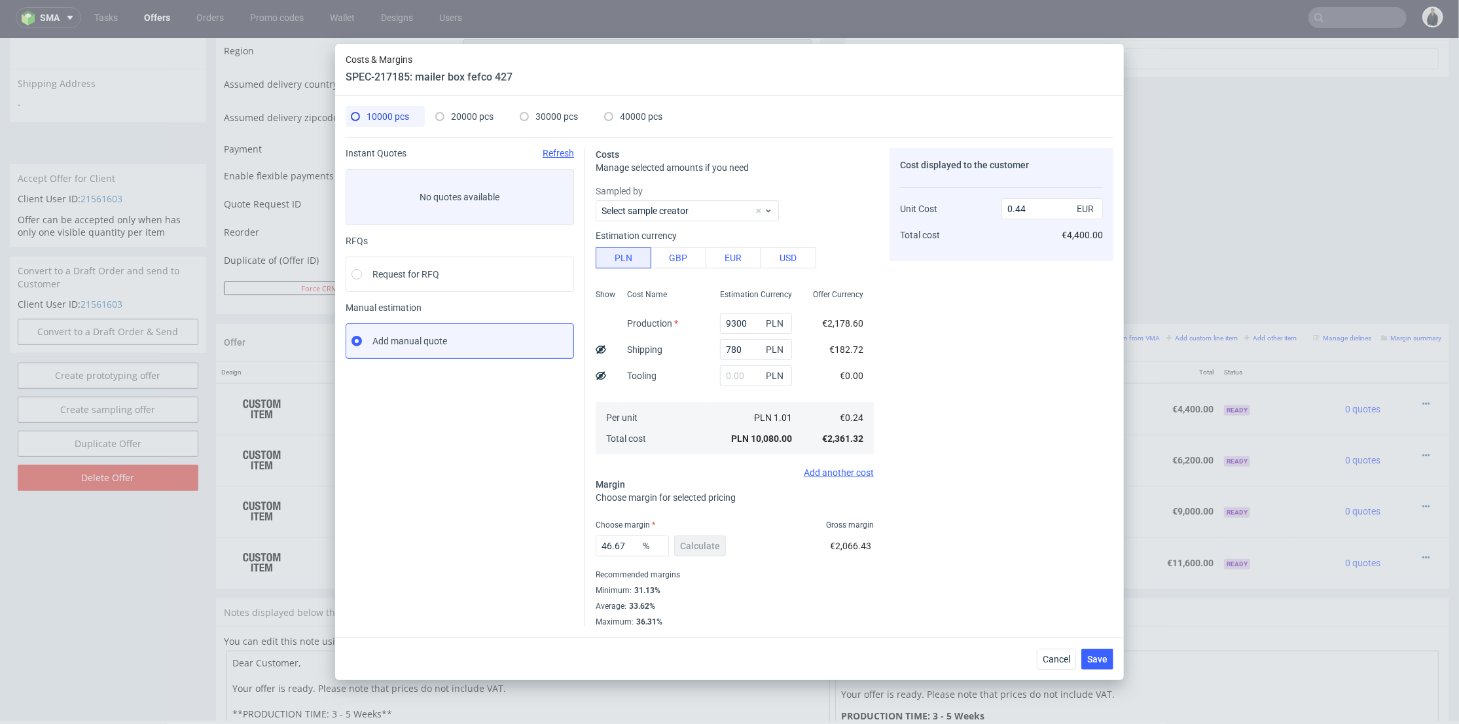
click at [458, 118] on span "20000 pcs" at bounding box center [472, 116] width 43 height 10
type input "18000"
type input "1200"
type input "42"
type input "0.38"
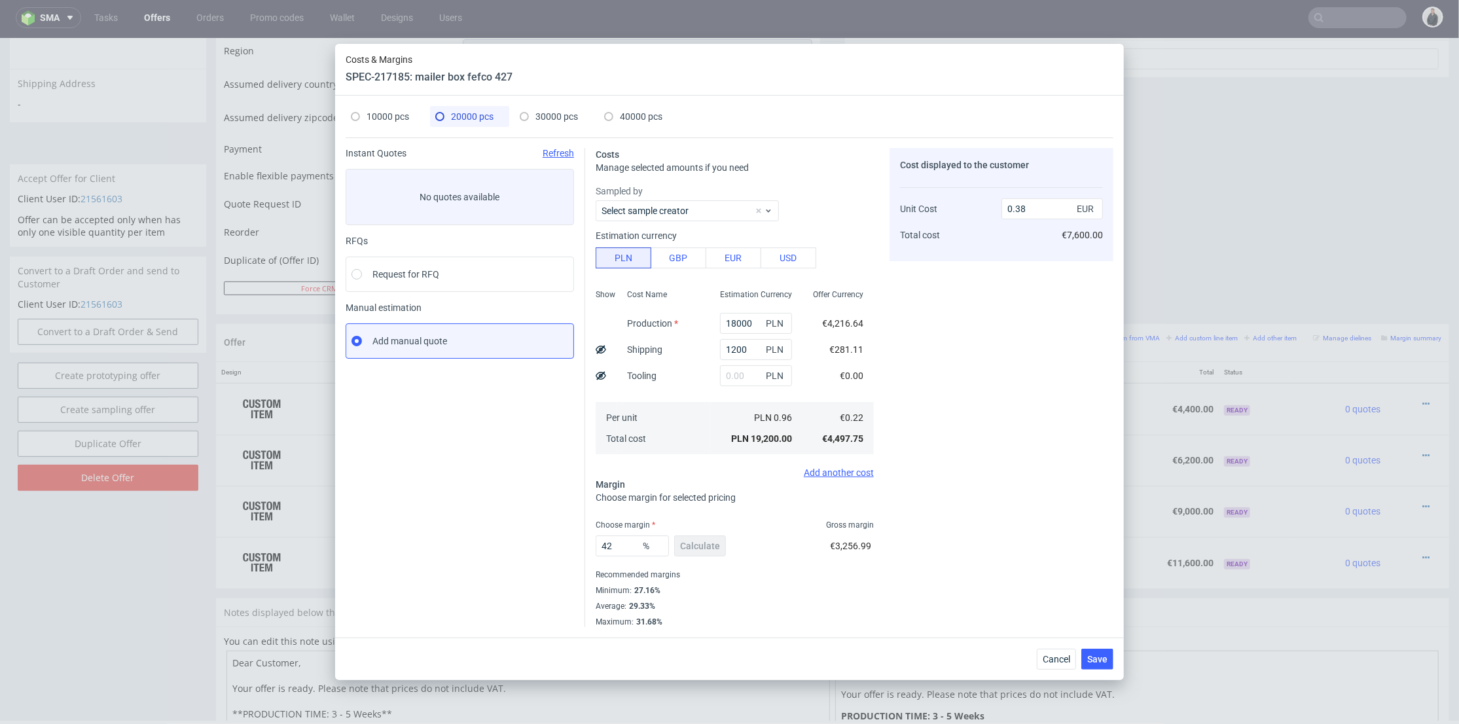
click at [375, 118] on span "10000 pcs" at bounding box center [388, 116] width 43 height 10
type input "9300"
type input "780"
type input "46.67"
type input "0.44"
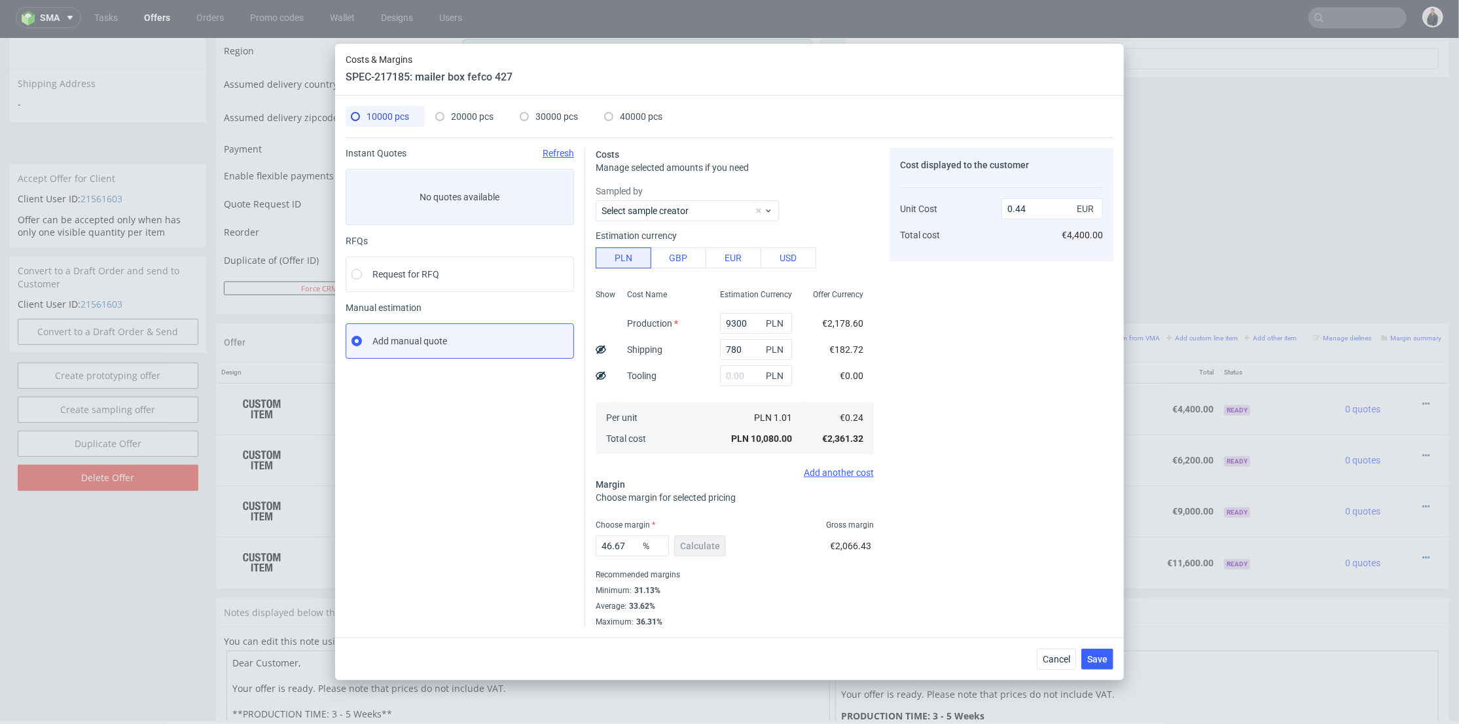
click at [469, 109] on div "20000 pcs" at bounding box center [464, 116] width 58 height 21
type input "18000"
type input "1200"
type input "42"
type input "0.38"
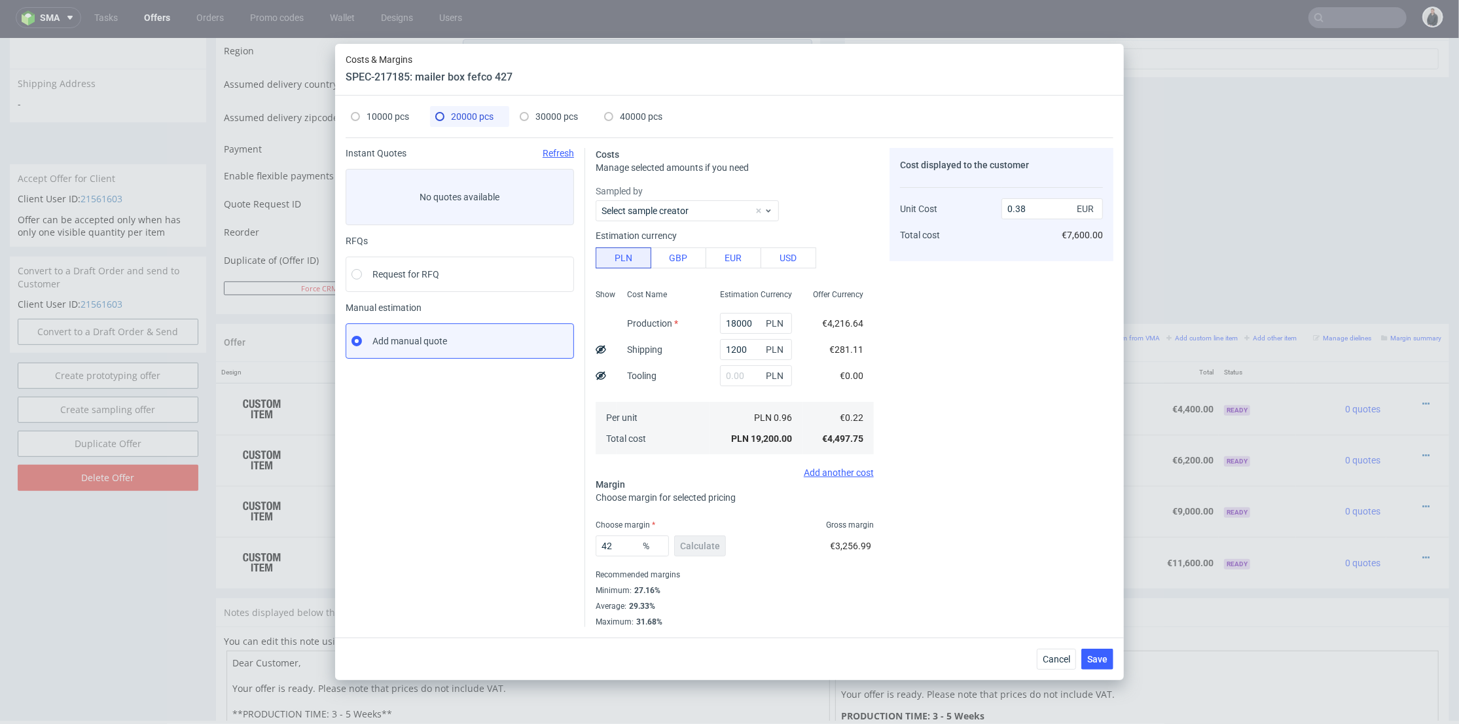
click at [406, 113] on span "10000 pcs" at bounding box center [388, 116] width 43 height 10
type input "9300"
type input "780"
type input "46.67"
type input "0.44"
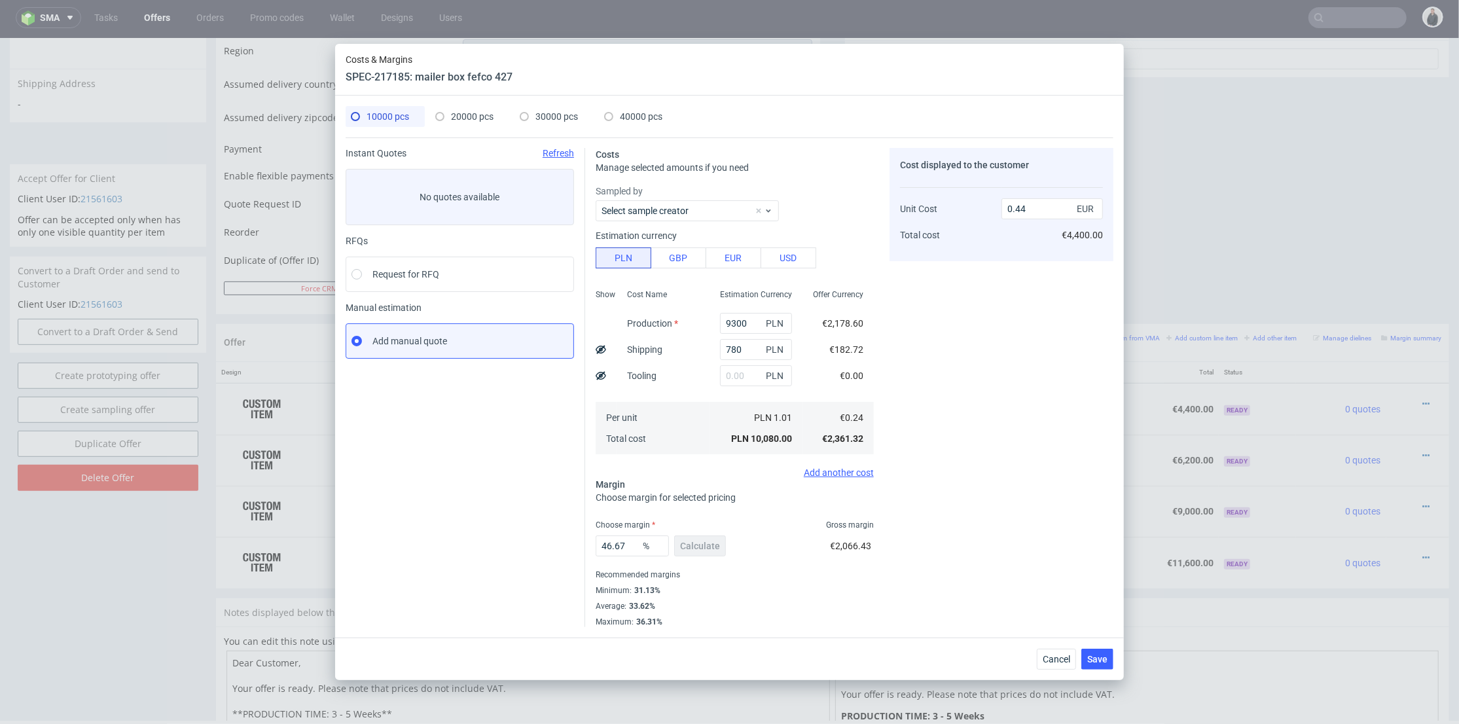
click at [450, 117] on div "20000 pcs" at bounding box center [464, 116] width 58 height 21
type input "18000"
type input "1200"
type input "42"
type input "0.38"
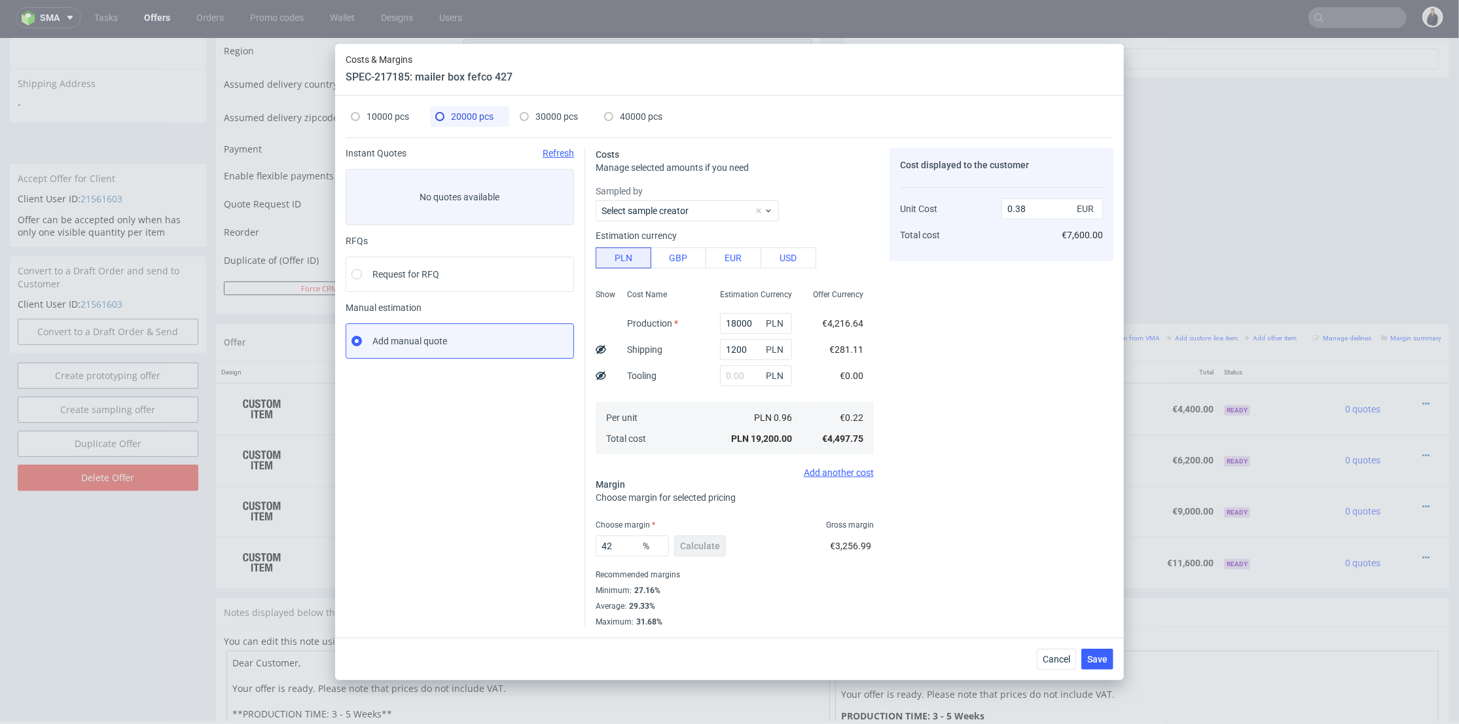
click at [393, 115] on span "10000 pcs" at bounding box center [388, 116] width 43 height 10
type input "9300"
type input "780"
type input "46.67"
type input "0.44"
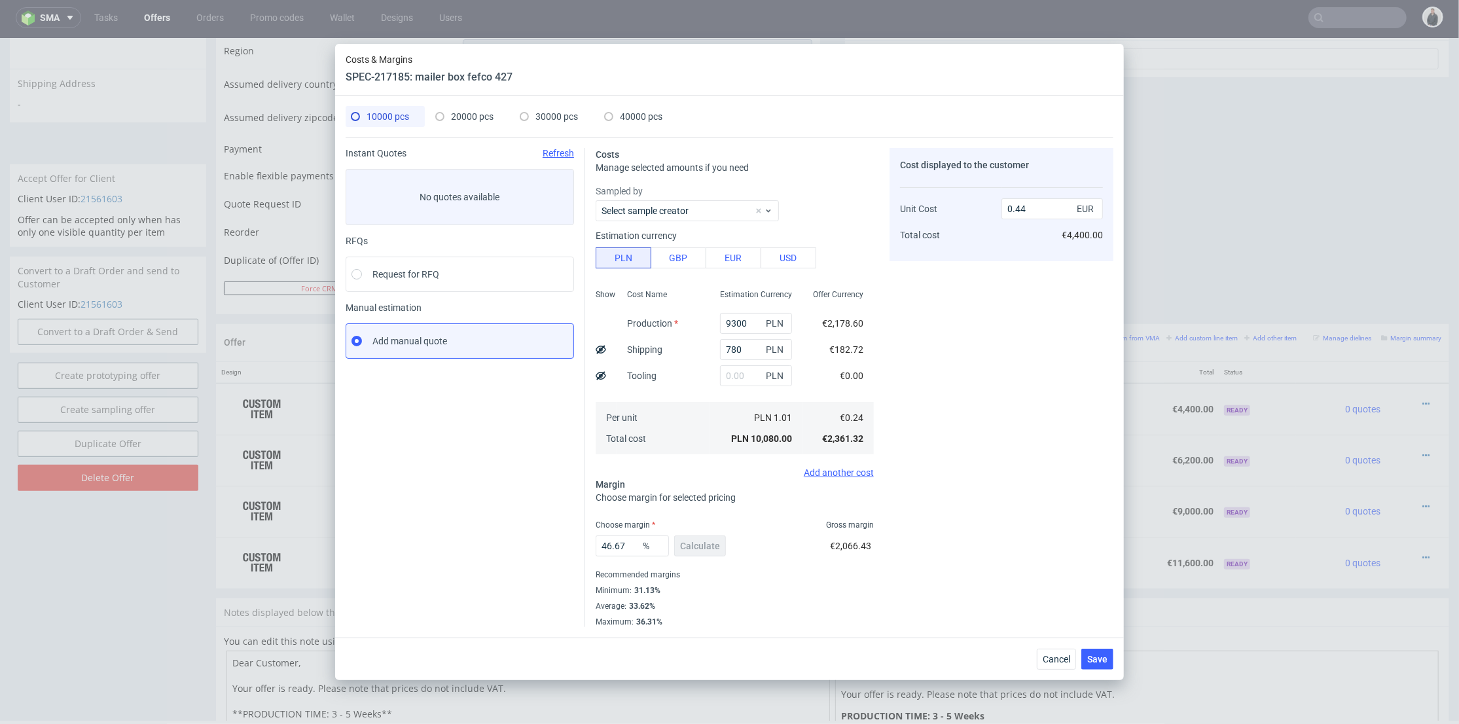
click at [468, 116] on span "20000 pcs" at bounding box center [472, 116] width 43 height 10
type input "18000"
type input "1200"
type input "42"
type input "0.38"
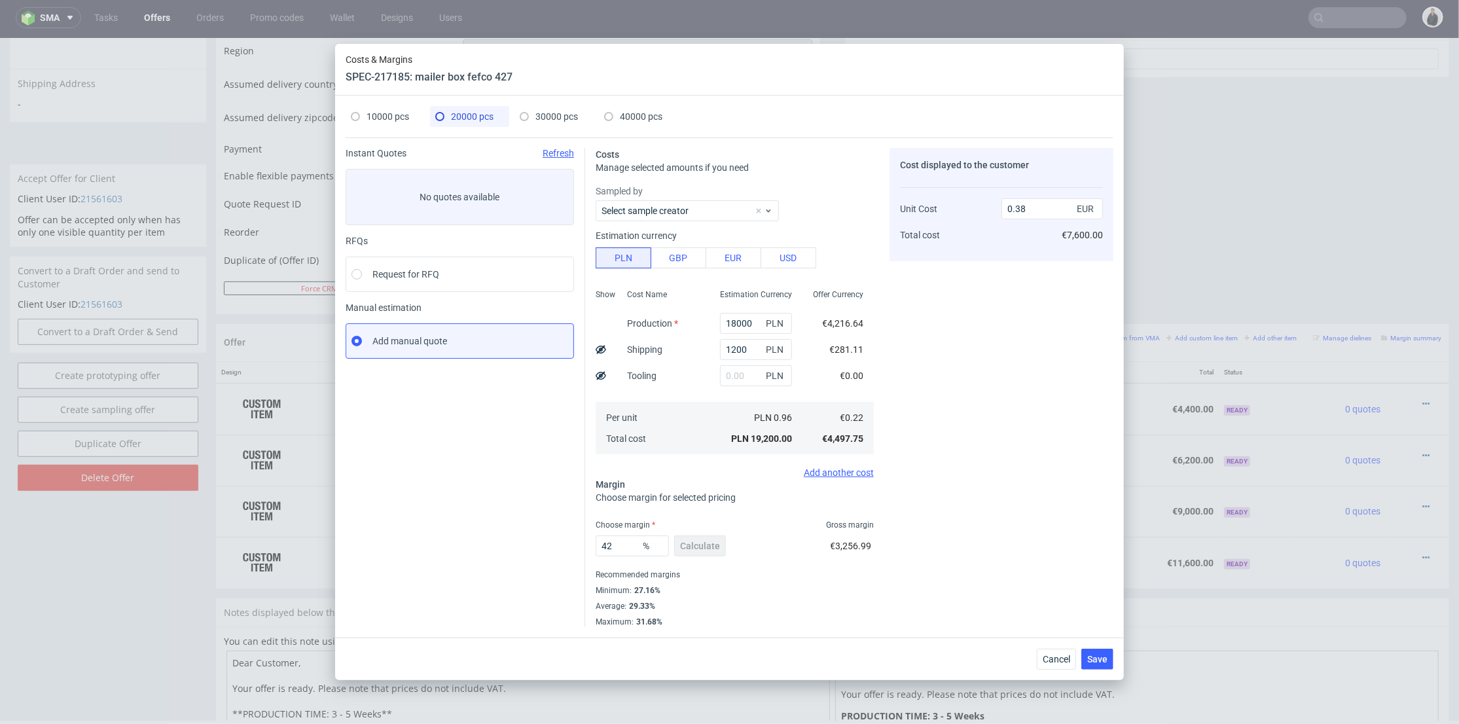
click at [630, 114] on span "40000 pcs" at bounding box center [641, 116] width 43 height 10
type input "35200"
type input "1800"
type input "37"
type input "0.34"
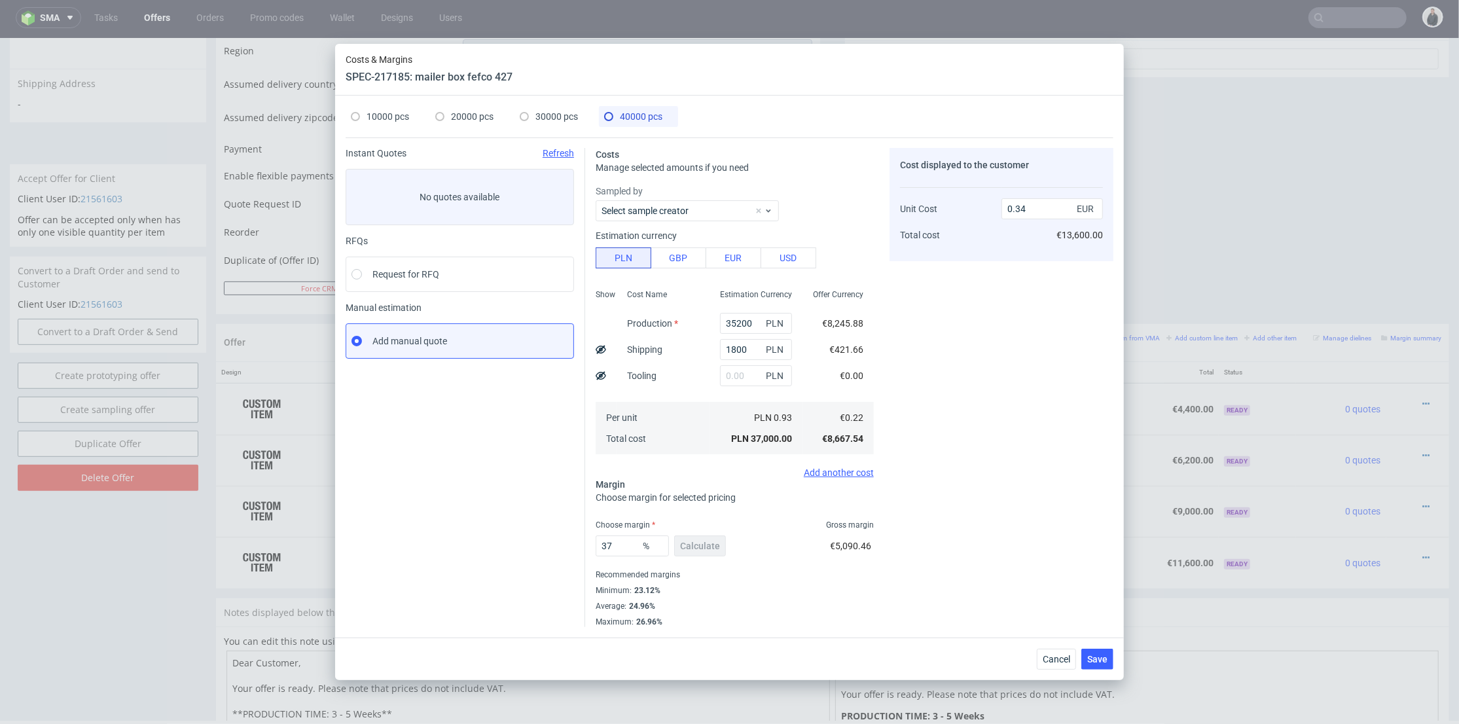
click at [537, 113] on span "30000 pcs" at bounding box center [556, 116] width 43 height 10
type input "26700"
type input "1450"
type input "38"
type input "0.35"
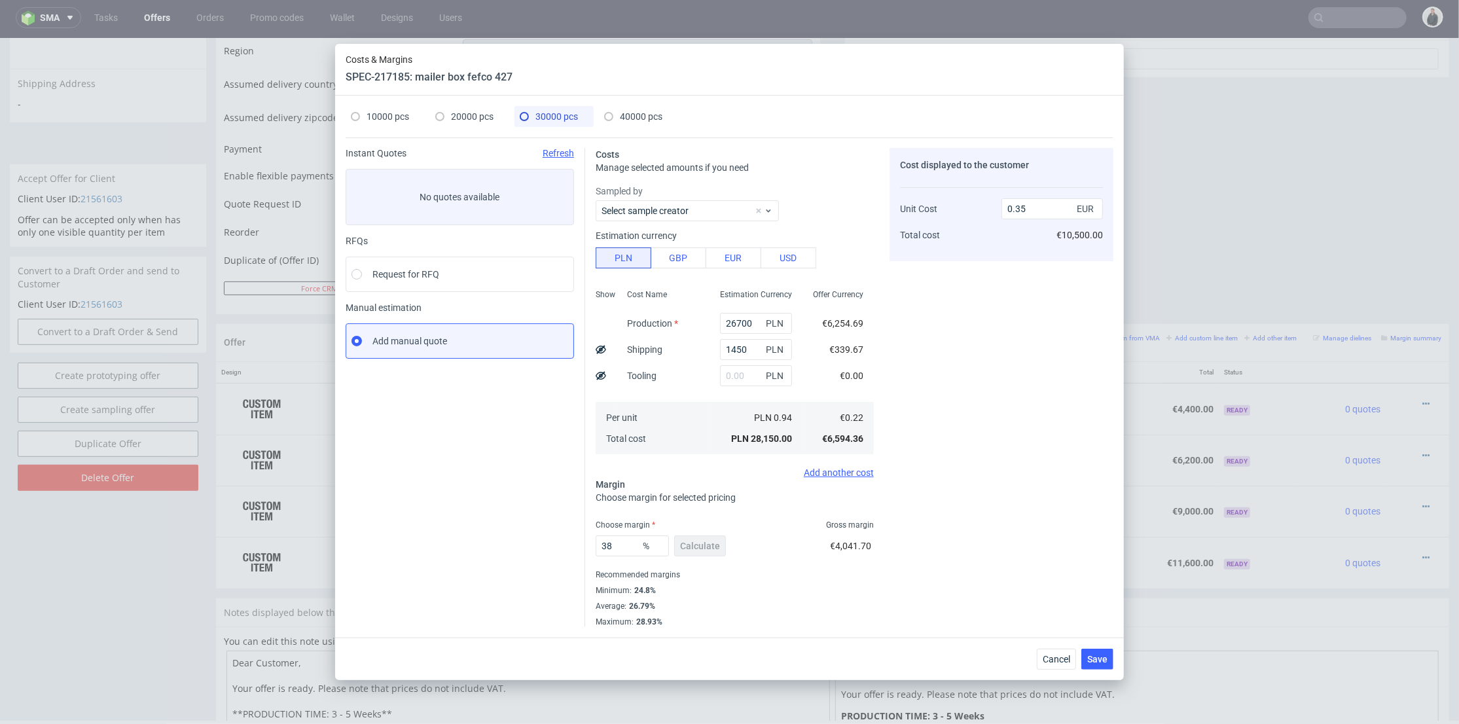
click at [448, 115] on div "20000 pcs" at bounding box center [464, 116] width 58 height 21
type input "18000"
type input "1200"
type input "42"
type input "0.38"
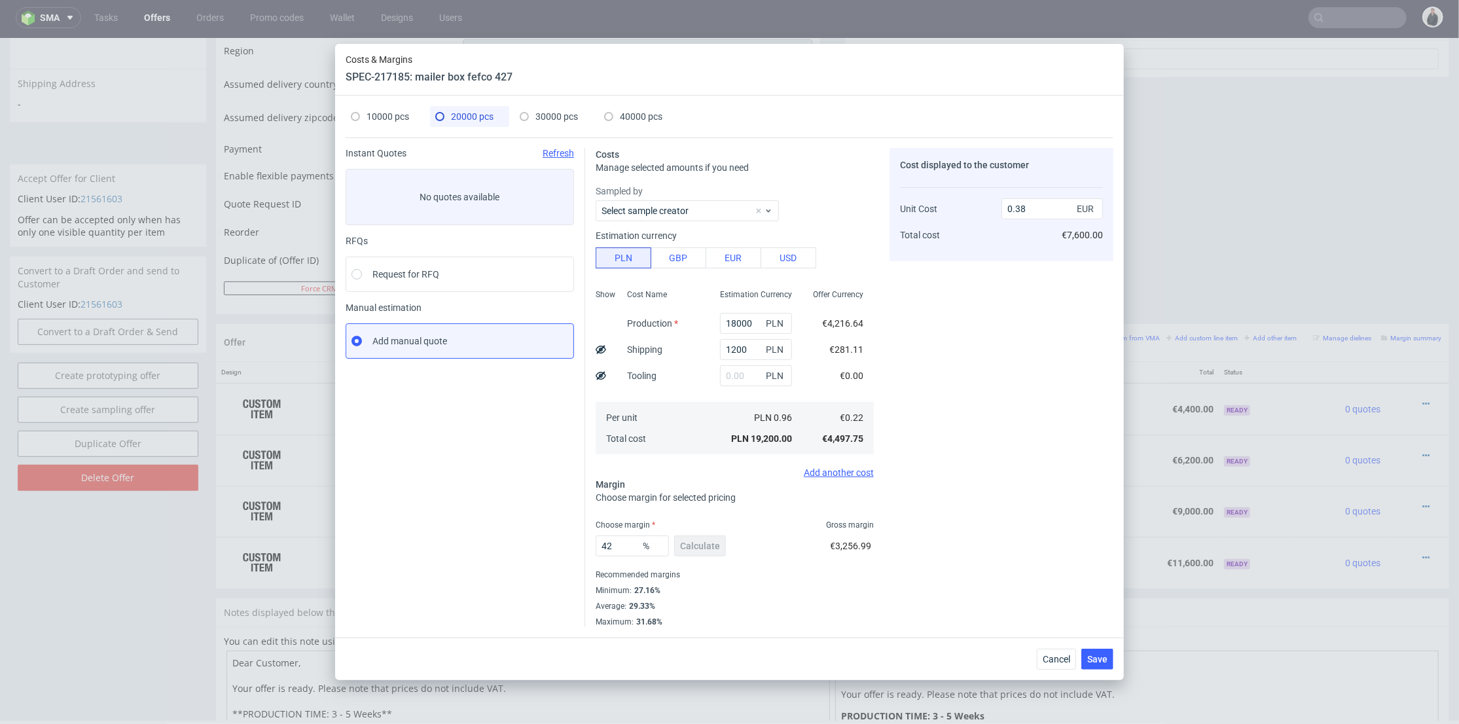
click at [354, 116] on span at bounding box center [355, 116] width 9 height 9
type input "9300"
type input "780"
type input "46.67"
type input "0.44"
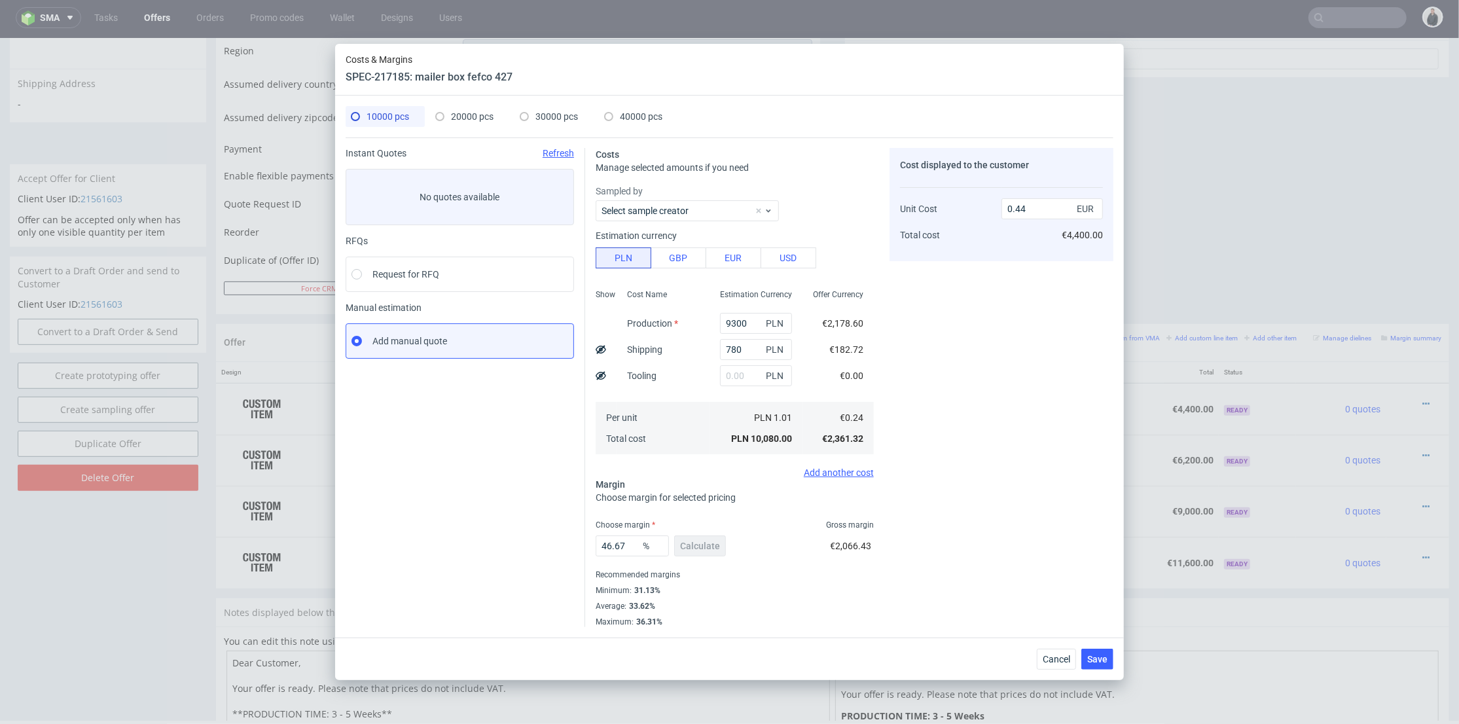
click at [636, 117] on span "40000 pcs" at bounding box center [641, 116] width 43 height 10
type input "35200"
type input "1800"
type input "37"
type input "0.34"
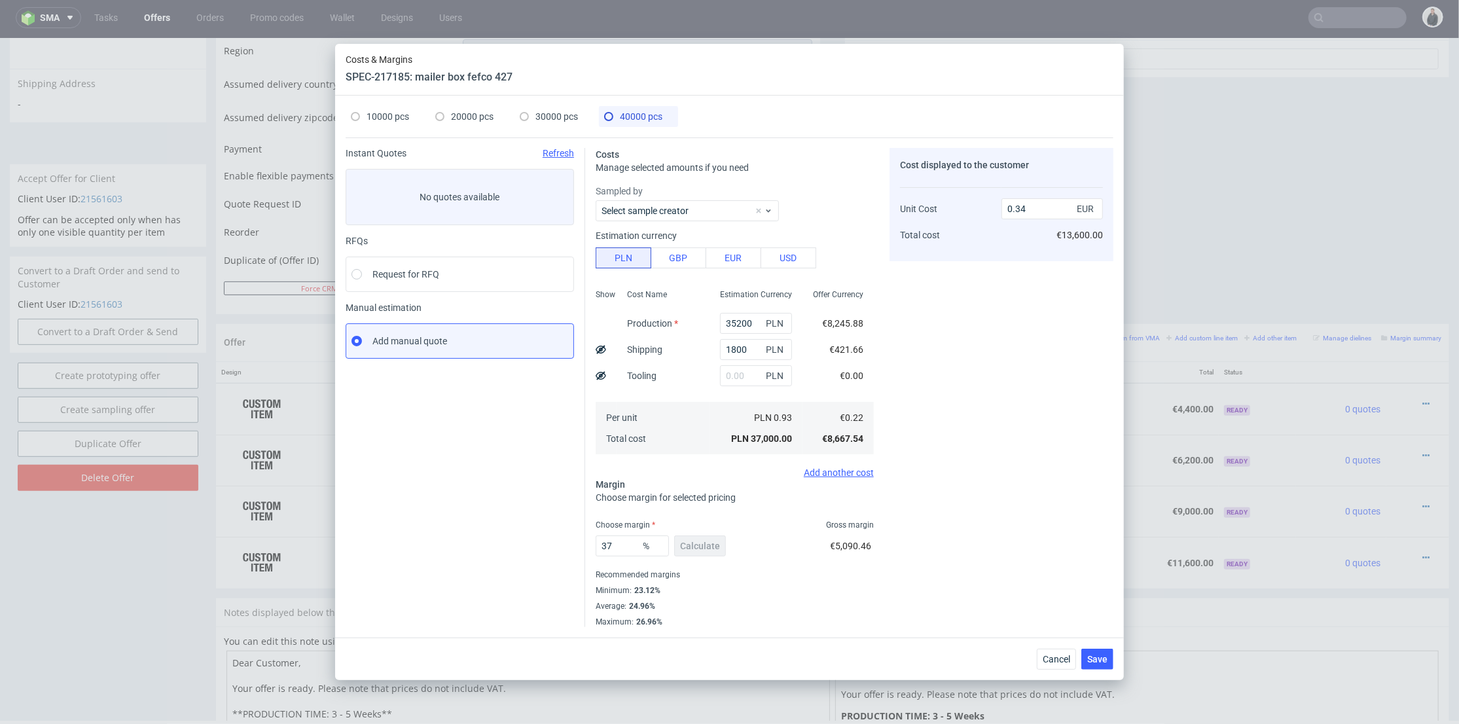
click at [547, 120] on span "30000 pcs" at bounding box center [556, 116] width 43 height 10
type input "26700"
type input "1450"
type input "38"
type input "0.35"
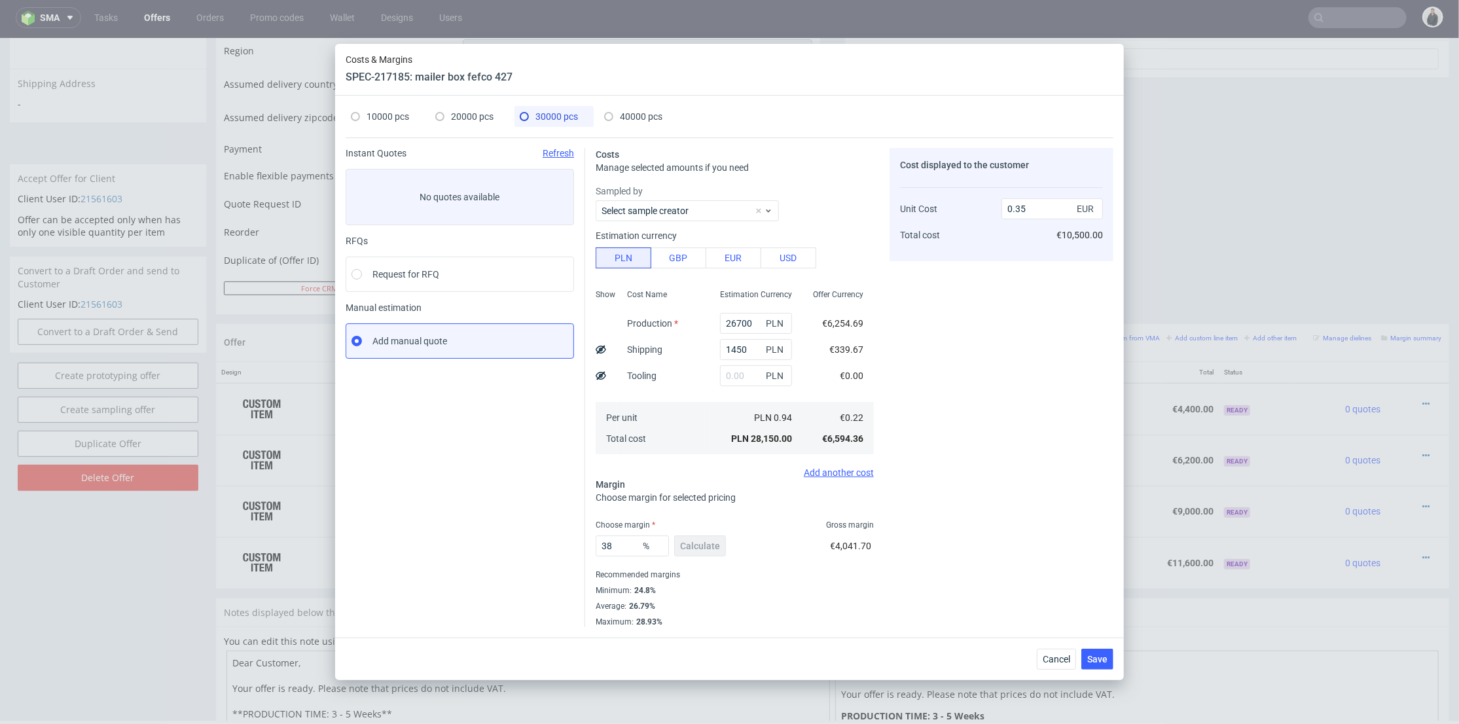
click at [391, 119] on span "10000 pcs" at bounding box center [388, 116] width 43 height 10
type input "9300"
type input "780"
type input "46.67"
type input "0.44"
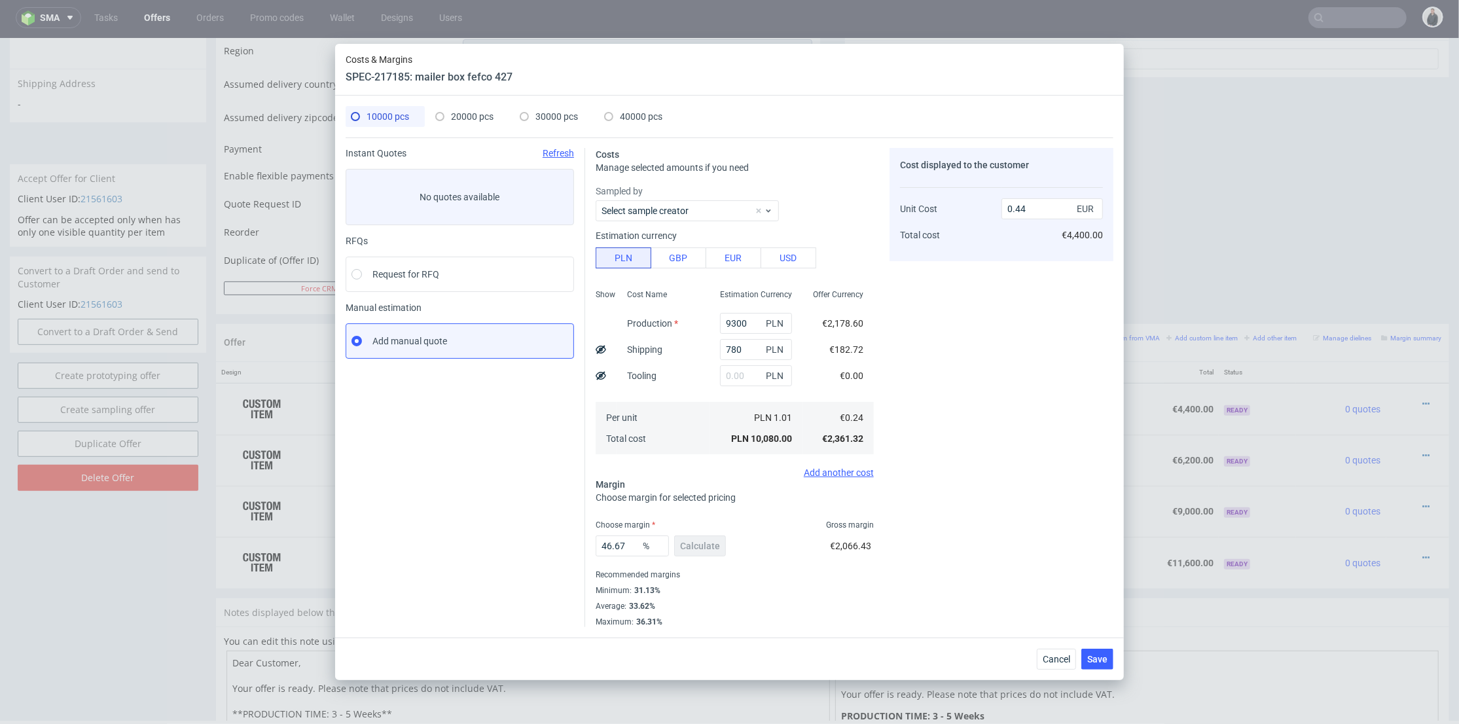
click at [630, 111] on span "40000 pcs" at bounding box center [641, 116] width 43 height 10
type input "35200"
type input "1800"
type input "37"
type input "0.34"
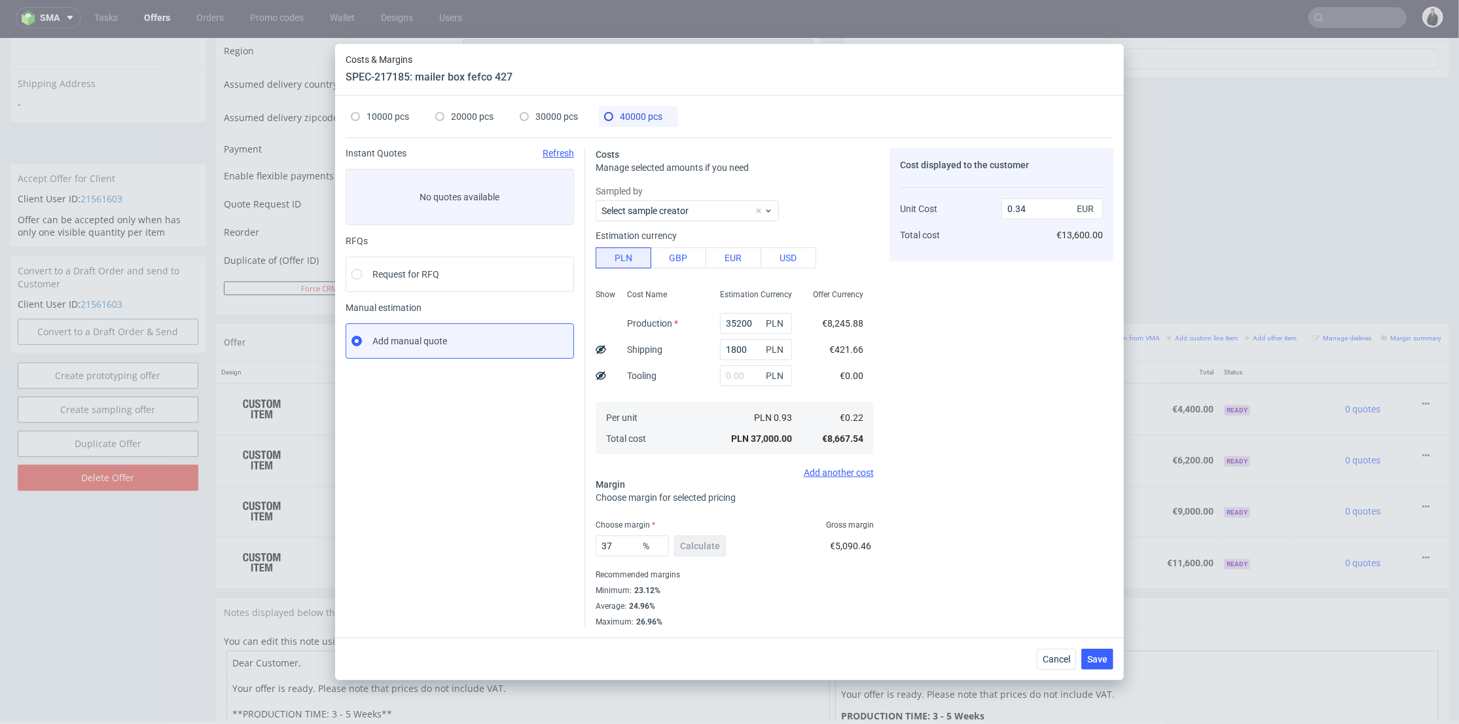
click at [408, 114] on span "10000 pcs" at bounding box center [388, 116] width 43 height 10
type input "9300"
type input "780"
type input "46.67"
type input "0.44"
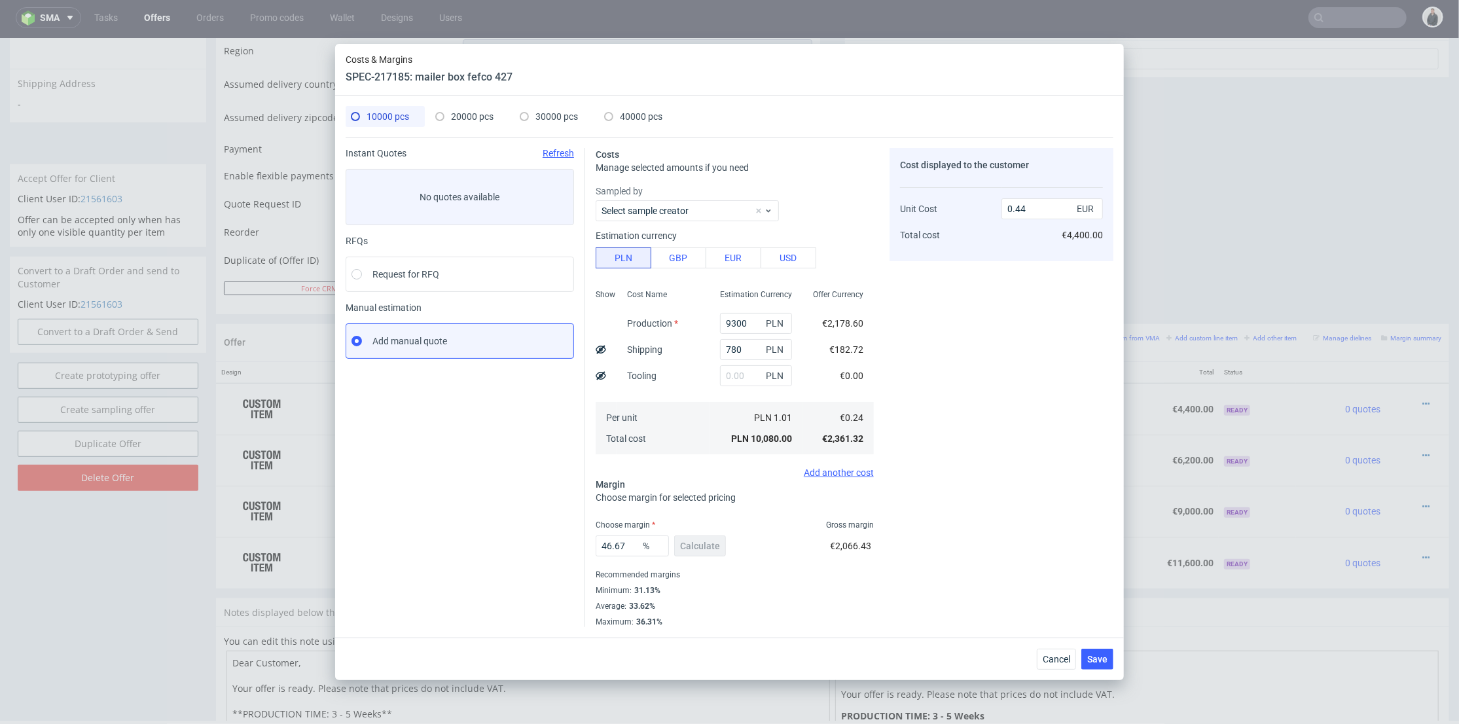
click at [647, 117] on span "40000 pcs" at bounding box center [641, 116] width 43 height 10
type input "35200"
type input "1800"
type input "37"
type input "0.34"
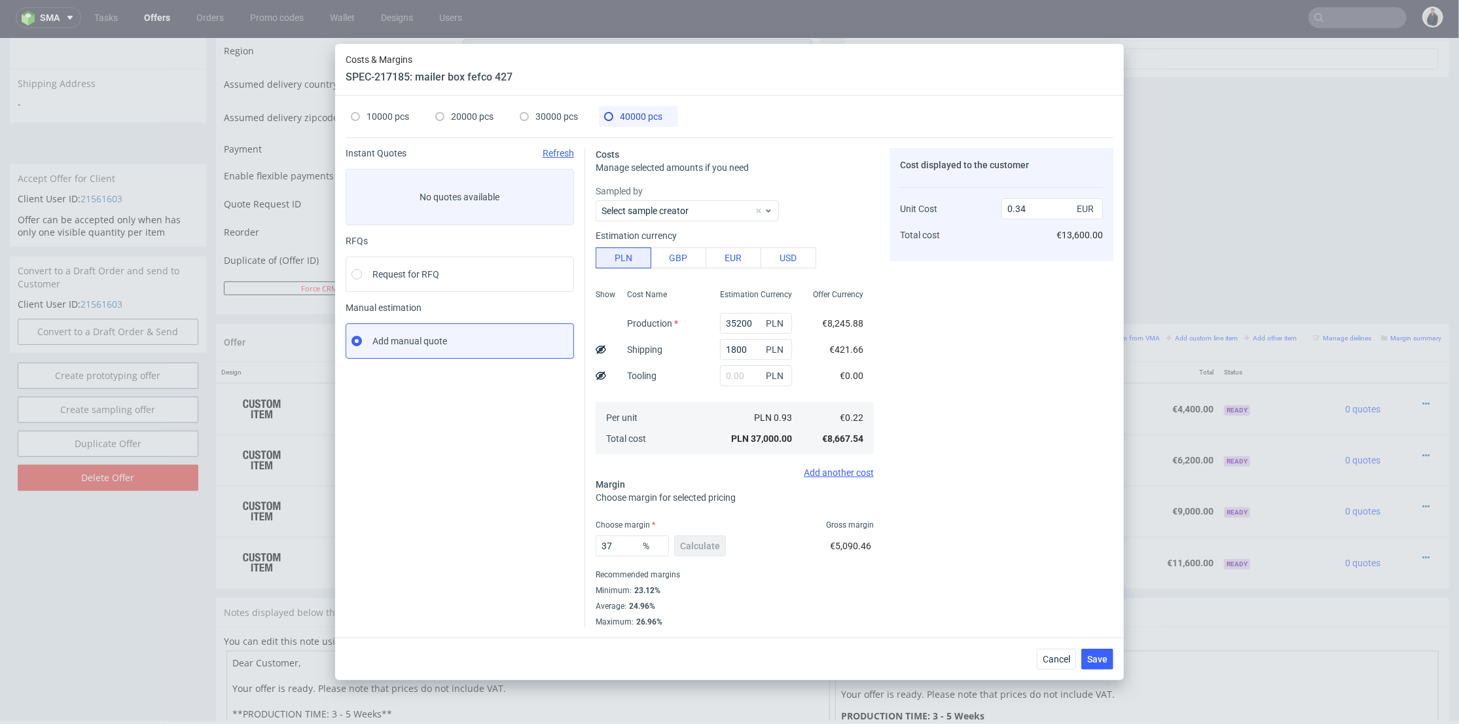
click at [531, 114] on div "30000 pcs" at bounding box center [549, 116] width 58 height 21
type input "26700"
type input "1450"
type input "38"
click at [1029, 210] on input "0.35" at bounding box center [1052, 208] width 101 height 21
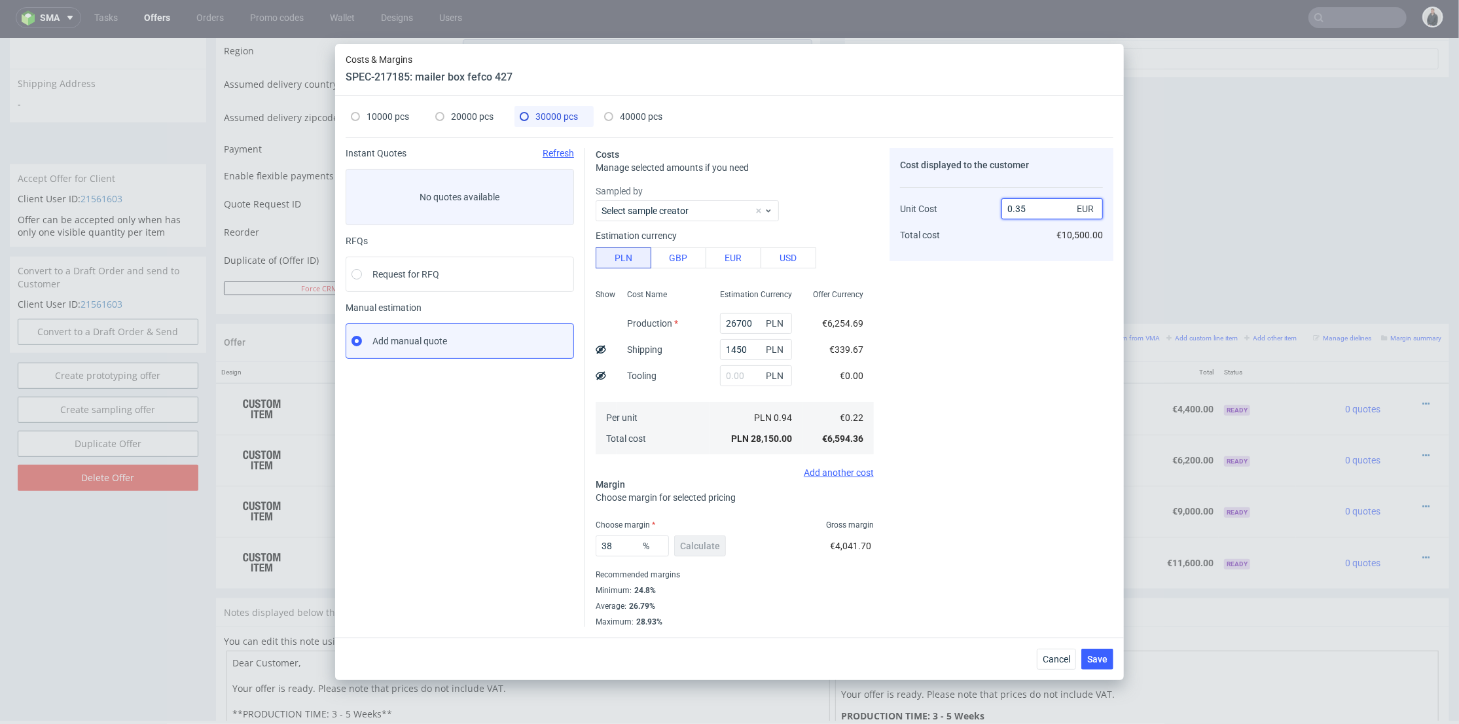
click at [1022, 209] on input "0.35" at bounding box center [1052, 208] width 101 height 21
drag, startPoint x: 1024, startPoint y: 209, endPoint x: 1042, endPoint y: 214, distance: 18.3
click at [1042, 213] on input "0.35" at bounding box center [1052, 208] width 101 height 21
type input "6"
type input "96.33333333333334"
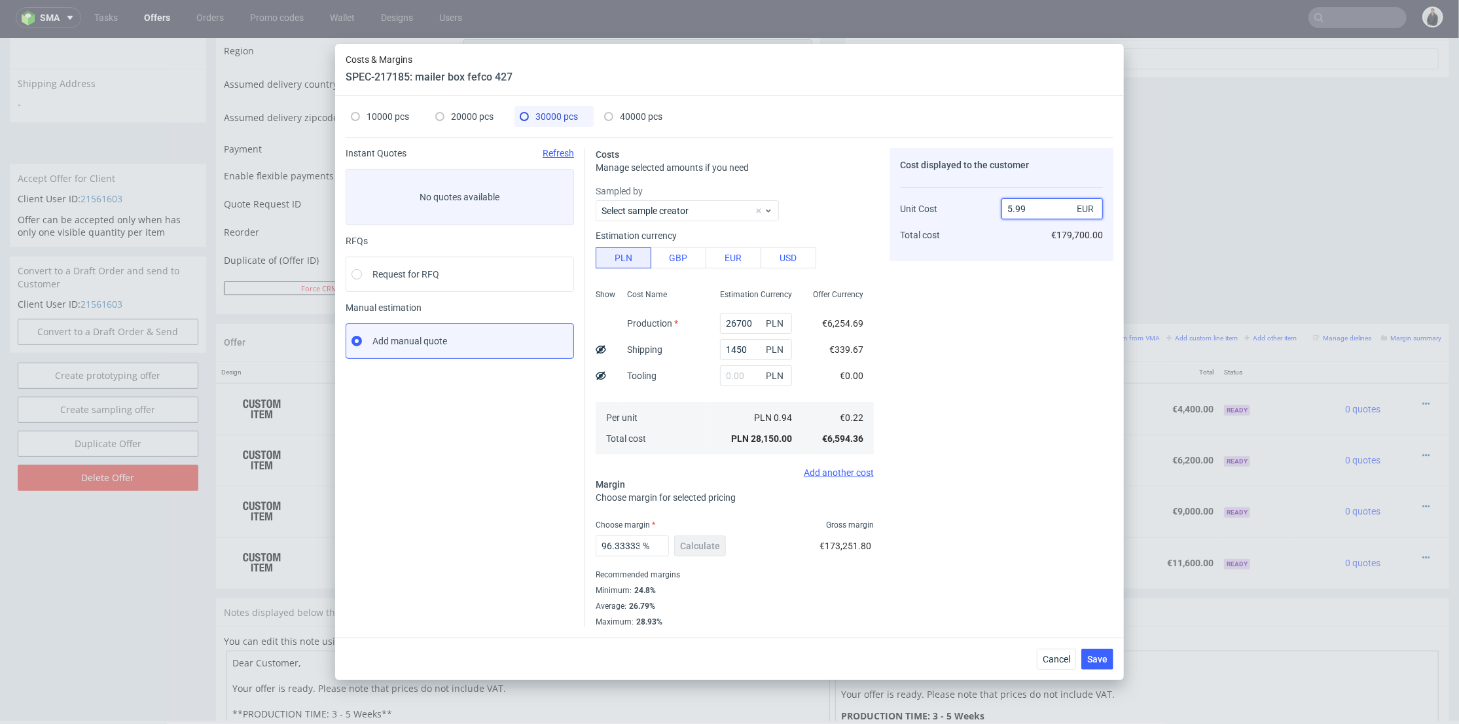
drag, startPoint x: 1034, startPoint y: 208, endPoint x: 934, endPoint y: 204, distance: 100.3
click at [953, 204] on div "Unit Cost Total cost 5.99 EUR €179,700.00" at bounding box center [1001, 216] width 203 height 69
type input "0/36"
type input "NaN"
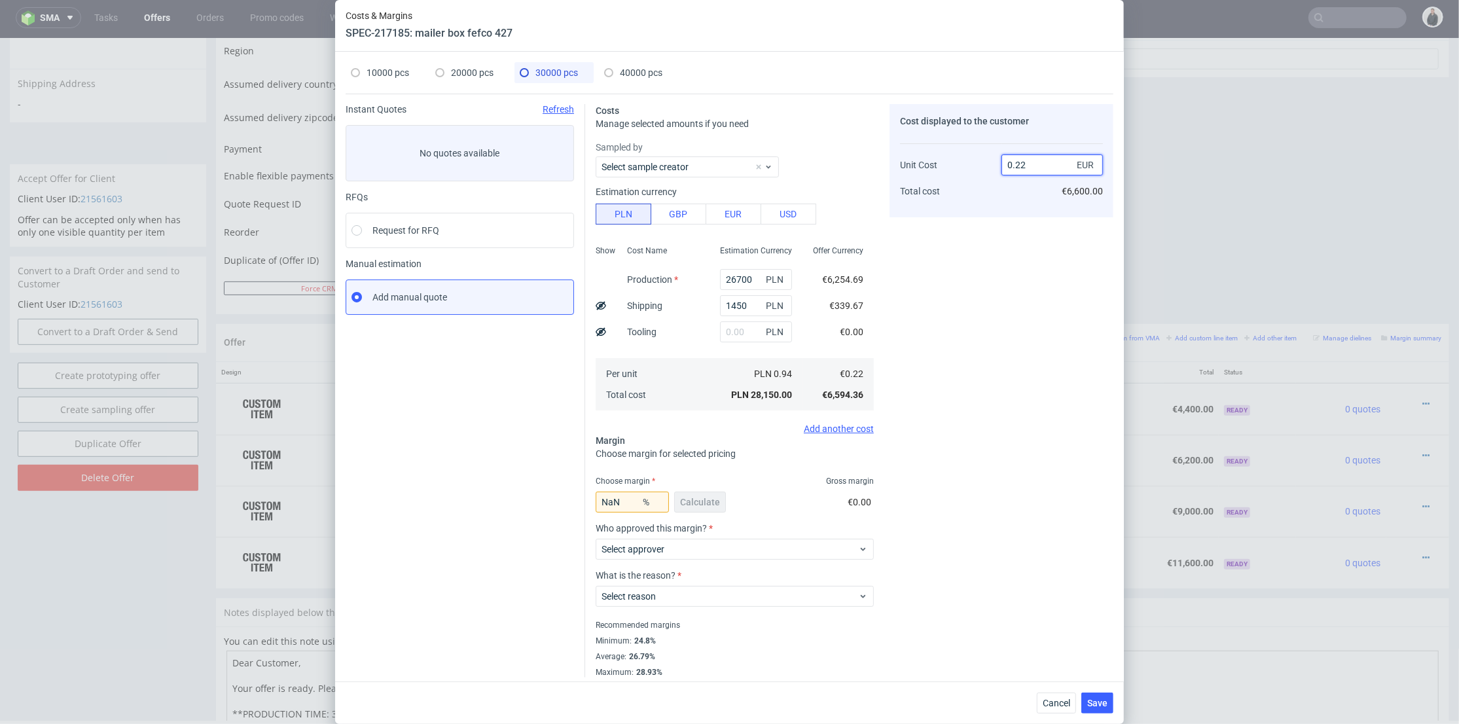
click at [1028, 164] on input "0.22" at bounding box center [1052, 164] width 101 height 21
type input "0.36"
type input "38.88888888888889"
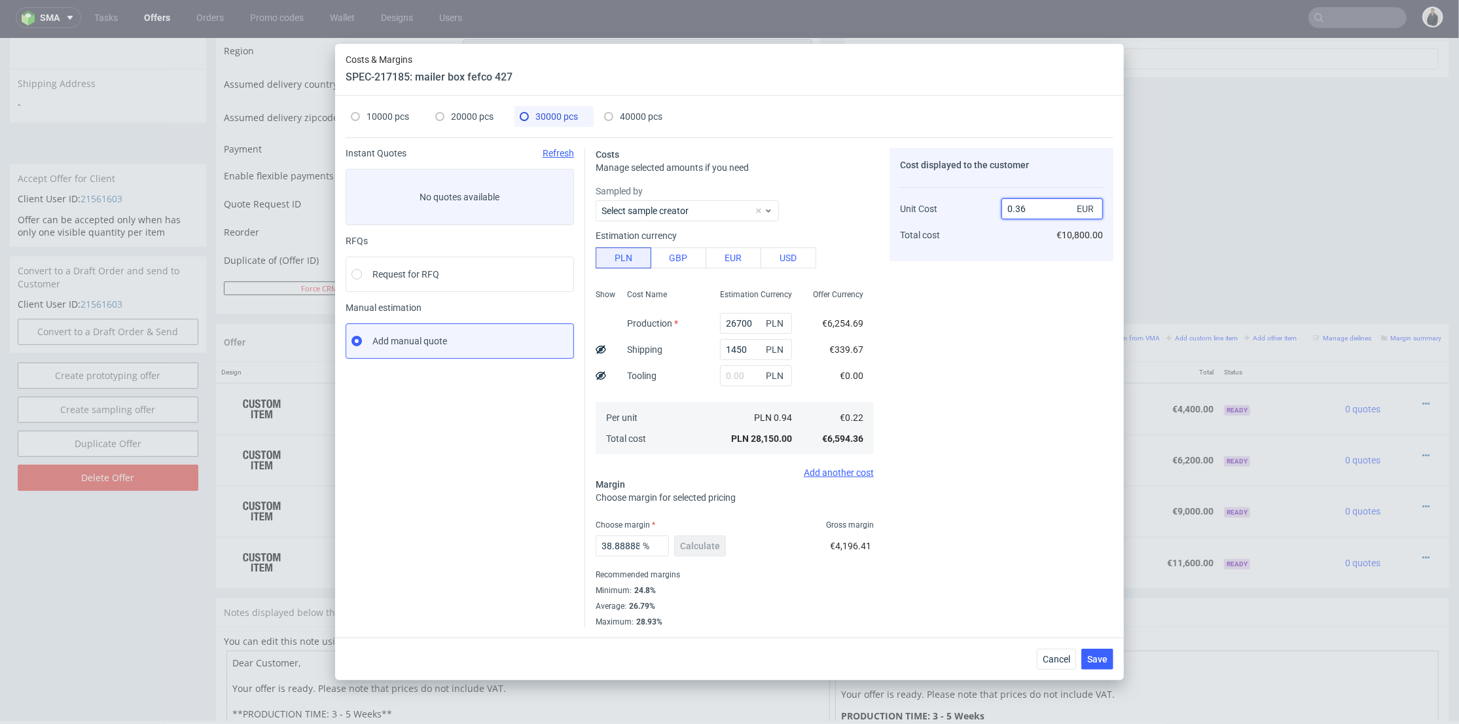
type input "0.36"
click at [959, 287] on div "Cost displayed to the customer Unit Cost Total cost 0.36 EUR €10,800.00" at bounding box center [1002, 387] width 224 height 479
click at [640, 119] on span "40000 pcs" at bounding box center [641, 116] width 43 height 10
type input "35200"
type input "1800"
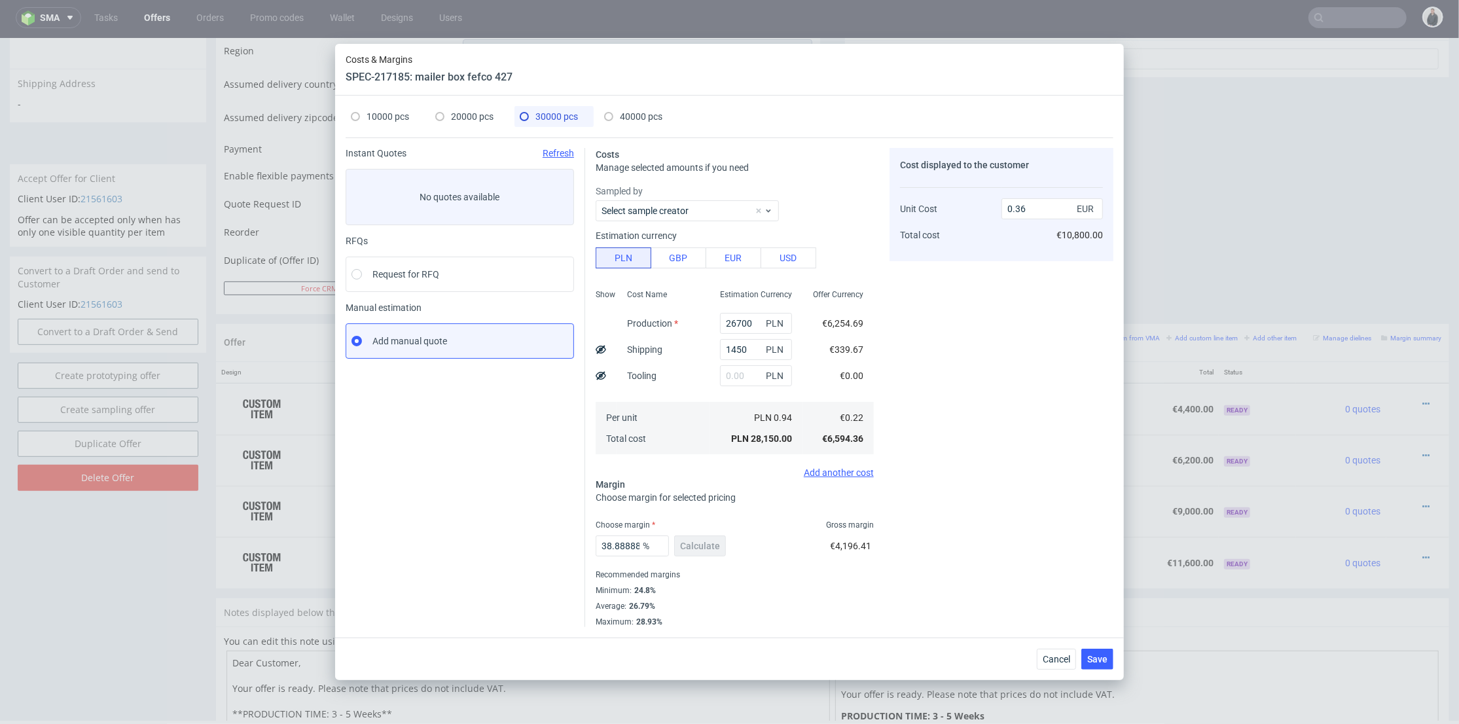
type input "37"
type input "0.34"
click at [567, 118] on span "30000 pcs" at bounding box center [556, 116] width 43 height 10
type input "26700"
type input "1450"
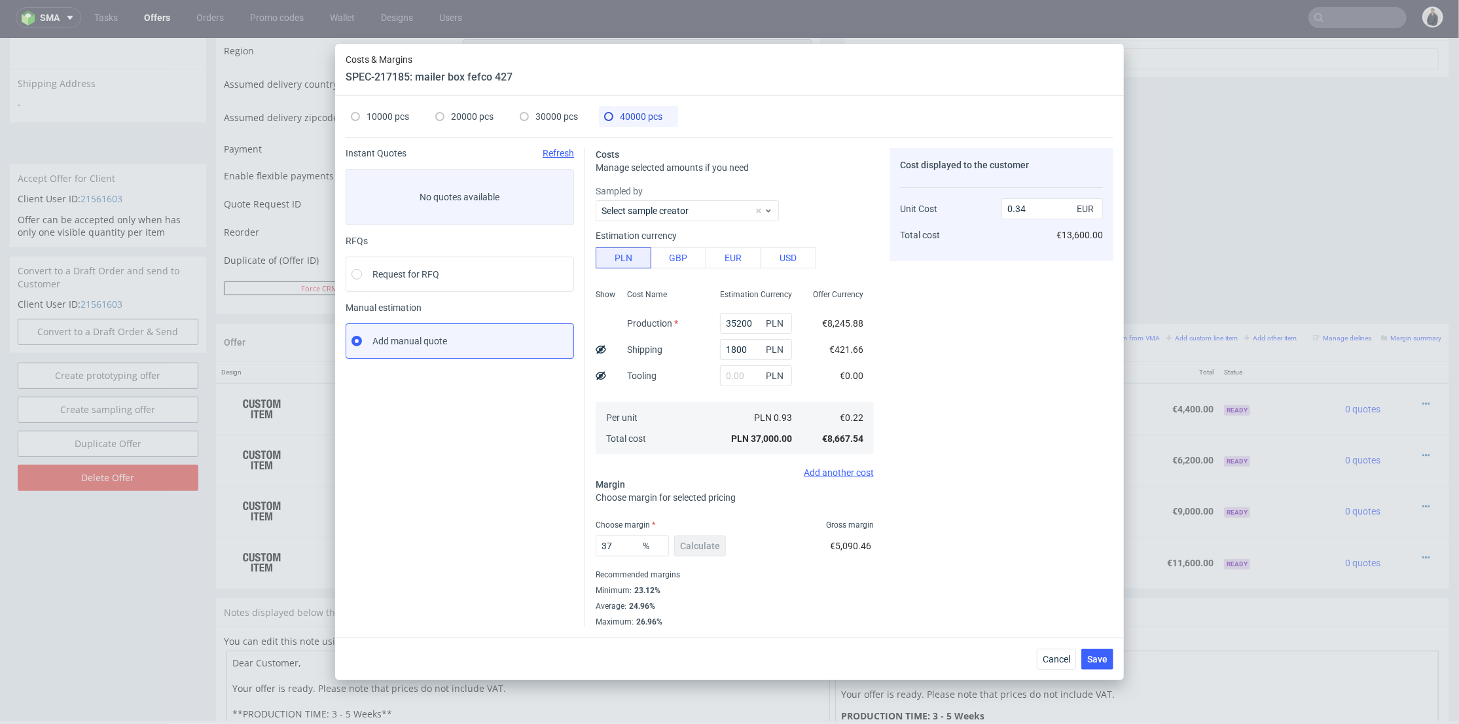
type input "38.88888888888889"
type input "0.36"
click at [470, 119] on span "20000 pcs" at bounding box center [472, 116] width 43 height 10
type input "18000"
type input "1200"
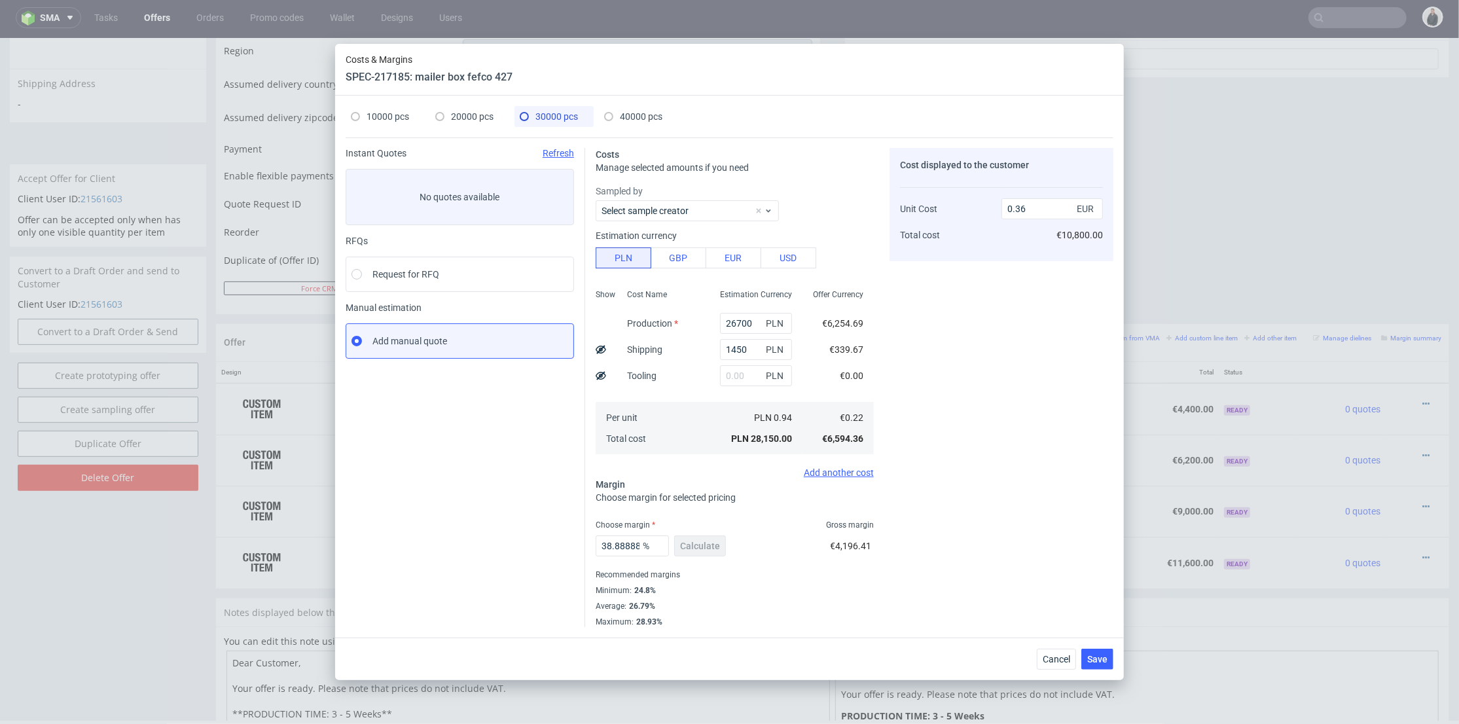
type input "42"
type input "0.38"
click at [547, 115] on span "30000 pcs" at bounding box center [556, 116] width 43 height 10
type input "26700"
type input "1450"
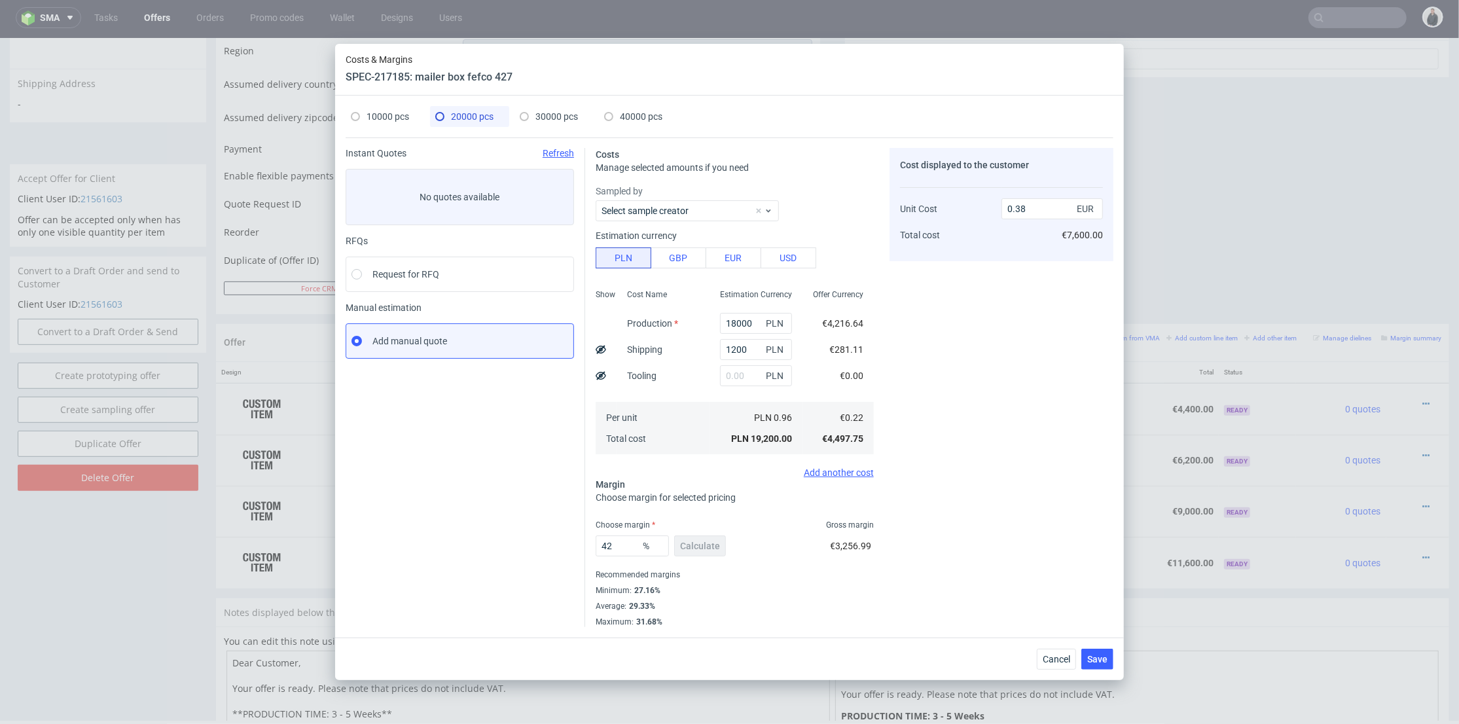
type input "38.88888888888889"
type input "0.36"
click at [429, 119] on div "10000 pcs 20000 pcs 30000 pcs 40000 pcs" at bounding box center [730, 122] width 768 height 32
click at [360, 120] on div "10000 pcs" at bounding box center [380, 116] width 58 height 21
type input "9300"
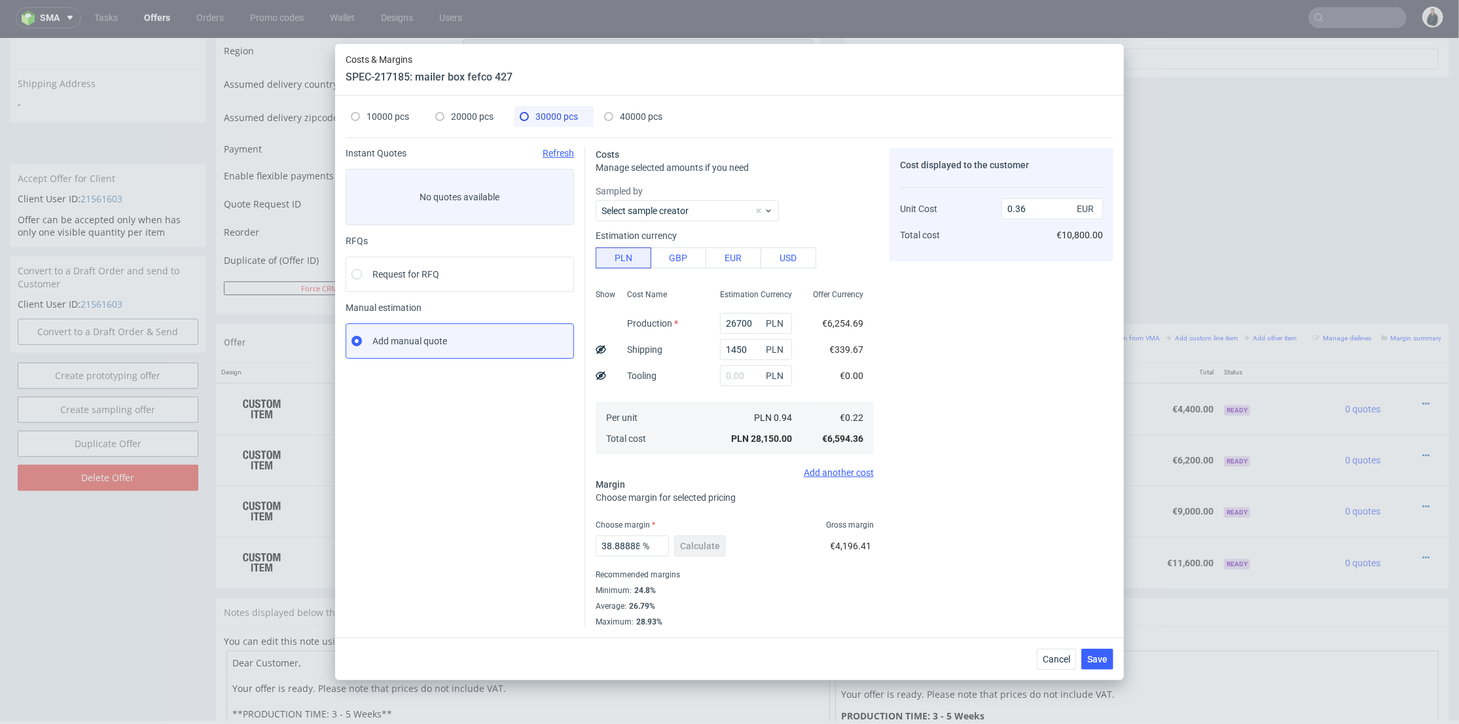
type input "780"
type input "46.67"
type input "0.44"
click at [454, 120] on span "20000 pcs" at bounding box center [472, 116] width 43 height 10
type input "18000"
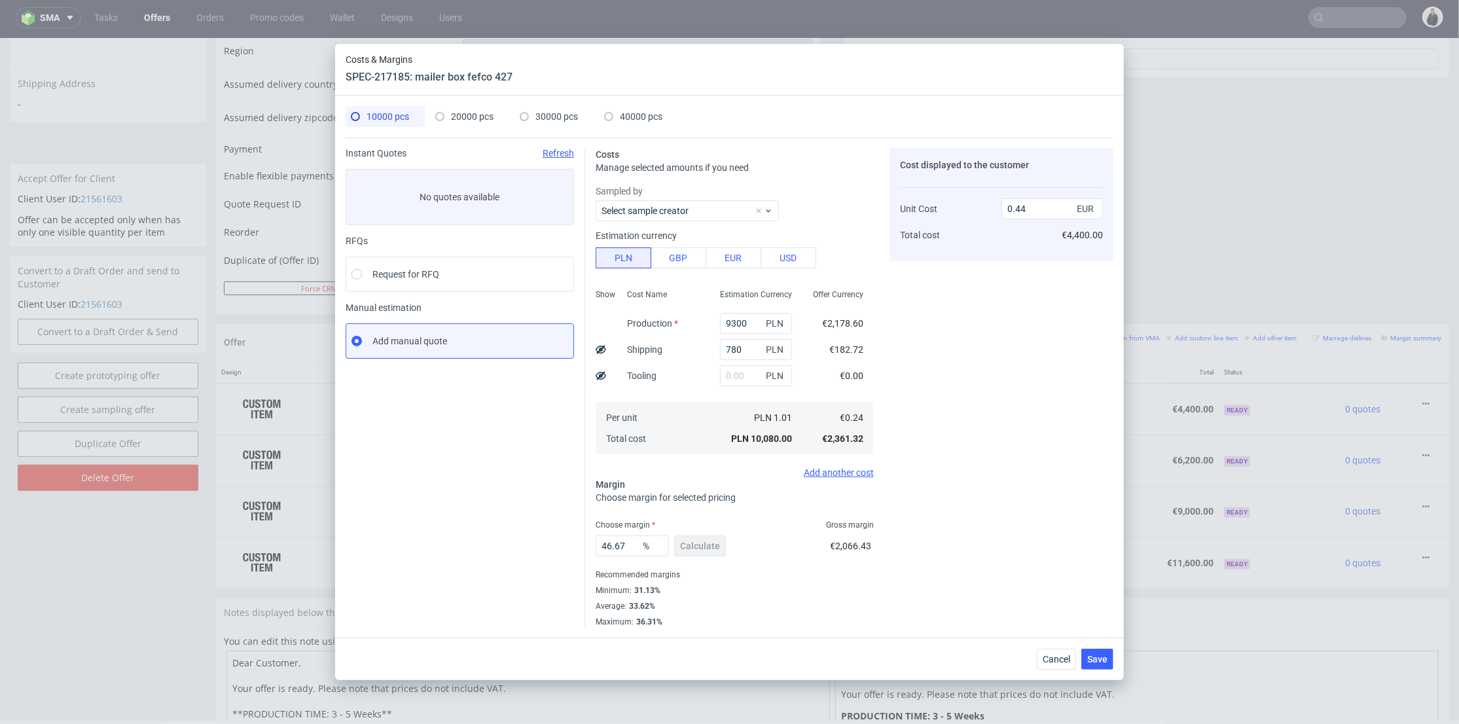
type input "1200"
type input "42"
type input "0.38"
click at [547, 116] on span "30000 pcs" at bounding box center [556, 116] width 43 height 10
type input "26700"
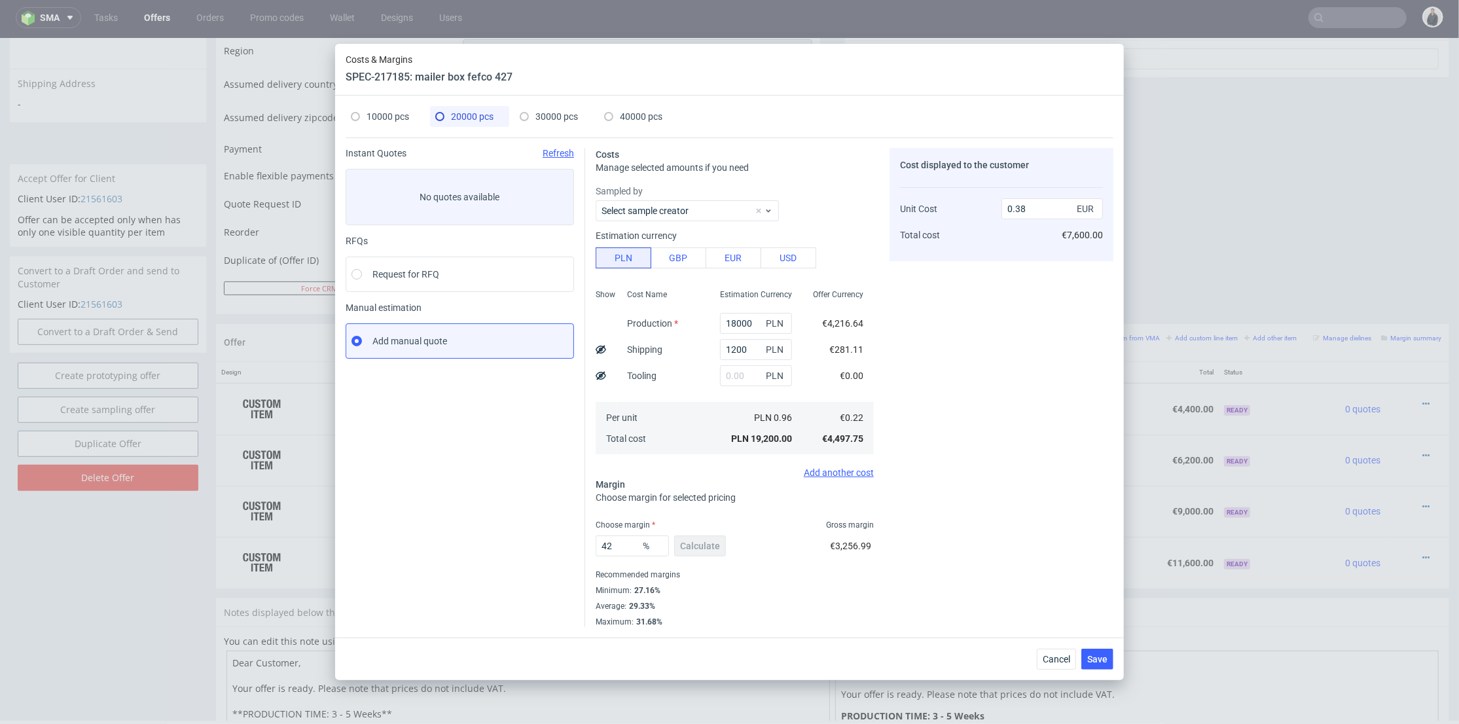
type input "1450"
type input "38.88888888888889"
type input "0.36"
click at [621, 111] on span "40000 pcs" at bounding box center [641, 116] width 43 height 10
type input "35200"
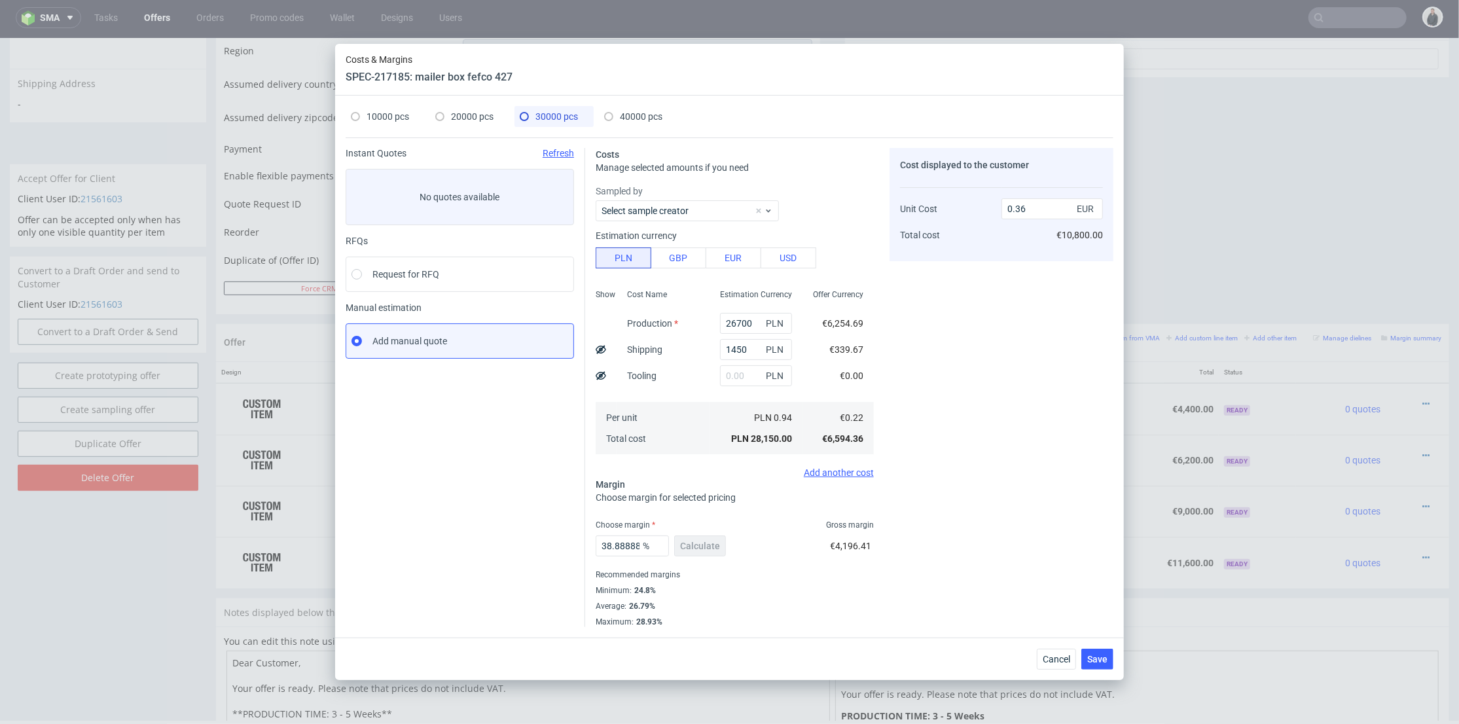
type input "1800"
type input "37"
click at [967, 326] on div "Cost displayed to the customer Unit Cost Total cost 0.34 EUR €13,600.00" at bounding box center [1002, 387] width 224 height 479
click at [1104, 662] on span "Save" at bounding box center [1097, 659] width 20 height 9
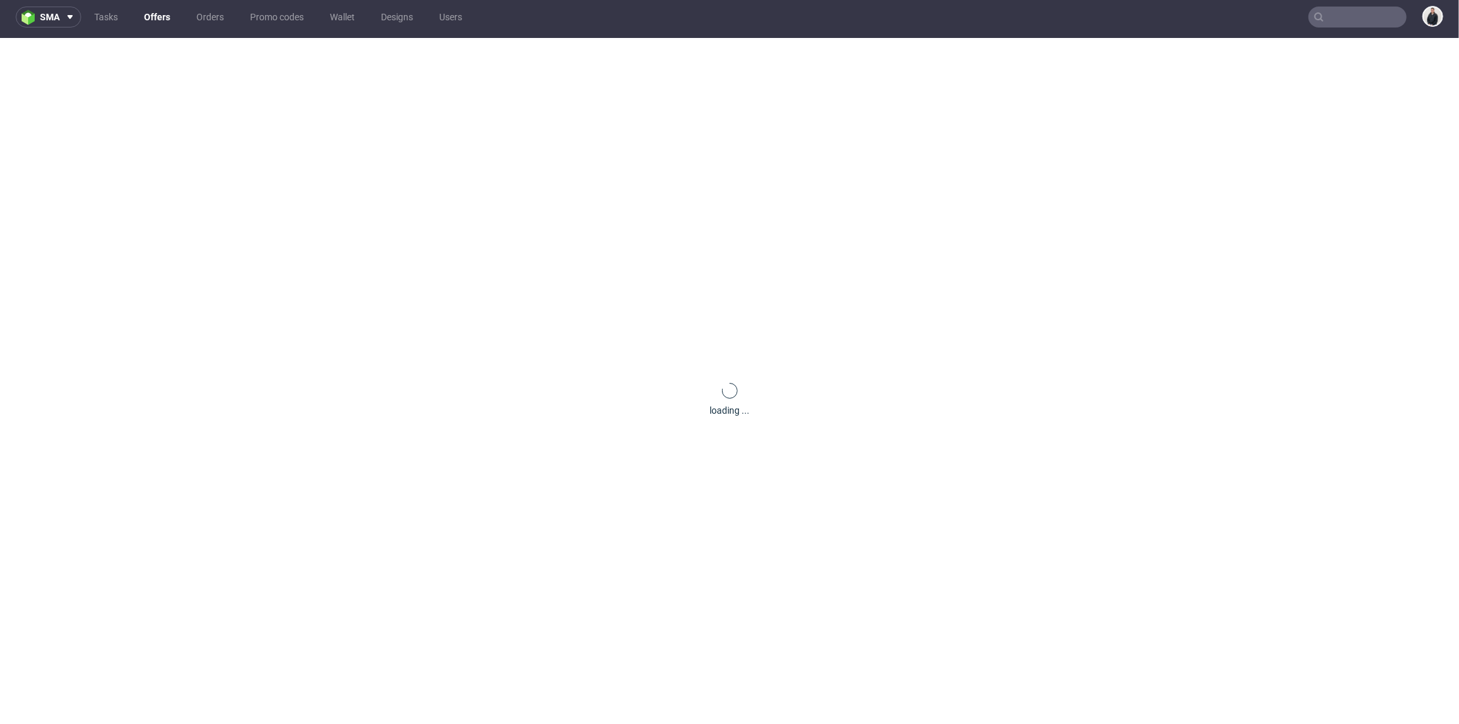
scroll to position [0, 0]
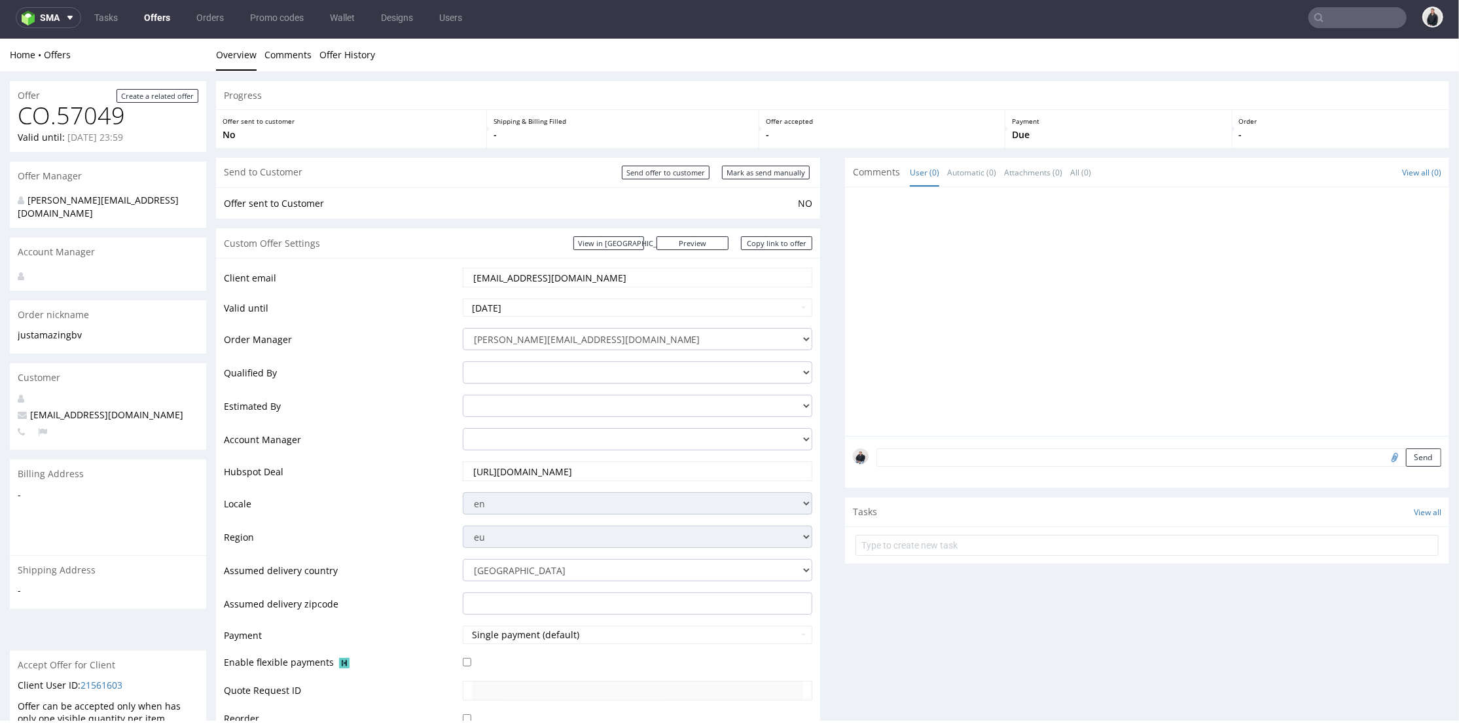
drag, startPoint x: 771, startPoint y: 246, endPoint x: 731, endPoint y: 220, distance: 47.8
click at [770, 245] on link "Copy link to offer" at bounding box center [777, 243] width 72 height 14
click at [670, 166] on input "Send offer to customer" at bounding box center [666, 172] width 88 height 14
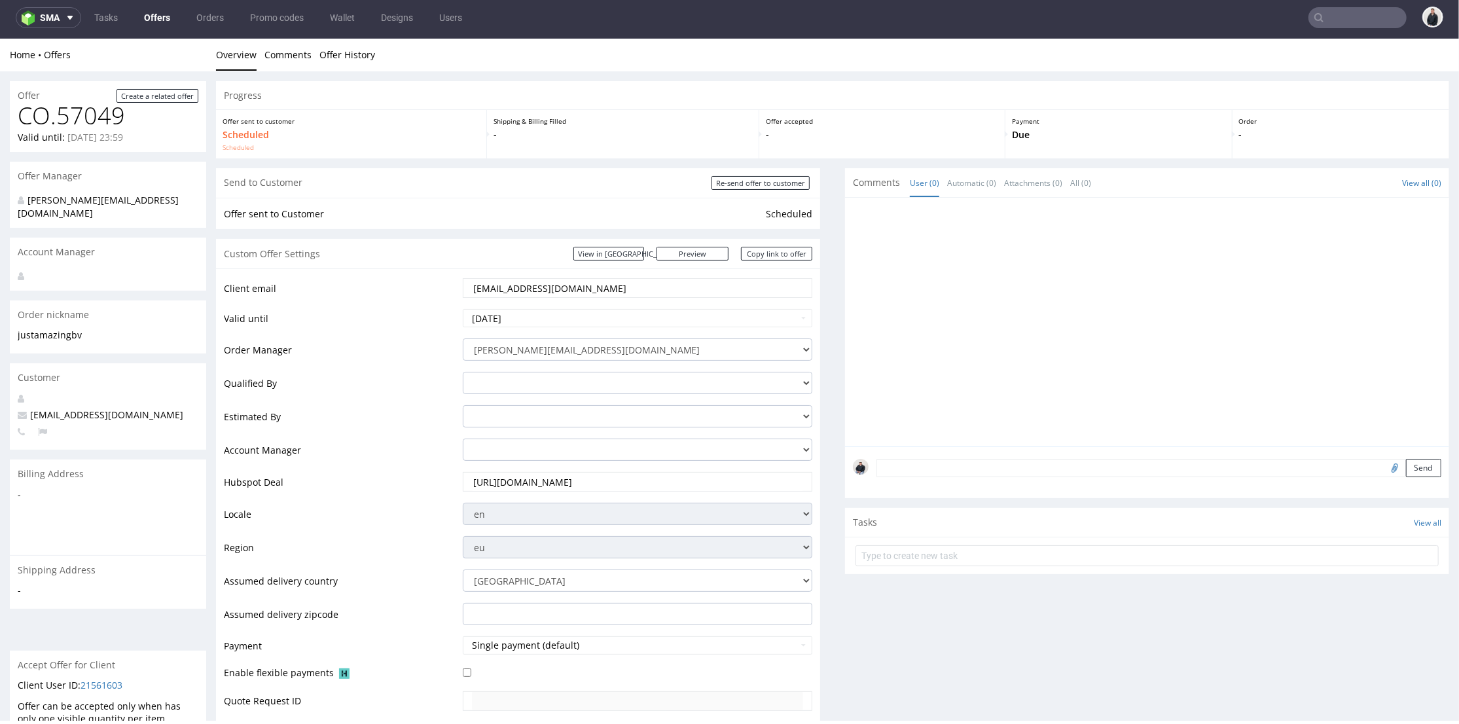
click at [166, 21] on link "Offers" at bounding box center [157, 17] width 42 height 21
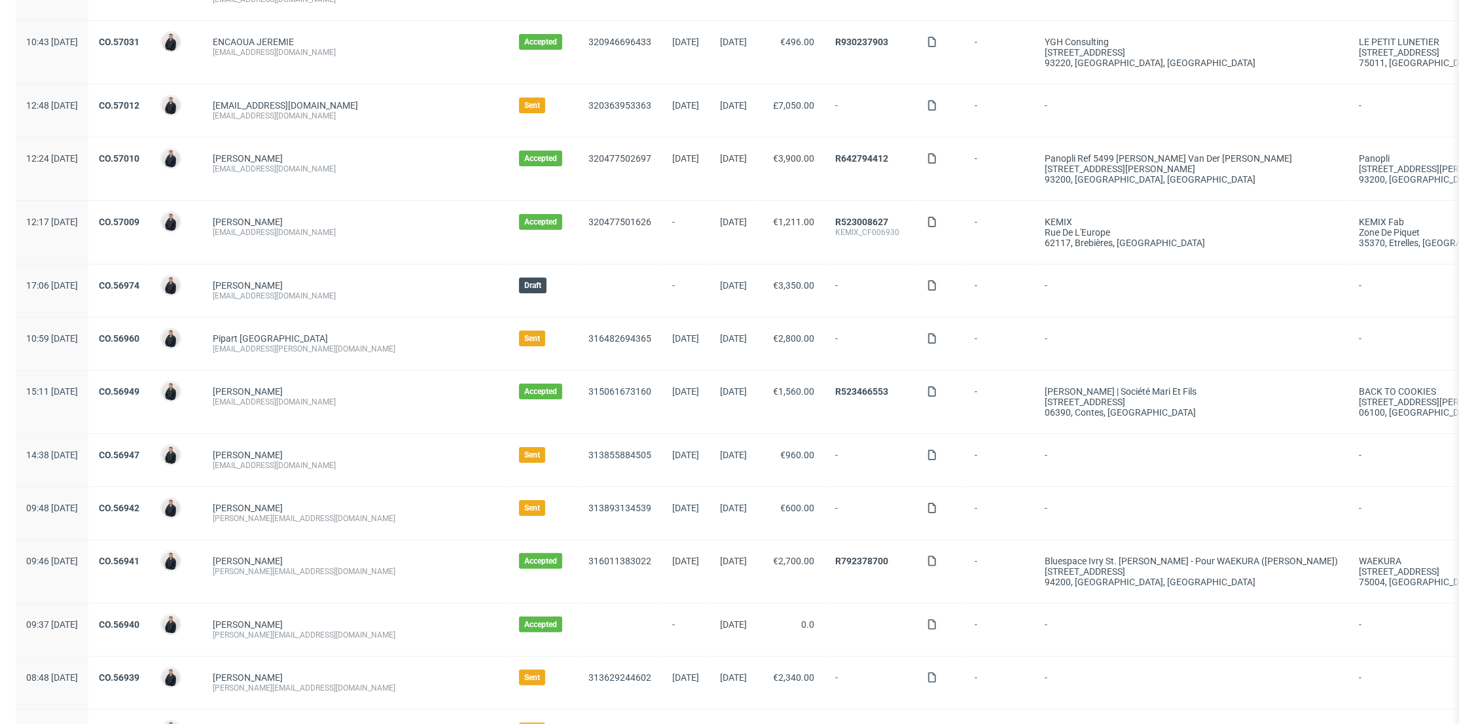
scroll to position [363, 0]
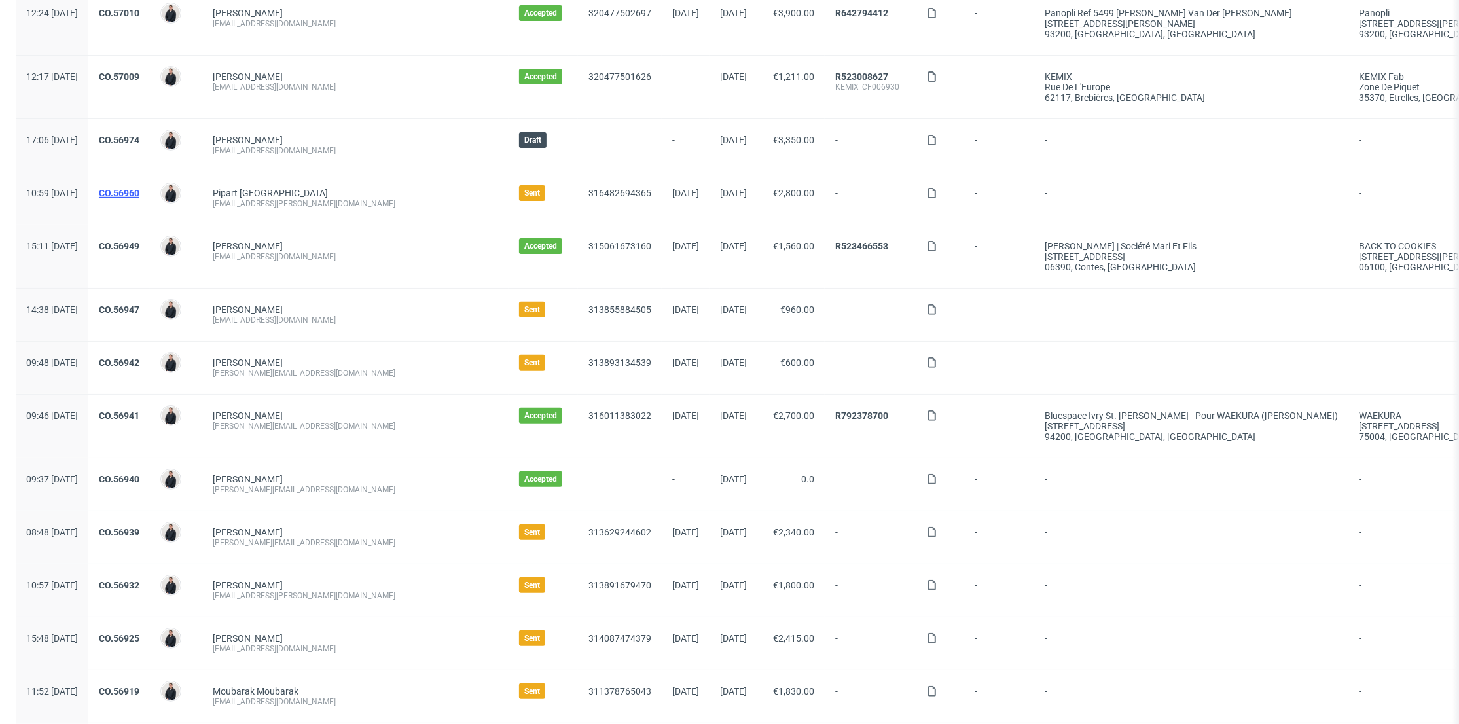
click at [139, 188] on link "CO.56960" at bounding box center [119, 193] width 41 height 10
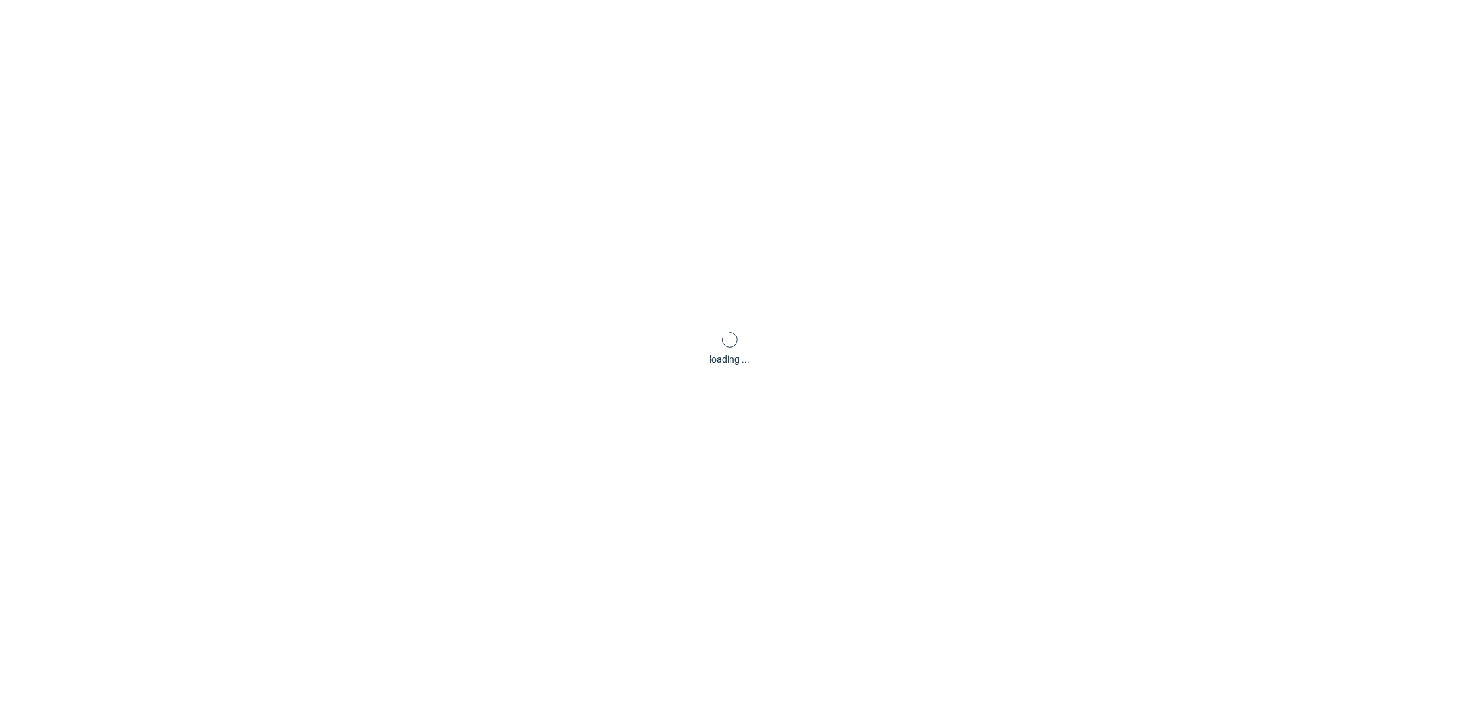
scroll to position [4, 0]
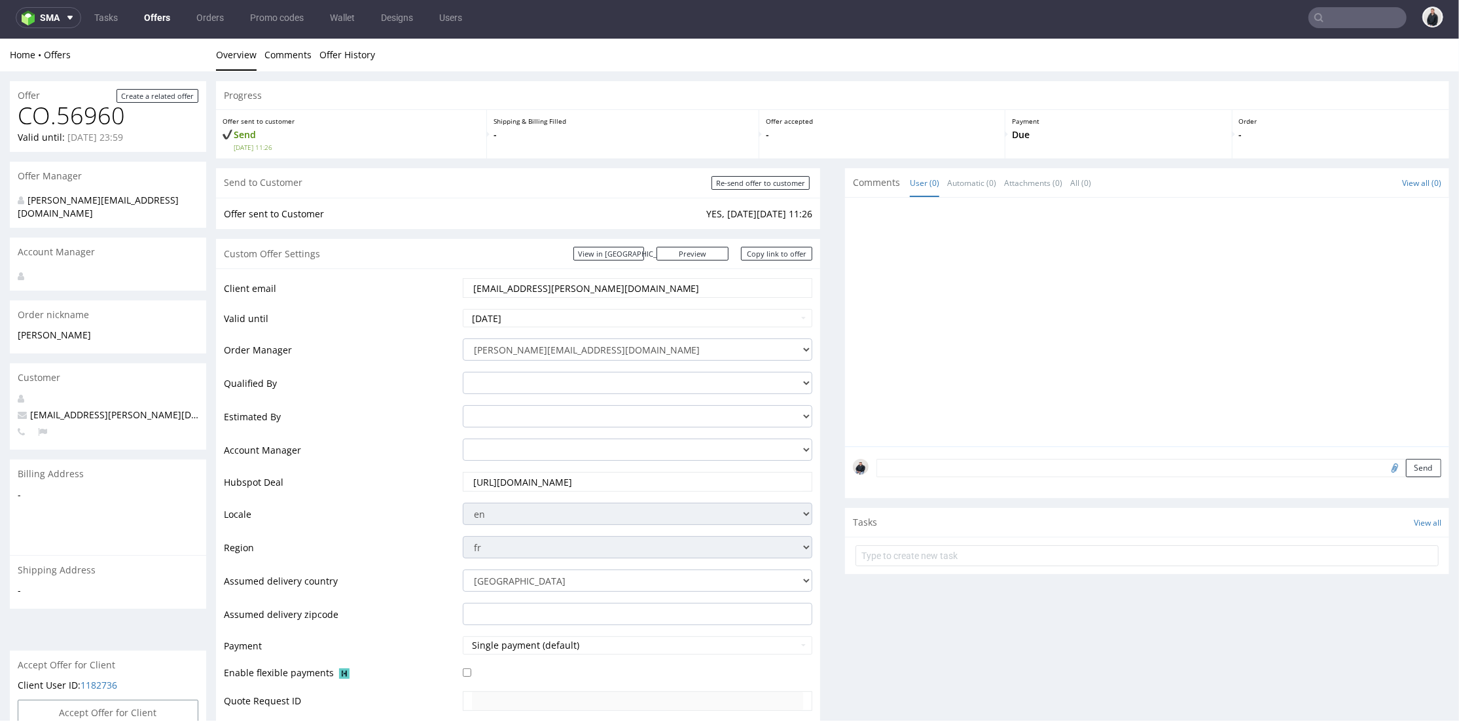
click at [573, 482] on input "https://app-eu1.hubspot.com/contacts/25600958/record/0-3/316482694365" at bounding box center [638, 481] width 332 height 18
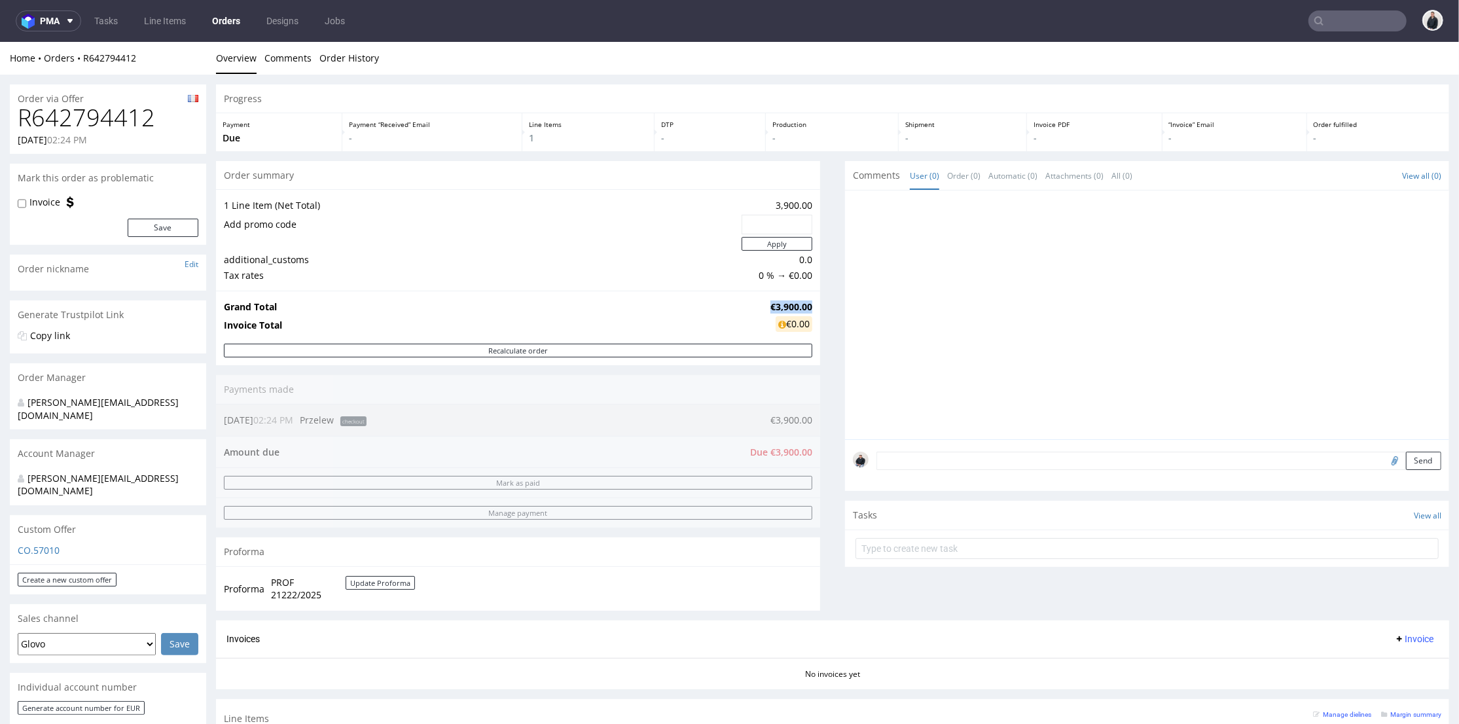
drag, startPoint x: 757, startPoint y: 308, endPoint x: 824, endPoint y: 98, distance: 220.3
click at [801, 302] on td "€3,900.00" at bounding box center [789, 307] width 45 height 16
copy strong "€3,900.00"
click at [1384, 462] on input "file" at bounding box center [1393, 459] width 18 height 17
click at [1384, 460] on input "file" at bounding box center [1393, 459] width 18 height 17
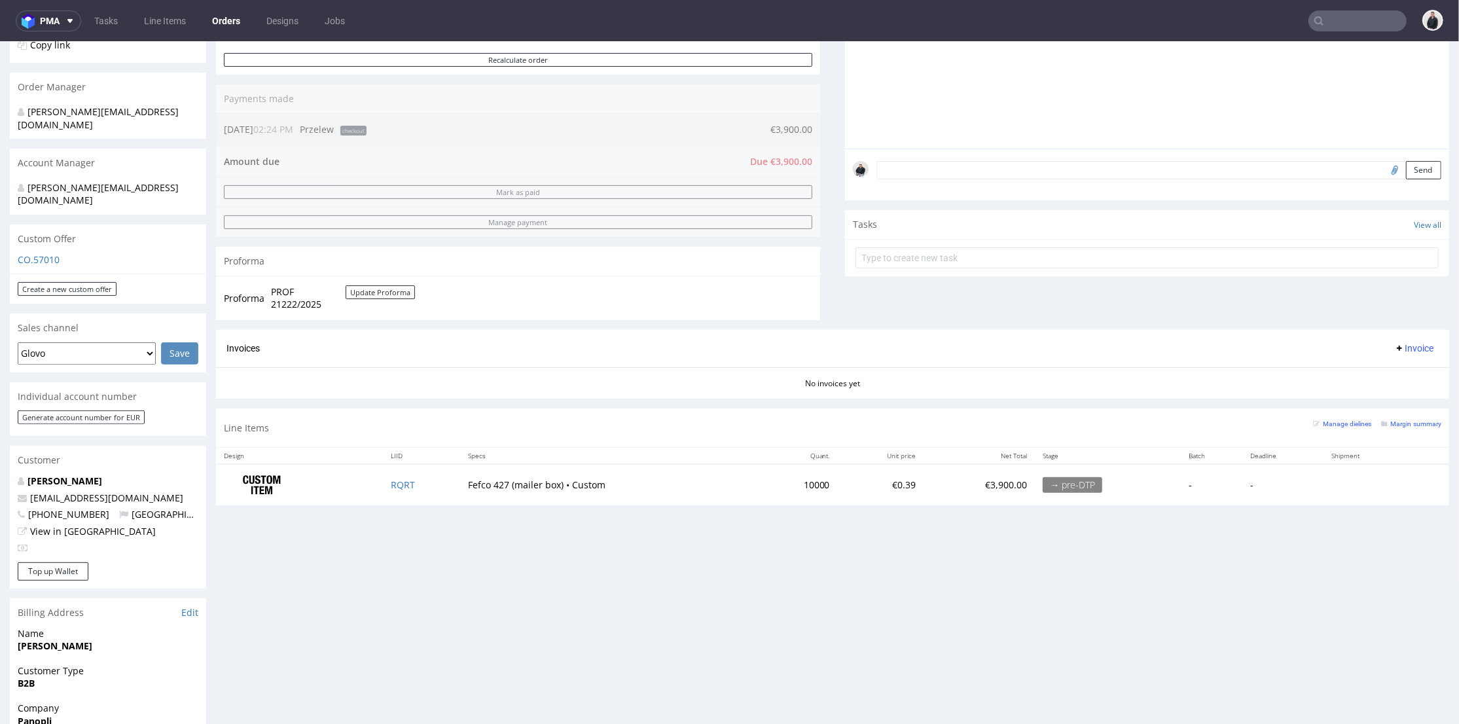
scroll to position [363, 0]
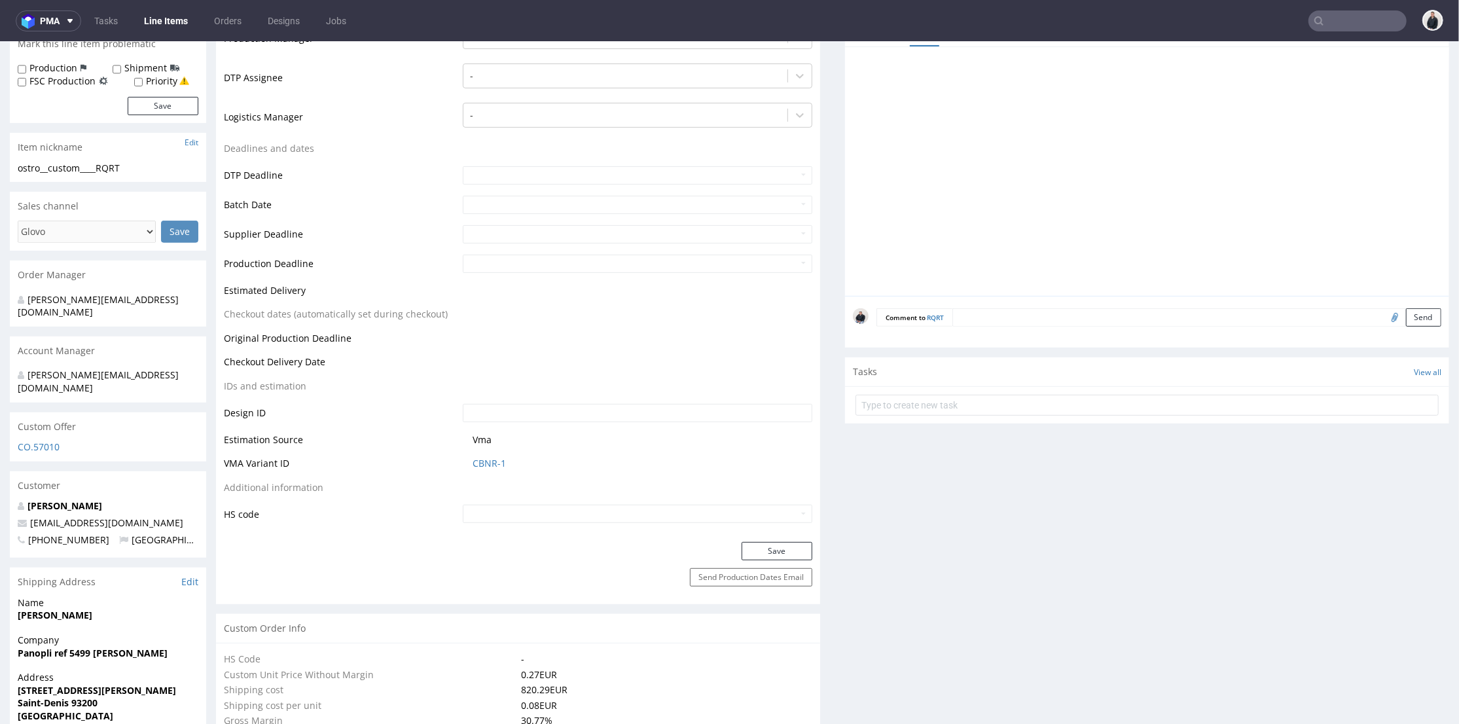
scroll to position [509, 0]
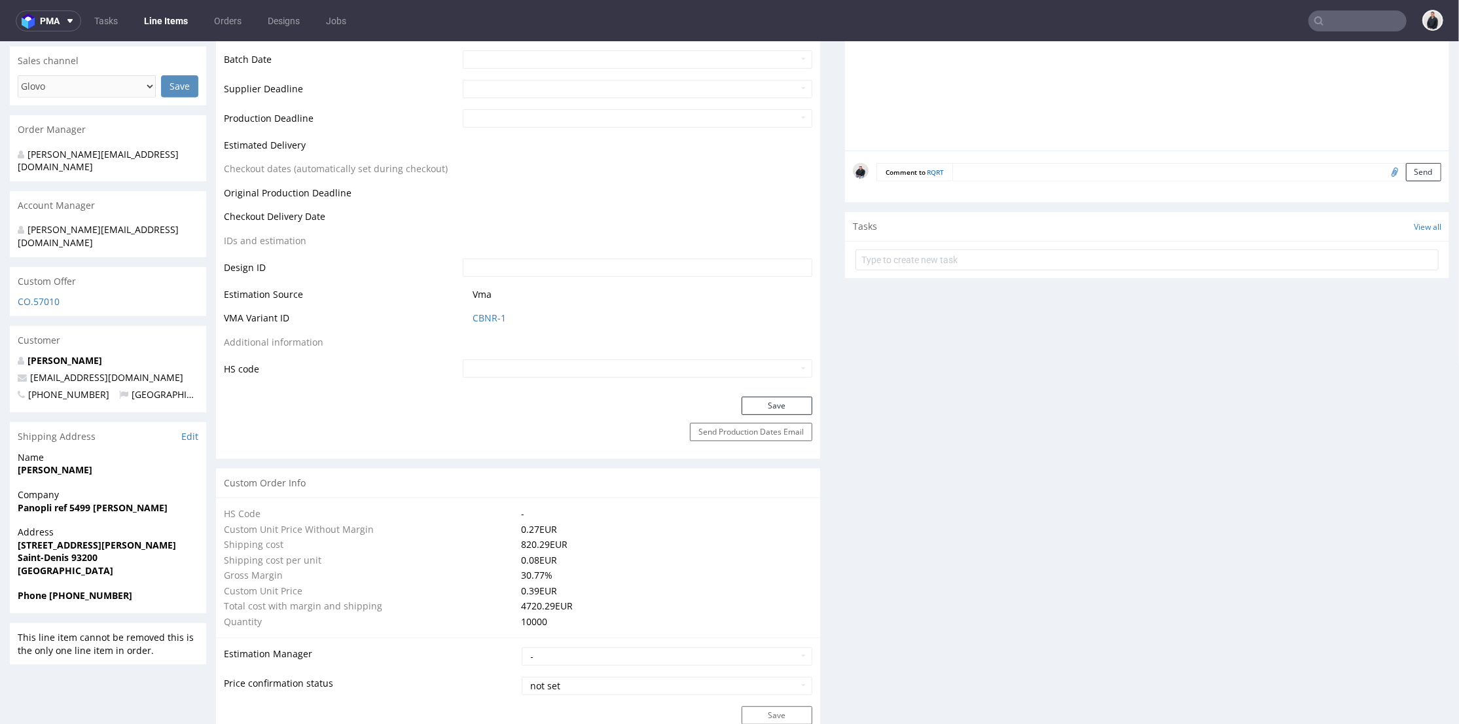
click at [1384, 166] on input "file" at bounding box center [1393, 170] width 18 height 17
type input "C:\fakepath\ostro__custom____VNBG__d0__oR112488362__v2.pdf"
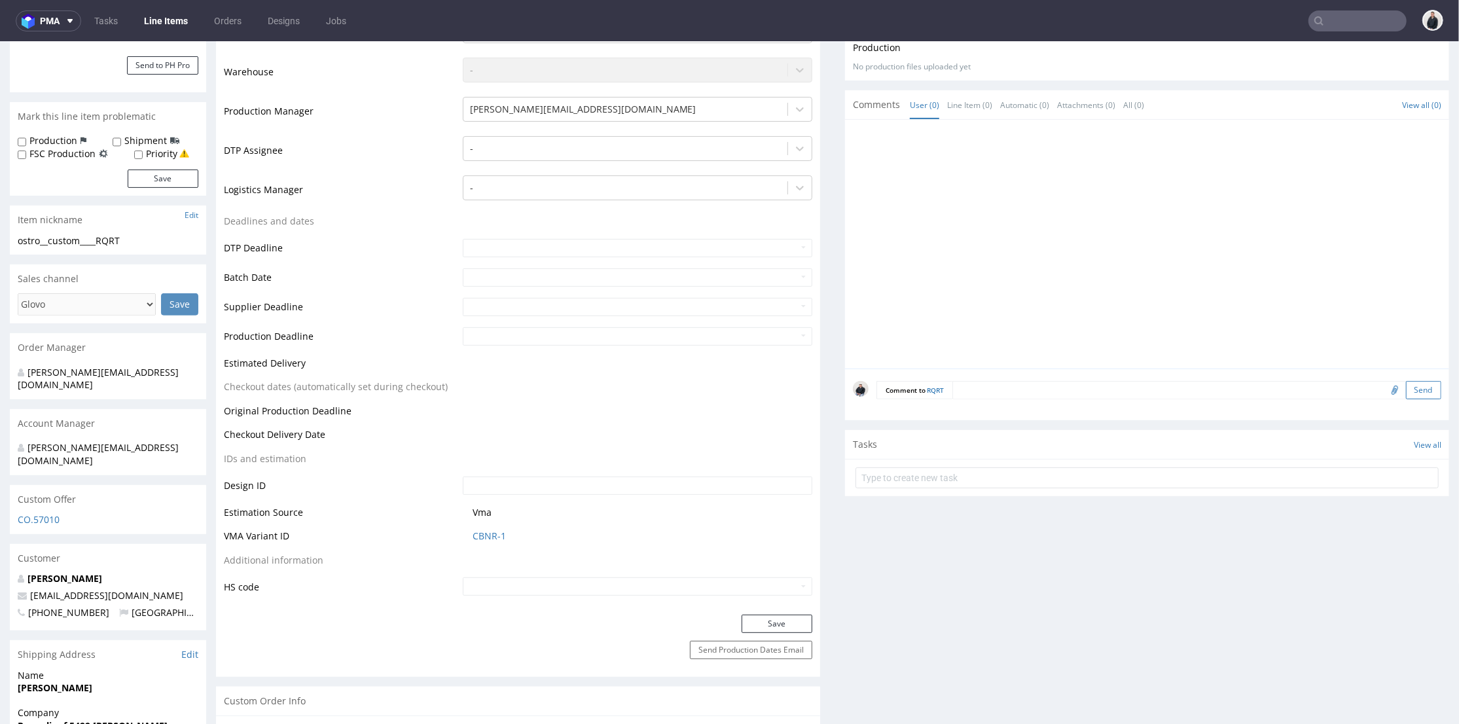
click at [1406, 392] on button "Send" at bounding box center [1423, 389] width 35 height 18
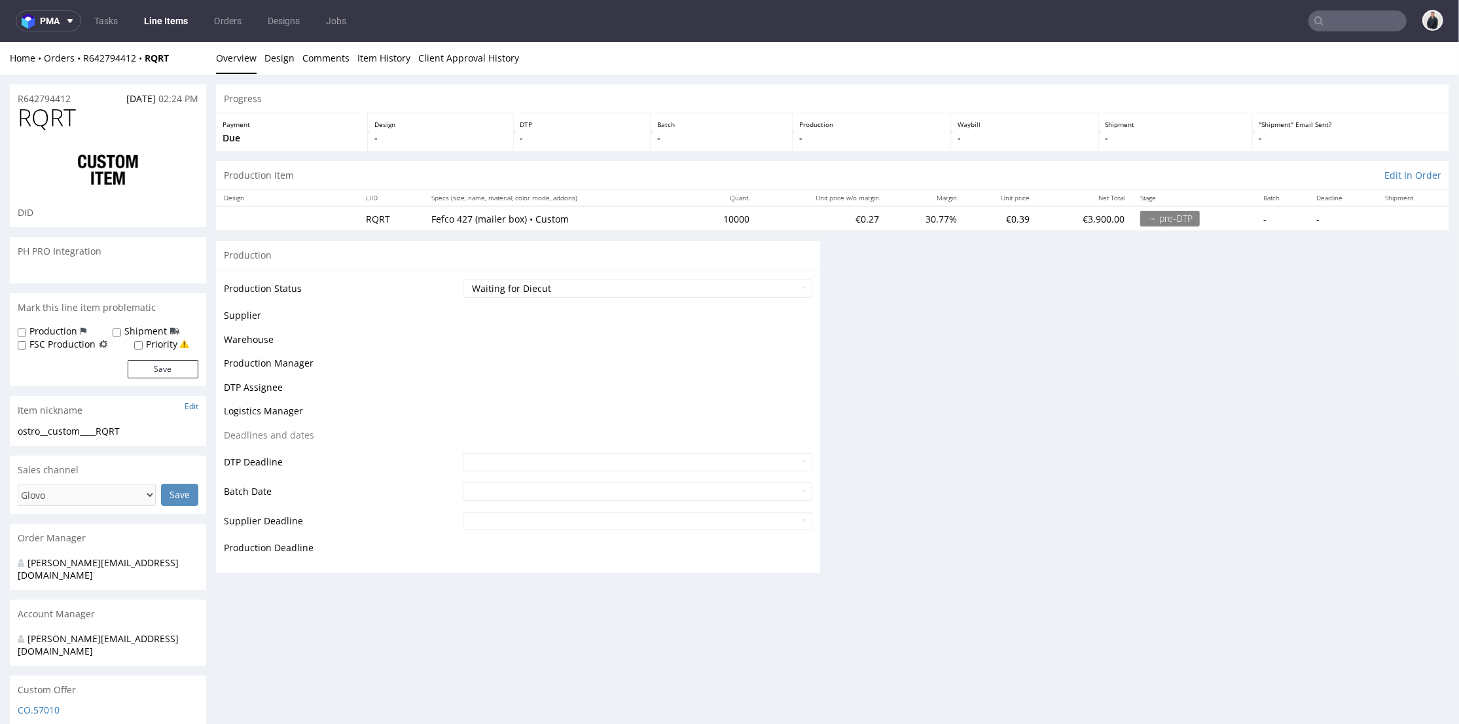
scroll to position [0, 0]
